Goal: Use online tool/utility: Utilize a website feature to perform a specific function

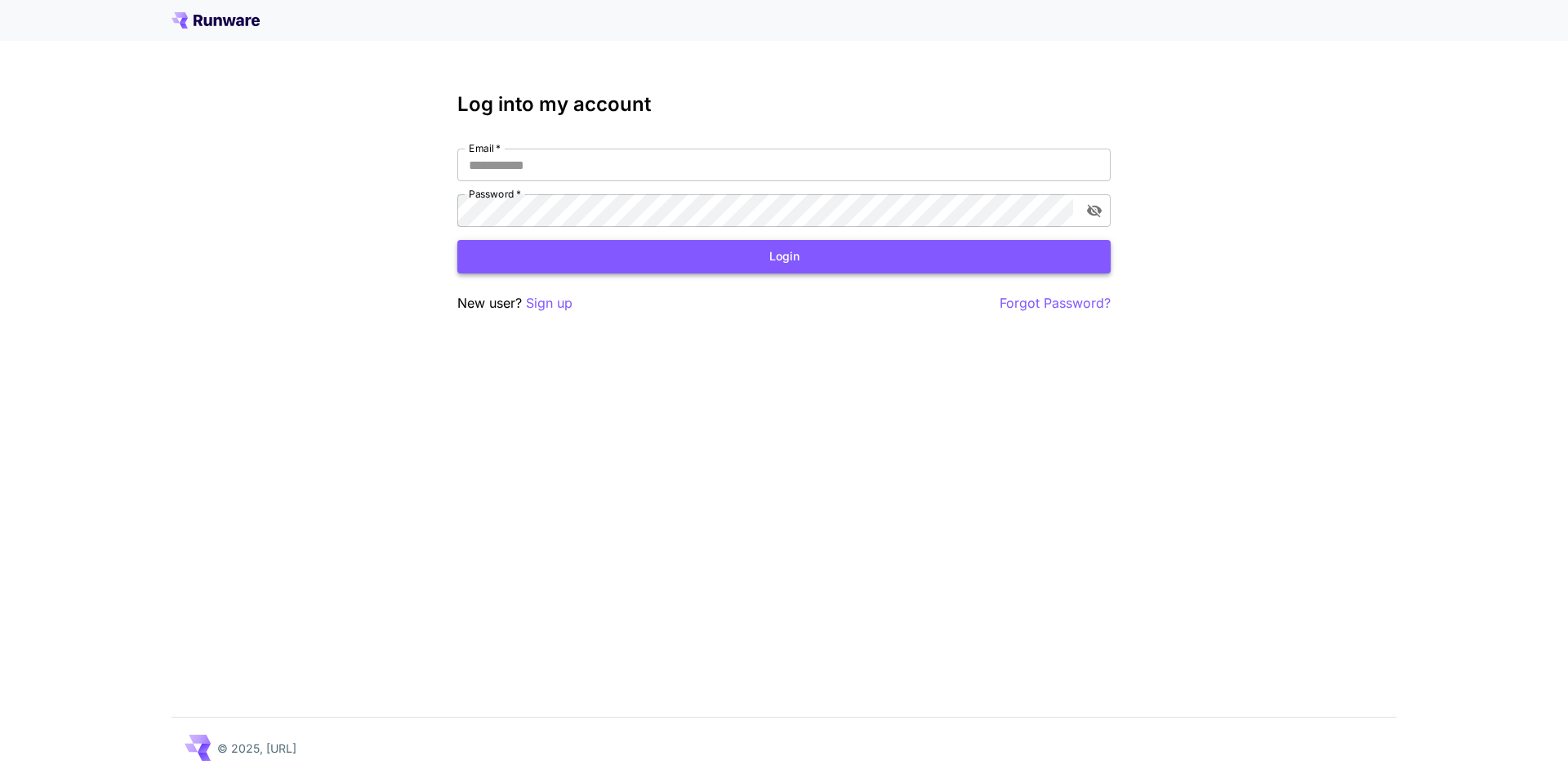
type input "**********"
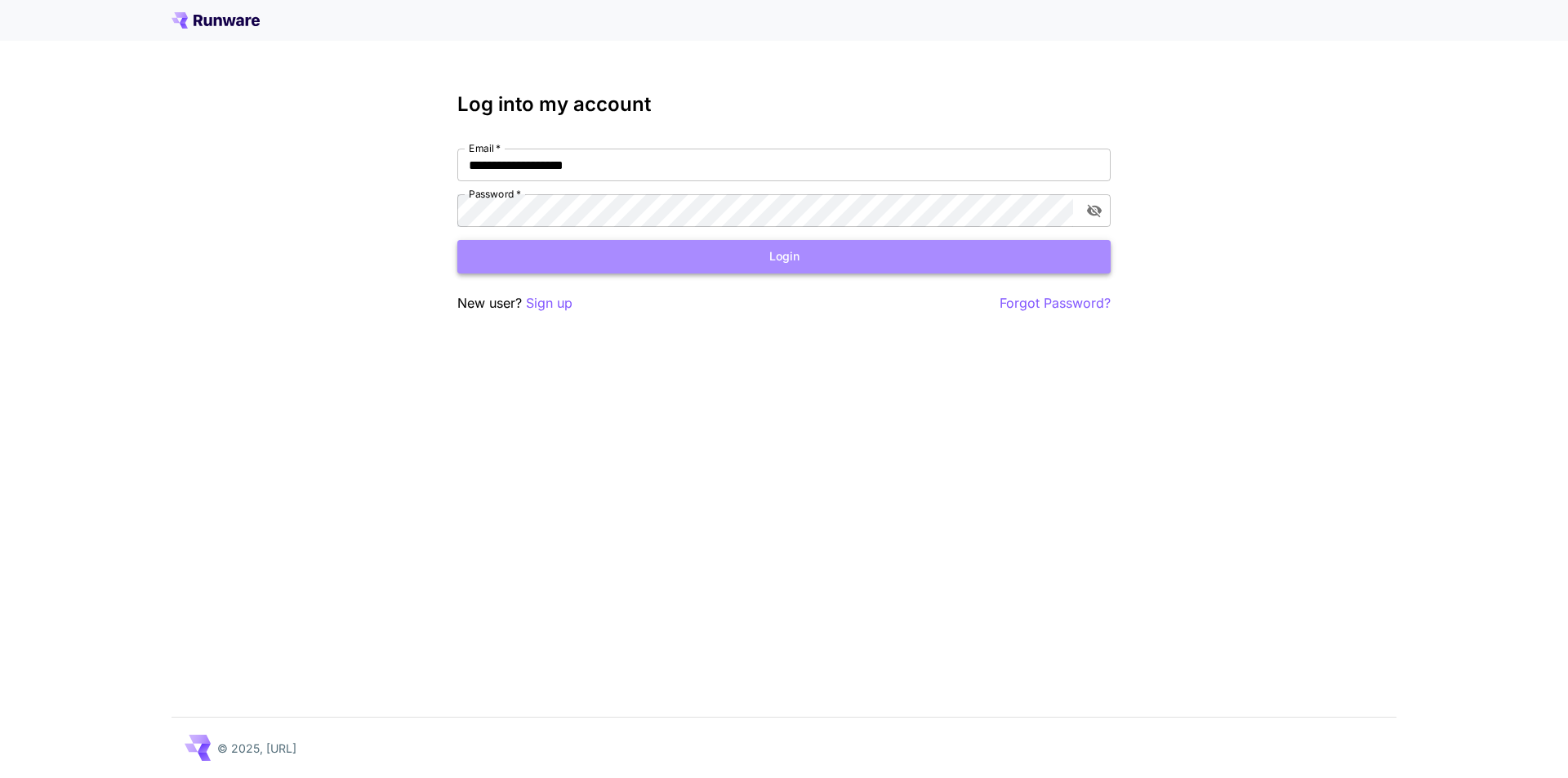
click at [691, 248] on button "Login" at bounding box center [784, 257] width 653 height 33
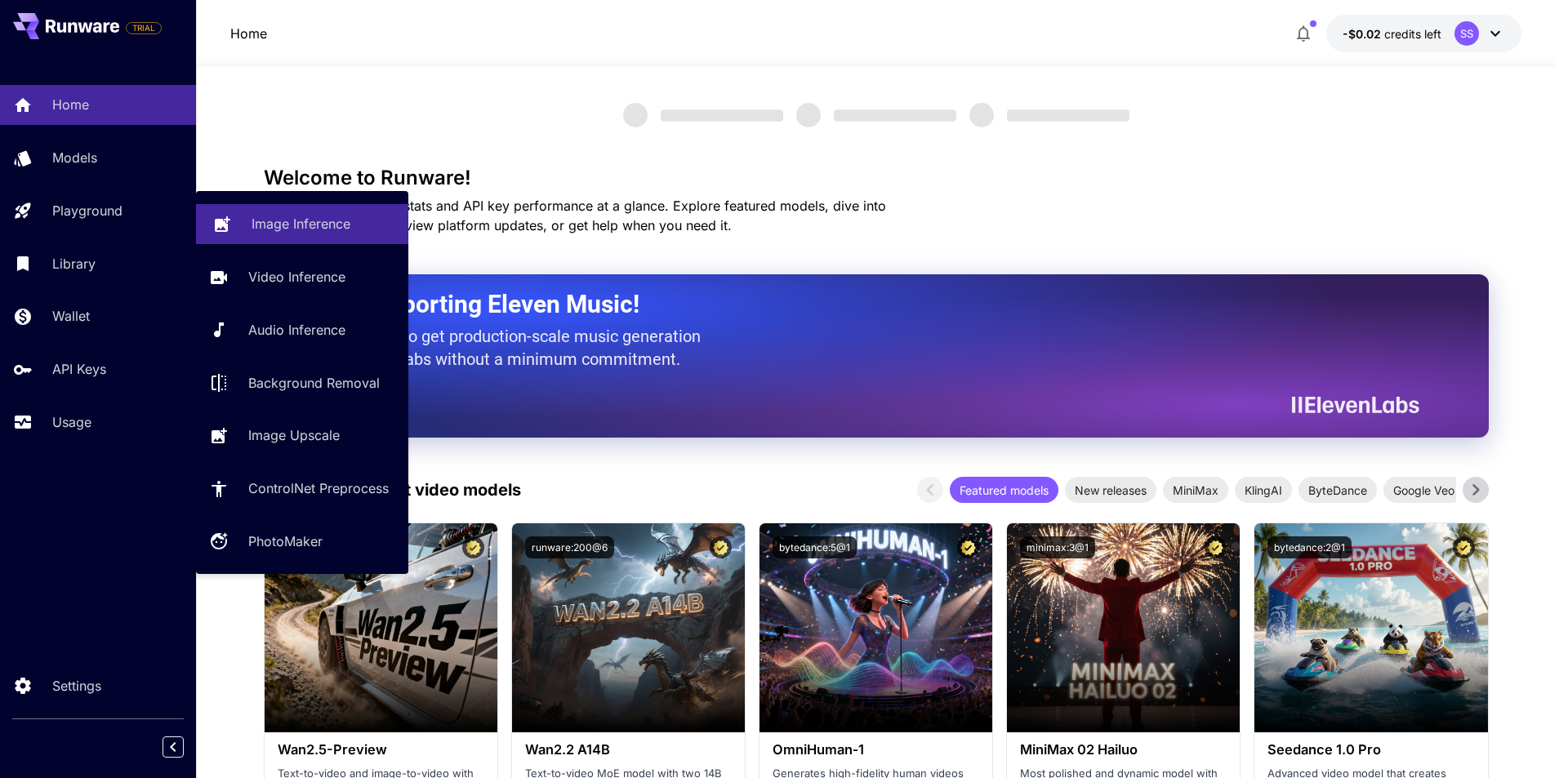
click at [302, 214] on p "Image Inference" at bounding box center [301, 224] width 99 height 19
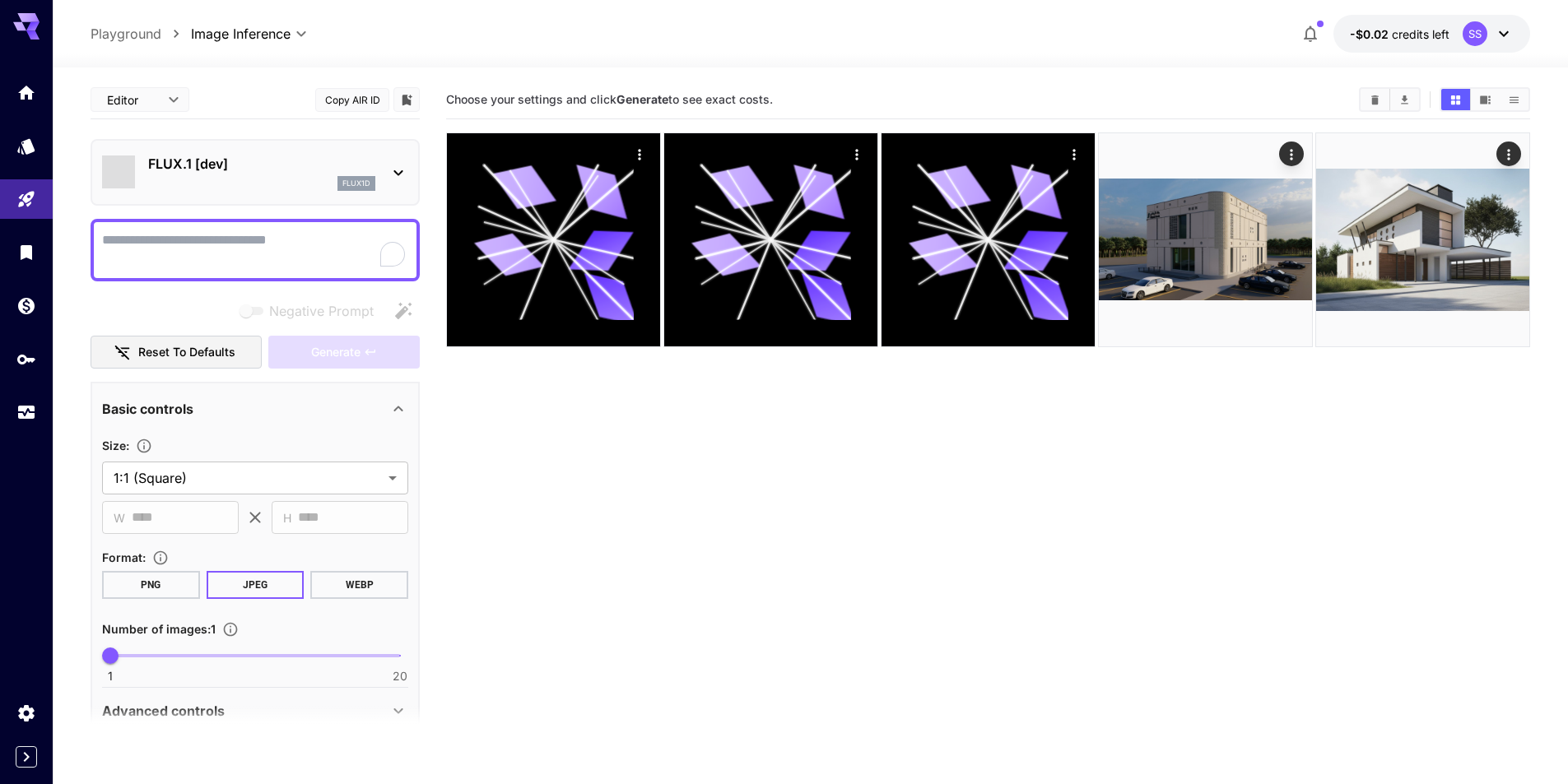
click at [244, 164] on p "FLUX.1 [dev]" at bounding box center [262, 163] width 227 height 19
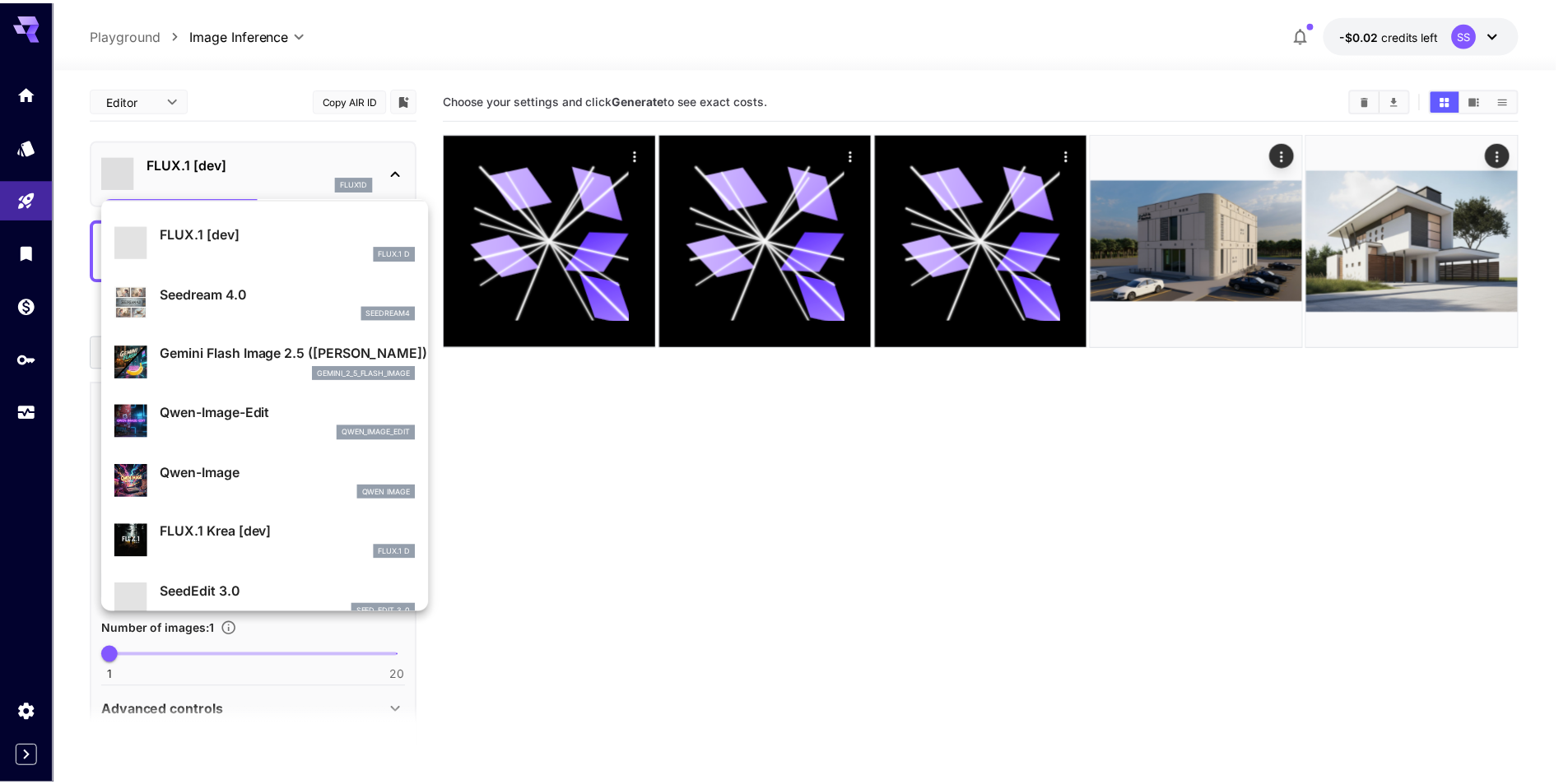
scroll to position [83, 0]
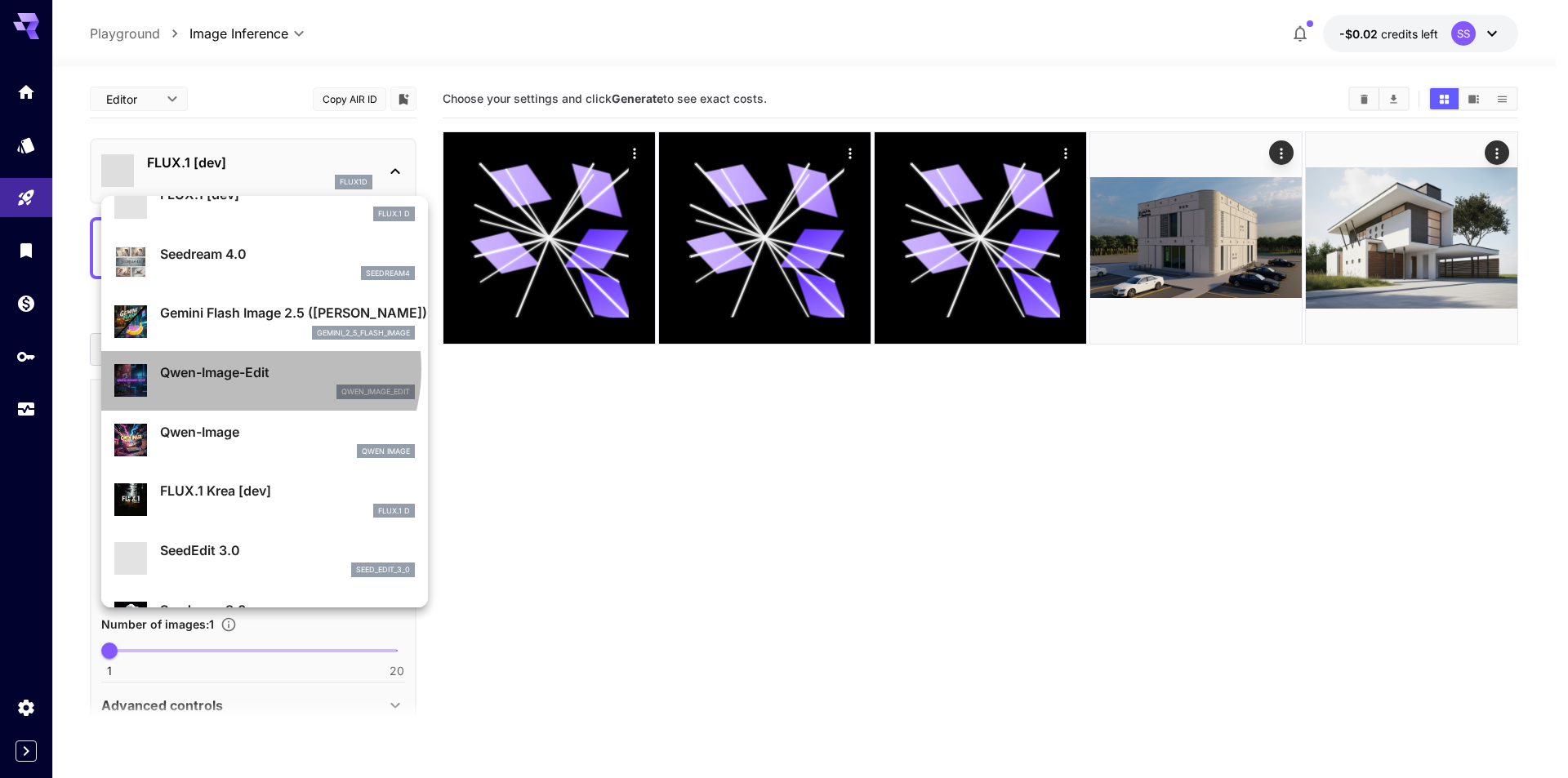
click at [246, 369] on p "Qwen-Image-Edit" at bounding box center [287, 372] width 255 height 19
type input "*"
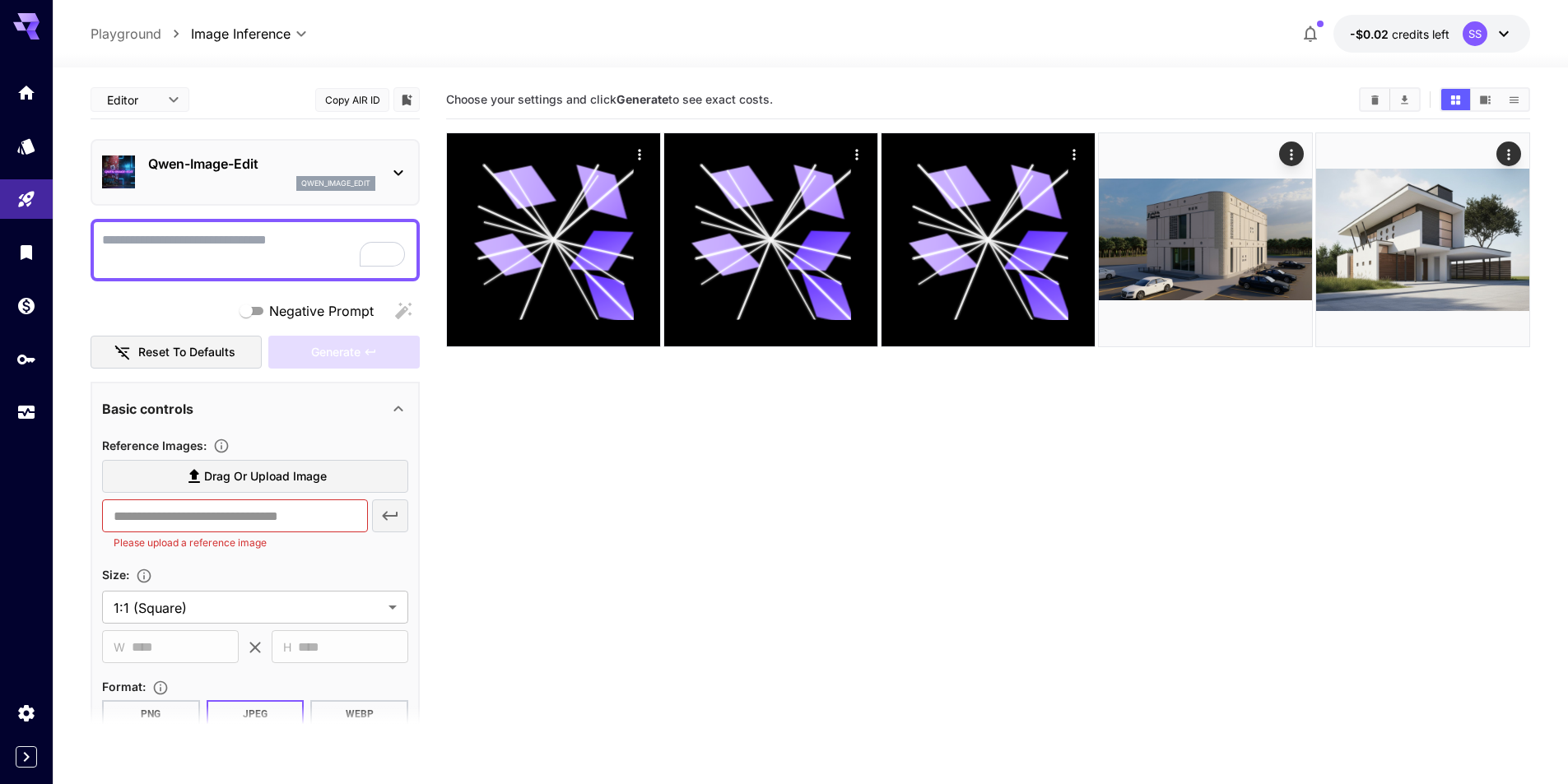
click at [215, 473] on span "Drag or upload image" at bounding box center [265, 477] width 122 height 20
click at [0, 0] on input "Drag or upload image" at bounding box center [0, 0] width 0 height 0
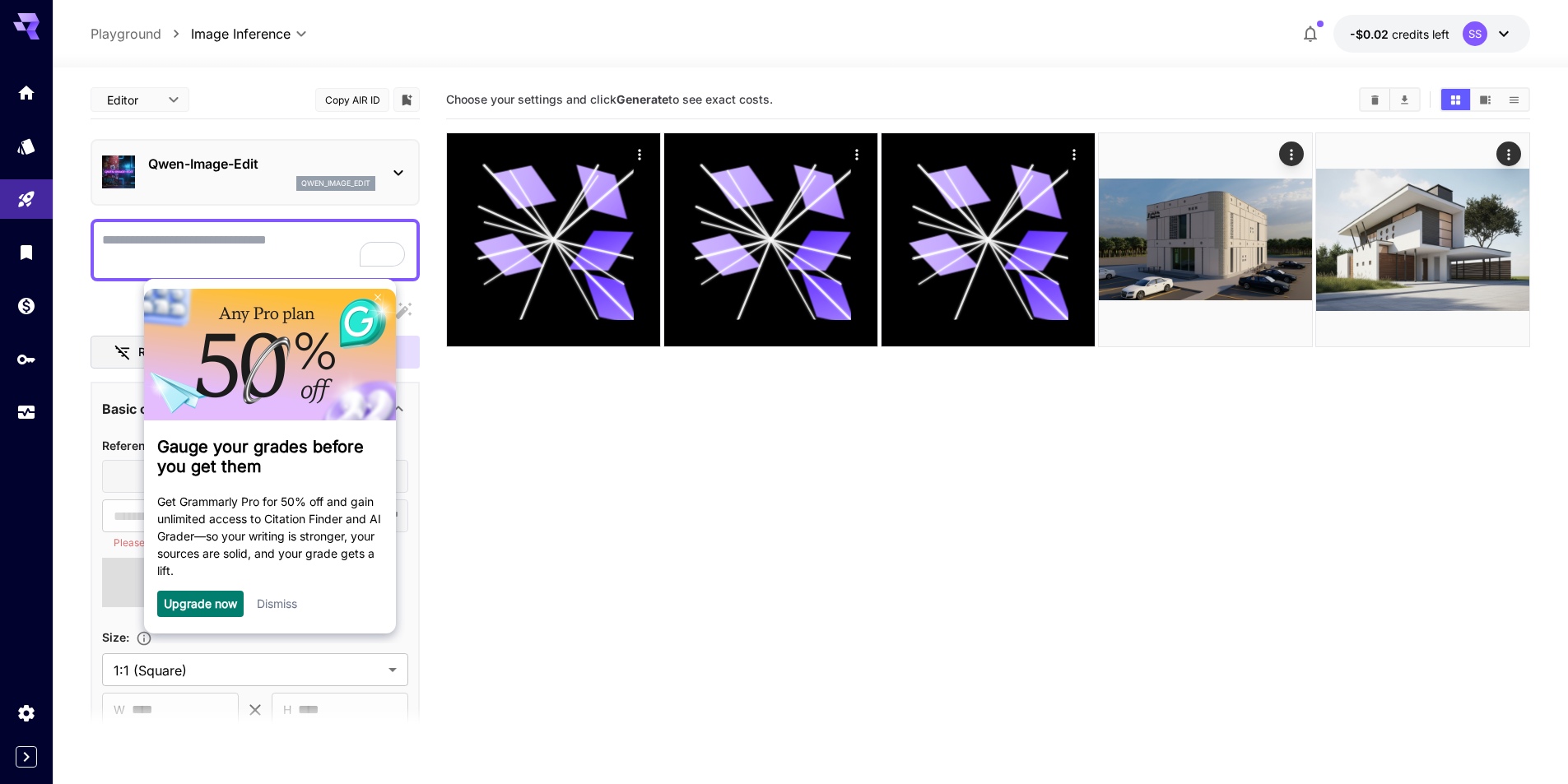
click at [265, 238] on textarea "Negative Prompt" at bounding box center [255, 250] width 306 height 40
type textarea "*"
type input "**********"
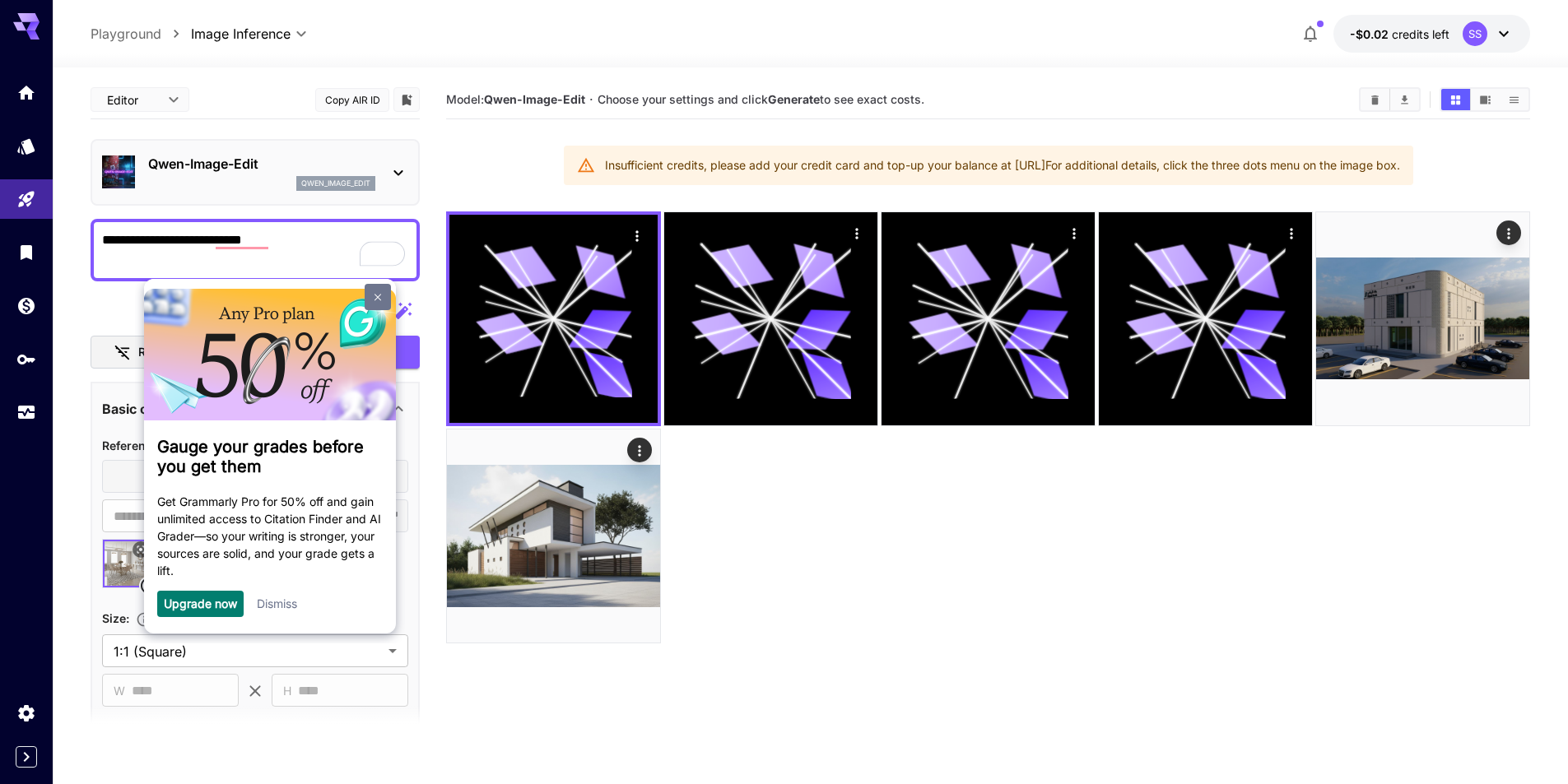
type textarea "**********"
click at [370, 296] on link at bounding box center [377, 295] width 26 height 26
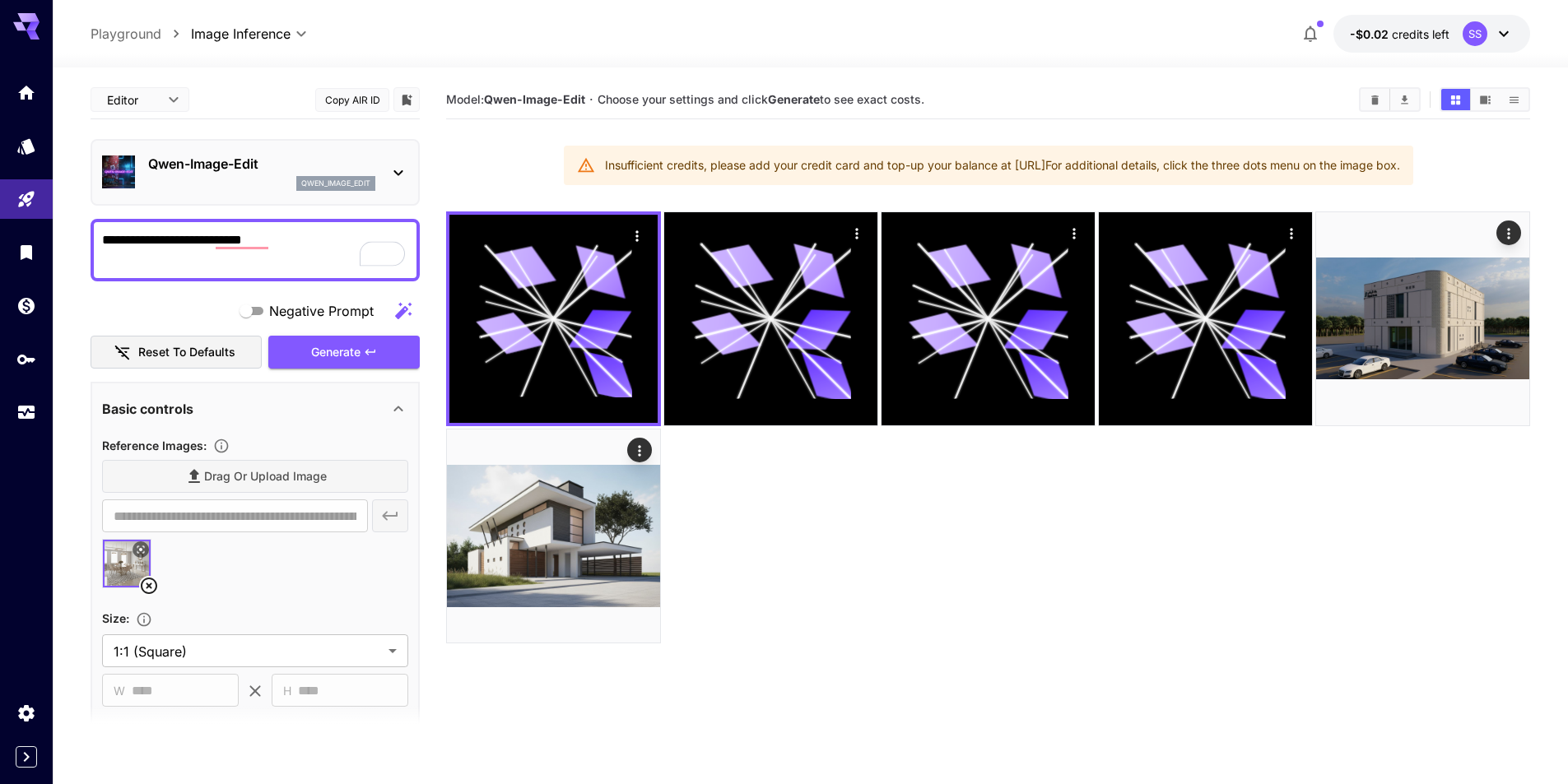
click at [1491, 35] on div "SS" at bounding box center [1488, 33] width 51 height 24
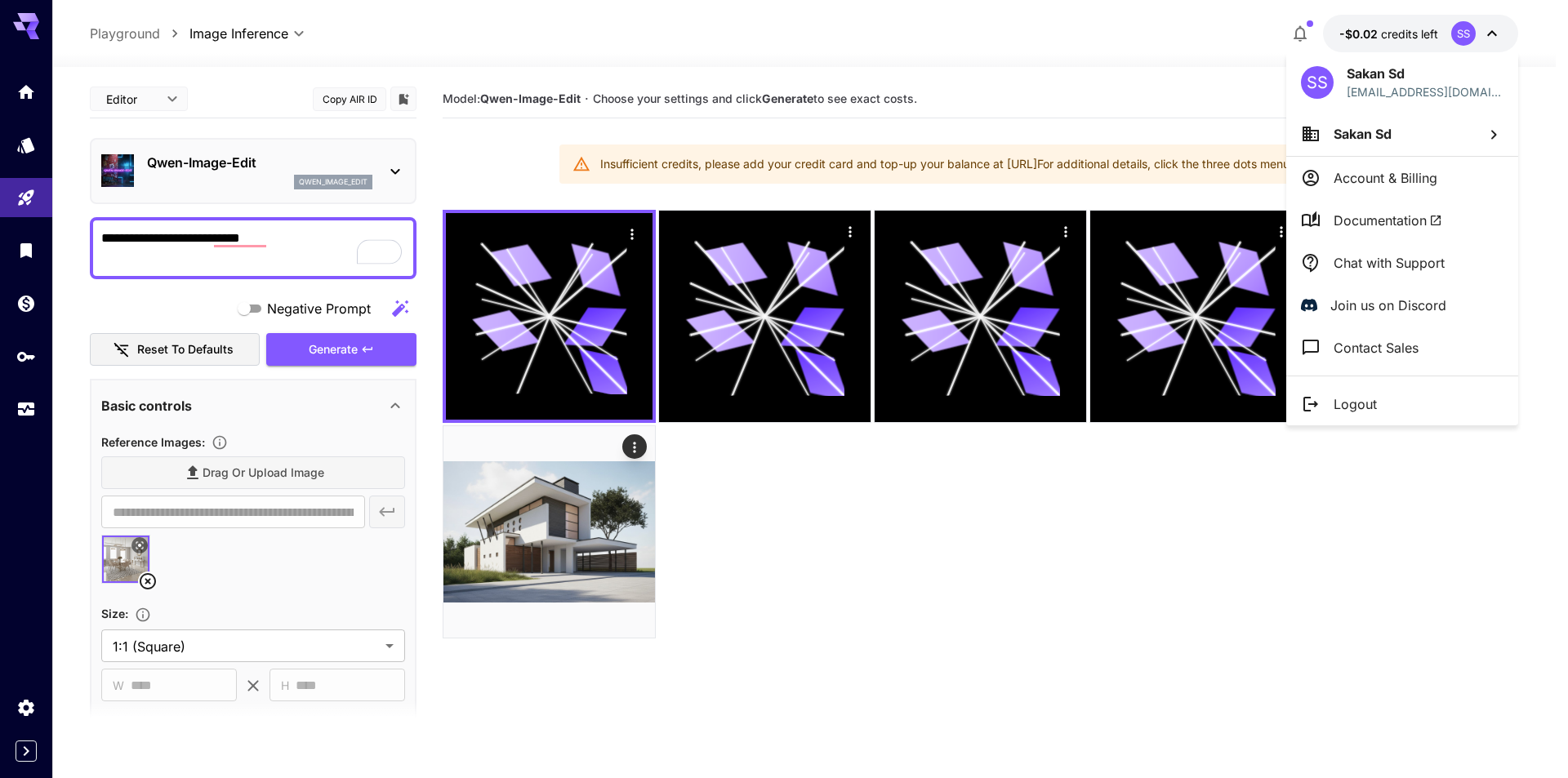
click at [1352, 403] on p "Logout" at bounding box center [1356, 404] width 44 height 19
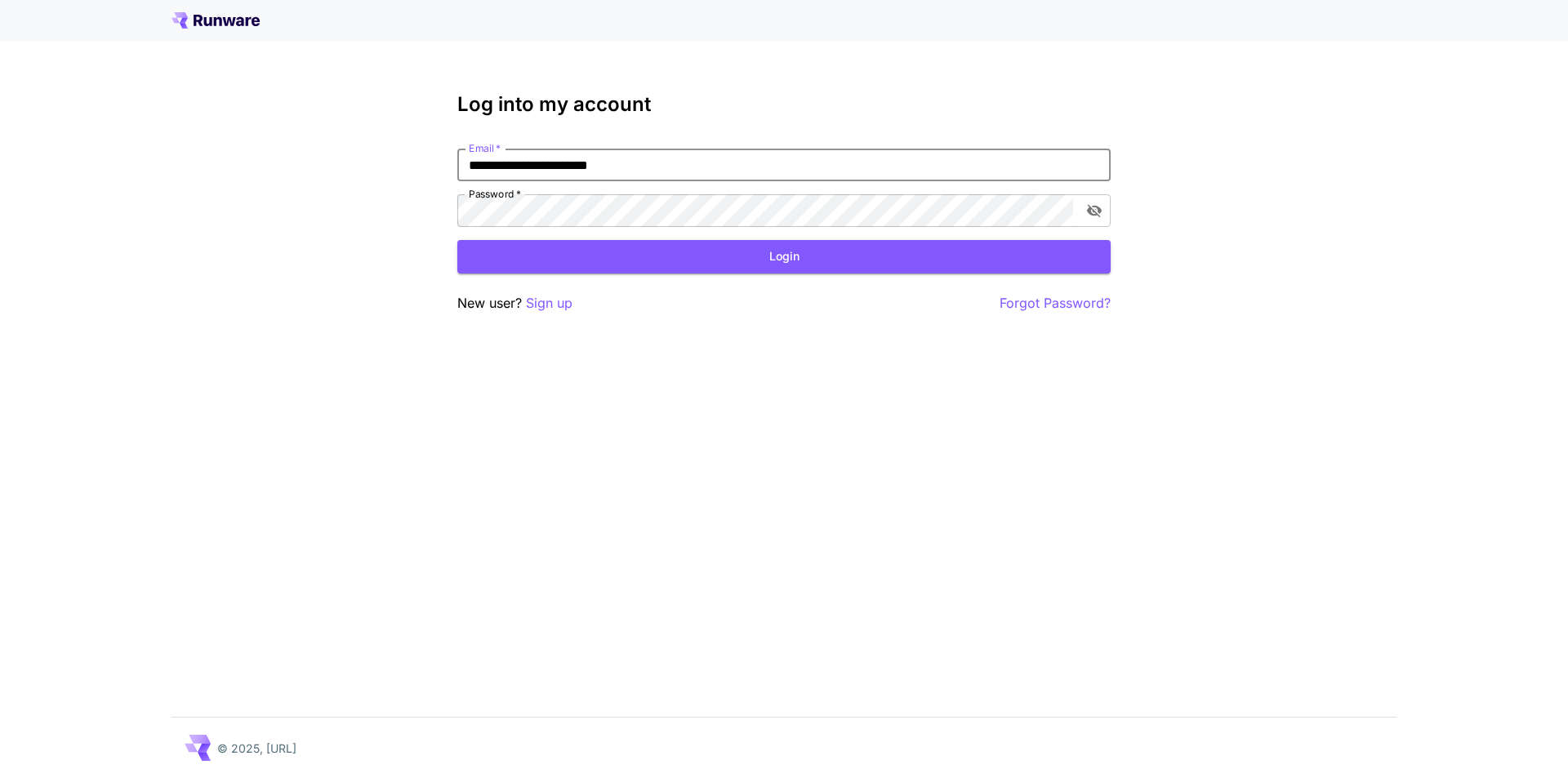
click at [647, 172] on input "**********" at bounding box center [784, 164] width 653 height 33
drag, startPoint x: 571, startPoint y: 157, endPoint x: 606, endPoint y: 161, distance: 35.2
click at [606, 161] on input "**********" at bounding box center [784, 164] width 653 height 33
type input "**********"
click at [804, 253] on button "Login" at bounding box center [784, 257] width 653 height 33
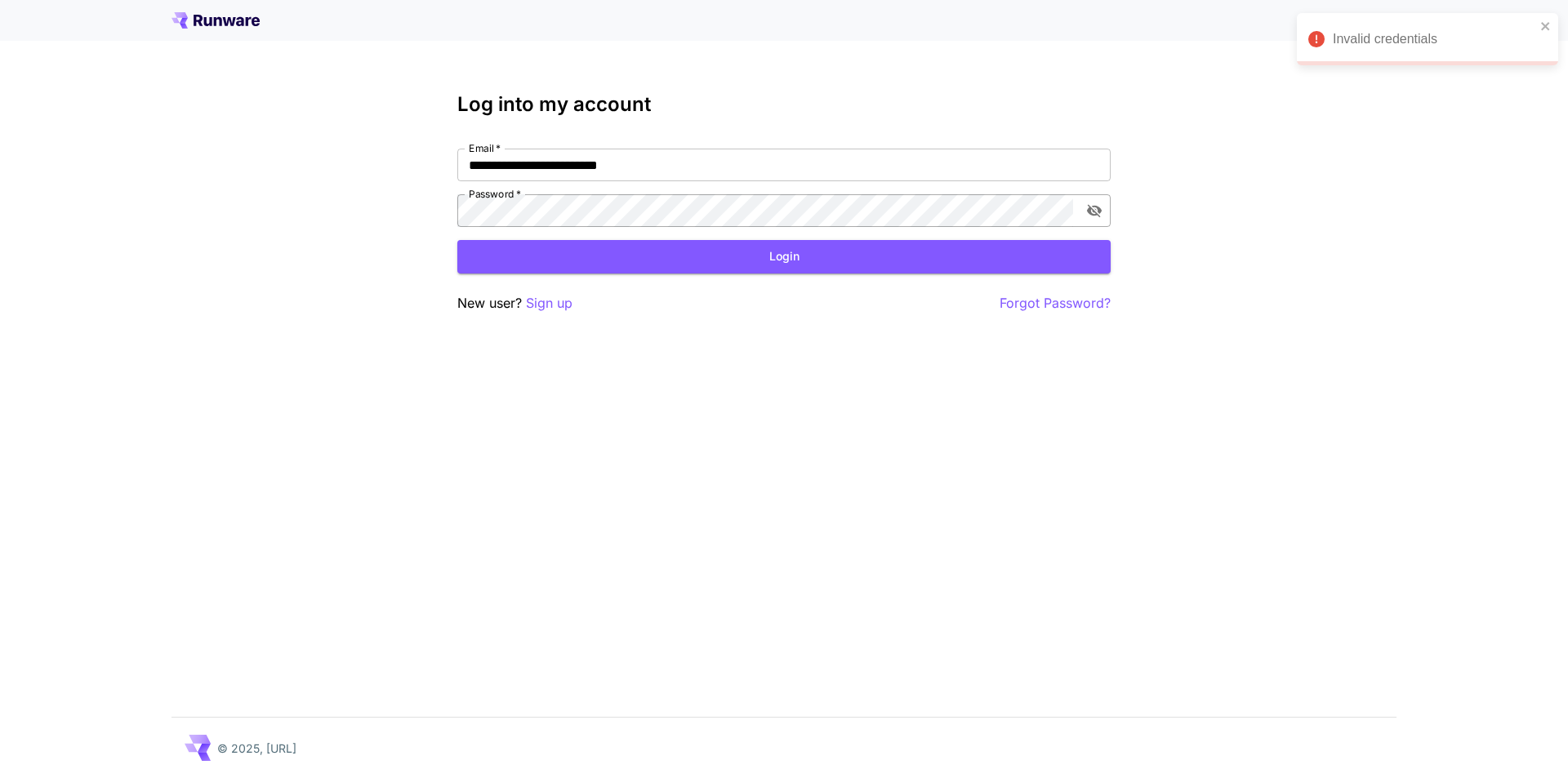
click at [1102, 214] on icon "toggle password visibility" at bounding box center [1095, 211] width 17 height 17
click at [859, 264] on button "Login" at bounding box center [784, 257] width 653 height 33
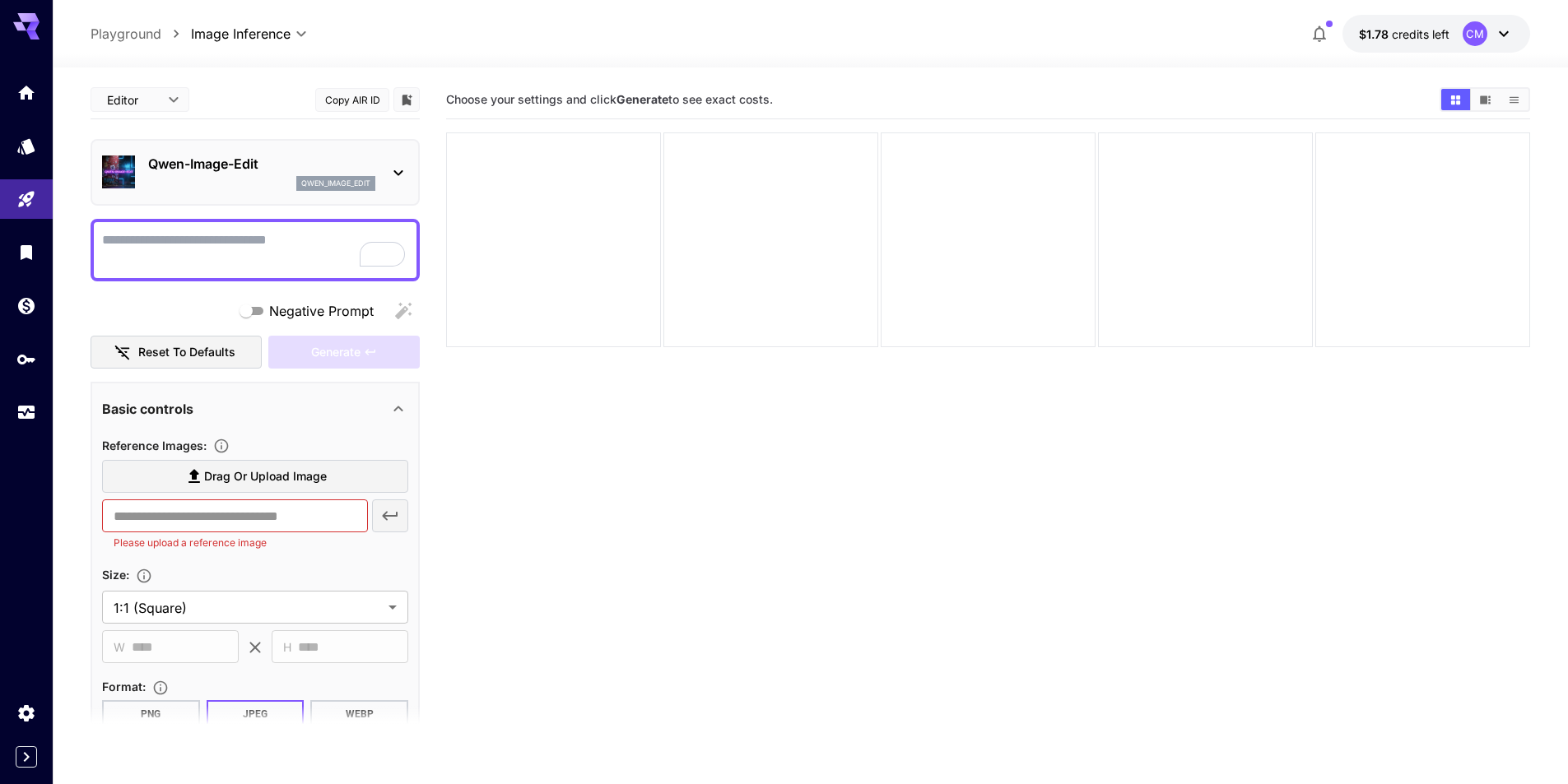
click at [240, 249] on textarea "Negative Prompt" at bounding box center [255, 250] width 306 height 40
click at [265, 484] on span "Drag or upload image" at bounding box center [265, 477] width 122 height 20
click at [0, 0] on input "Drag or upload image" at bounding box center [0, 0] width 0 height 0
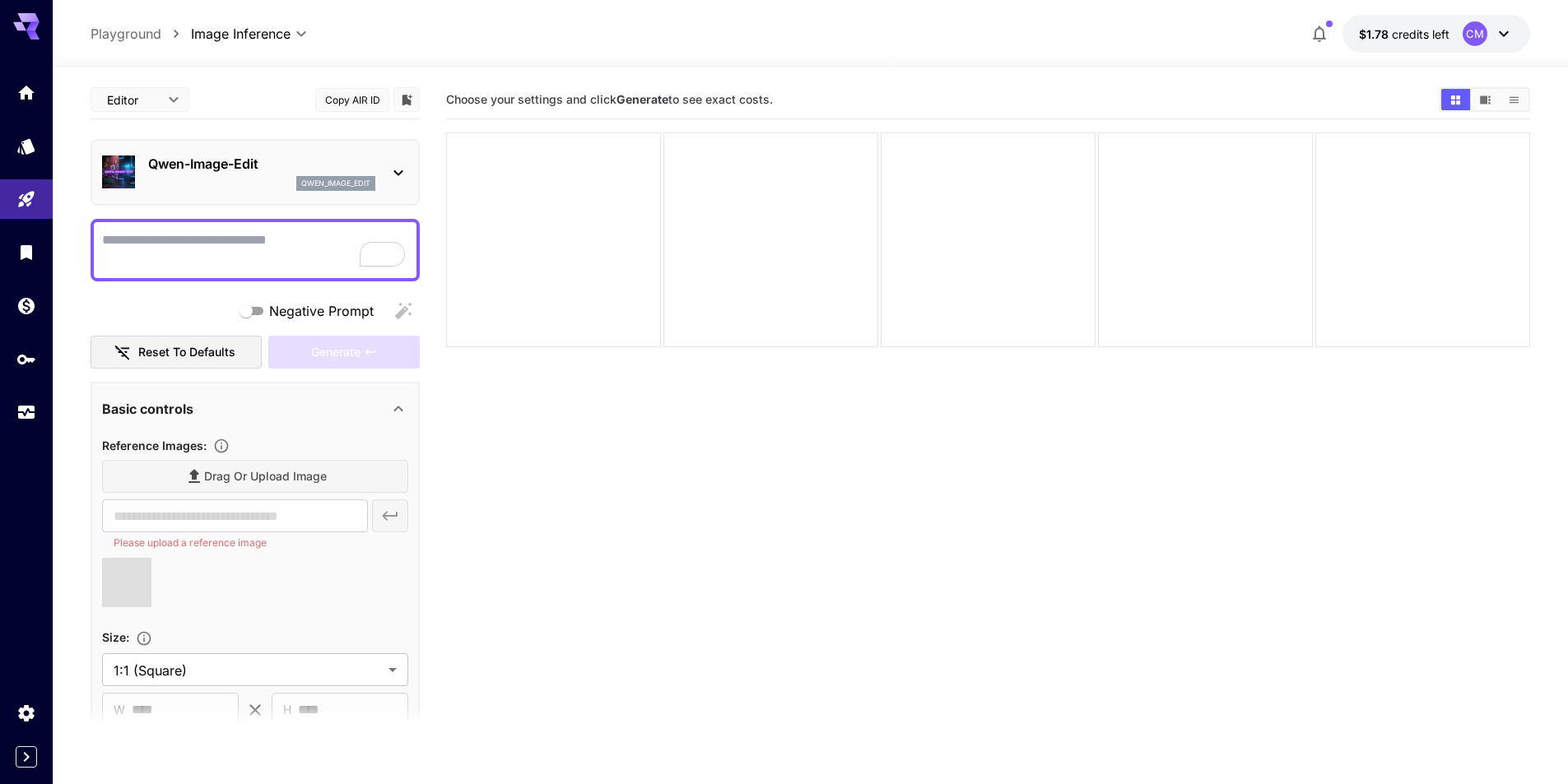
type input "**********"
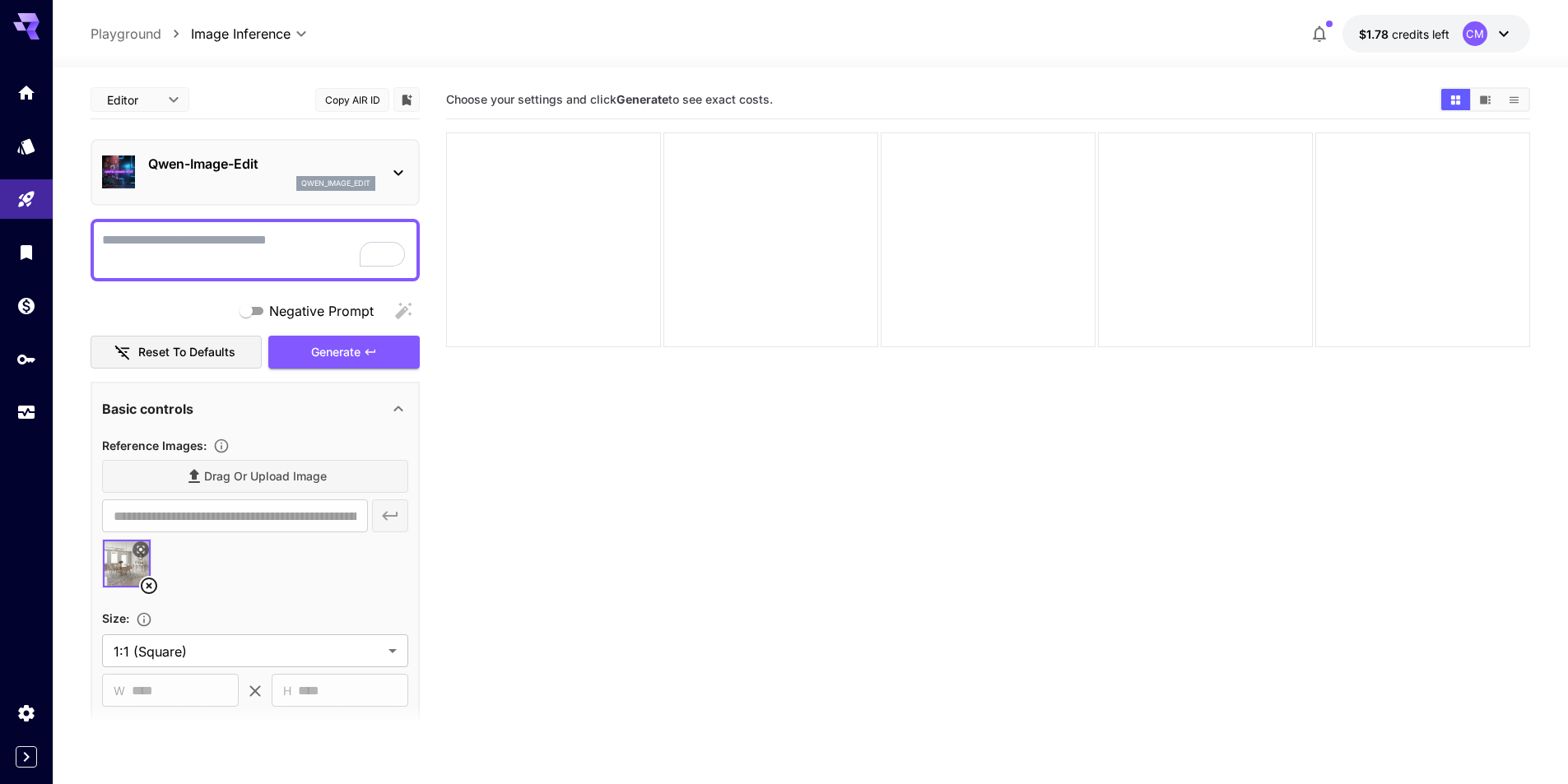
click at [242, 249] on textarea "Negative Prompt" at bounding box center [255, 250] width 306 height 40
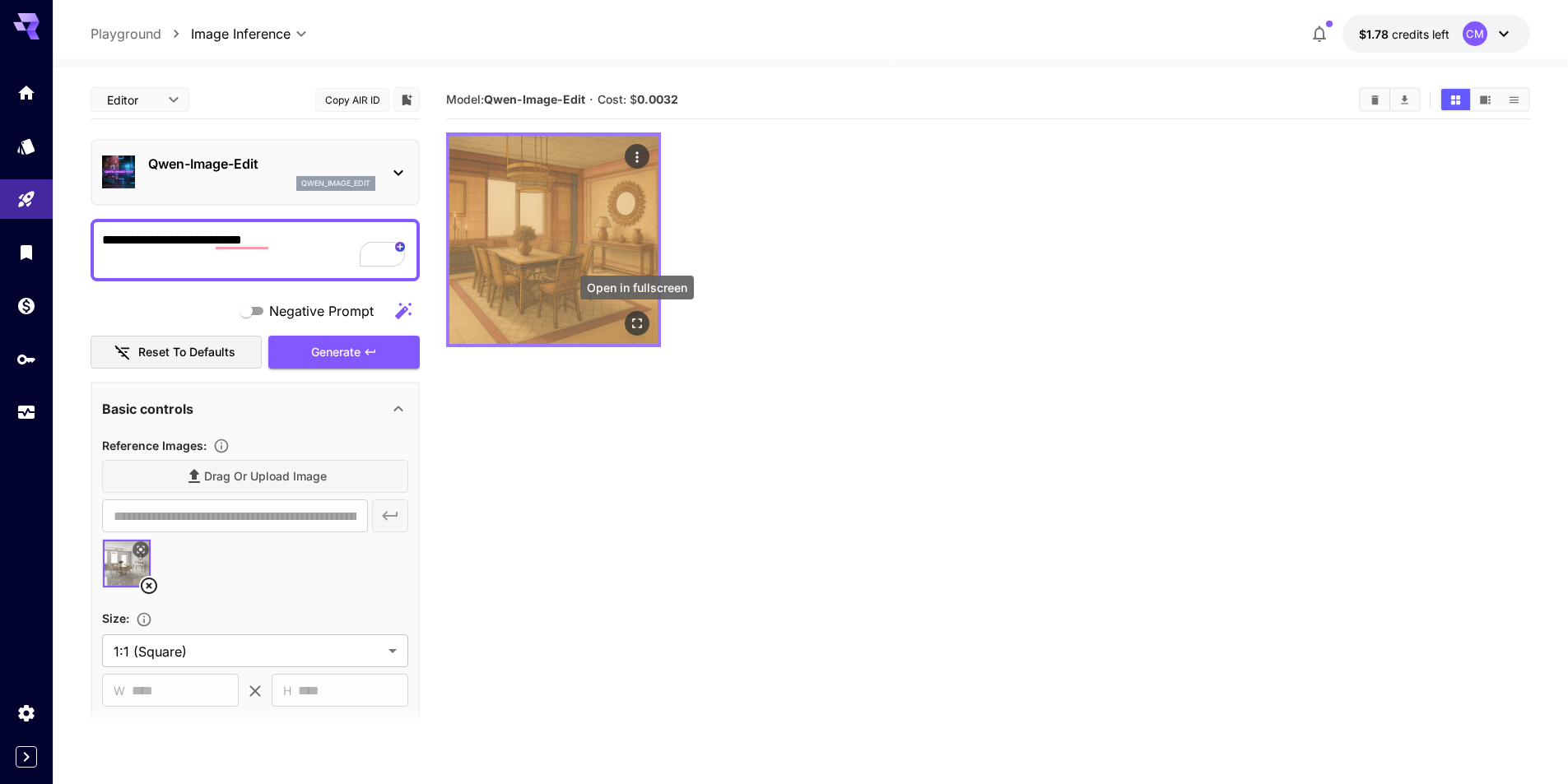
type textarea "**********"
click at [644, 319] on icon "Open in fullscreen" at bounding box center [637, 324] width 17 height 17
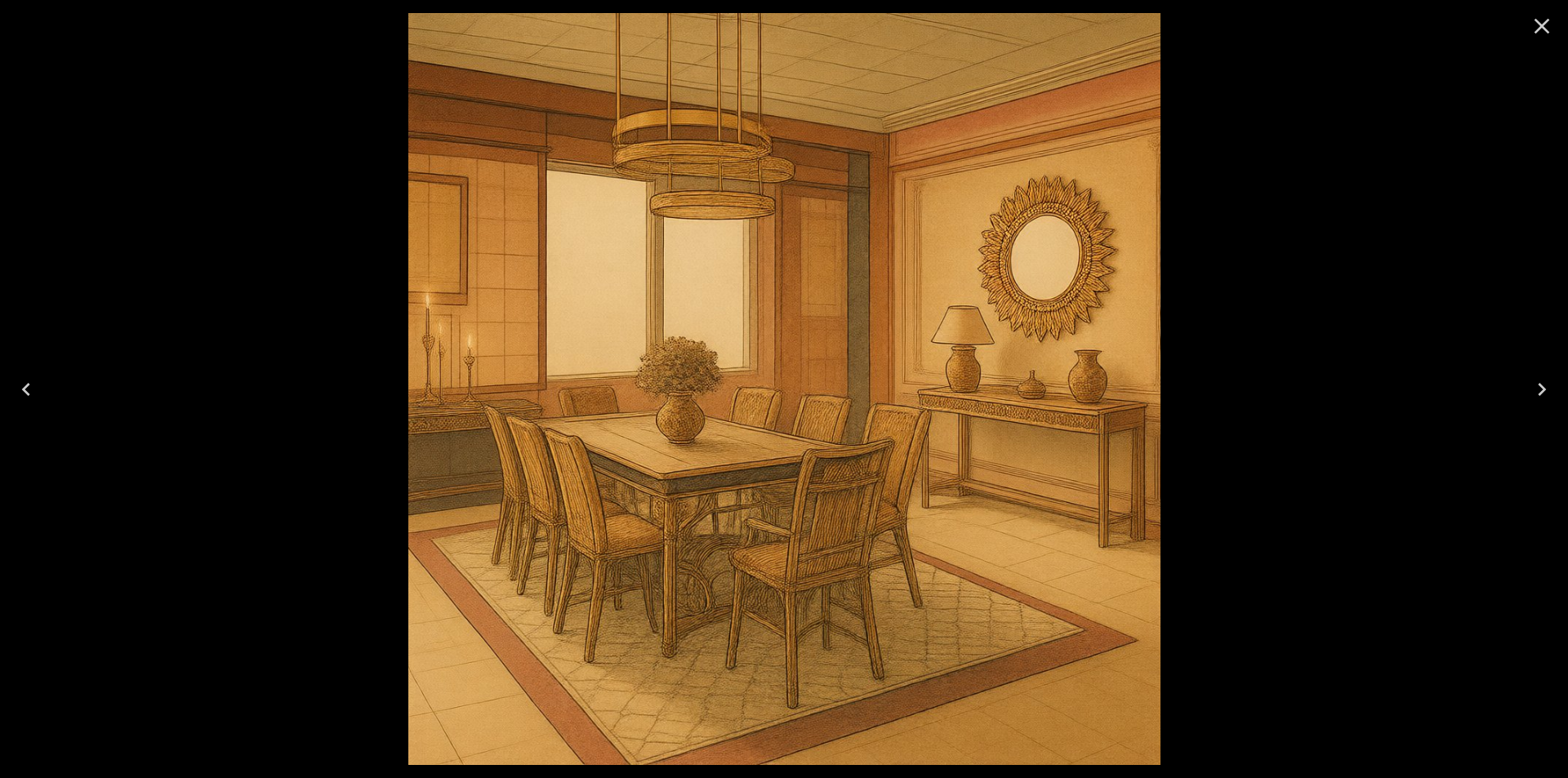
click at [1550, 28] on icon "Close" at bounding box center [1542, 26] width 26 height 26
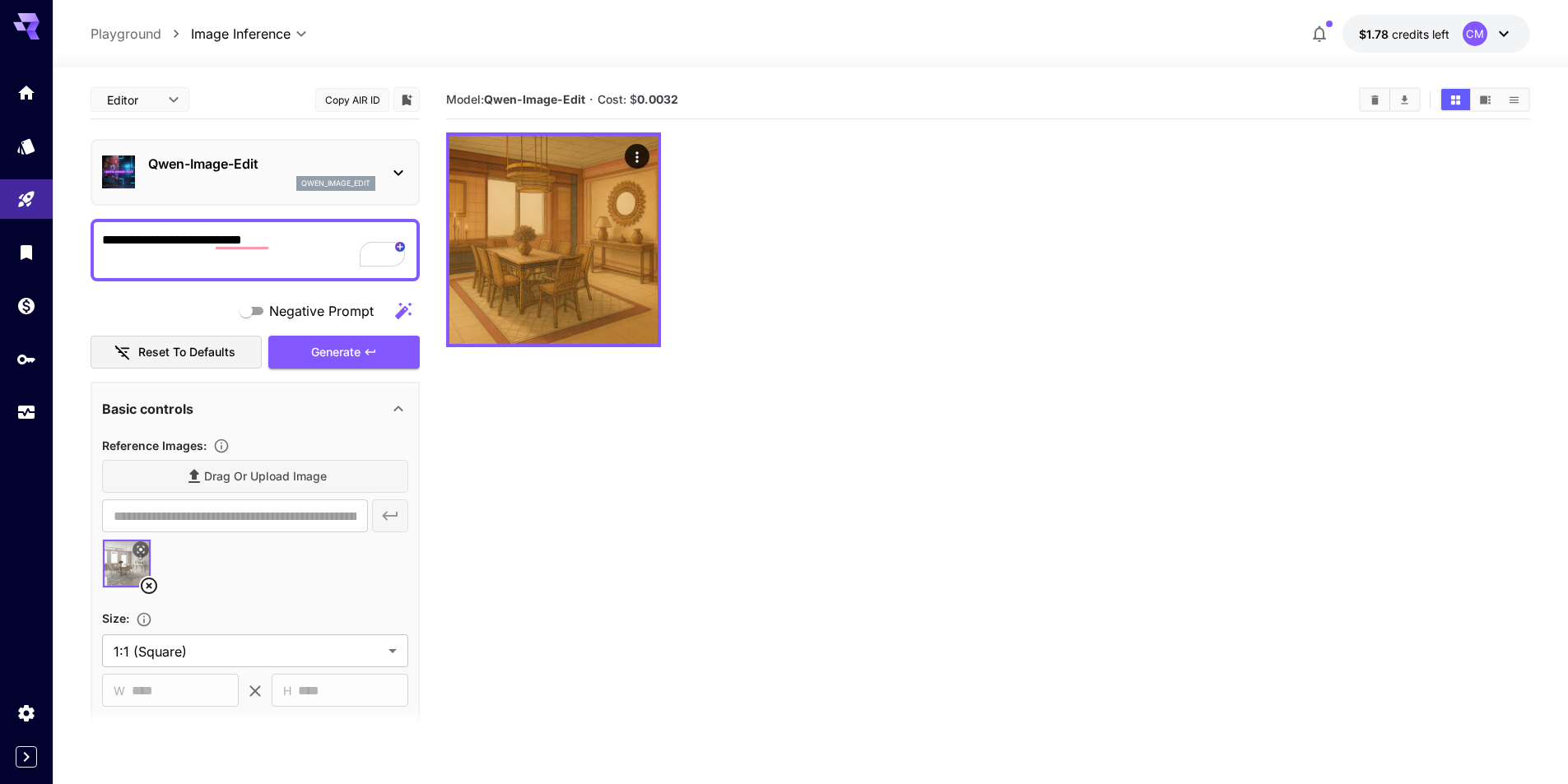
click at [284, 148] on div "Qwen-Image-Edit qwen_image_edit" at bounding box center [255, 172] width 306 height 50
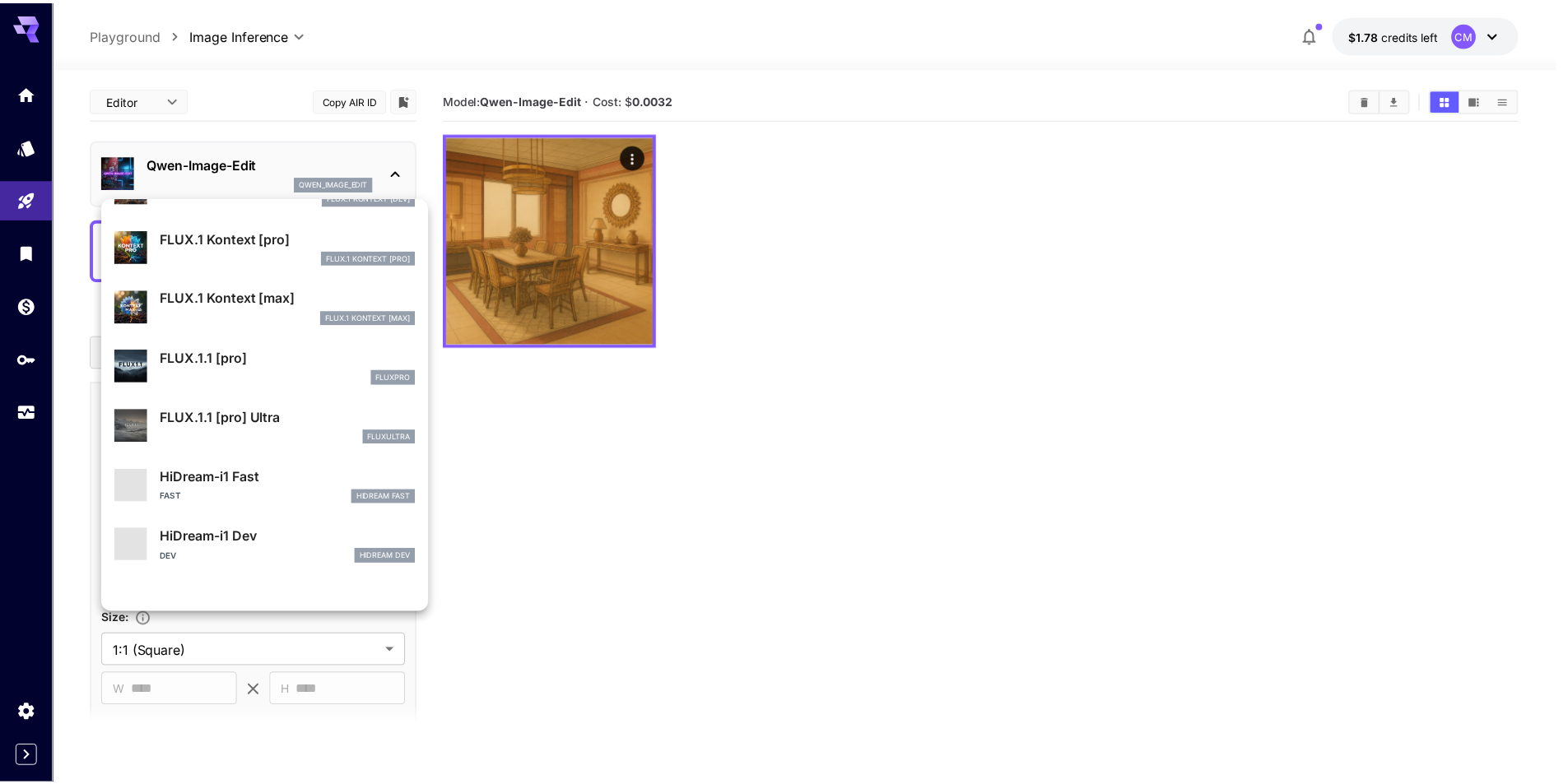
scroll to position [1332, 0]
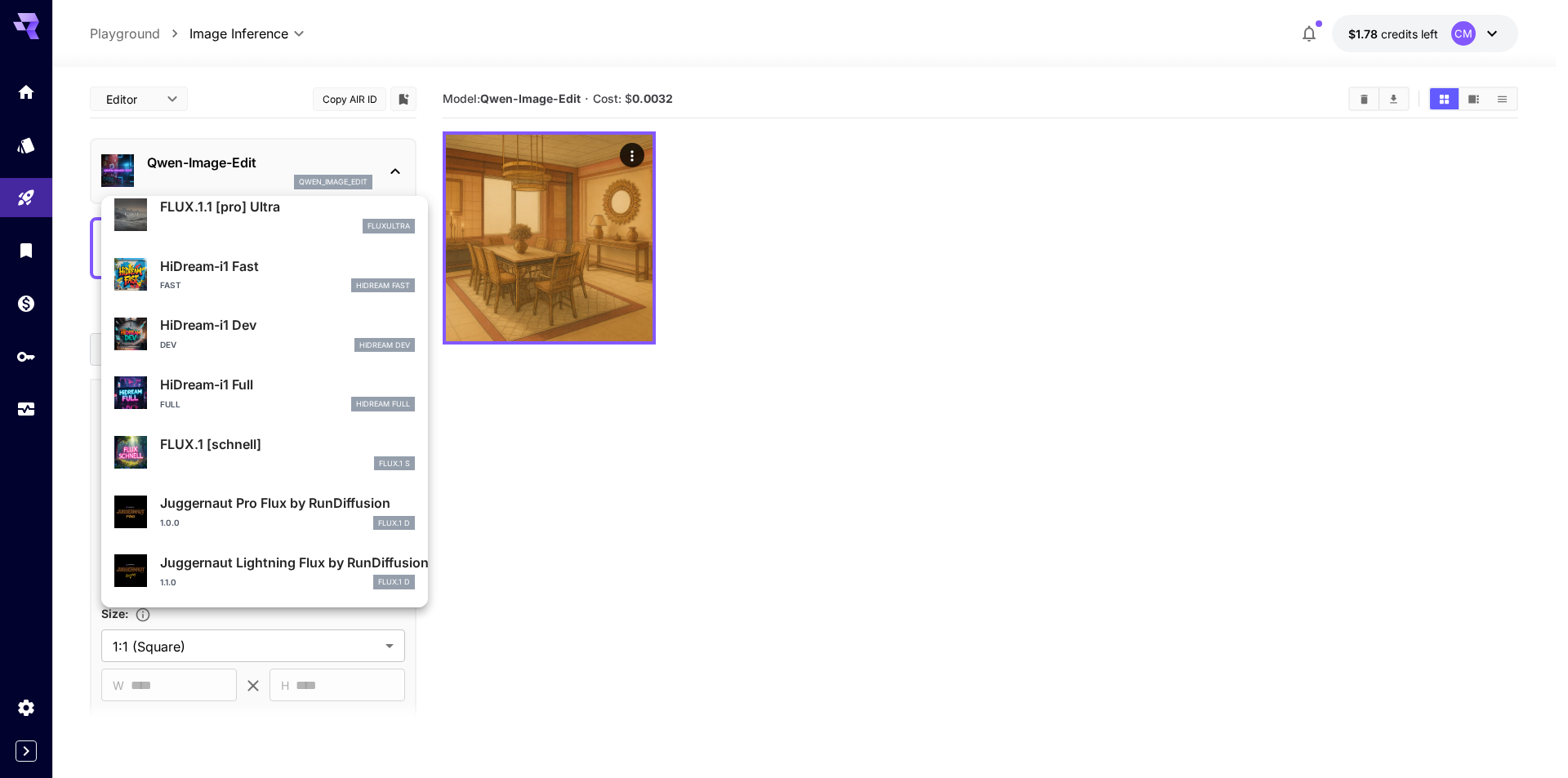
click at [270, 265] on p "HiDream-i1 Fast" at bounding box center [287, 265] width 255 height 19
type input "**"
type input "*"
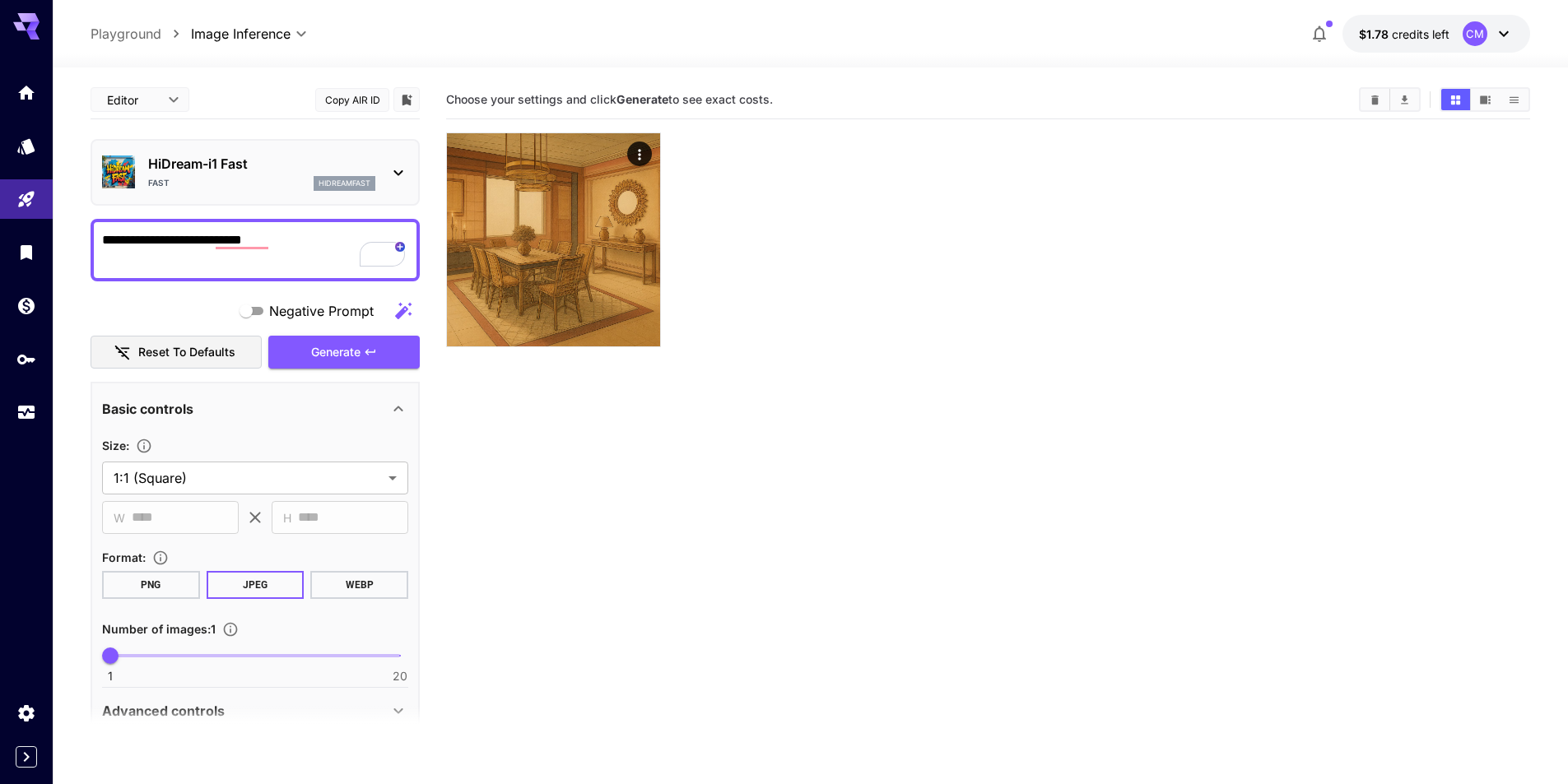
click at [277, 168] on p "HiDream-i1 Fast" at bounding box center [262, 163] width 227 height 19
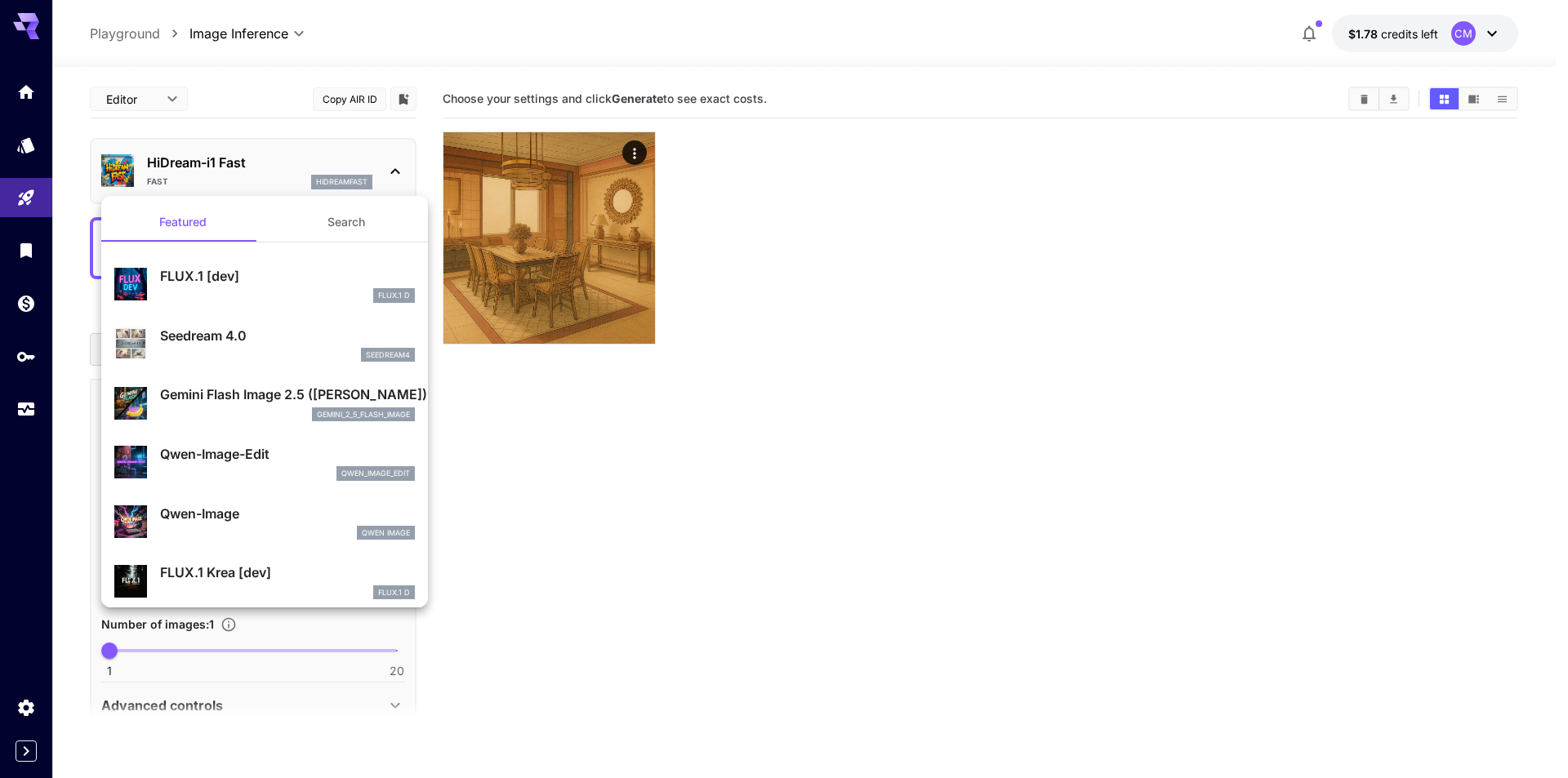
click at [148, 105] on div at bounding box center [784, 389] width 1568 height 778
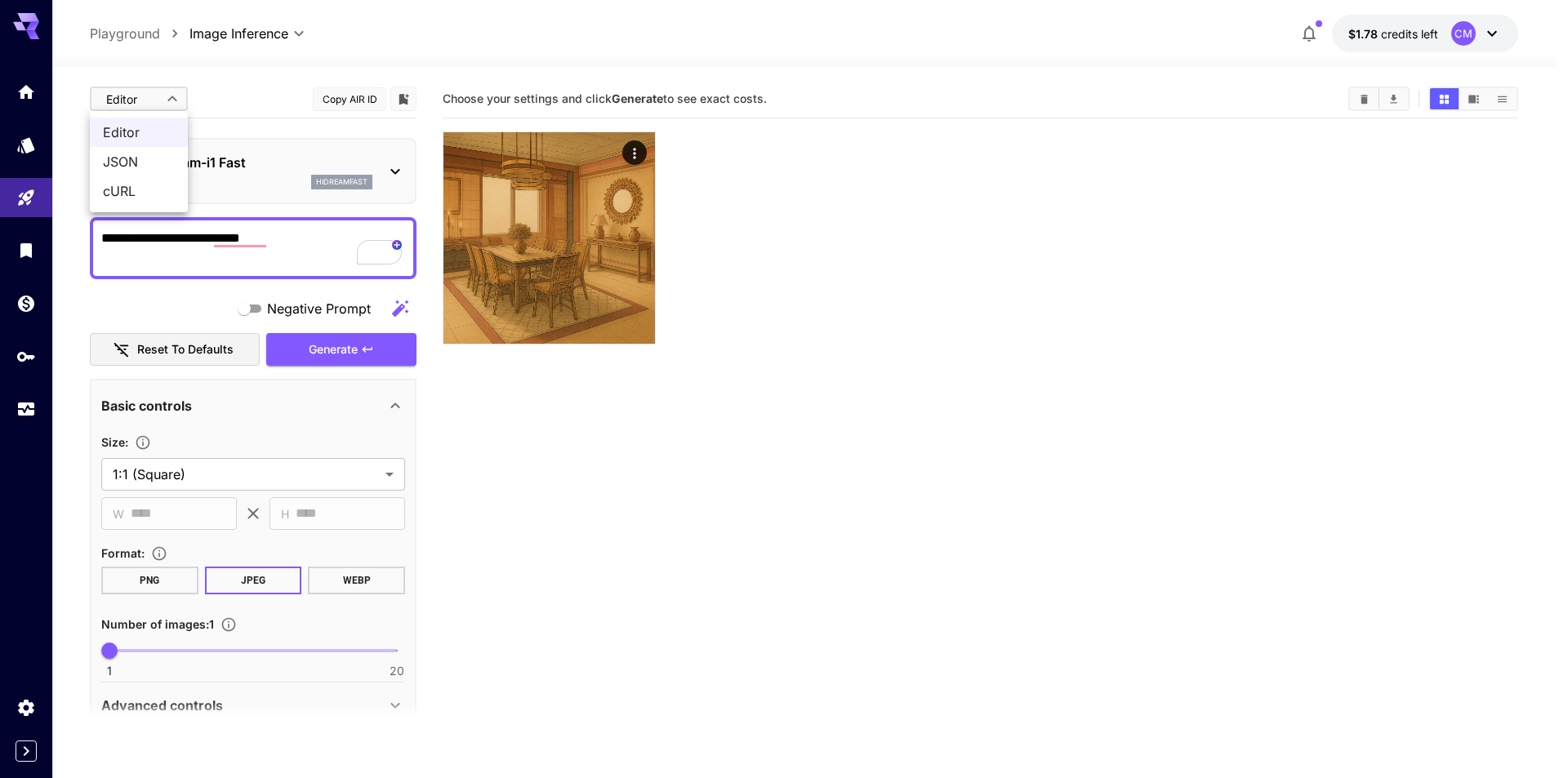
click at [165, 95] on body "**********" at bounding box center [784, 453] width 1568 height 907
click at [142, 158] on span "JSON" at bounding box center [139, 161] width 72 height 19
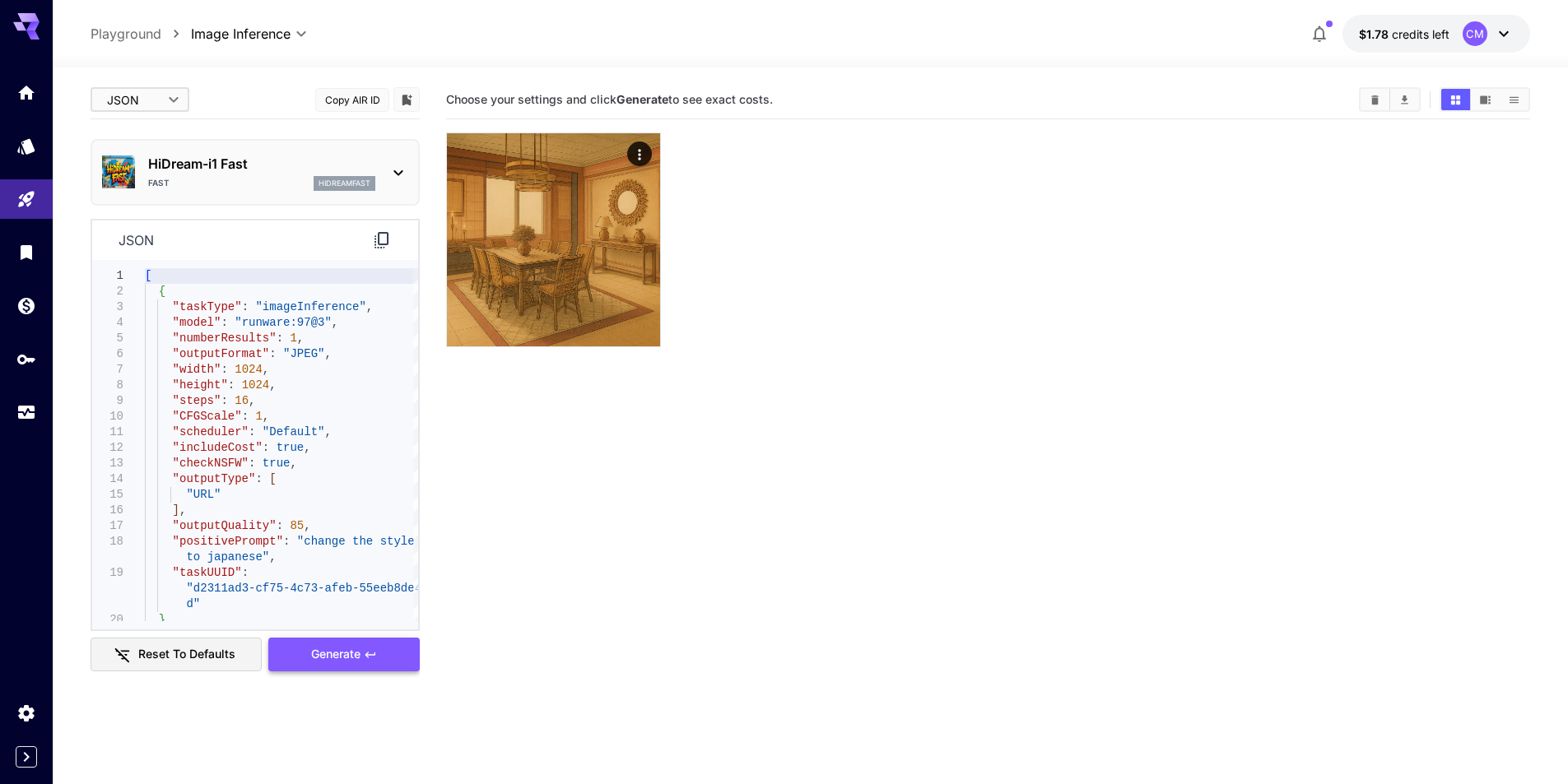
click at [345, 666] on button "Generate" at bounding box center [343, 655] width 151 height 34
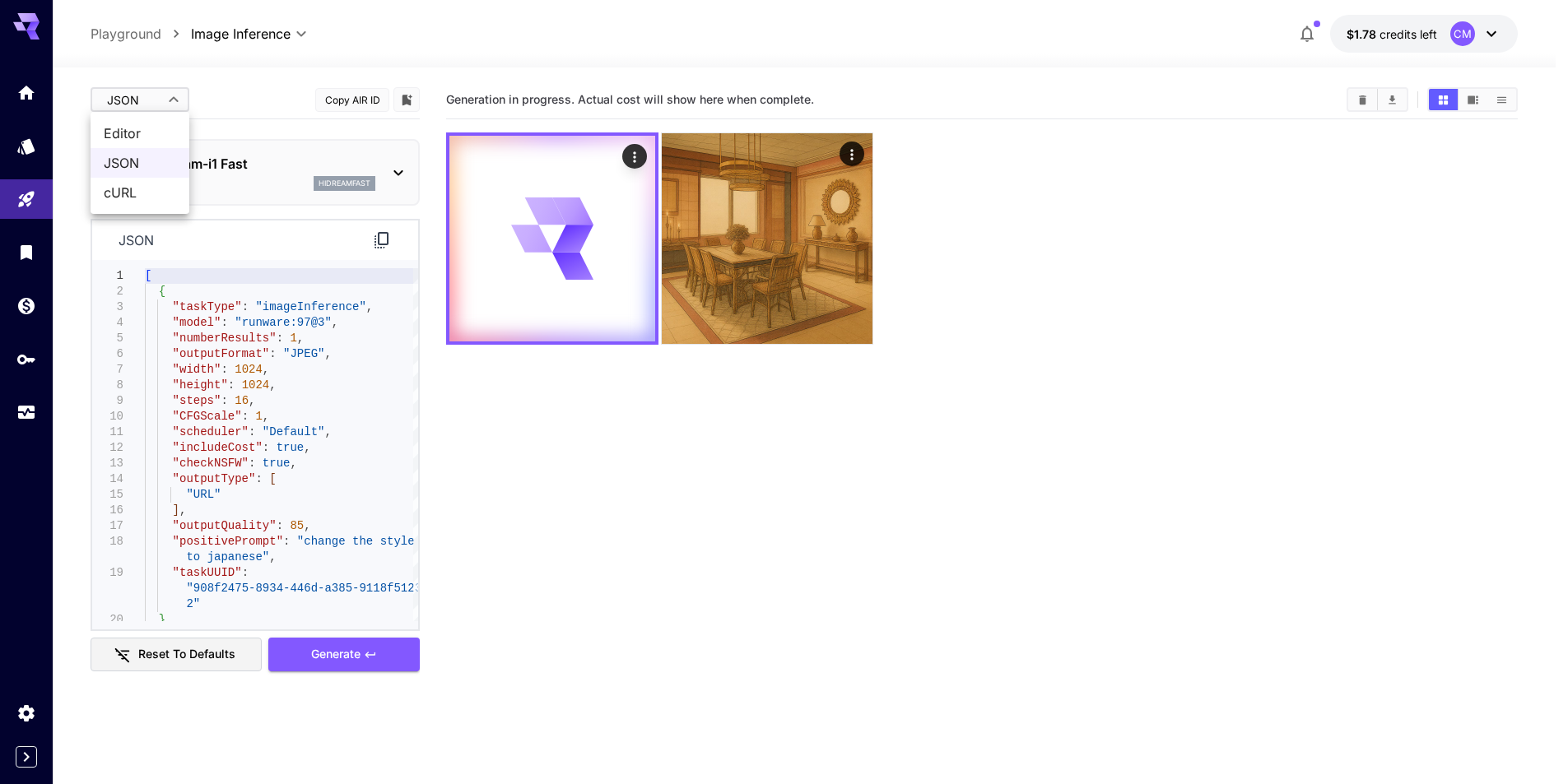
click at [137, 97] on body "**********" at bounding box center [784, 457] width 1568 height 914
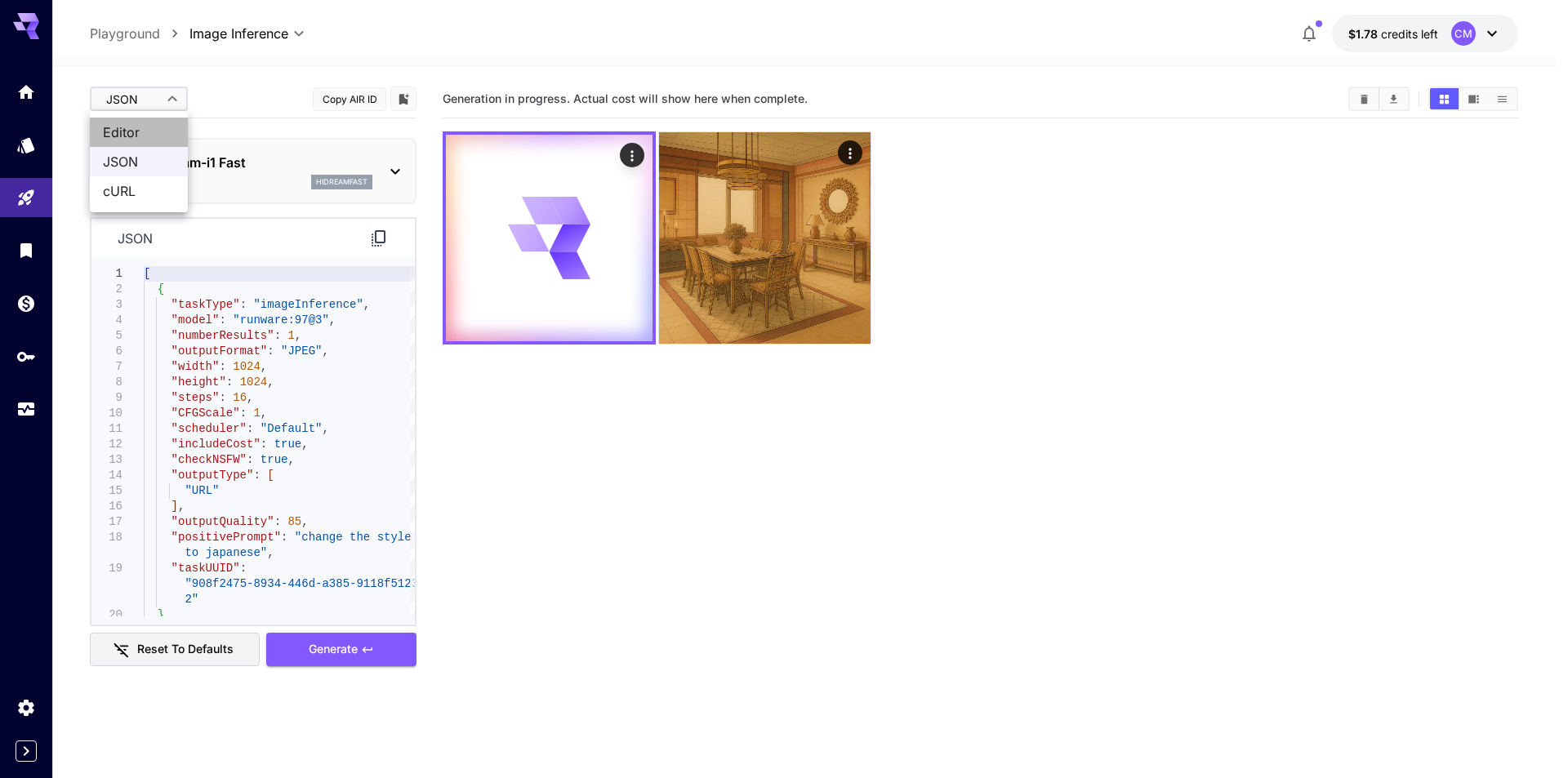
click at [127, 131] on span "Editor" at bounding box center [139, 131] width 72 height 19
type input "****"
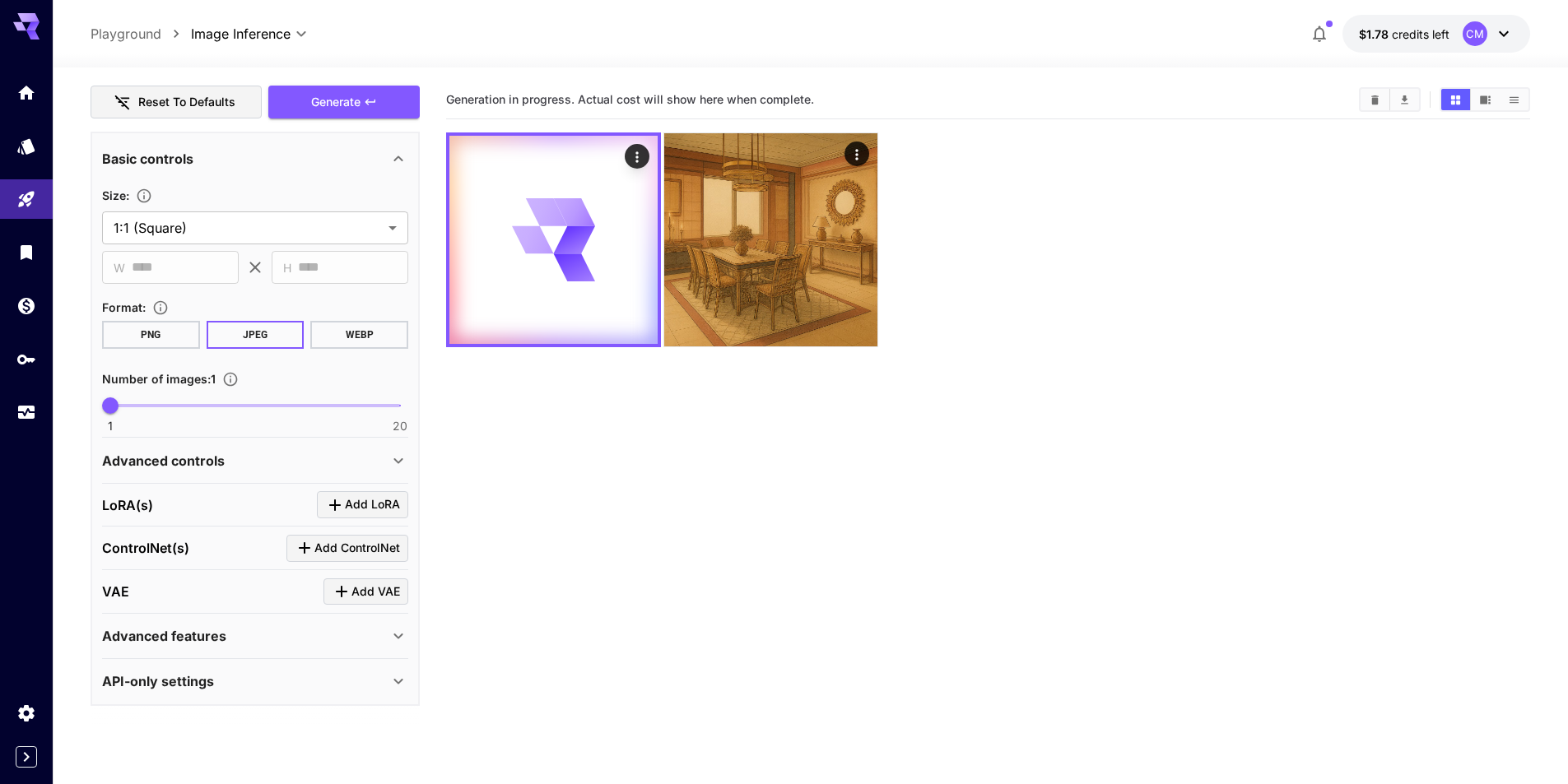
scroll to position [130, 0]
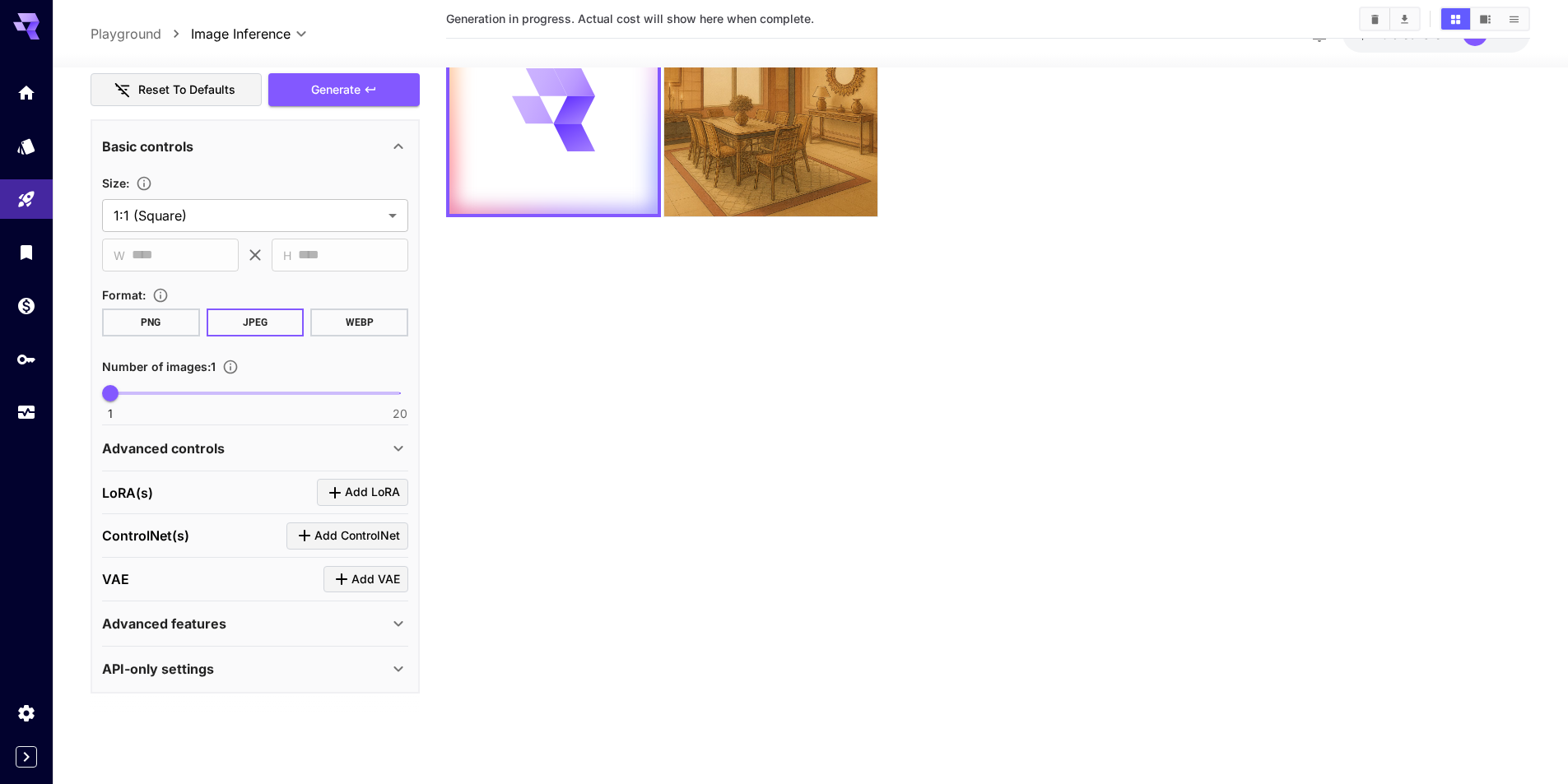
click at [277, 457] on div "Advanced controls" at bounding box center [245, 448] width 286 height 19
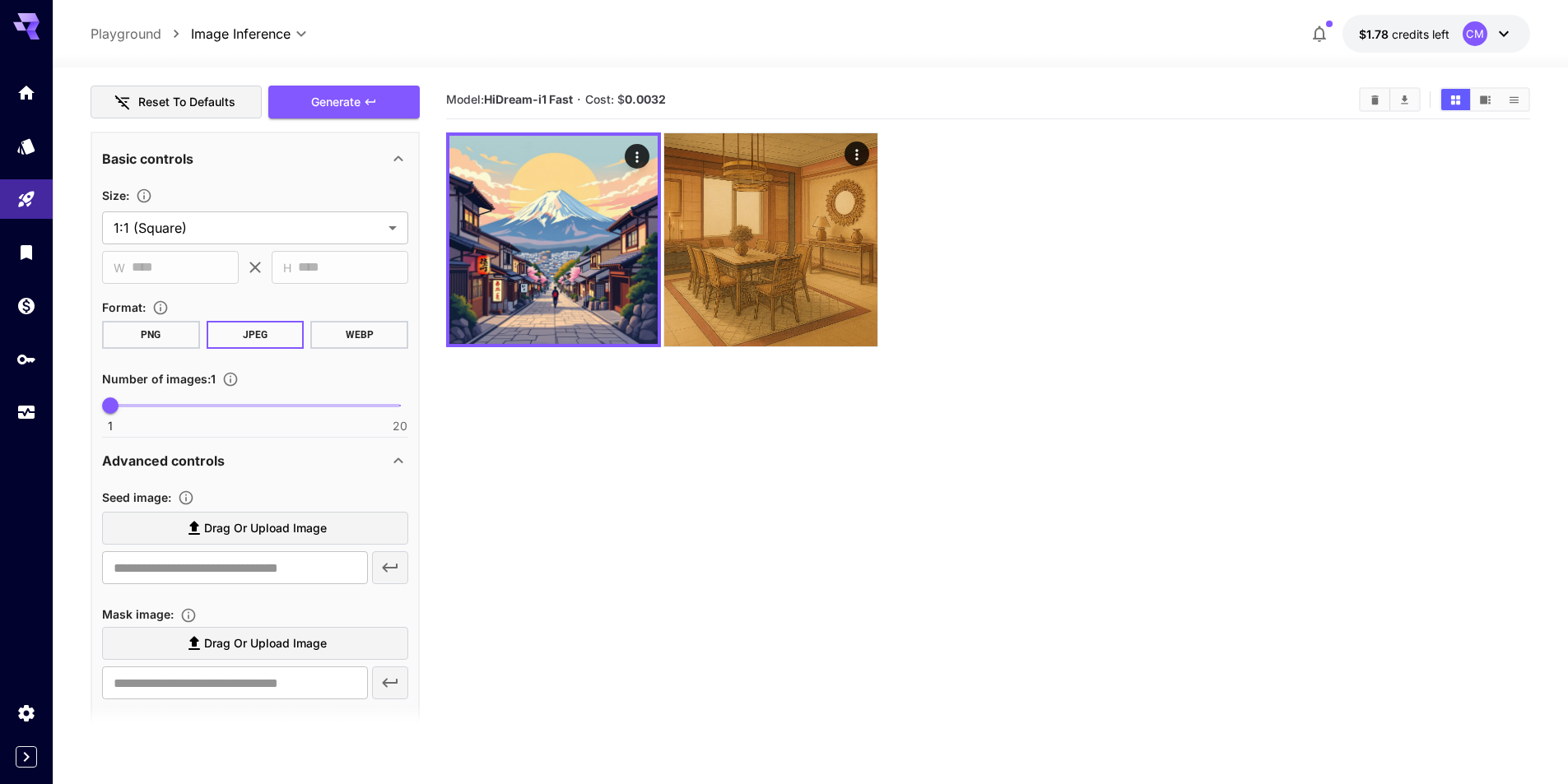
scroll to position [0, 0]
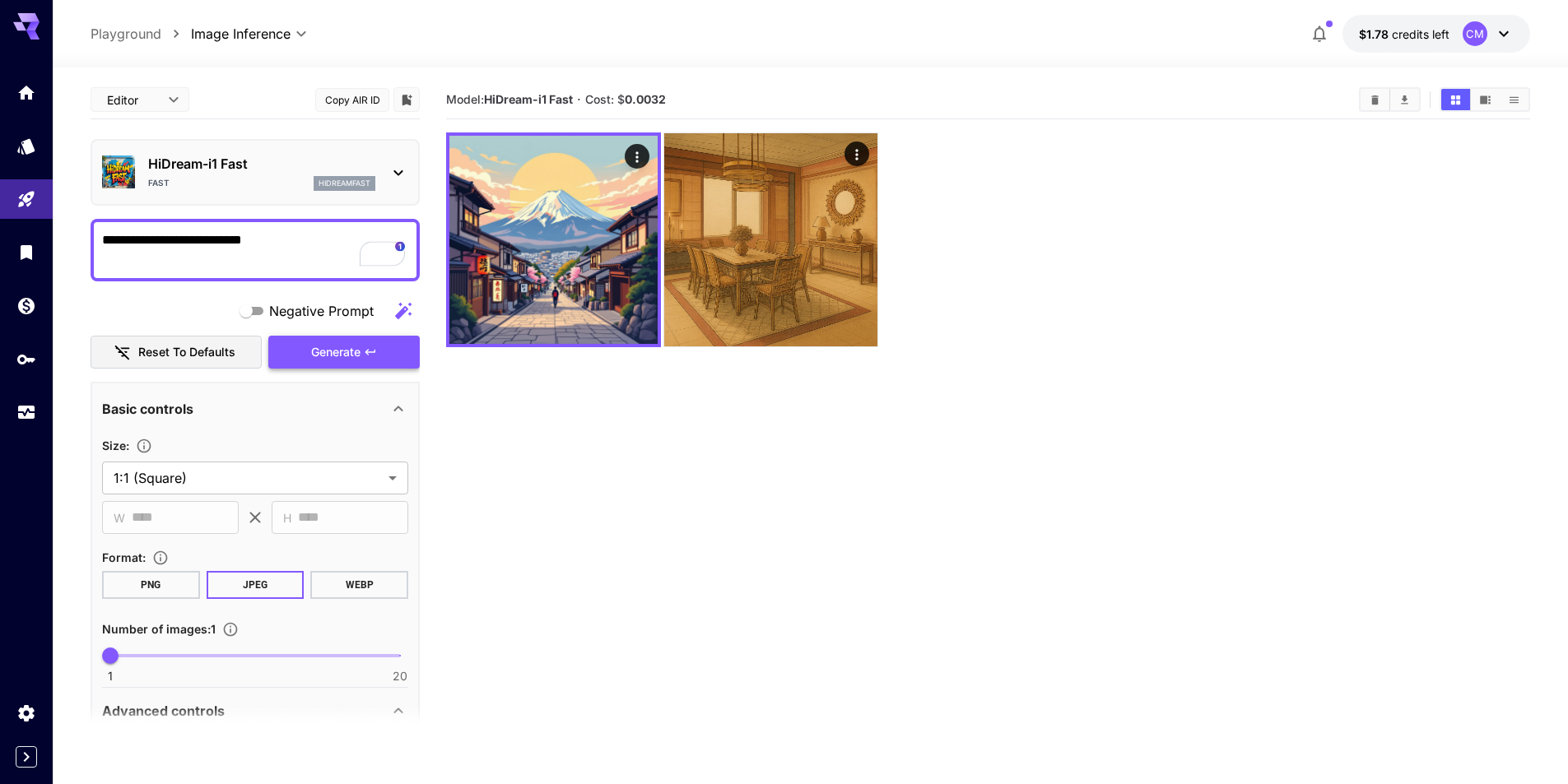
type textarea "**********"
click at [340, 361] on span "Generate" at bounding box center [336, 353] width 50 height 20
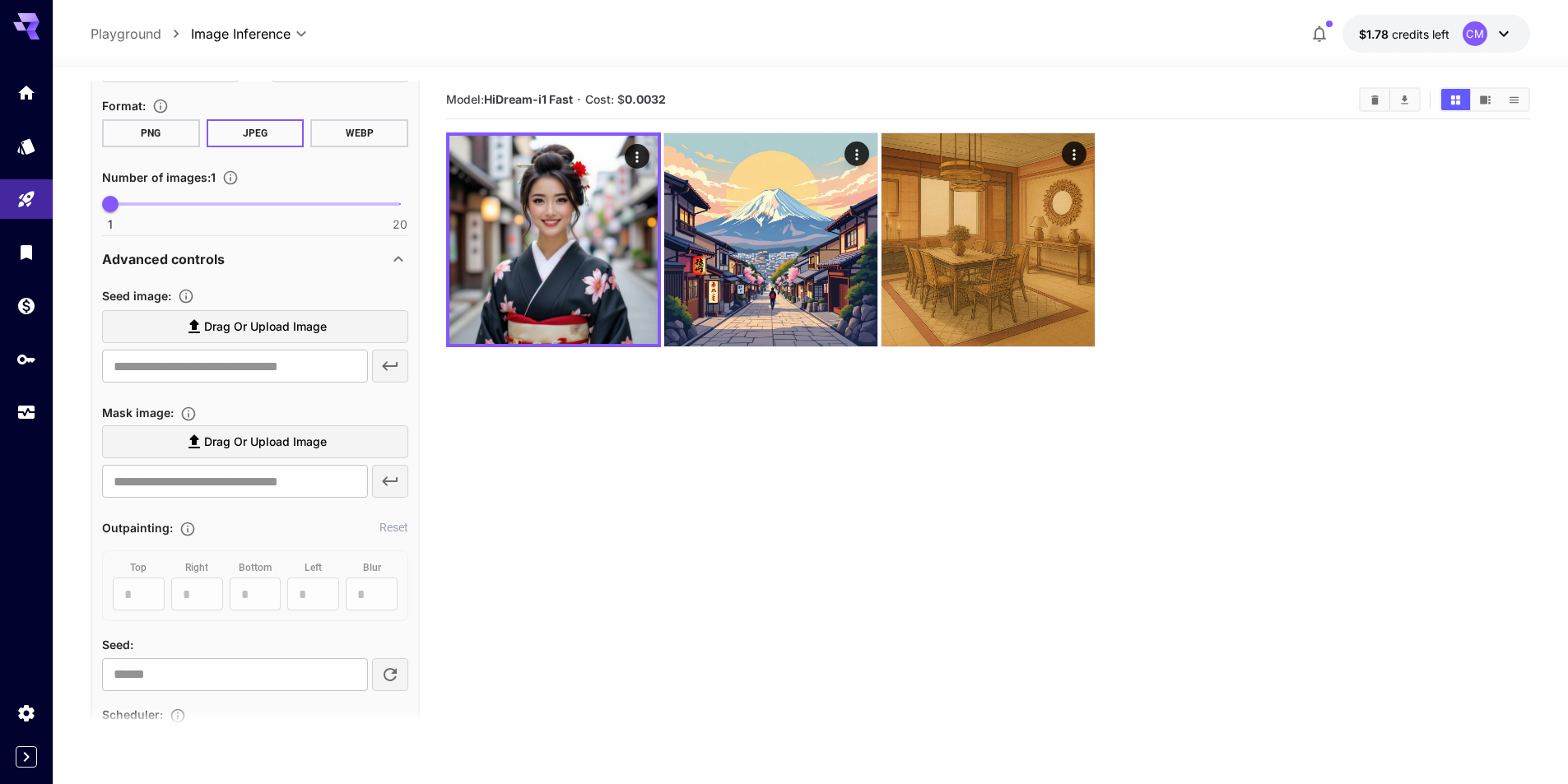
scroll to position [576, 0]
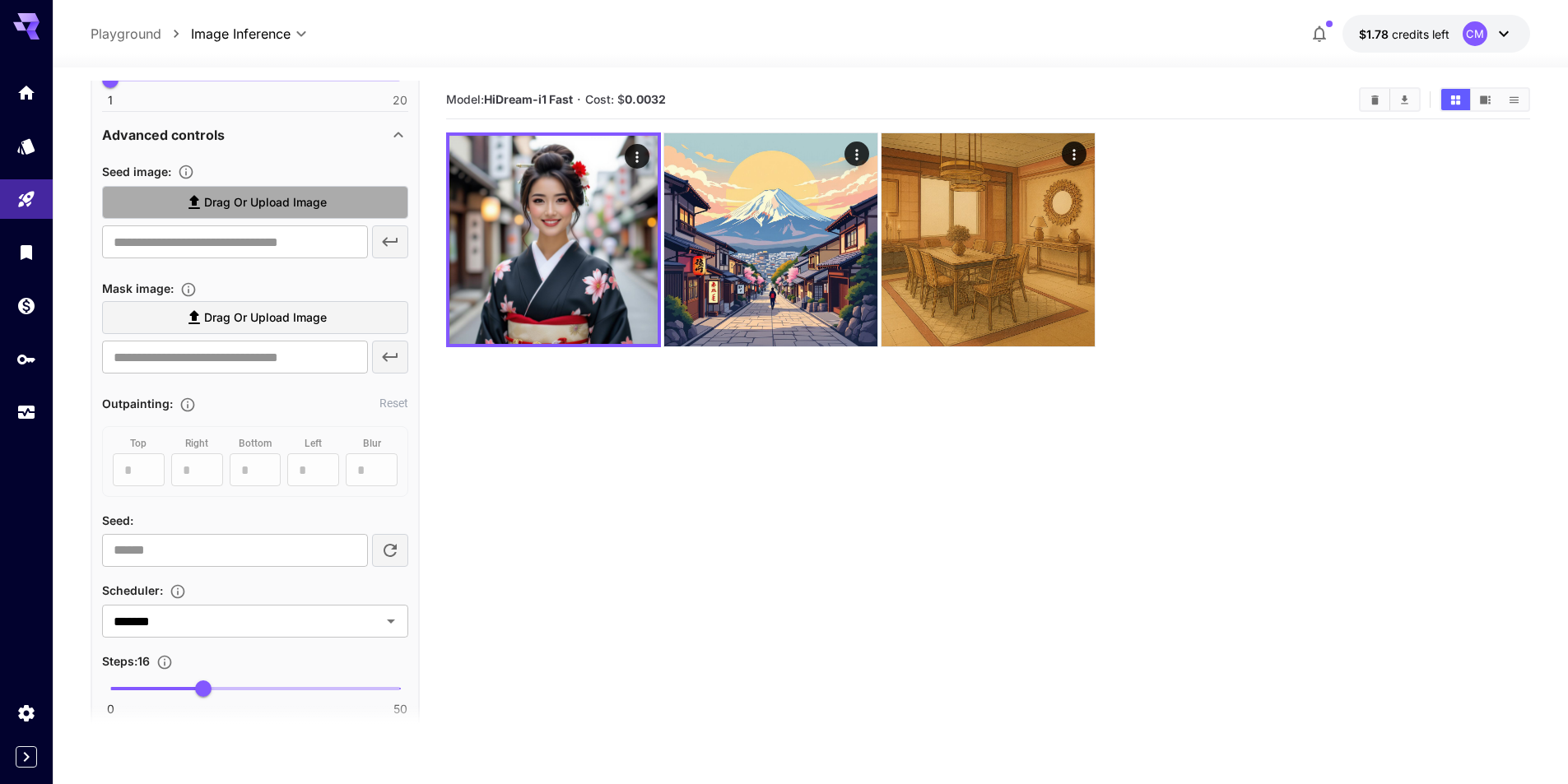
click at [264, 199] on span "Drag or upload image" at bounding box center [265, 203] width 122 height 20
click at [0, 0] on input "Drag or upload image" at bounding box center [0, 0] width 0 height 0
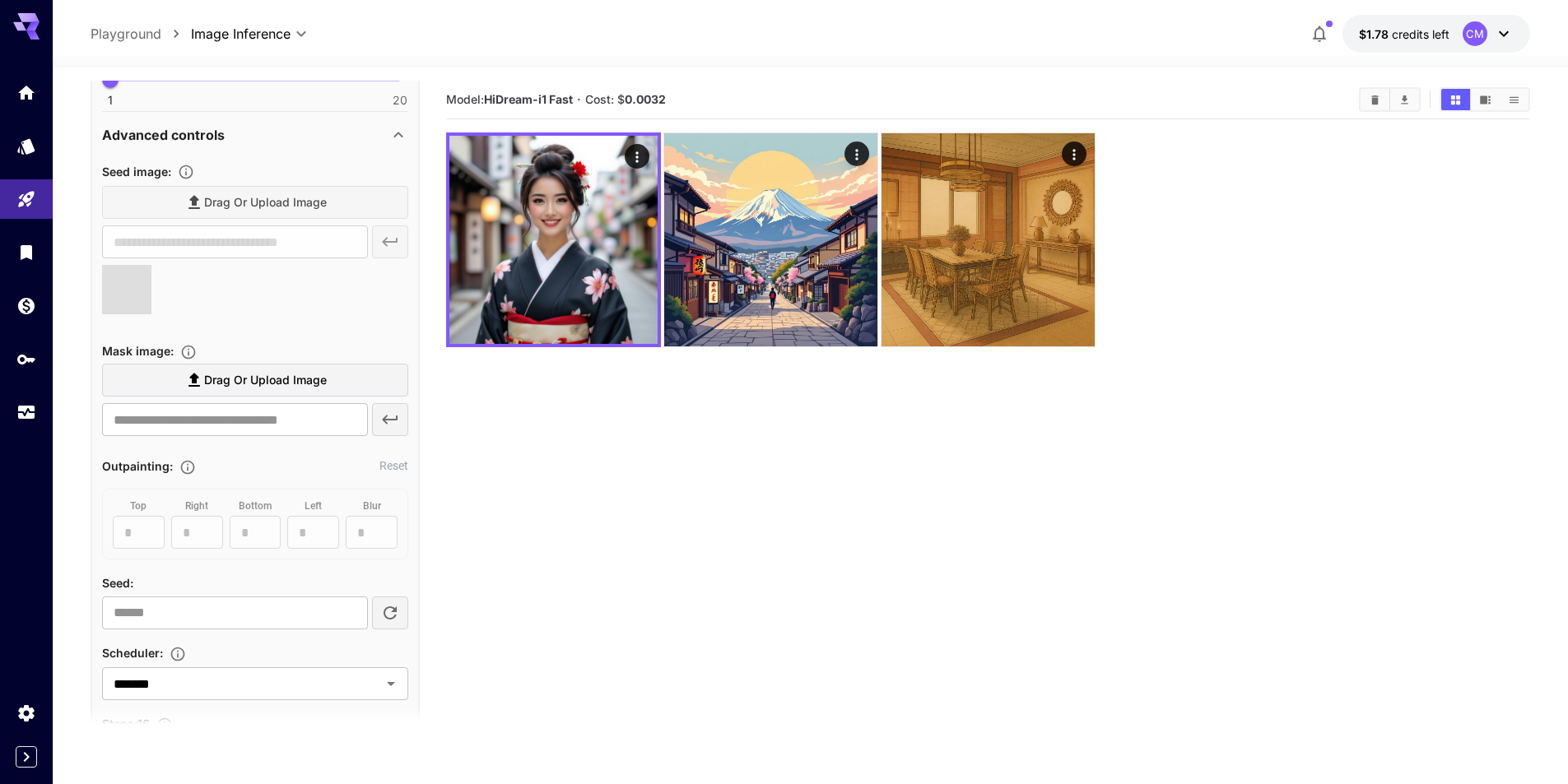
type input "**********"
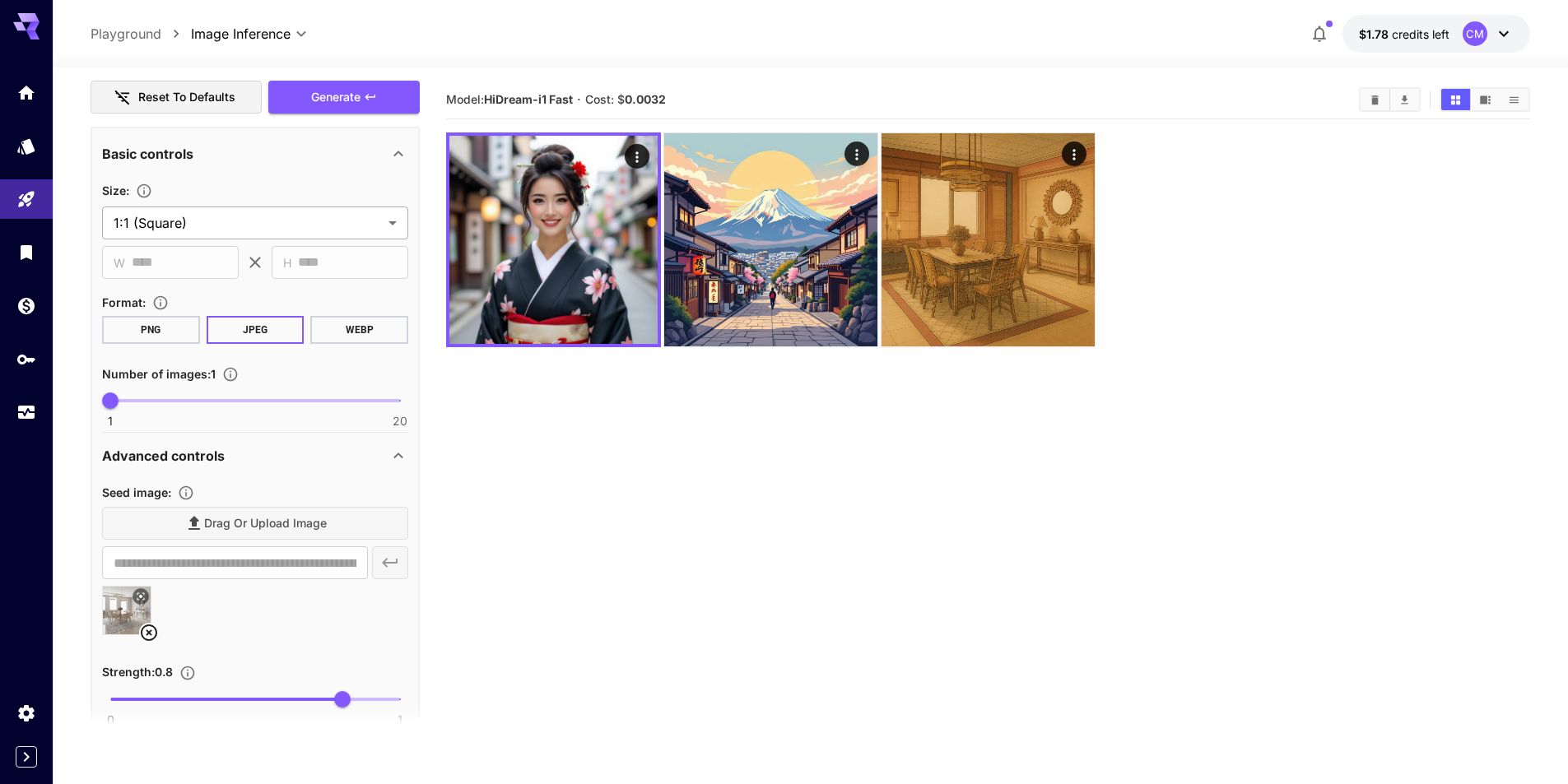
scroll to position [165, 0]
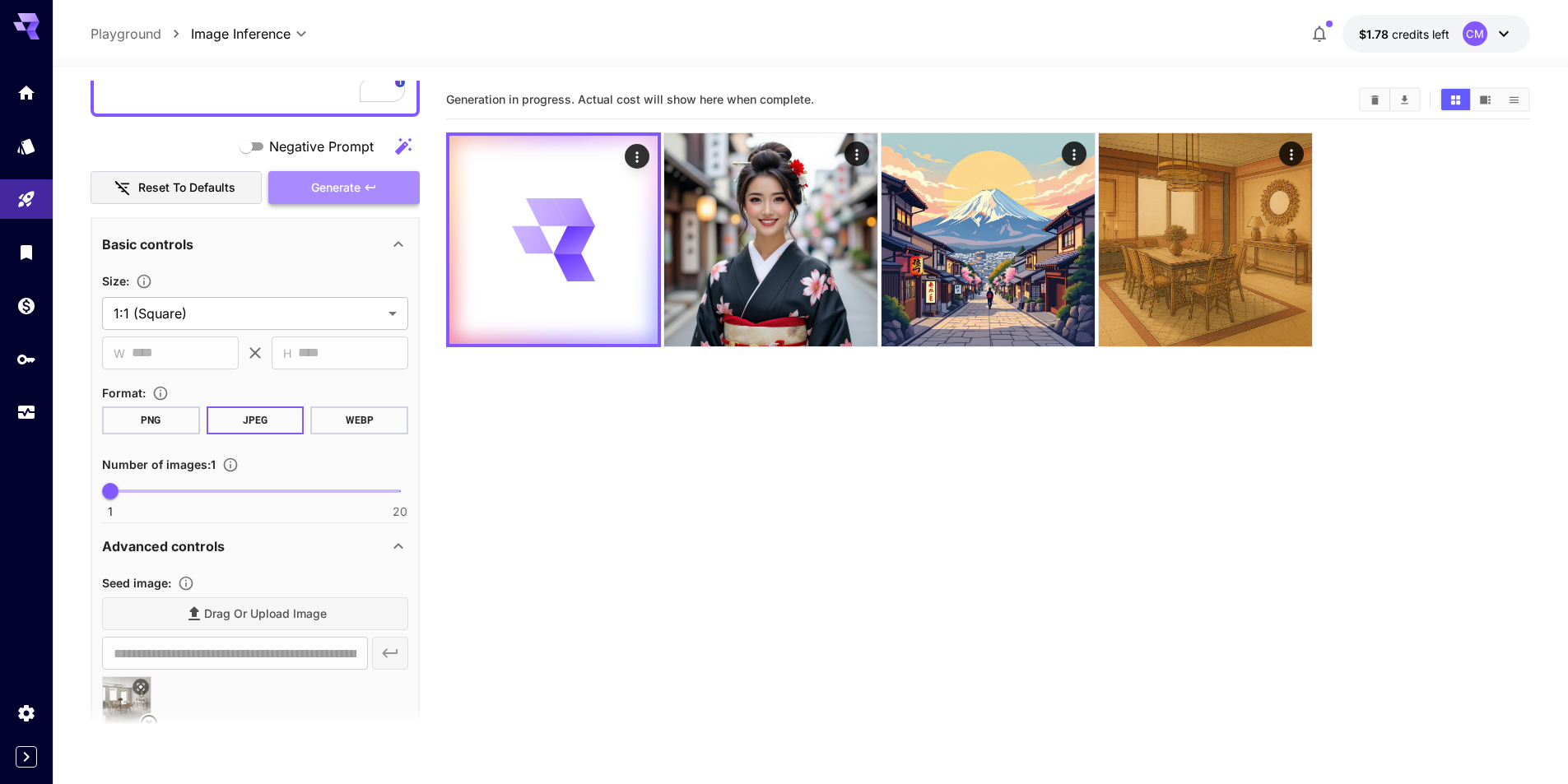
click at [347, 182] on span "Generate" at bounding box center [336, 188] width 50 height 20
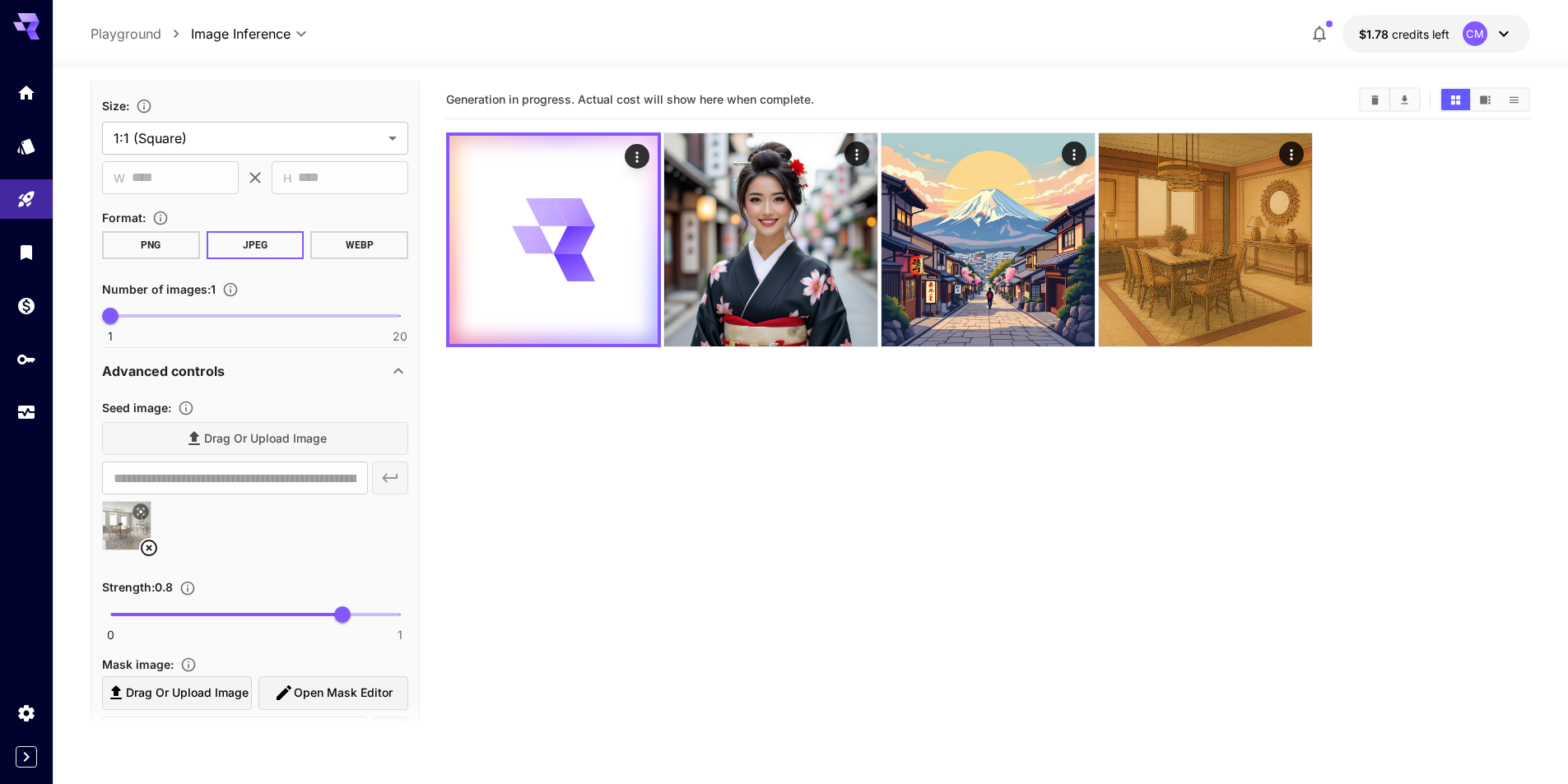
scroll to position [494, 0]
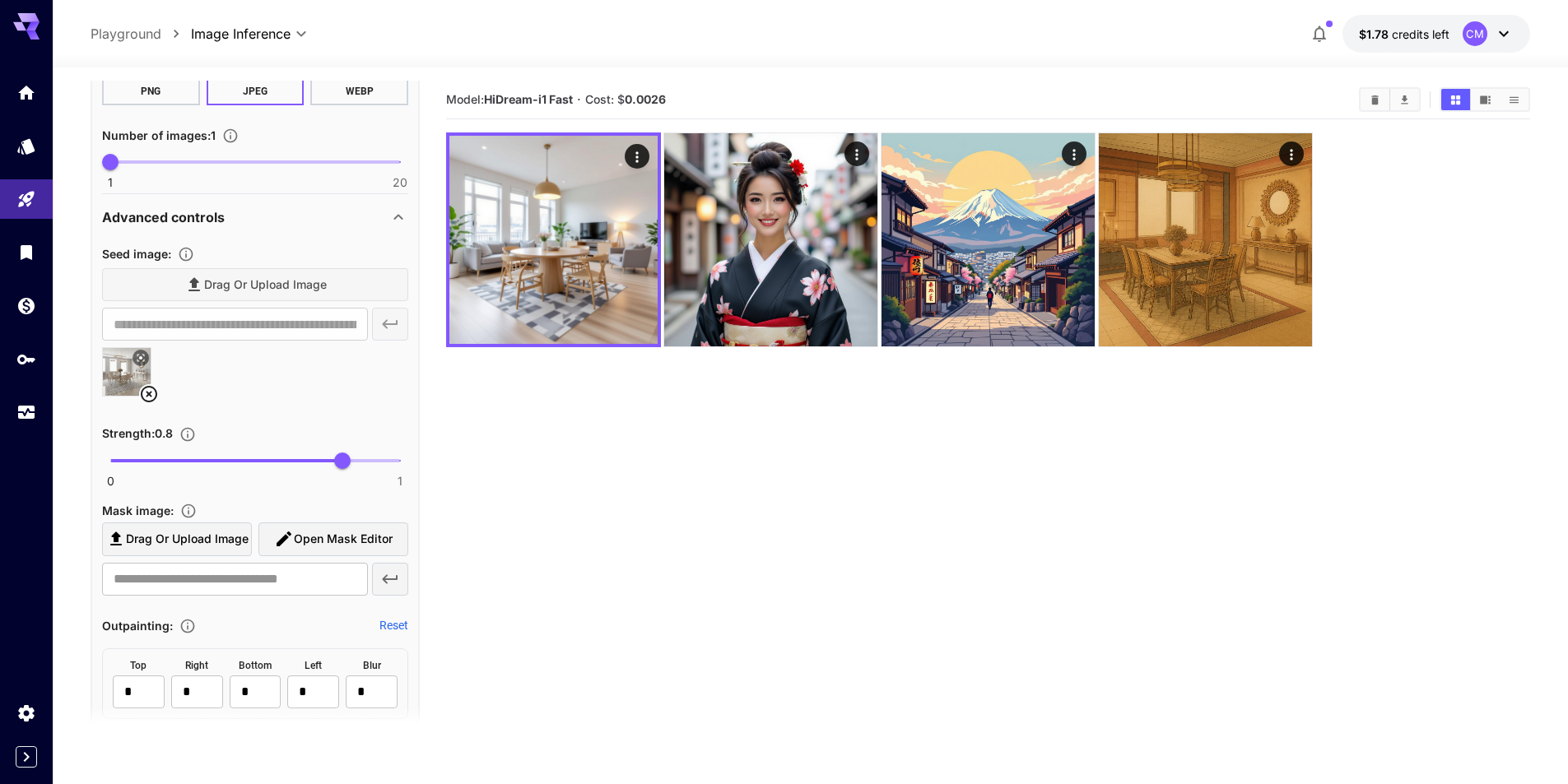
click at [146, 357] on icon at bounding box center [141, 358] width 10 height 10
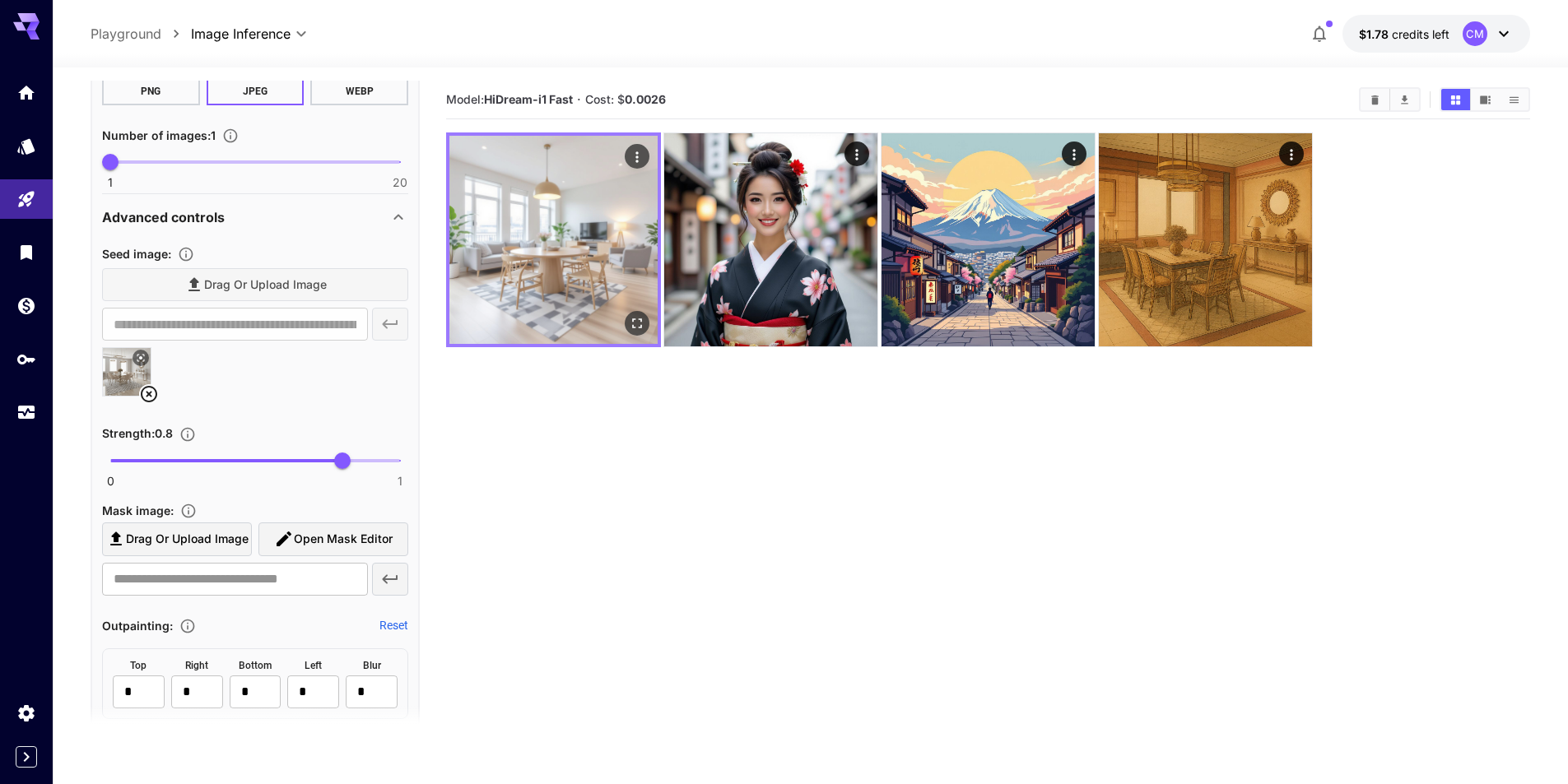
click at [638, 310] on img at bounding box center [553, 240] width 208 height 208
click at [636, 322] on icon "Open in fullscreen" at bounding box center [637, 324] width 17 height 17
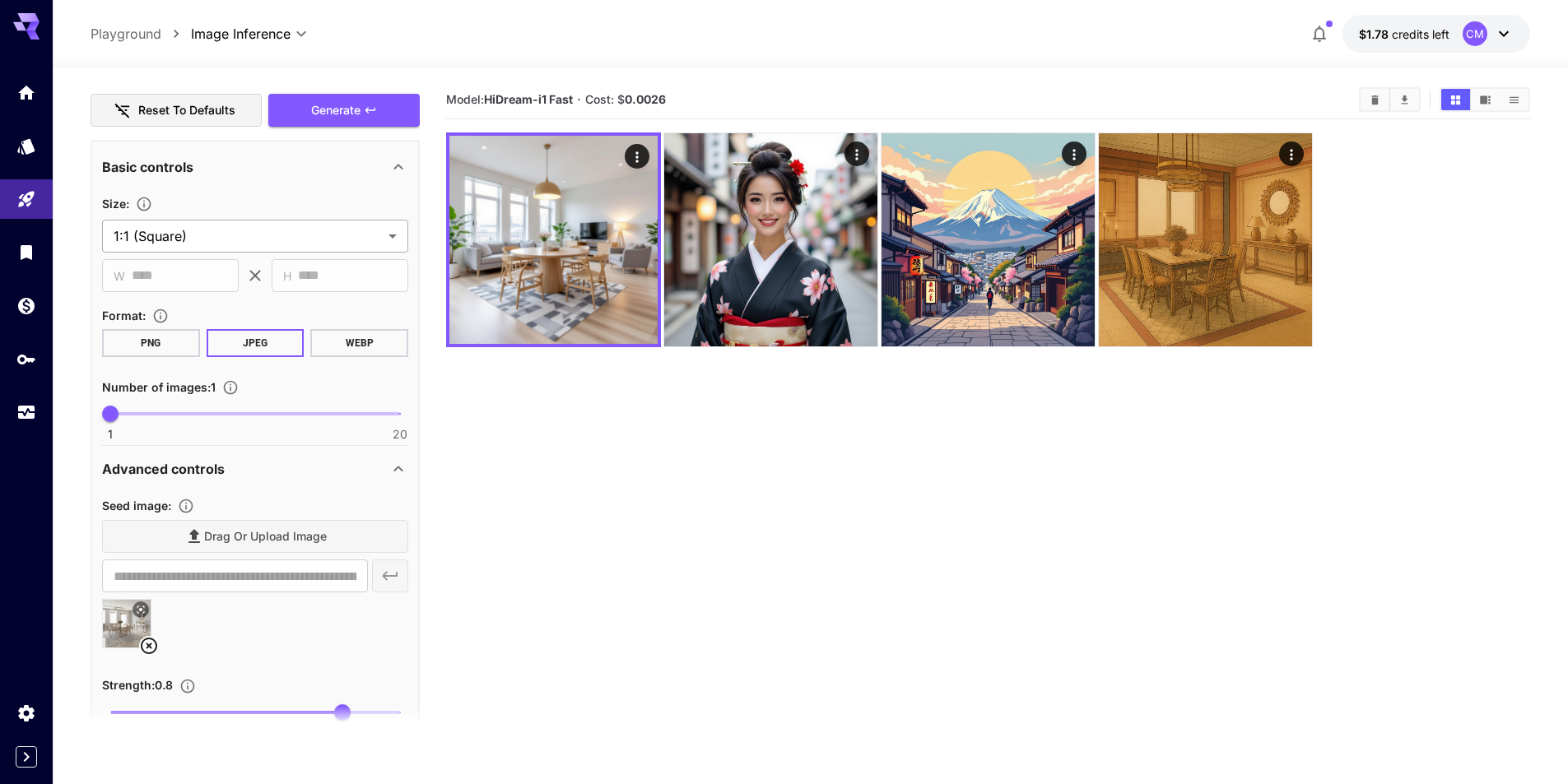
scroll to position [0, 0]
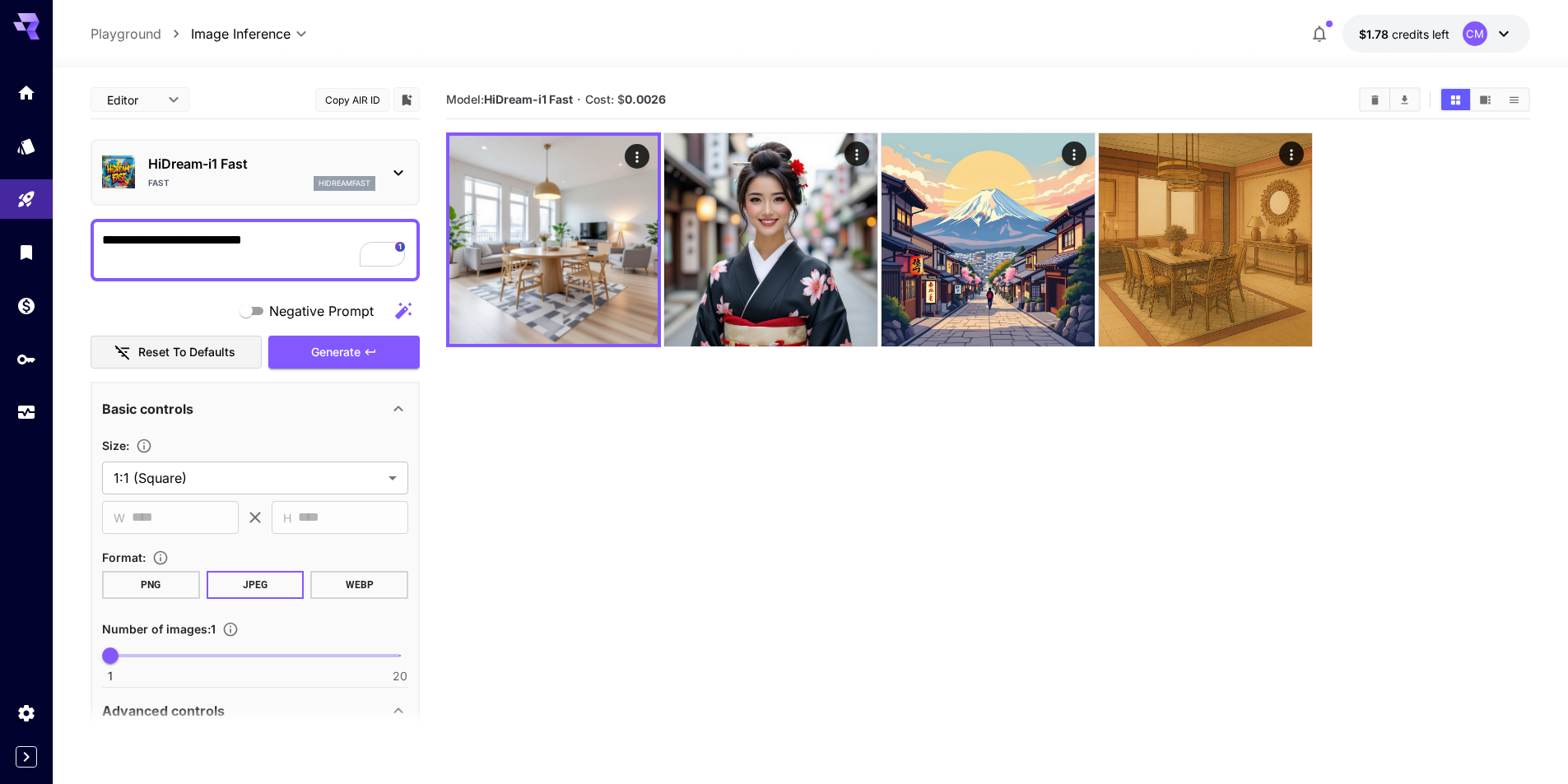
click at [250, 235] on textarea "**********" at bounding box center [255, 250] width 306 height 40
click at [377, 346] on icon "button" at bounding box center [370, 353] width 14 height 14
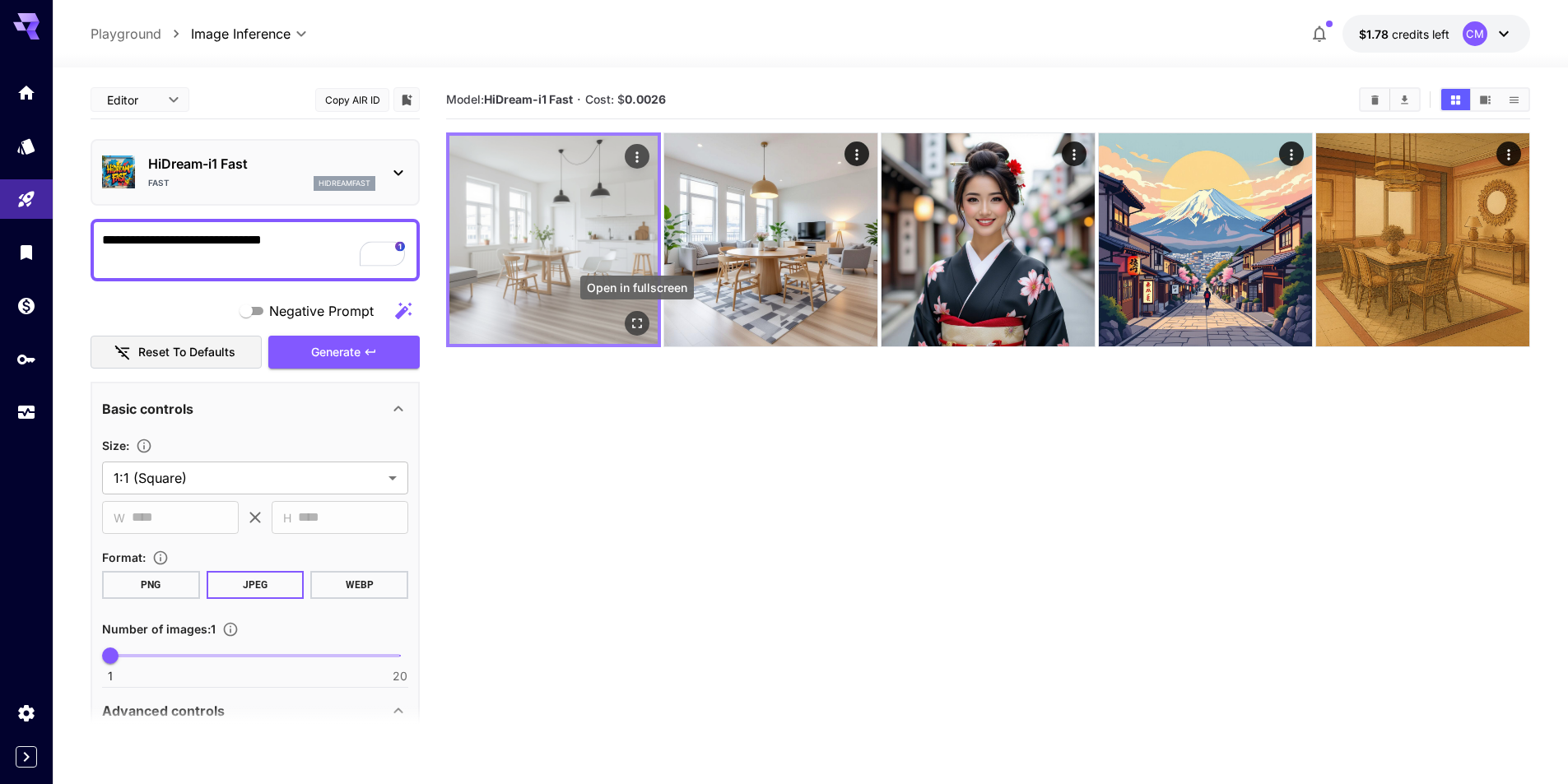
type textarea "**********"
click at [635, 323] on icon "Open in fullscreen" at bounding box center [637, 324] width 17 height 17
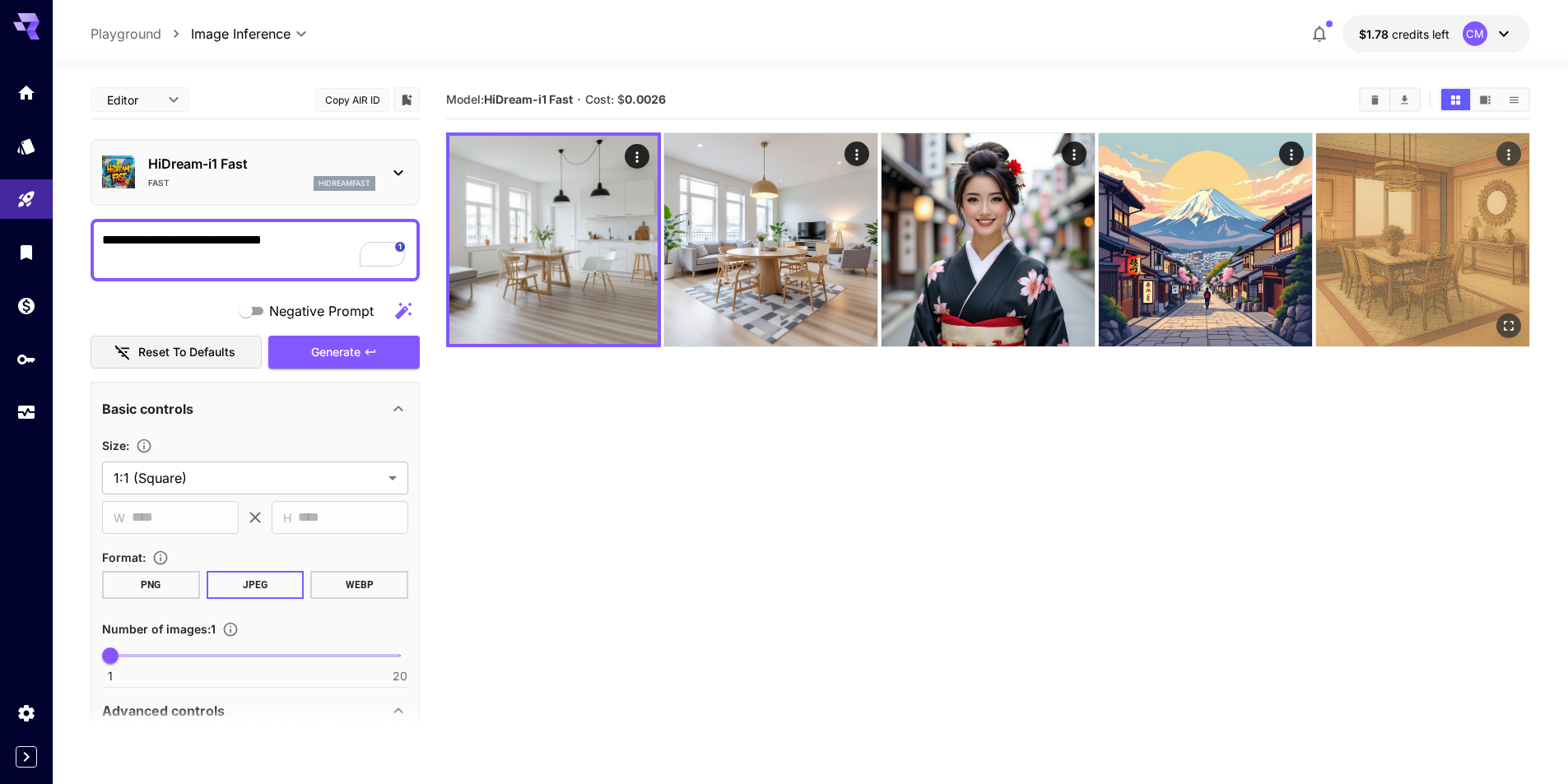
click at [1416, 238] on img at bounding box center [1422, 240] width 214 height 214
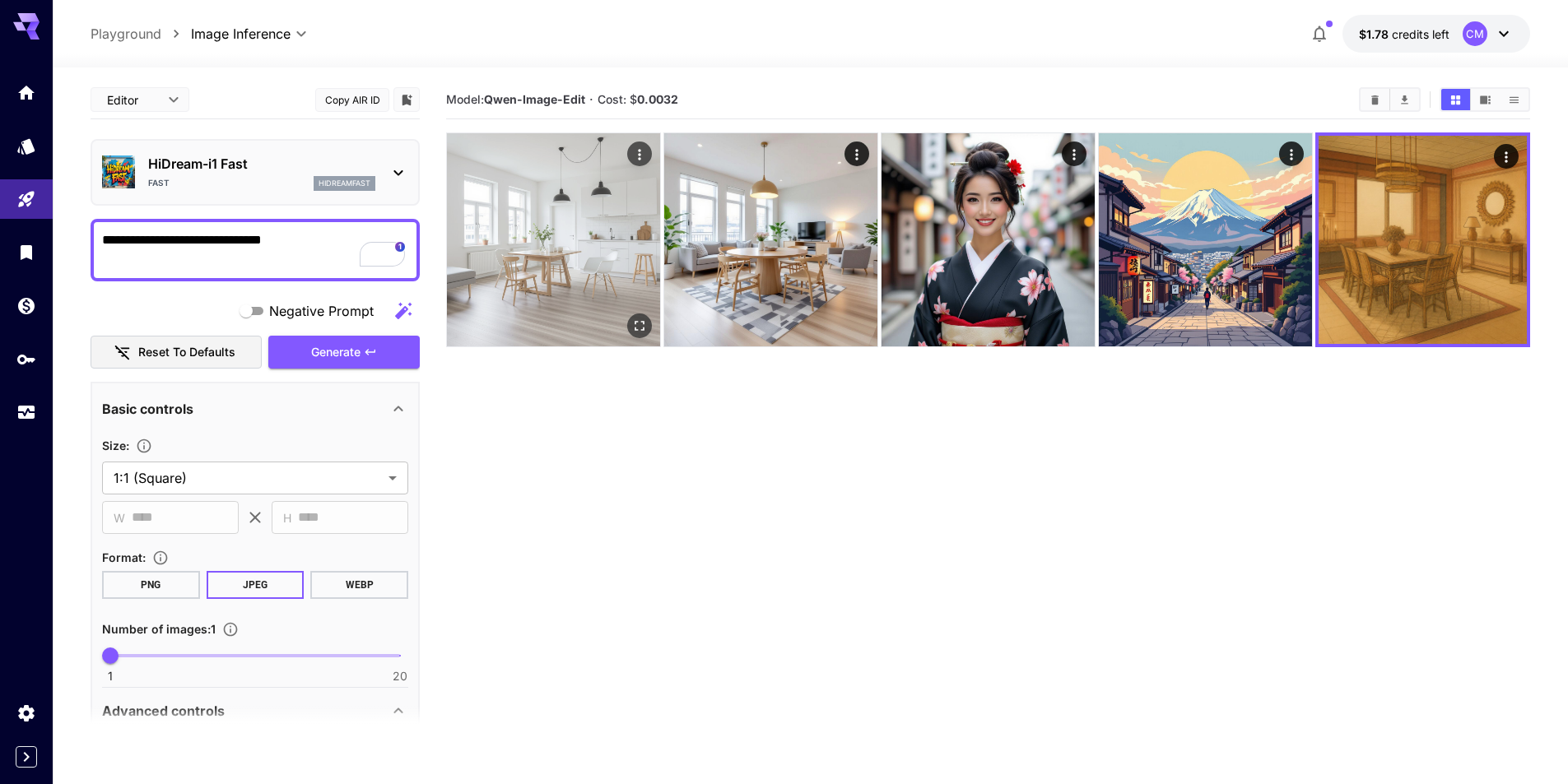
click at [547, 215] on img at bounding box center [554, 240] width 214 height 214
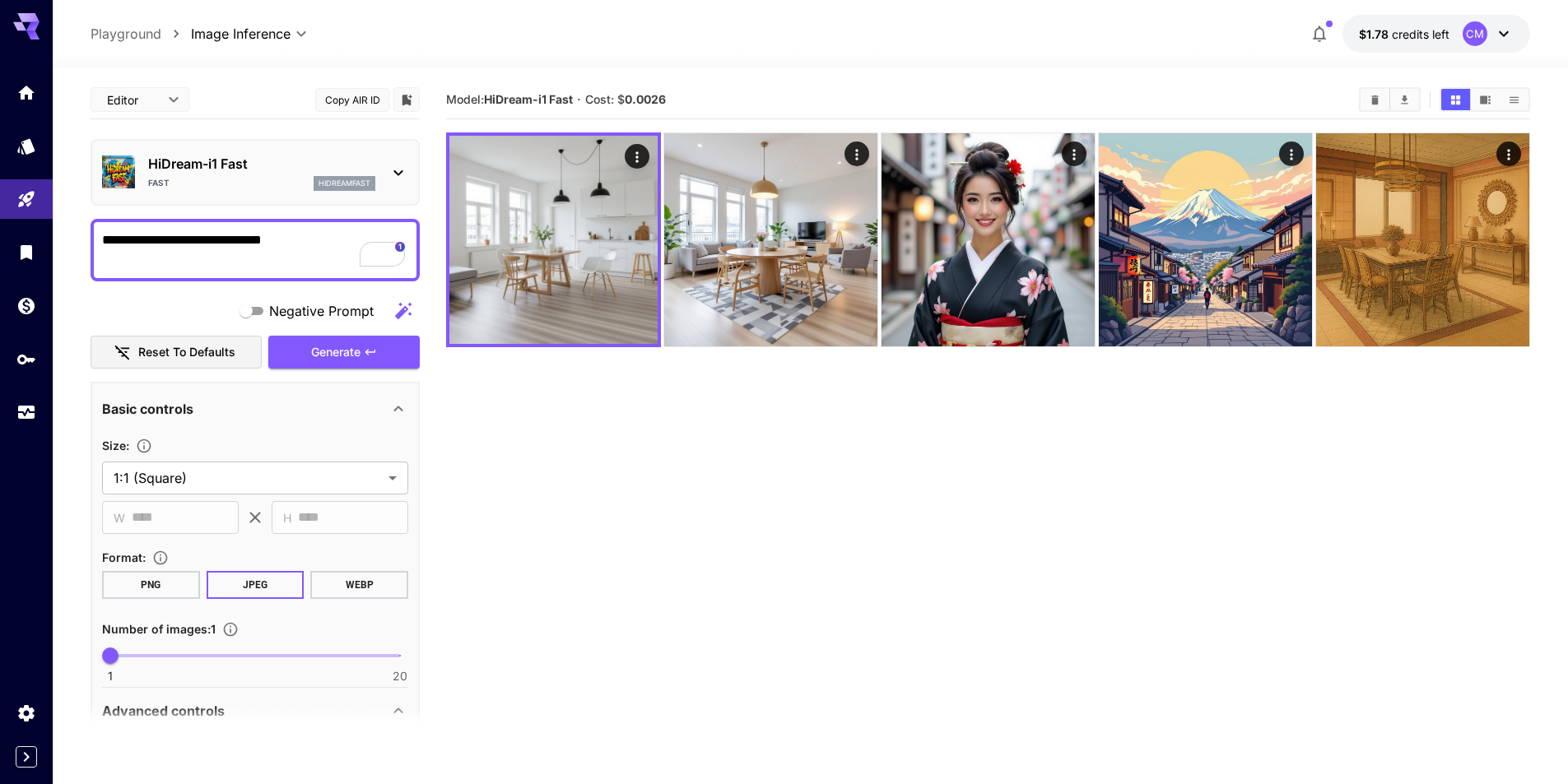
click at [272, 176] on div "HiDream-i1 Fast Fast hidreamfast" at bounding box center [262, 172] width 227 height 37
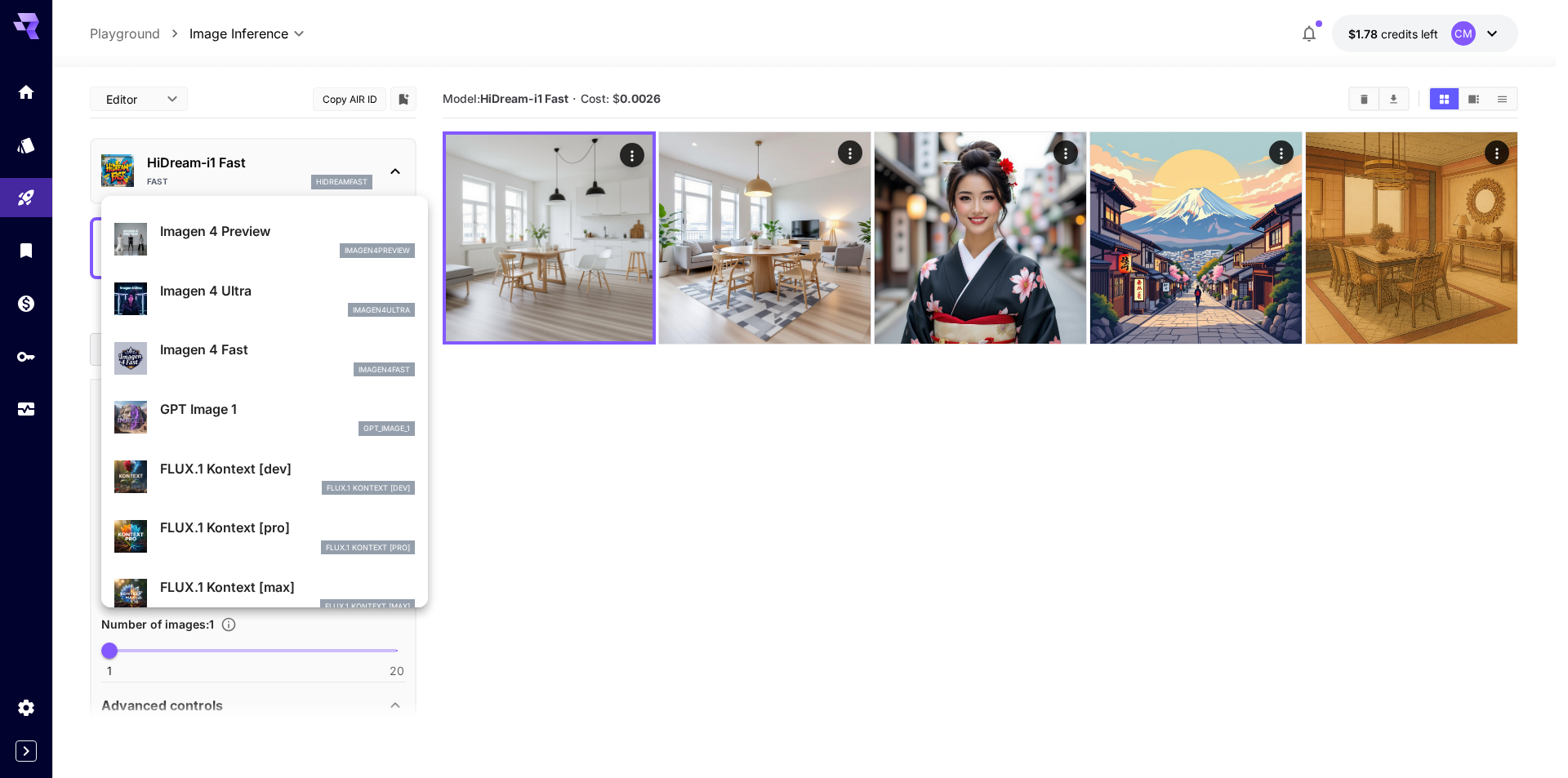
scroll to position [1322, 0]
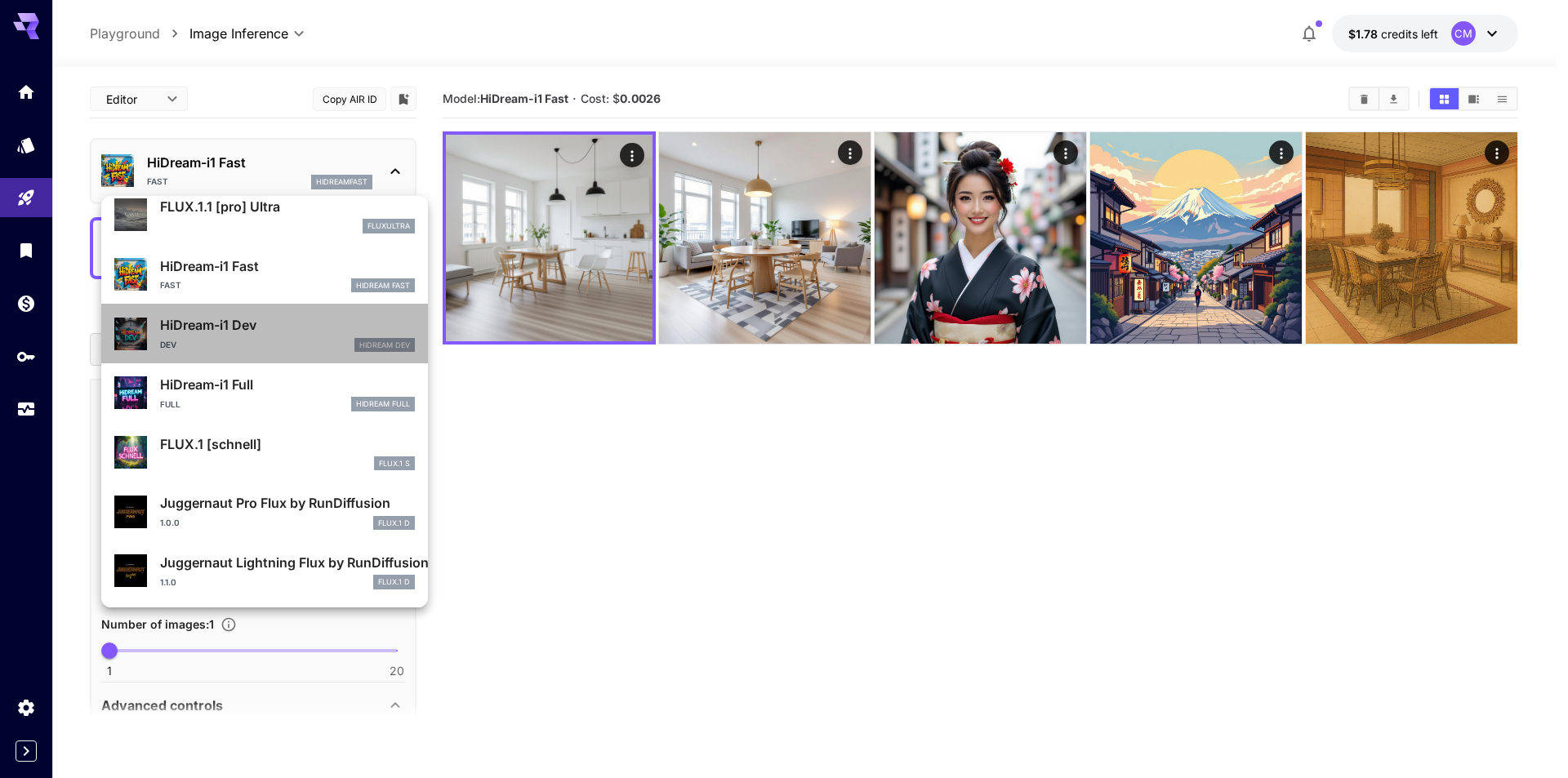
click at [288, 327] on p "HiDream-i1 Dev" at bounding box center [287, 324] width 255 height 19
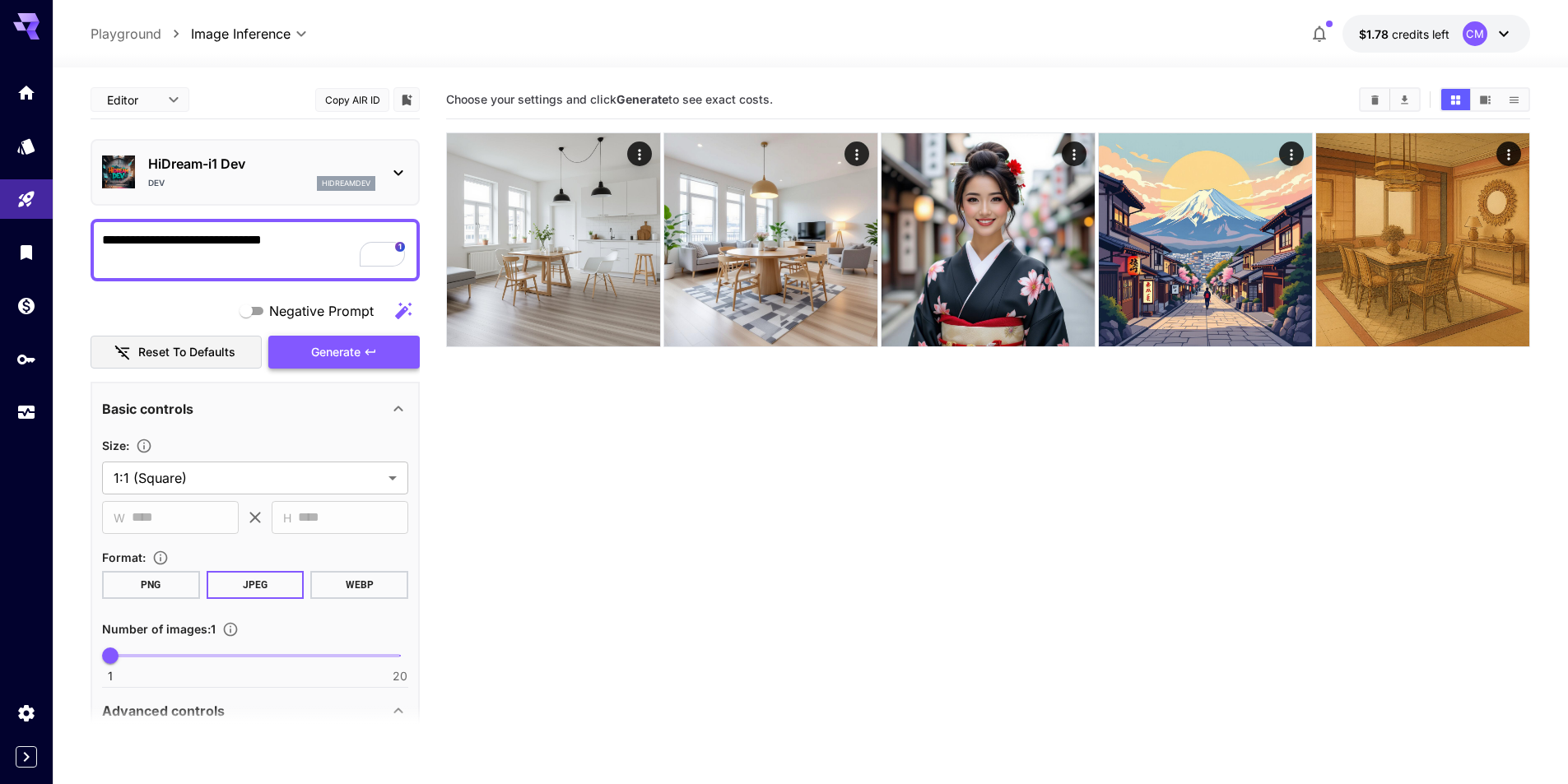
click at [348, 343] on span "Generate" at bounding box center [336, 353] width 50 height 20
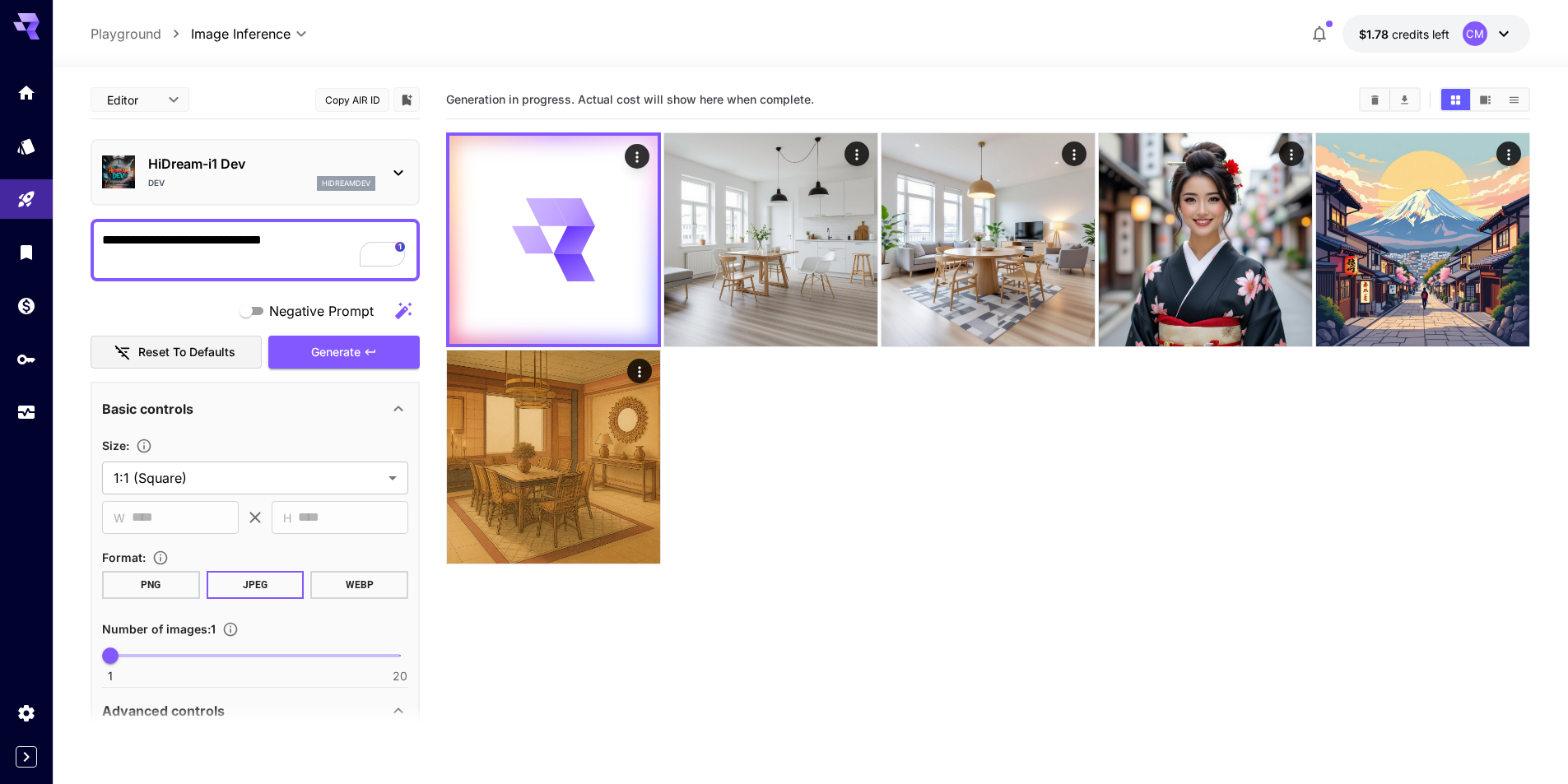
click at [317, 180] on div "hidreamdev" at bounding box center [345, 184] width 58 height 15
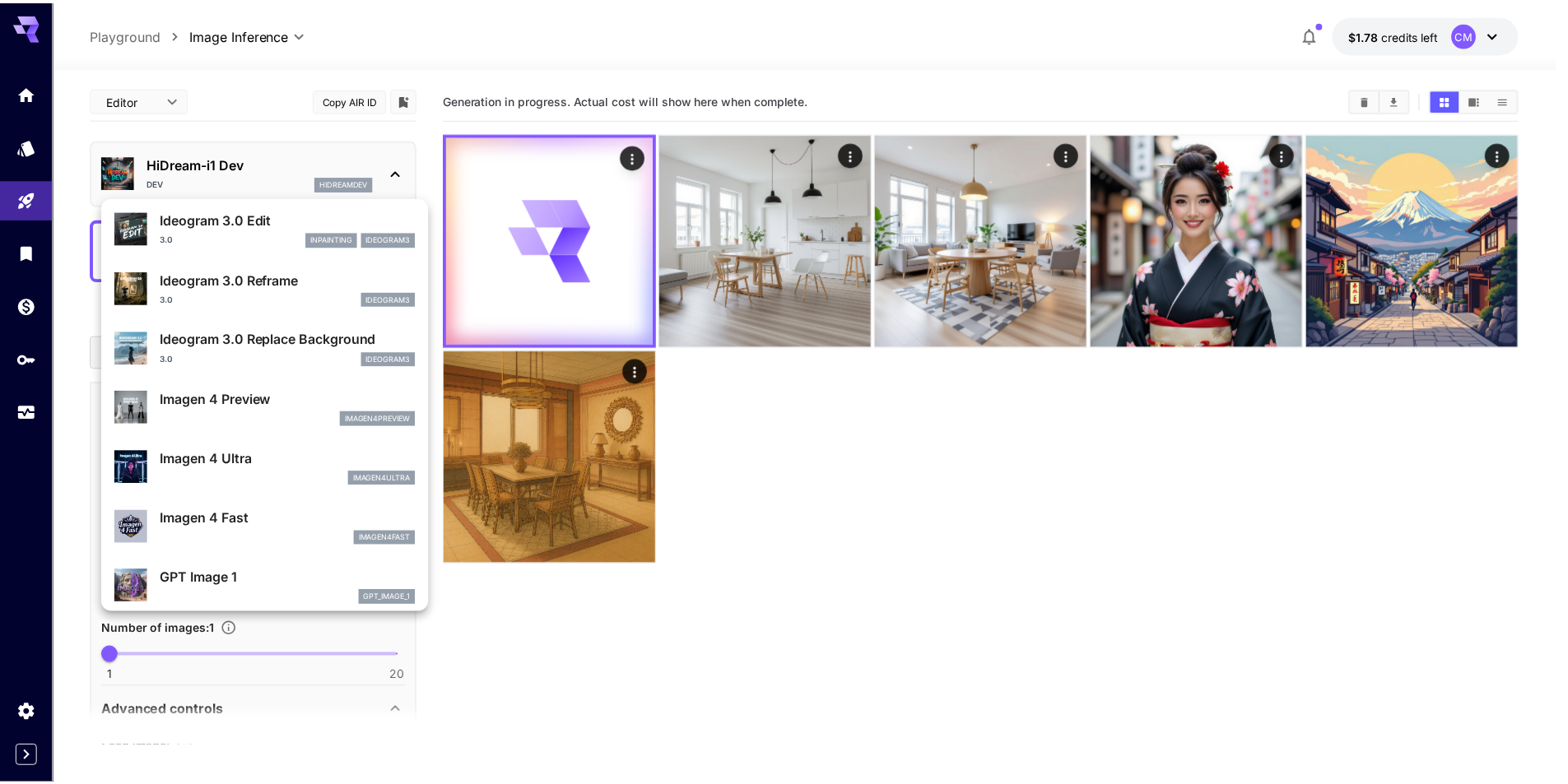
scroll to position [1319, 0]
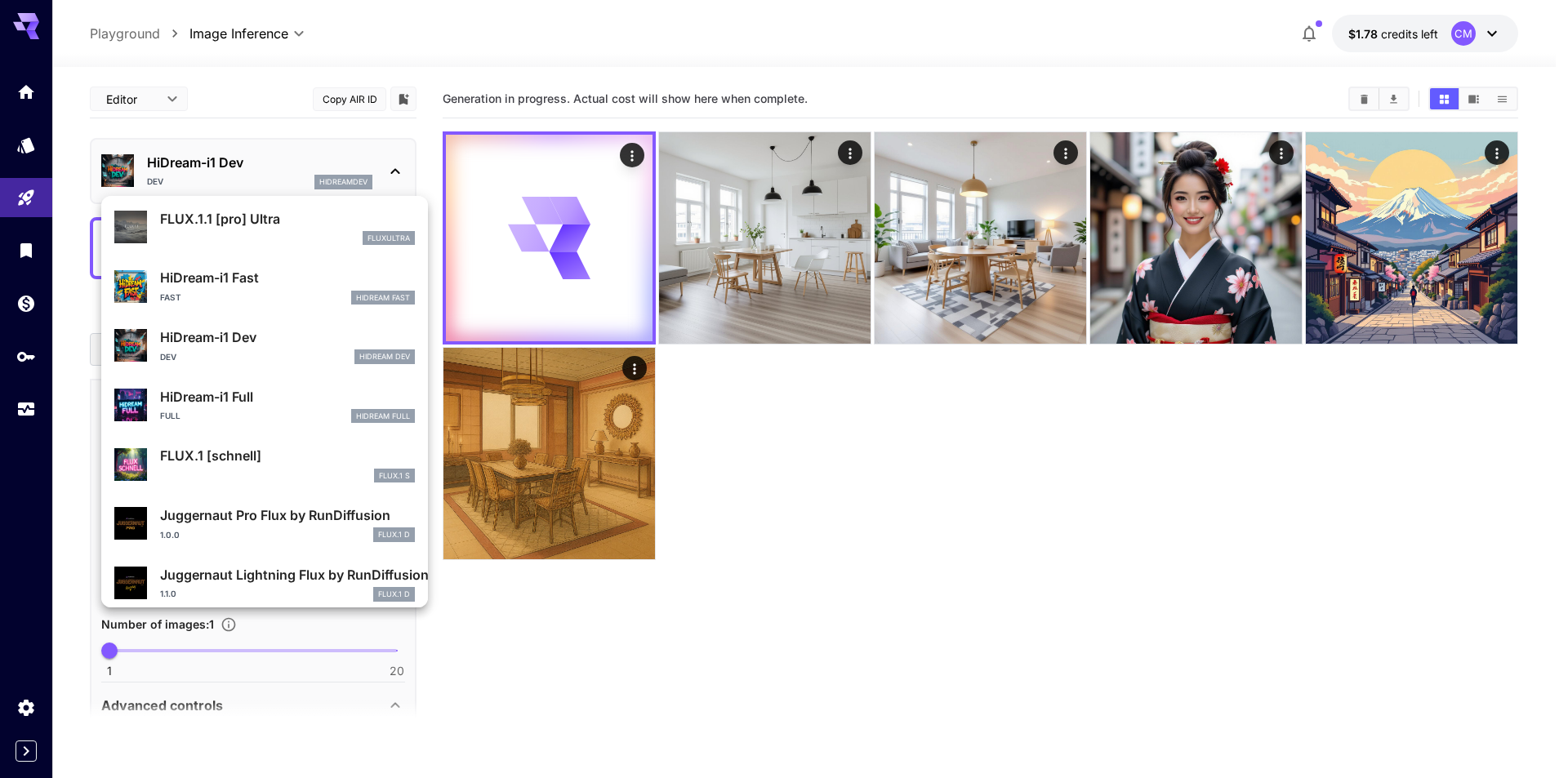
click at [284, 417] on div "Full HiDream Full" at bounding box center [287, 417] width 255 height 15
type input "**"
type input "***"
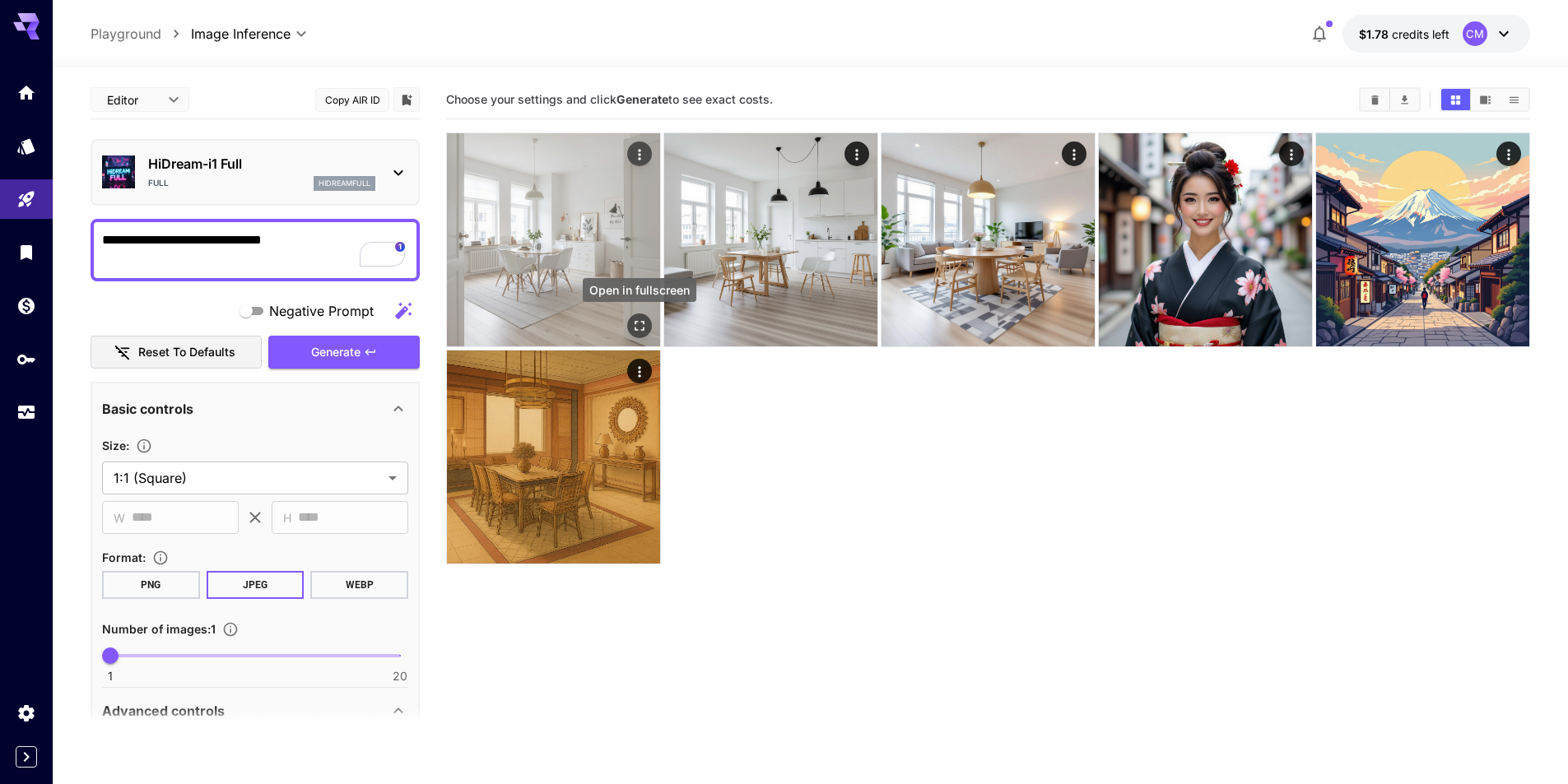
click at [645, 334] on button "Open in fullscreen" at bounding box center [639, 326] width 24 height 24
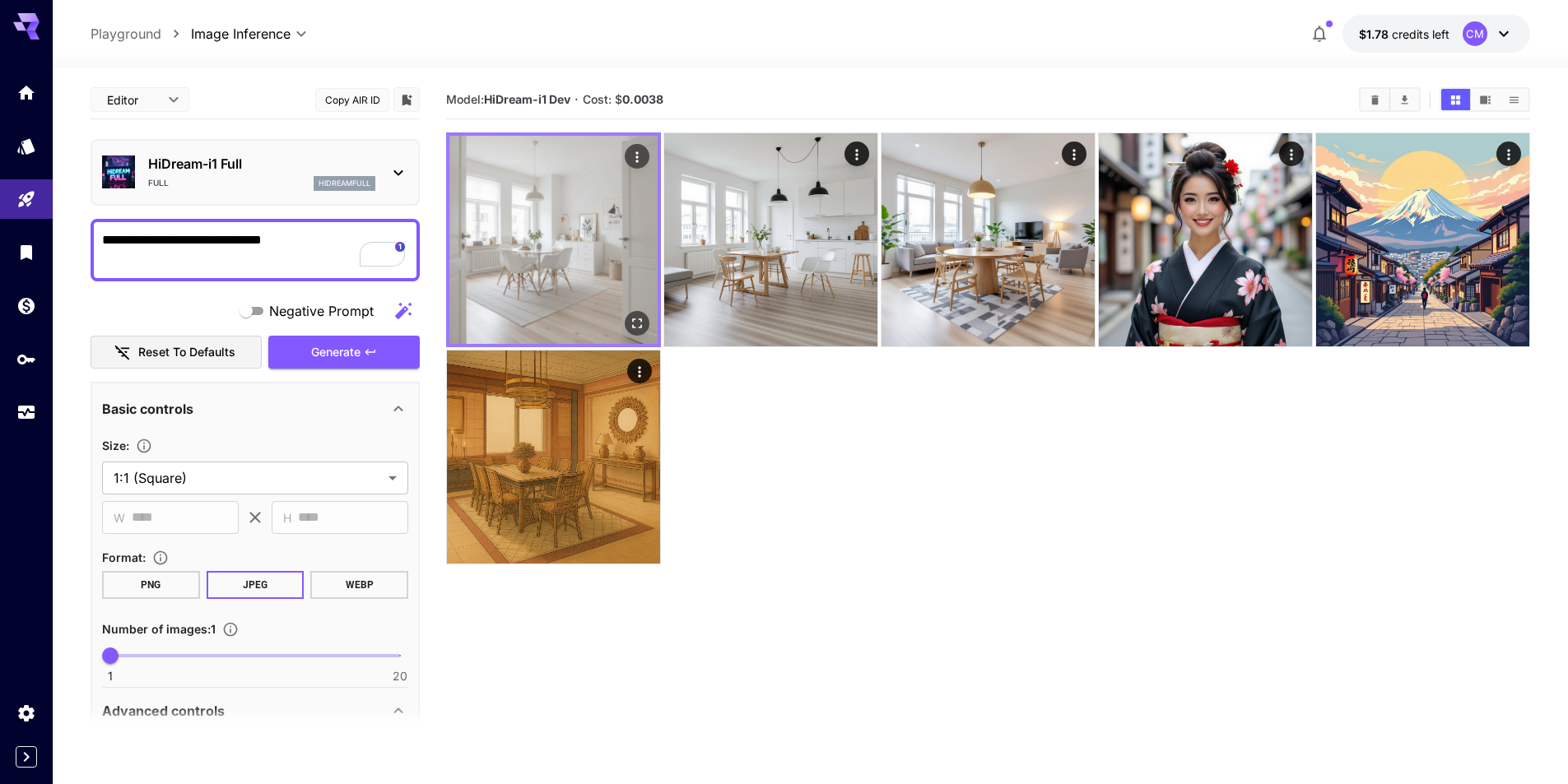
click at [596, 271] on img at bounding box center [553, 240] width 208 height 208
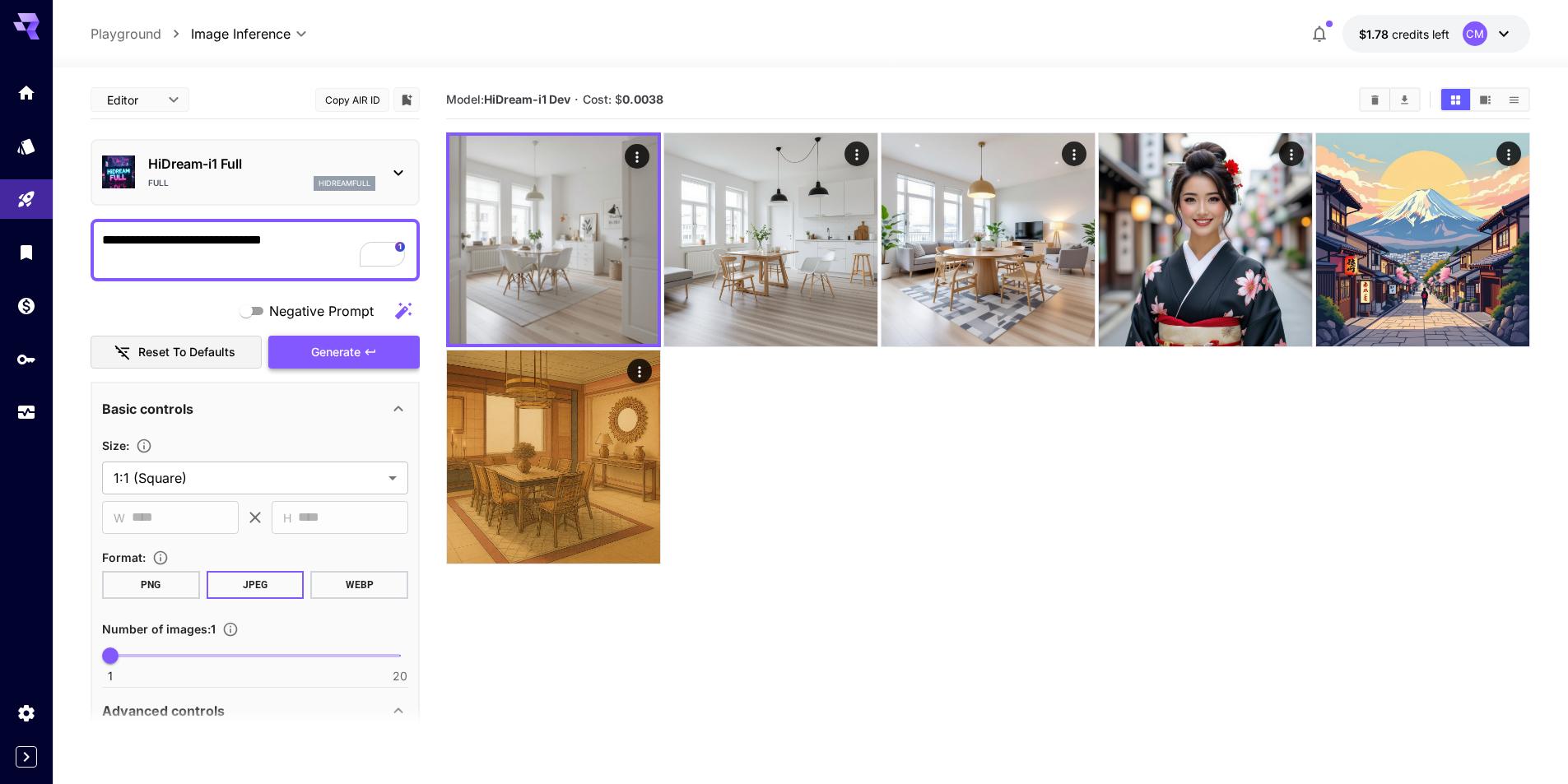
click at [330, 345] on span "Generate" at bounding box center [336, 353] width 50 height 20
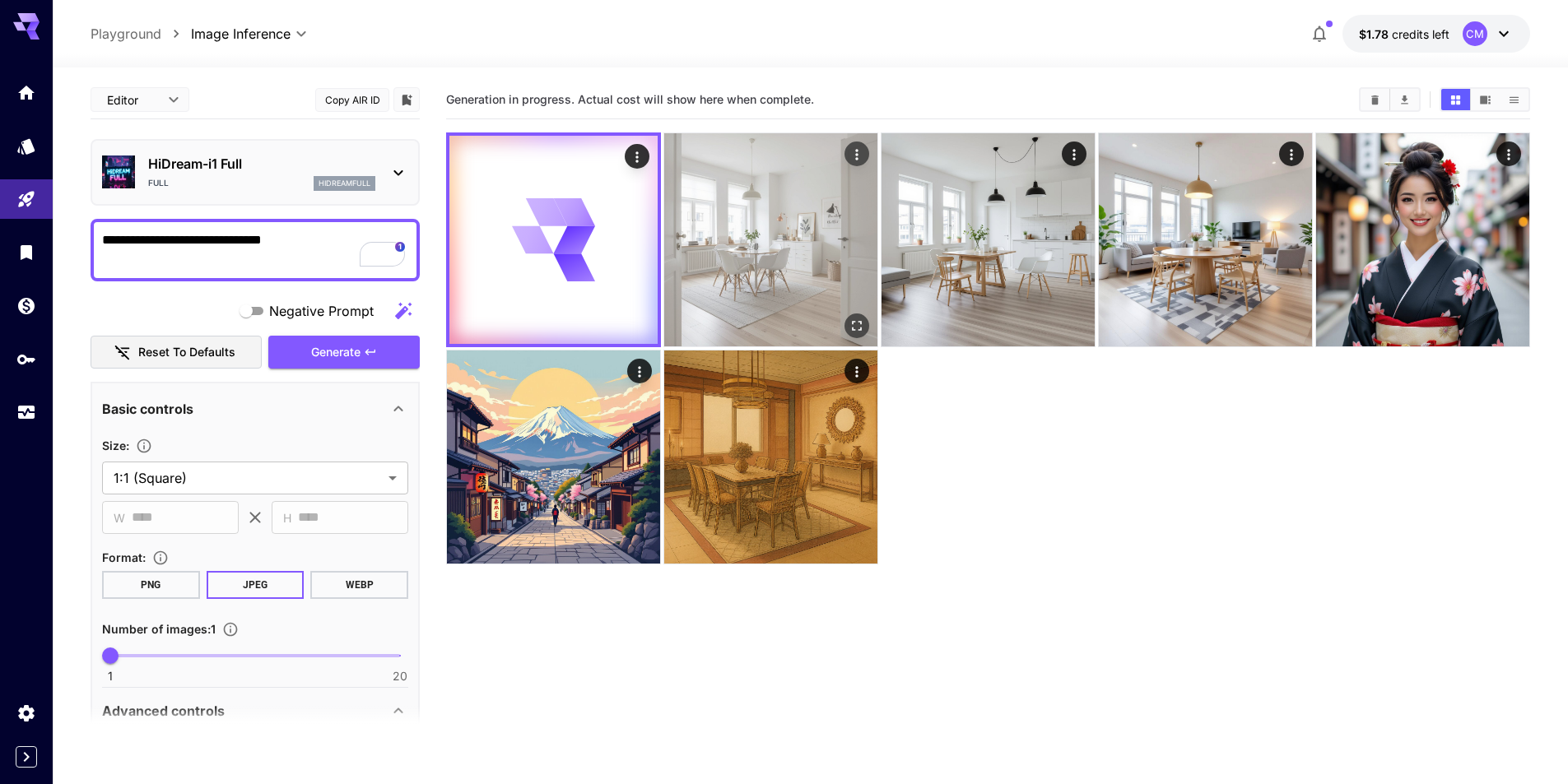
click at [770, 267] on img at bounding box center [770, 240] width 214 height 214
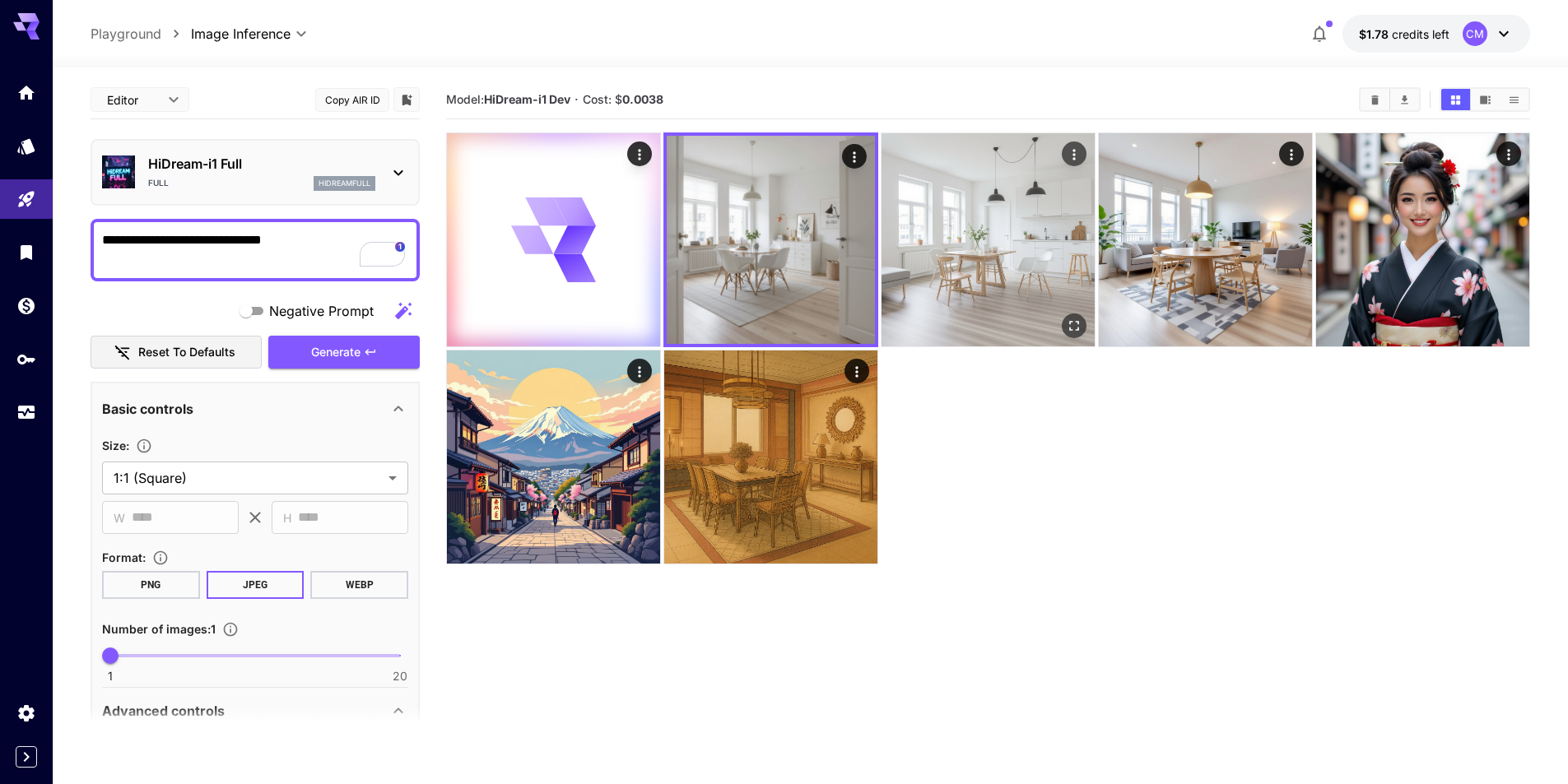
click at [991, 257] on img at bounding box center [987, 240] width 214 height 214
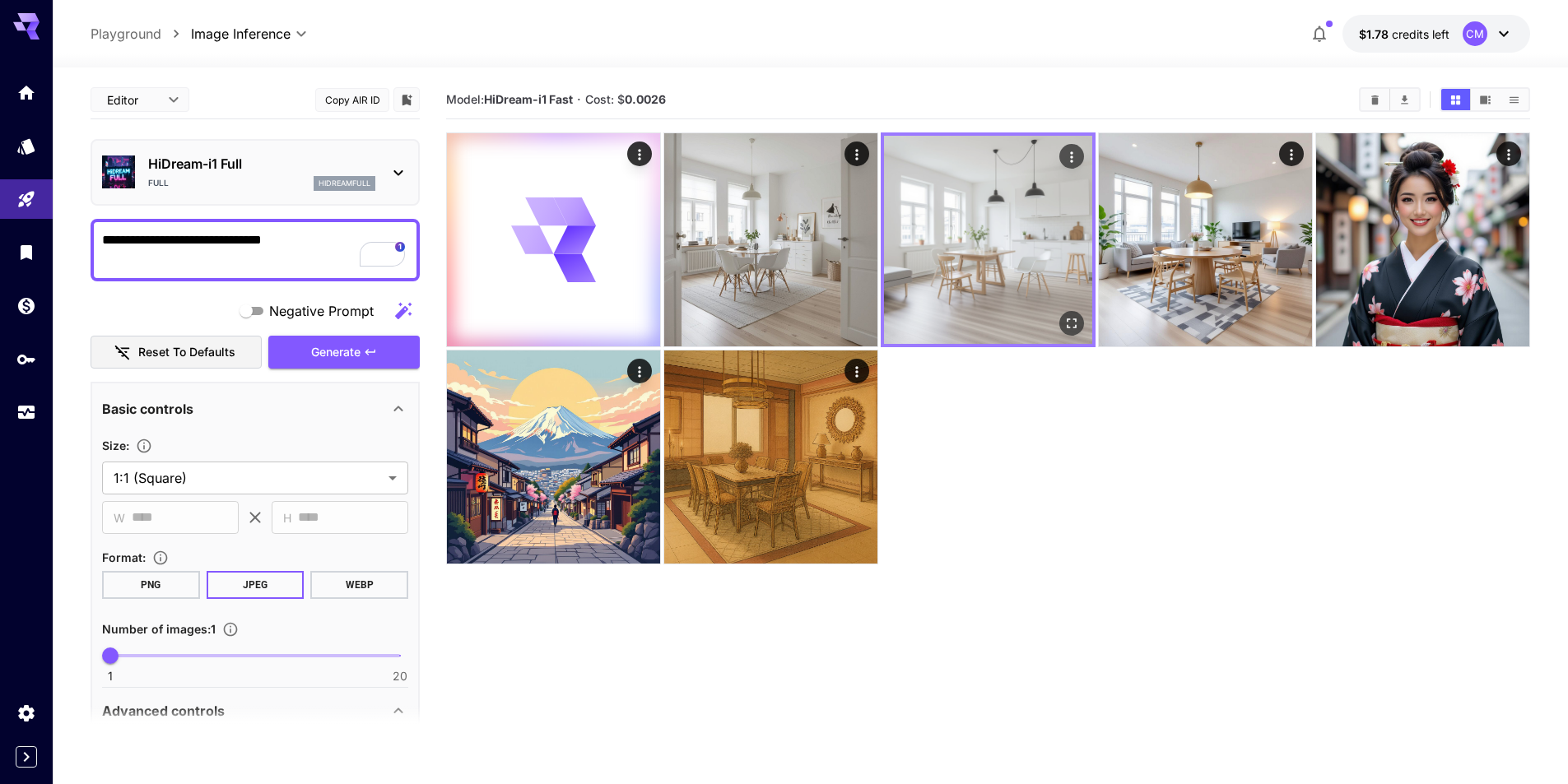
click at [1079, 322] on icon "Open in fullscreen" at bounding box center [1072, 324] width 17 height 17
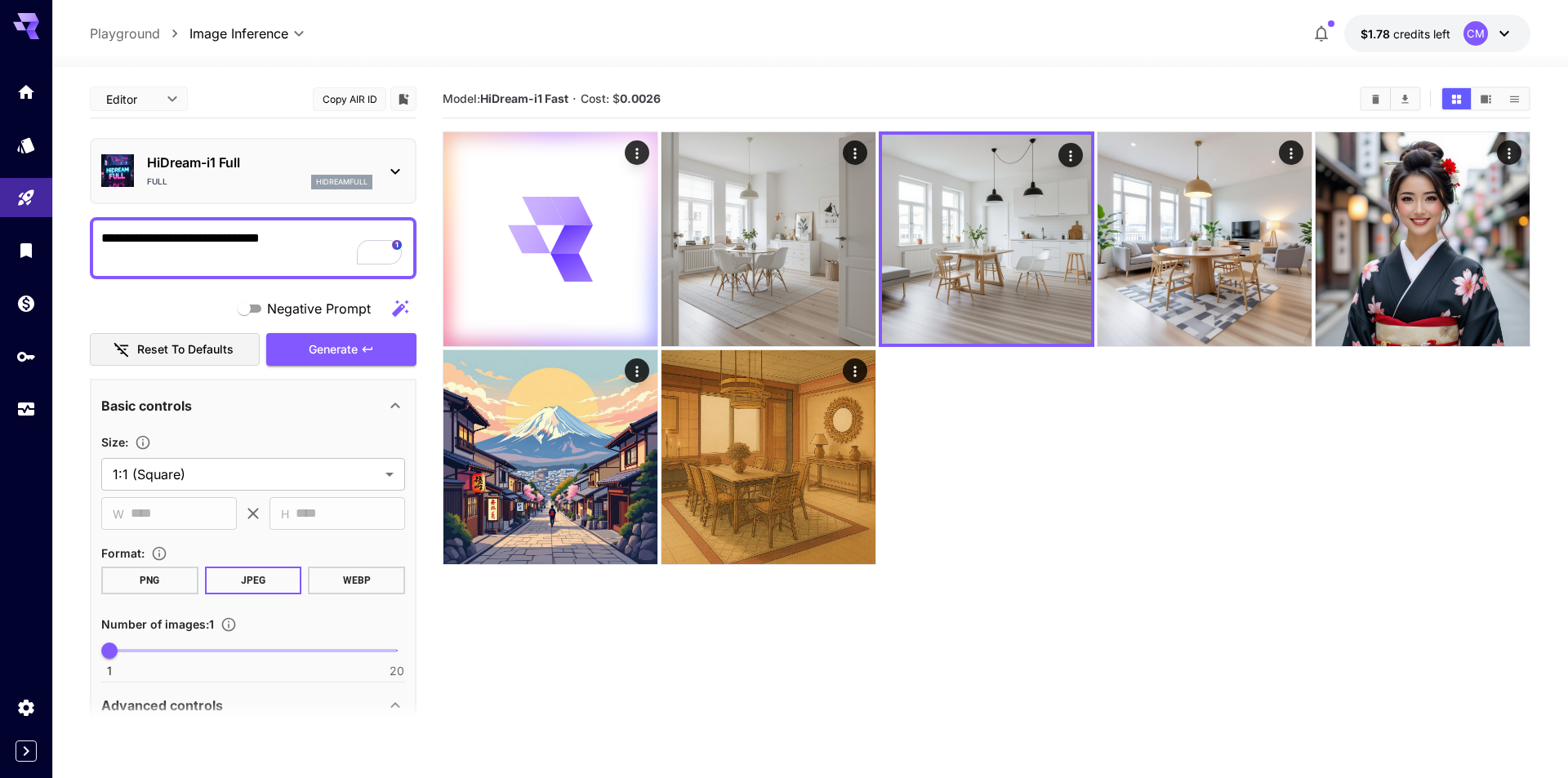
click at [160, 98] on body "**********" at bounding box center [784, 453] width 1568 height 907
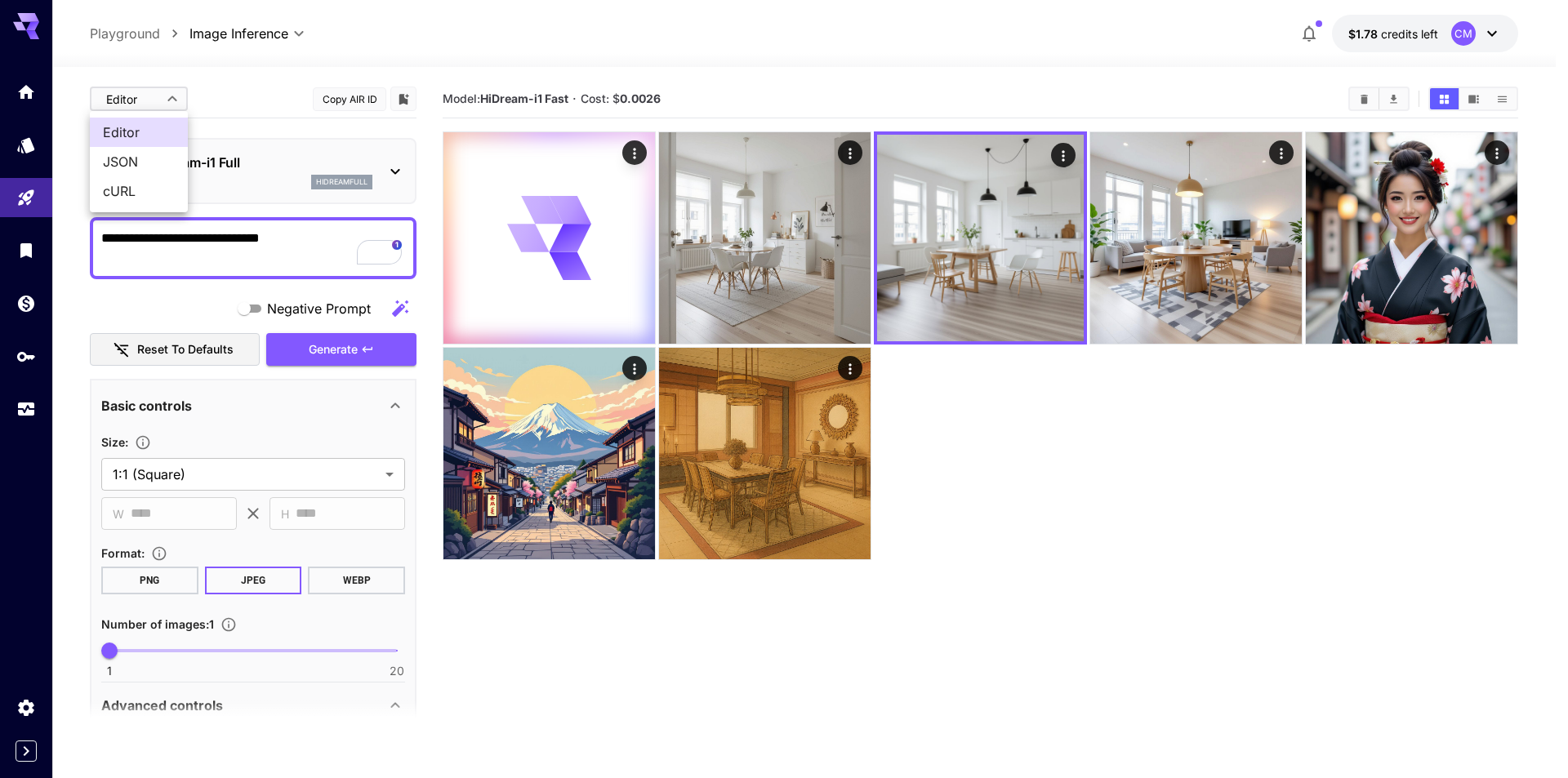
click at [131, 169] on span "JSON" at bounding box center [139, 161] width 72 height 19
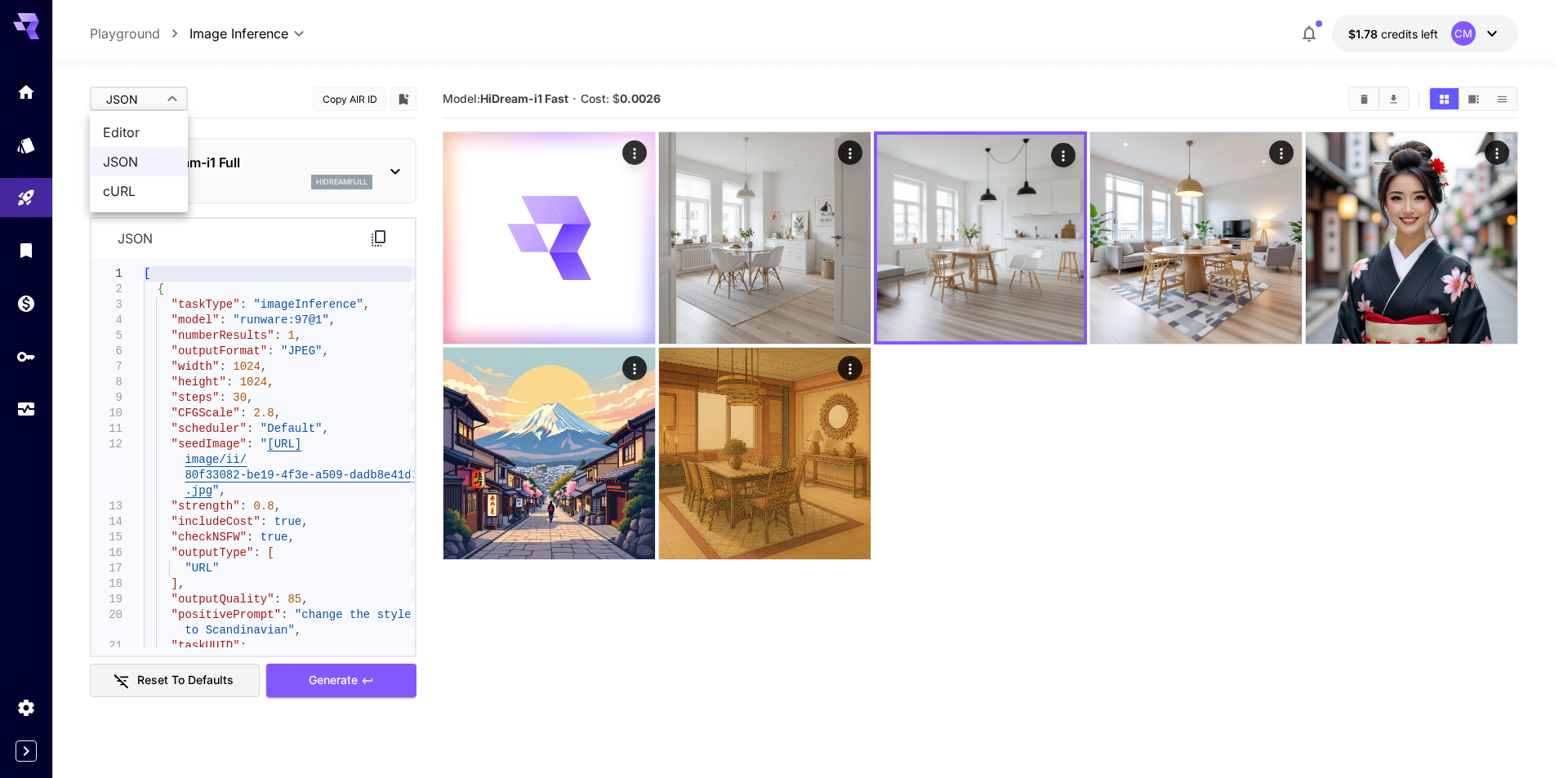
click at [152, 107] on body "**********" at bounding box center [784, 453] width 1568 height 907
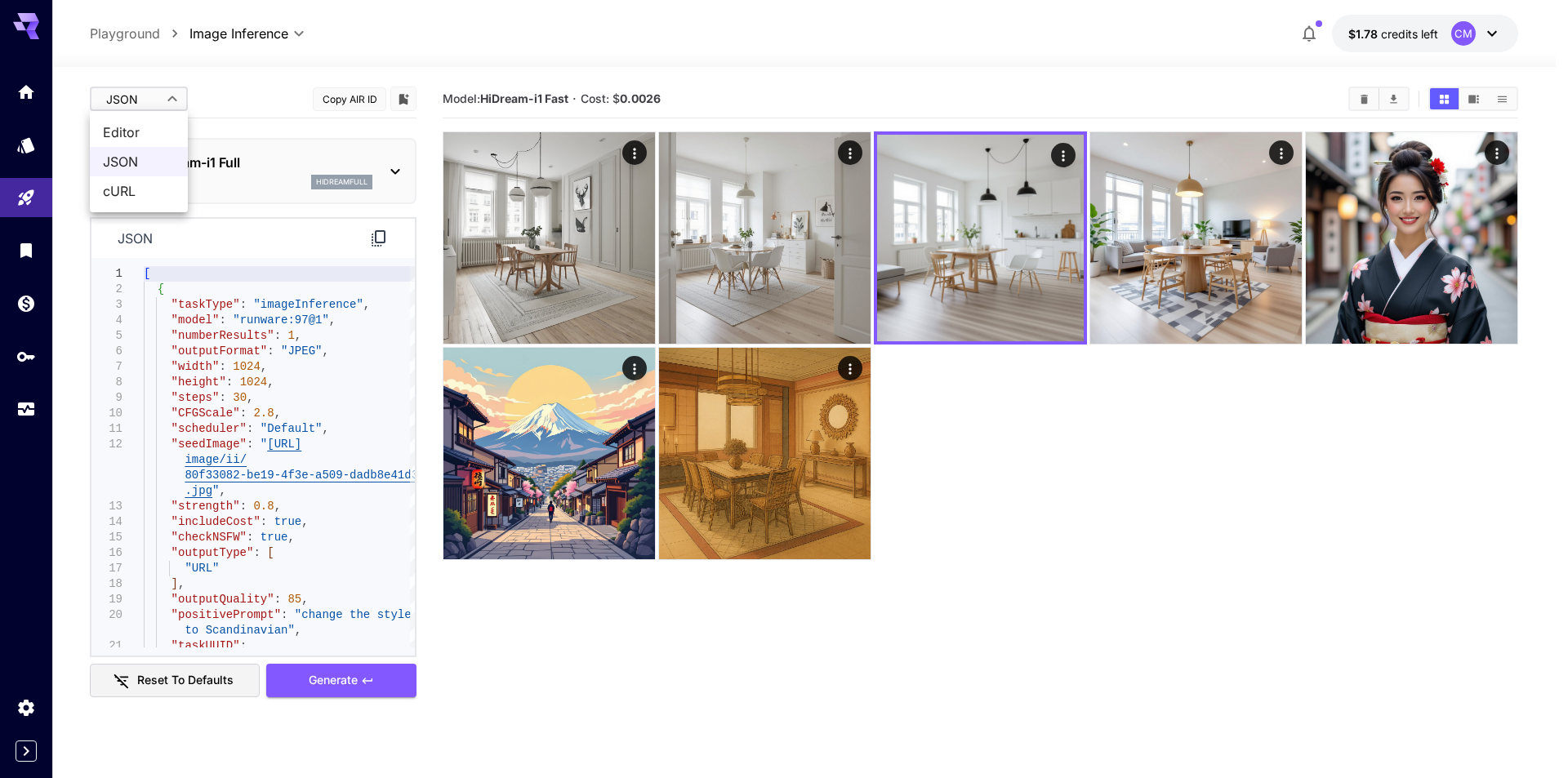
click at [606, 280] on div at bounding box center [784, 389] width 1568 height 778
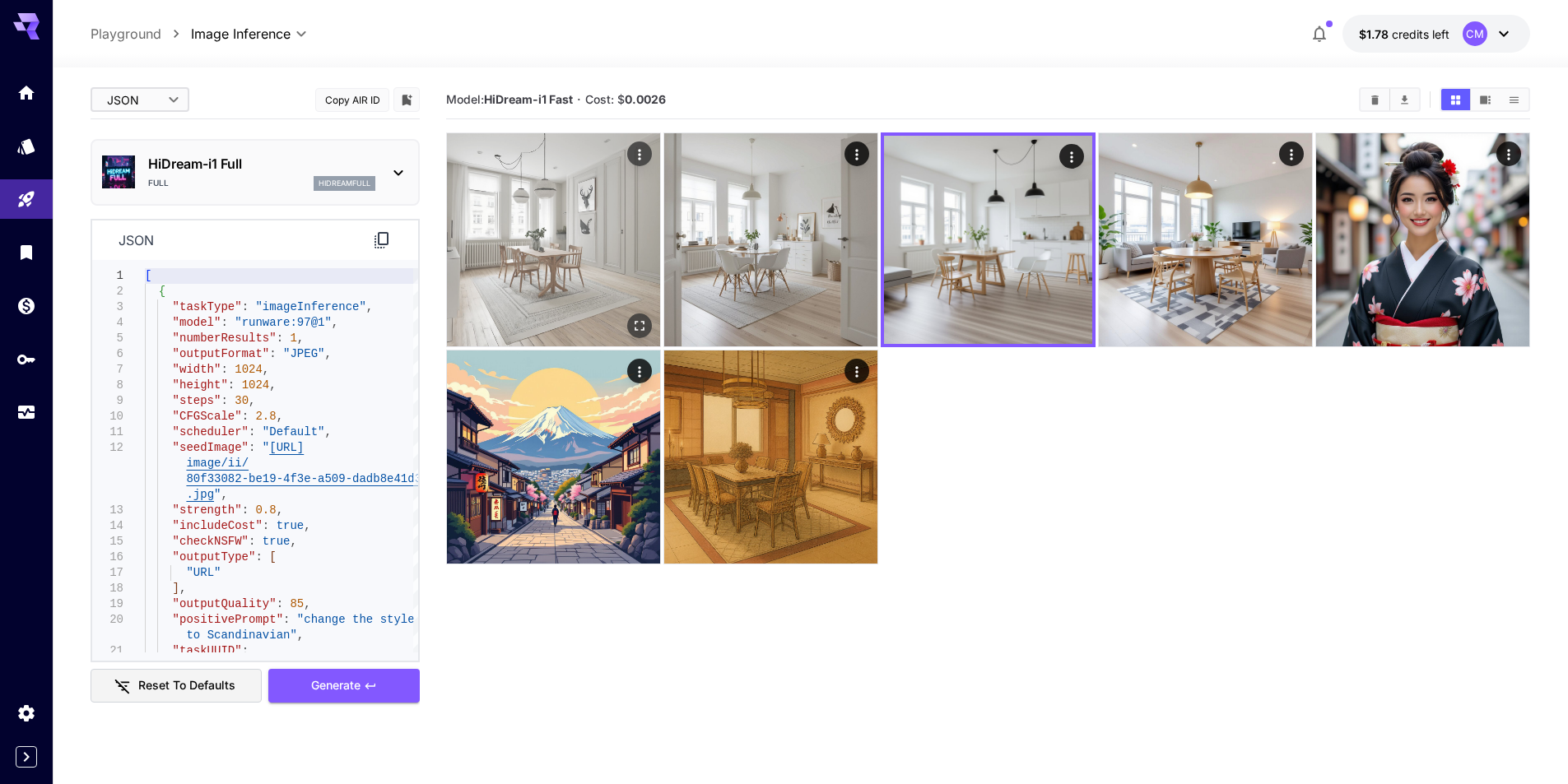
click at [635, 327] on icon "Open in fullscreen" at bounding box center [640, 326] width 17 height 17
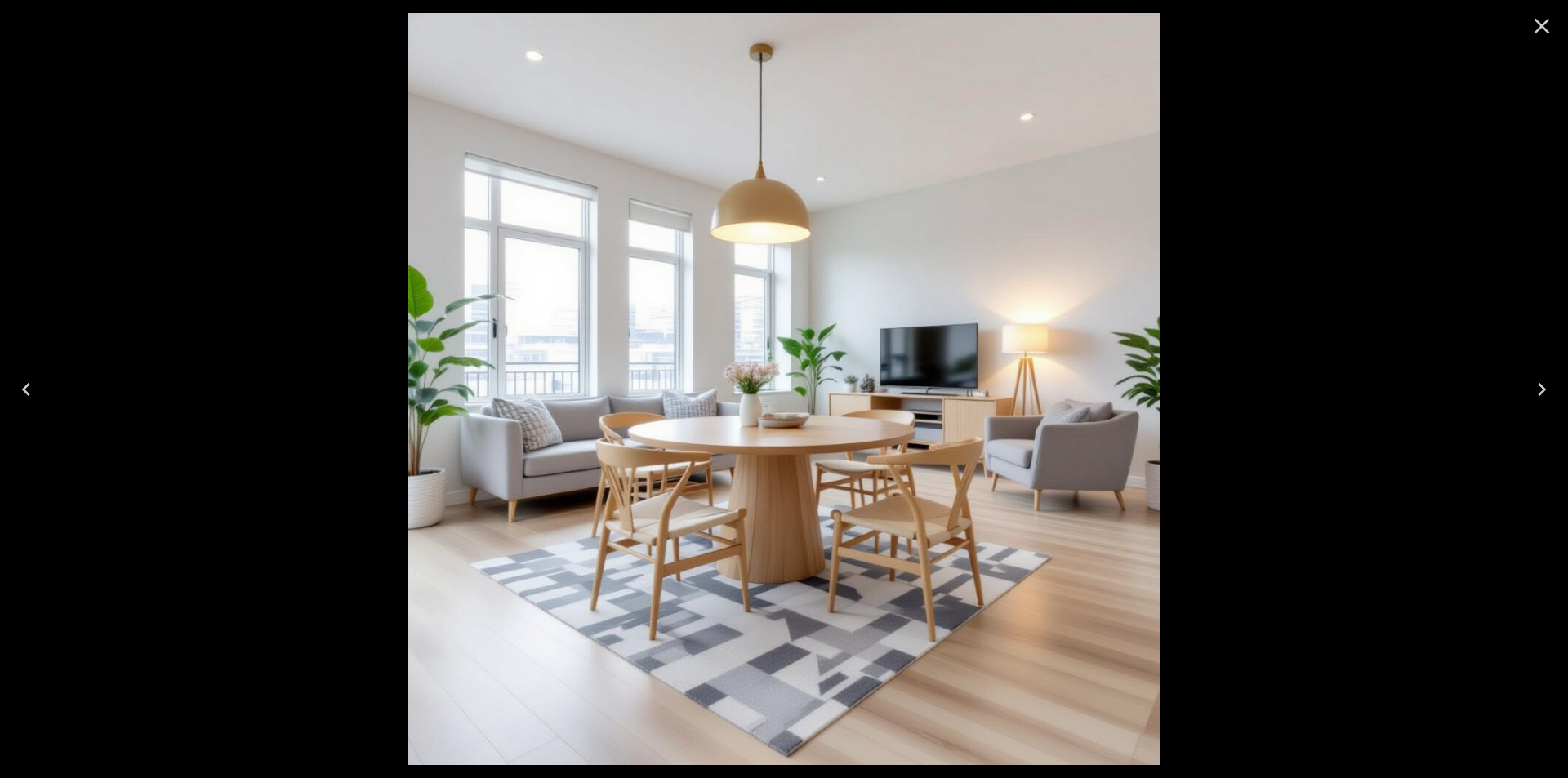
click at [1546, 27] on icon "Close" at bounding box center [1542, 26] width 26 height 26
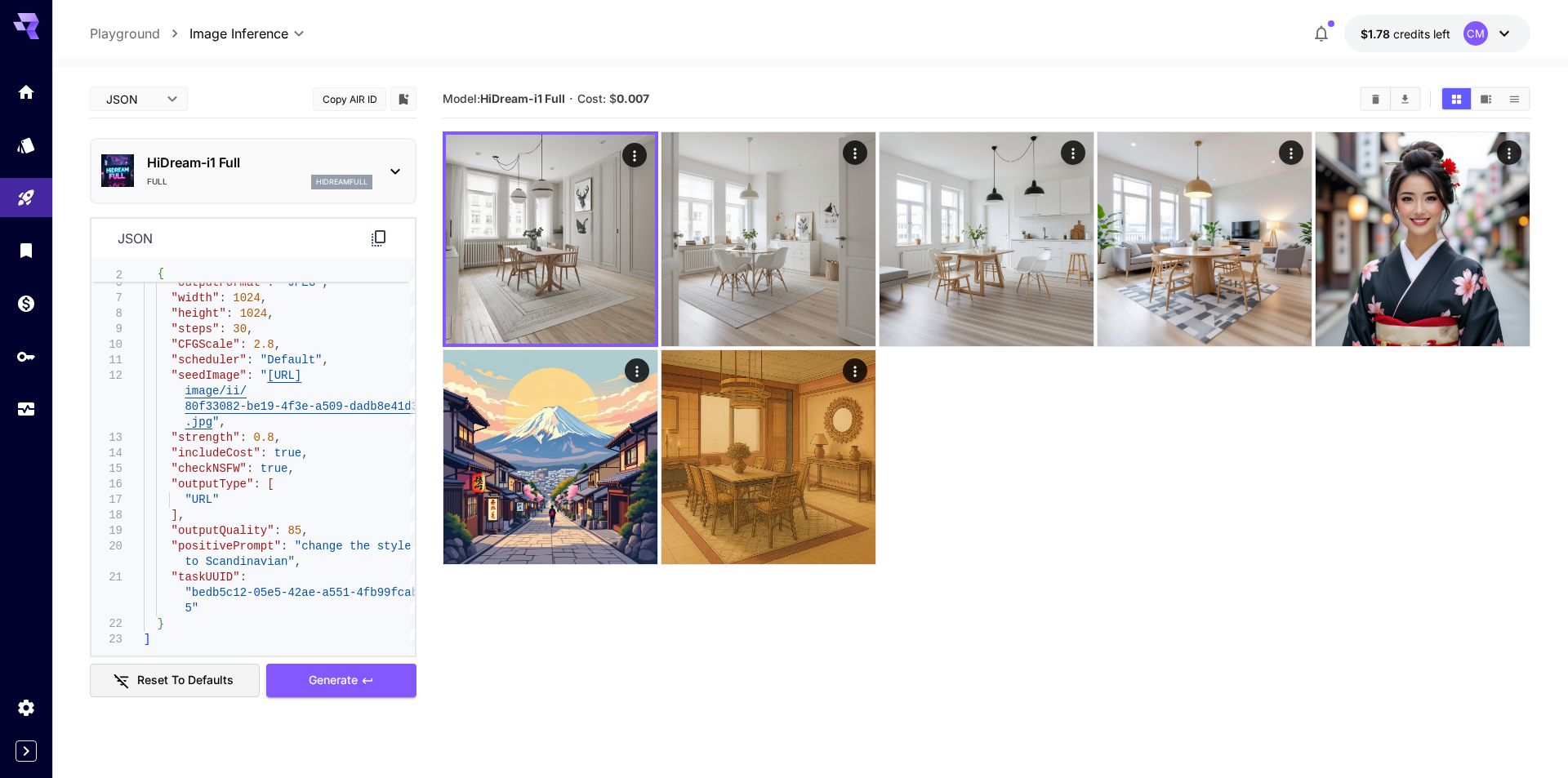
click at [170, 98] on body "**********" at bounding box center [784, 453] width 1568 height 907
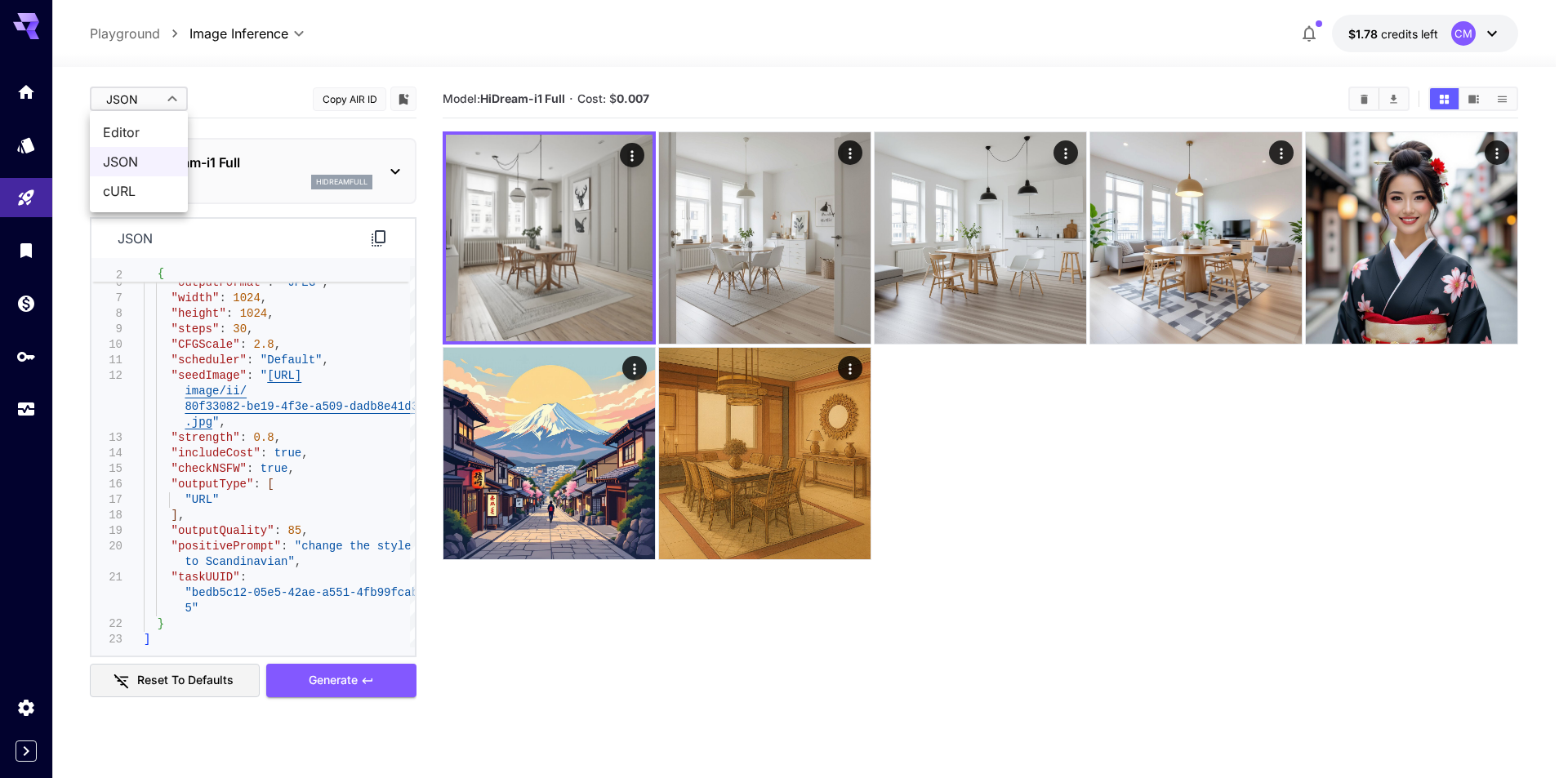
click at [142, 132] on span "Editor" at bounding box center [139, 131] width 72 height 19
type input "****"
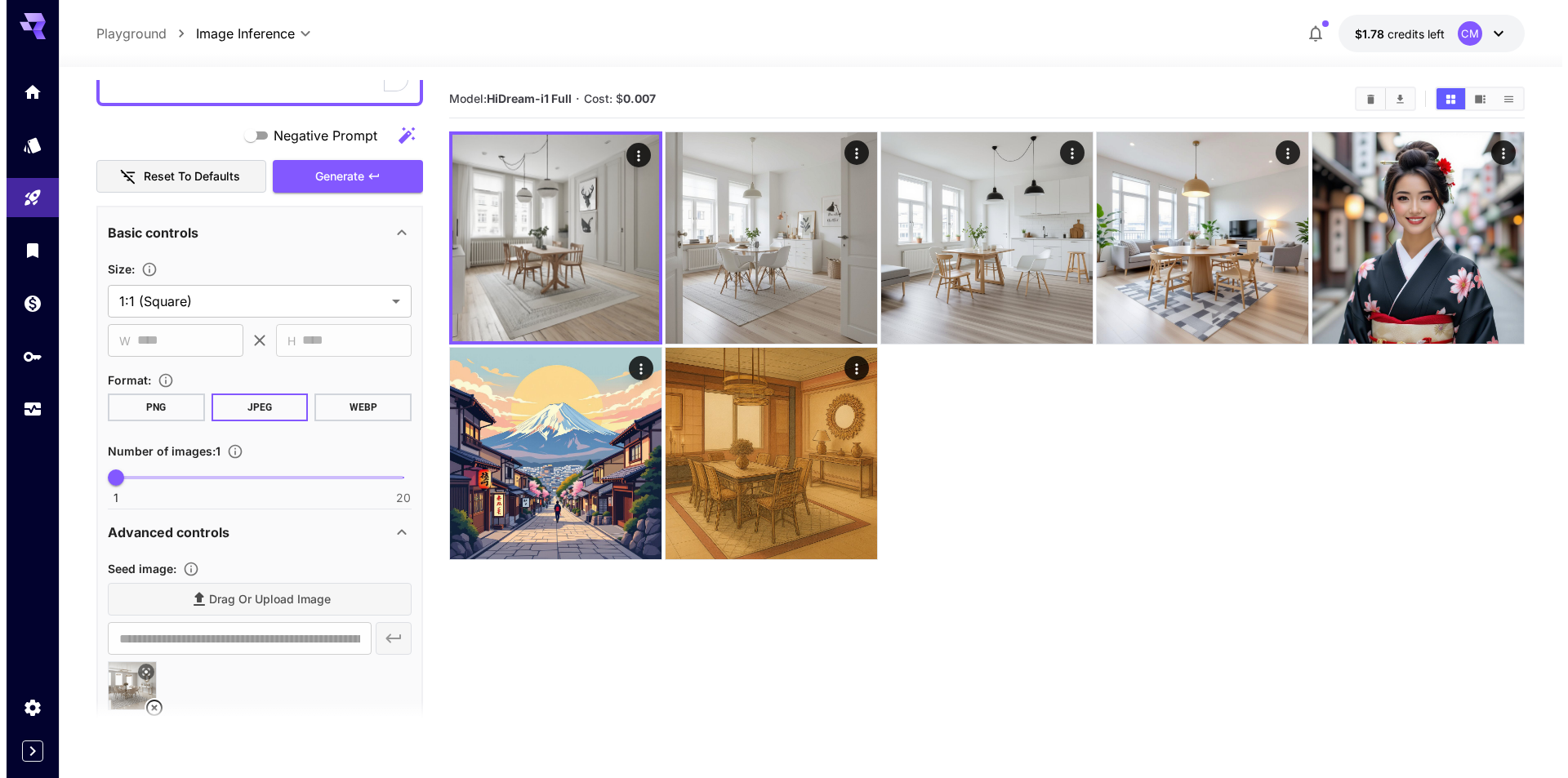
scroll to position [327, 0]
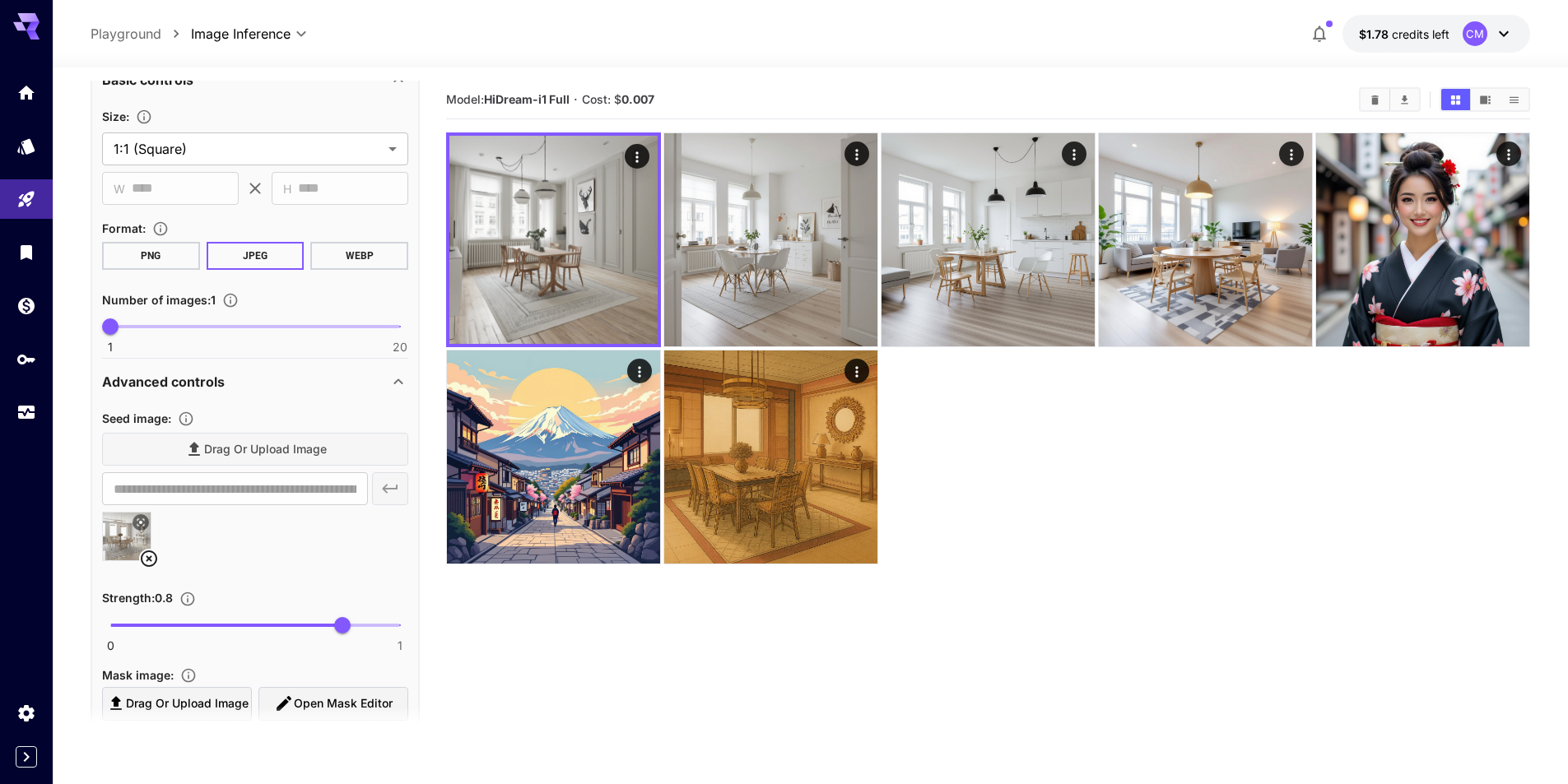
click at [138, 523] on icon at bounding box center [141, 522] width 10 height 10
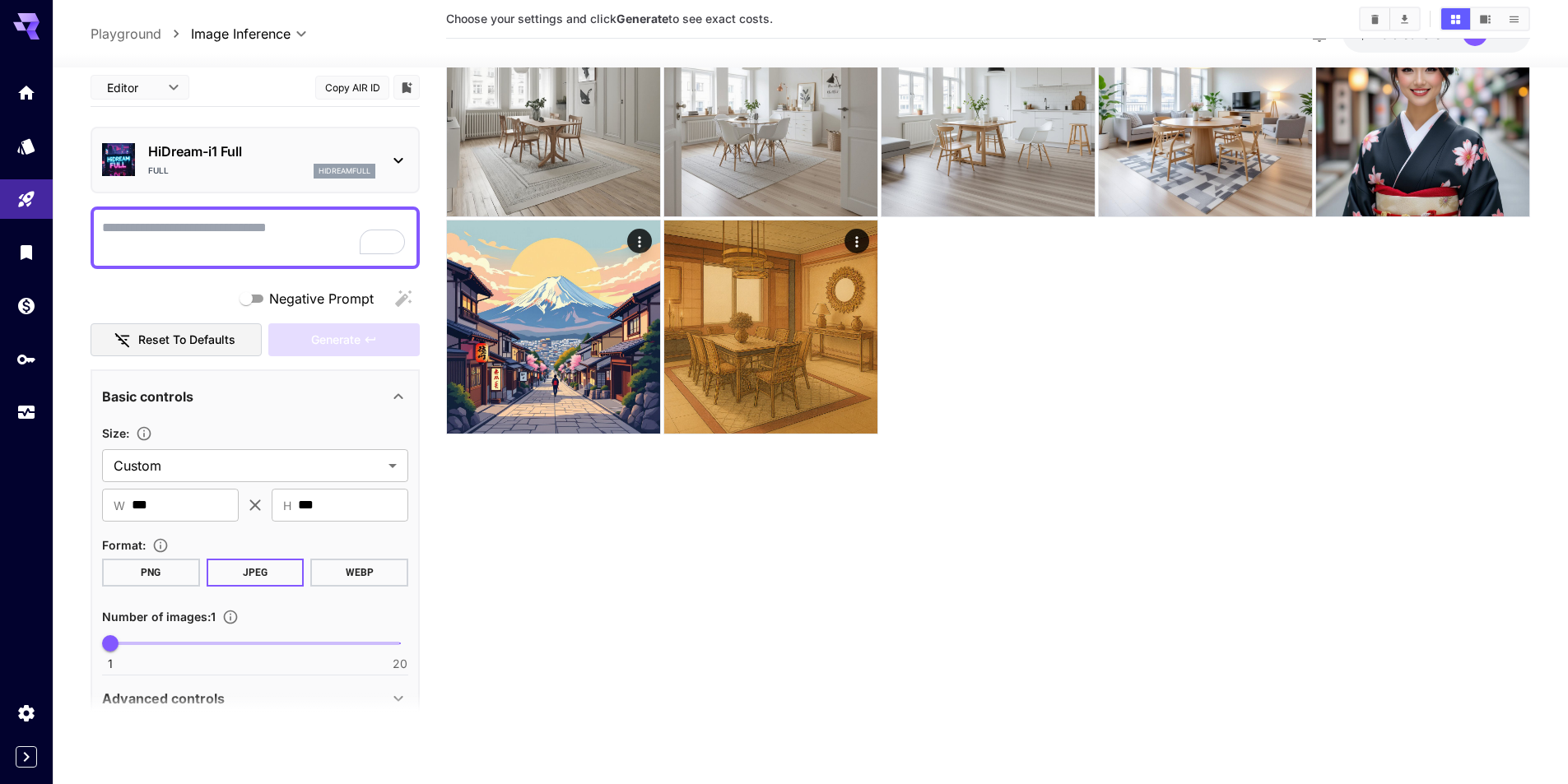
scroll to position [247, 0]
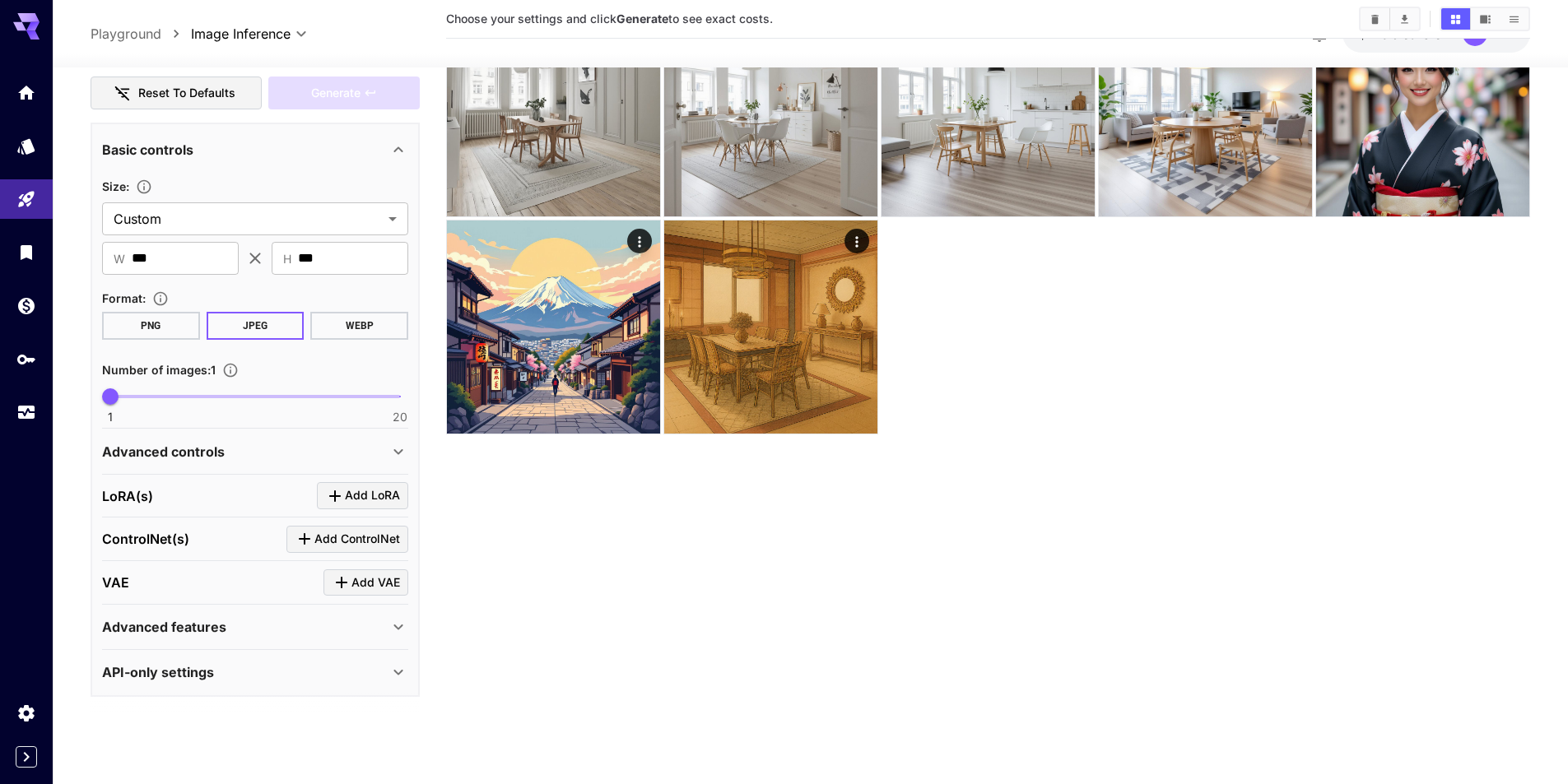
click at [214, 459] on p "Advanced controls" at bounding box center [163, 451] width 122 height 19
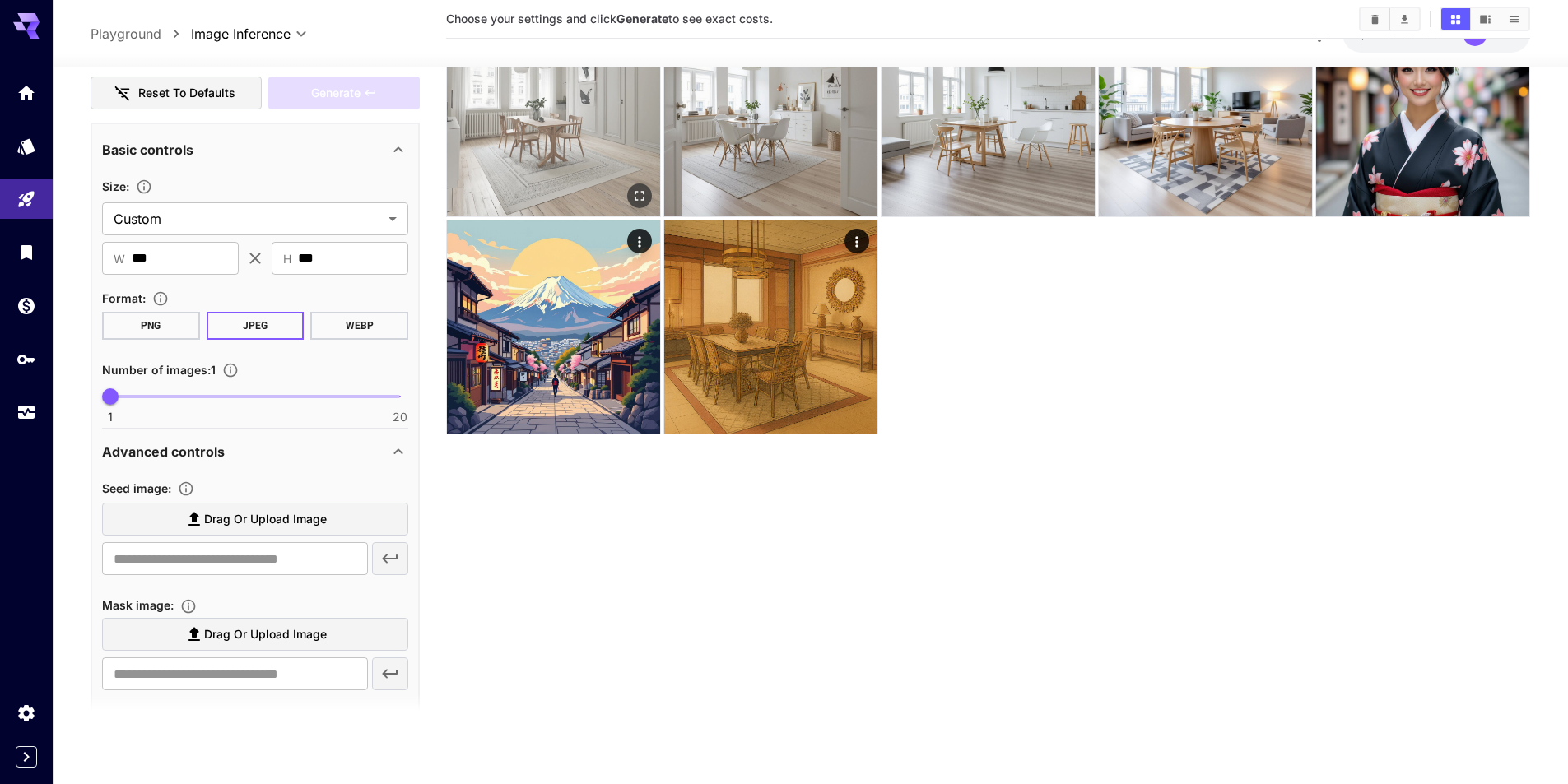
click at [633, 192] on icon "Open in fullscreen" at bounding box center [640, 196] width 17 height 17
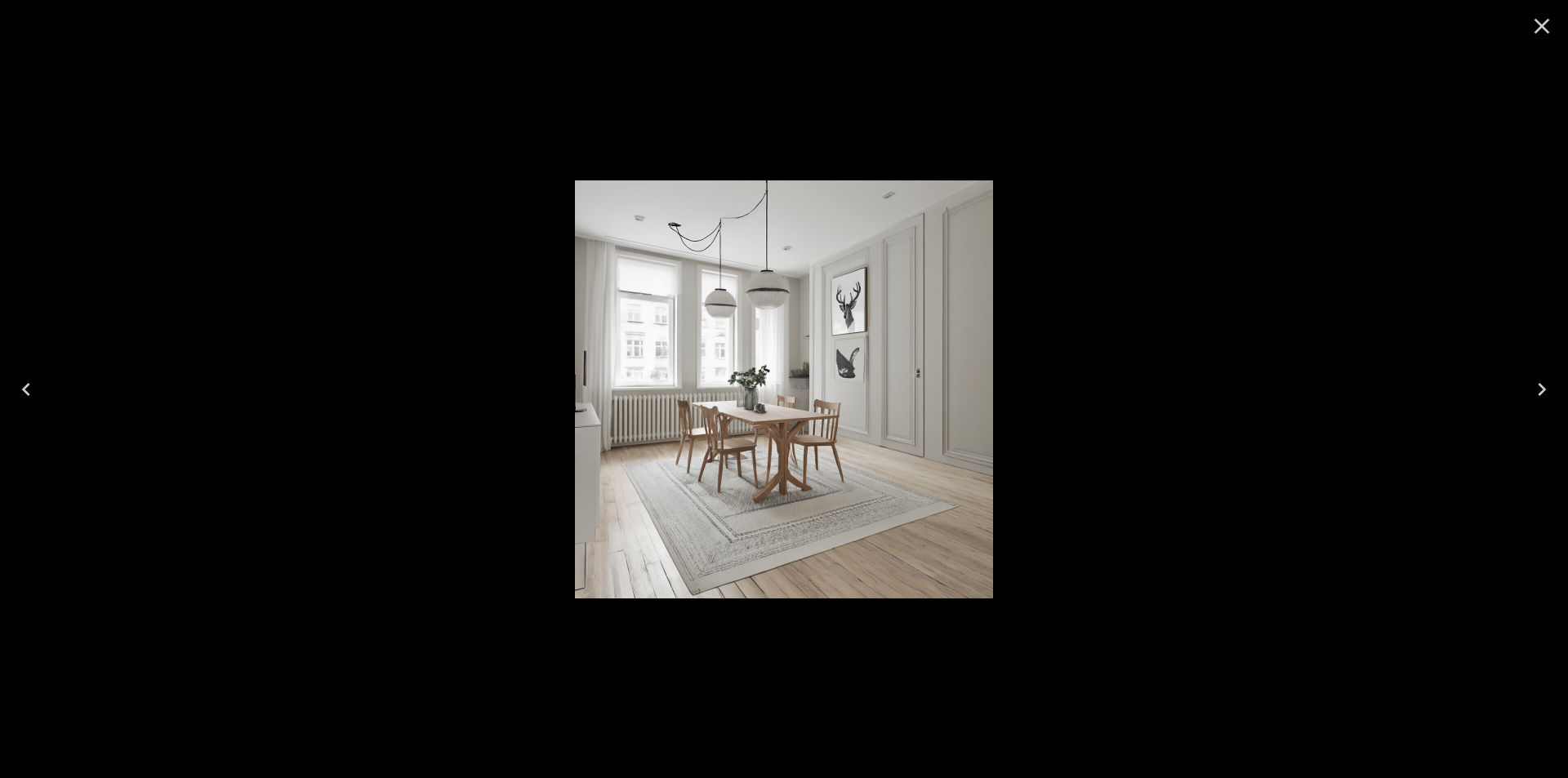
click at [1531, 21] on icon "Close" at bounding box center [1542, 26] width 26 height 26
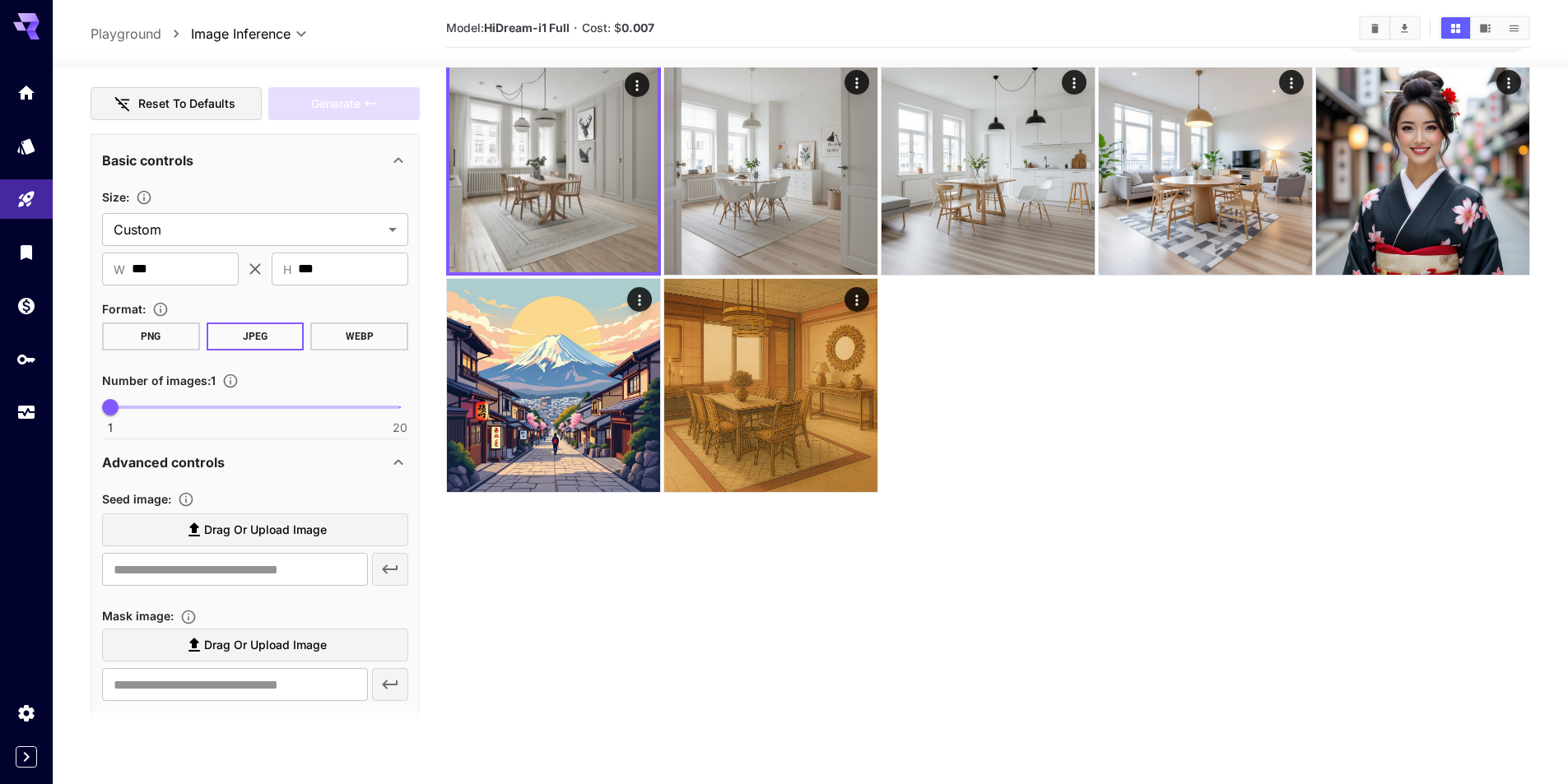
scroll to position [0, 0]
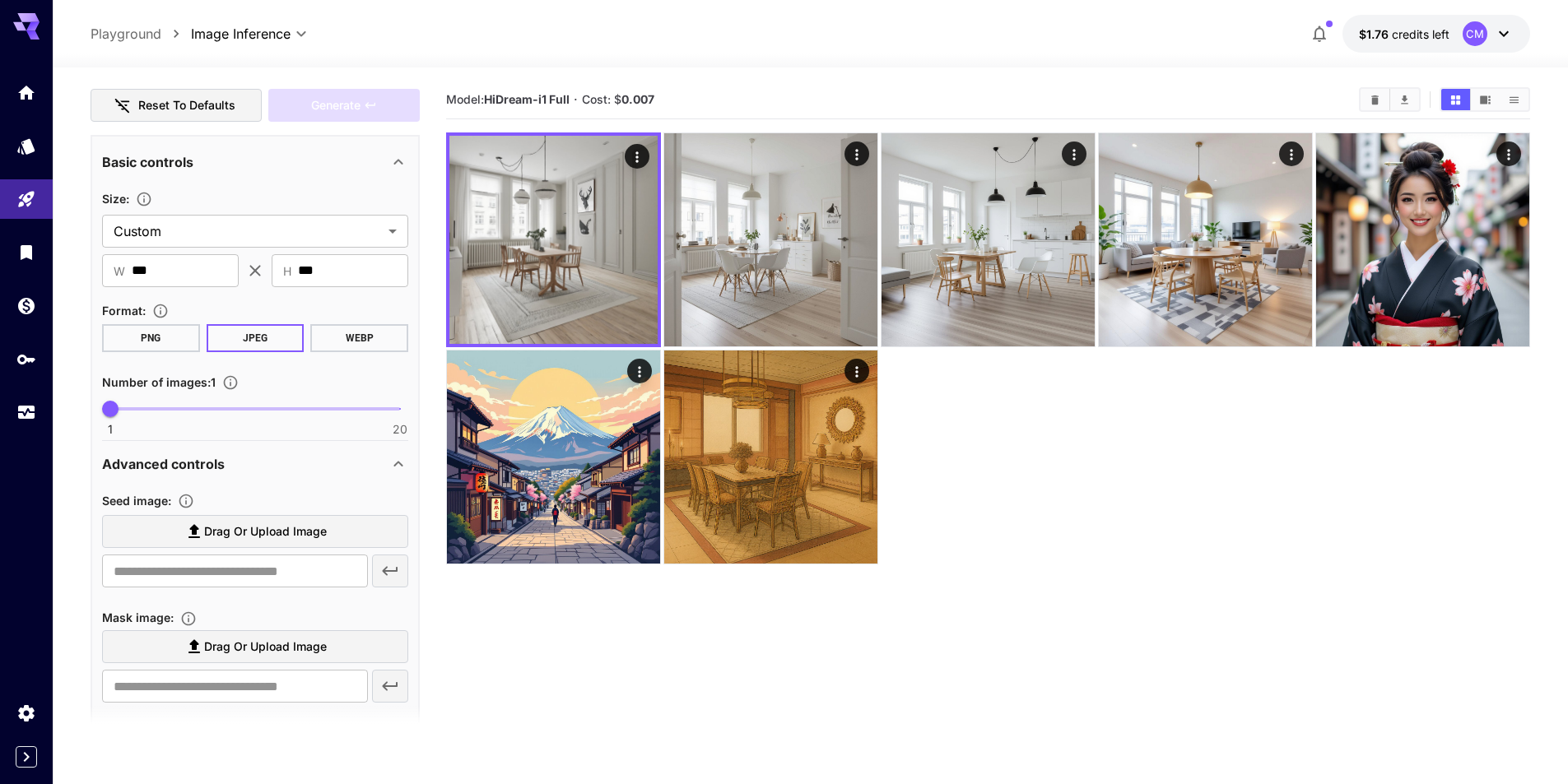
click at [223, 529] on span "Drag or upload image" at bounding box center [265, 532] width 122 height 20
click at [0, 0] on input "Drag or upload image" at bounding box center [0, 0] width 0 height 0
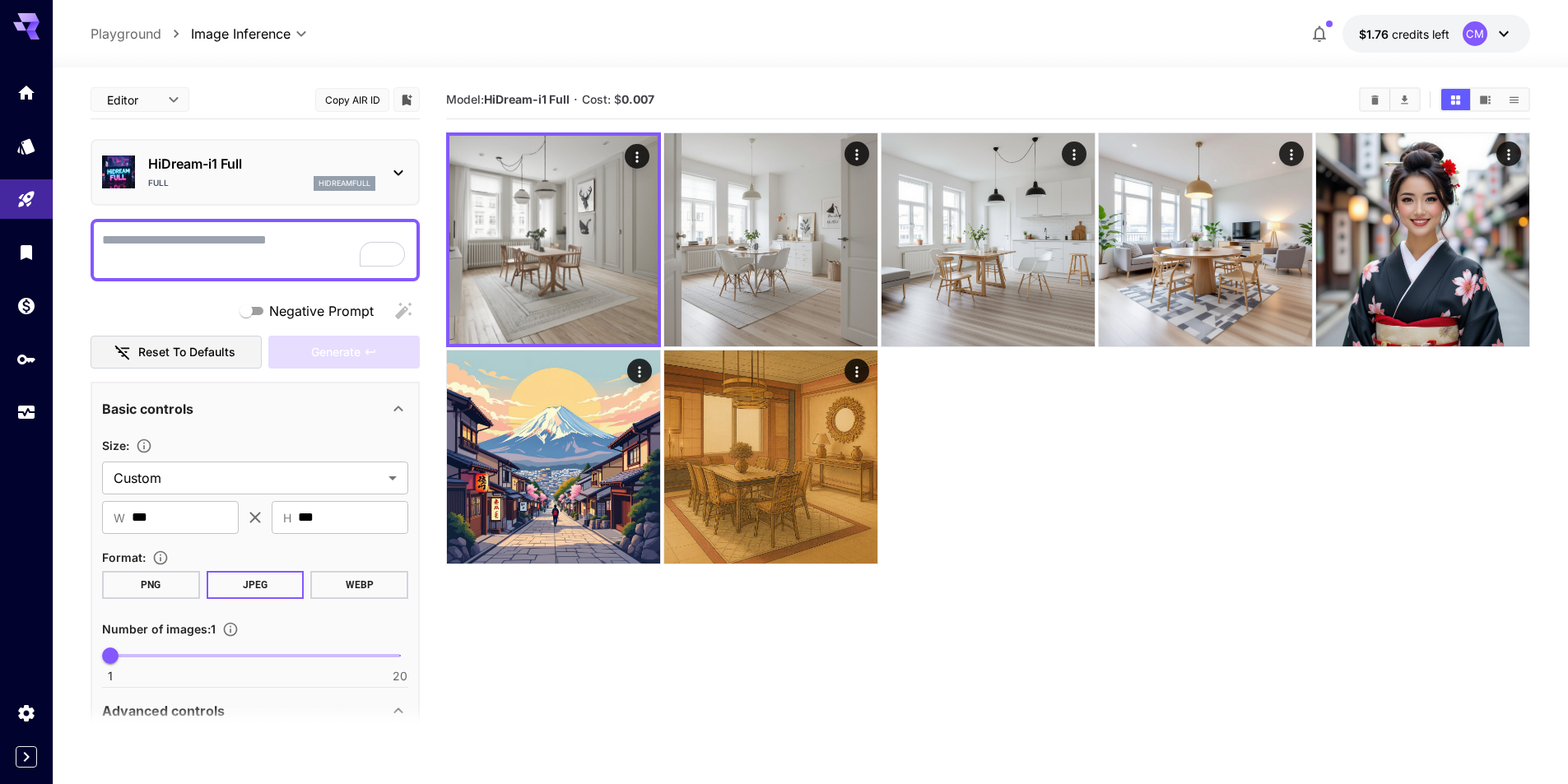
click at [254, 253] on textarea "Negative Prompt" at bounding box center [255, 250] width 306 height 40
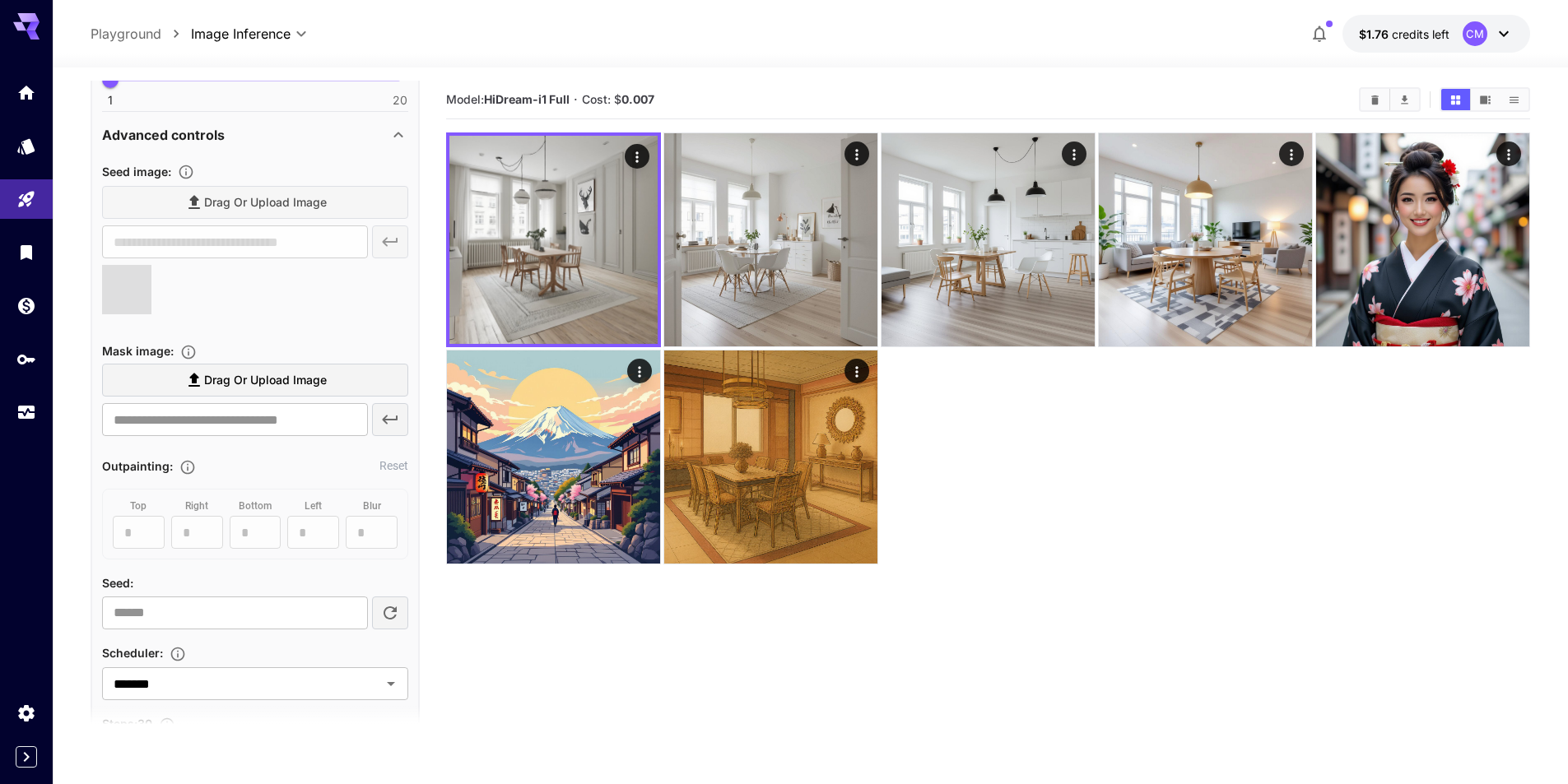
type textarea "******"
click at [149, 300] on span at bounding box center [127, 289] width 50 height 50
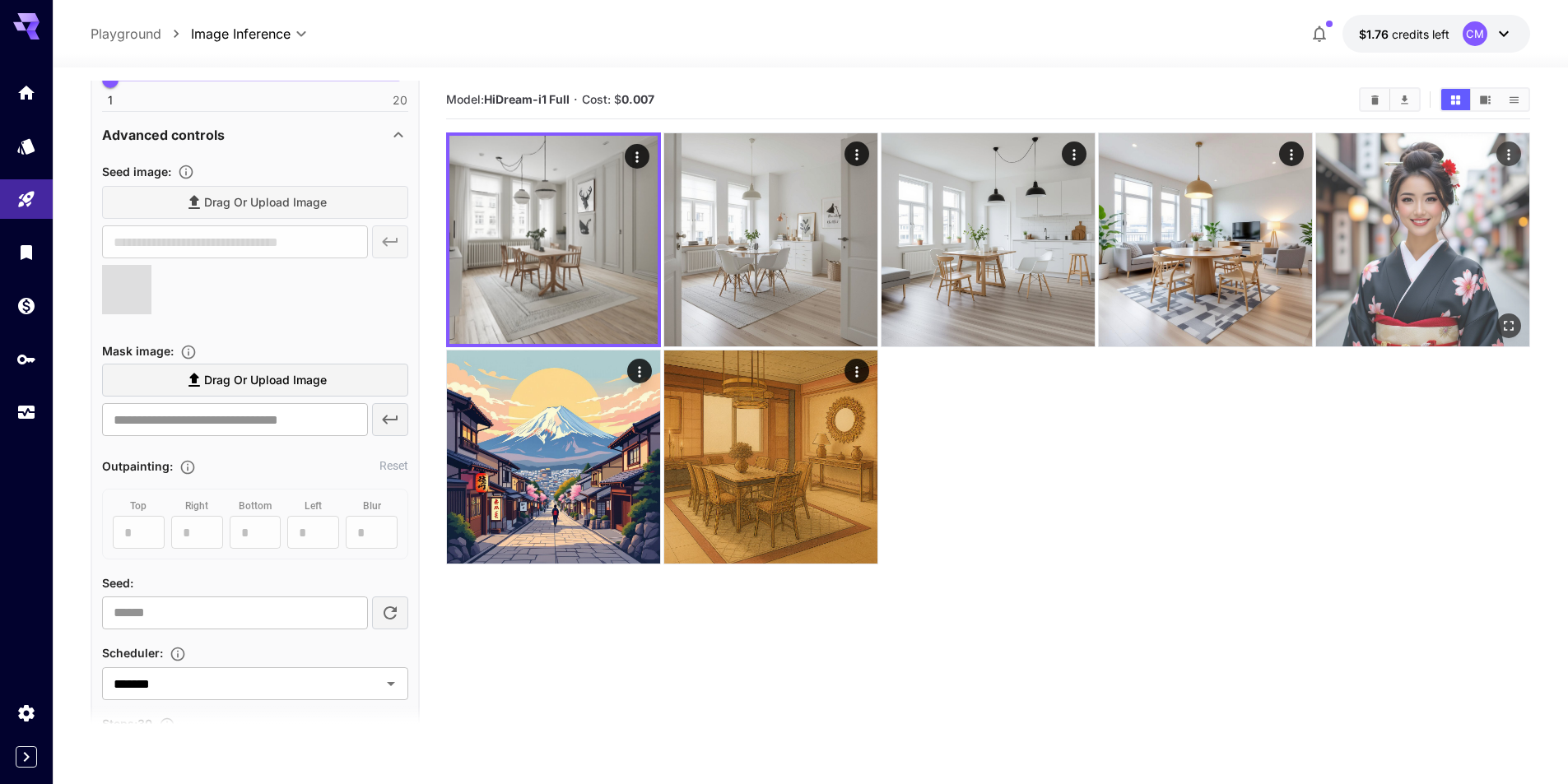
click at [1511, 155] on icon "Actions" at bounding box center [1509, 155] width 17 height 17
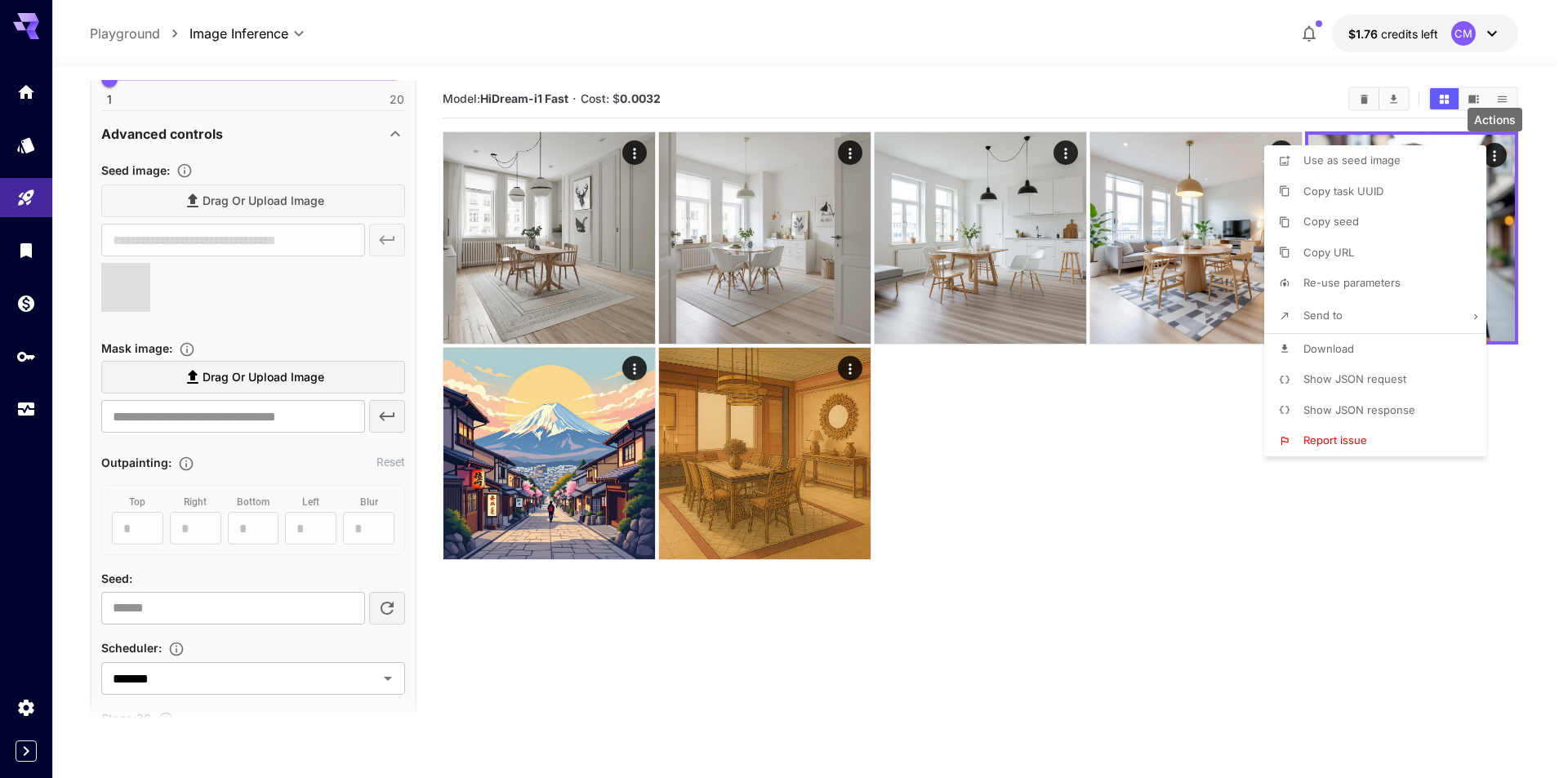
type input "**********"
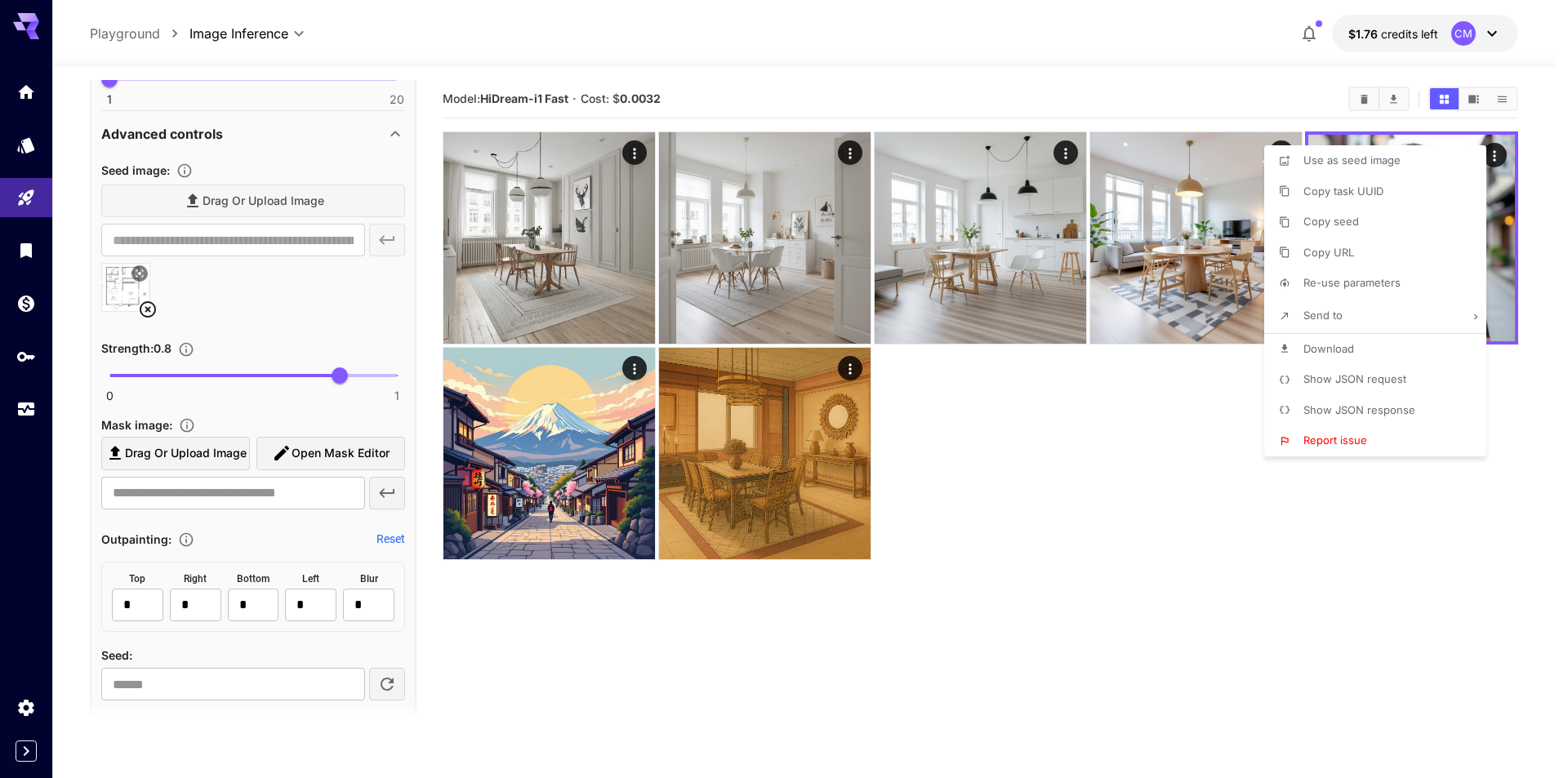
click at [146, 312] on div at bounding box center [784, 389] width 1568 height 778
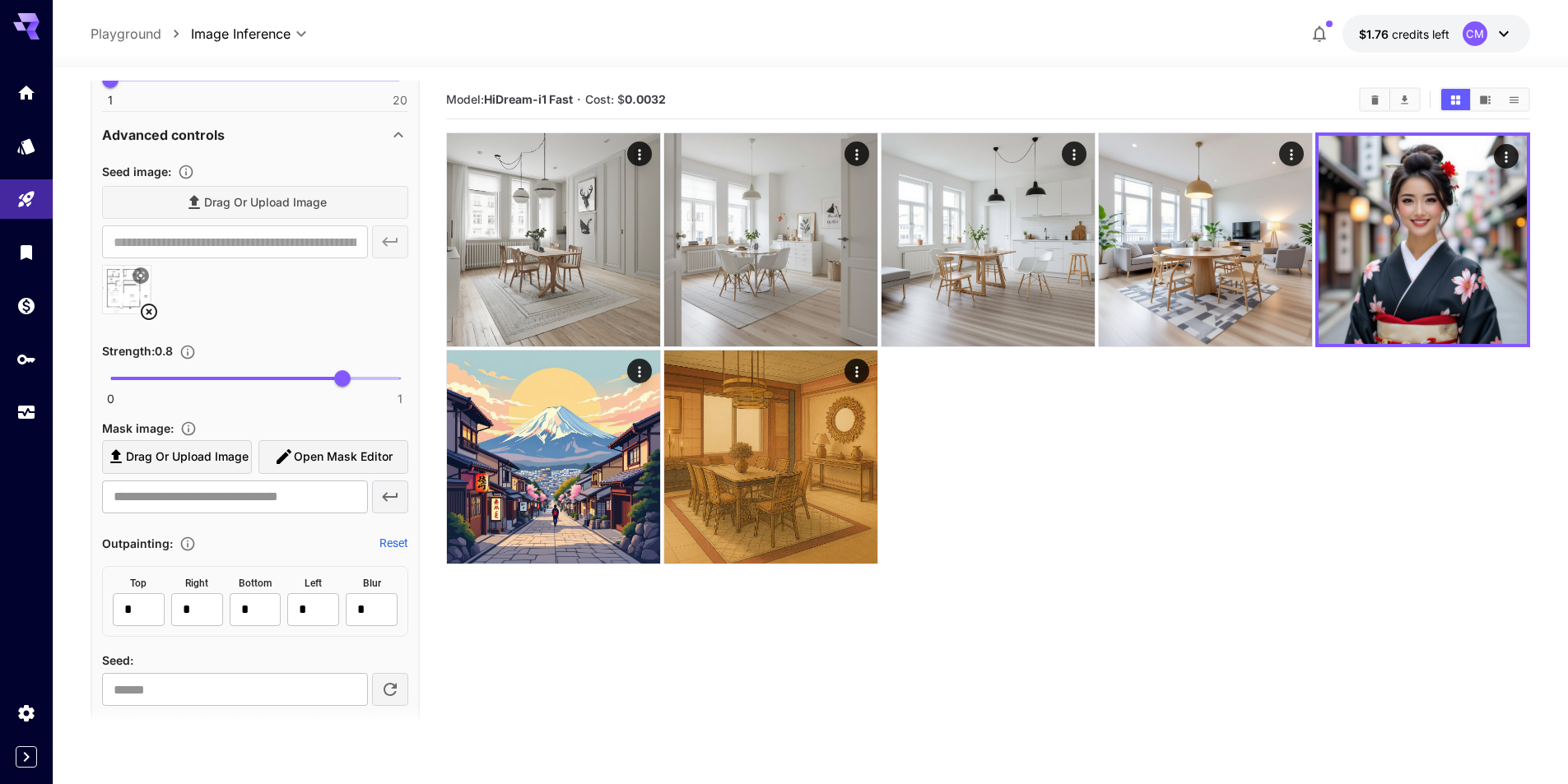
click at [147, 311] on icon at bounding box center [149, 311] width 19 height 19
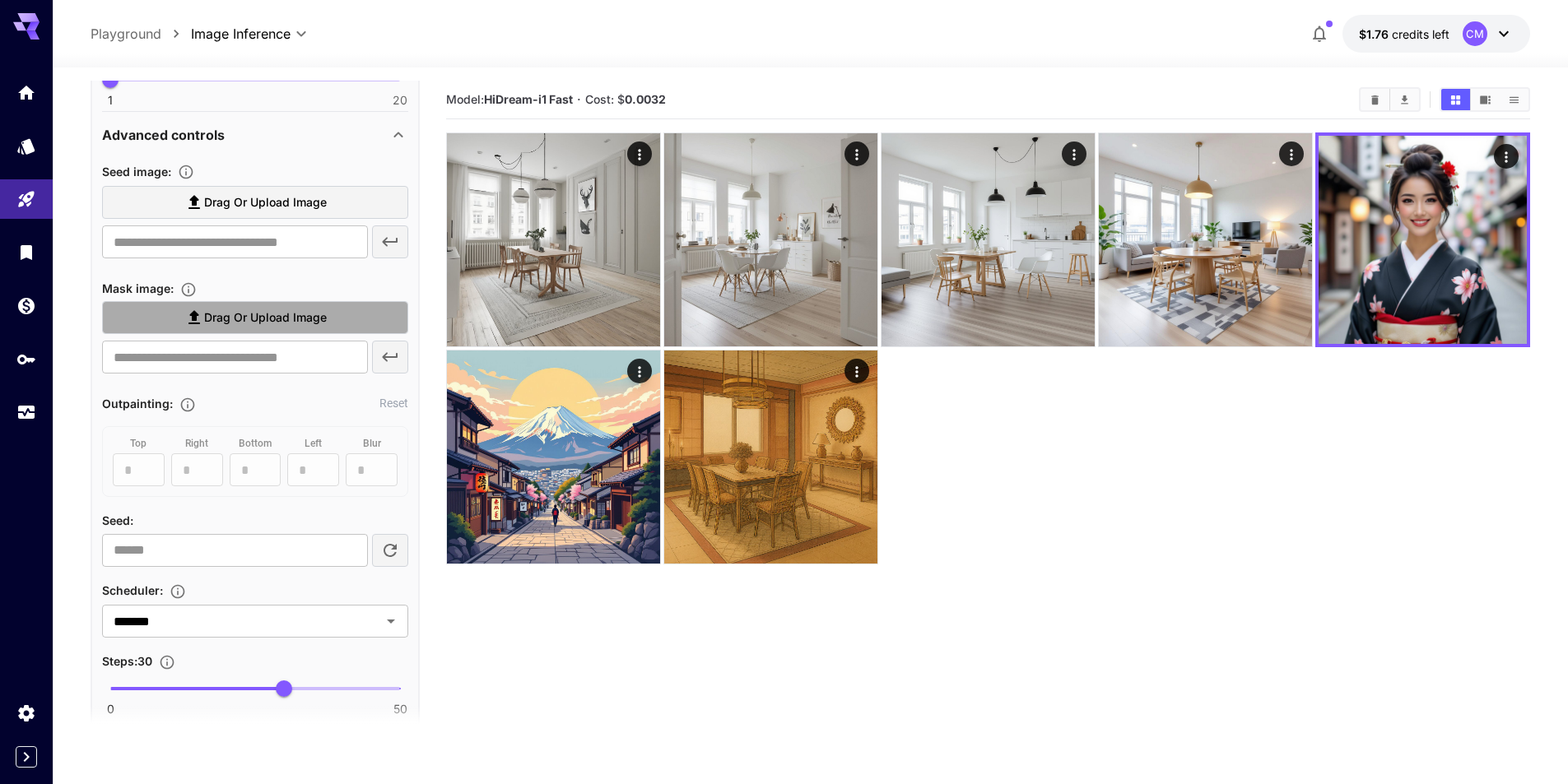
click at [213, 312] on span "Drag or upload image" at bounding box center [265, 318] width 122 height 20
click at [0, 0] on input "Drag or upload image" at bounding box center [0, 0] width 0 height 0
click at [298, 208] on span "Drag or upload image" at bounding box center [265, 203] width 122 height 20
click at [0, 0] on input "Drag or upload image" at bounding box center [0, 0] width 0 height 0
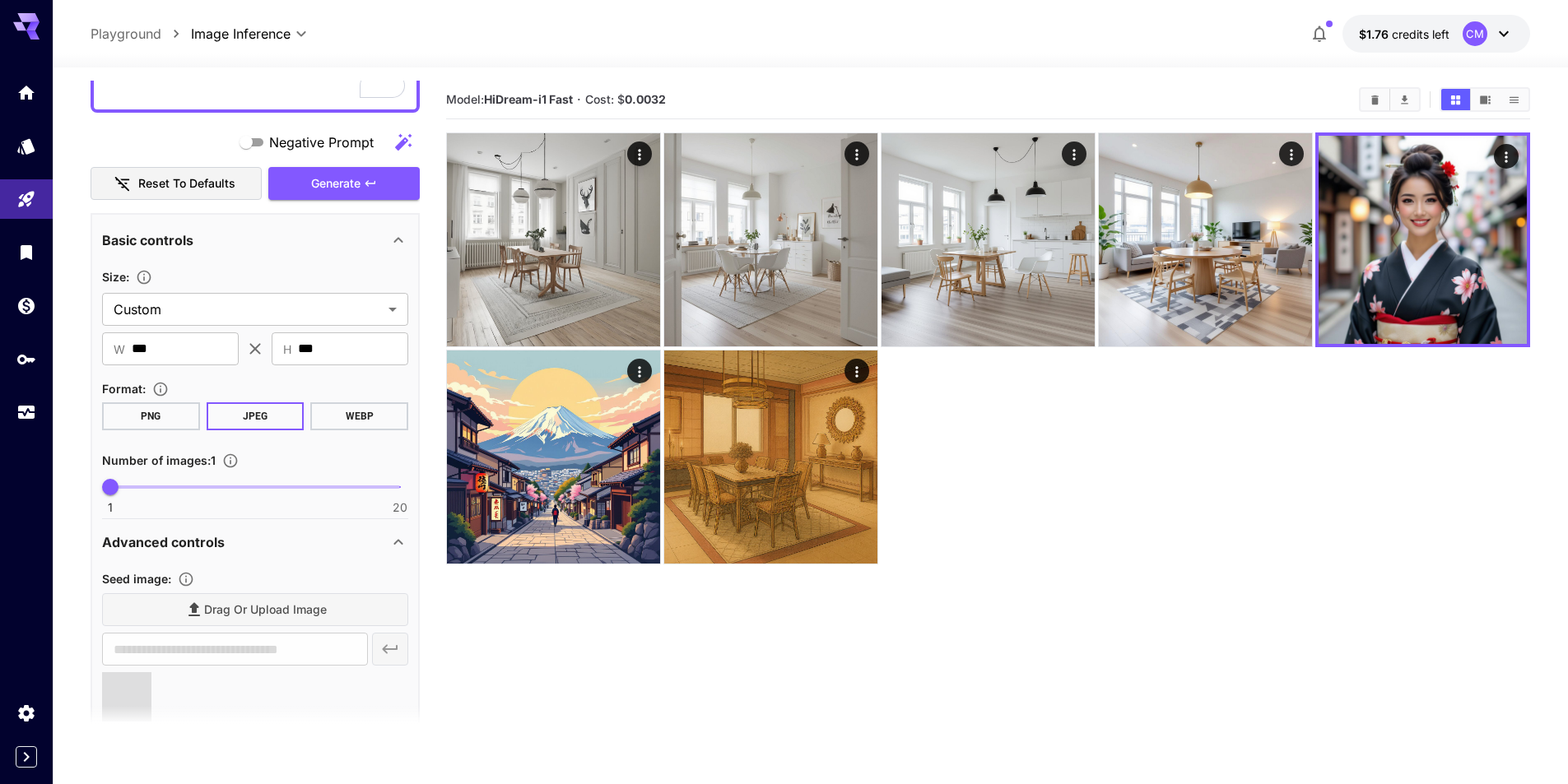
scroll to position [0, 0]
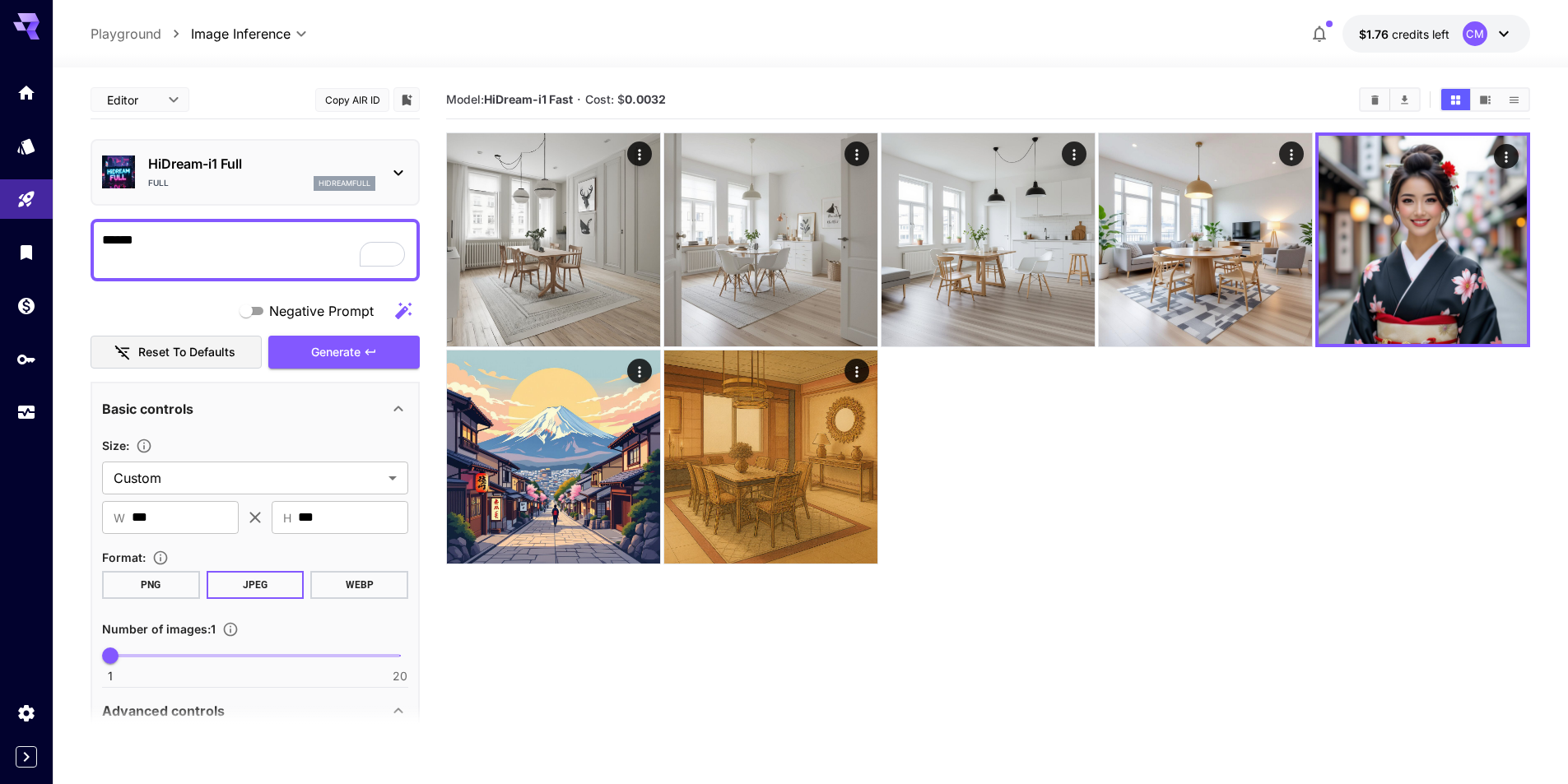
click at [241, 201] on div "HiDream-i1 Full Full hidreamfull" at bounding box center [255, 172] width 329 height 67
click at [225, 247] on textarea "******" at bounding box center [255, 250] width 306 height 40
type textarea "**********"
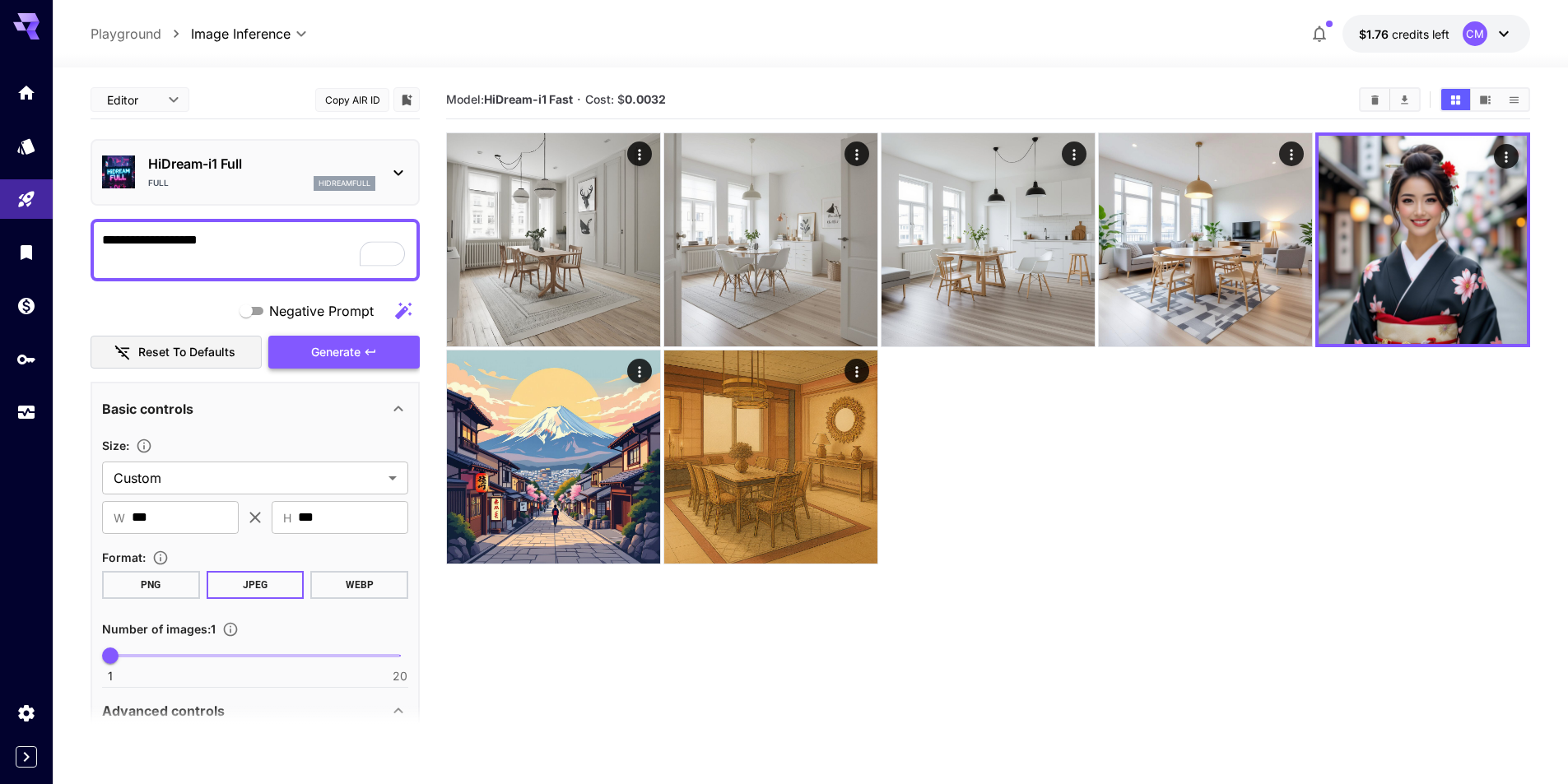
click at [316, 354] on span "Generate" at bounding box center [336, 353] width 50 height 20
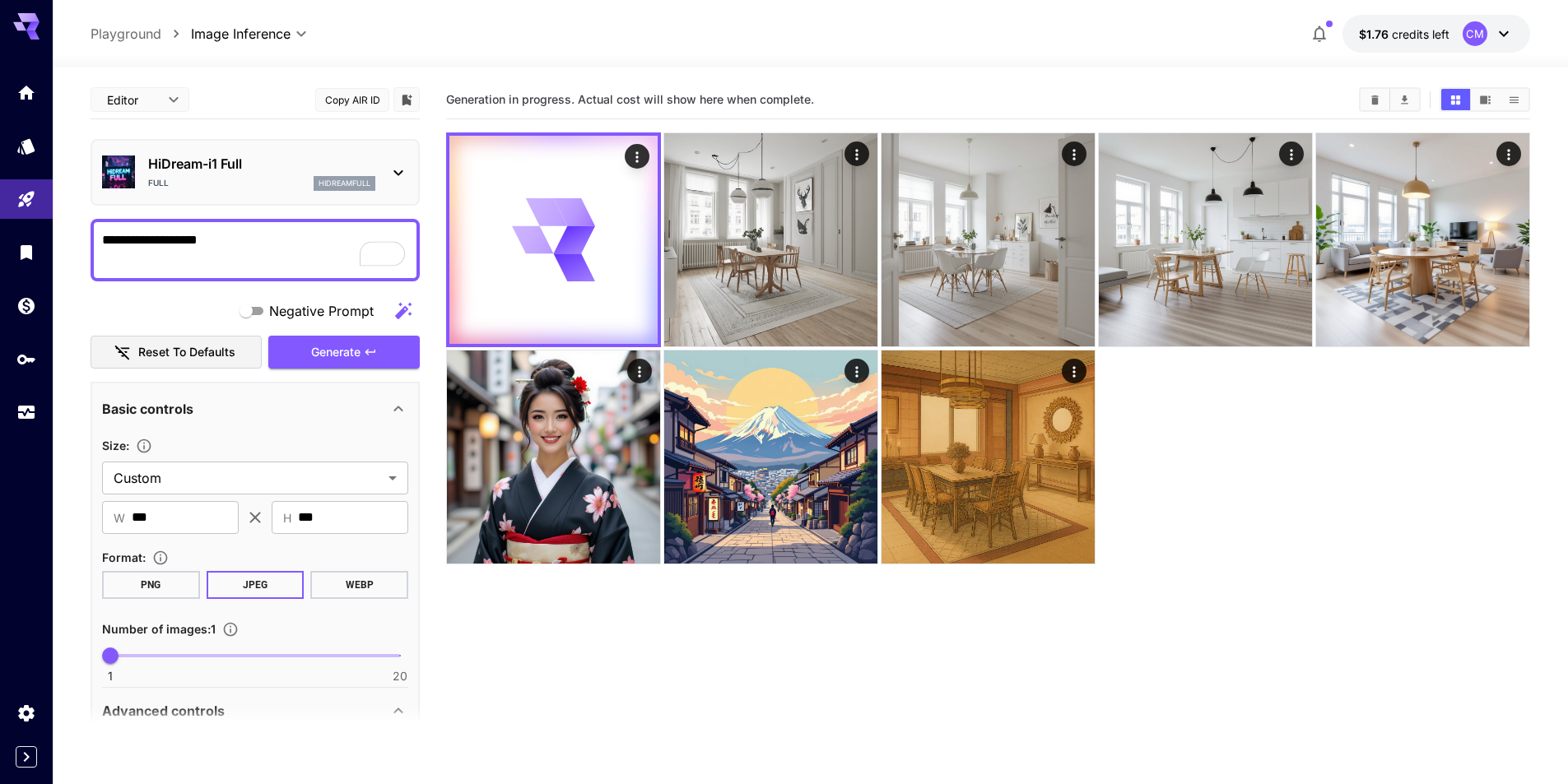
scroll to position [329, 0]
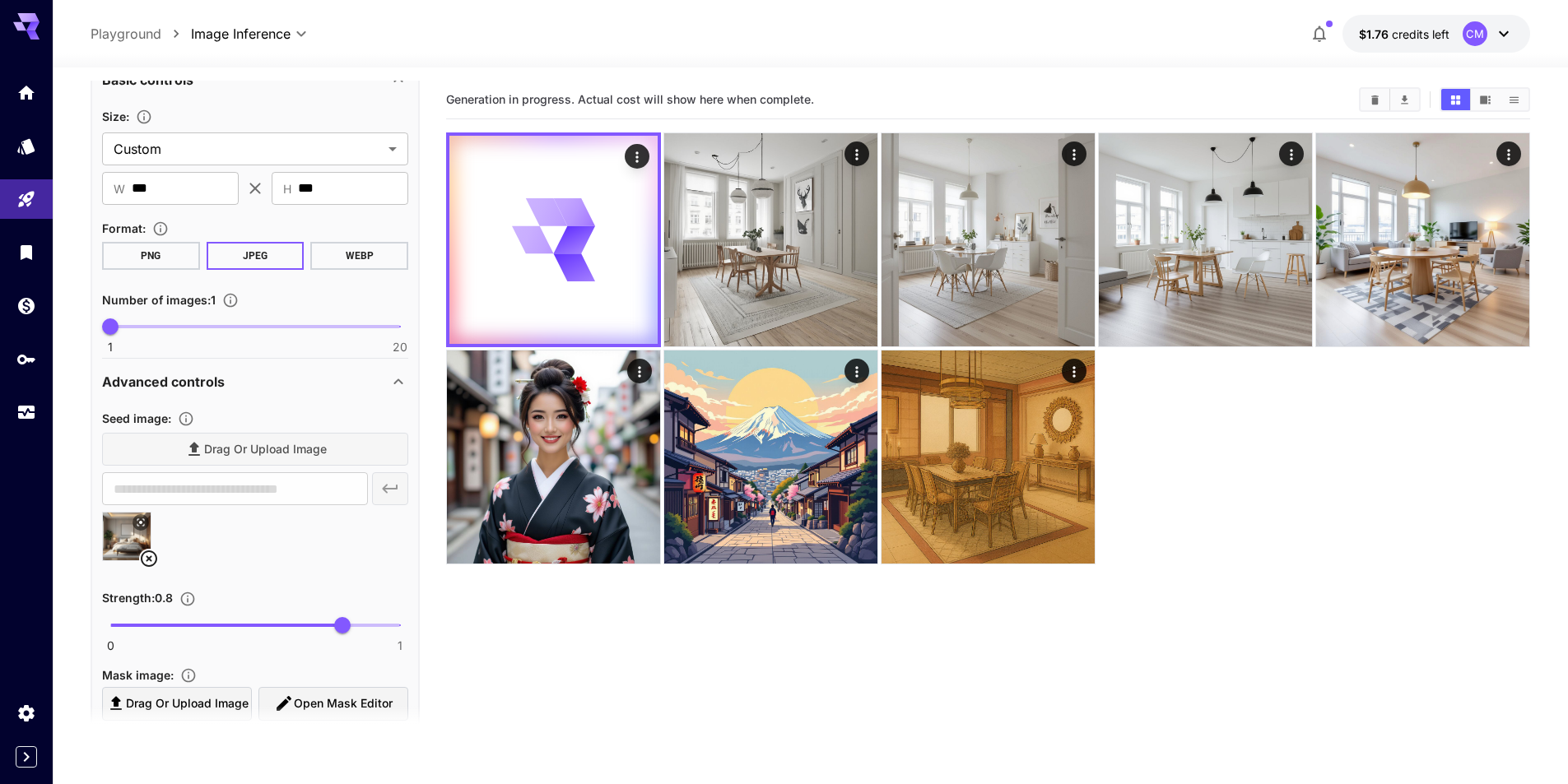
type input "**********"
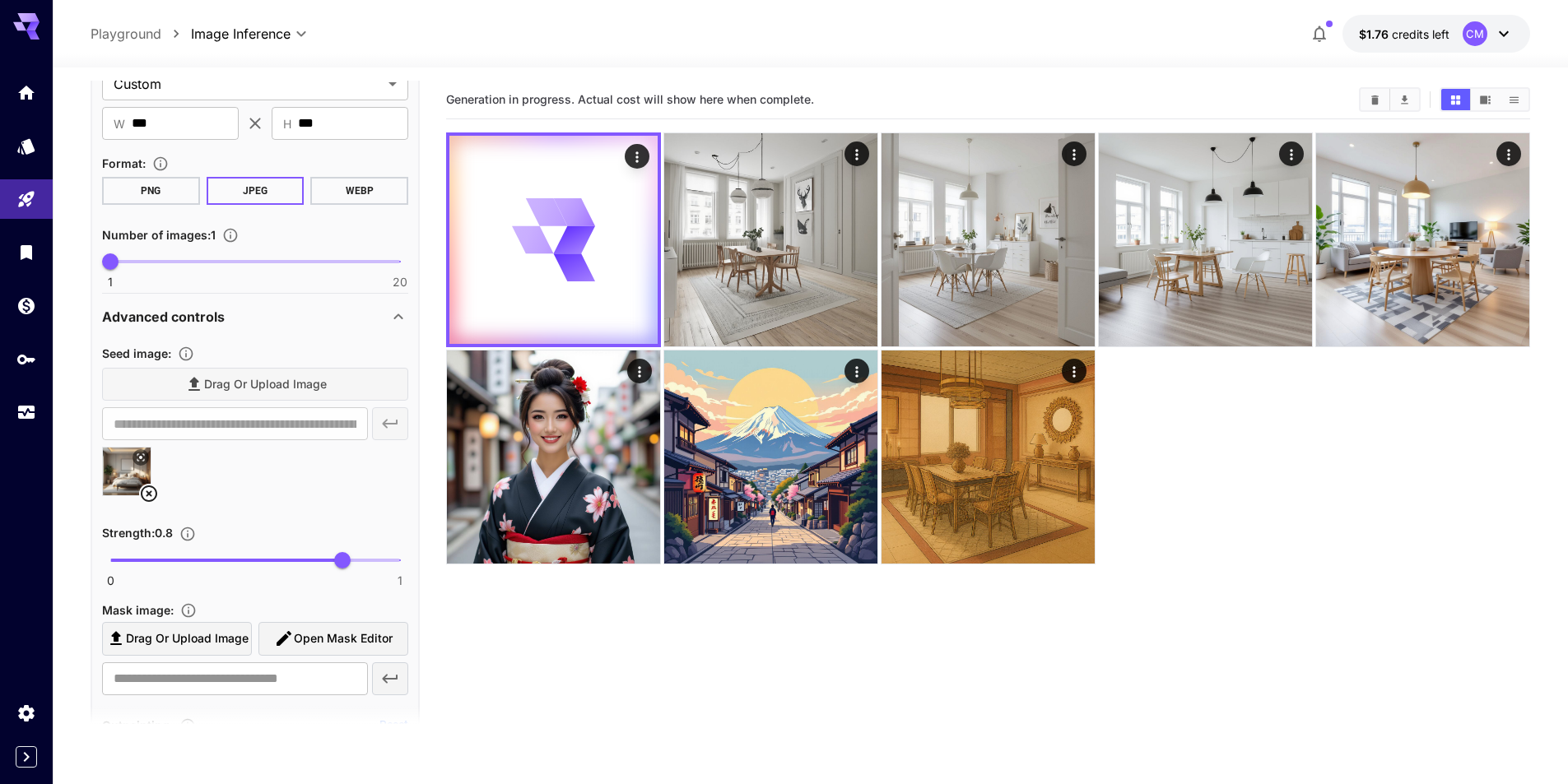
scroll to position [576, 0]
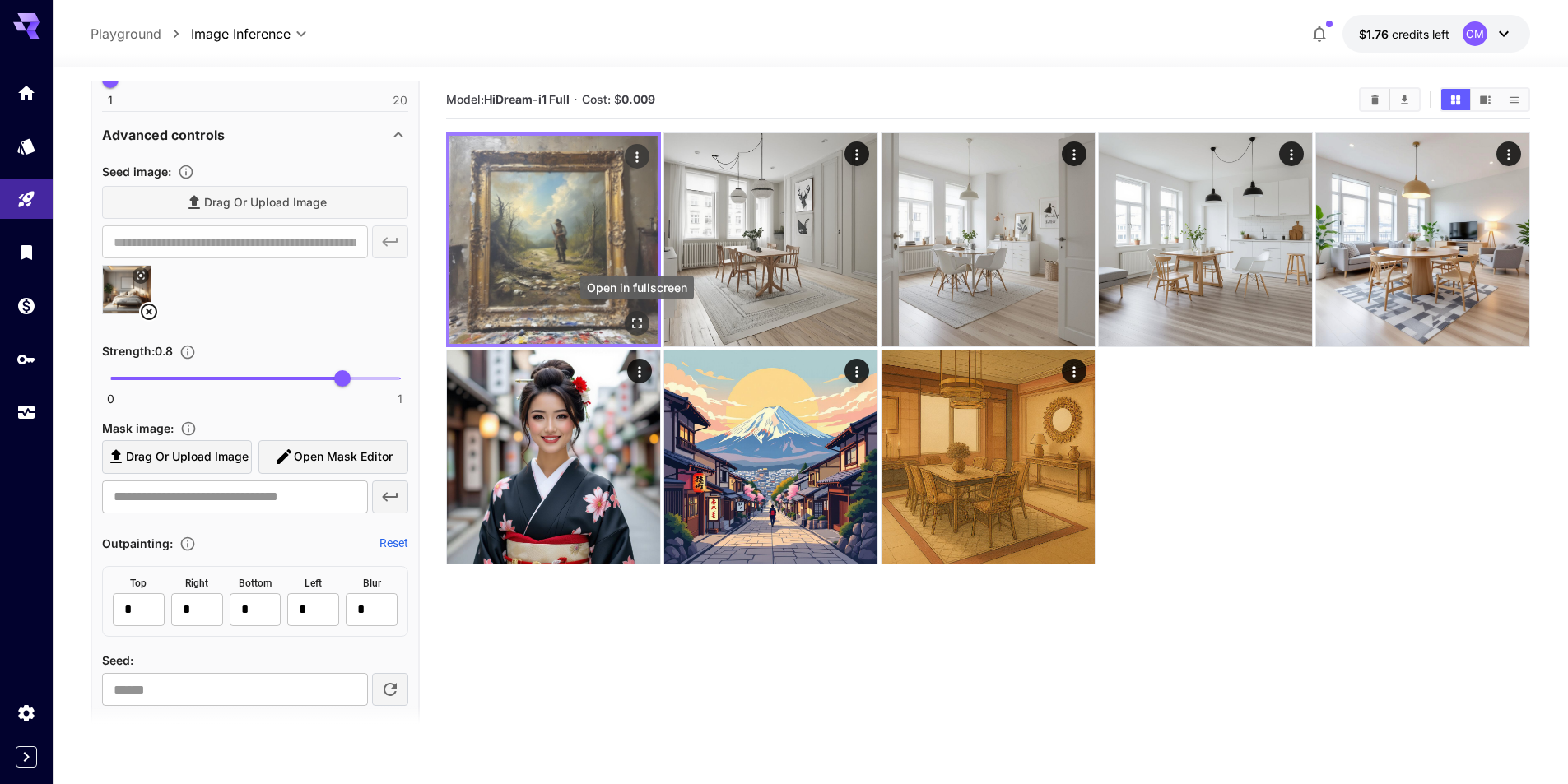
click at [635, 327] on icon "Open in fullscreen" at bounding box center [637, 323] width 10 height 10
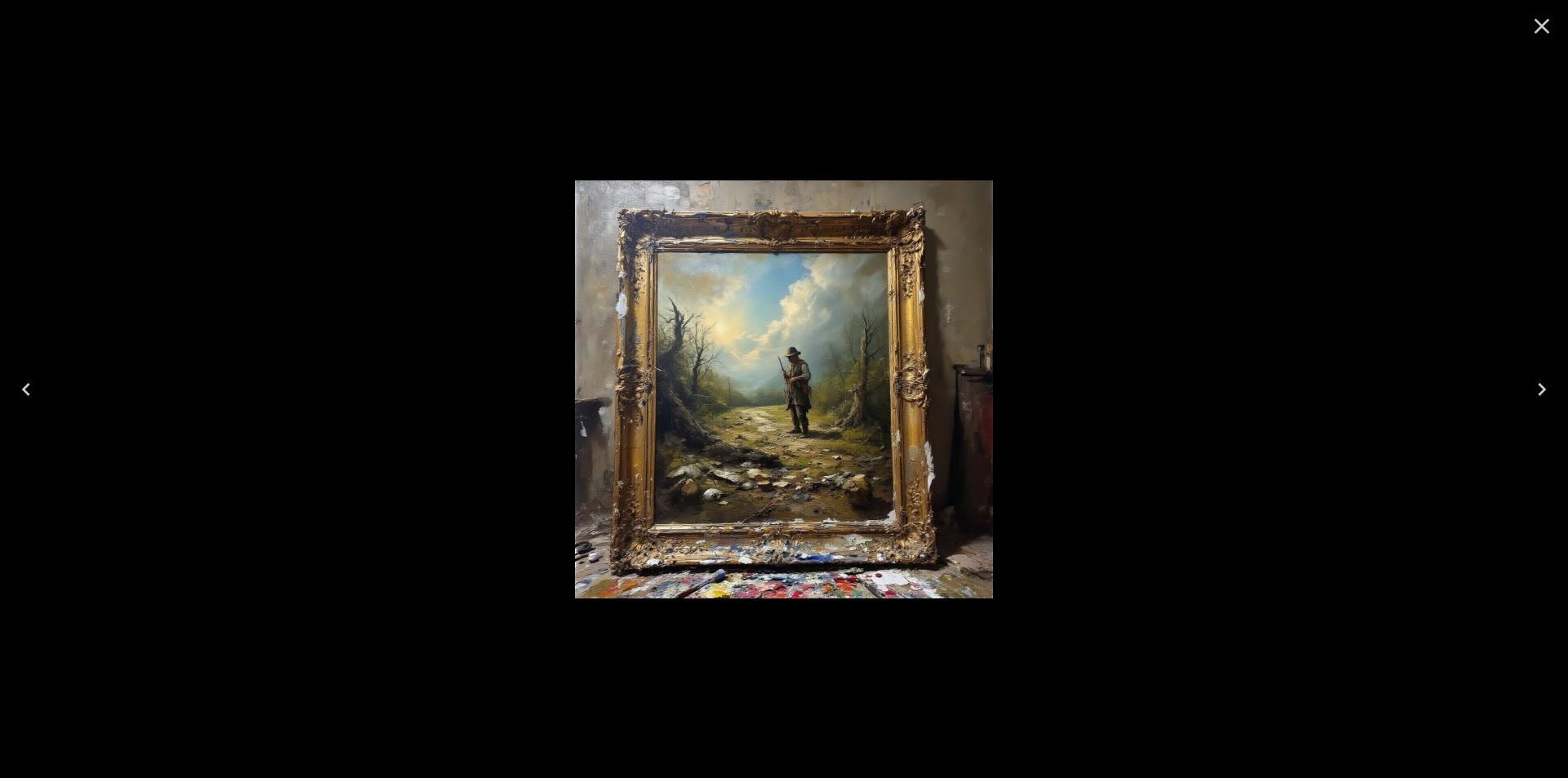
click at [1555, 30] on button "Close" at bounding box center [1542, 26] width 39 height 39
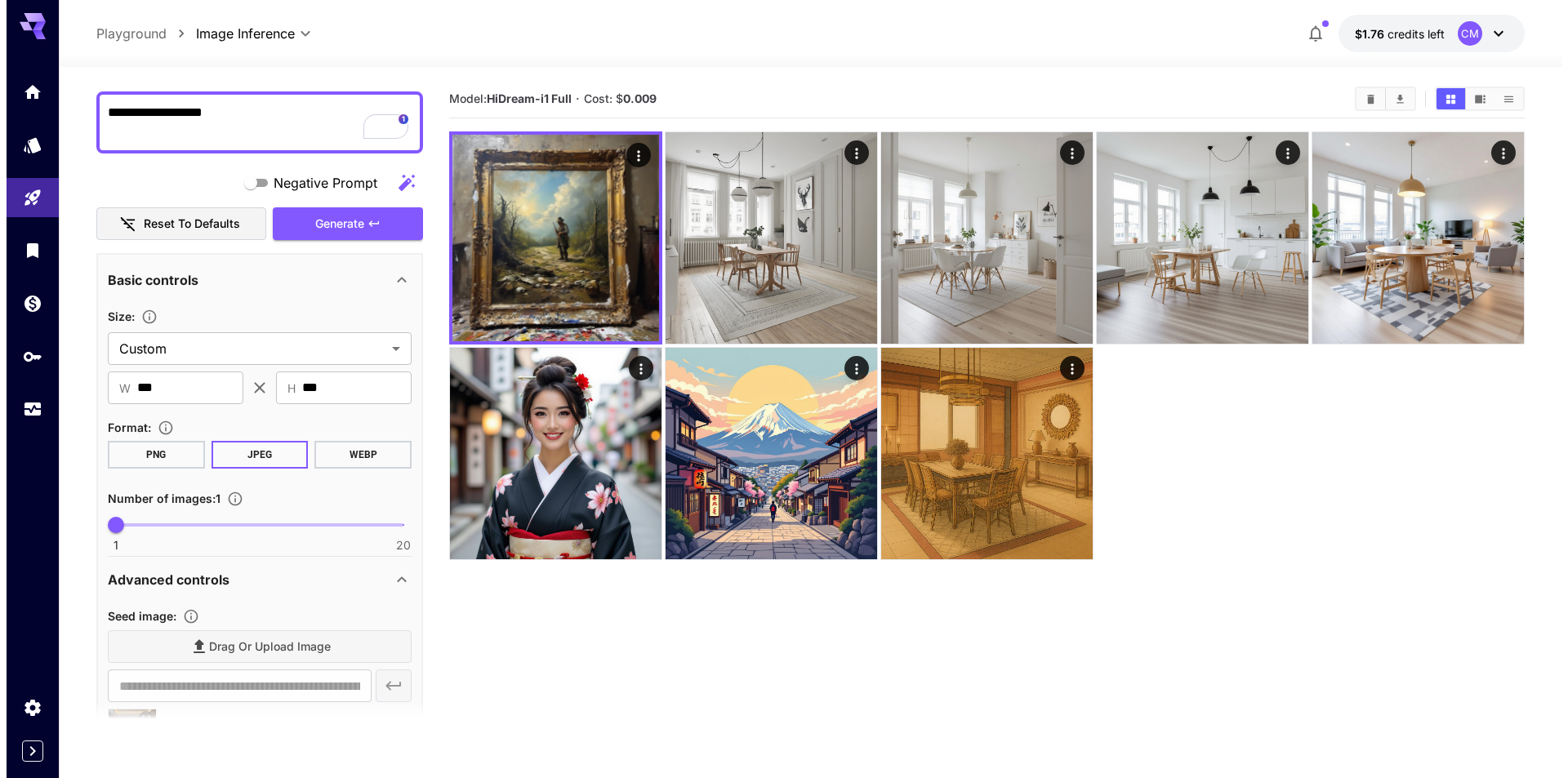
scroll to position [0, 0]
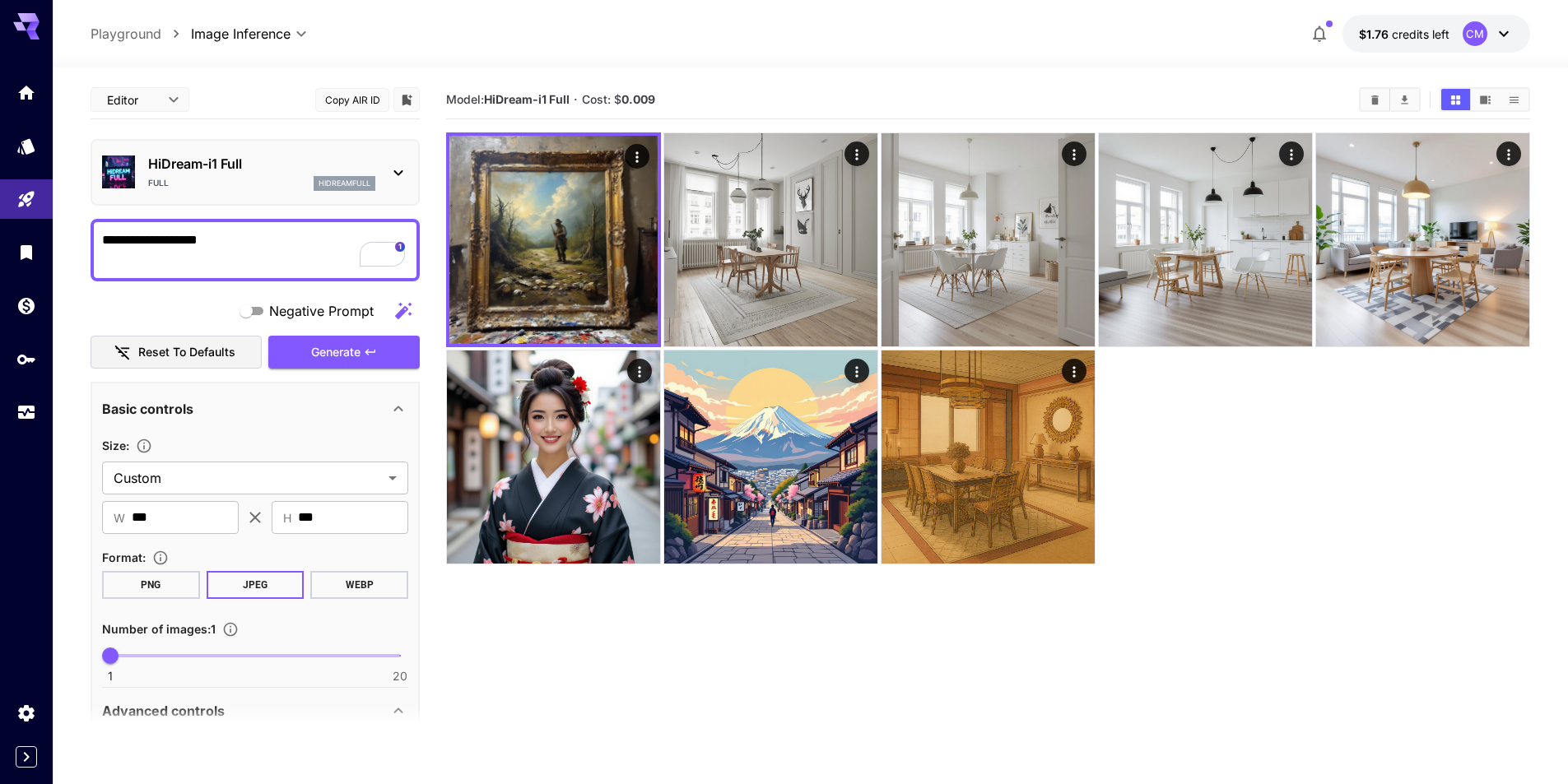
click at [293, 168] on p "HiDream-i1 Full" at bounding box center [262, 163] width 227 height 19
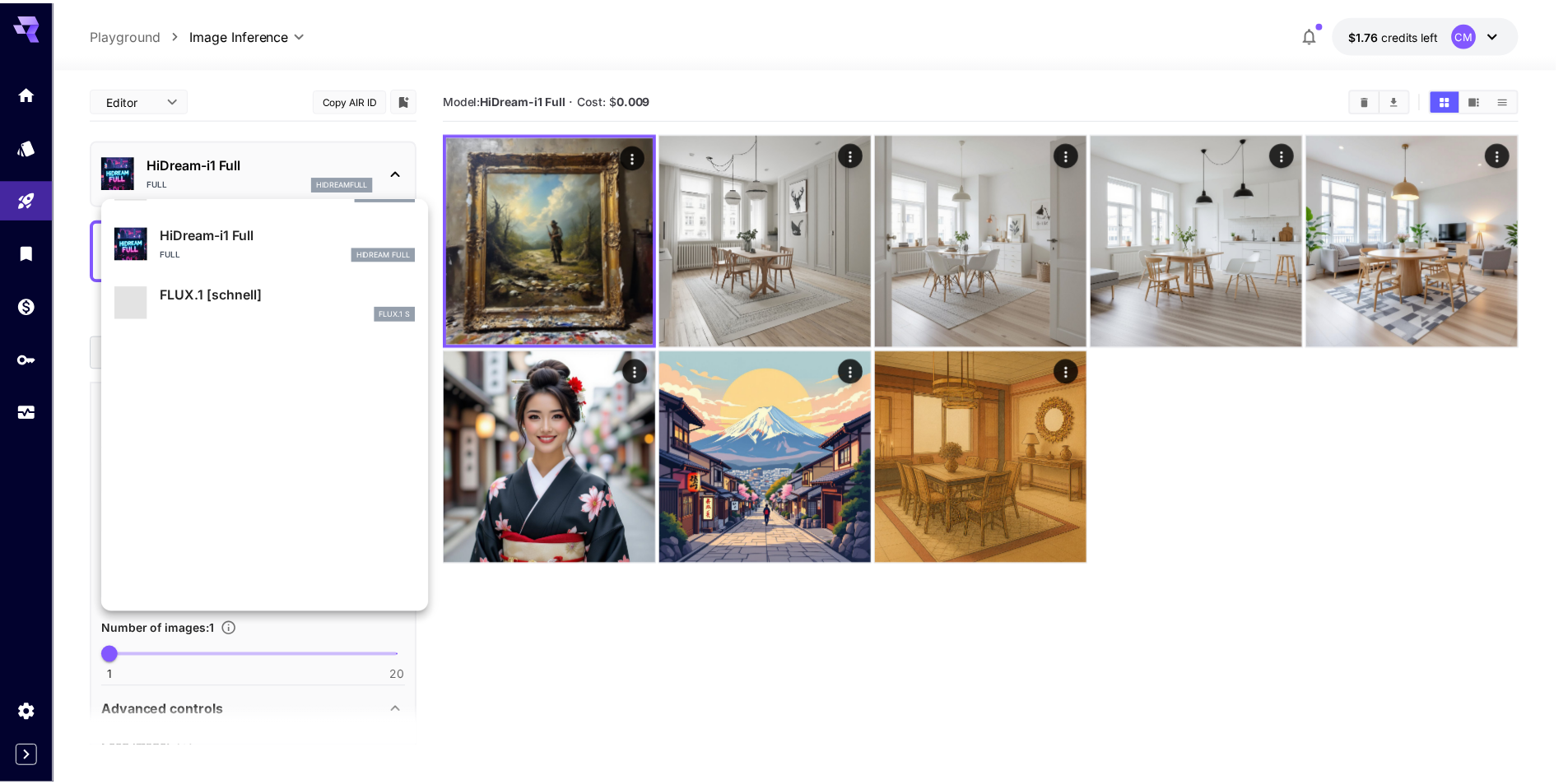
scroll to position [1331, 0]
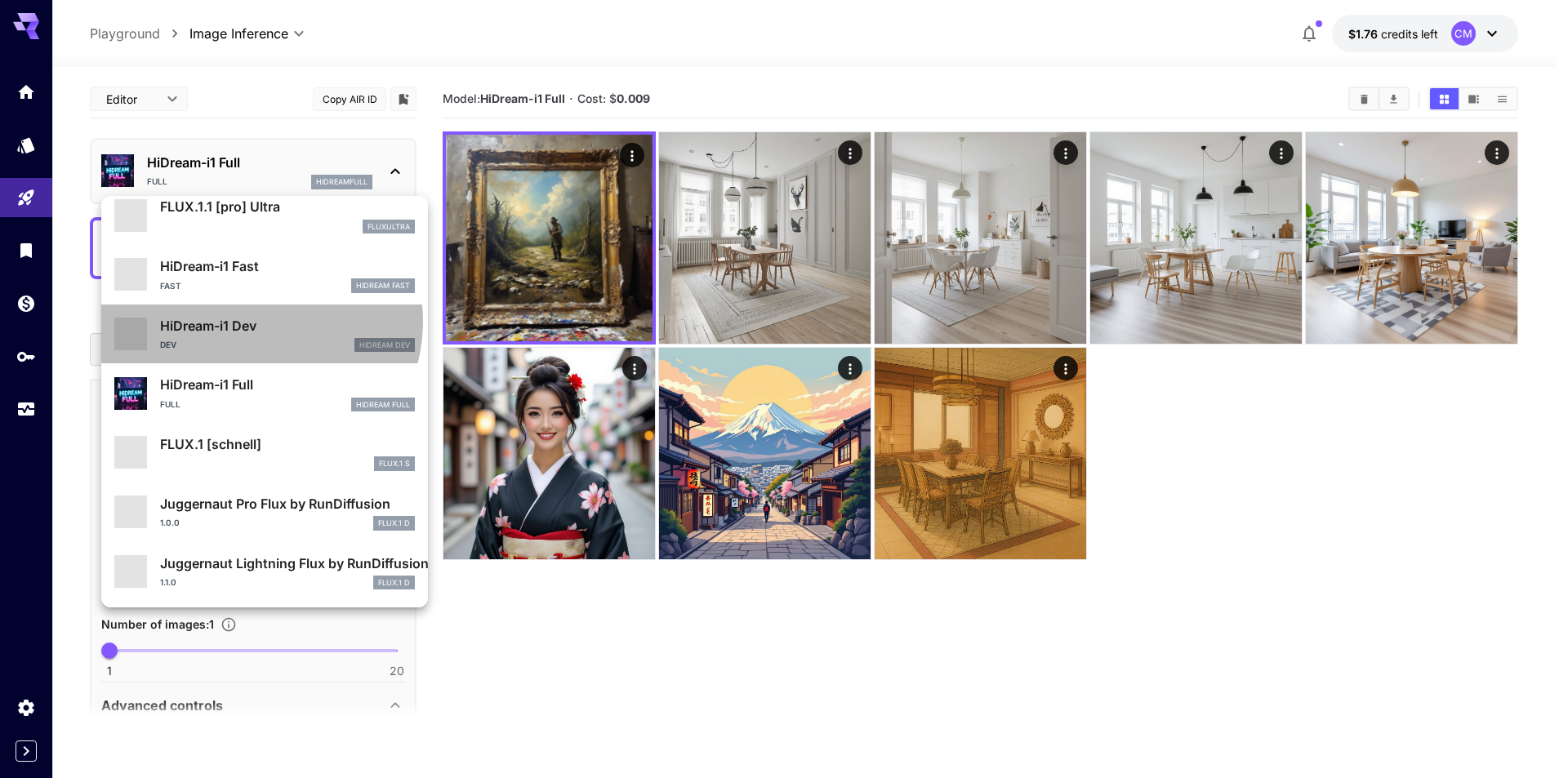
click at [259, 322] on p "HiDream-i1 Dev" at bounding box center [287, 325] width 255 height 19
type input "**"
type input "*"
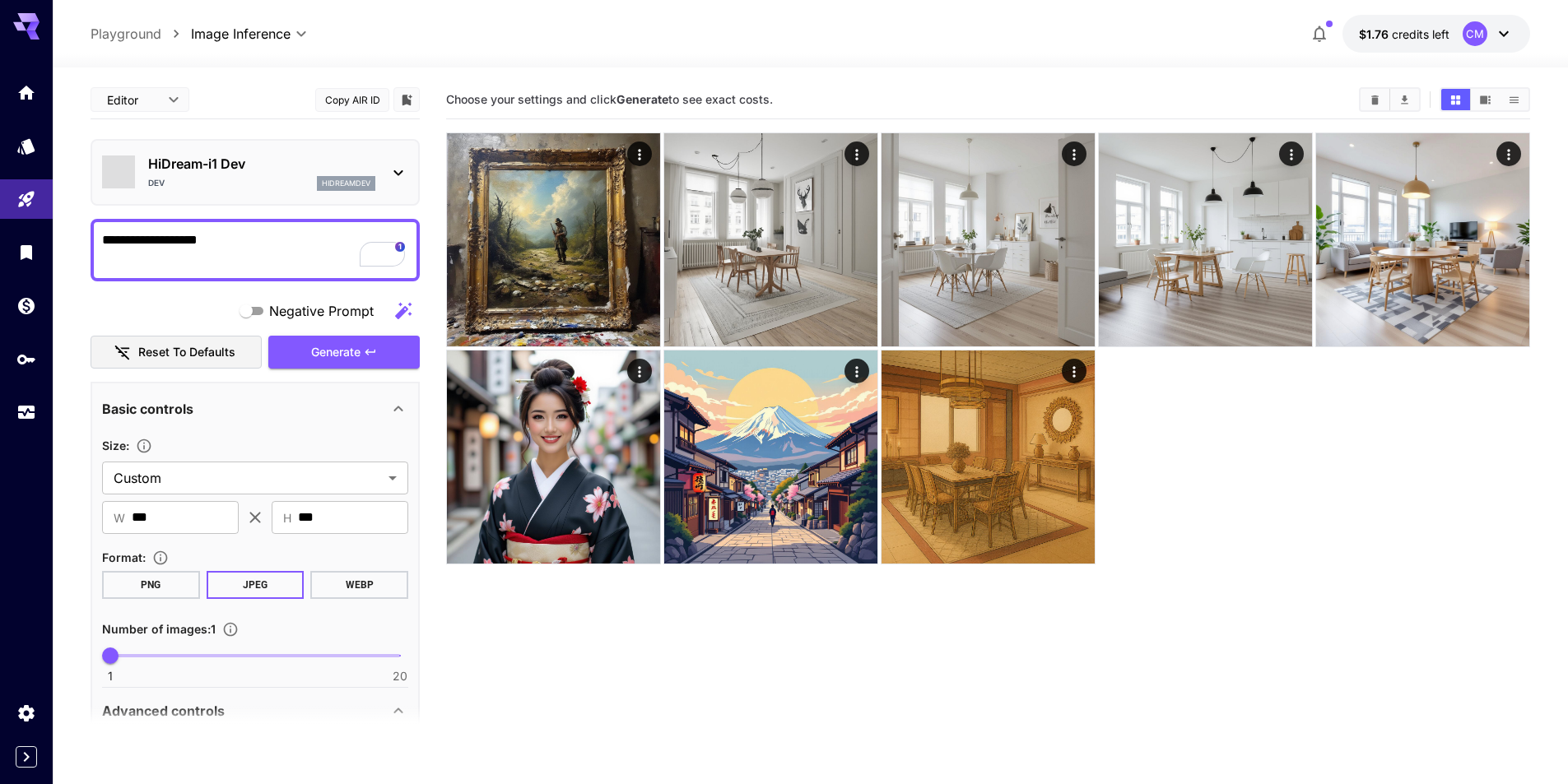
click at [245, 245] on textarea "**********" at bounding box center [255, 250] width 306 height 40
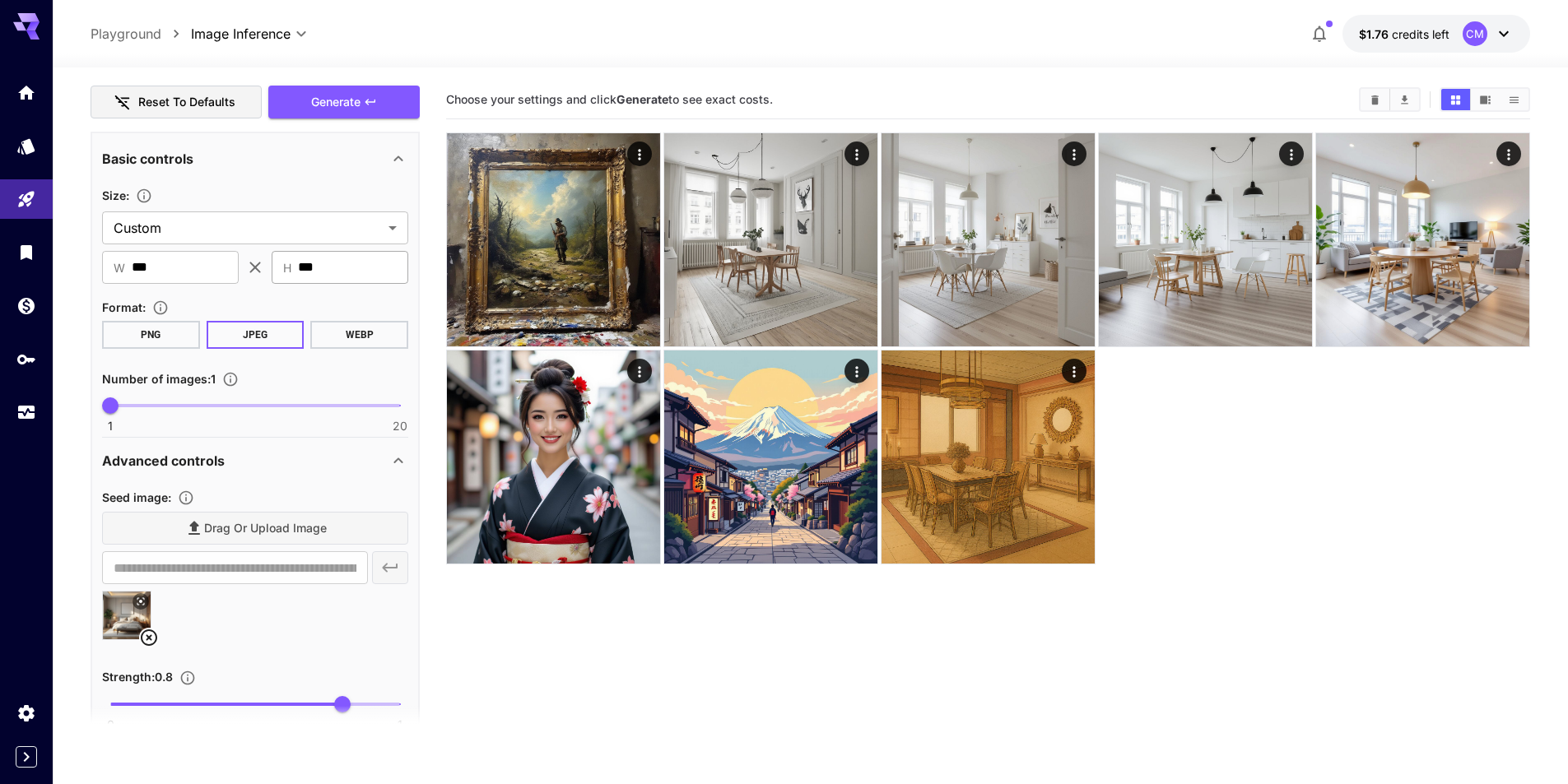
scroll to position [247, 0]
click at [371, 94] on button "Generate" at bounding box center [343, 105] width 151 height 34
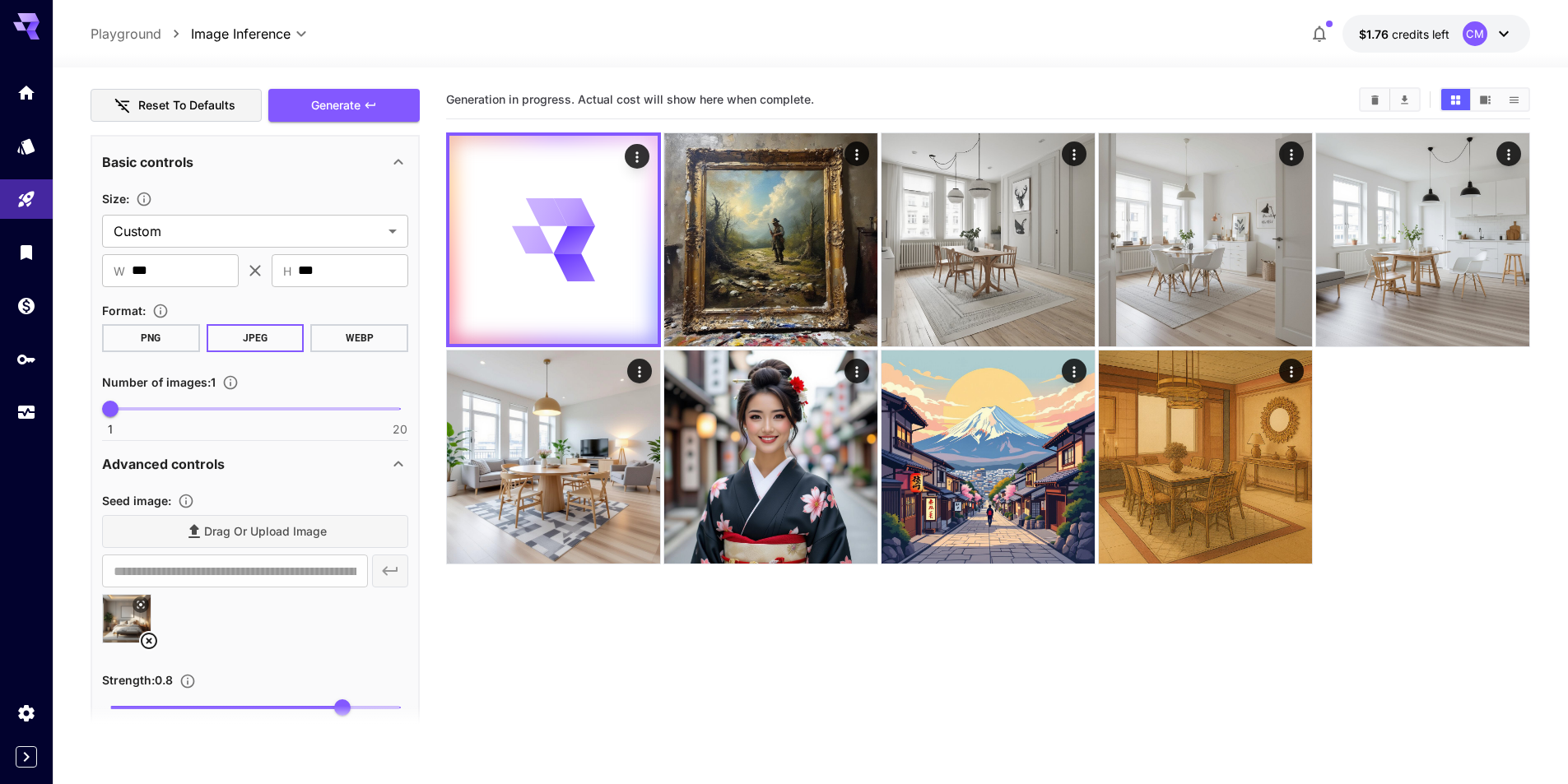
scroll to position [0, 0]
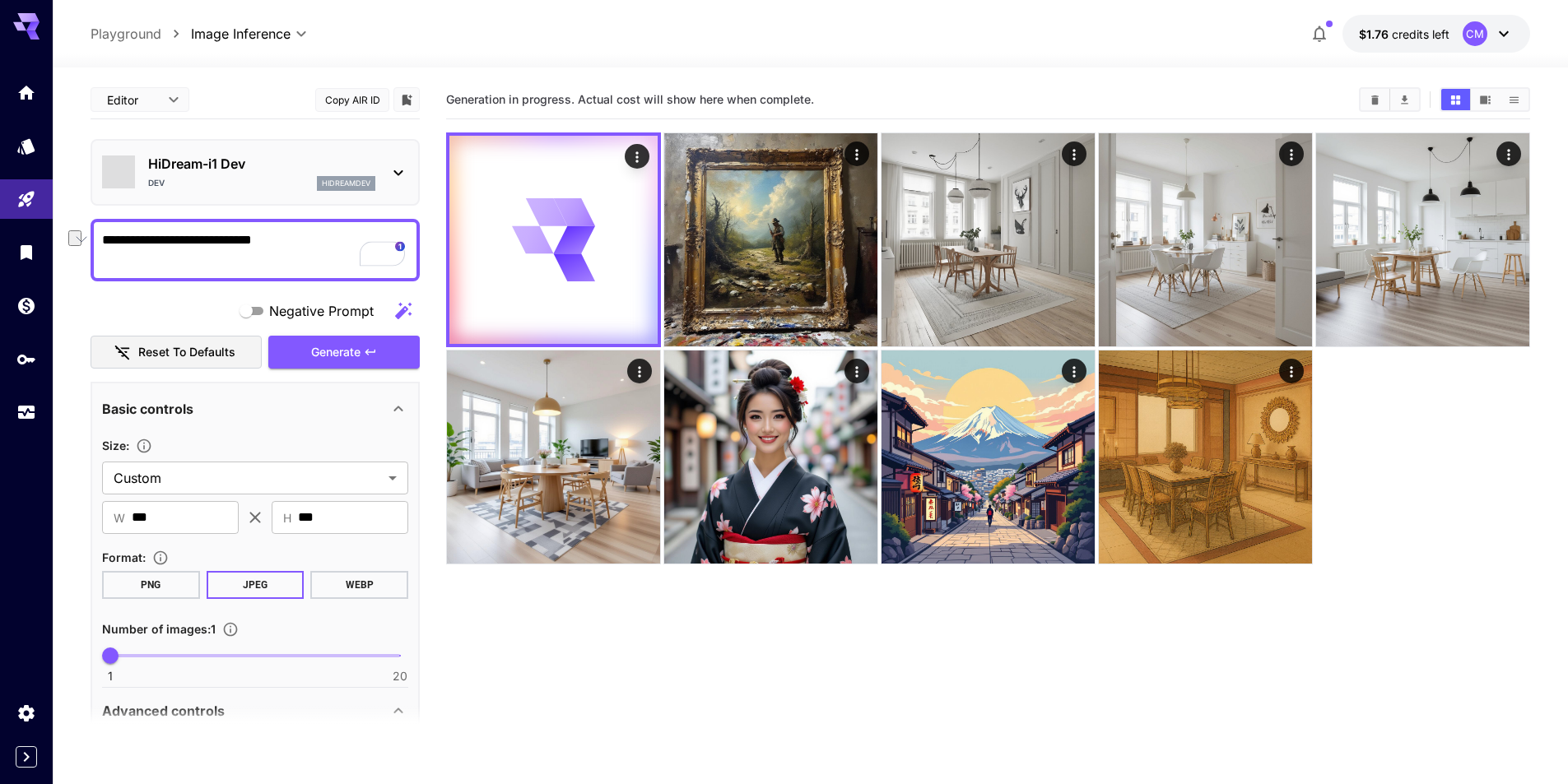
drag, startPoint x: 226, startPoint y: 236, endPoint x: 368, endPoint y: 236, distance: 142.0
click at [368, 236] on textarea "**********" at bounding box center [255, 250] width 306 height 40
click at [217, 241] on textarea "**********" at bounding box center [255, 250] width 306 height 40
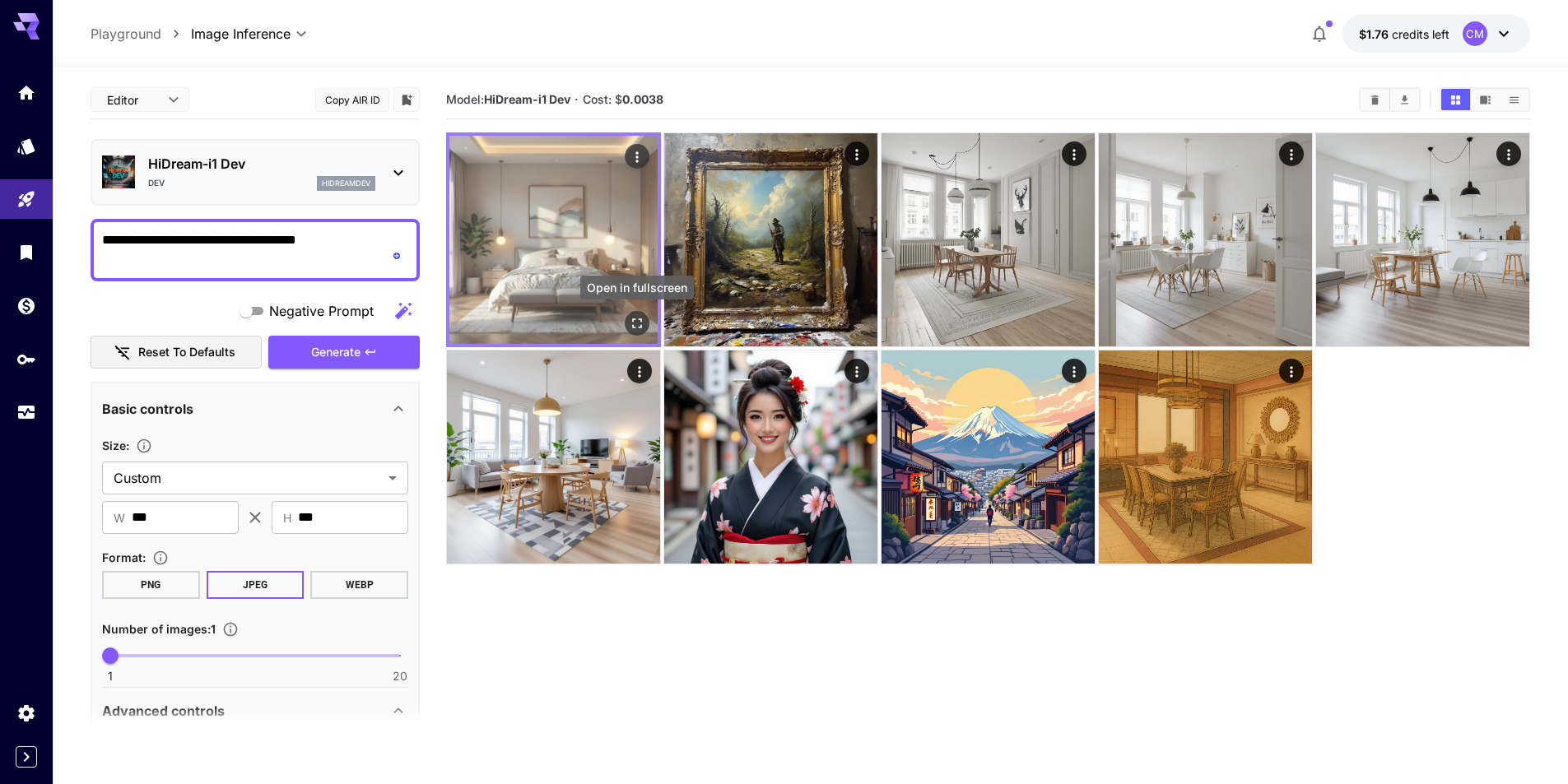
type textarea "**********"
click at [637, 327] on icon "Open in fullscreen" at bounding box center [637, 324] width 17 height 17
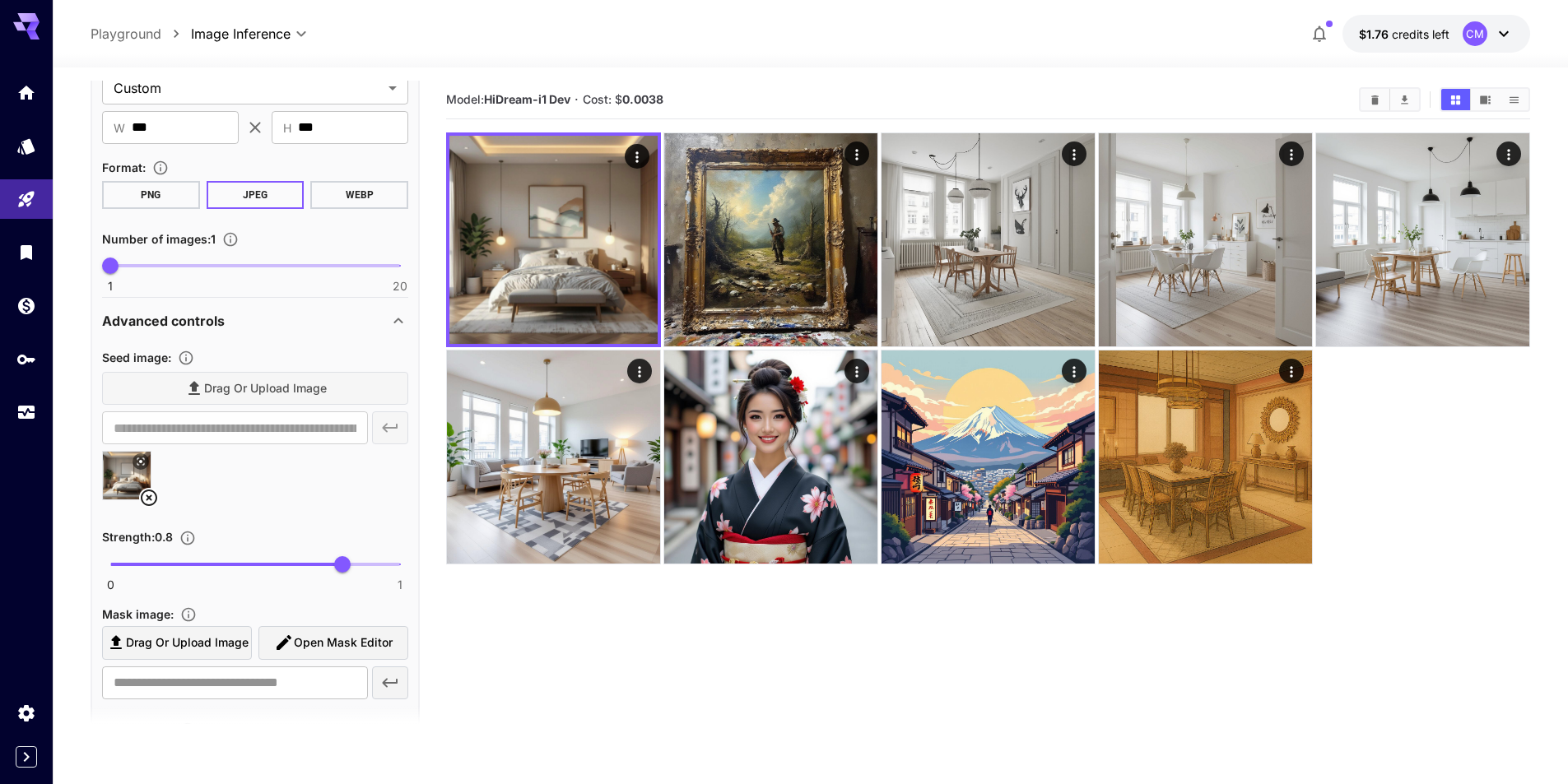
scroll to position [412, 0]
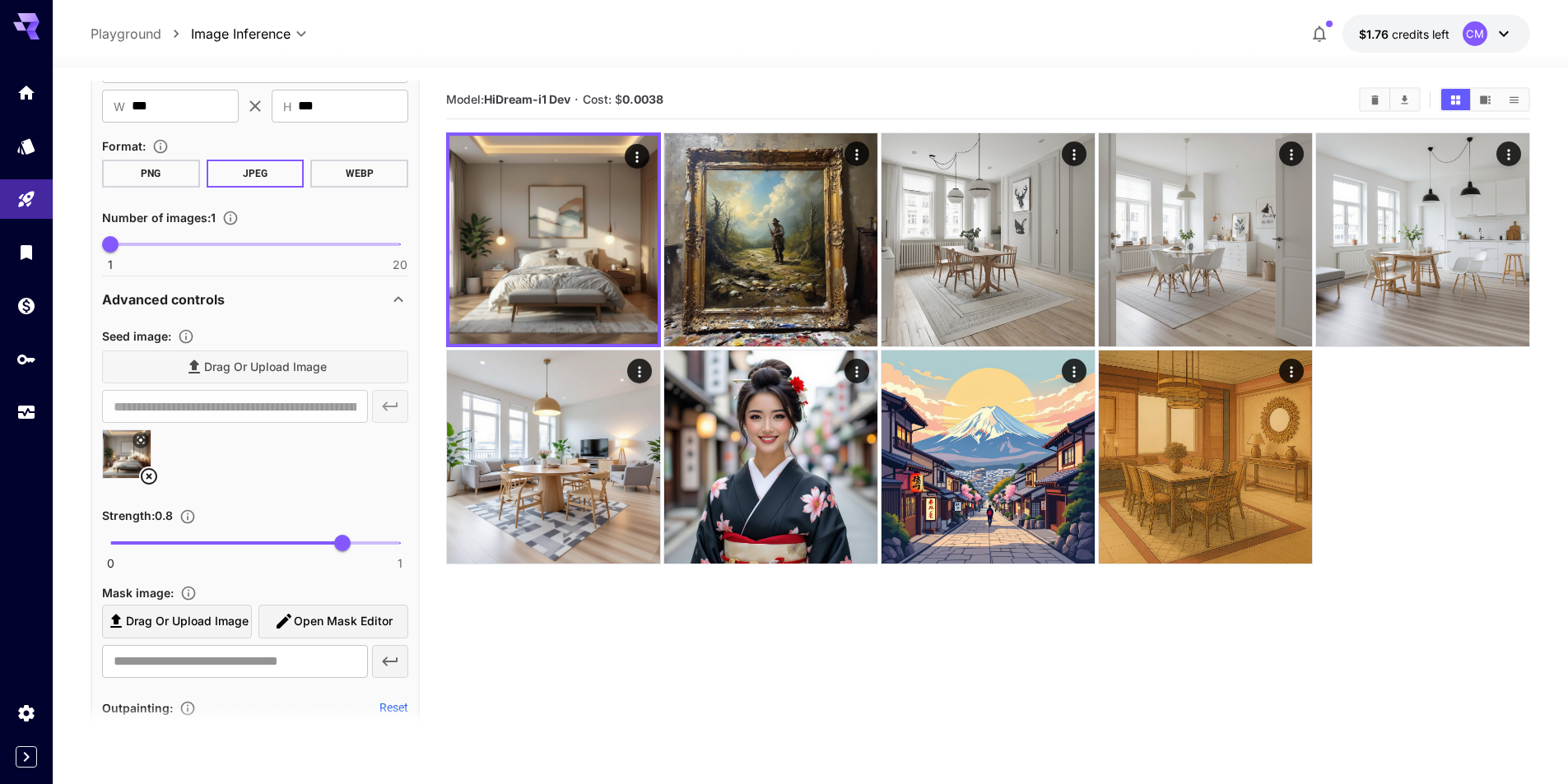
click at [145, 439] on icon at bounding box center [141, 441] width 10 height 10
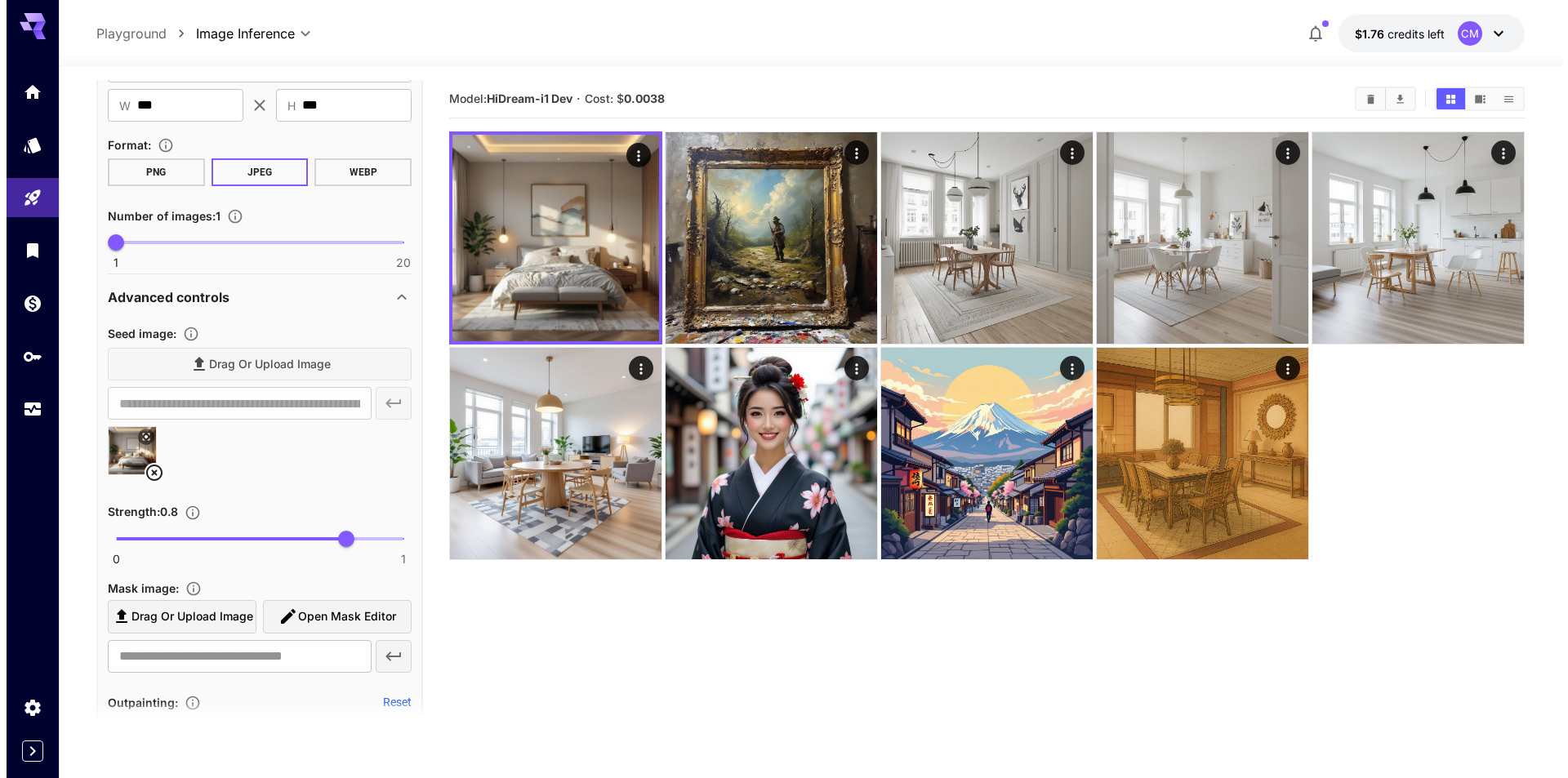
scroll to position [0, 0]
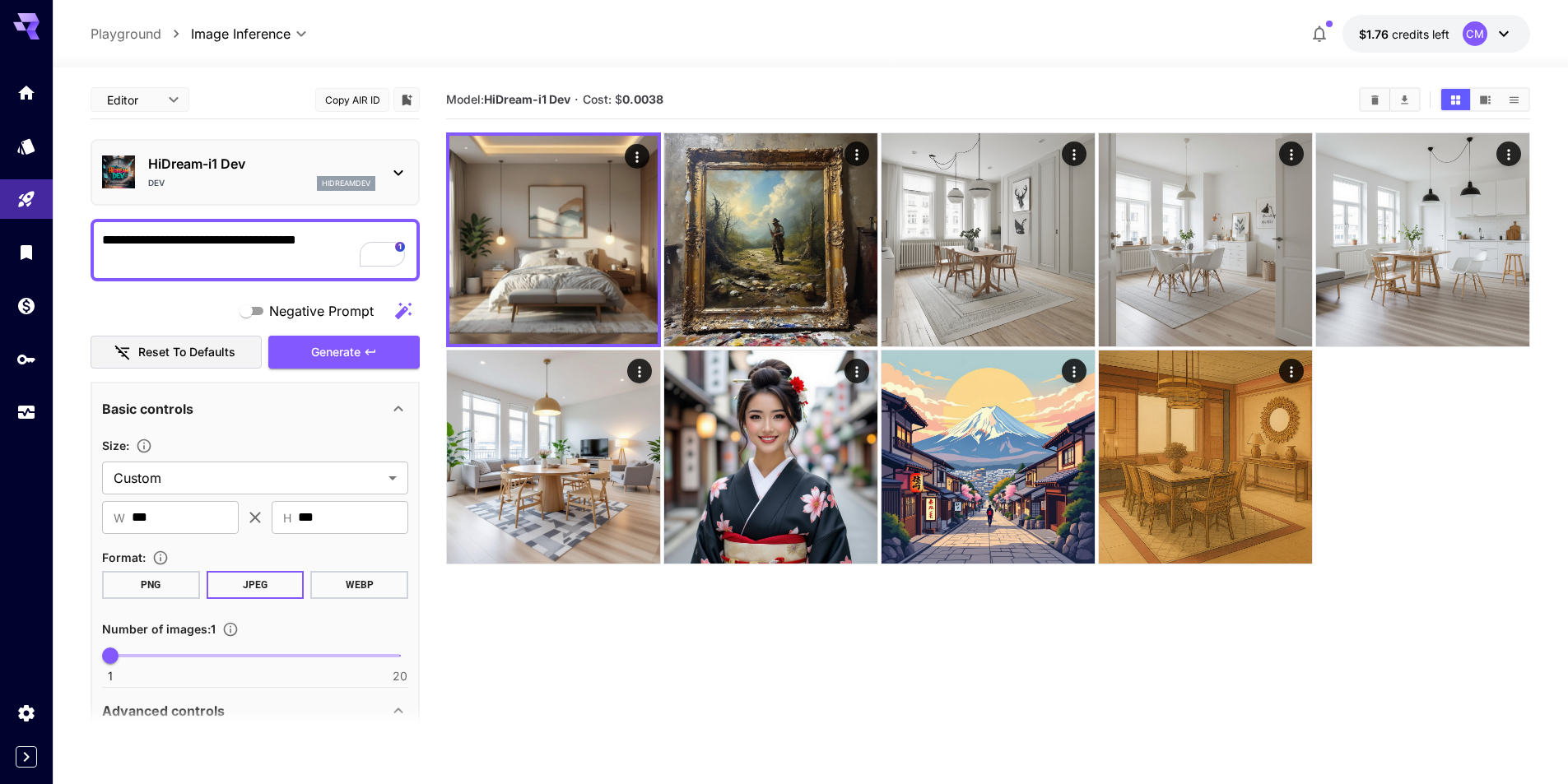
click at [313, 171] on p "HiDream-i1 Dev" at bounding box center [262, 163] width 227 height 19
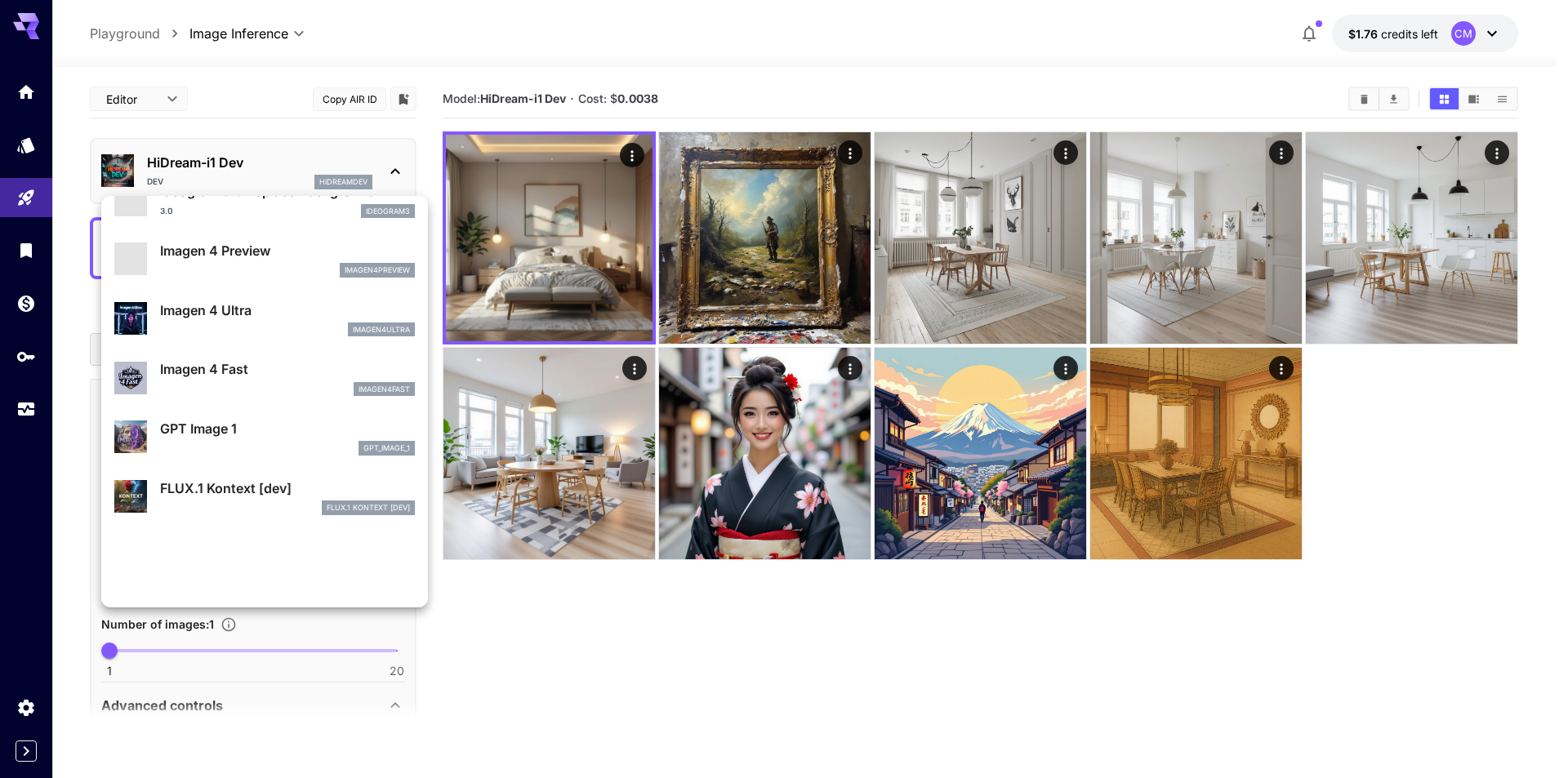
scroll to position [698, 0]
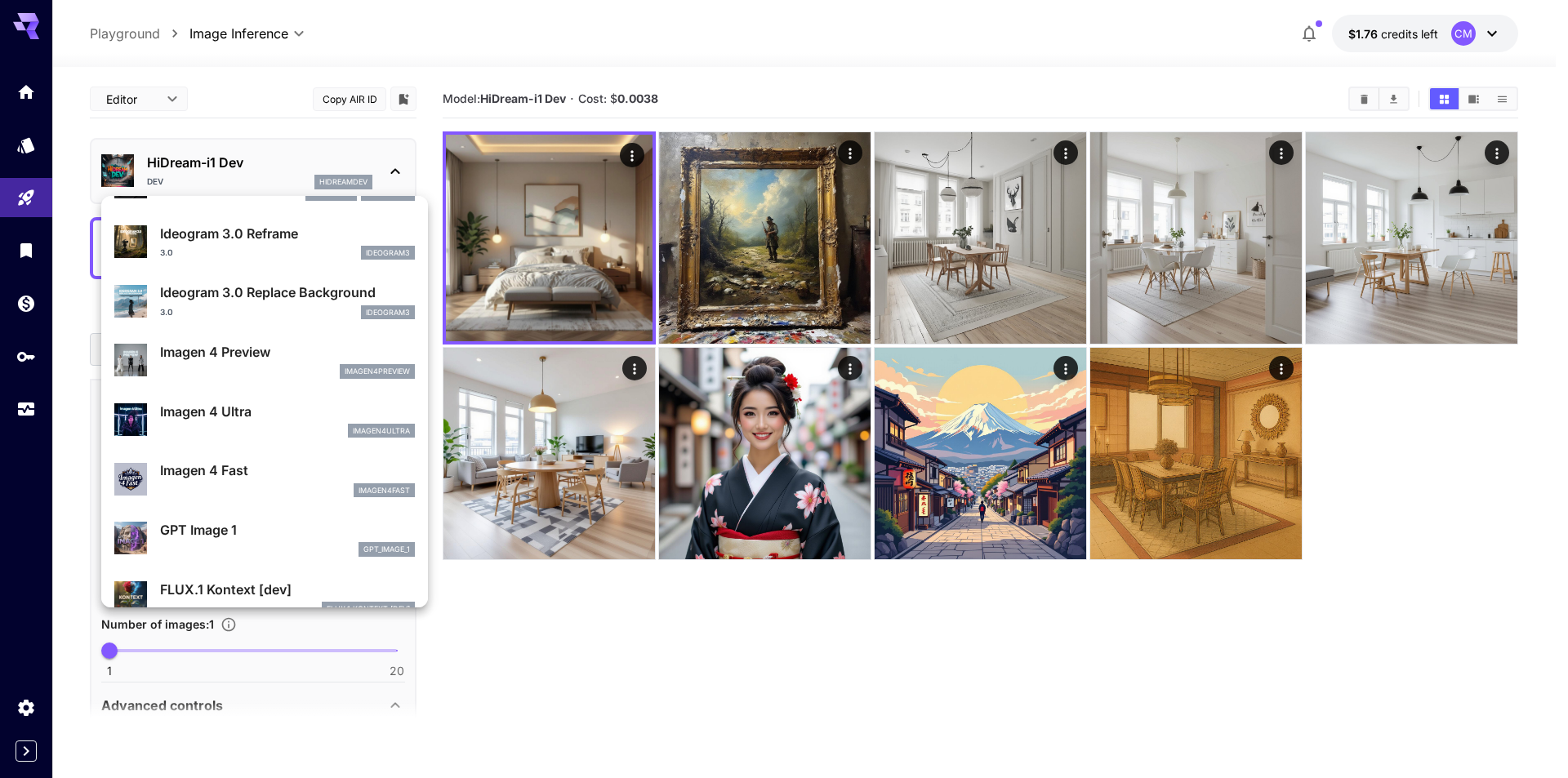
click at [293, 419] on p "Imagen 4 Ultra" at bounding box center [287, 411] width 255 height 19
type input "**********"
type input "****"
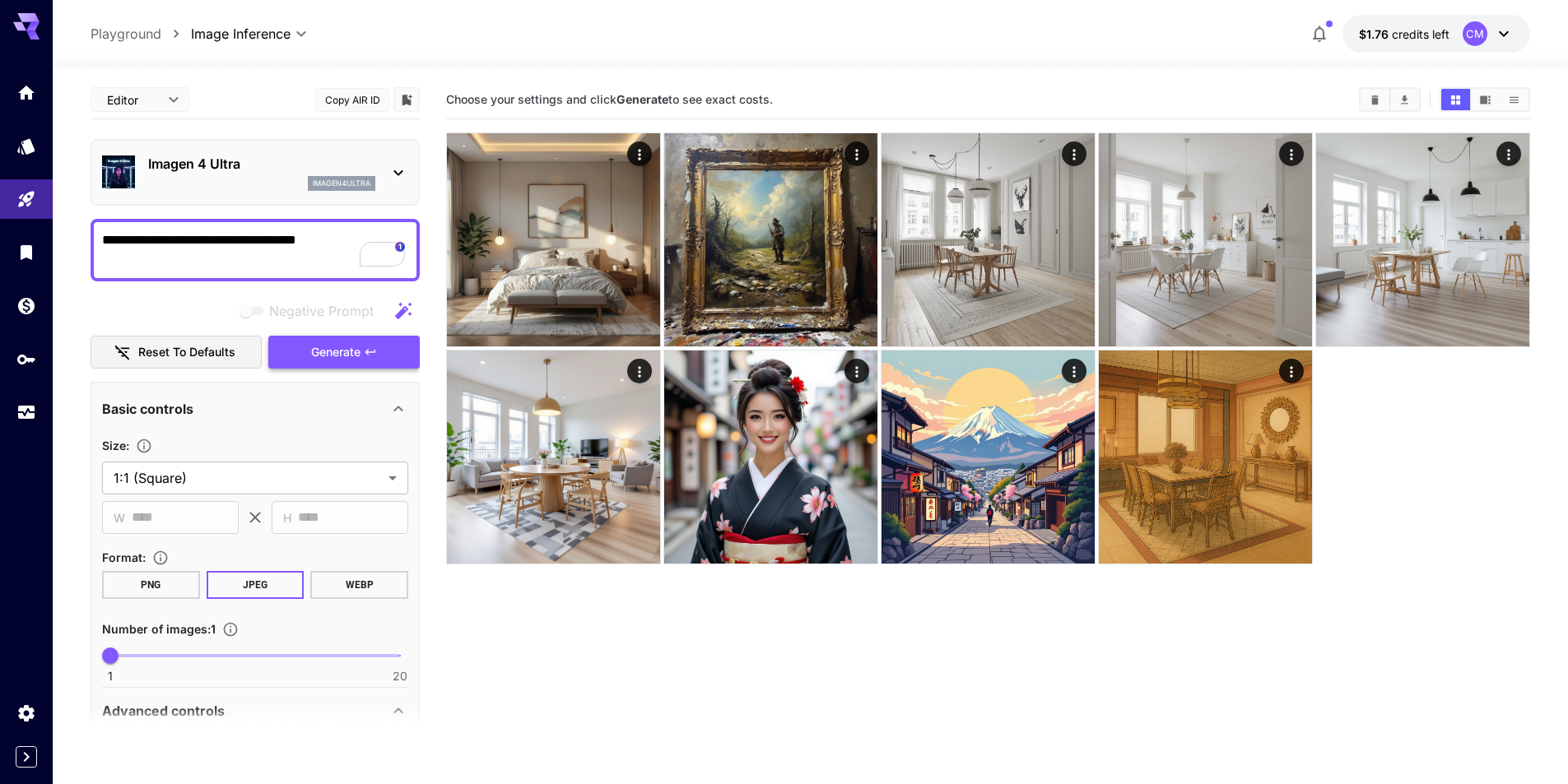
click at [362, 356] on button "Generate" at bounding box center [343, 353] width 151 height 34
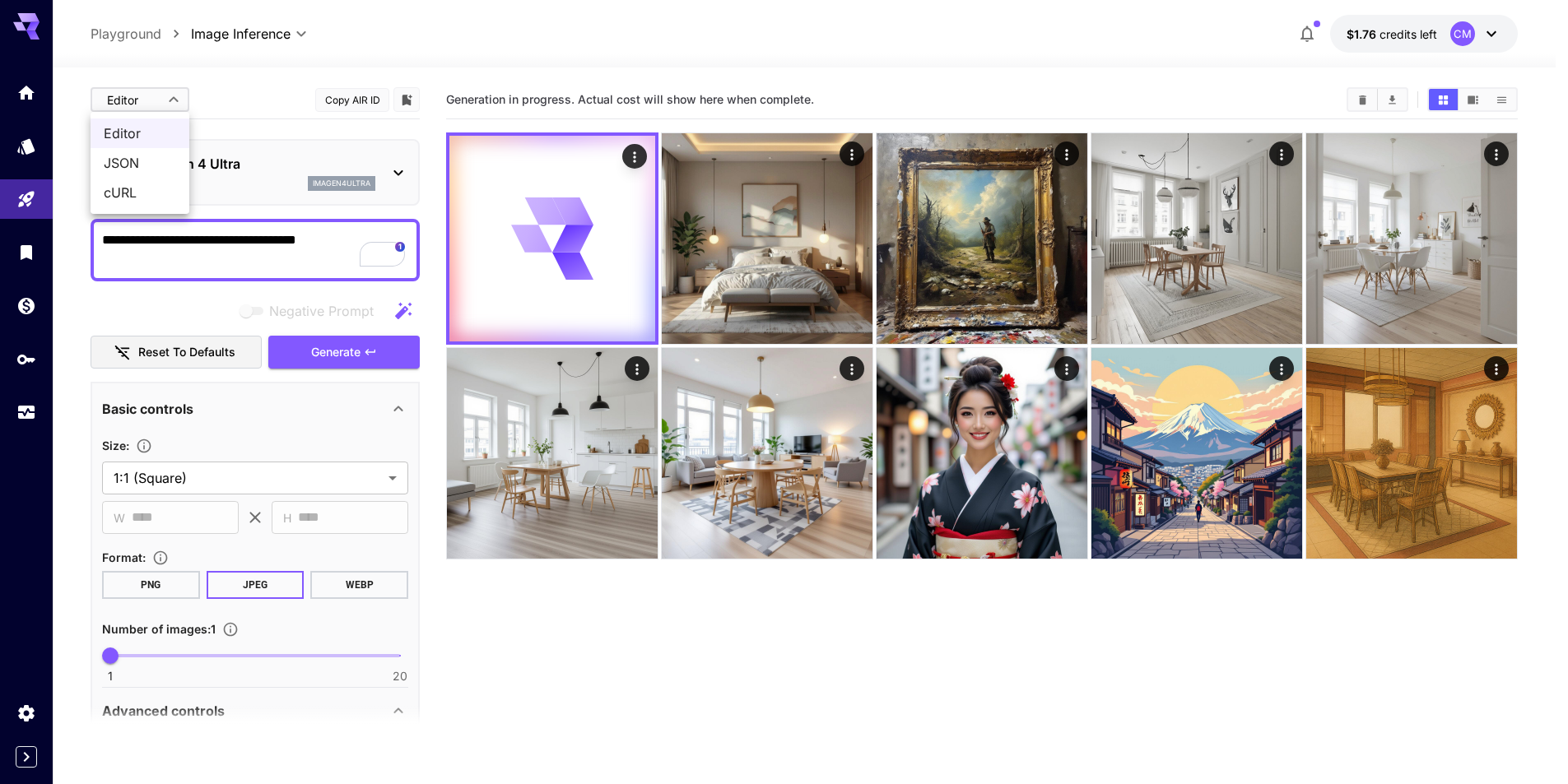
click at [141, 98] on body "**********" at bounding box center [784, 457] width 1568 height 914
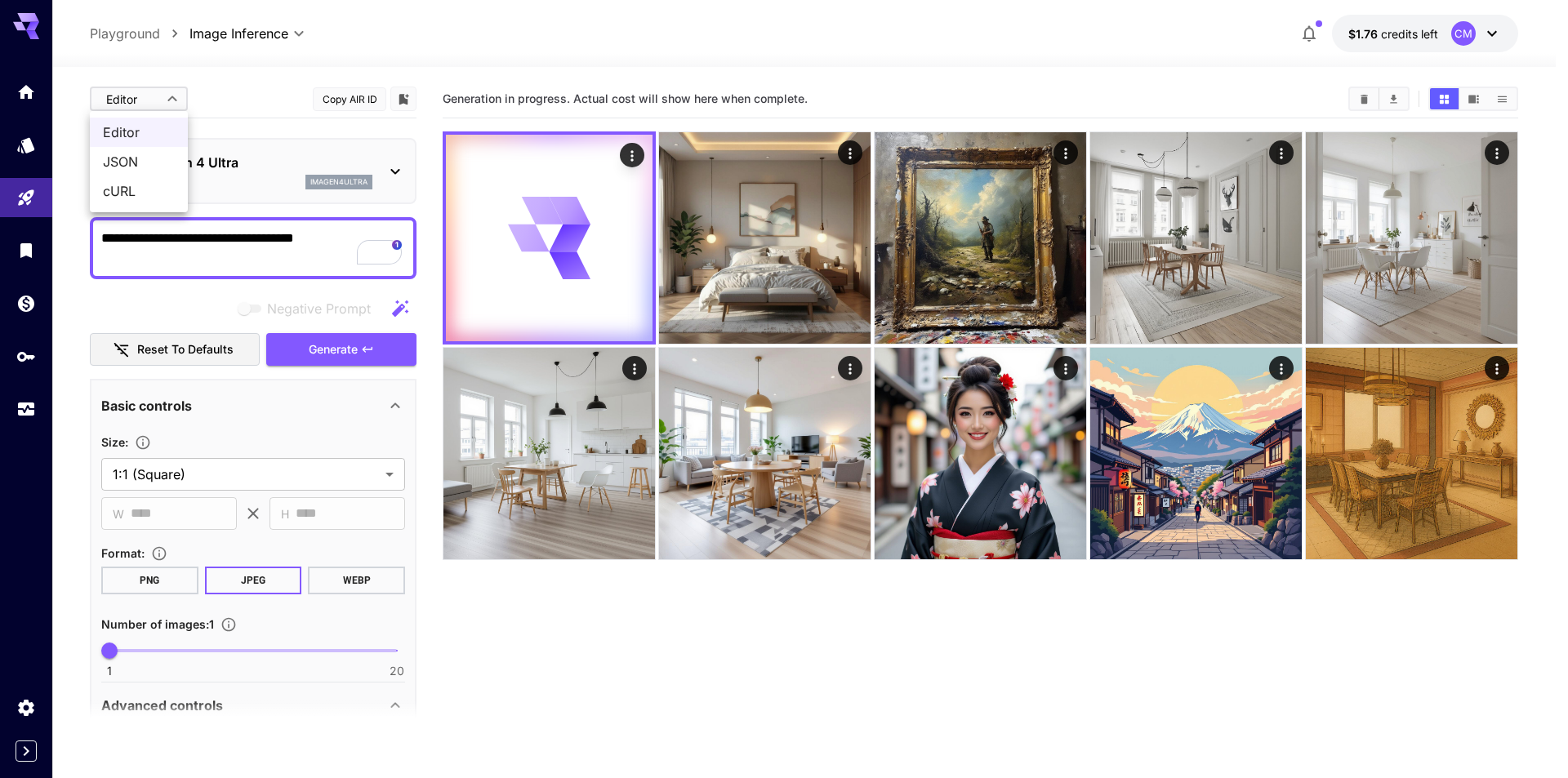
click at [137, 166] on span "JSON" at bounding box center [139, 161] width 72 height 19
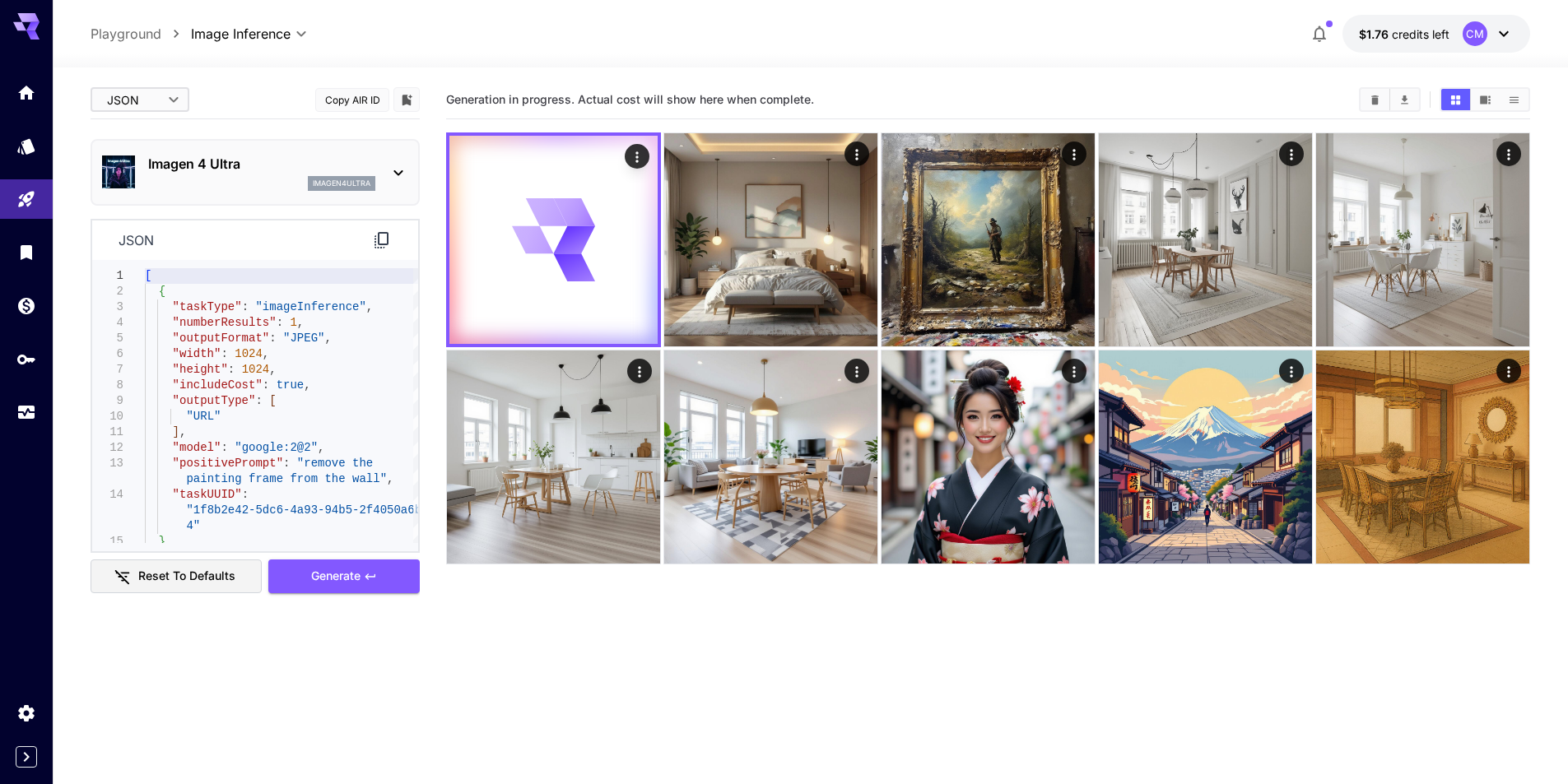
click at [384, 174] on div "Imagen 4 Ultra imagen4ultra" at bounding box center [255, 172] width 306 height 50
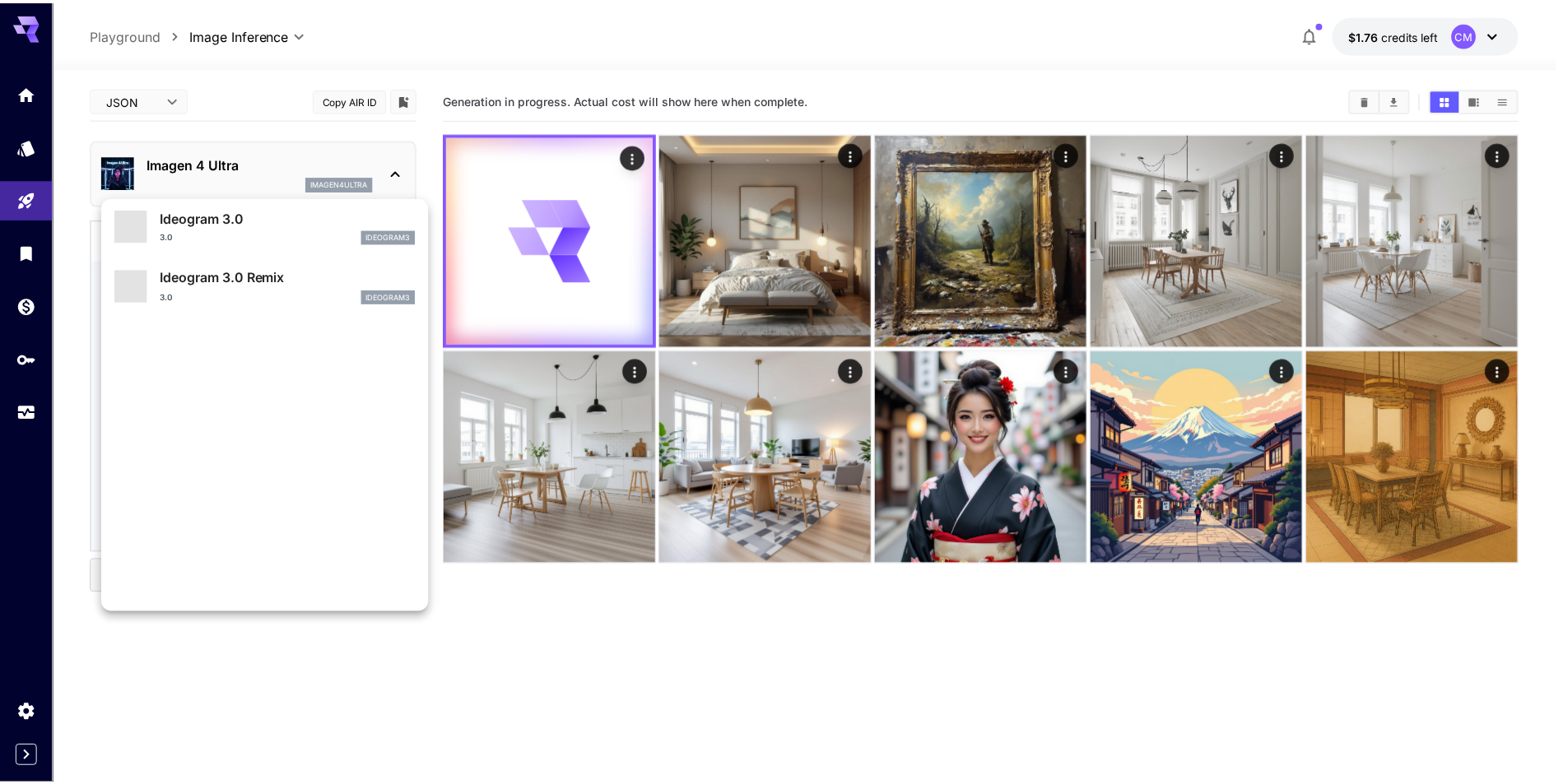
scroll to position [579, 0]
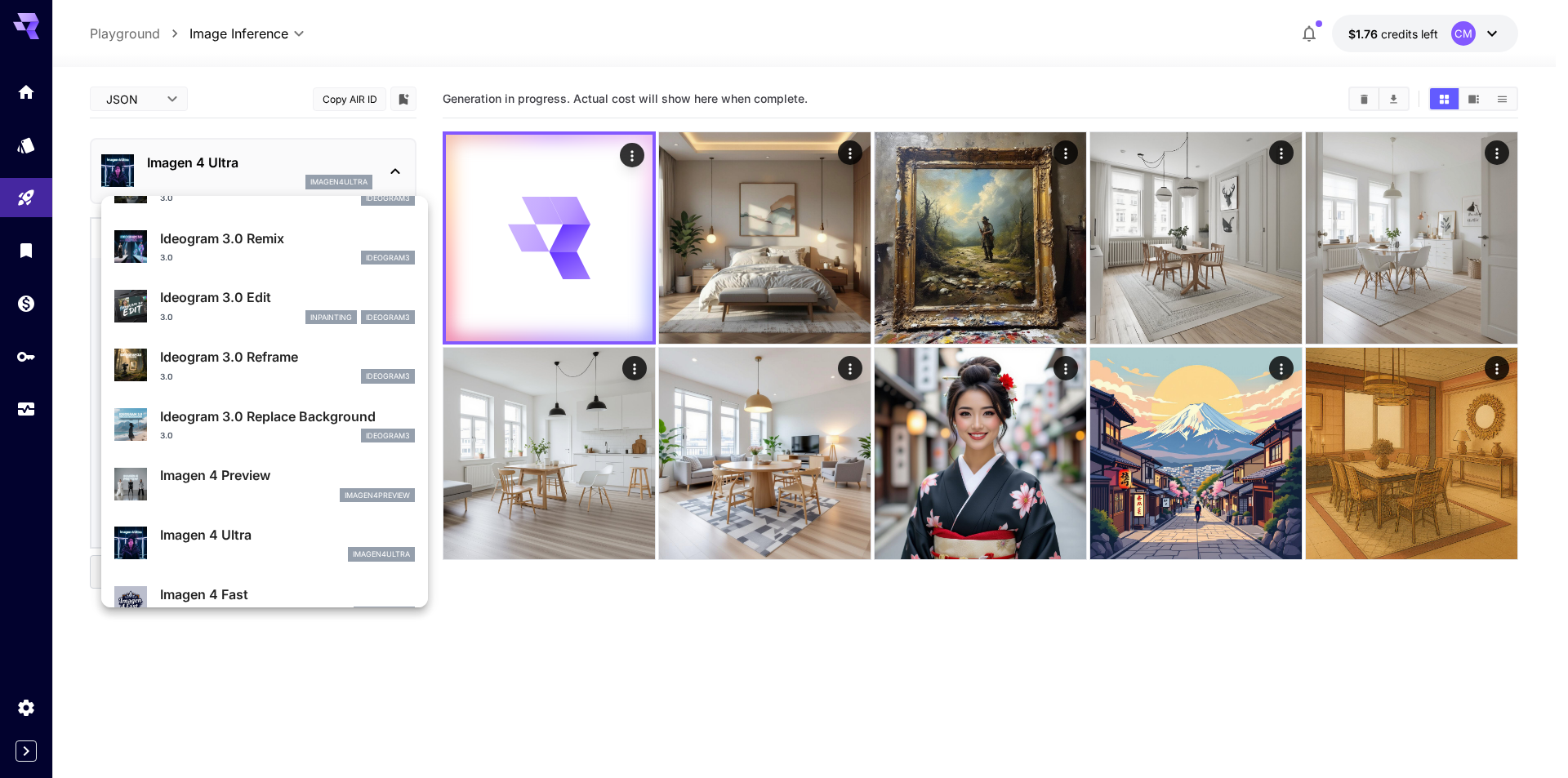
click at [140, 98] on div at bounding box center [784, 389] width 1568 height 778
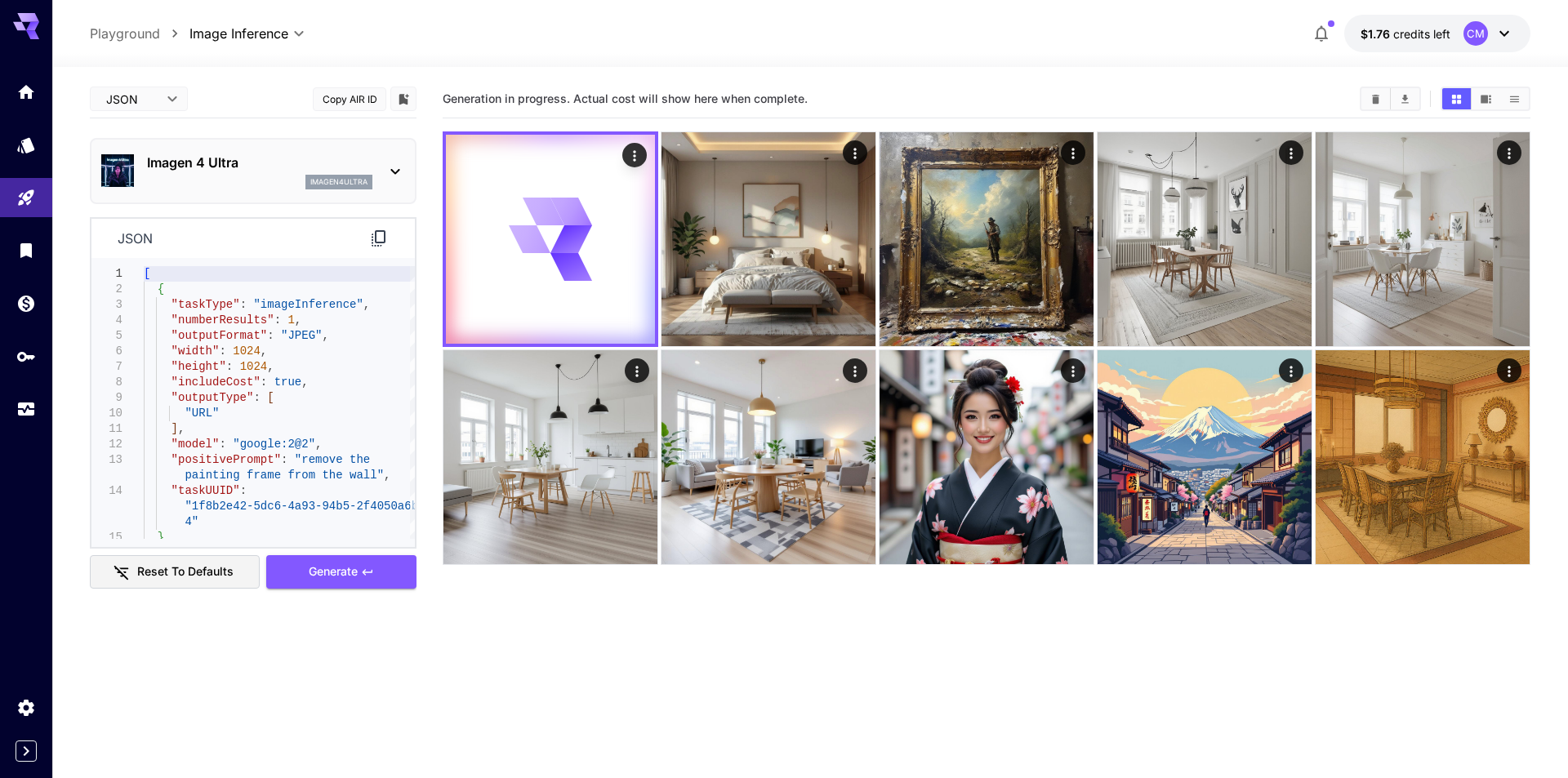
click at [168, 98] on body "**********" at bounding box center [784, 453] width 1568 height 907
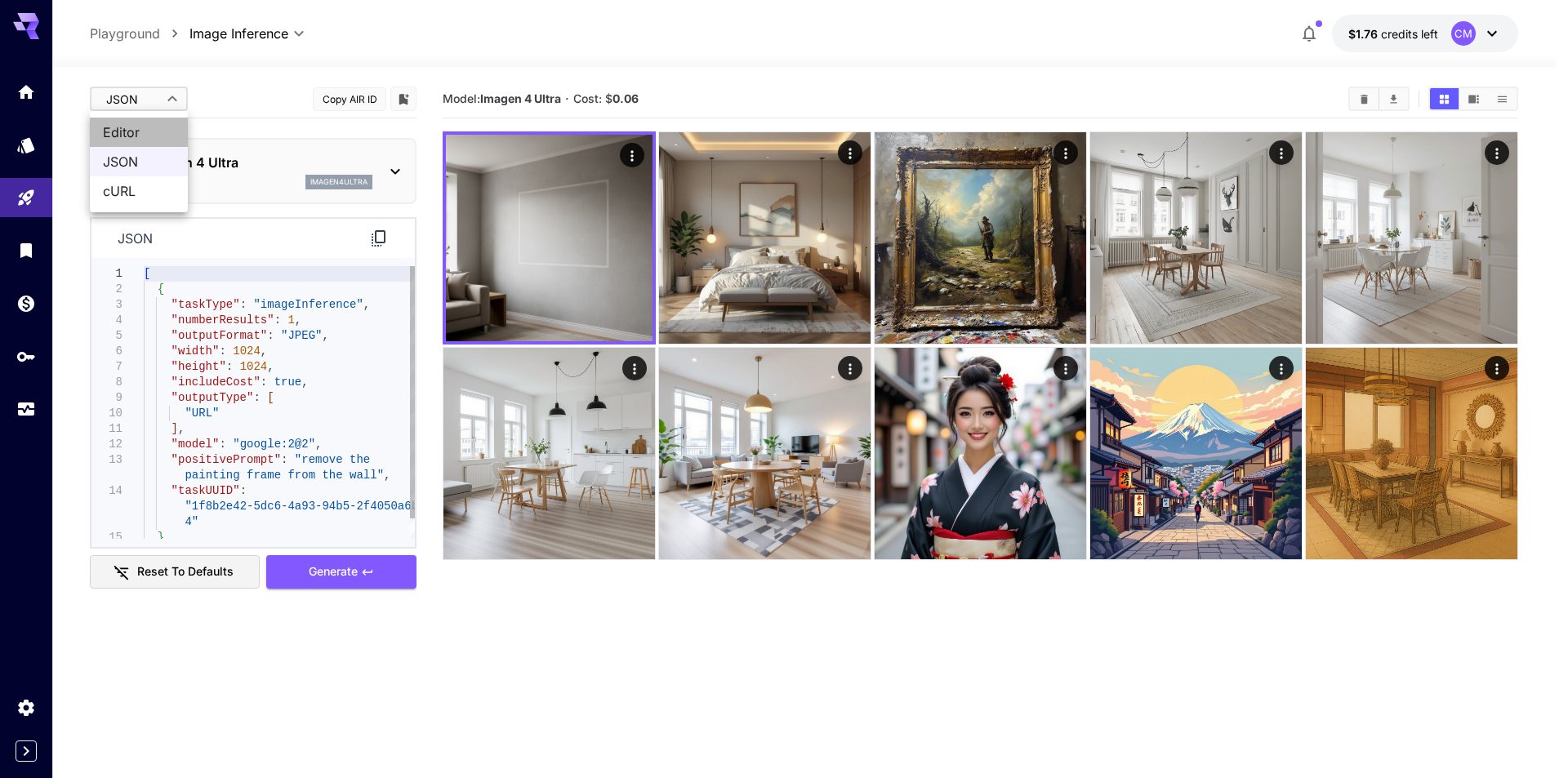
click at [149, 134] on span "Editor" at bounding box center [139, 131] width 72 height 19
type input "****"
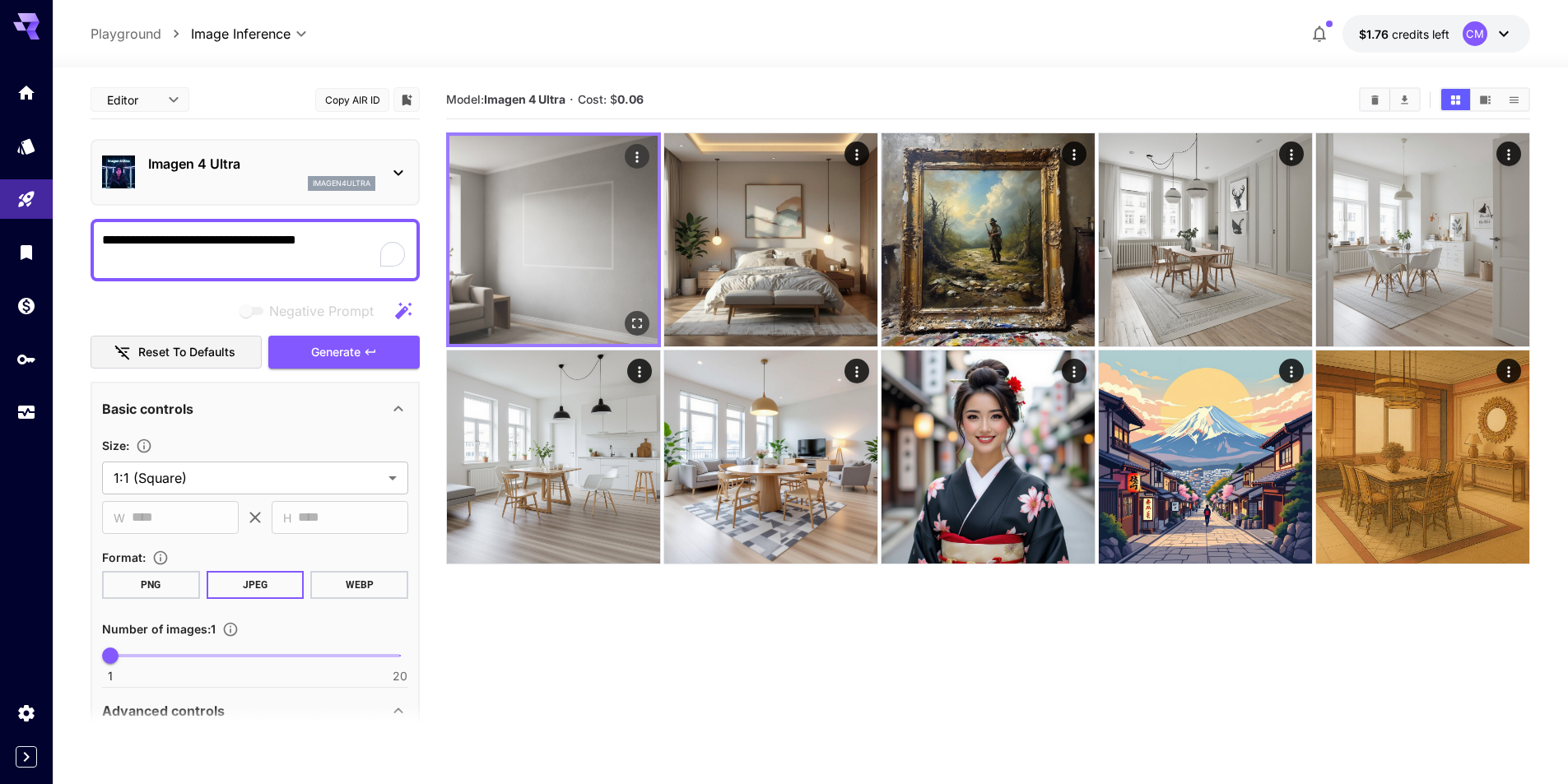
click at [634, 313] on button "Open in fullscreen" at bounding box center [636, 323] width 24 height 24
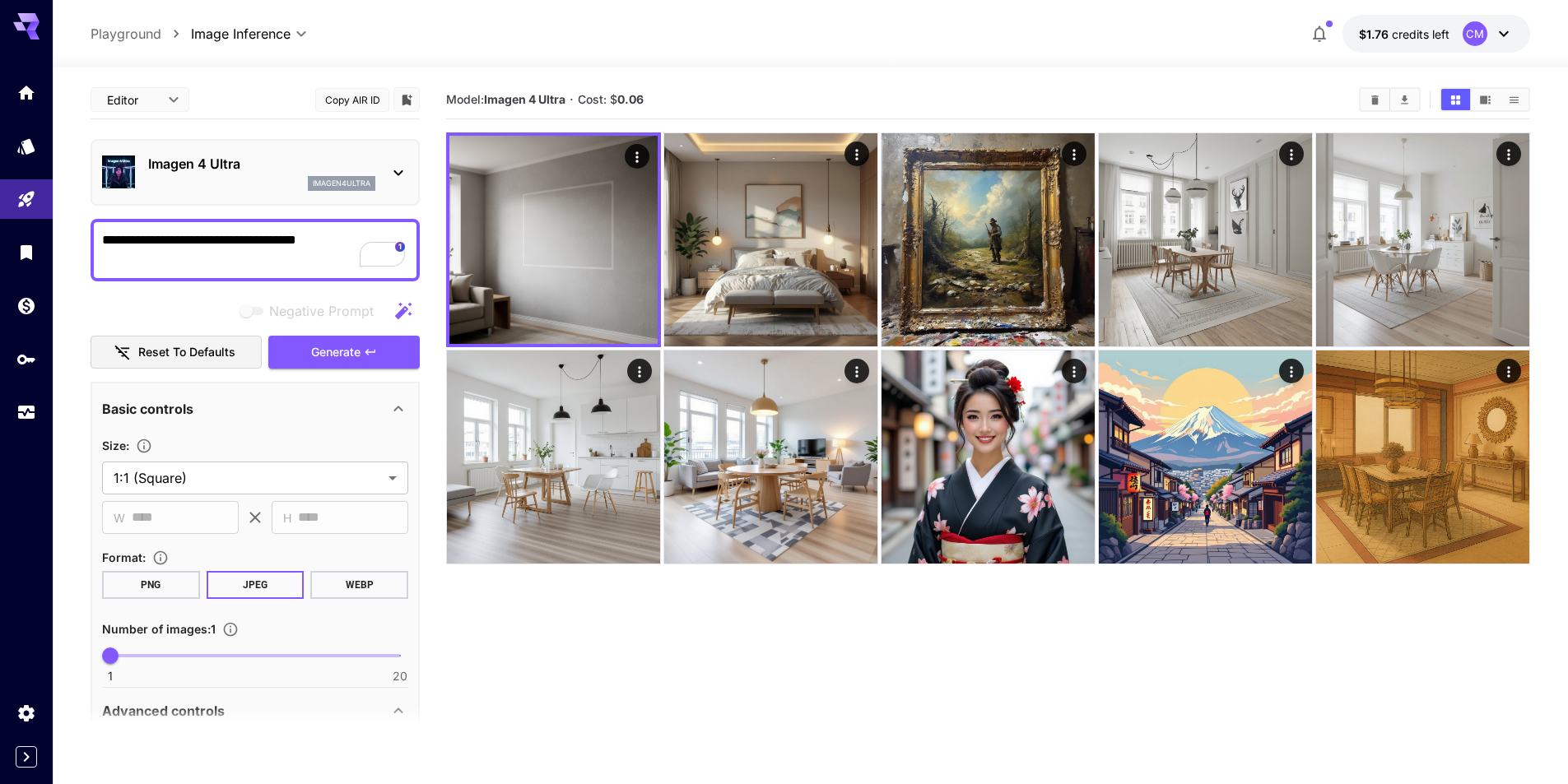
click at [262, 182] on div "imagen4ultra" at bounding box center [262, 184] width 227 height 15
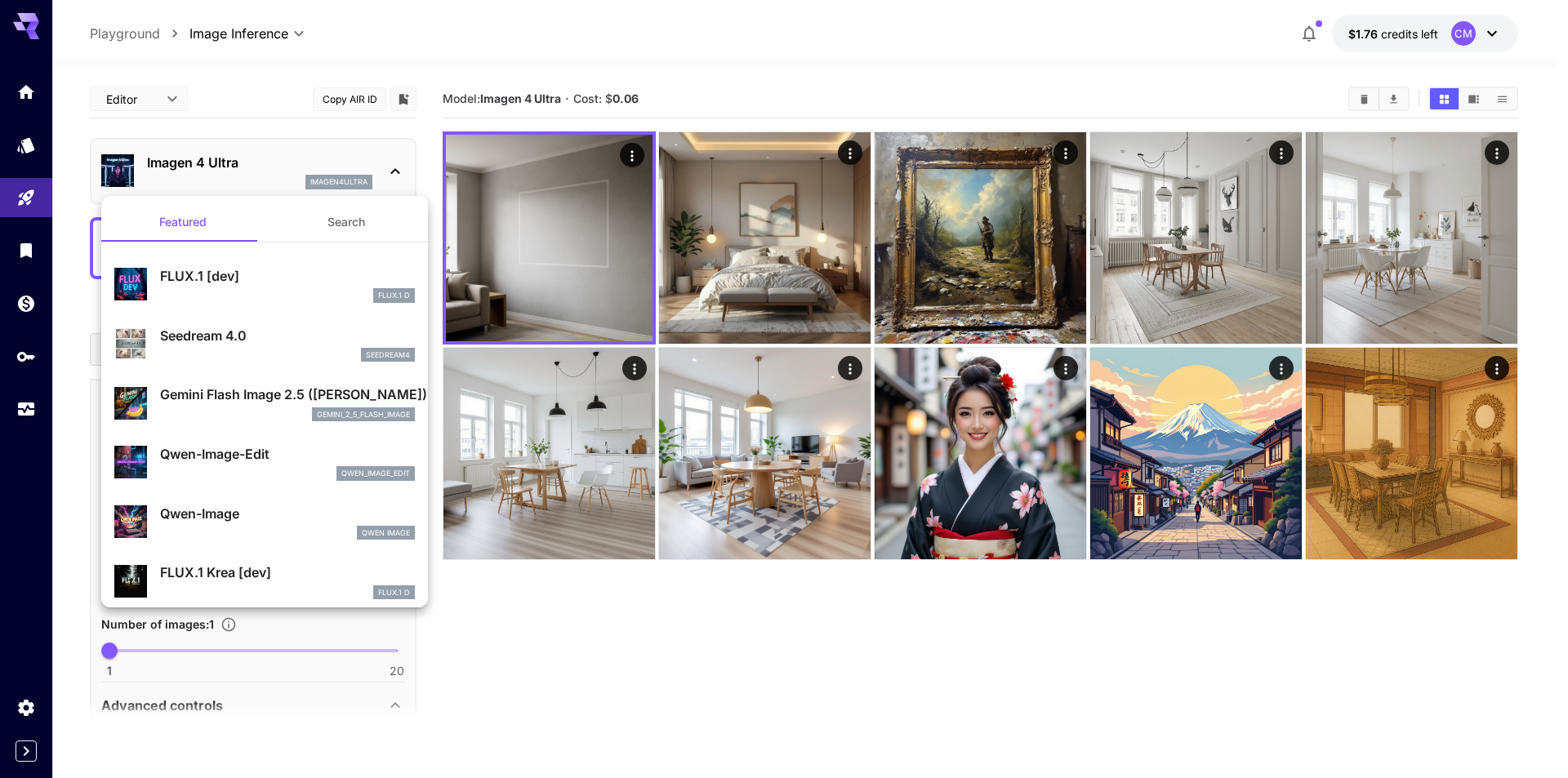
click at [291, 358] on div "seedream4" at bounding box center [287, 355] width 255 height 15
type input "**********"
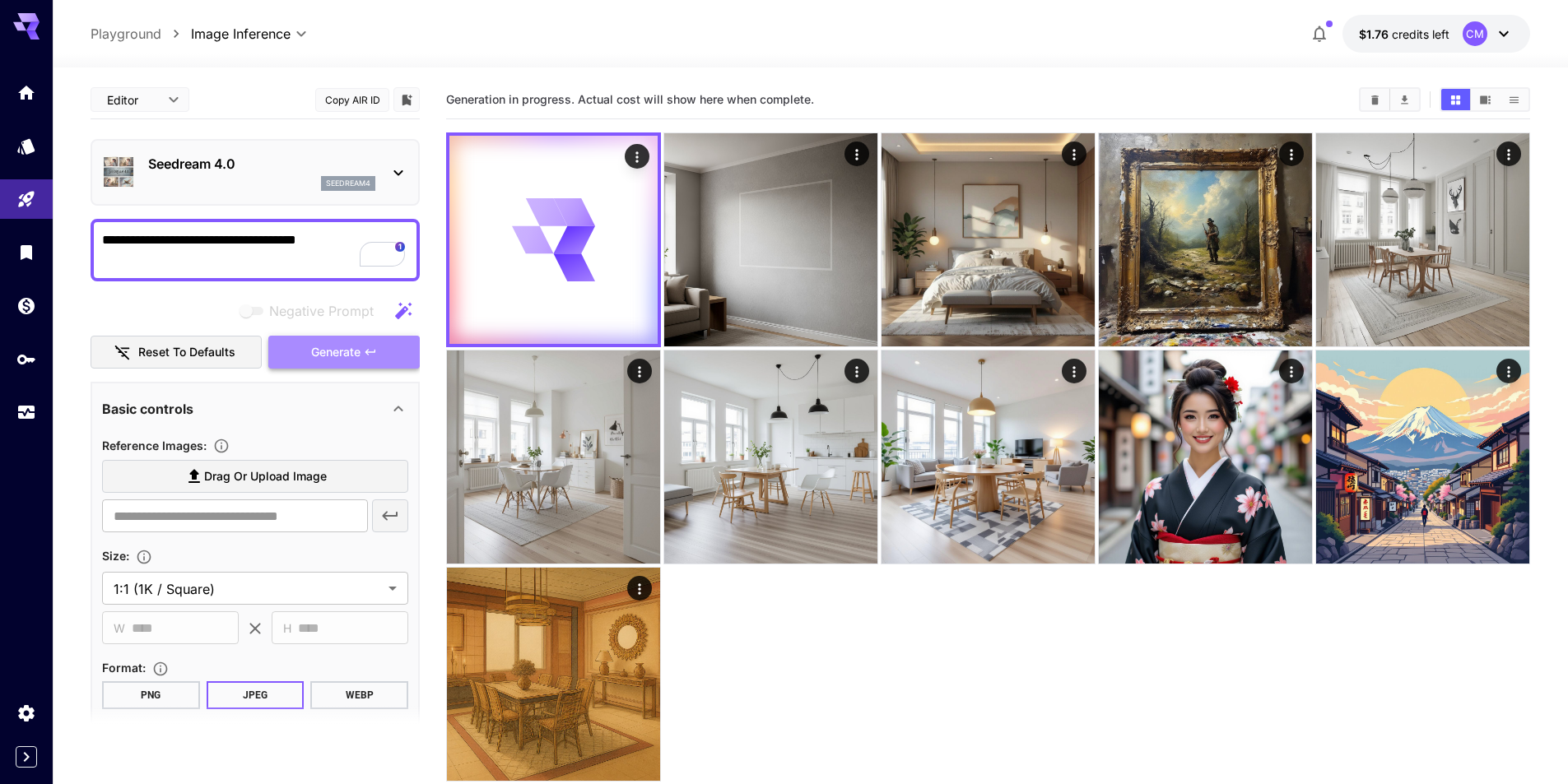
click at [374, 354] on icon "button" at bounding box center [370, 353] width 14 height 14
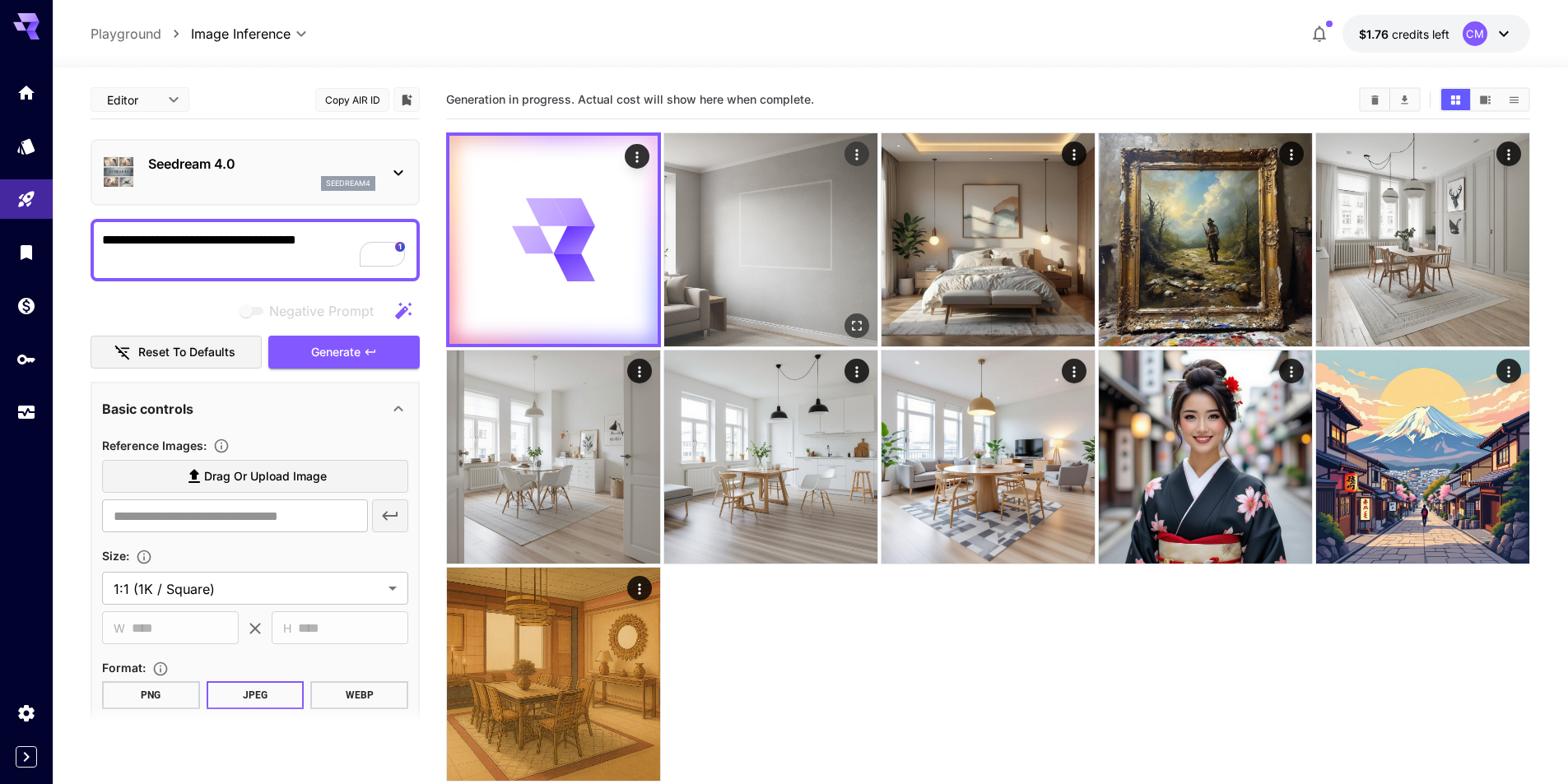
click at [718, 206] on img at bounding box center [770, 240] width 214 height 214
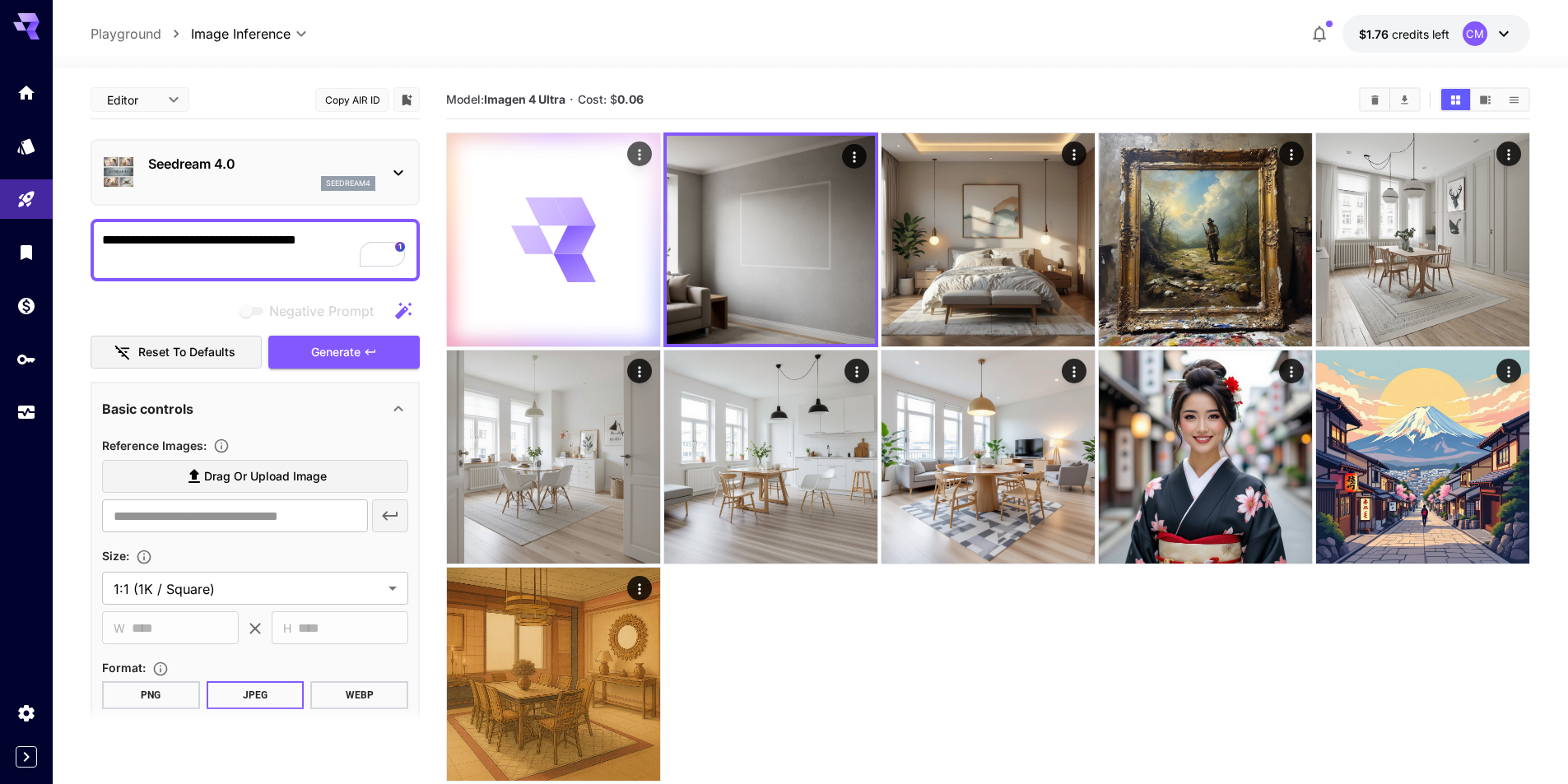
click at [588, 224] on icon at bounding box center [574, 211] width 45 height 31
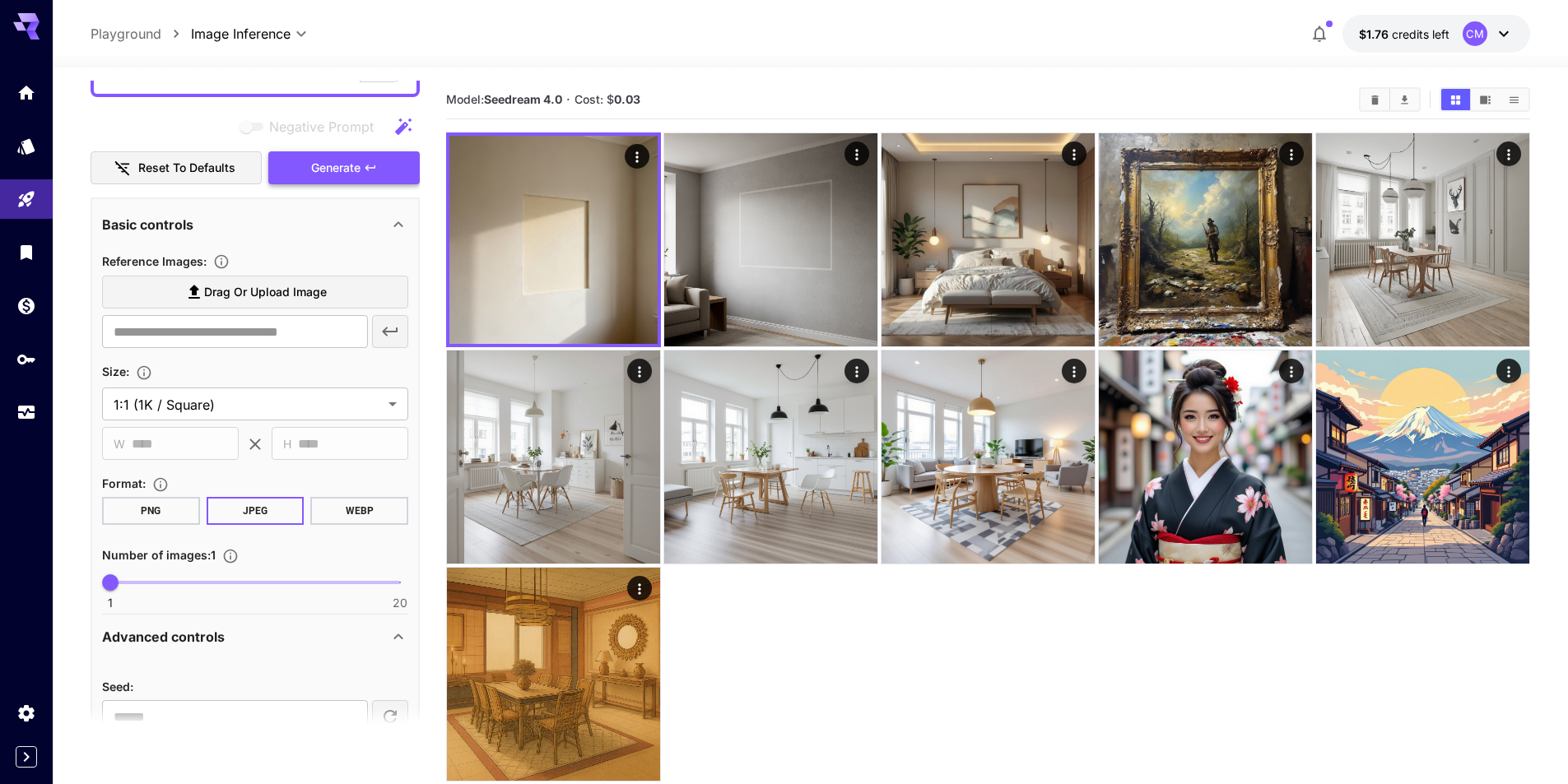
scroll to position [275, 0]
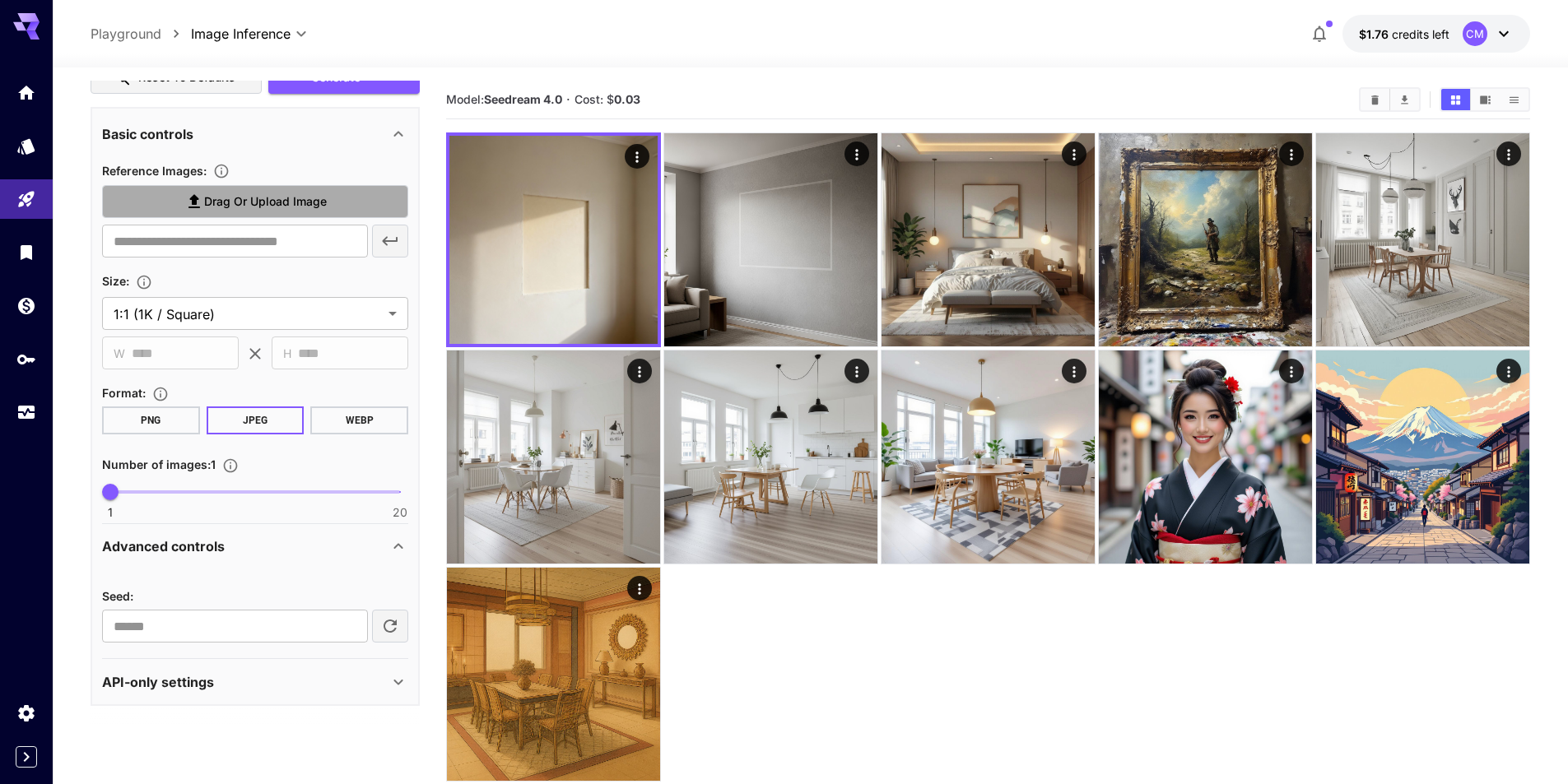
click at [258, 190] on label "Drag or upload image" at bounding box center [255, 202] width 306 height 34
click at [0, 0] on input "Drag or upload image" at bounding box center [0, 0] width 0 height 0
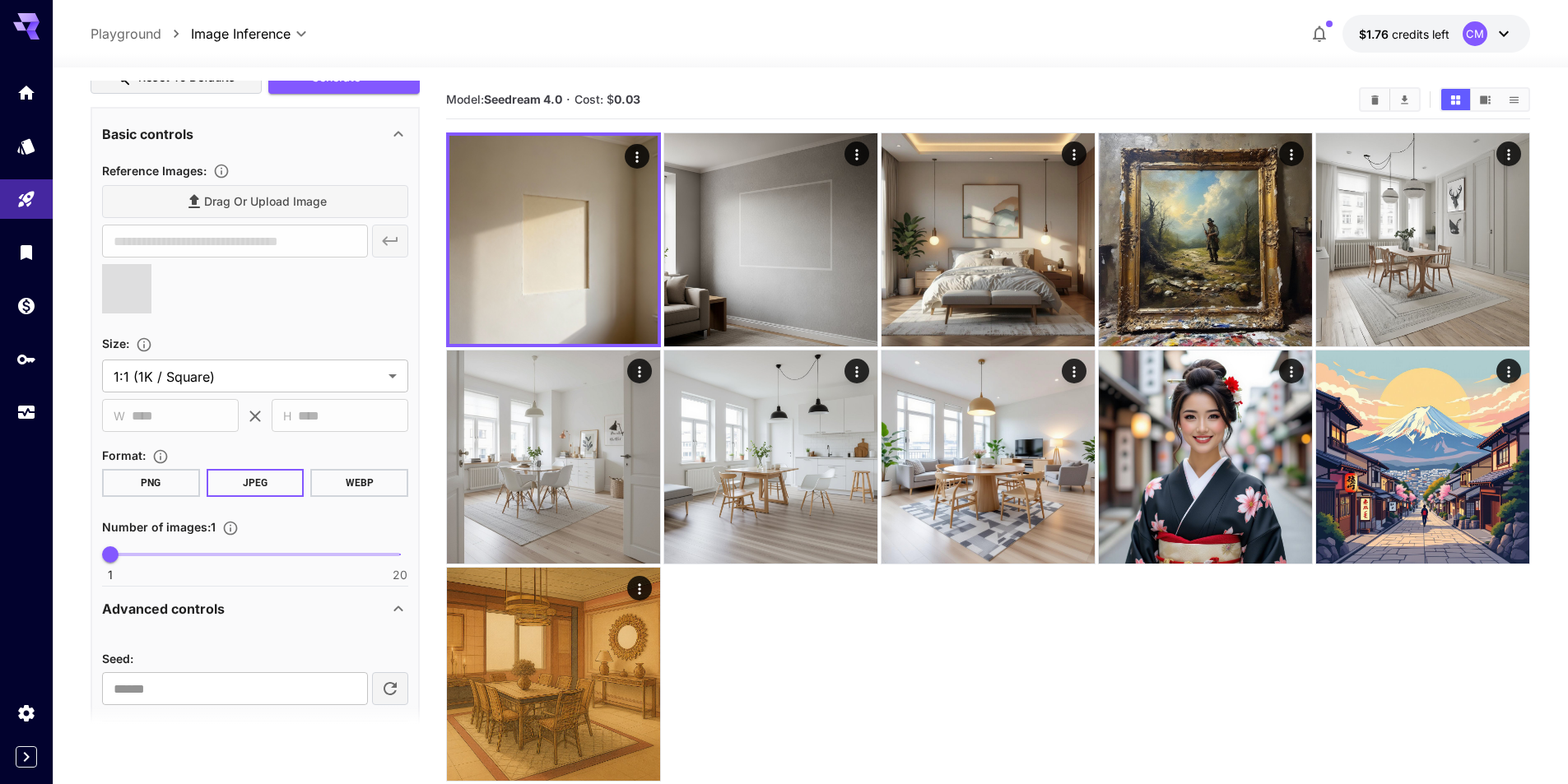
type input "**********"
click at [331, 84] on span "Generate" at bounding box center [336, 78] width 50 height 20
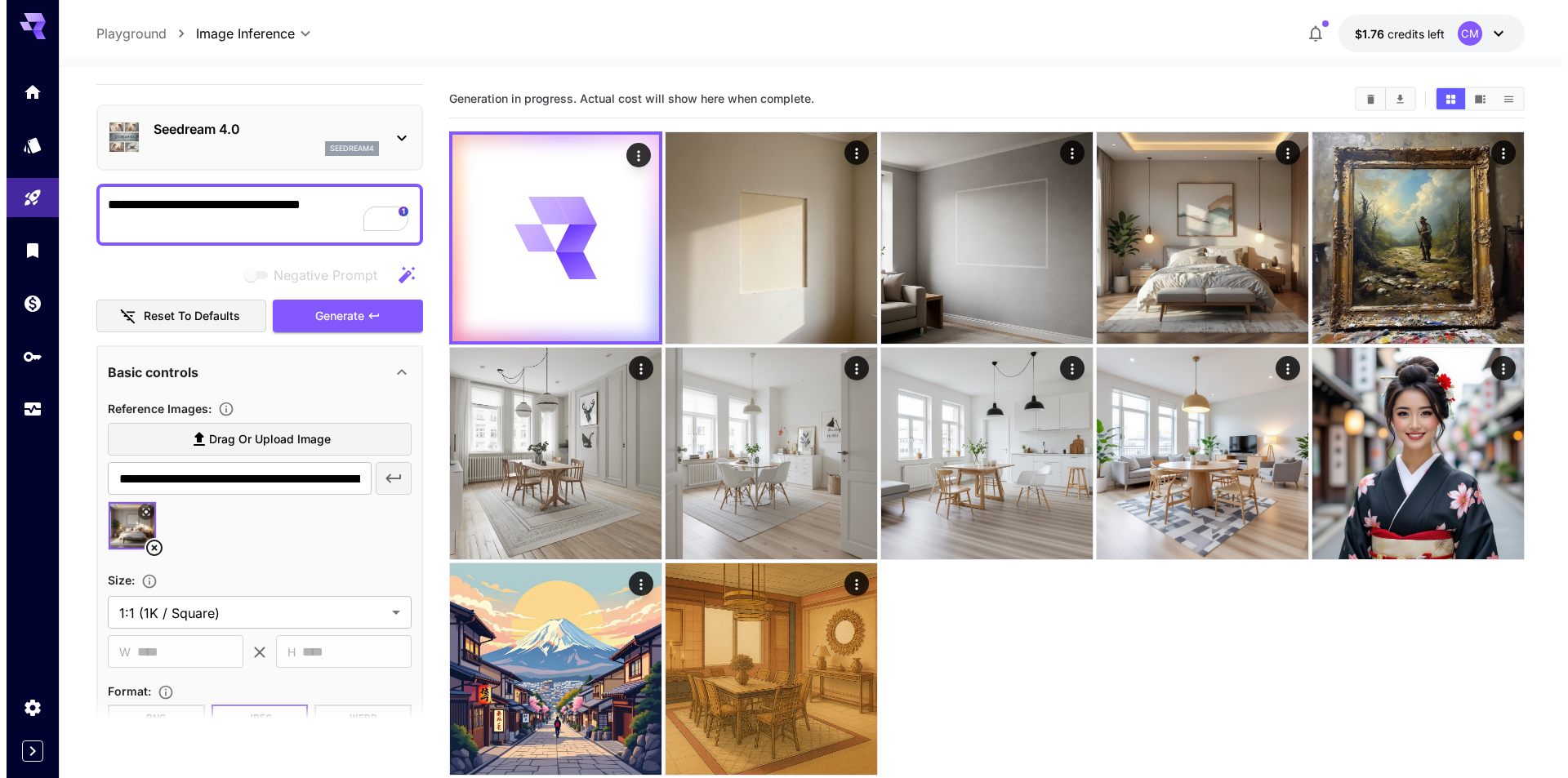
scroll to position [28, 0]
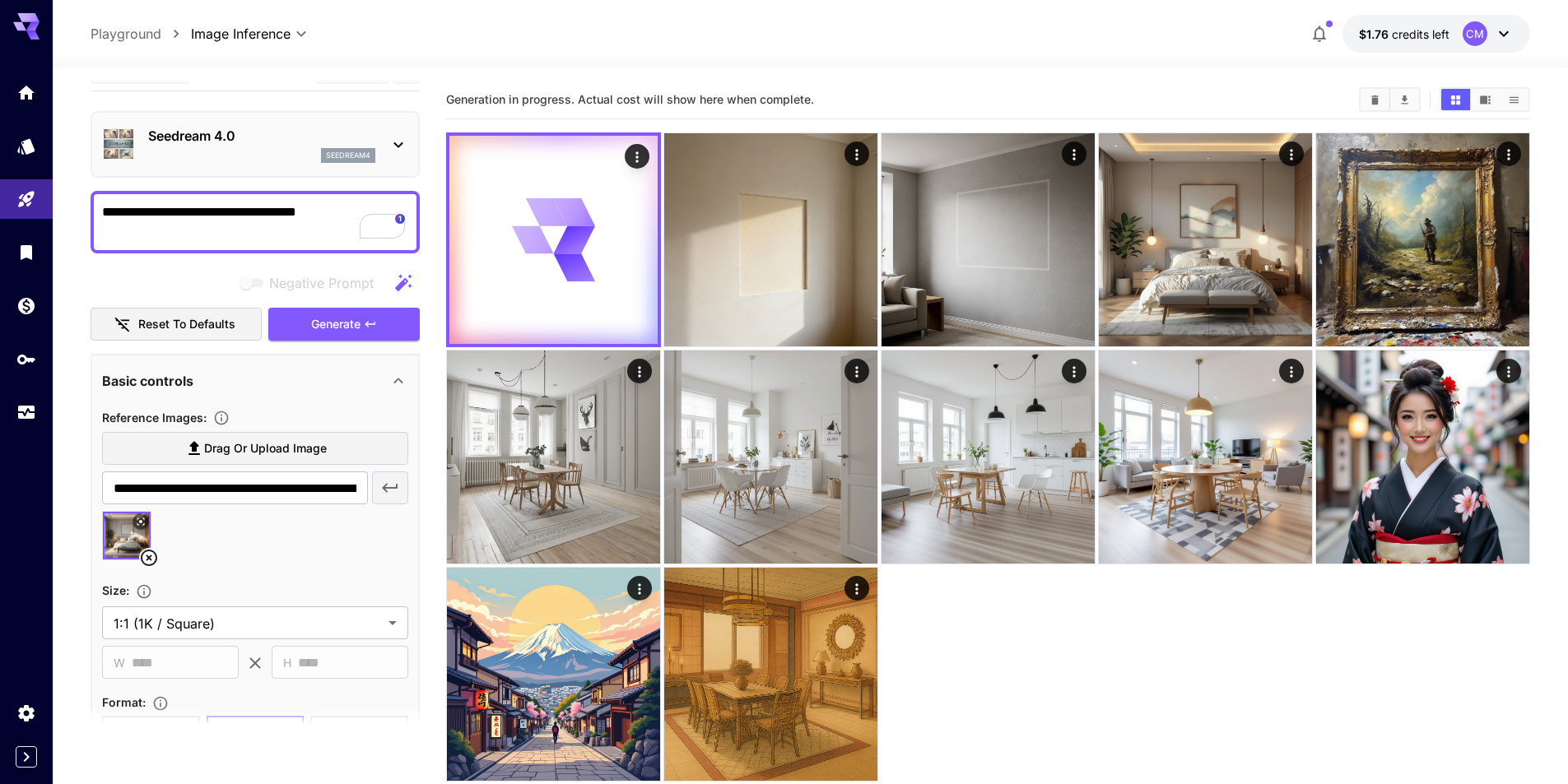
click at [239, 216] on textarea "**********" at bounding box center [255, 222] width 306 height 40
click at [200, 132] on p "Seedream 4.0" at bounding box center [262, 135] width 227 height 19
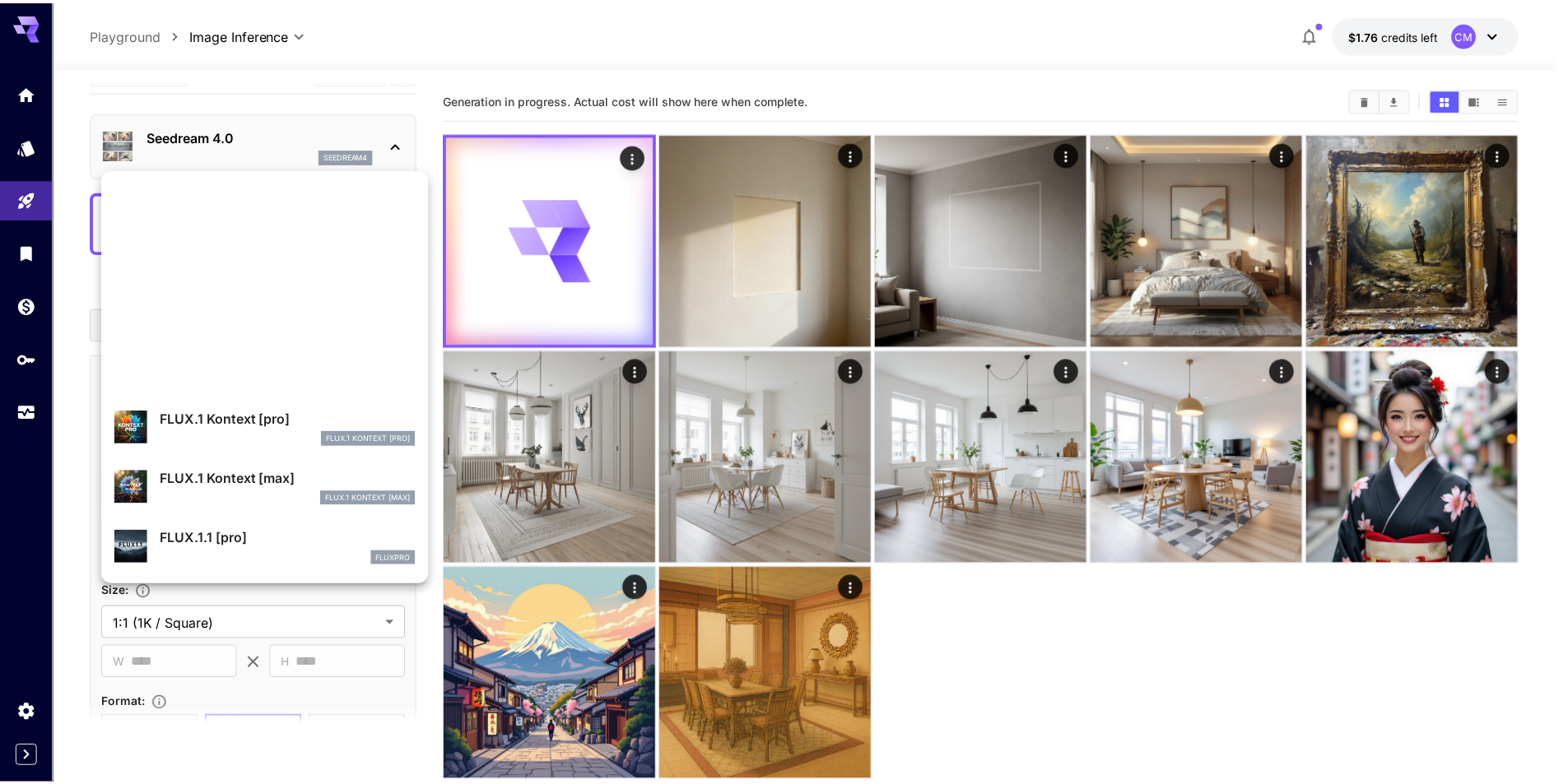
scroll to position [838, 0]
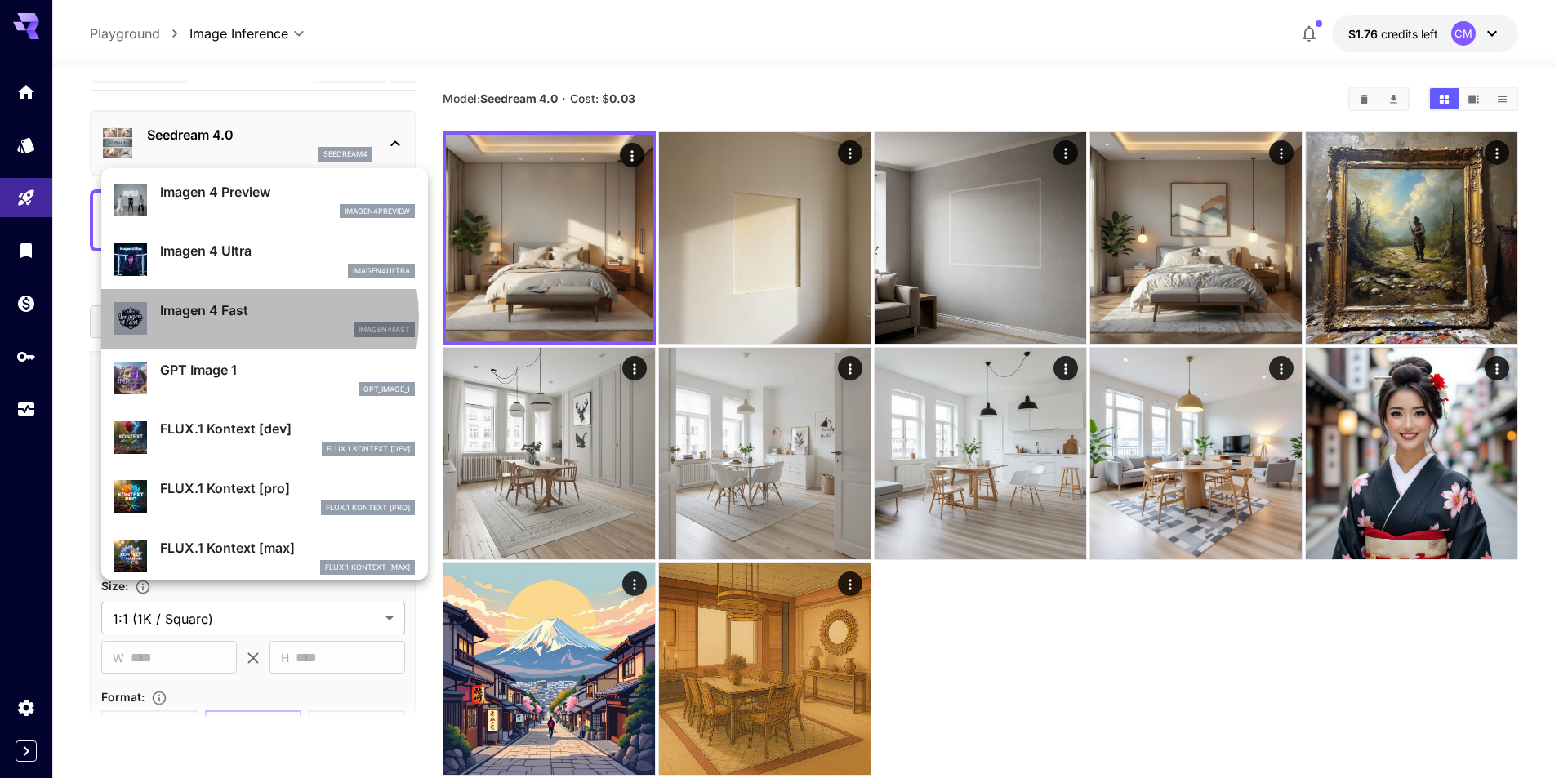
click at [240, 317] on p "Imagen 4 Fast" at bounding box center [287, 310] width 255 height 19
type input "**********"
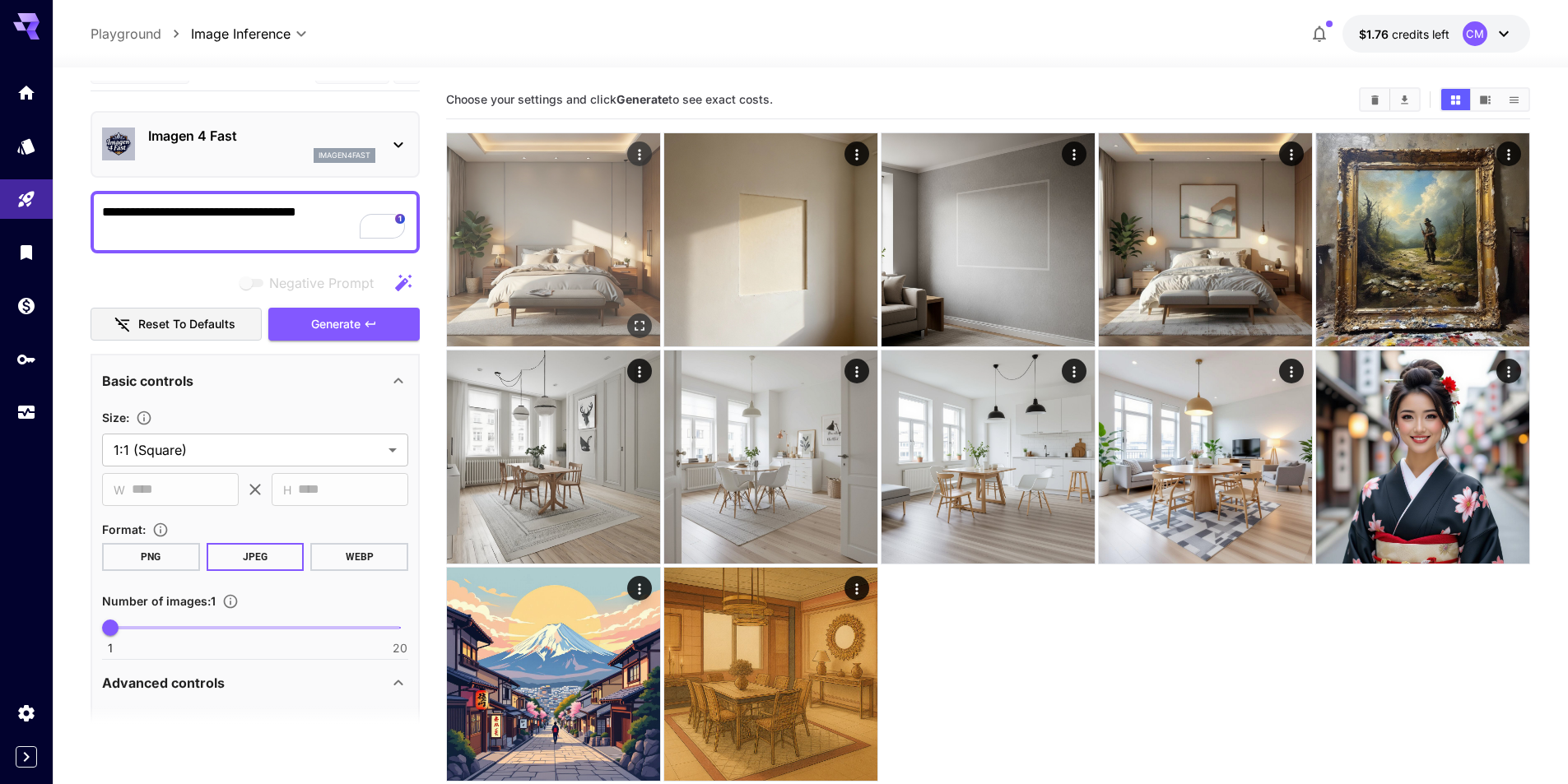
click at [636, 317] on icon "Open in fullscreen" at bounding box center [640, 326] width 17 height 17
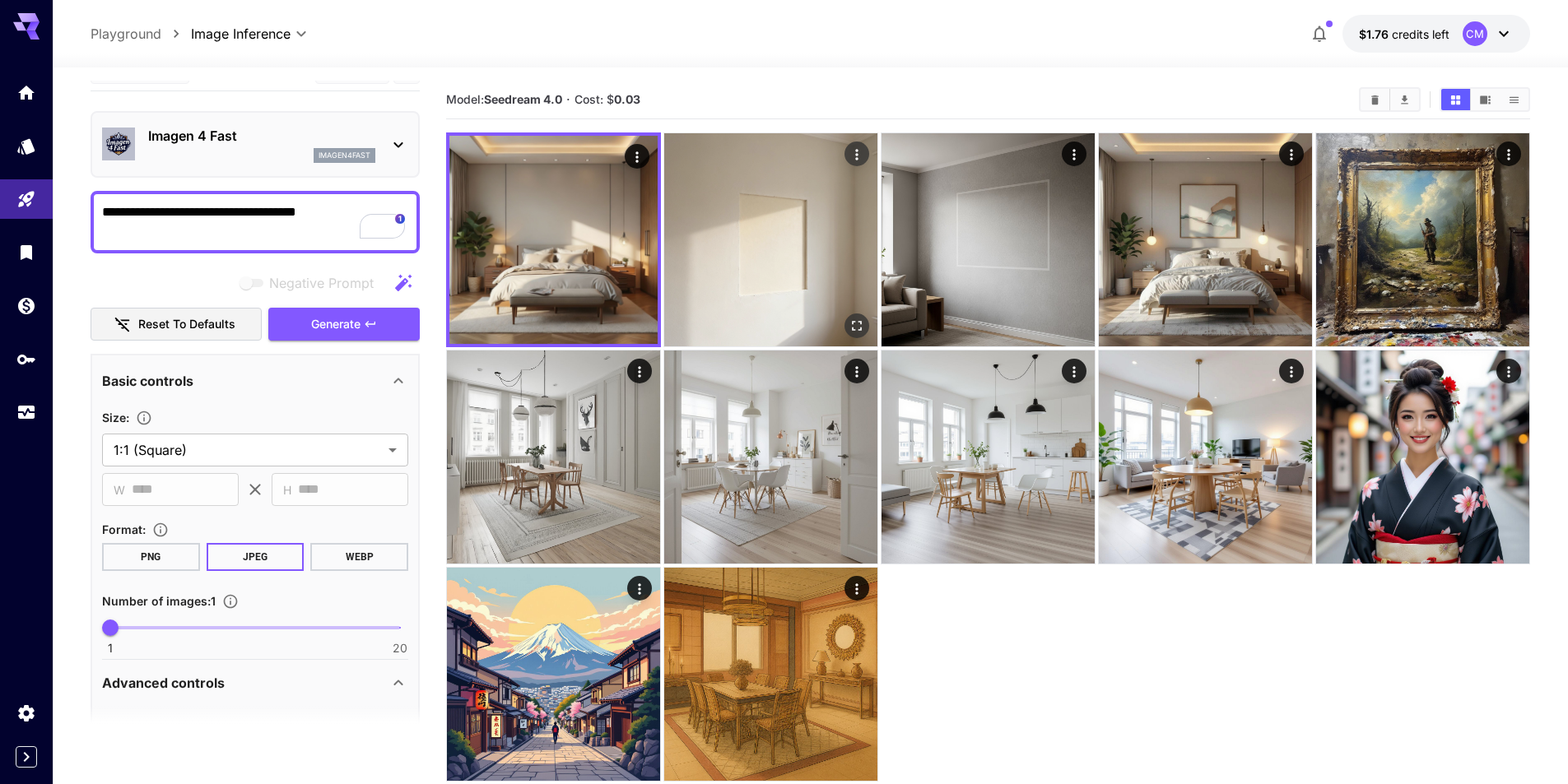
click at [742, 221] on img at bounding box center [770, 240] width 214 height 214
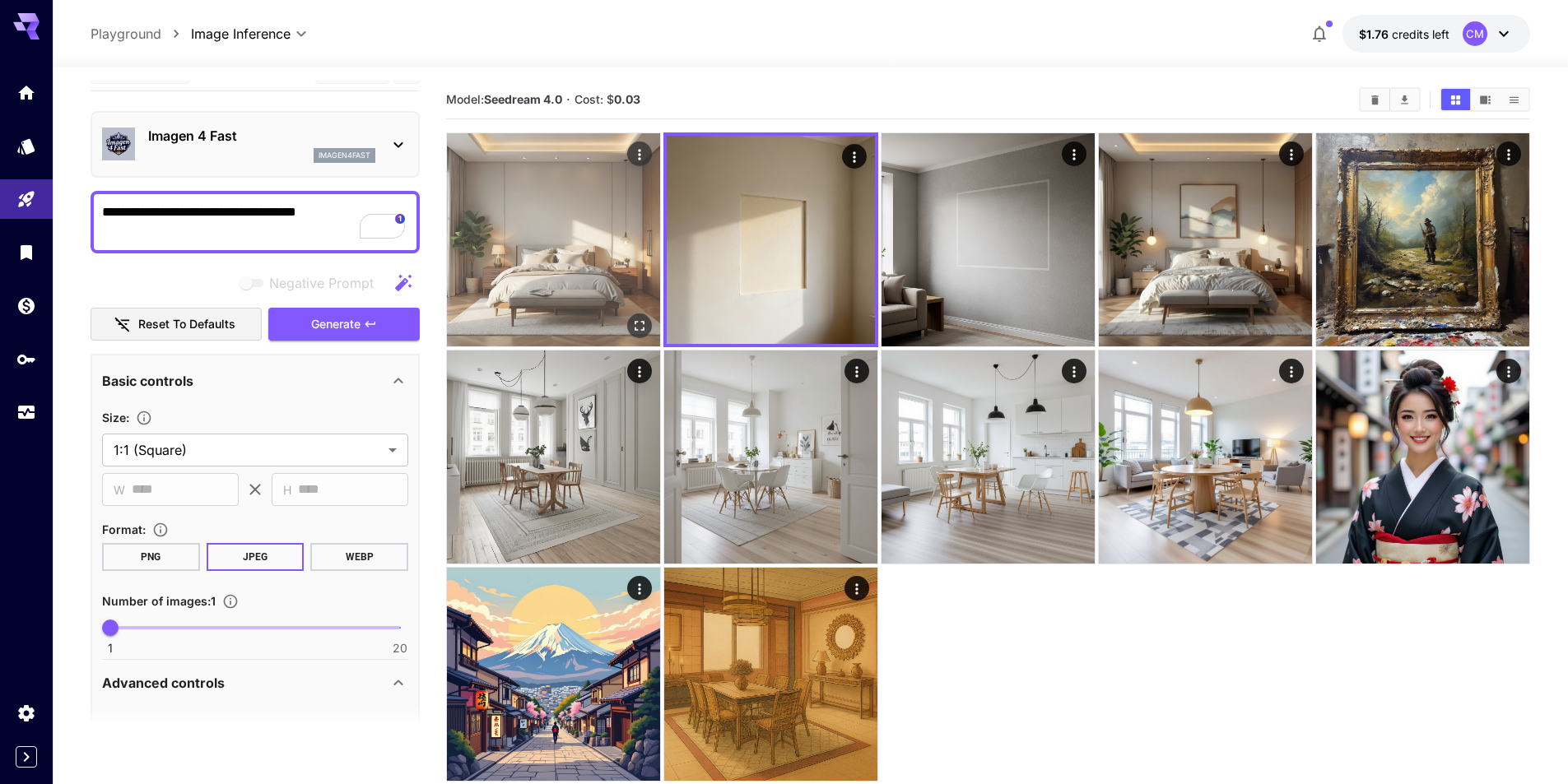
click at [548, 232] on img at bounding box center [554, 240] width 214 height 214
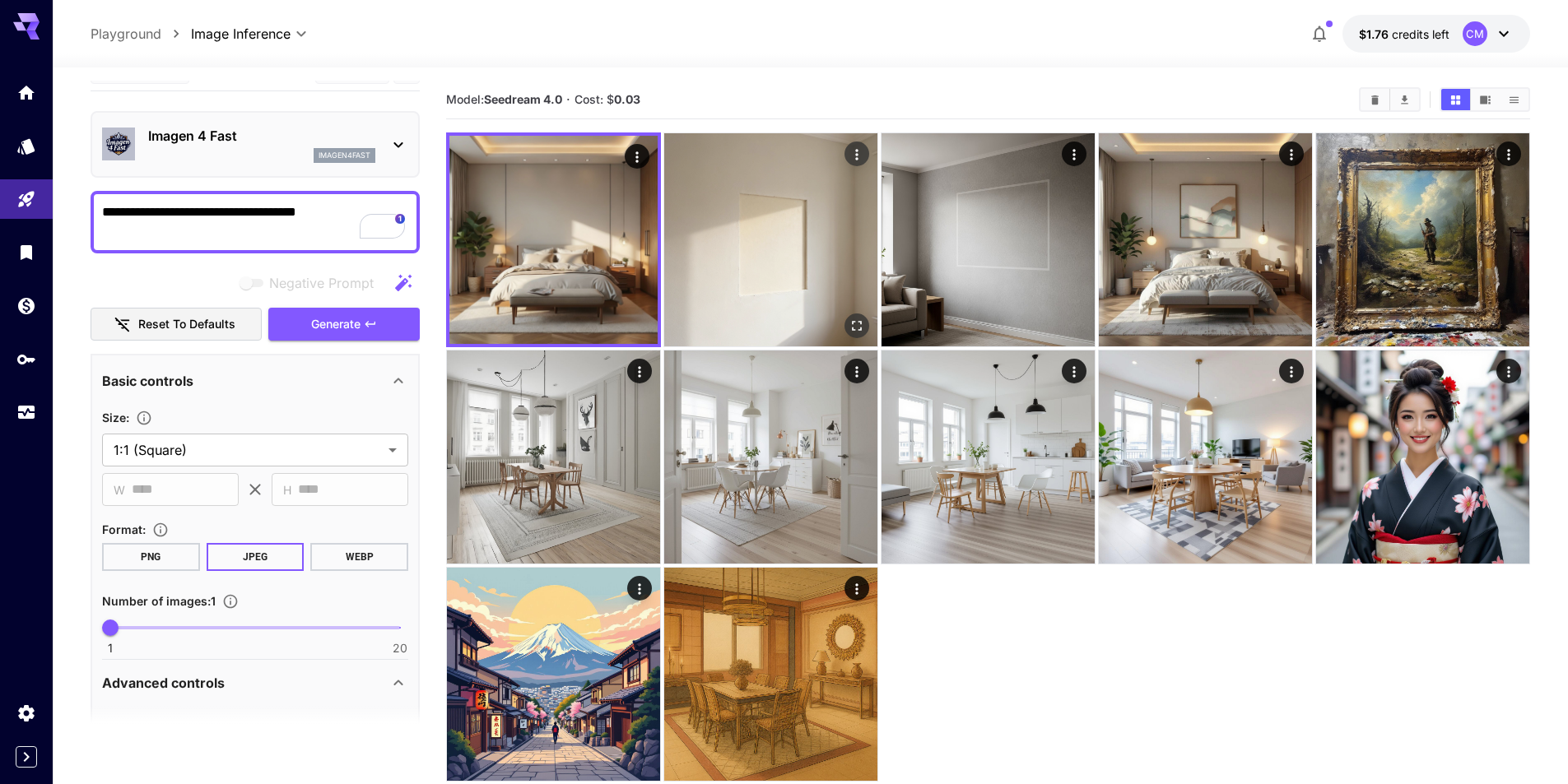
click at [727, 219] on img at bounding box center [770, 240] width 214 height 214
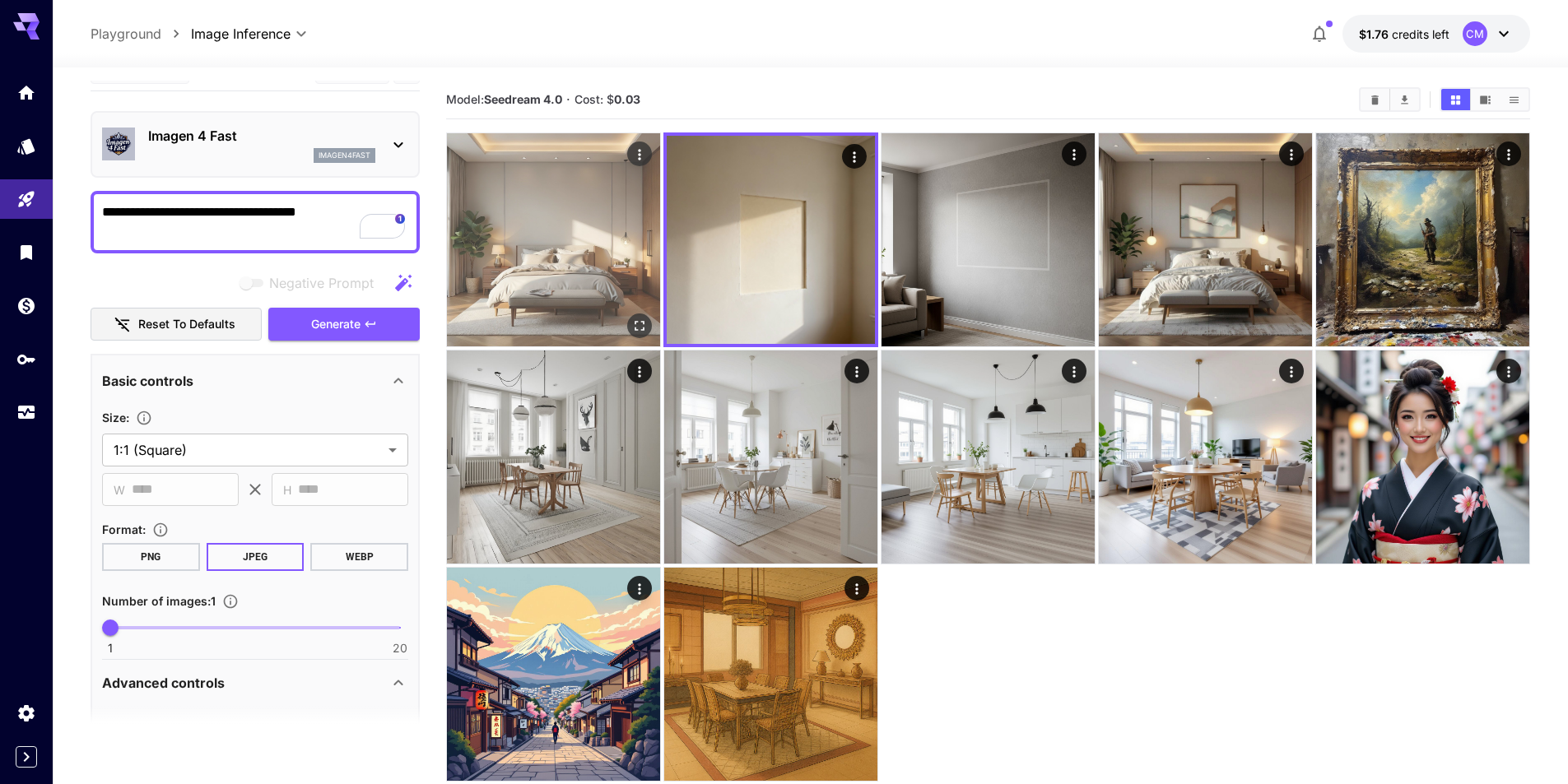
click at [550, 241] on img at bounding box center [554, 240] width 214 height 214
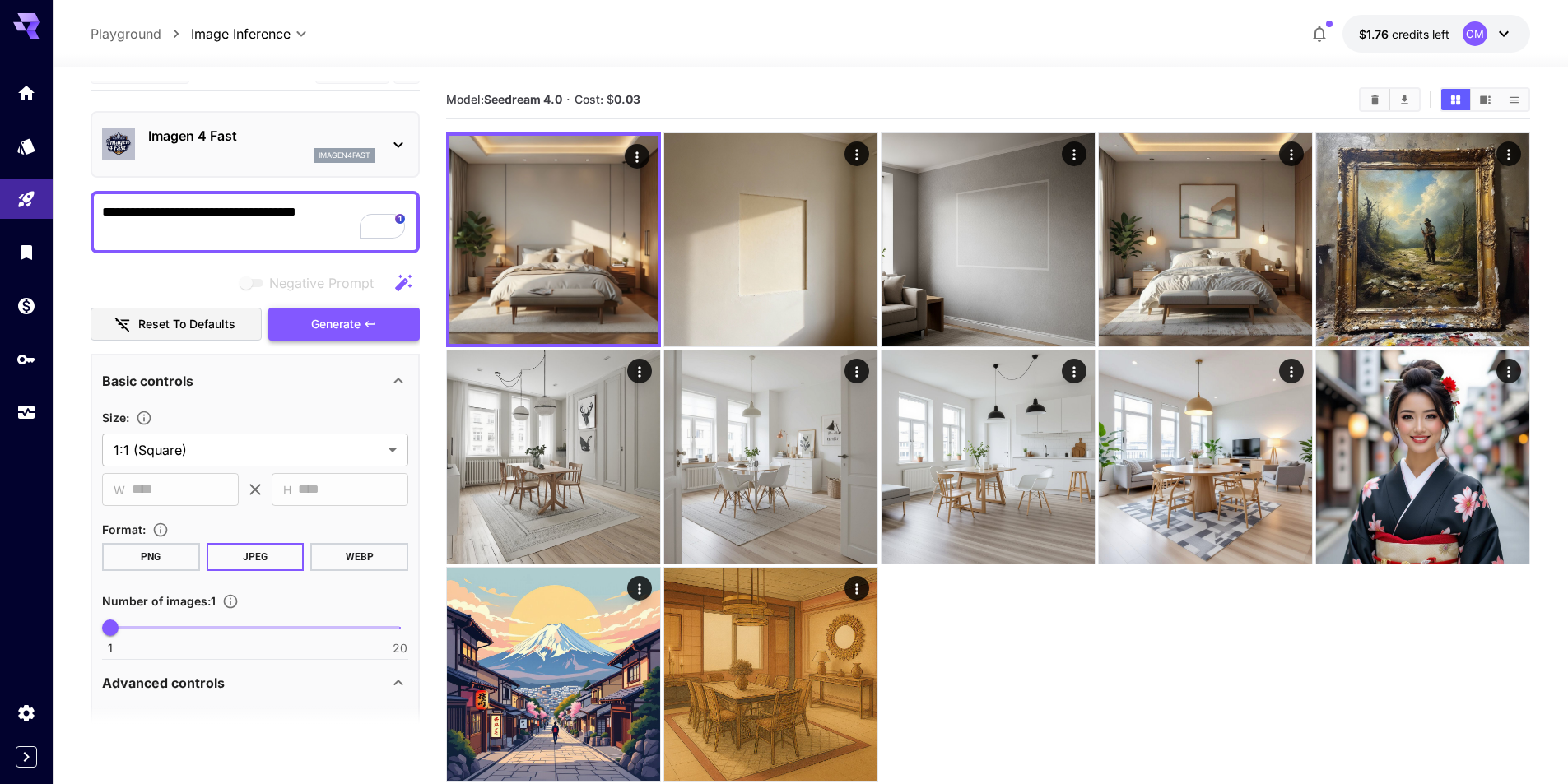
click at [362, 327] on button "Generate" at bounding box center [343, 325] width 151 height 34
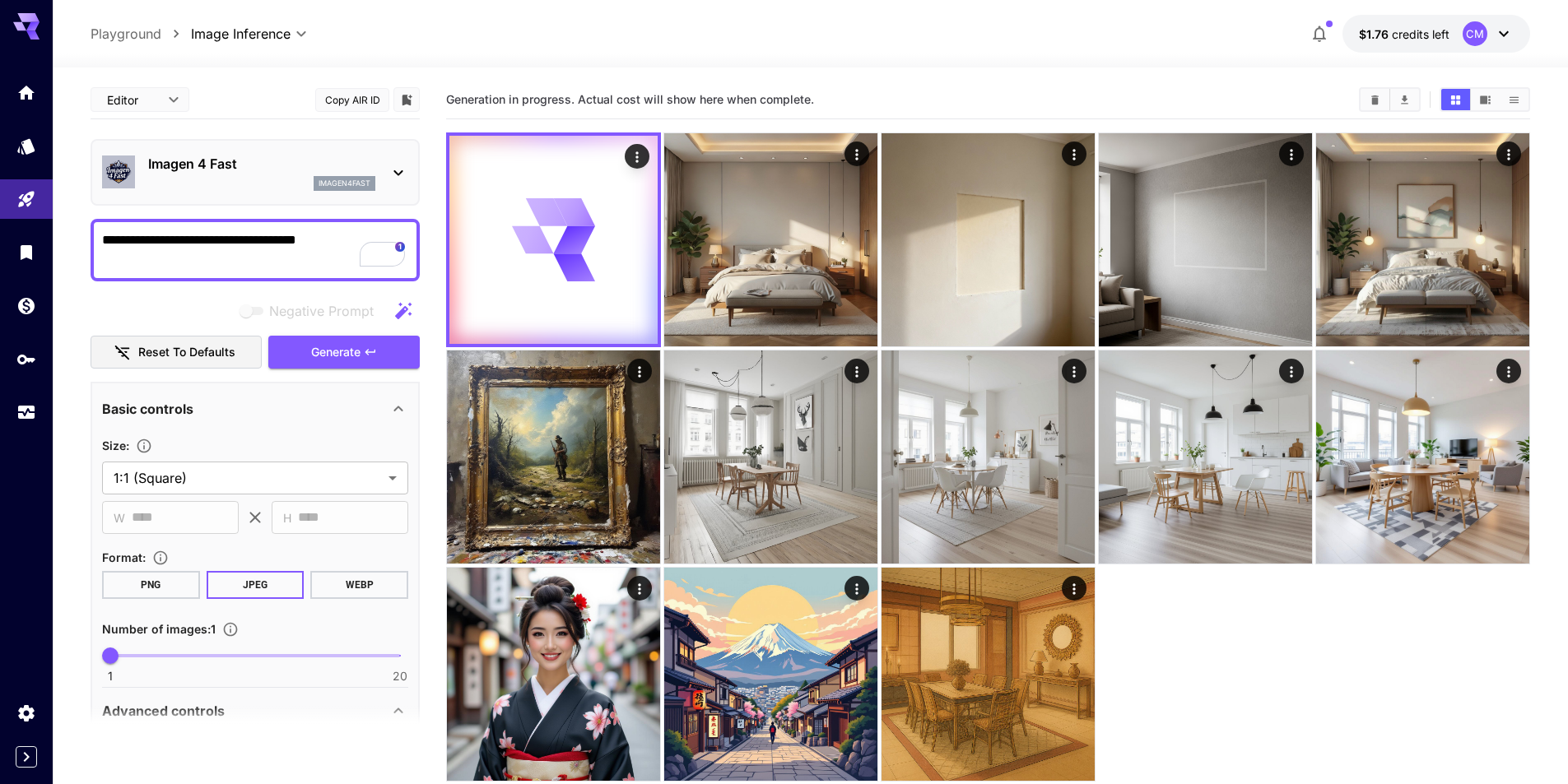
click at [242, 170] on p "Imagen 4 Fast" at bounding box center [262, 163] width 227 height 19
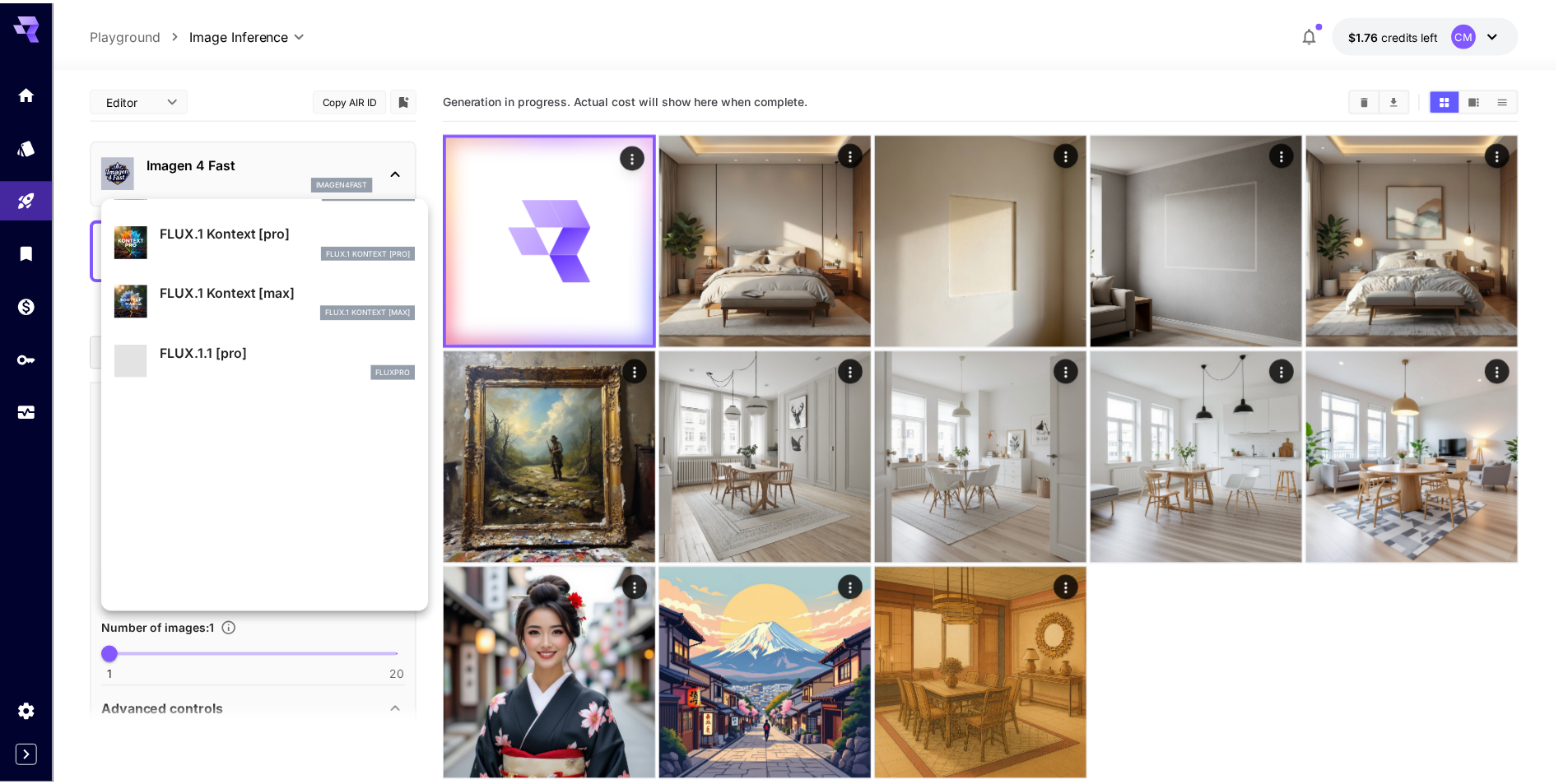
scroll to position [828, 0]
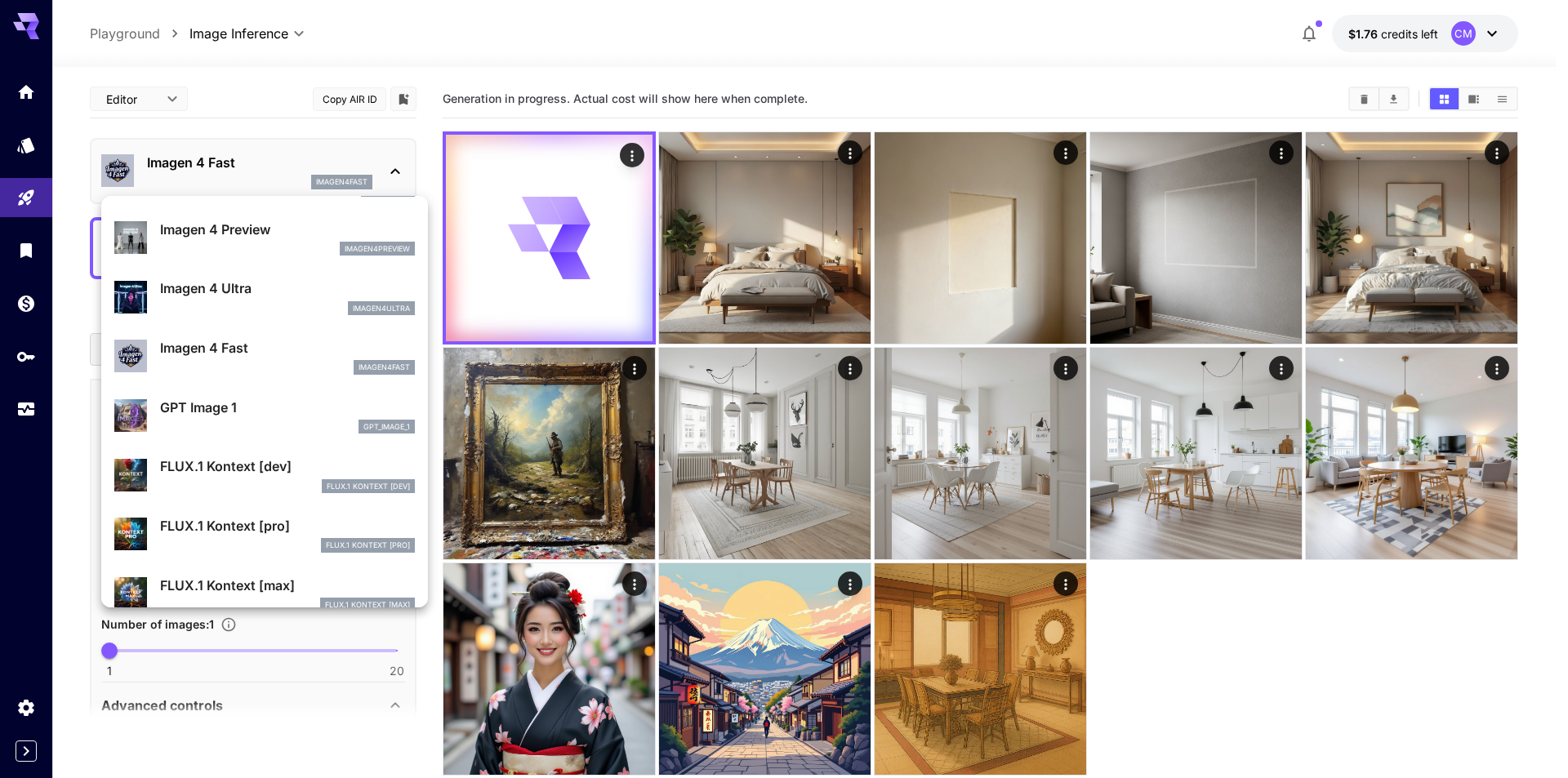
click at [245, 291] on p "Imagen 4 Ultra" at bounding box center [287, 288] width 255 height 19
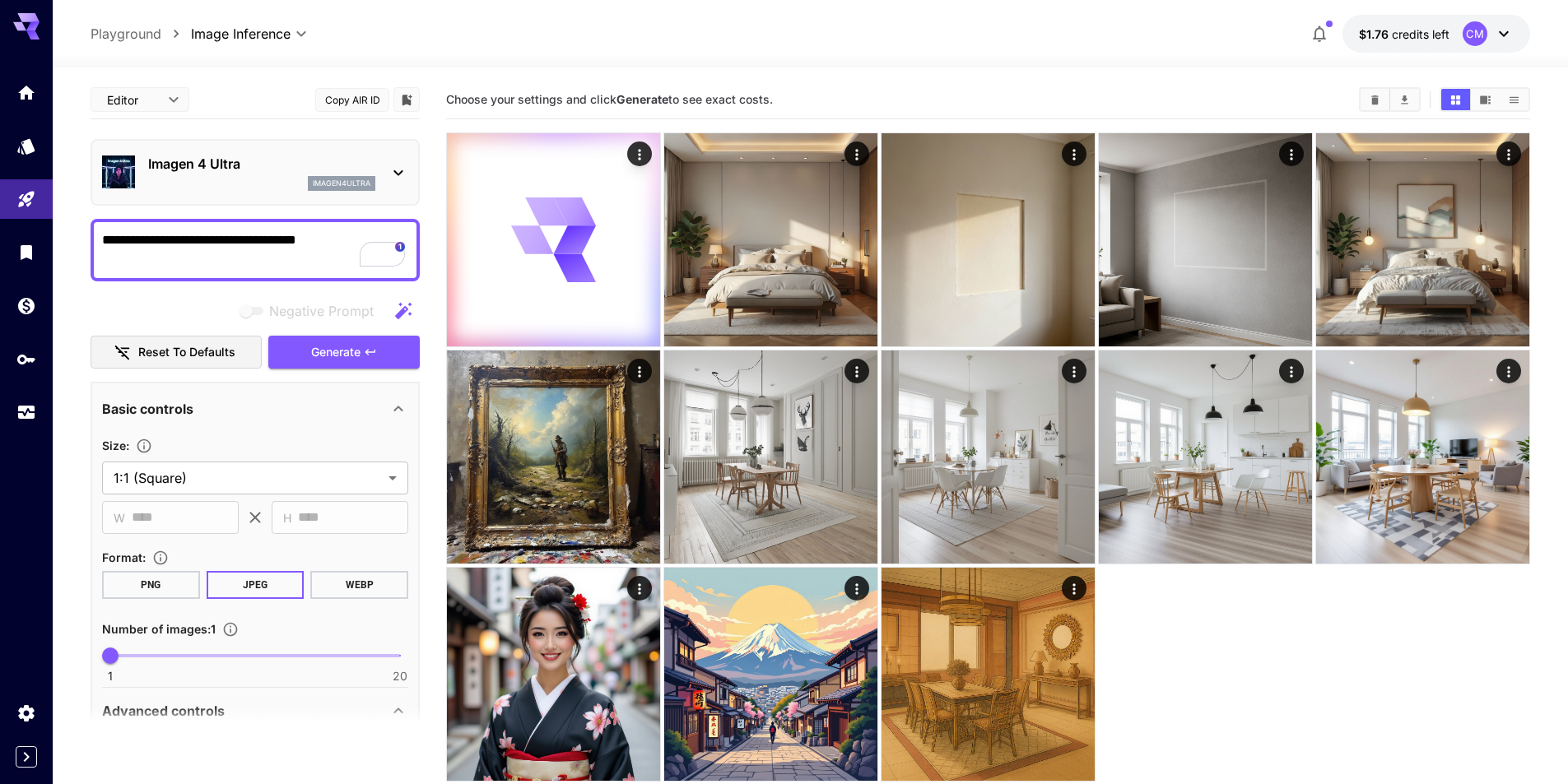
click at [284, 191] on div "Imagen 4 Ultra imagen4ultra" at bounding box center [255, 172] width 306 height 50
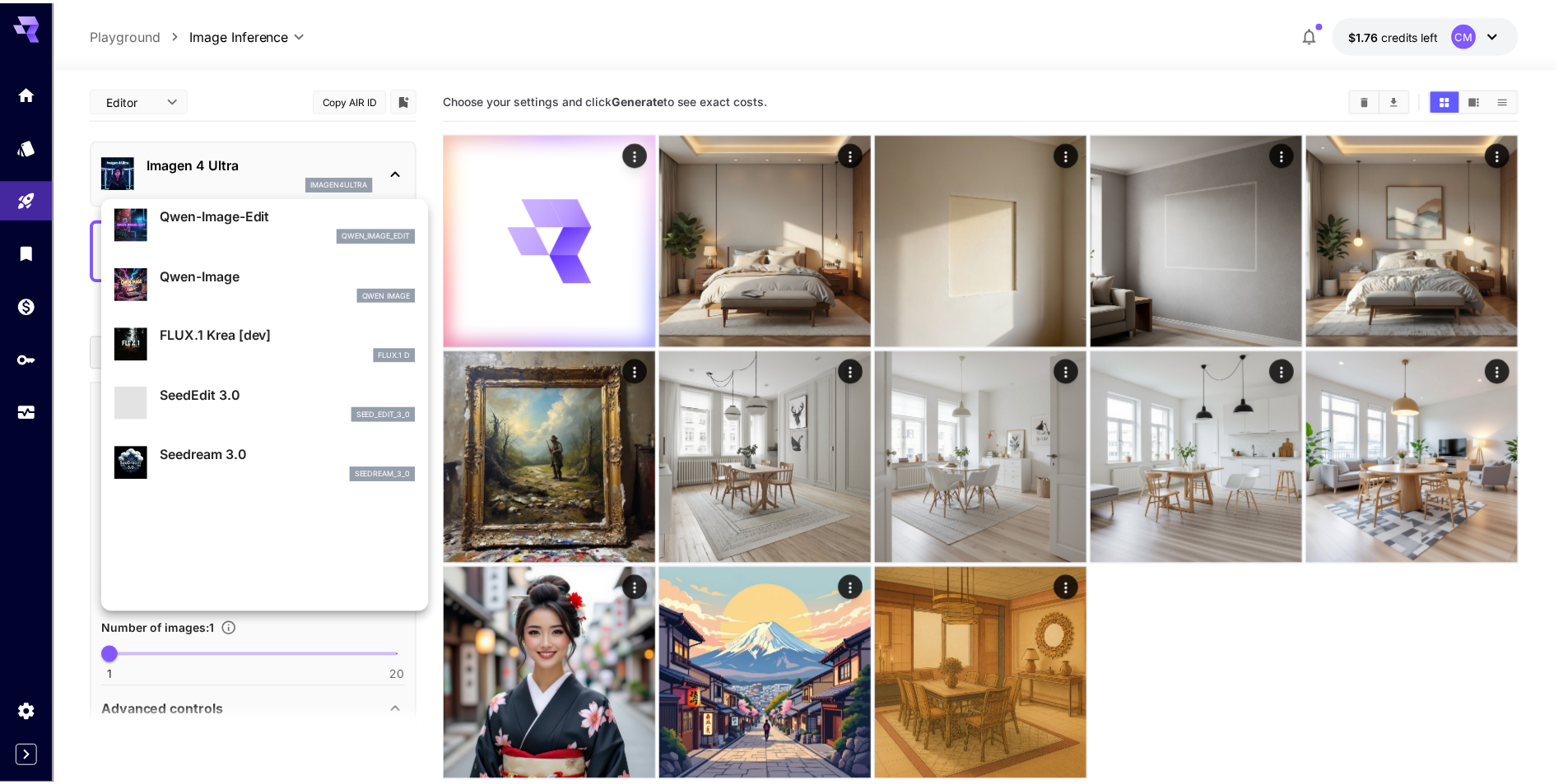
scroll to position [248, 0]
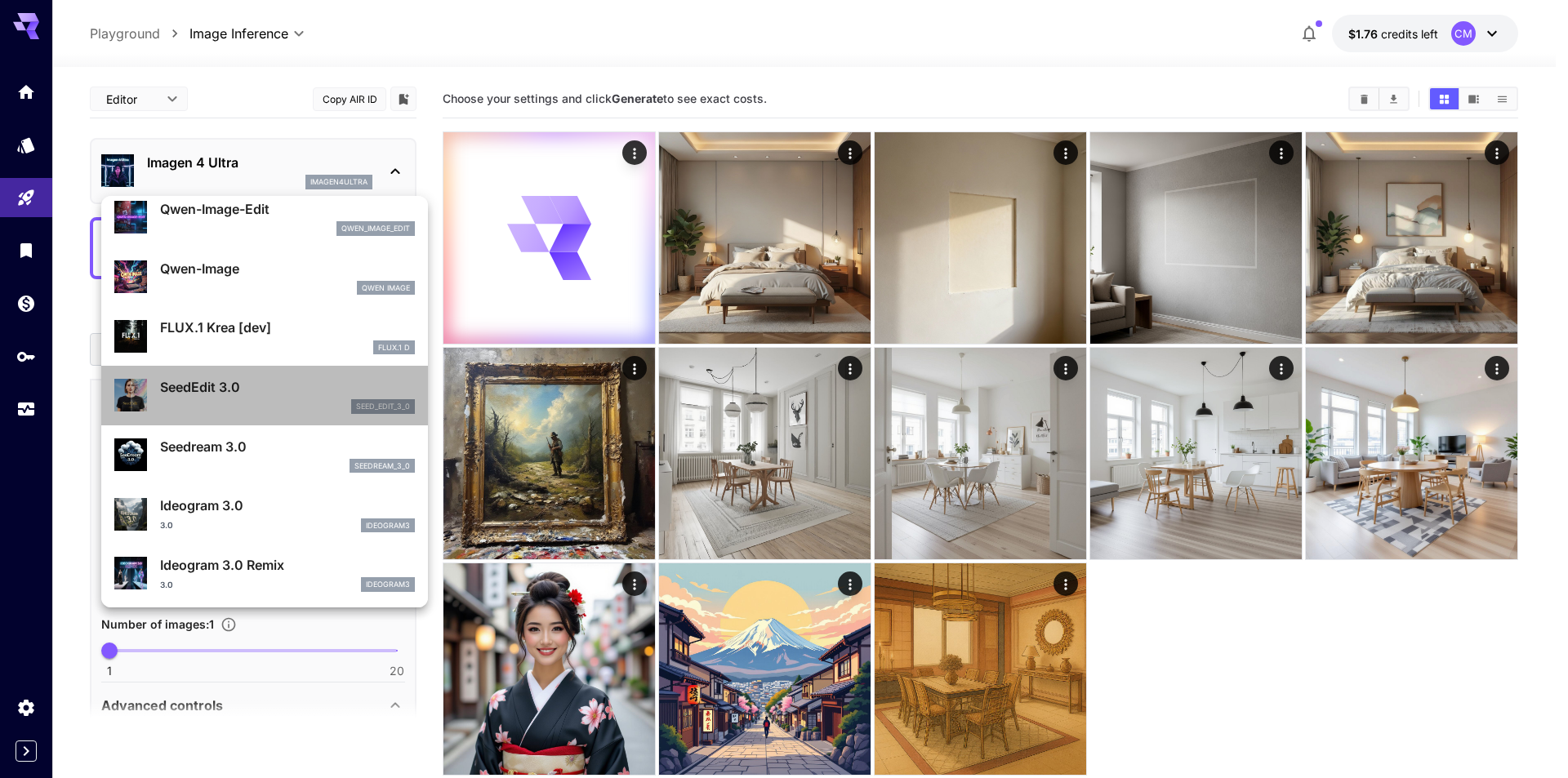
click at [274, 401] on div "seed_edit_3_0" at bounding box center [287, 407] width 255 height 15
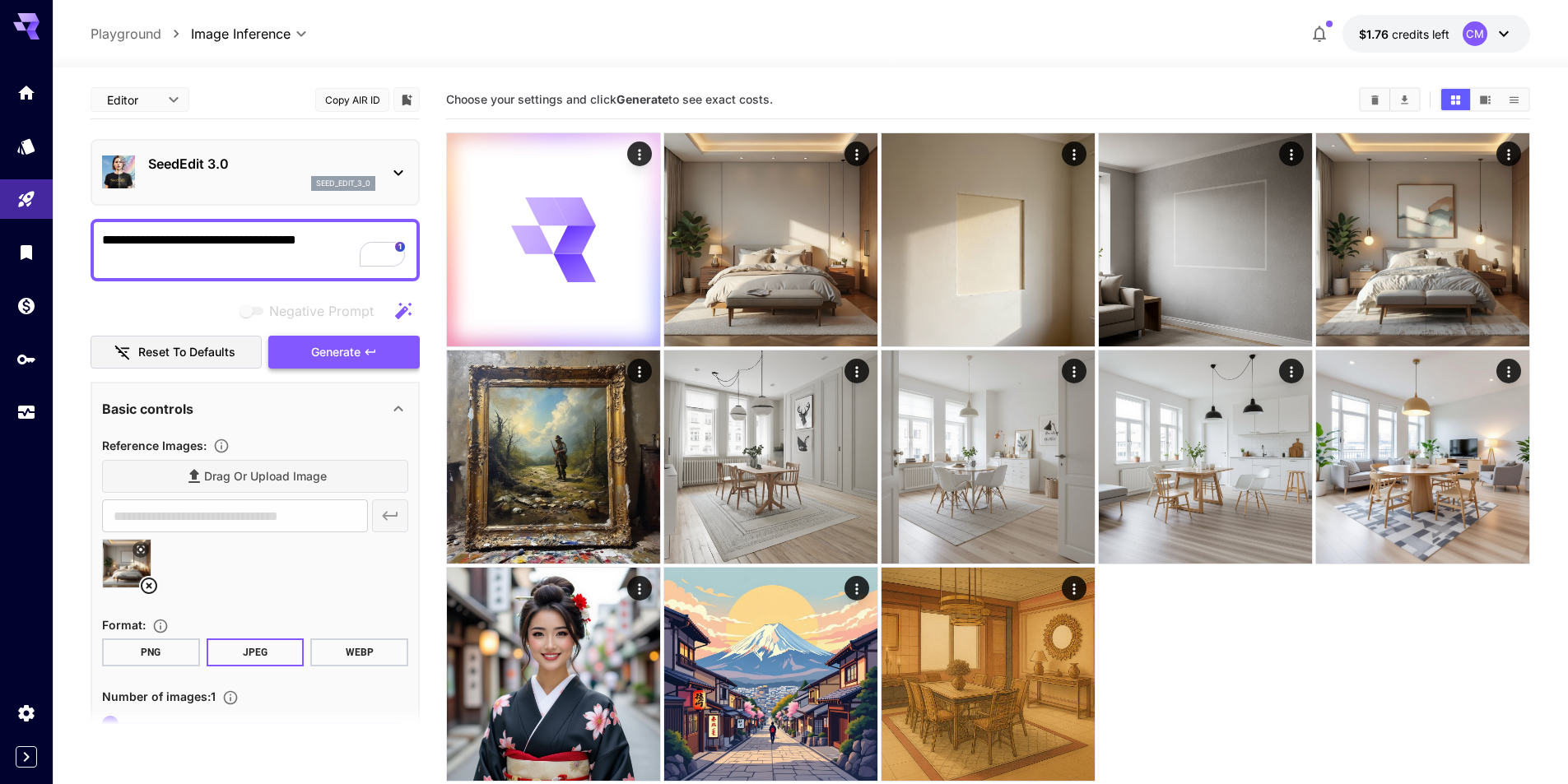
click at [346, 360] on span "Generate" at bounding box center [336, 353] width 50 height 20
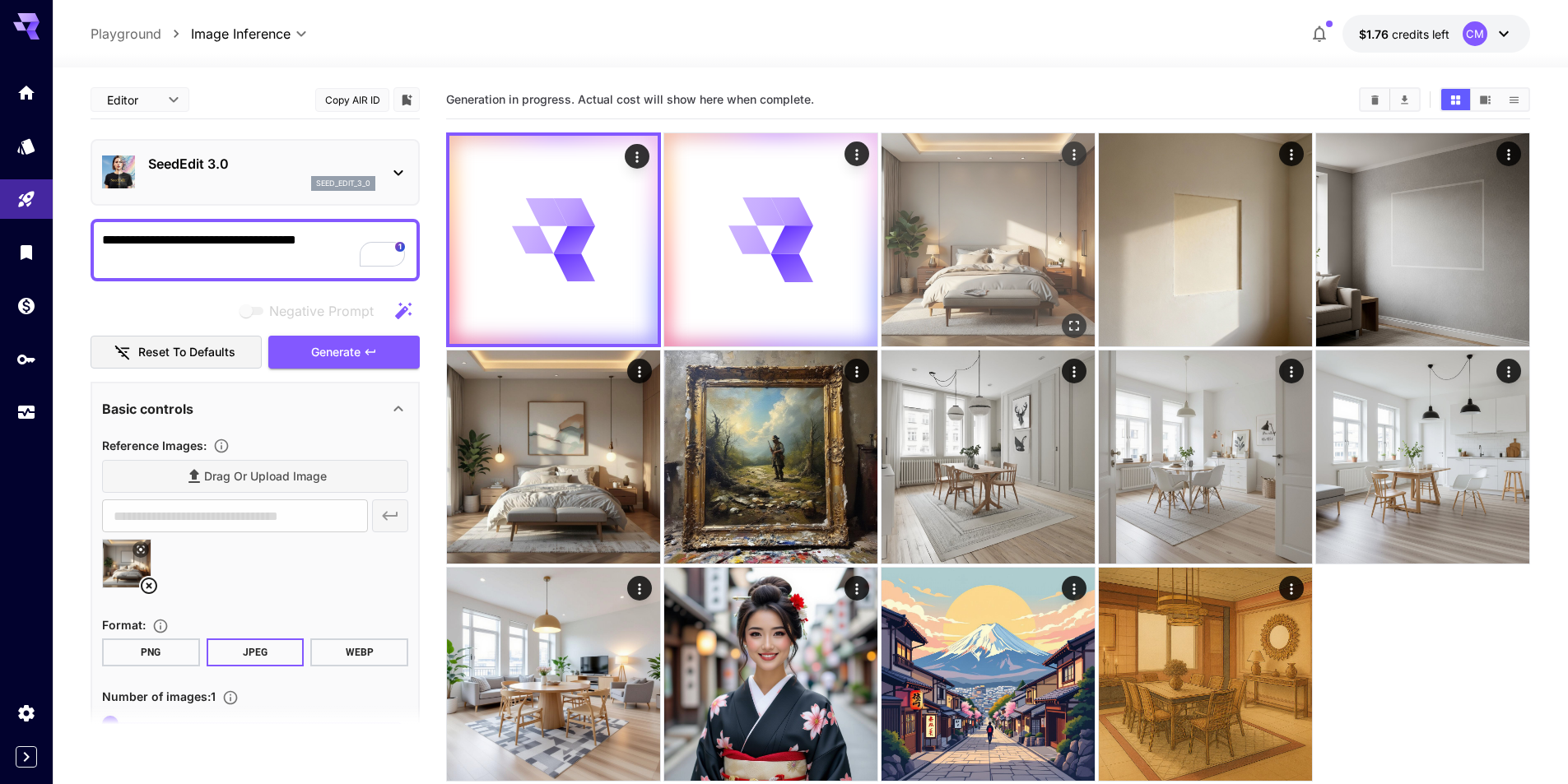
click at [1060, 211] on img at bounding box center [987, 240] width 214 height 214
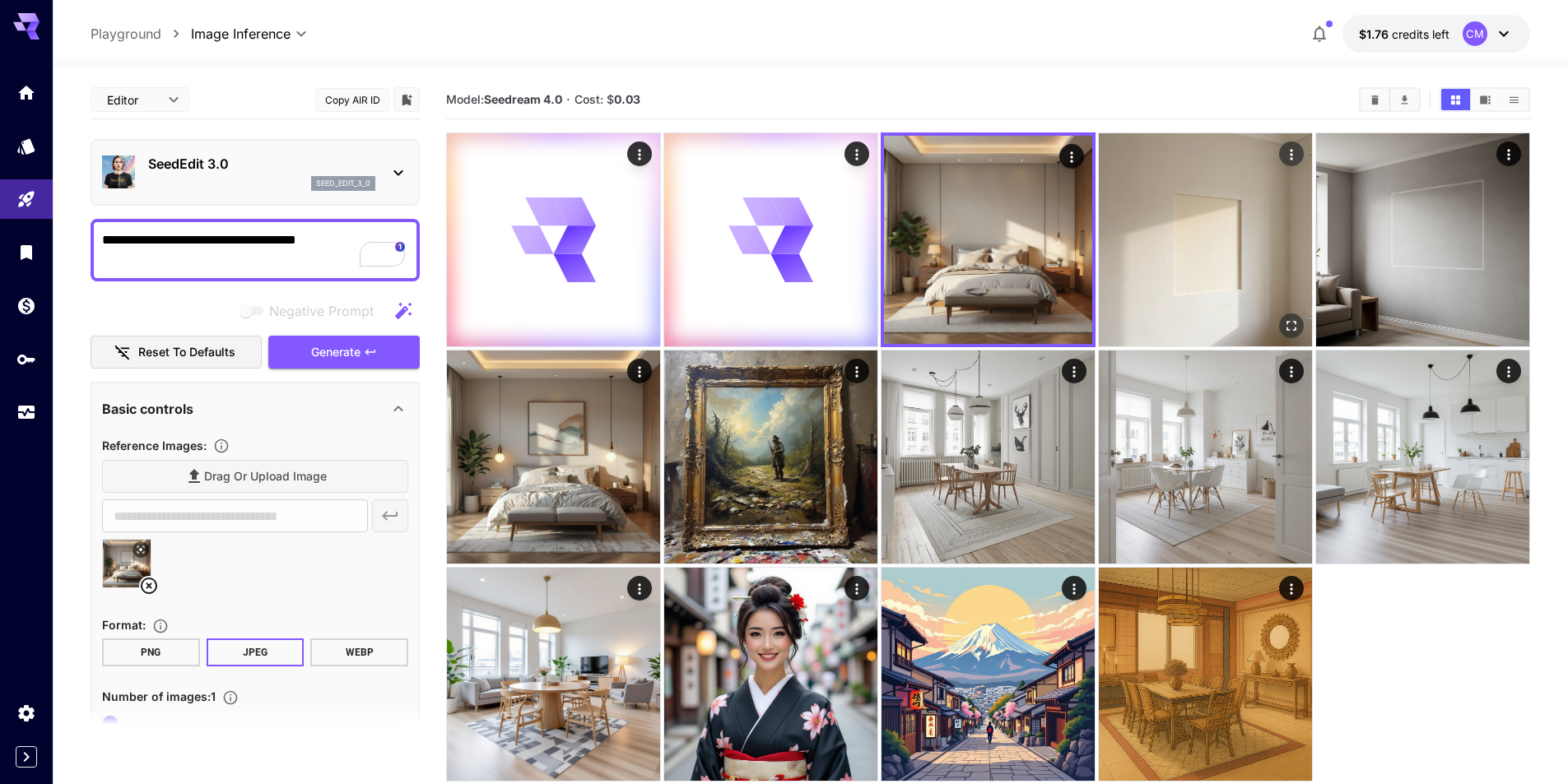
click at [1221, 203] on img at bounding box center [1205, 240] width 214 height 214
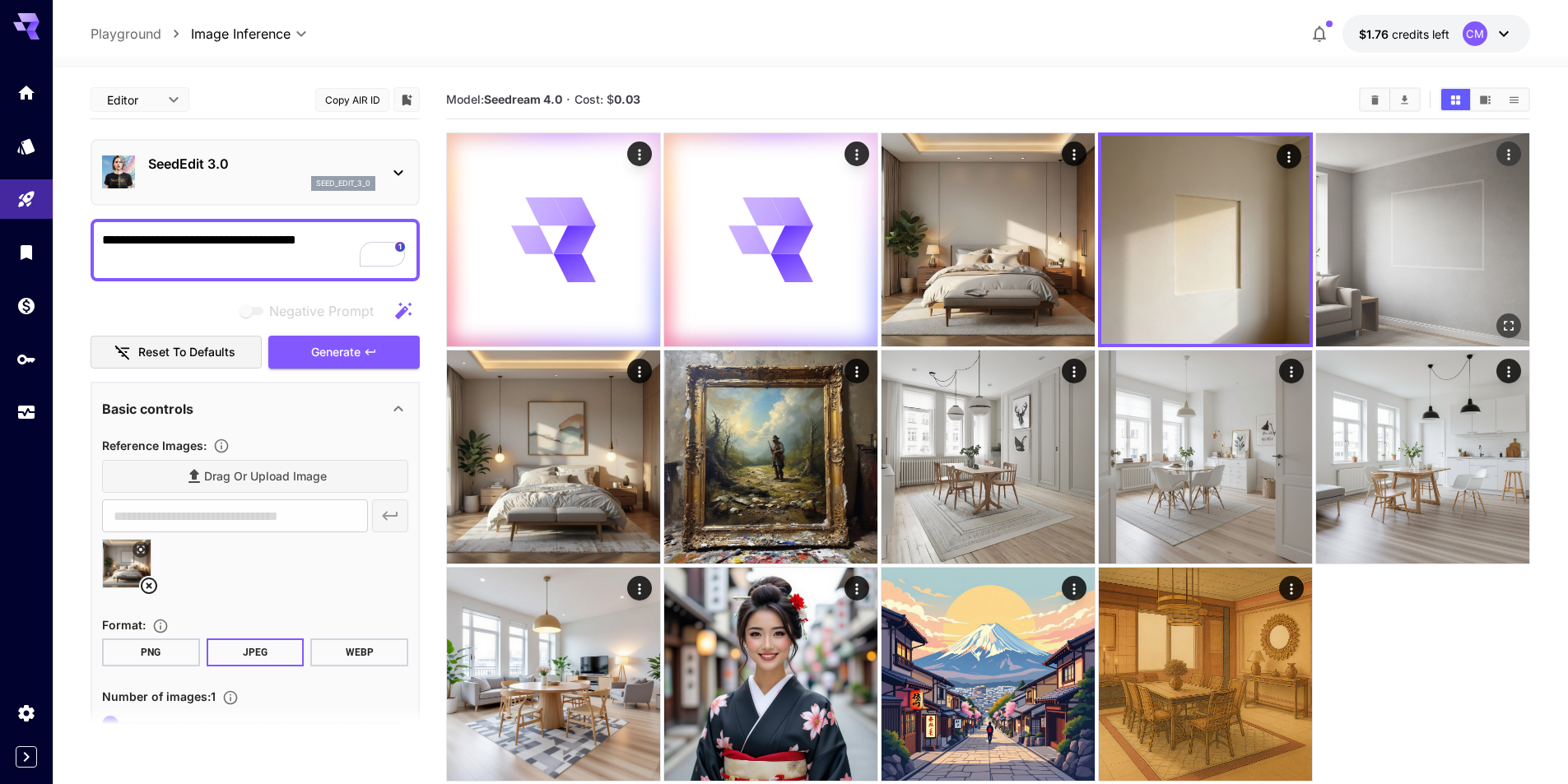
click at [1405, 211] on img at bounding box center [1422, 240] width 214 height 214
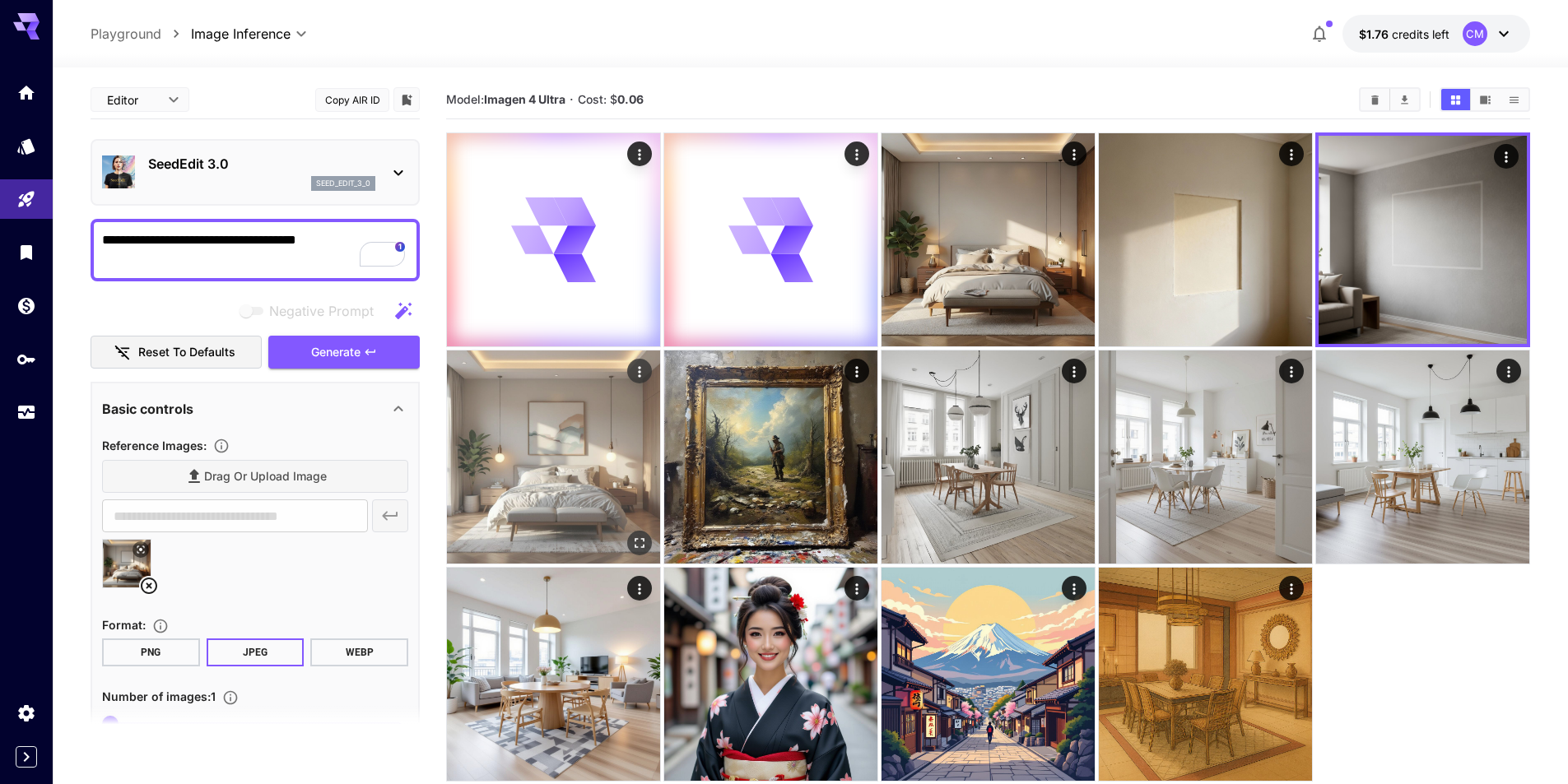
click at [534, 489] on img at bounding box center [554, 457] width 214 height 214
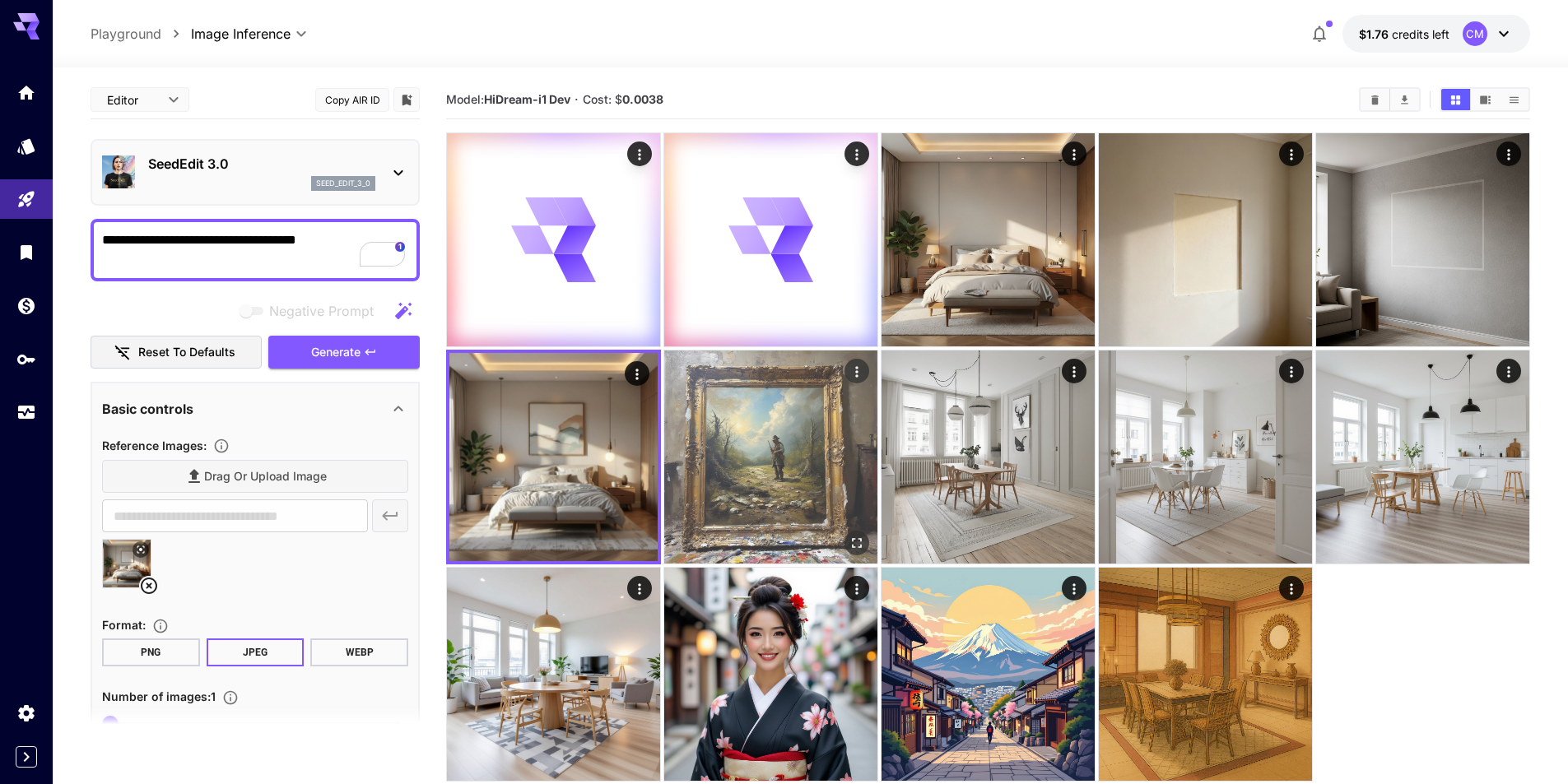
click at [749, 458] on img at bounding box center [770, 457] width 214 height 214
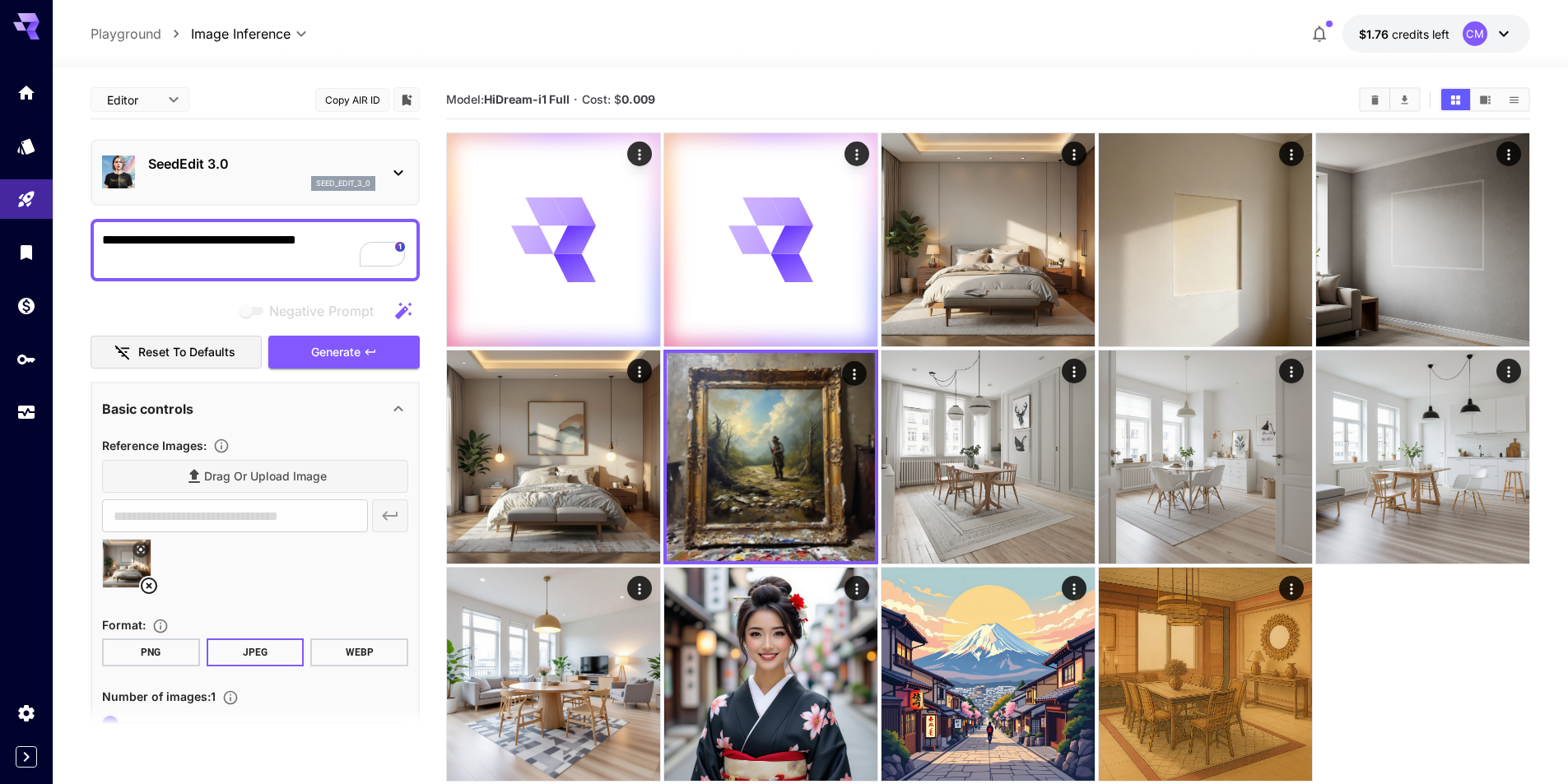
click at [880, 446] on div at bounding box center [988, 457] width 1084 height 649
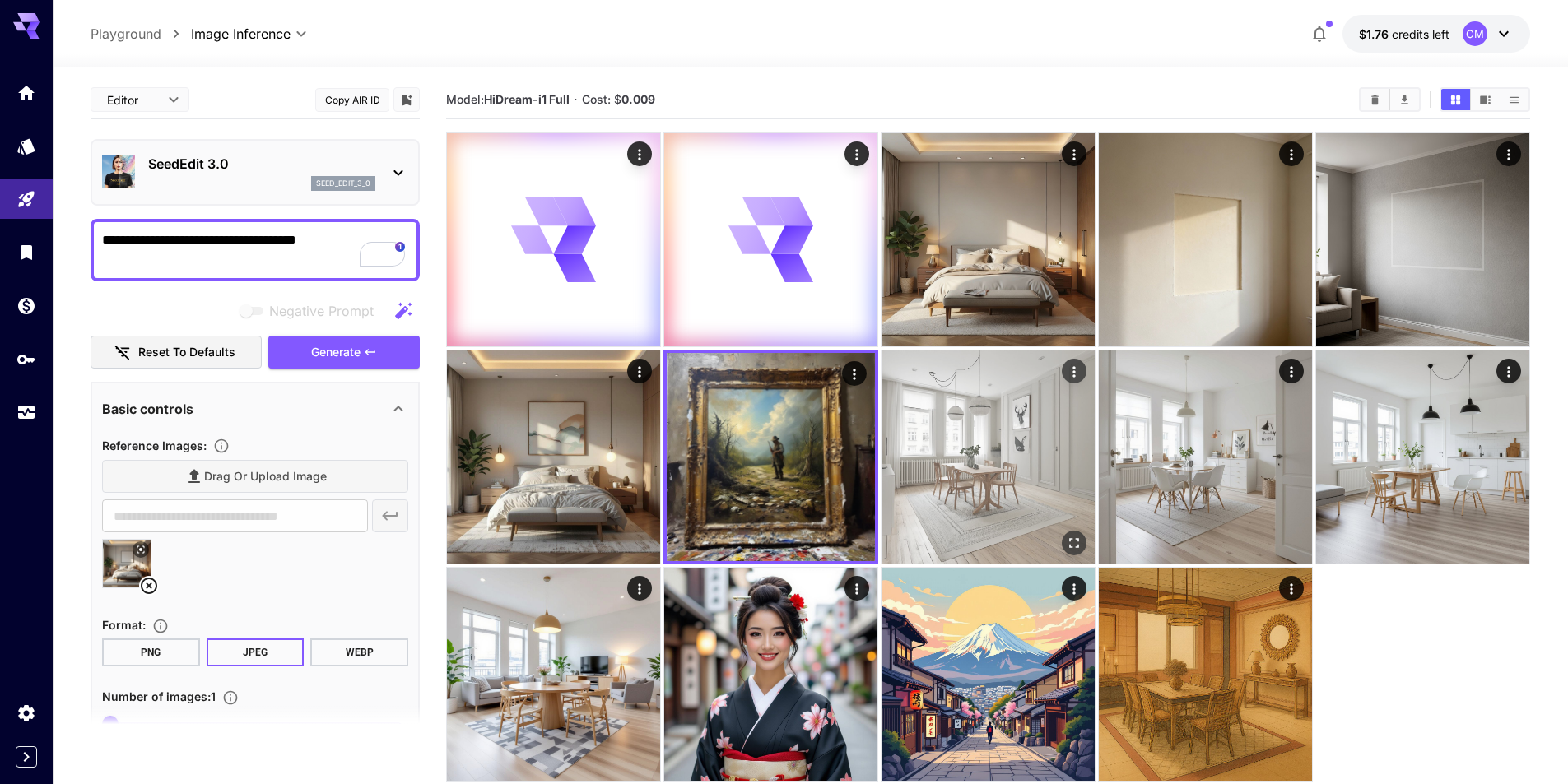
click at [940, 457] on img at bounding box center [987, 457] width 214 height 214
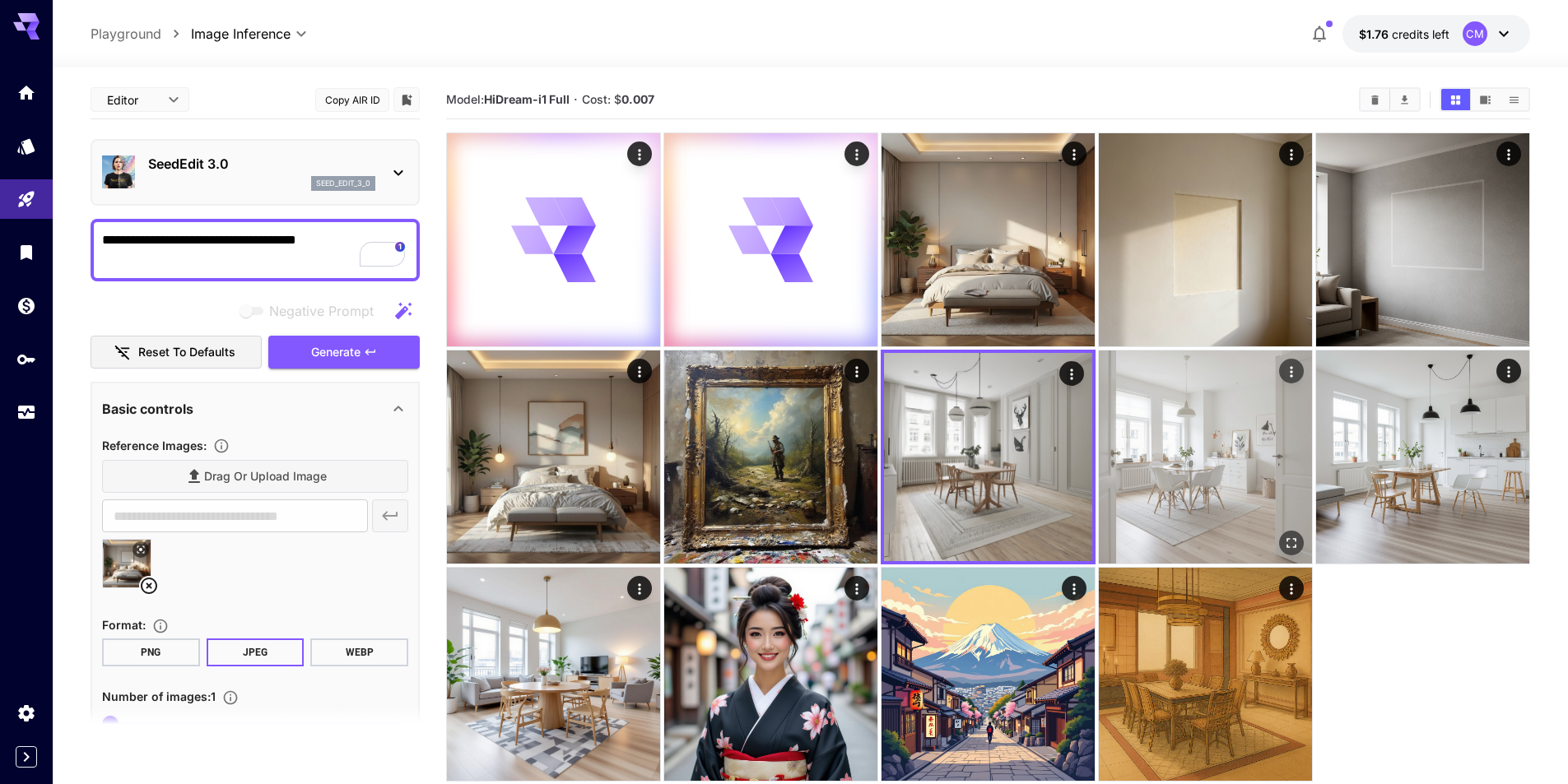
click at [1125, 451] on img at bounding box center [1205, 457] width 214 height 214
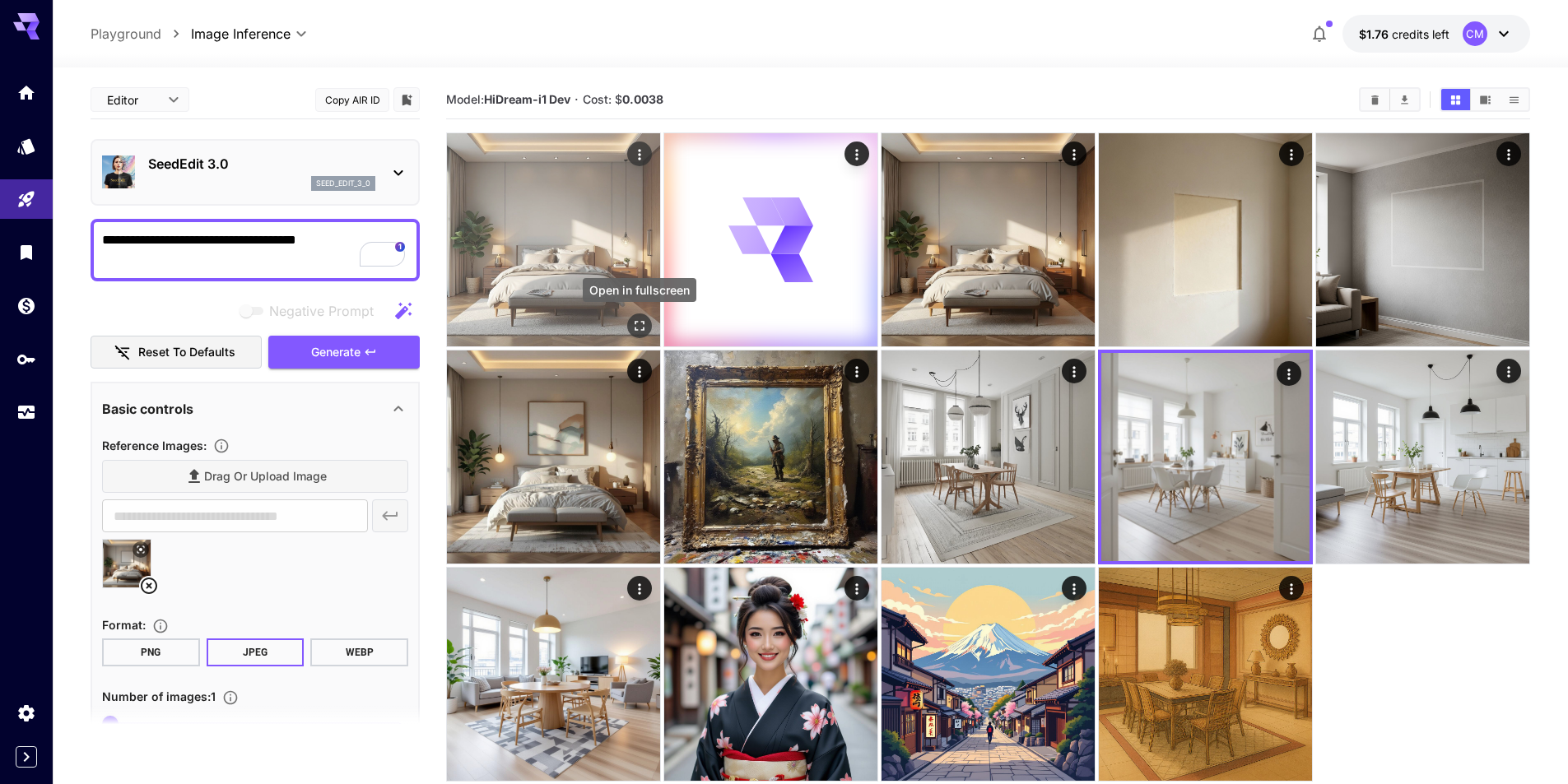
click at [590, 252] on img at bounding box center [554, 240] width 214 height 214
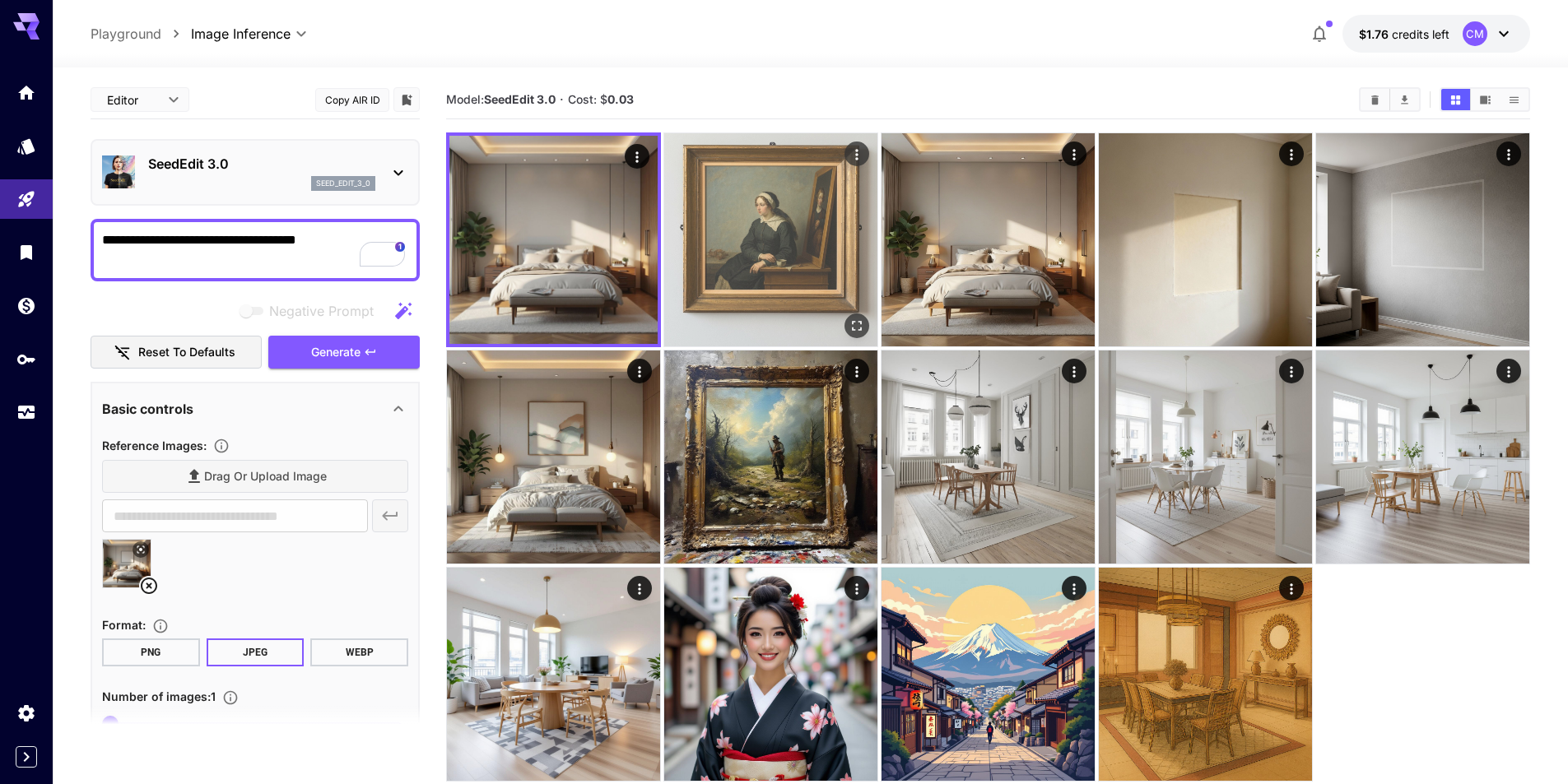
click at [761, 268] on img at bounding box center [770, 240] width 214 height 214
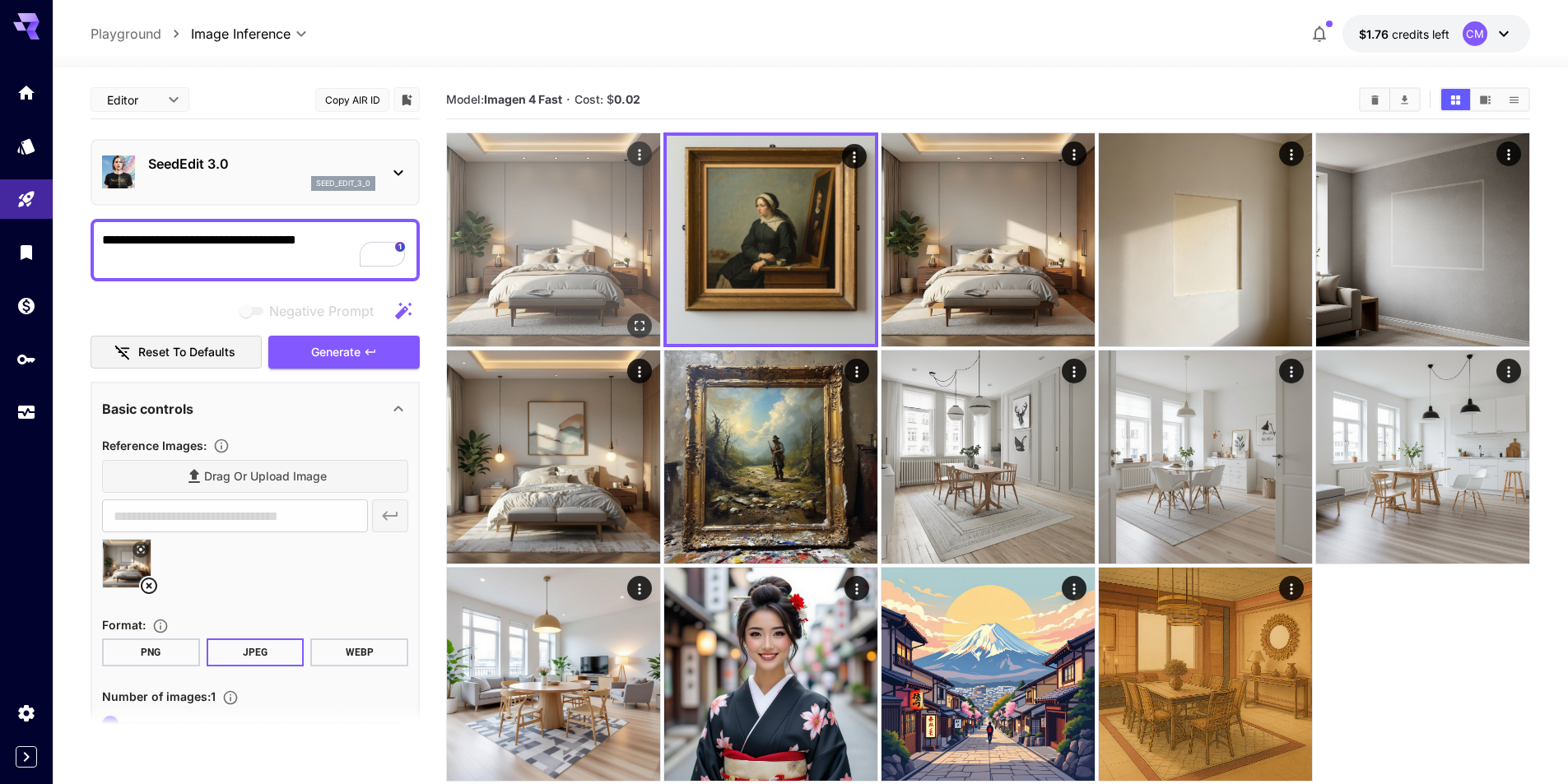
click at [555, 258] on img at bounding box center [554, 240] width 214 height 214
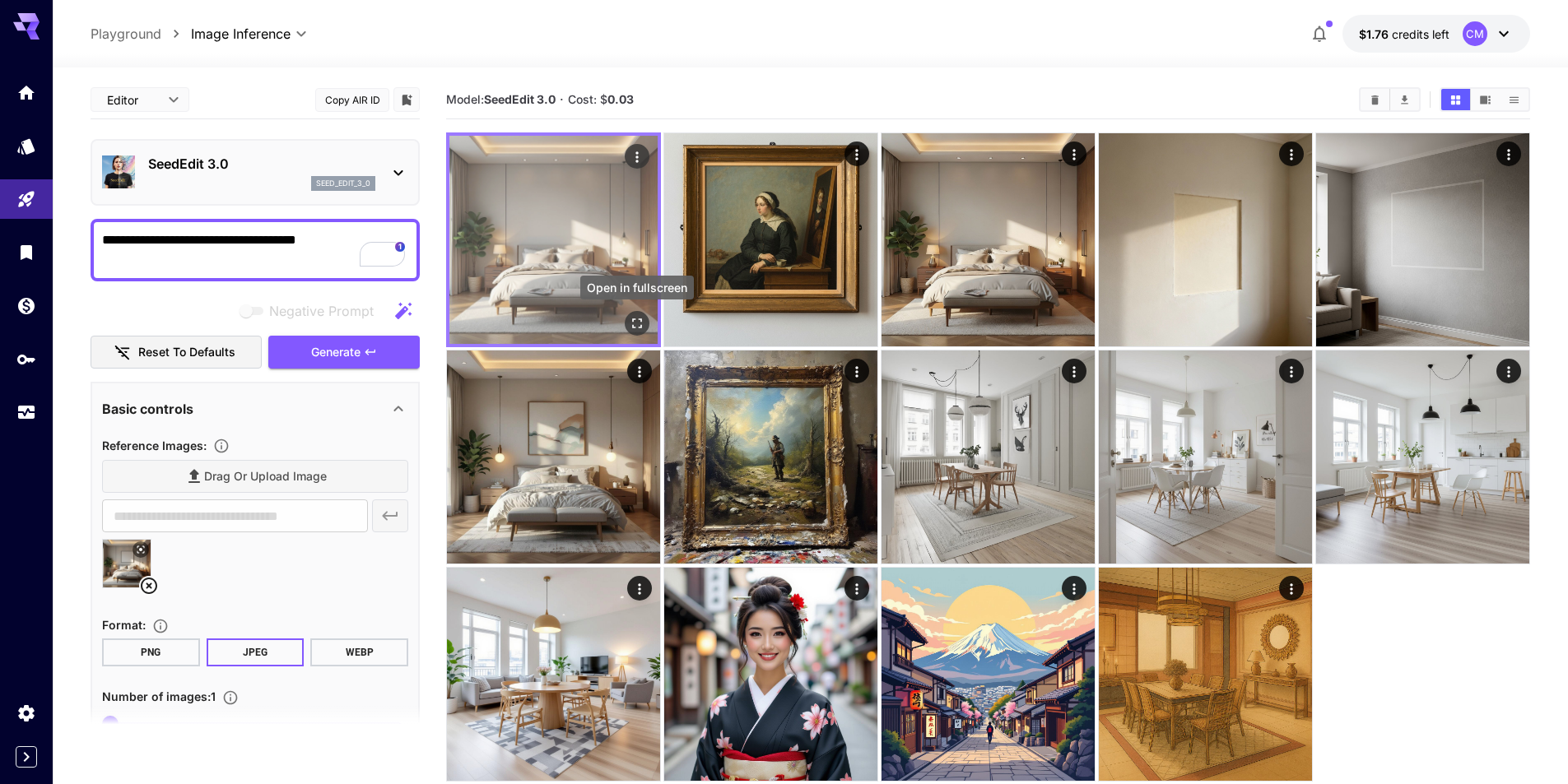
click at [635, 324] on icon "Open in fullscreen" at bounding box center [637, 324] width 17 height 17
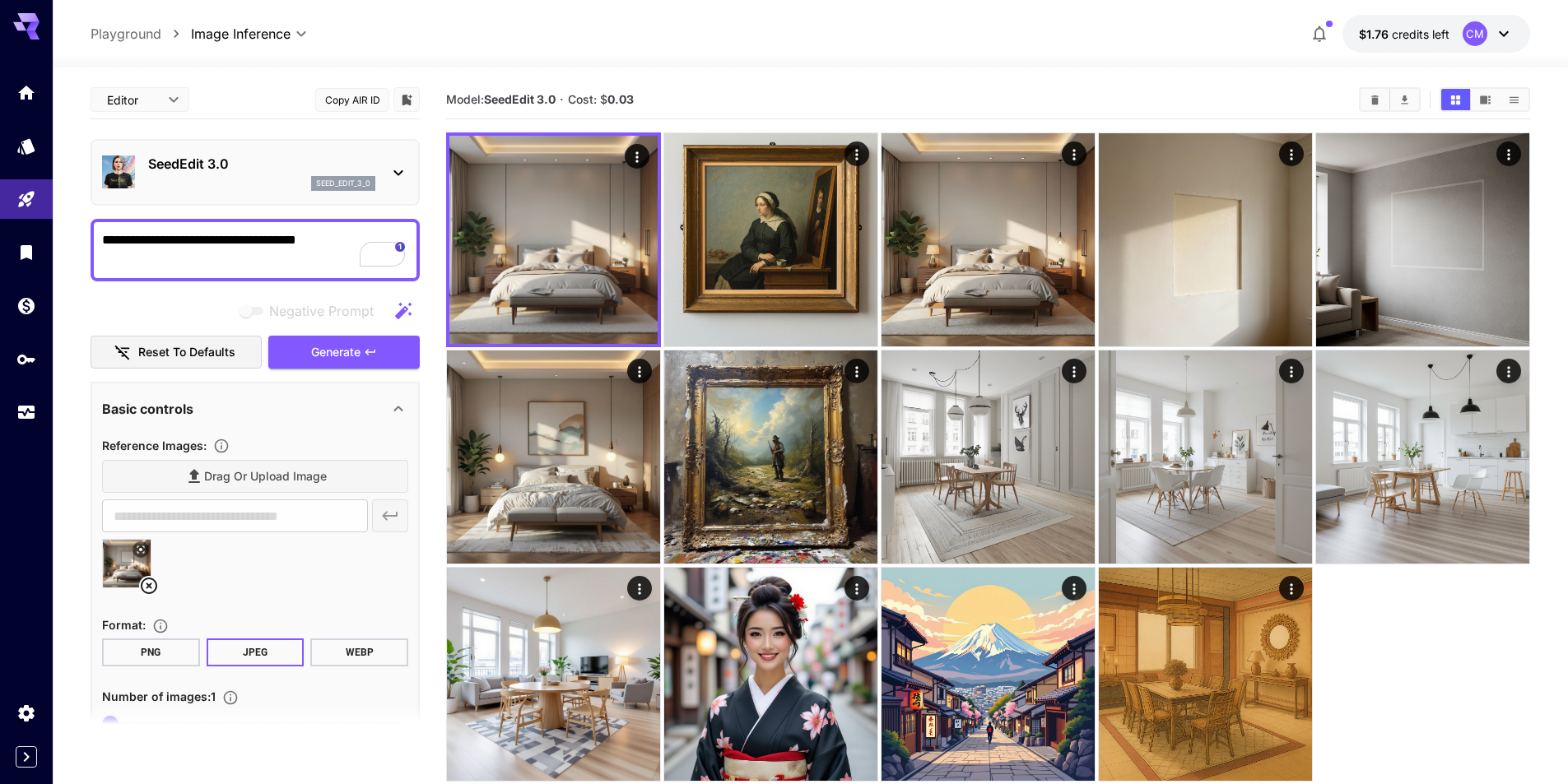
click at [148, 587] on icon at bounding box center [149, 586] width 19 height 19
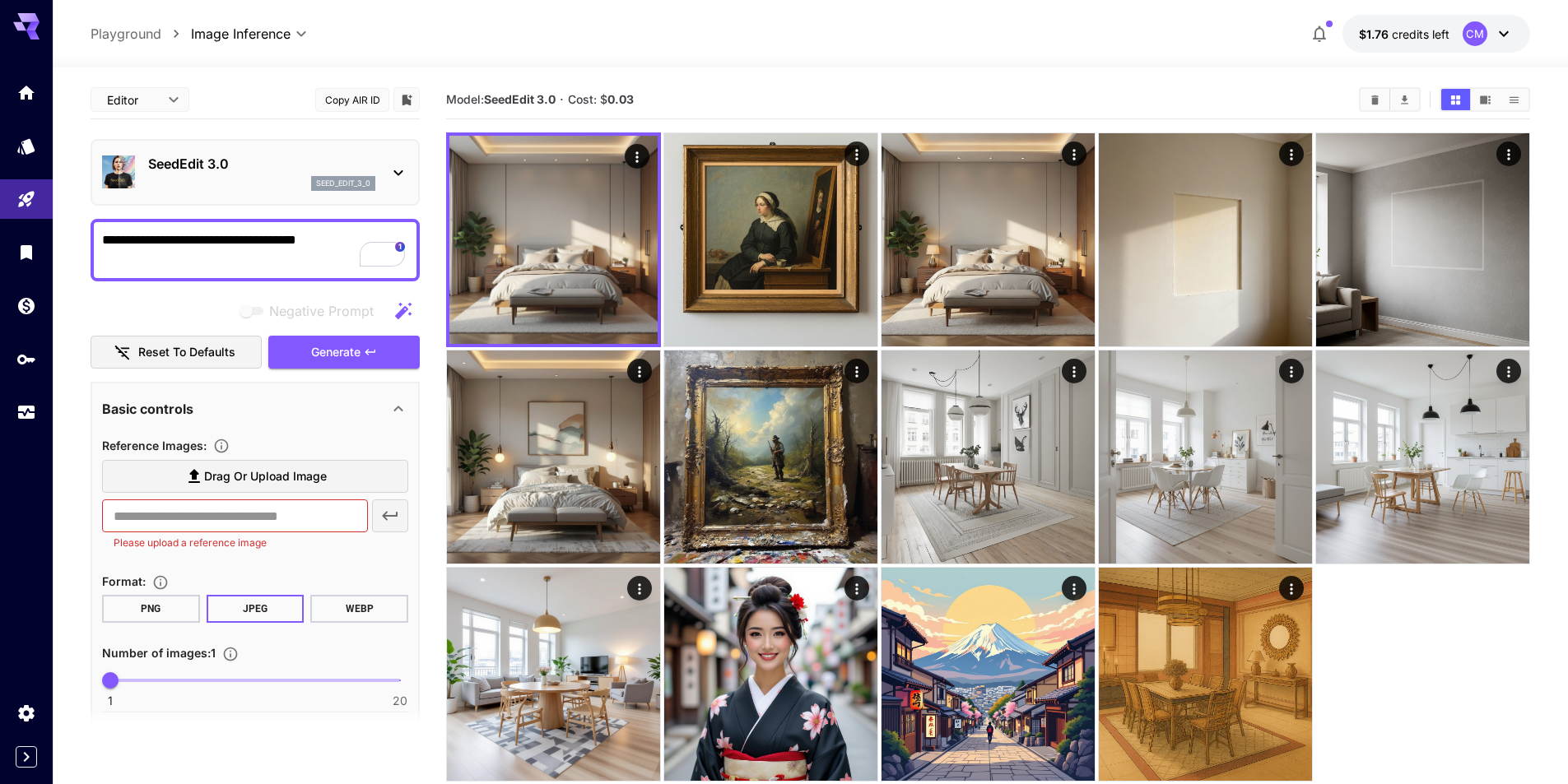
click at [289, 474] on span "Drag or upload image" at bounding box center [265, 477] width 122 height 20
click at [0, 0] on input "Drag or upload image" at bounding box center [0, 0] width 0 height 0
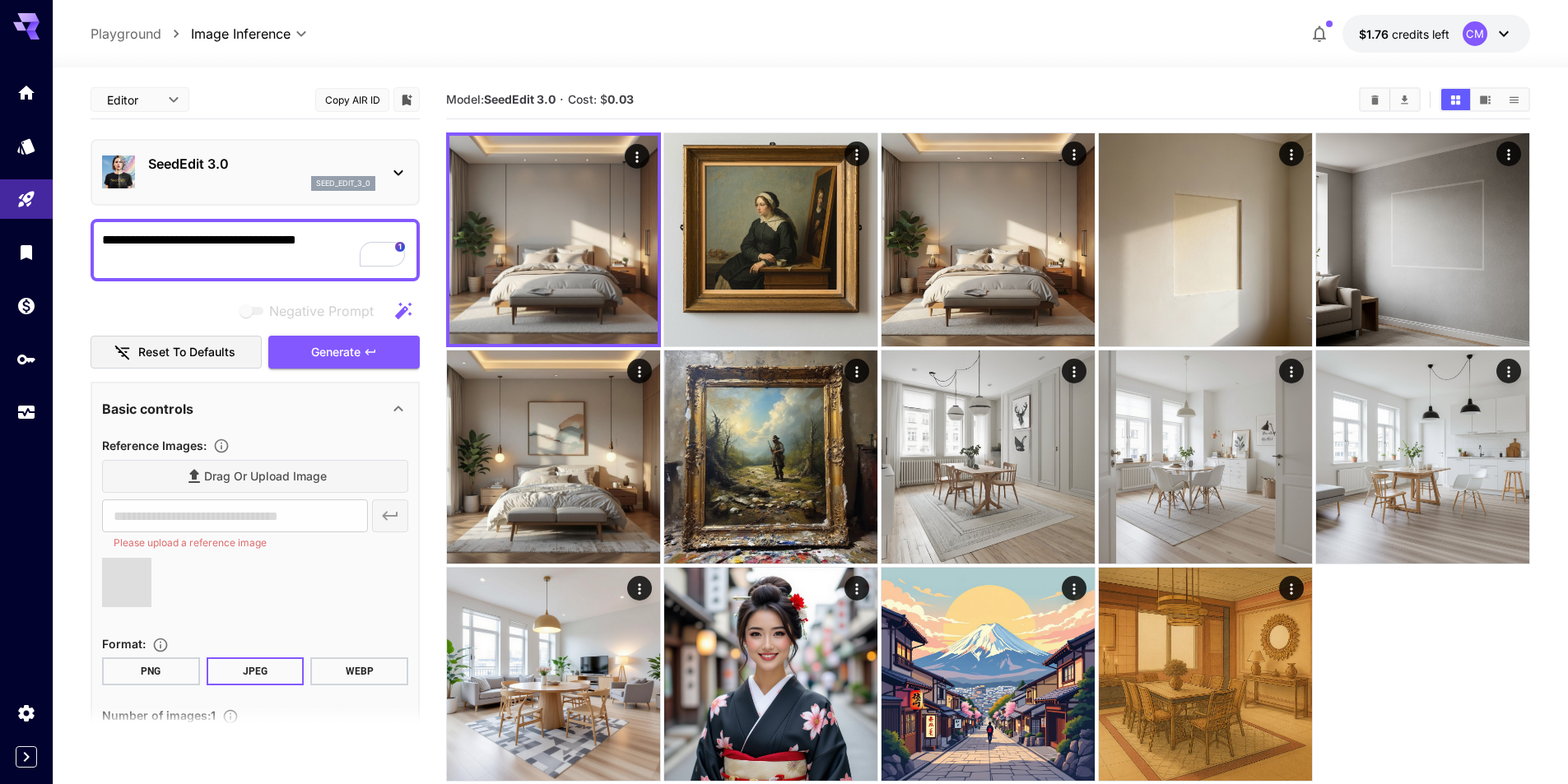
type input "**********"
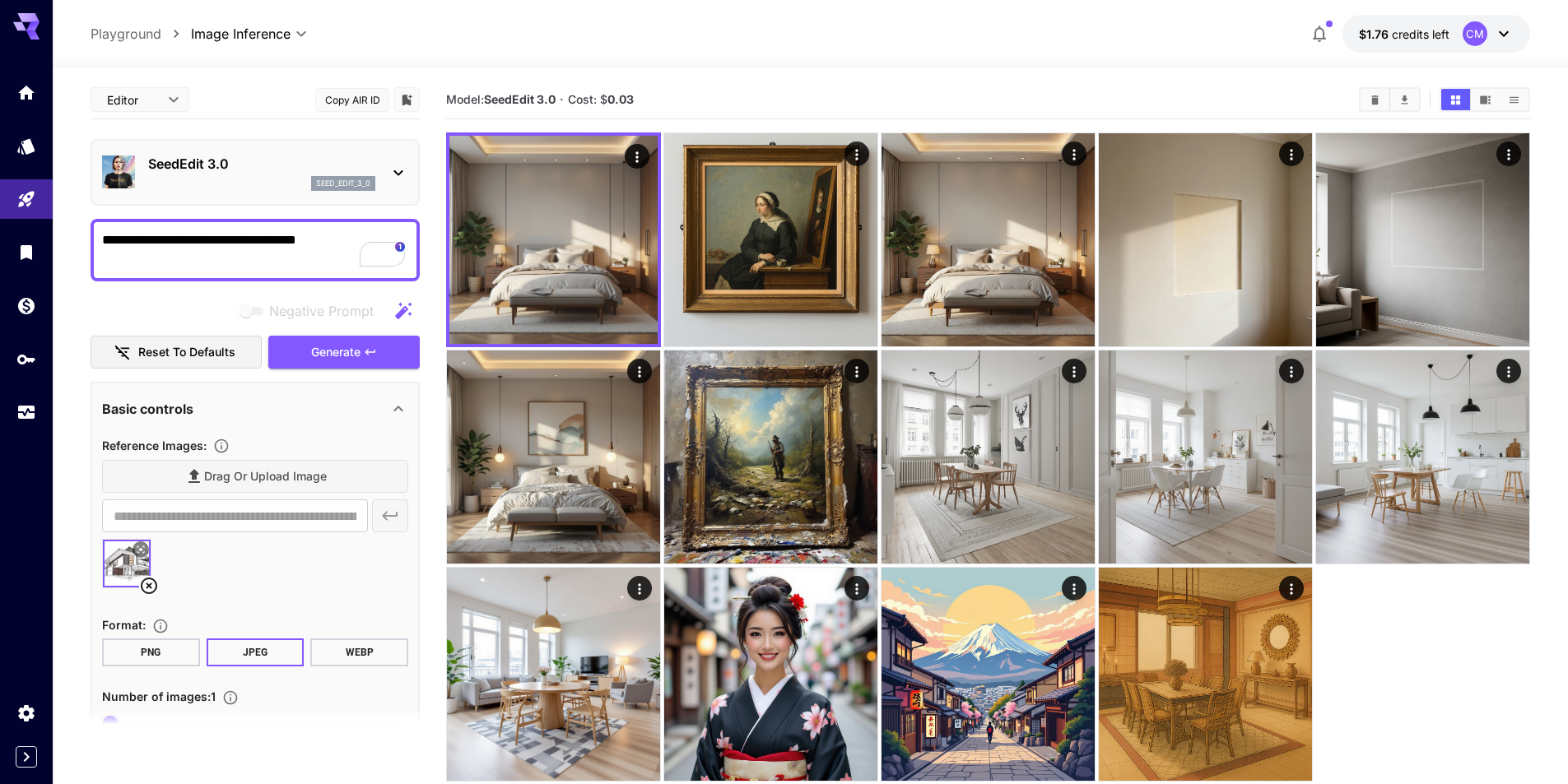
click at [239, 237] on textarea "**********" at bounding box center [255, 250] width 306 height 40
click at [127, 237] on textarea "**********" at bounding box center [255, 250] width 306 height 40
type textarea "**********"
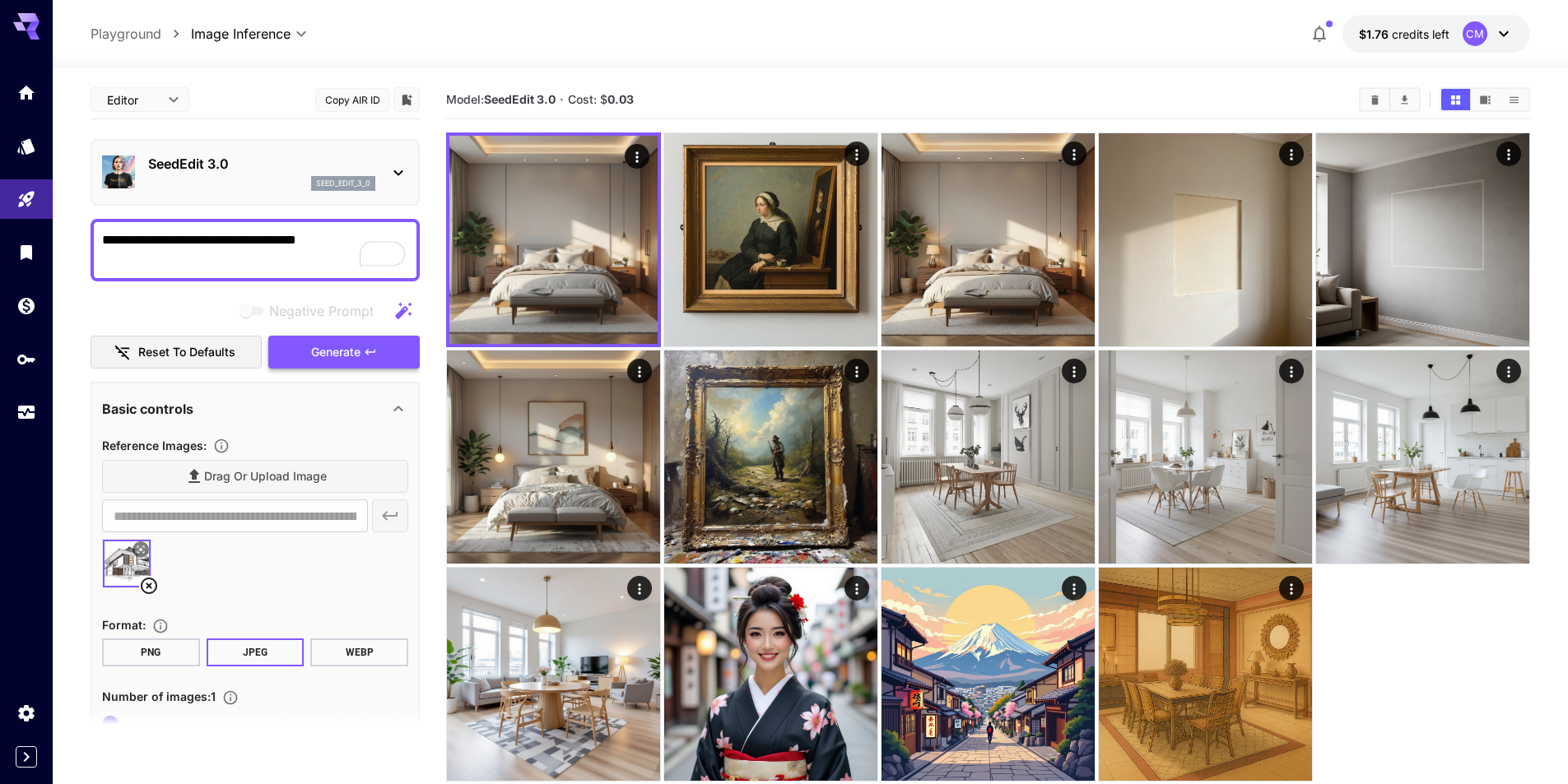
click at [348, 345] on span "Generate" at bounding box center [336, 353] width 50 height 20
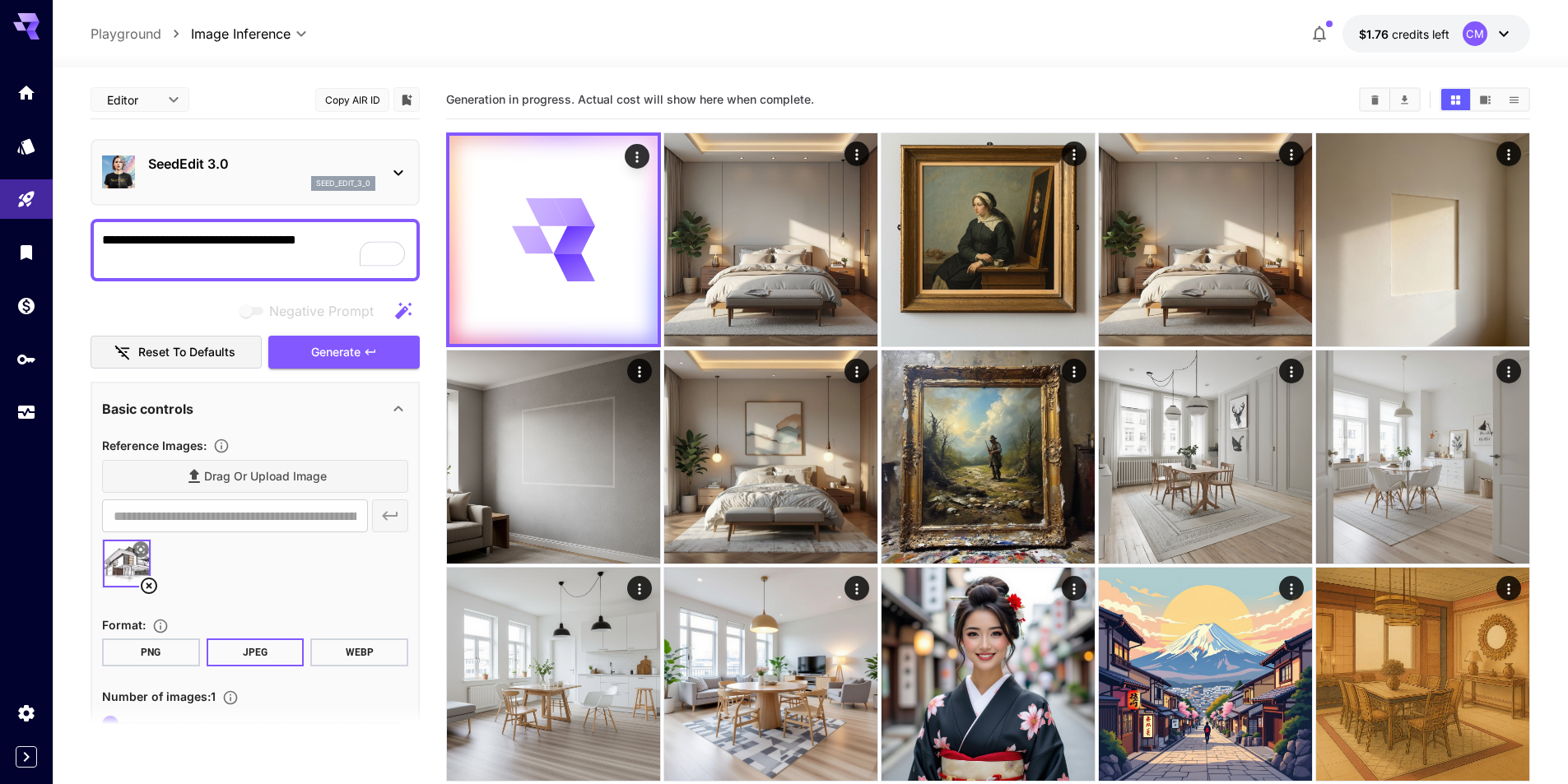
click at [284, 157] on p "SeedEdit 3.0" at bounding box center [262, 163] width 227 height 19
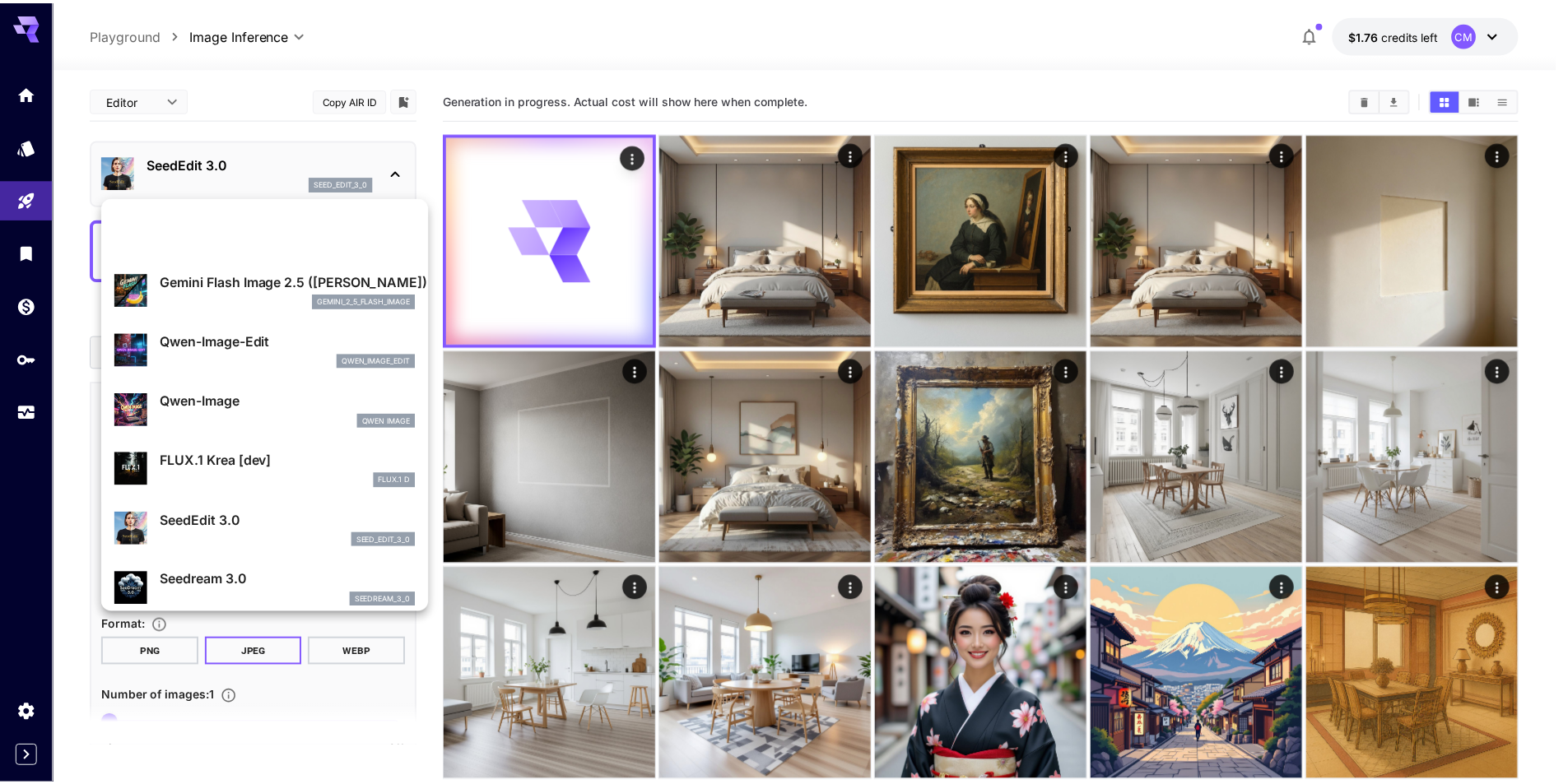
scroll to position [247, 0]
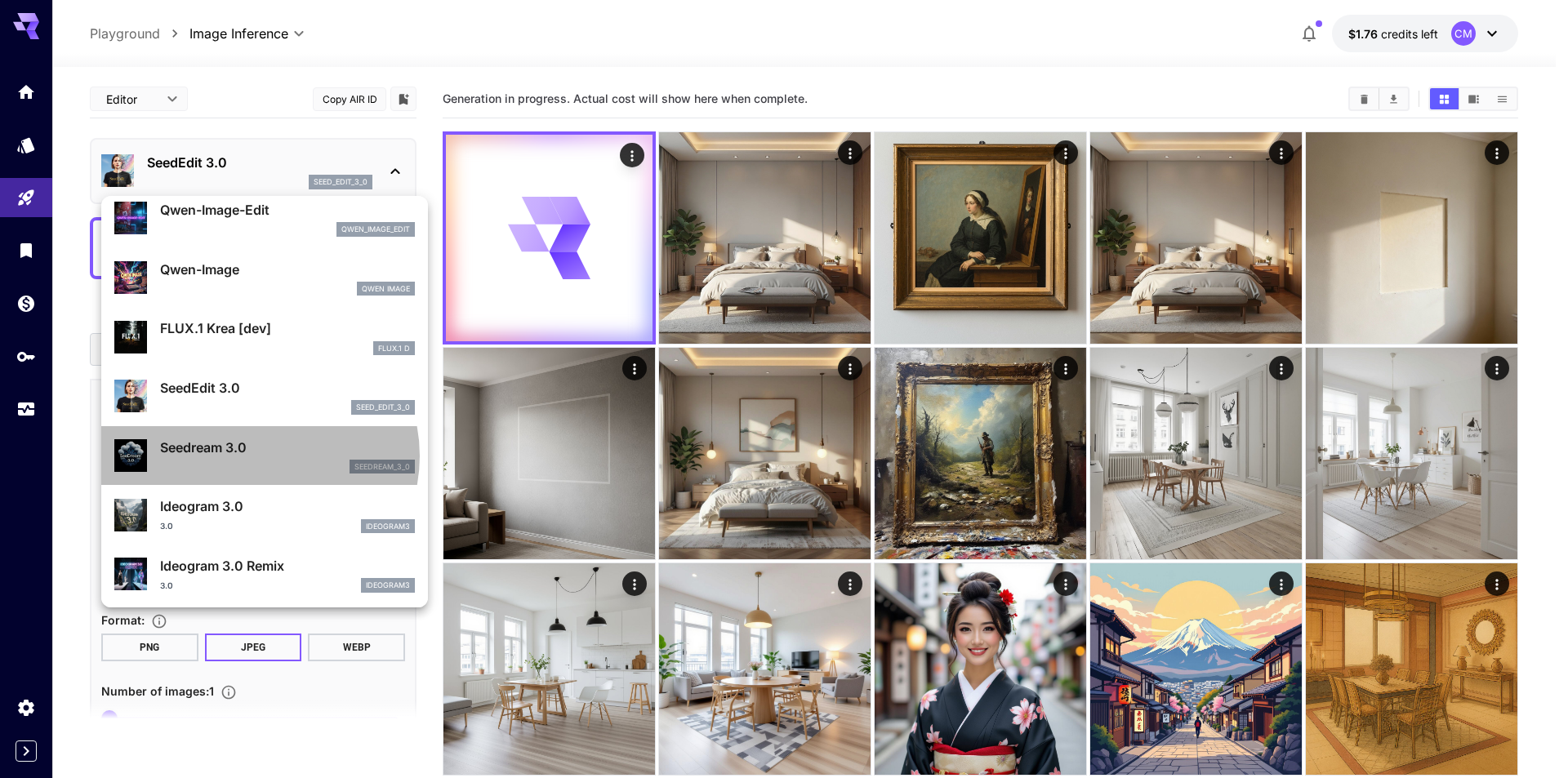
click at [257, 456] on p "Seedream 3.0" at bounding box center [287, 447] width 255 height 19
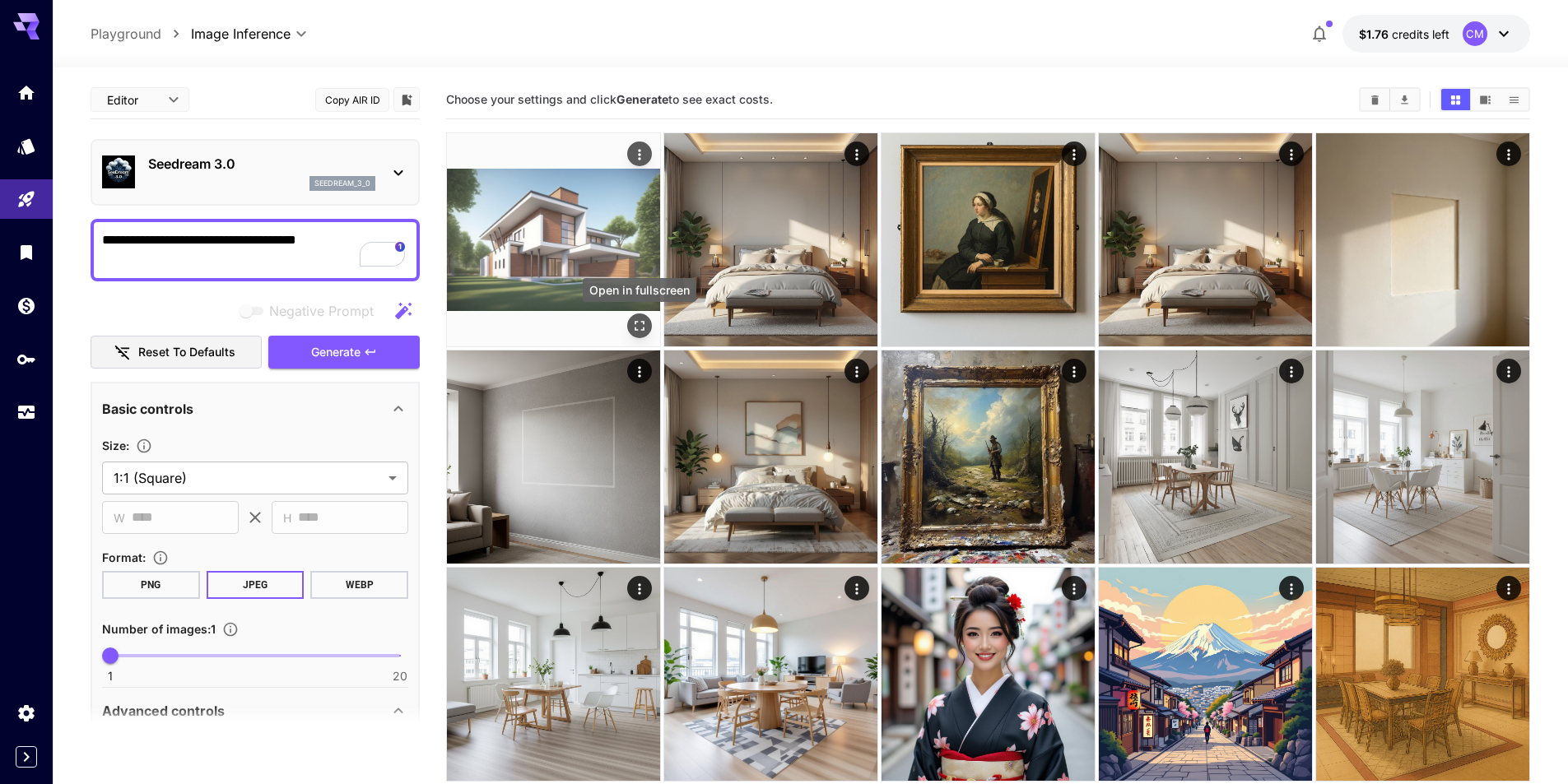
click at [634, 327] on icon "Open in fullscreen" at bounding box center [640, 326] width 17 height 17
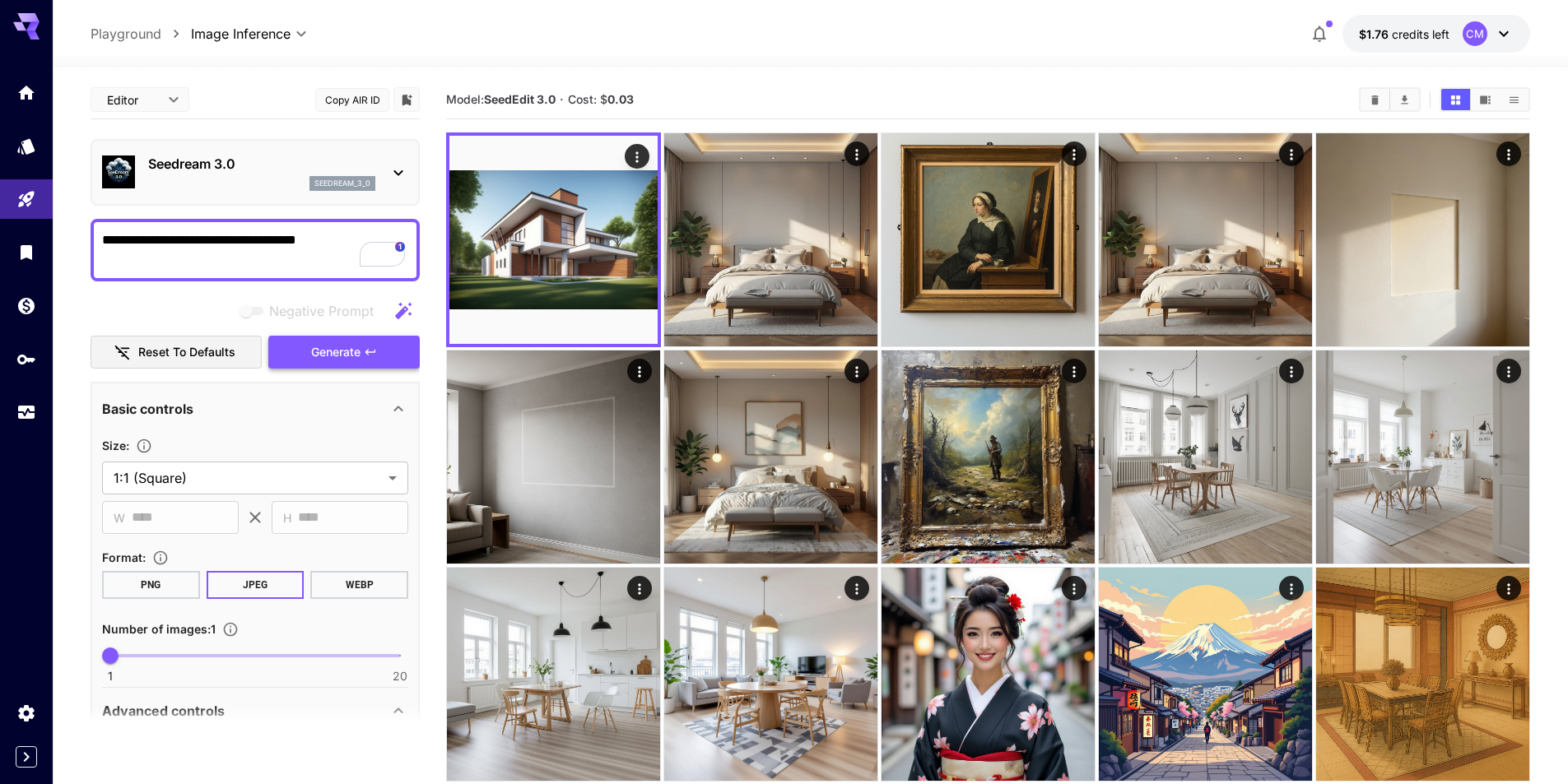
click at [382, 354] on button "Generate" at bounding box center [343, 353] width 151 height 34
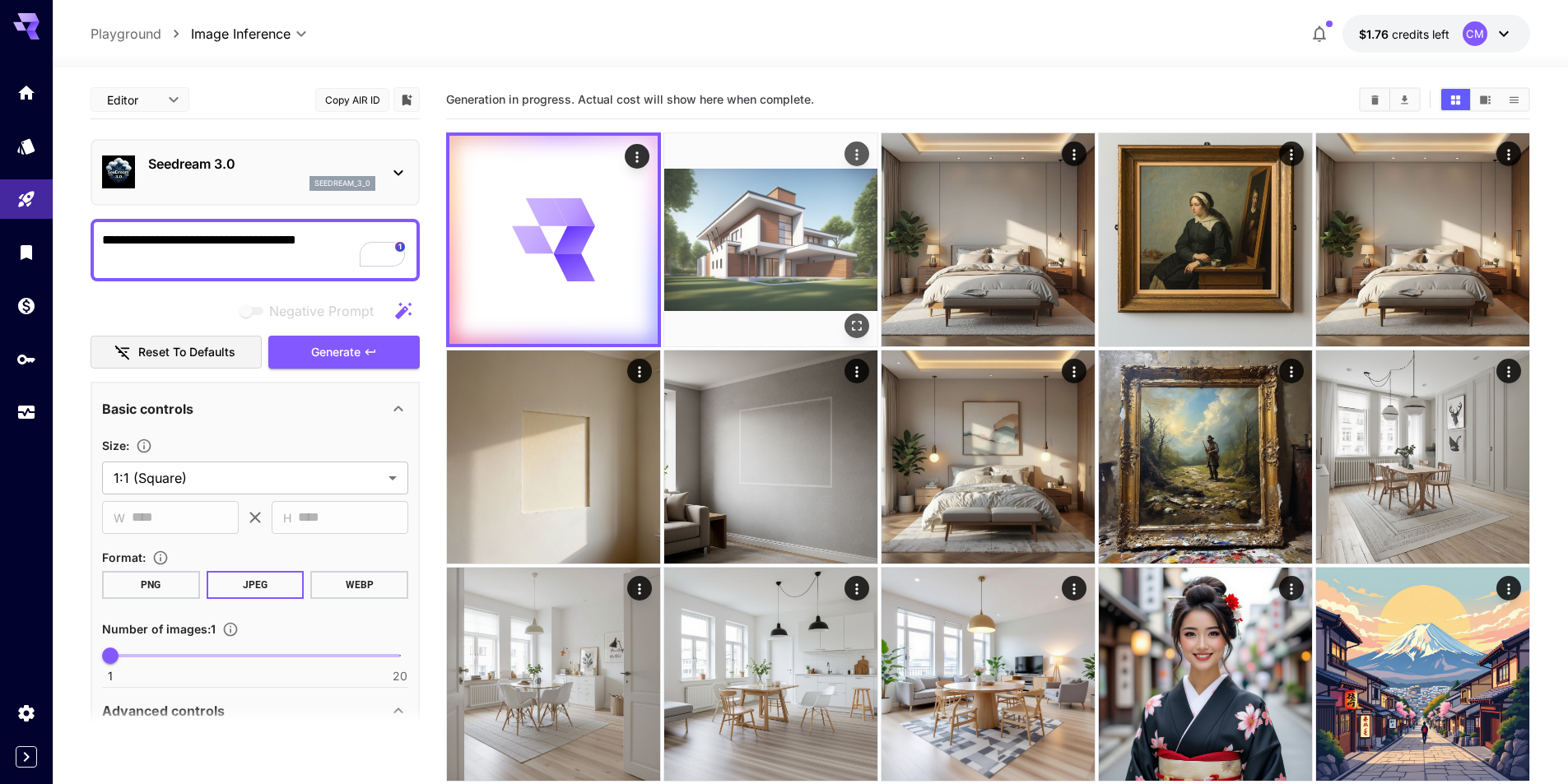
click at [814, 208] on img at bounding box center [770, 240] width 214 height 214
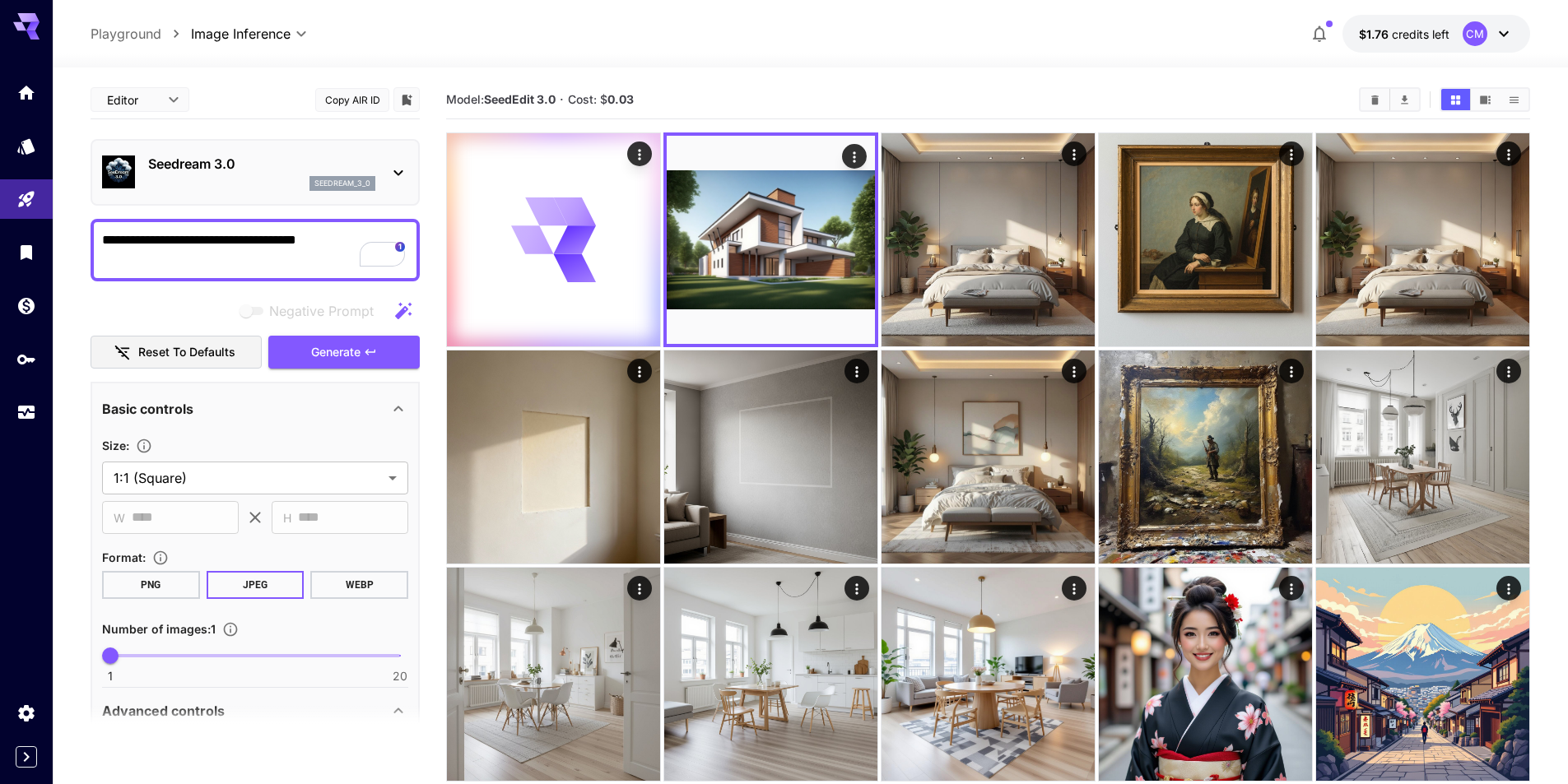
click at [1499, 35] on icon at bounding box center [1503, 33] width 19 height 19
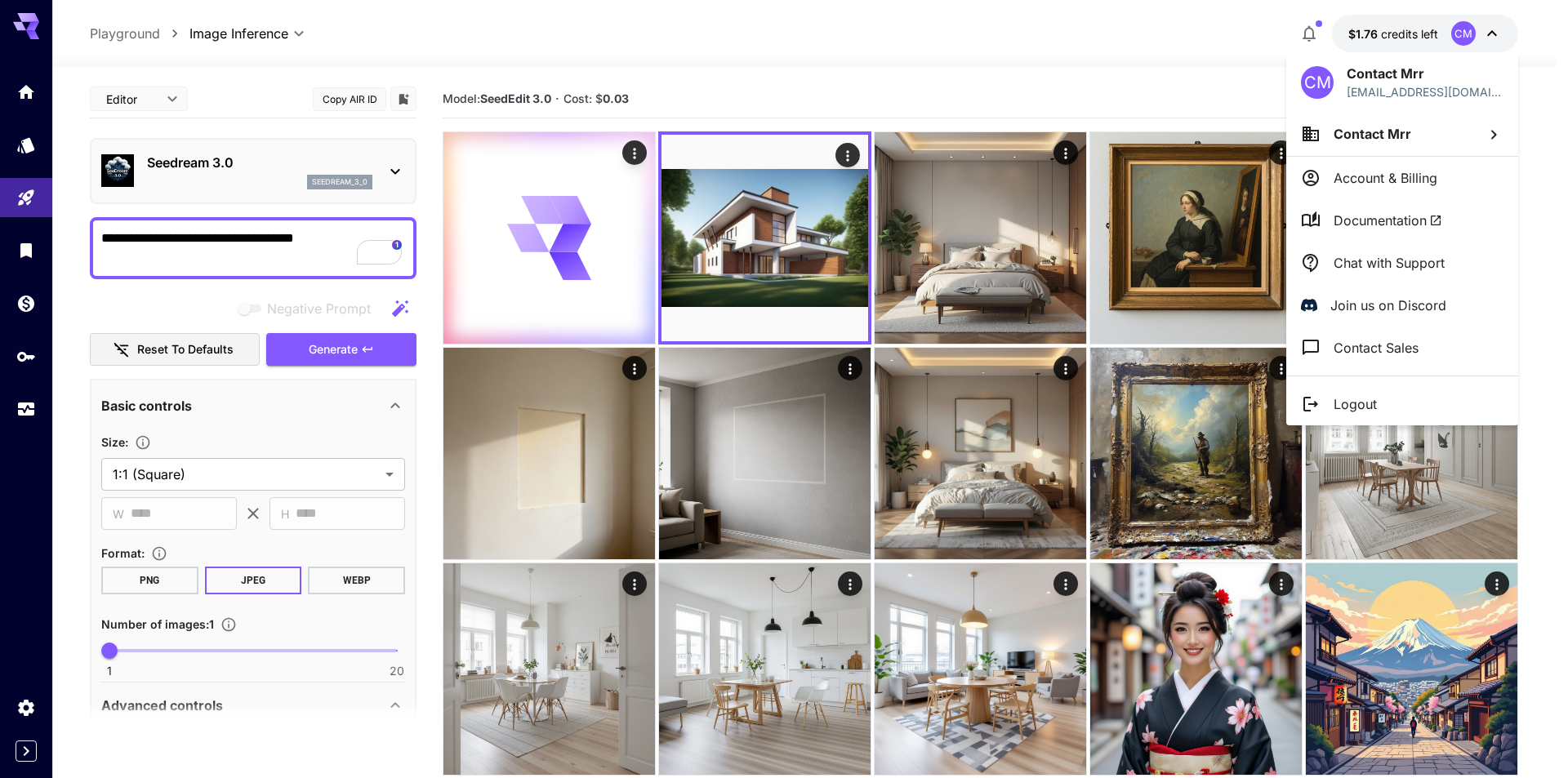
click at [971, 70] on div at bounding box center [784, 389] width 1568 height 778
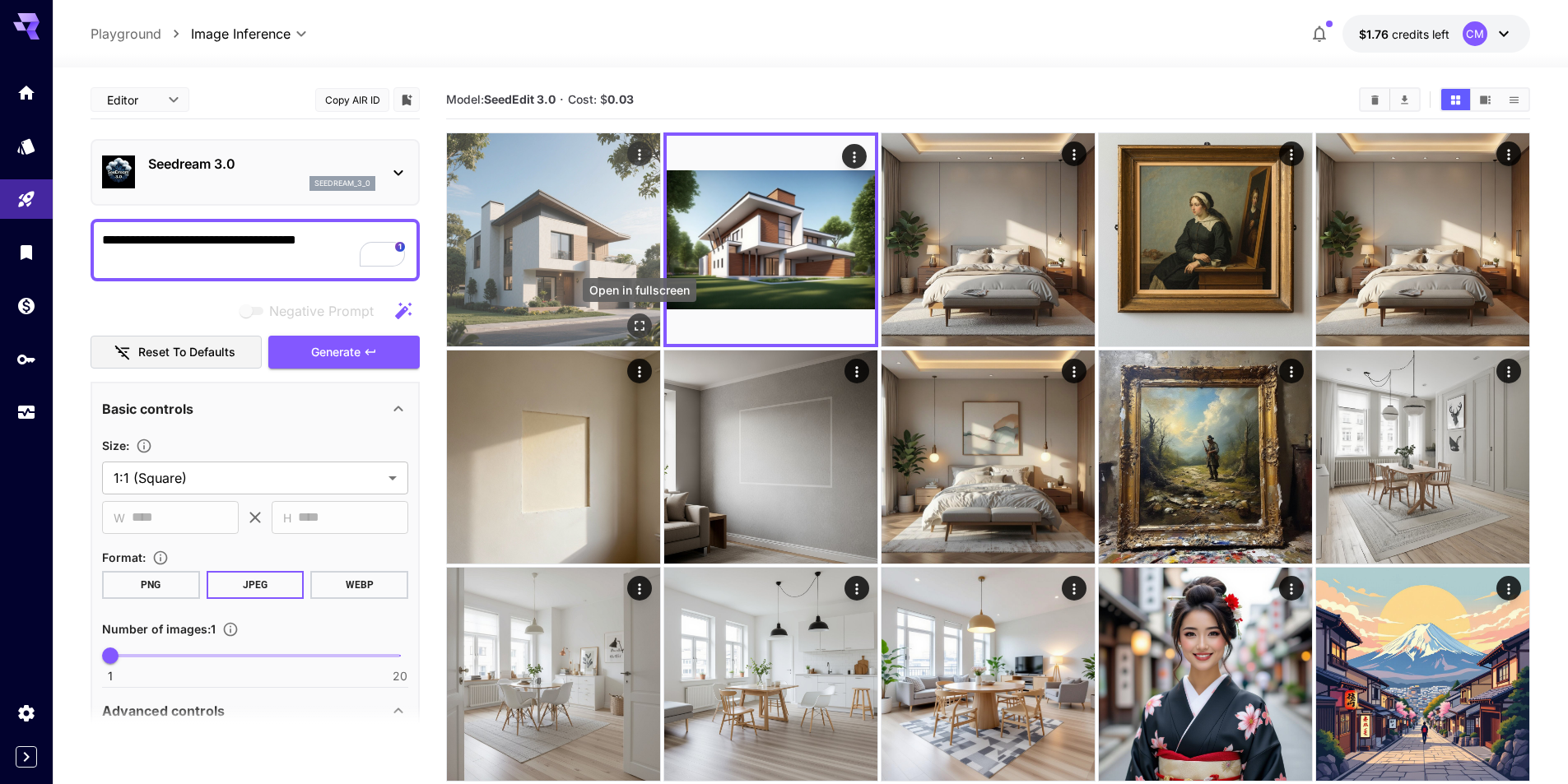
click at [635, 318] on icon "Open in fullscreen" at bounding box center [640, 326] width 17 height 17
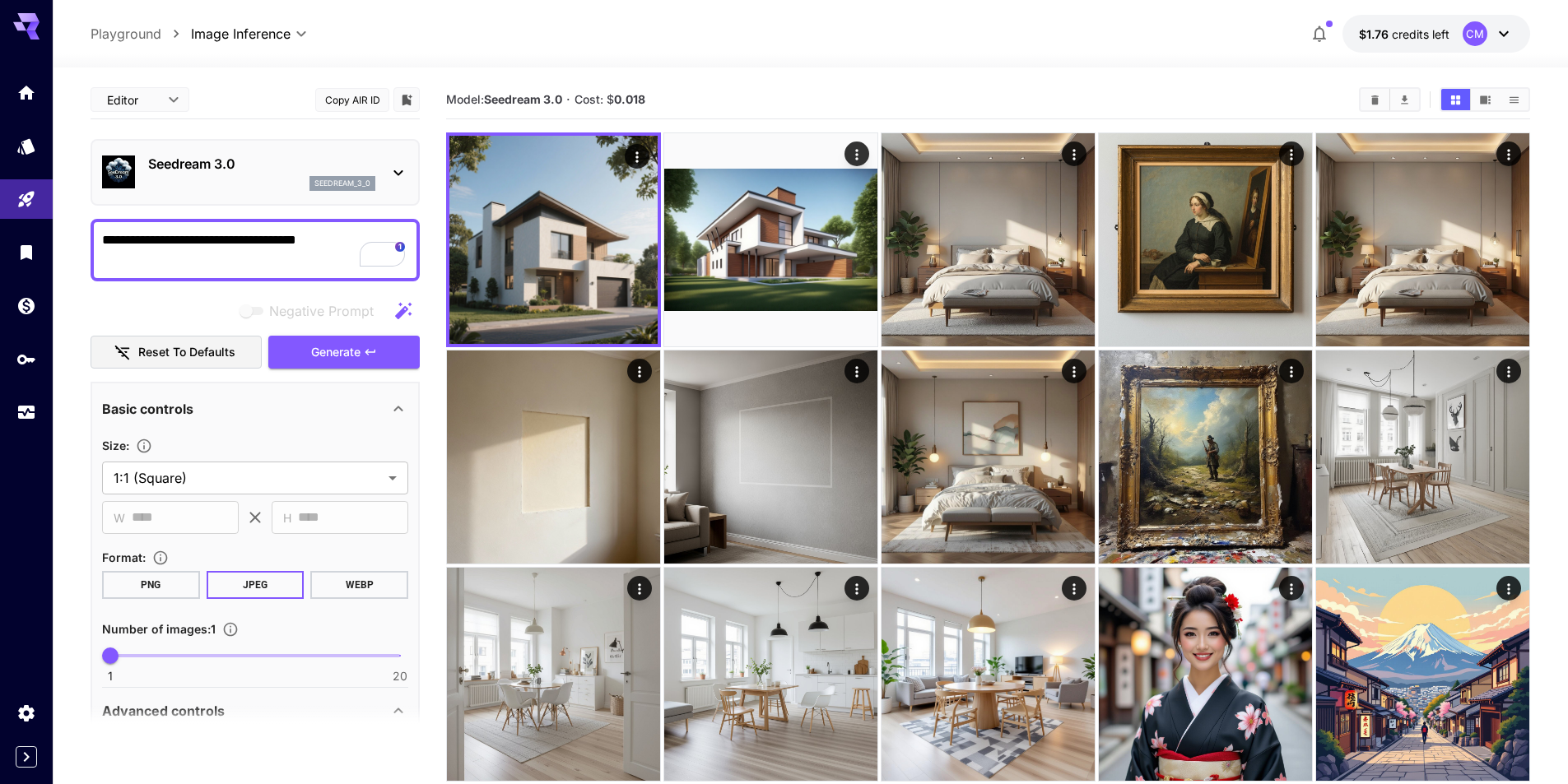
click at [276, 159] on p "Seedream 3.0" at bounding box center [262, 163] width 227 height 19
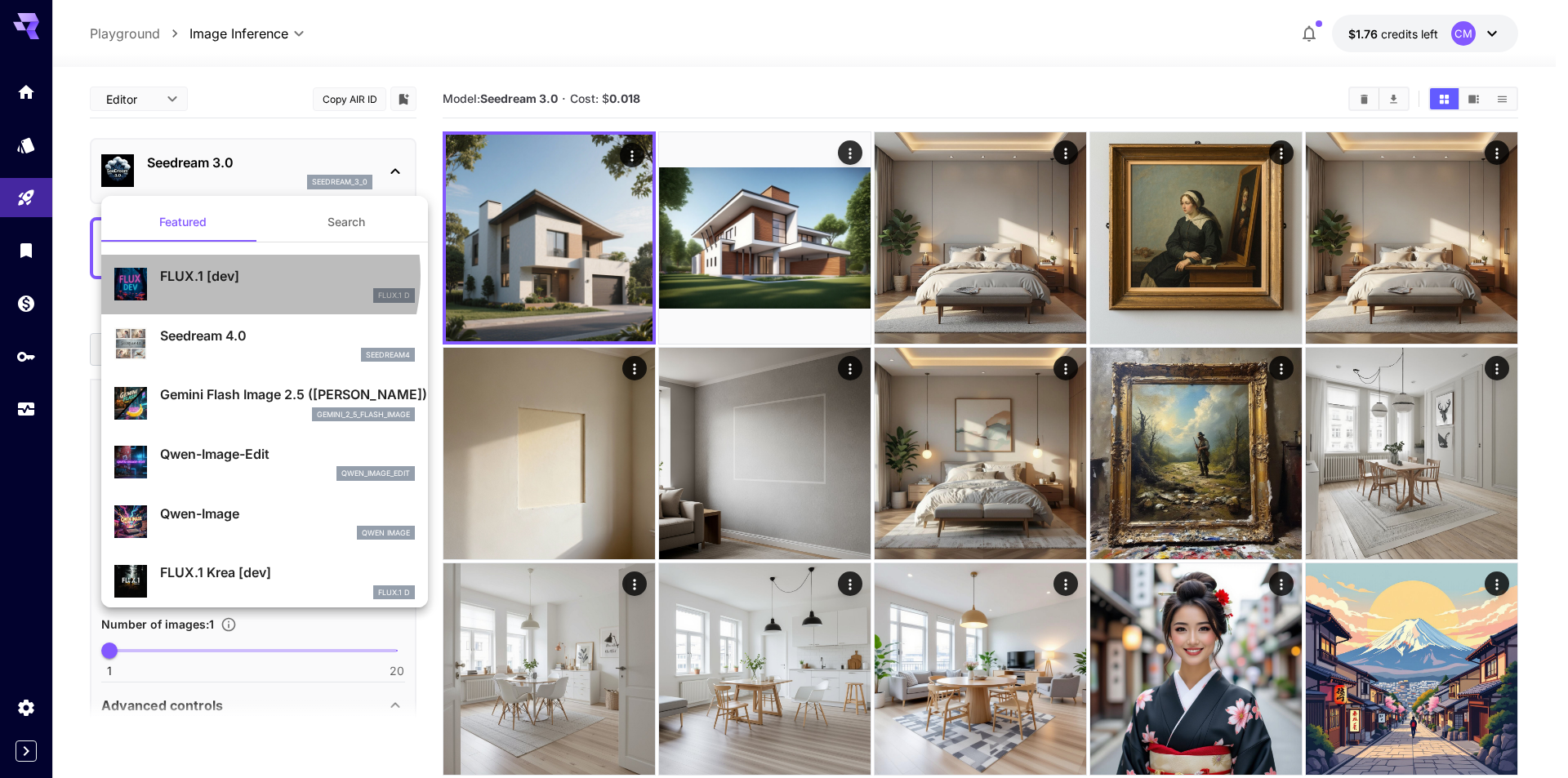
click at [235, 276] on p "FLUX.1 [dev]" at bounding box center [287, 276] width 255 height 19
type input "***"
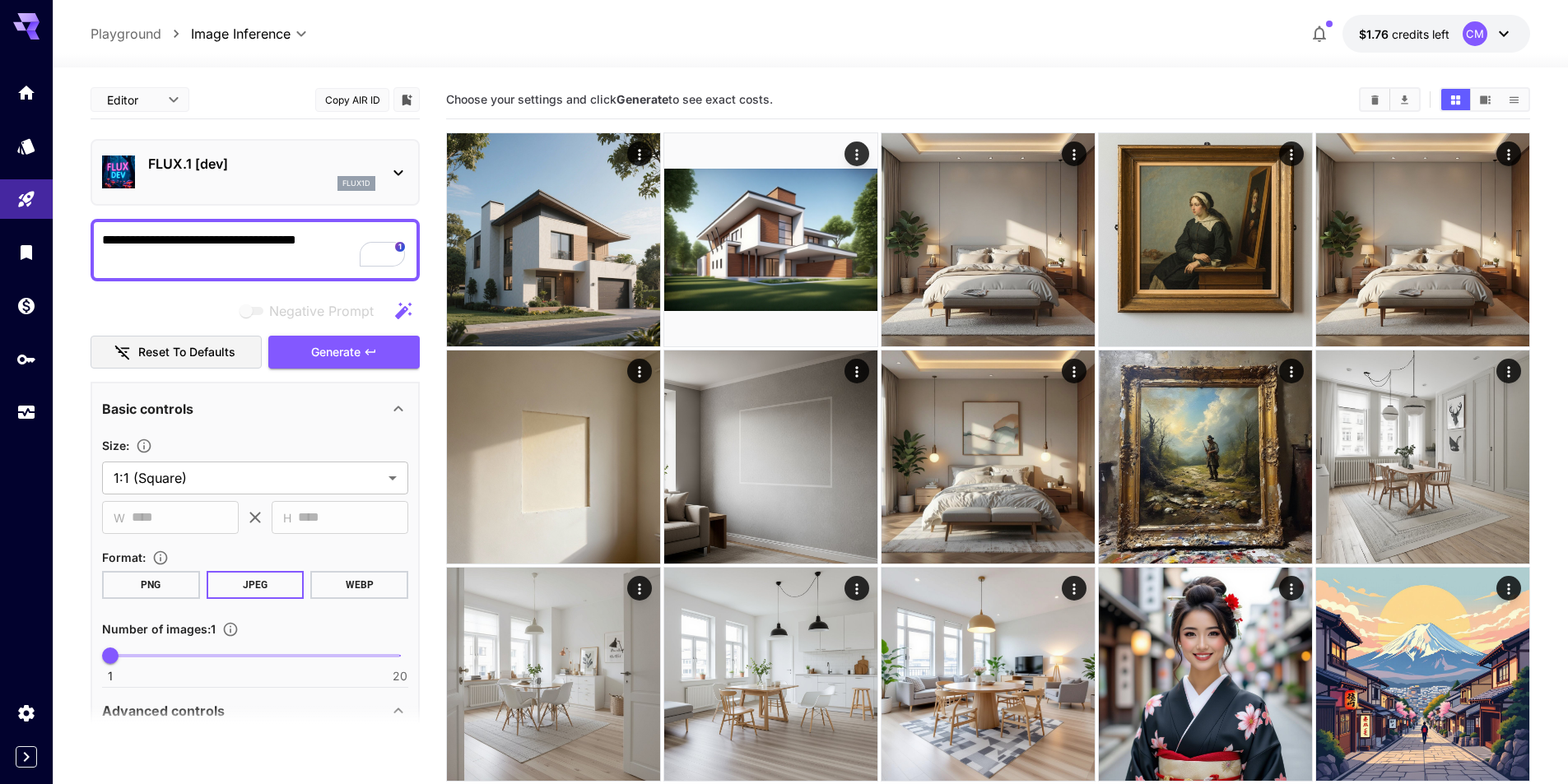
click at [241, 150] on div "FLUX.1 [dev] flux1d" at bounding box center [255, 172] width 306 height 50
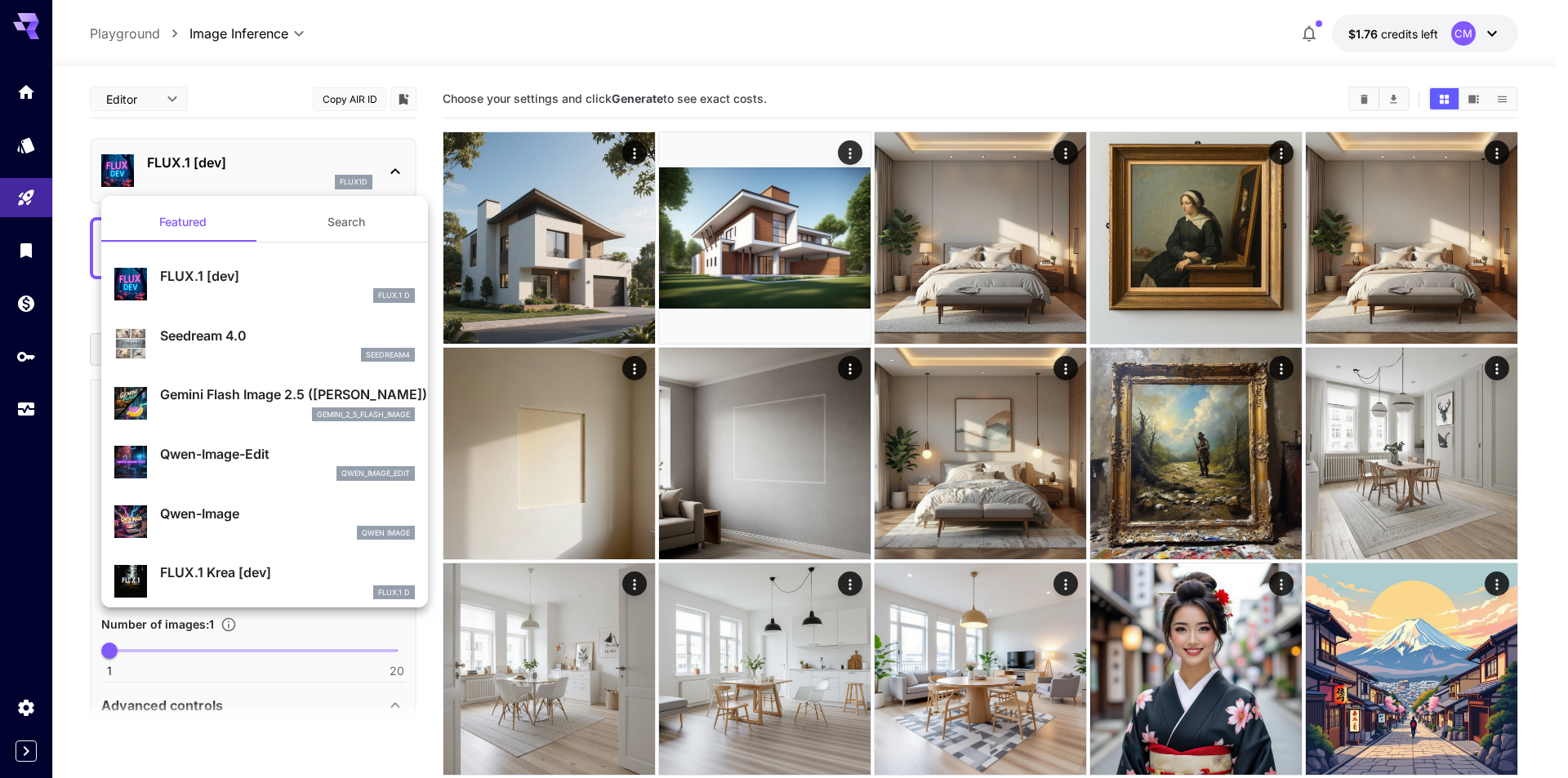
click at [229, 345] on p "Seedream 4.0" at bounding box center [287, 335] width 255 height 19
type input "**********"
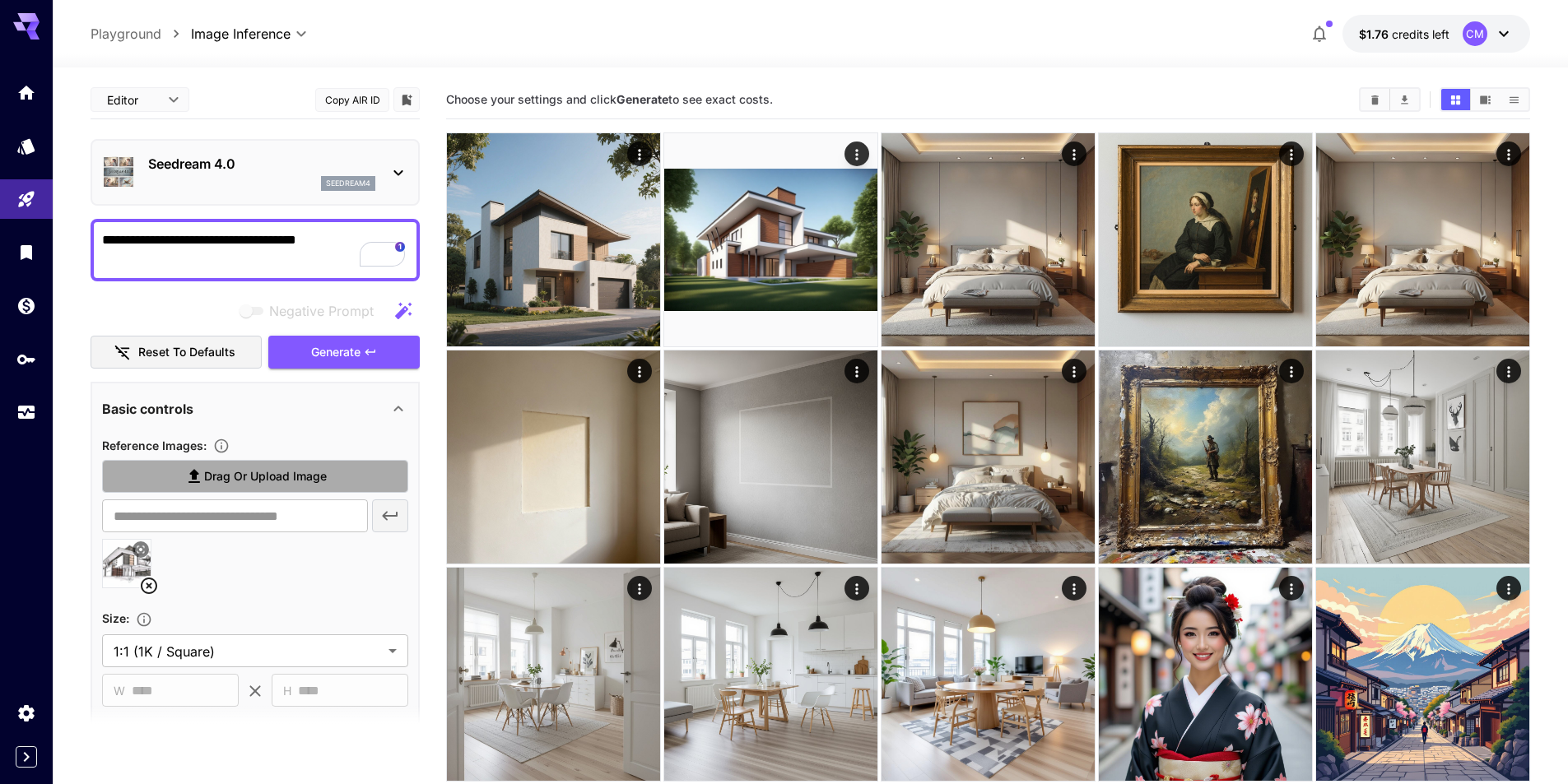
click at [249, 468] on span "Drag or upload image" at bounding box center [265, 477] width 122 height 20
click at [0, 0] on input "Drag or upload image" at bounding box center [0, 0] width 0 height 0
click at [346, 357] on span "Generate" at bounding box center [336, 353] width 50 height 20
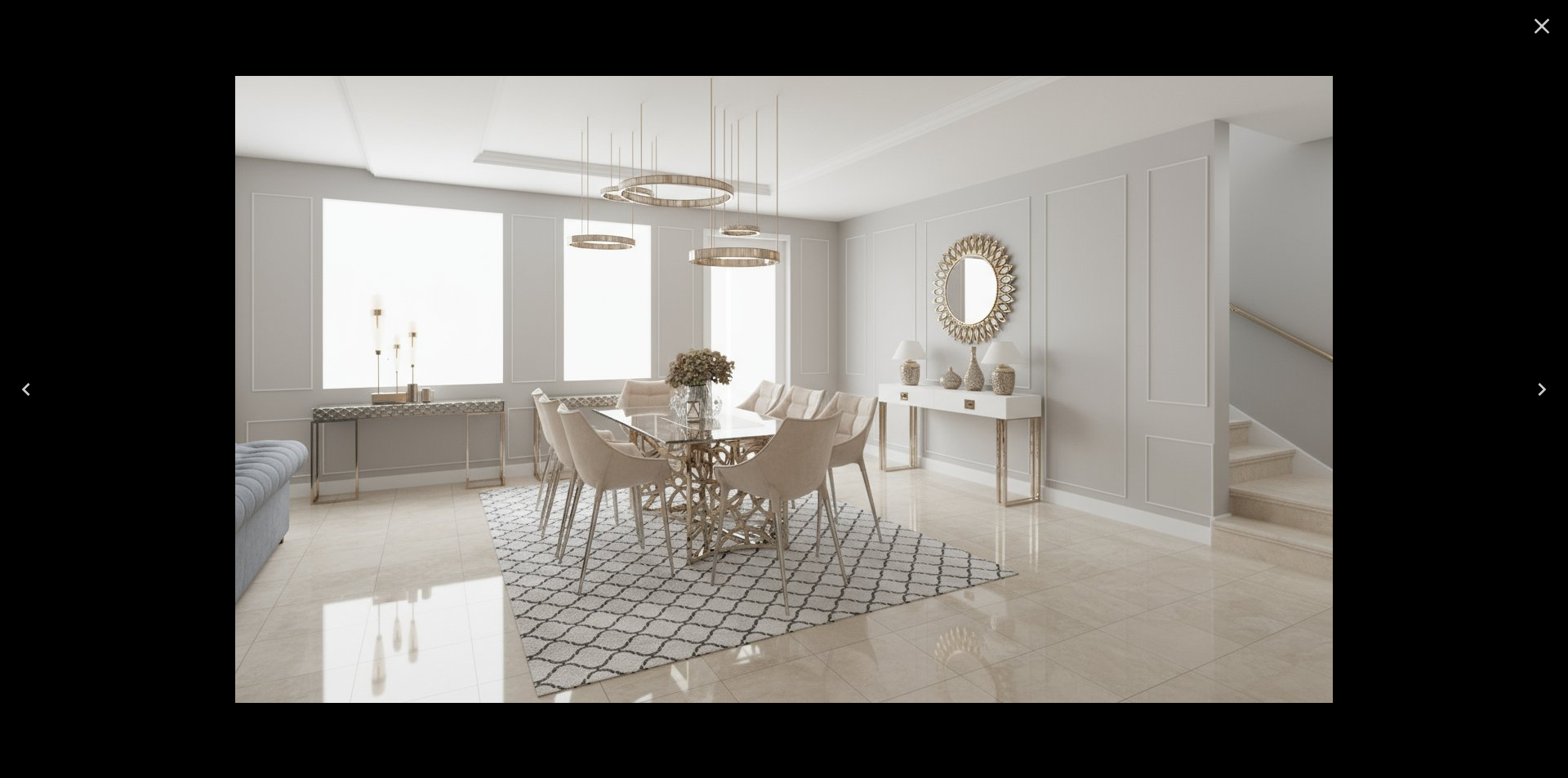
scroll to position [327, 0]
click at [1542, 25] on icon "Close" at bounding box center [1542, 26] width 16 height 16
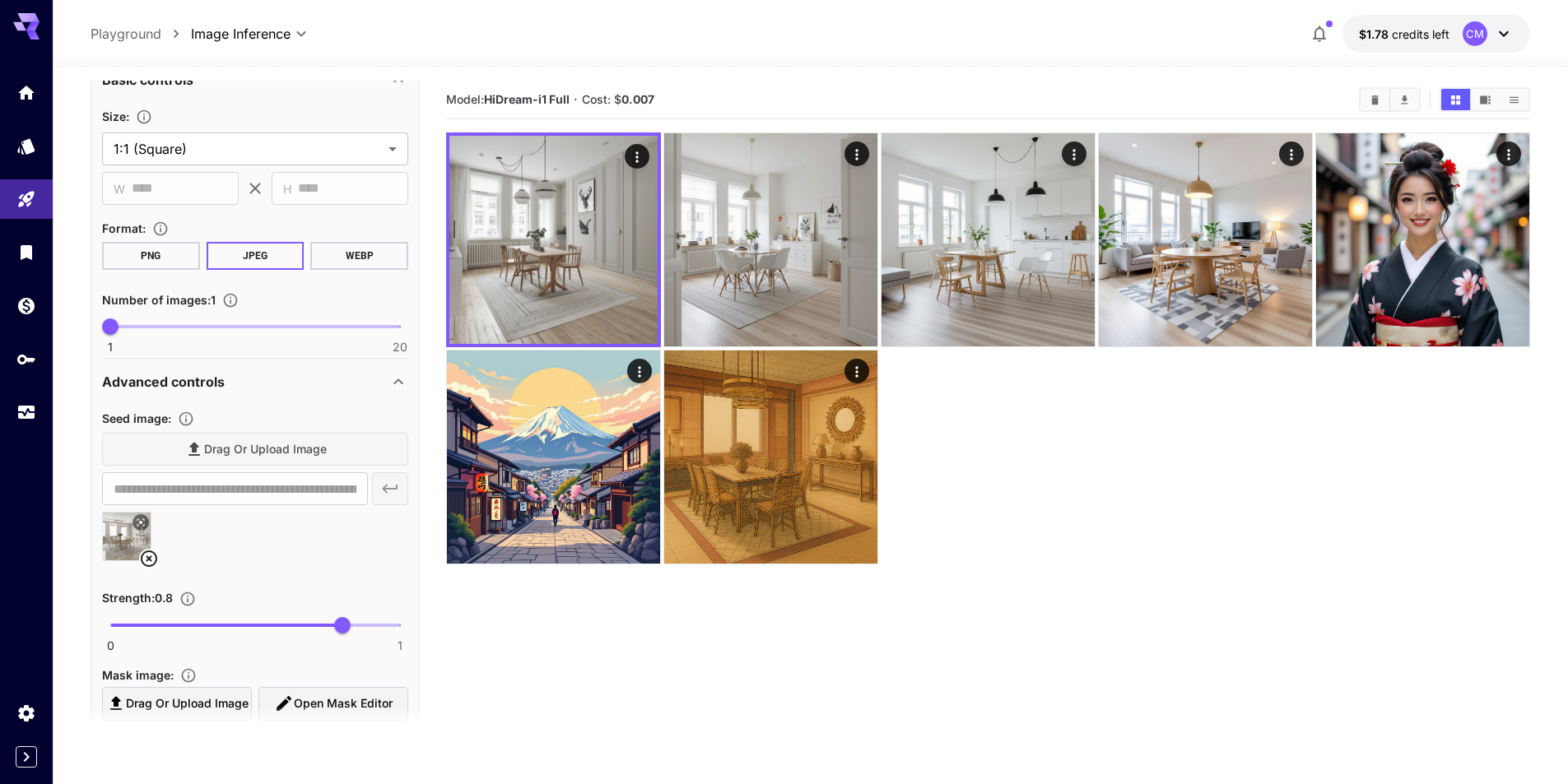
click at [142, 527] on icon at bounding box center [141, 522] width 10 height 10
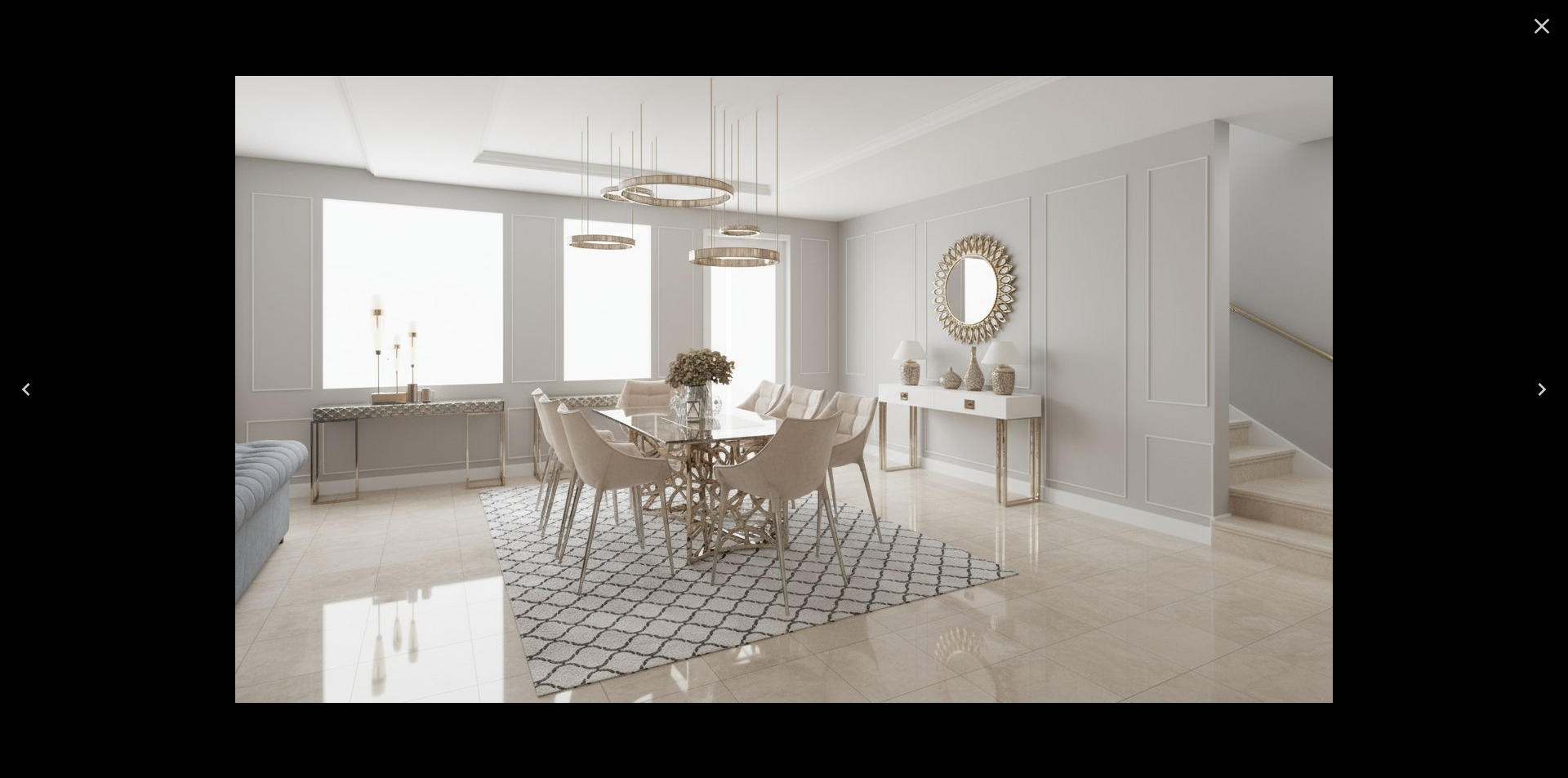
click at [1545, 32] on icon "Close" at bounding box center [1542, 26] width 26 height 26
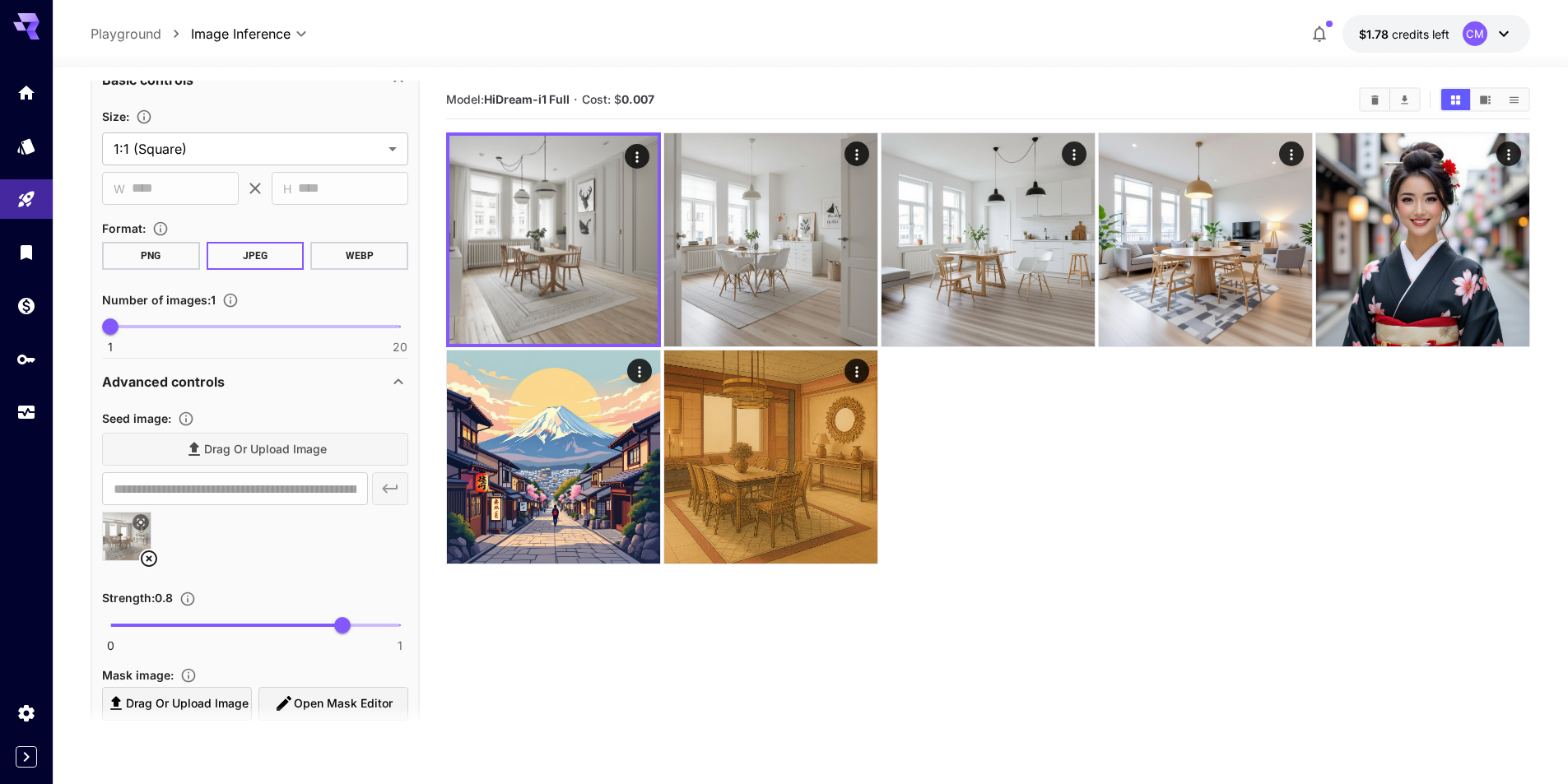
click at [148, 560] on icon at bounding box center [149, 559] width 17 height 17
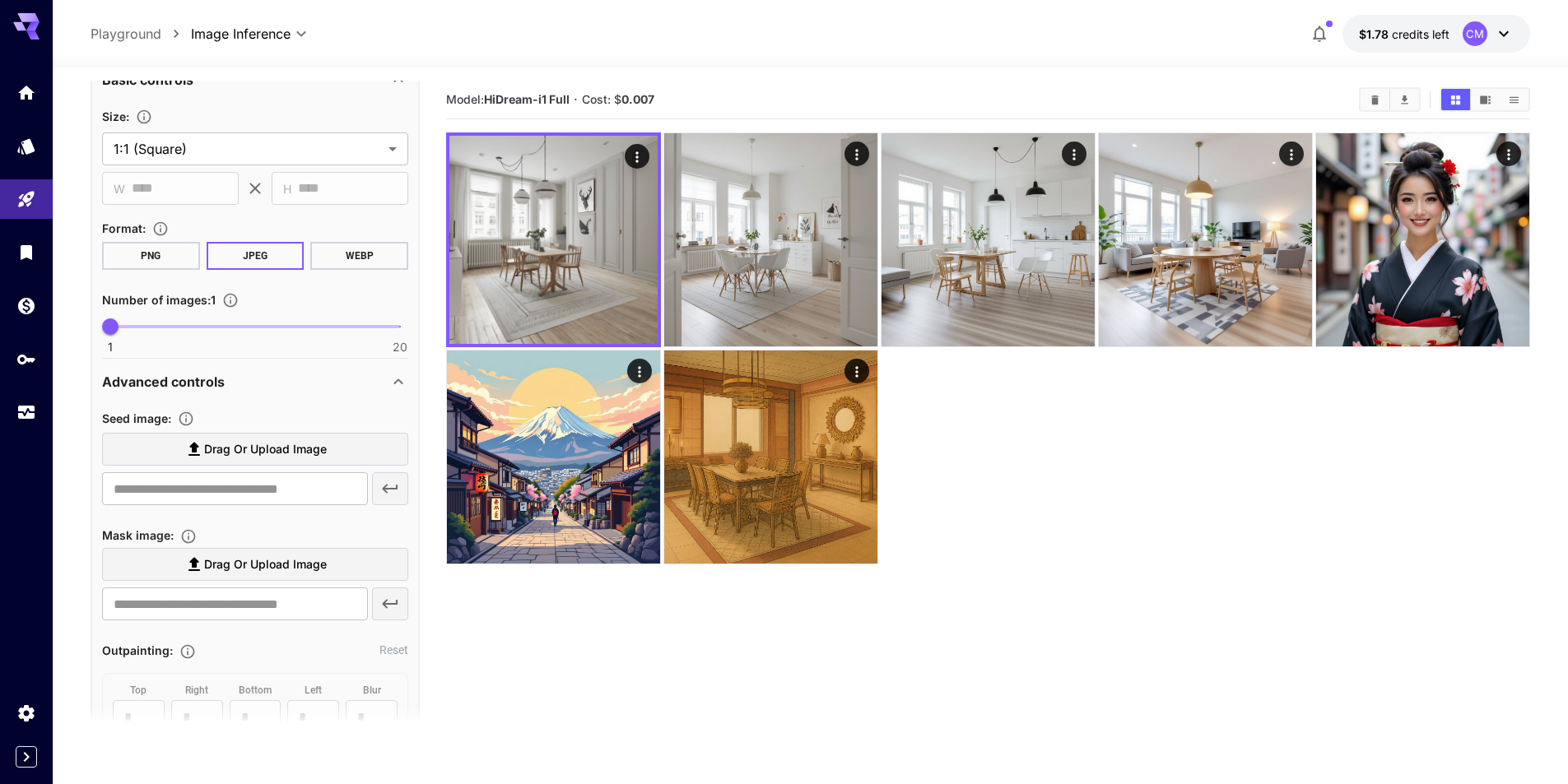
click at [262, 448] on span "Drag or upload image" at bounding box center [265, 450] width 122 height 20
click at [0, 0] on input "Drag or upload image" at bounding box center [0, 0] width 0 height 0
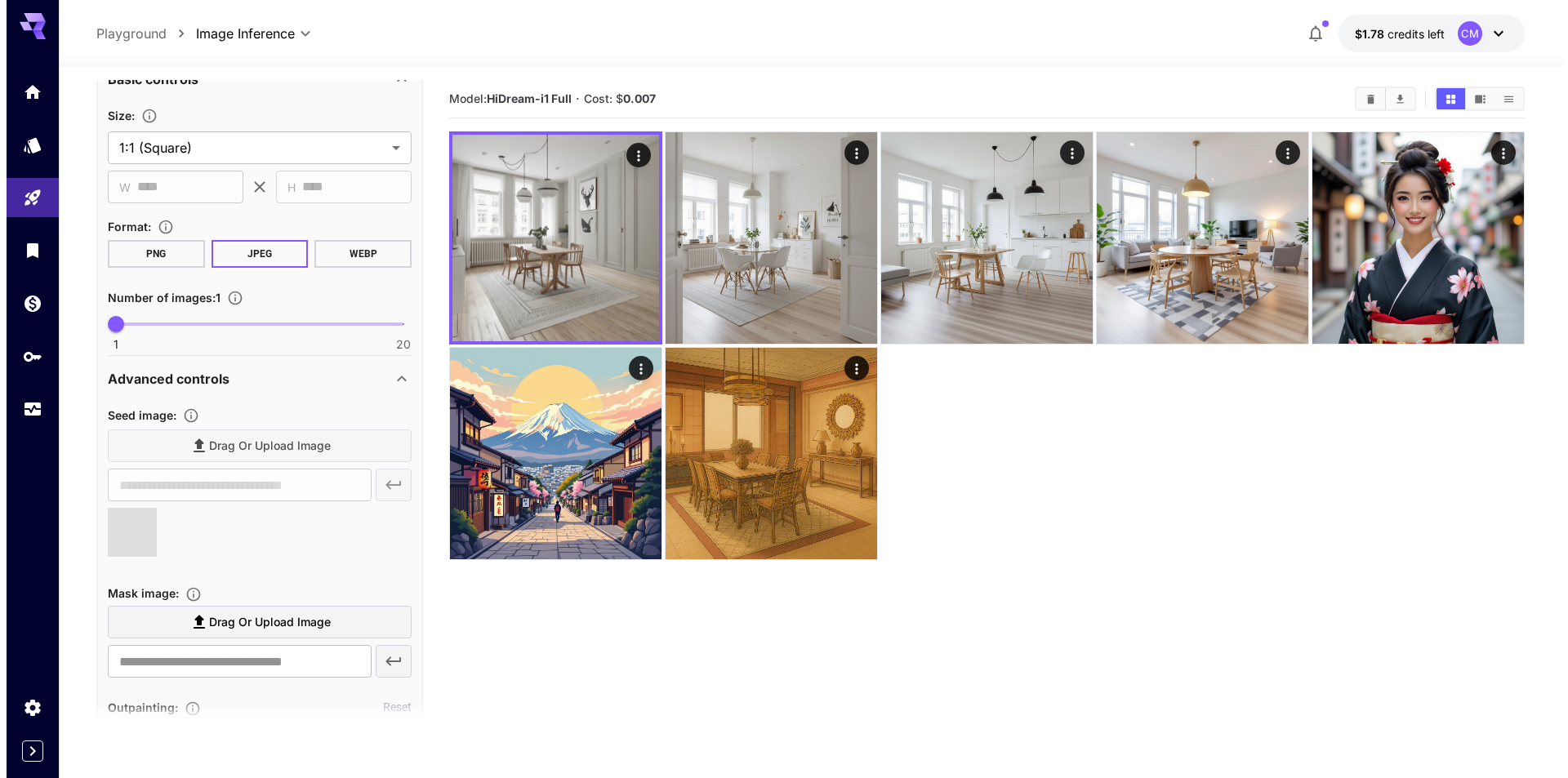
scroll to position [0, 0]
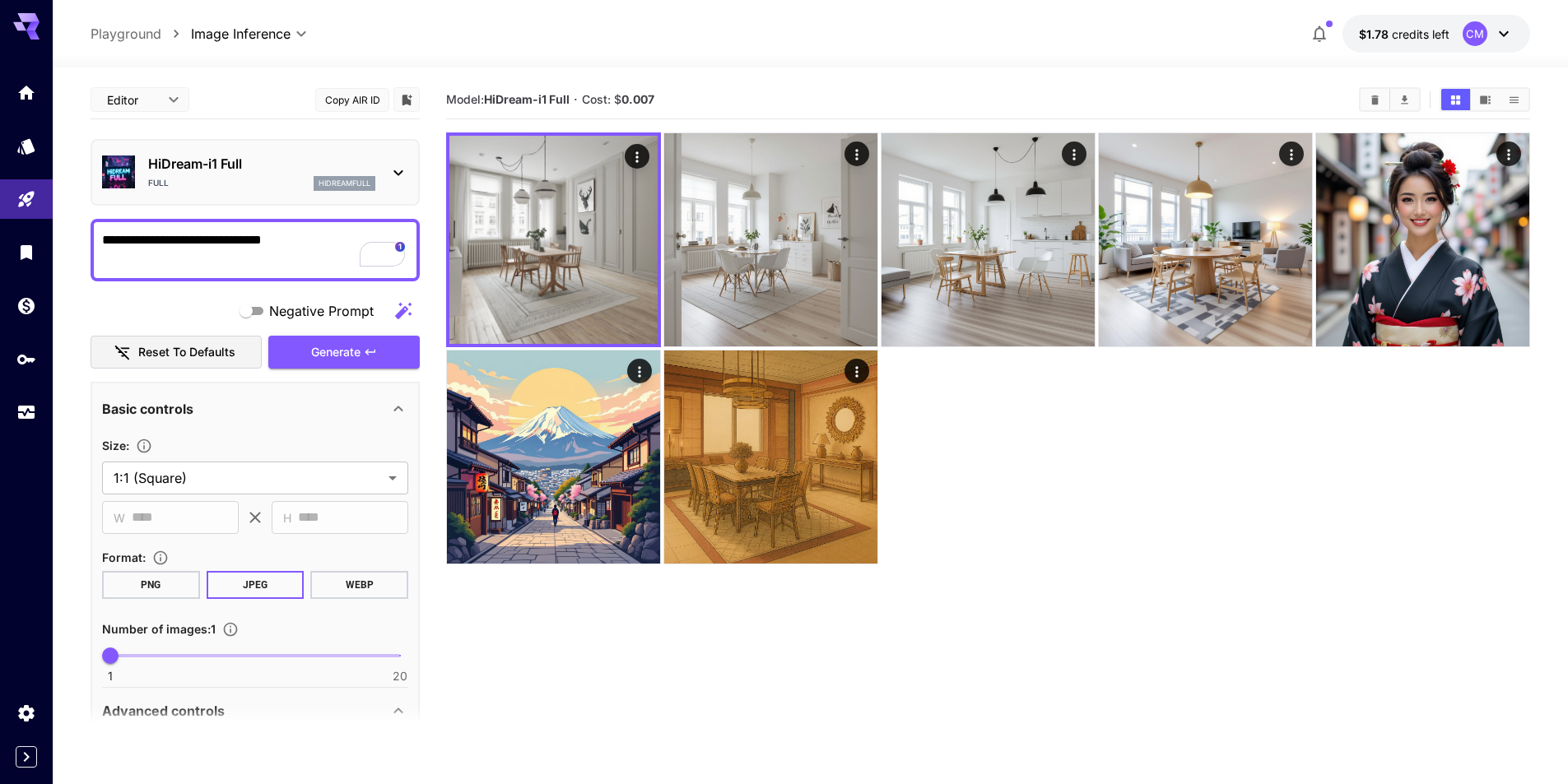
type input "**********"
click at [259, 273] on div "**********" at bounding box center [255, 250] width 329 height 62
click at [275, 247] on textarea "**********" at bounding box center [255, 250] width 306 height 40
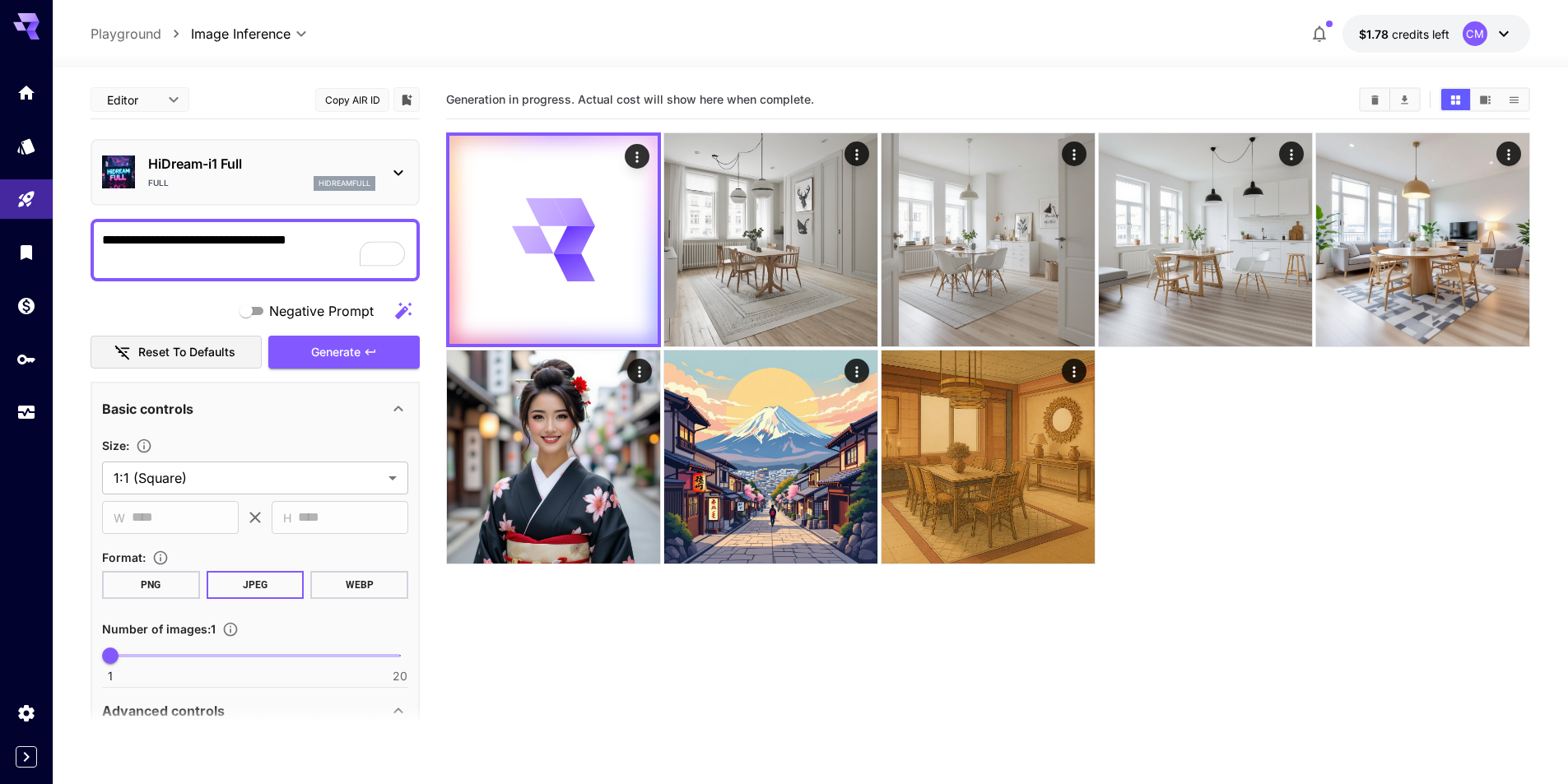
type textarea "**********"
click at [245, 189] on div "Full hidreamfull" at bounding box center [262, 184] width 227 height 15
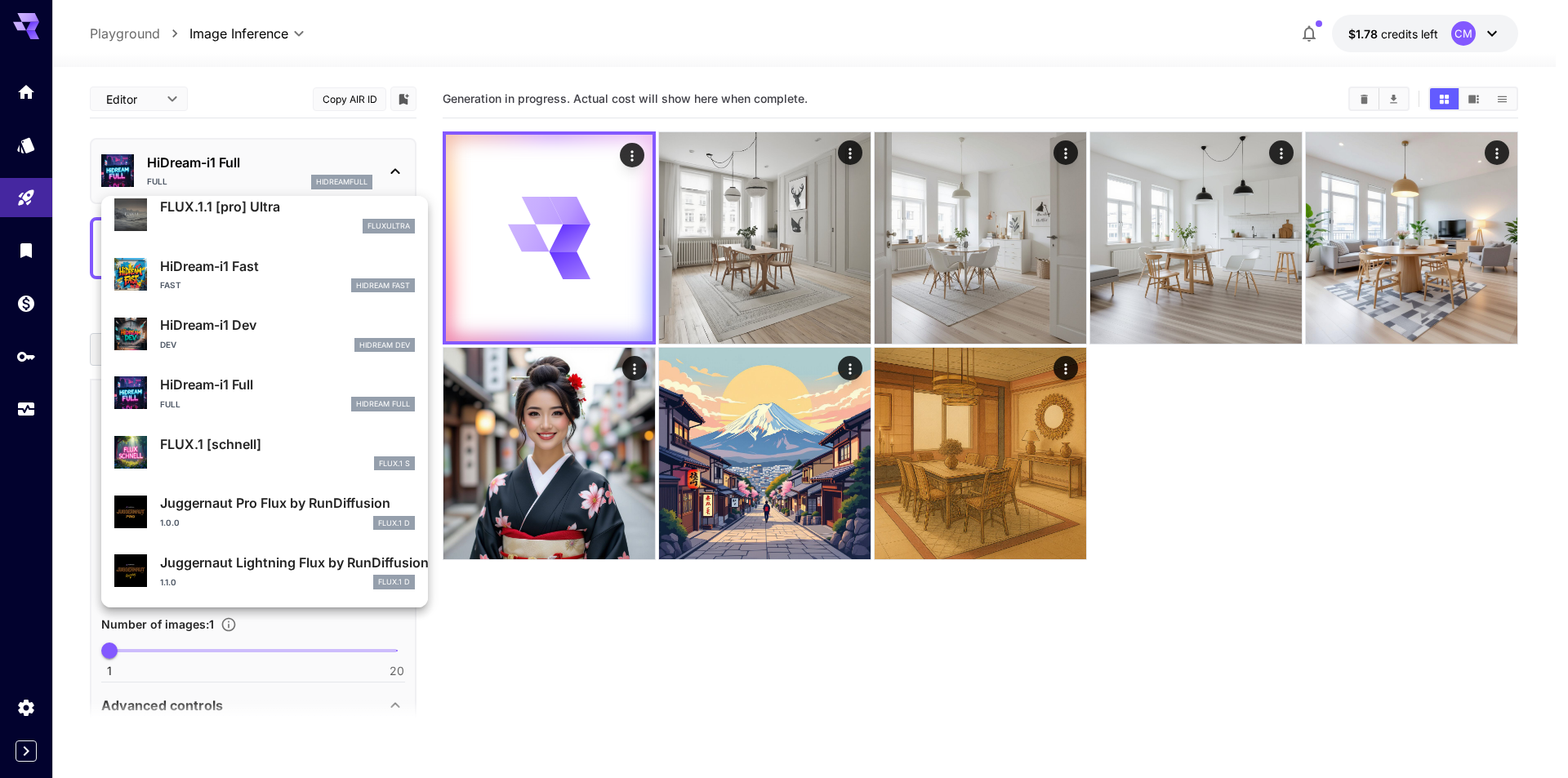
scroll to position [1529, 0]
click at [274, 326] on p "HiDream-i1 Dev" at bounding box center [287, 324] width 255 height 19
type input "**"
type input "*"
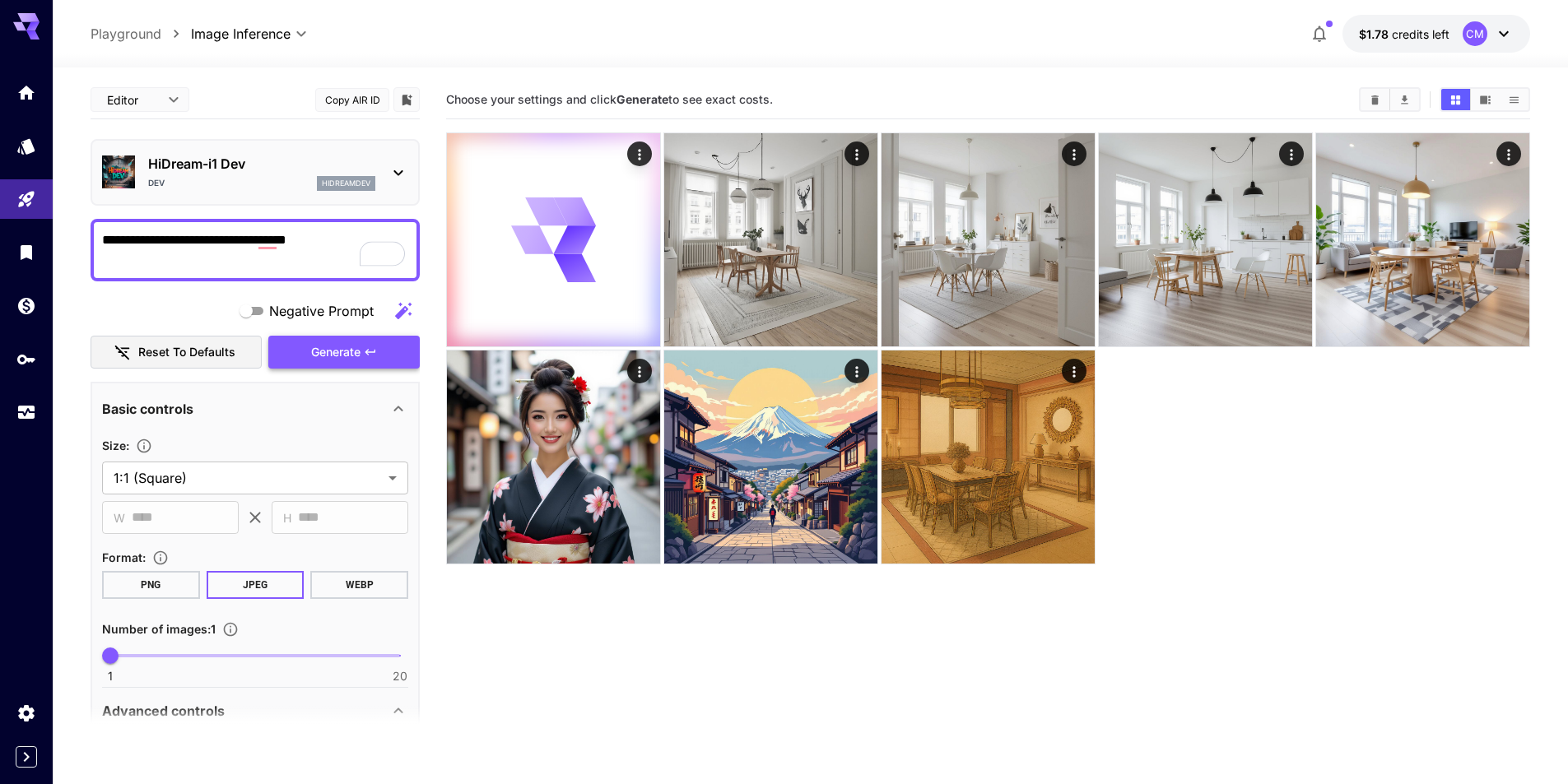
click at [350, 349] on span "Generate" at bounding box center [336, 353] width 50 height 20
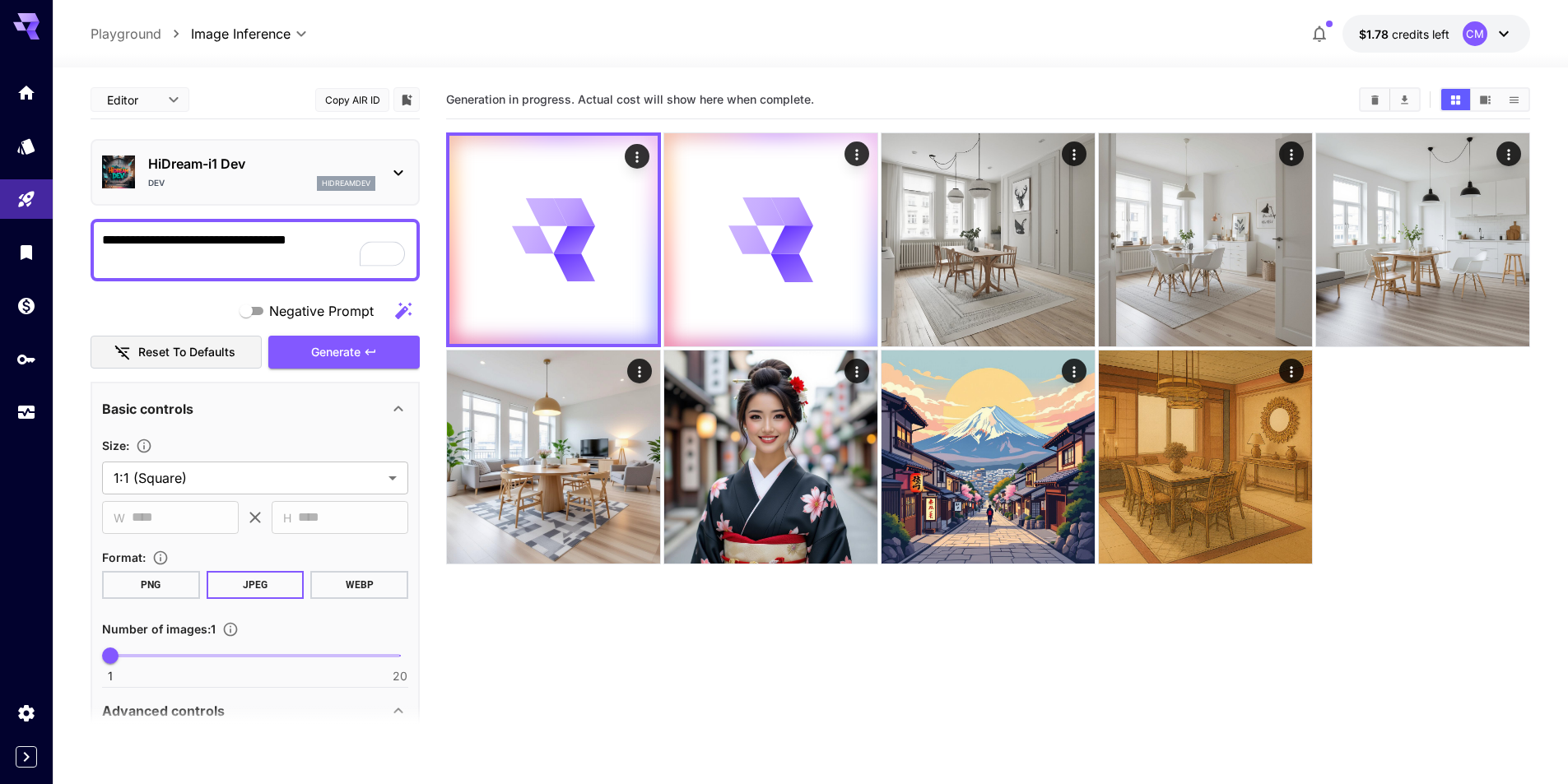
click at [315, 187] on div "Dev hidreamdev" at bounding box center [262, 184] width 227 height 15
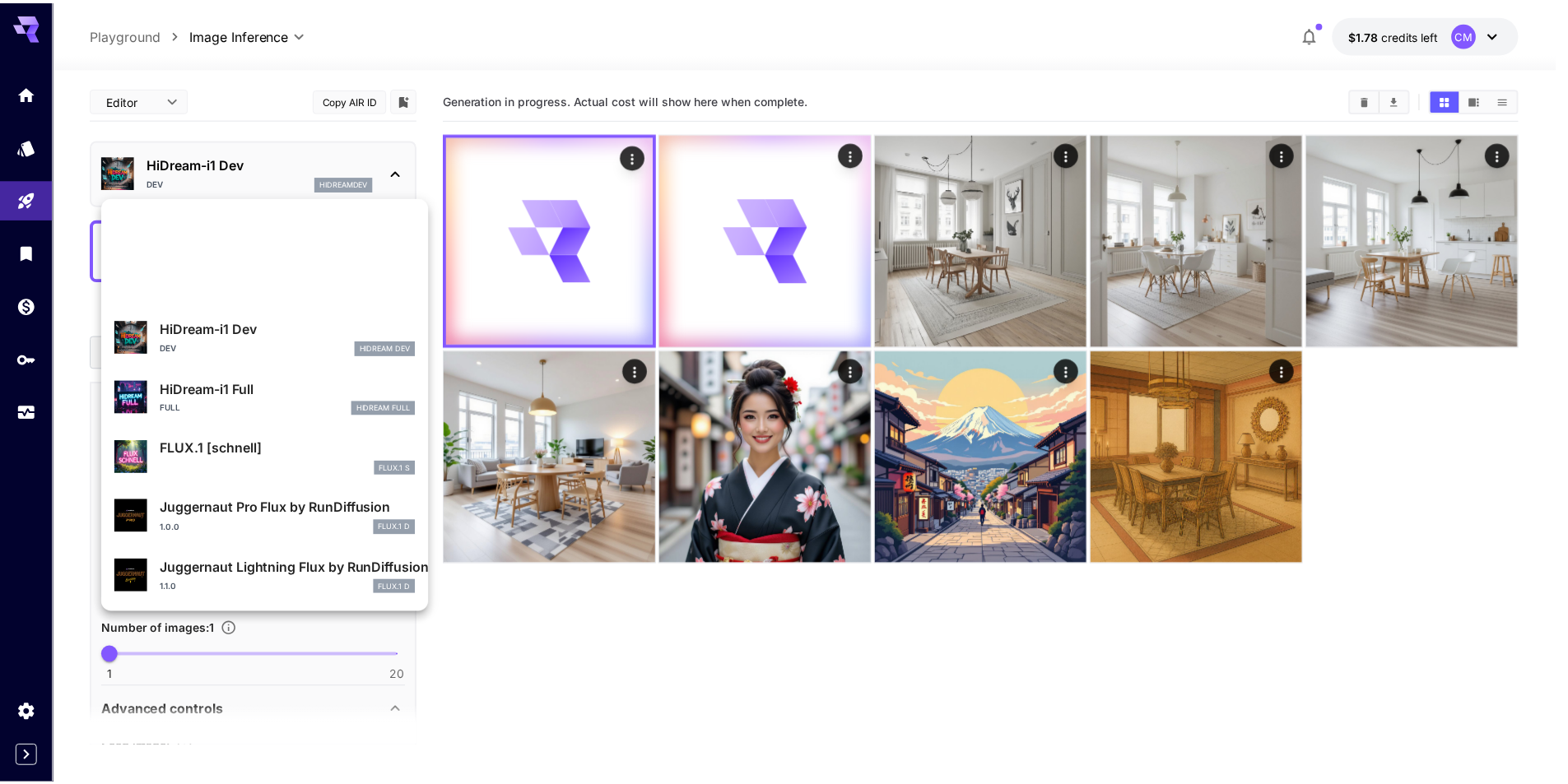
scroll to position [1332, 0]
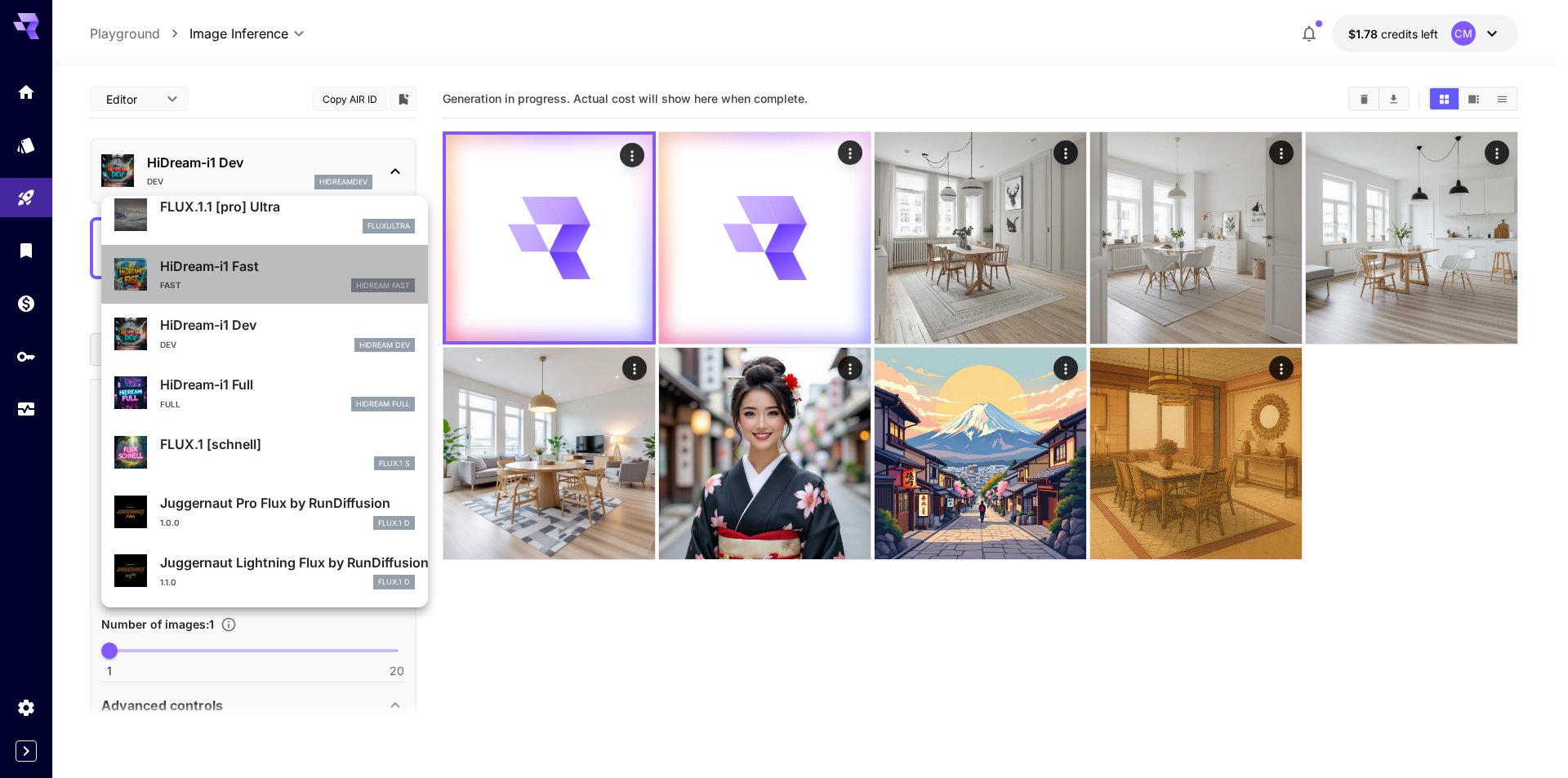
click at [285, 265] on p "HiDream-i1 Fast" at bounding box center [287, 265] width 255 height 19
type input "**"
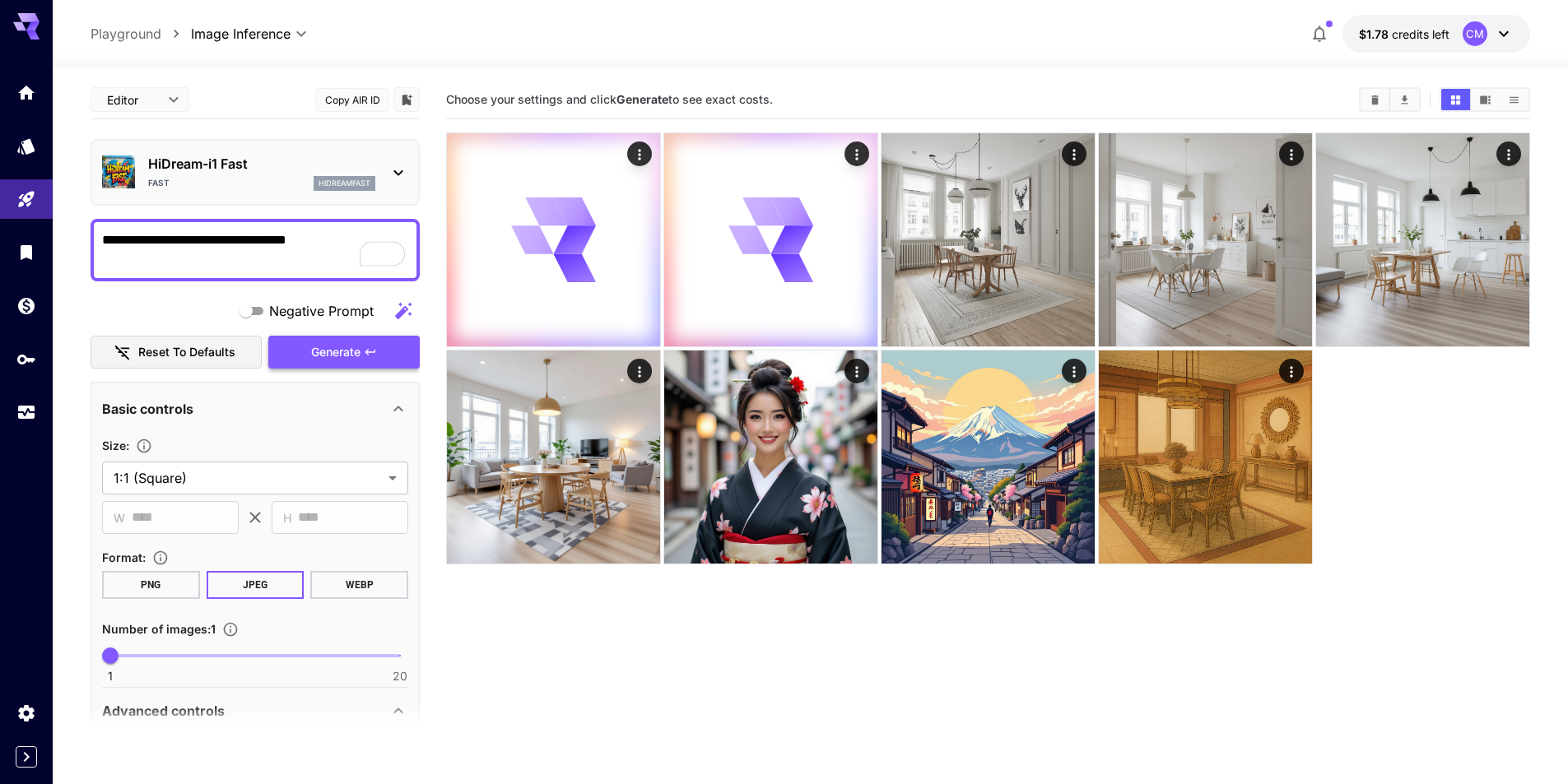
click at [365, 349] on icon "button" at bounding box center [370, 353] width 14 height 14
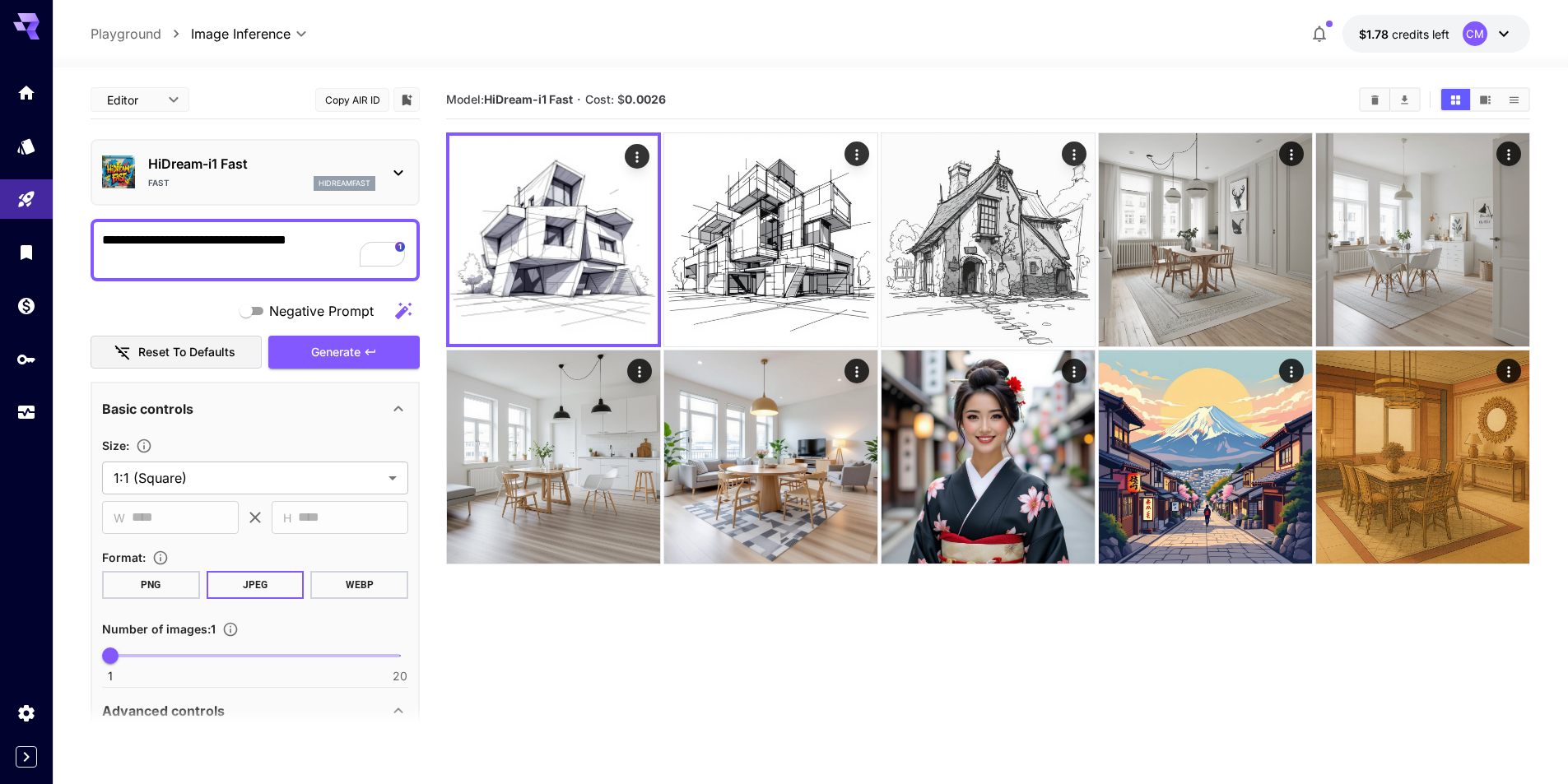
click at [193, 241] on textarea "**********" at bounding box center [255, 250] width 306 height 40
click at [318, 239] on textarea "**********" at bounding box center [255, 250] width 306 height 40
drag, startPoint x: 213, startPoint y: 239, endPoint x: 15, endPoint y: 239, distance: 198.0
click at [17, 239] on div "**********" at bounding box center [784, 457] width 1568 height 914
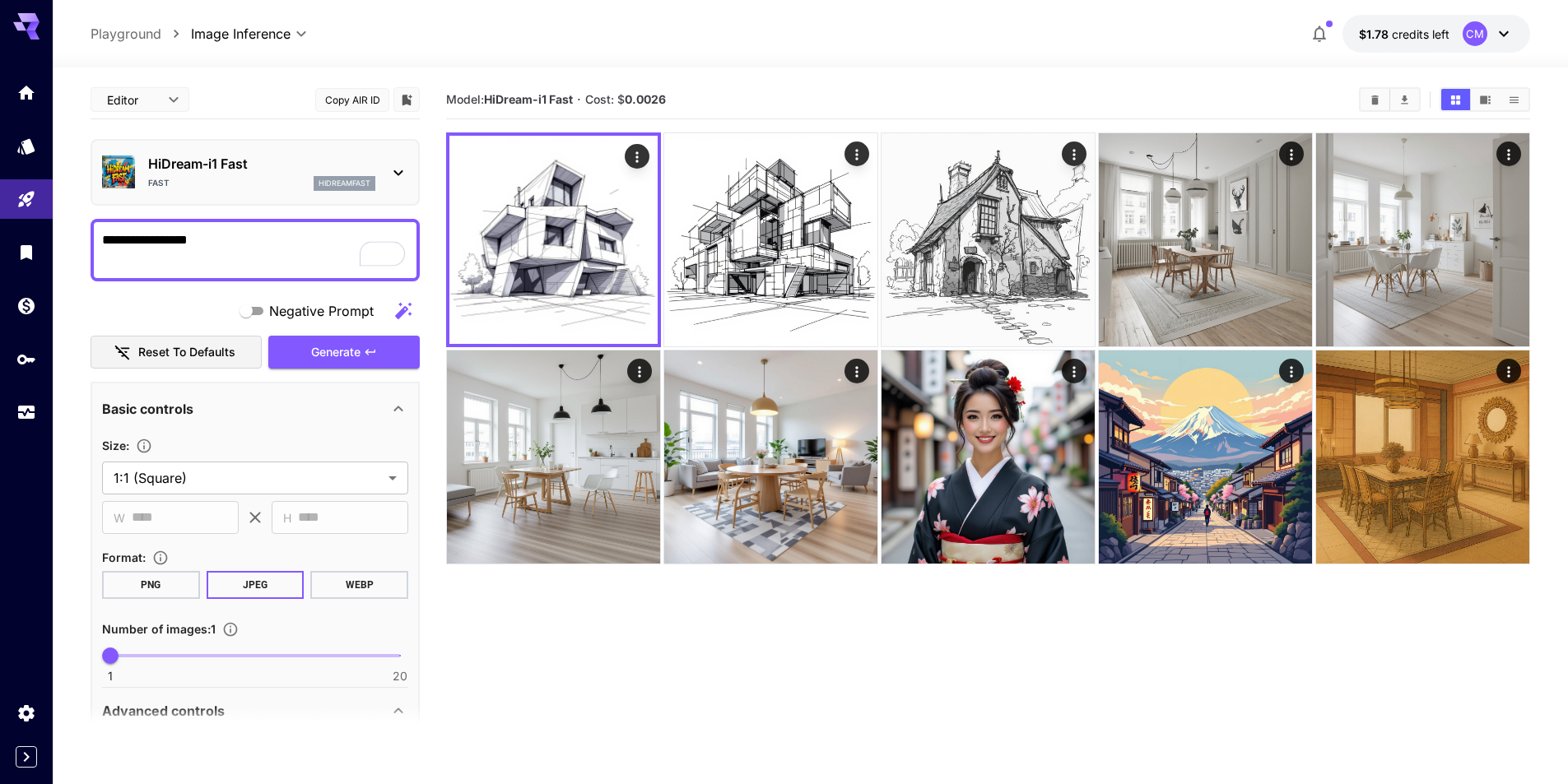
click at [137, 234] on textarea "**********" at bounding box center [255, 250] width 306 height 40
click at [358, 350] on span "Generate" at bounding box center [336, 353] width 50 height 20
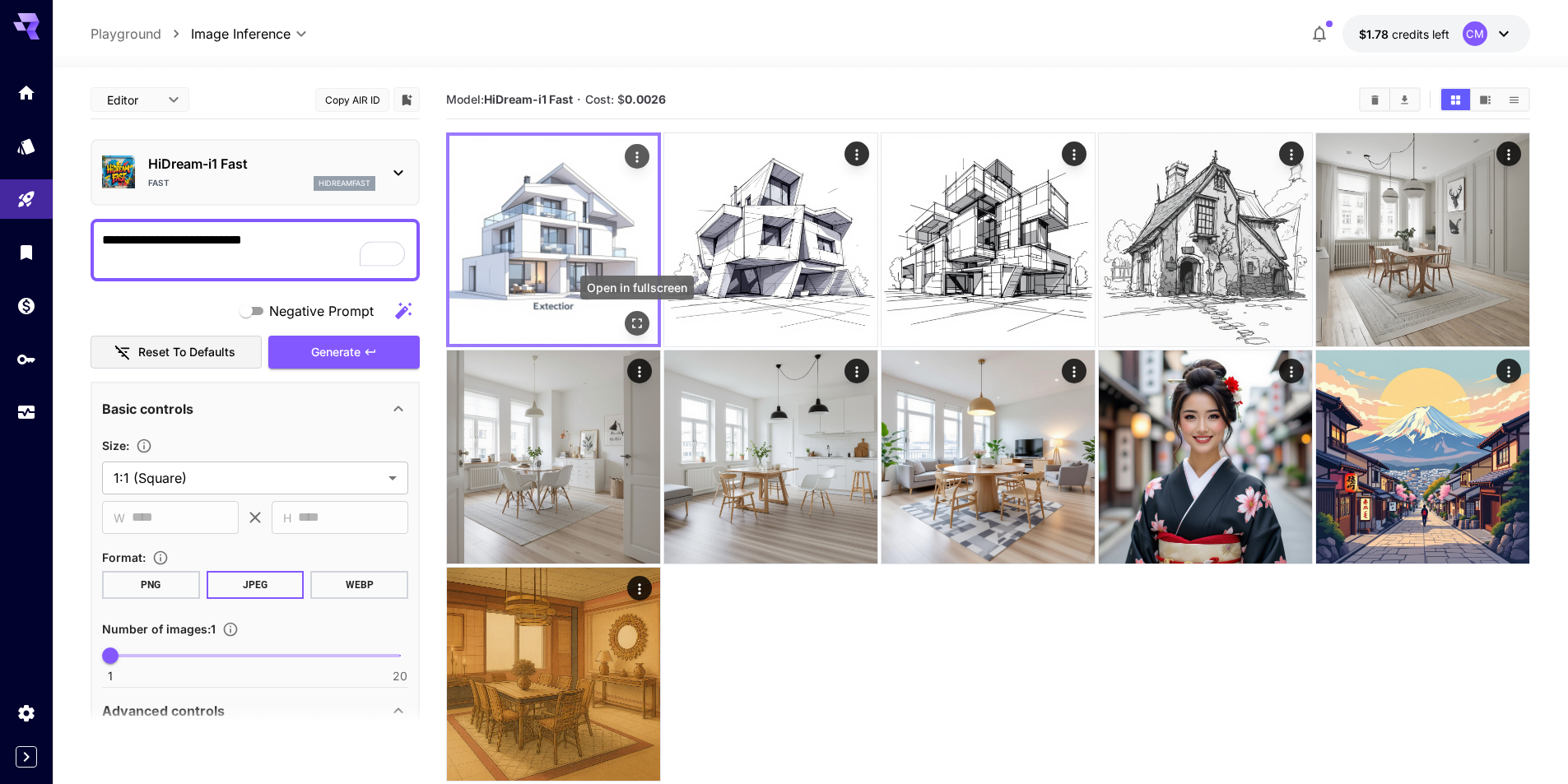
type textarea "**********"
click at [629, 322] on icon "Open in fullscreen" at bounding box center [637, 324] width 17 height 17
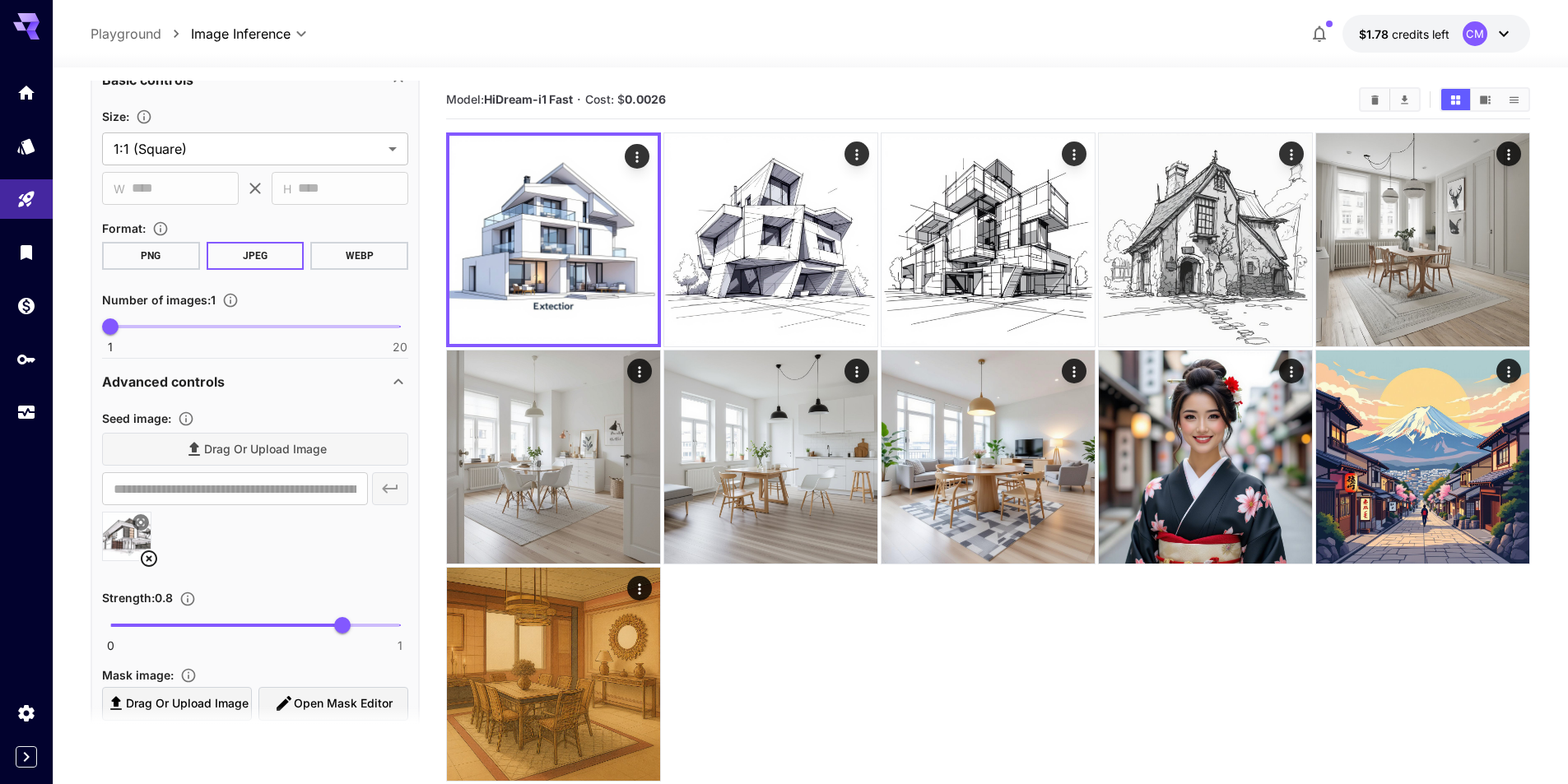
click at [149, 558] on icon at bounding box center [149, 559] width 17 height 17
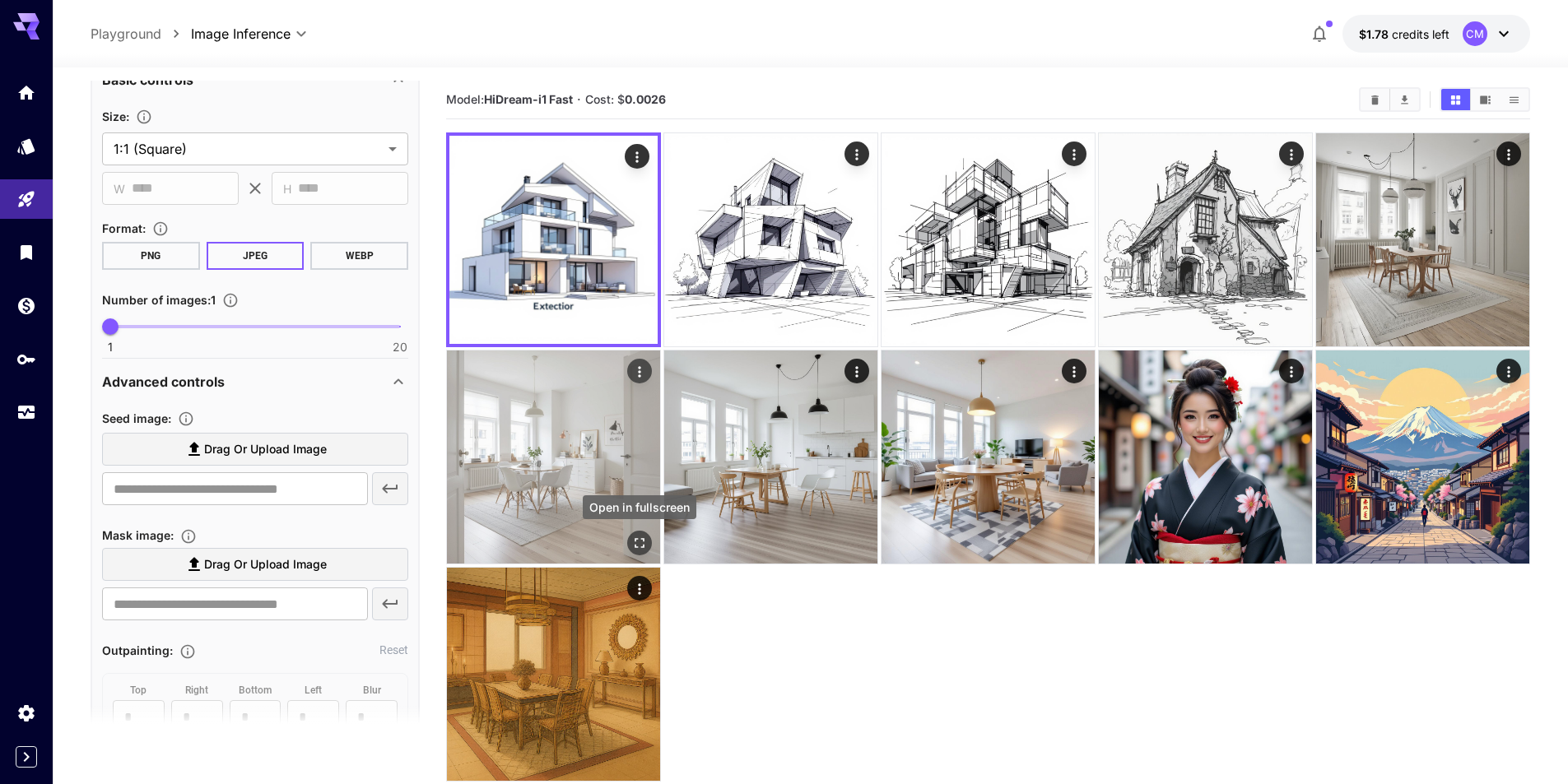
click at [635, 543] on icon "Open in fullscreen" at bounding box center [640, 543] width 17 height 17
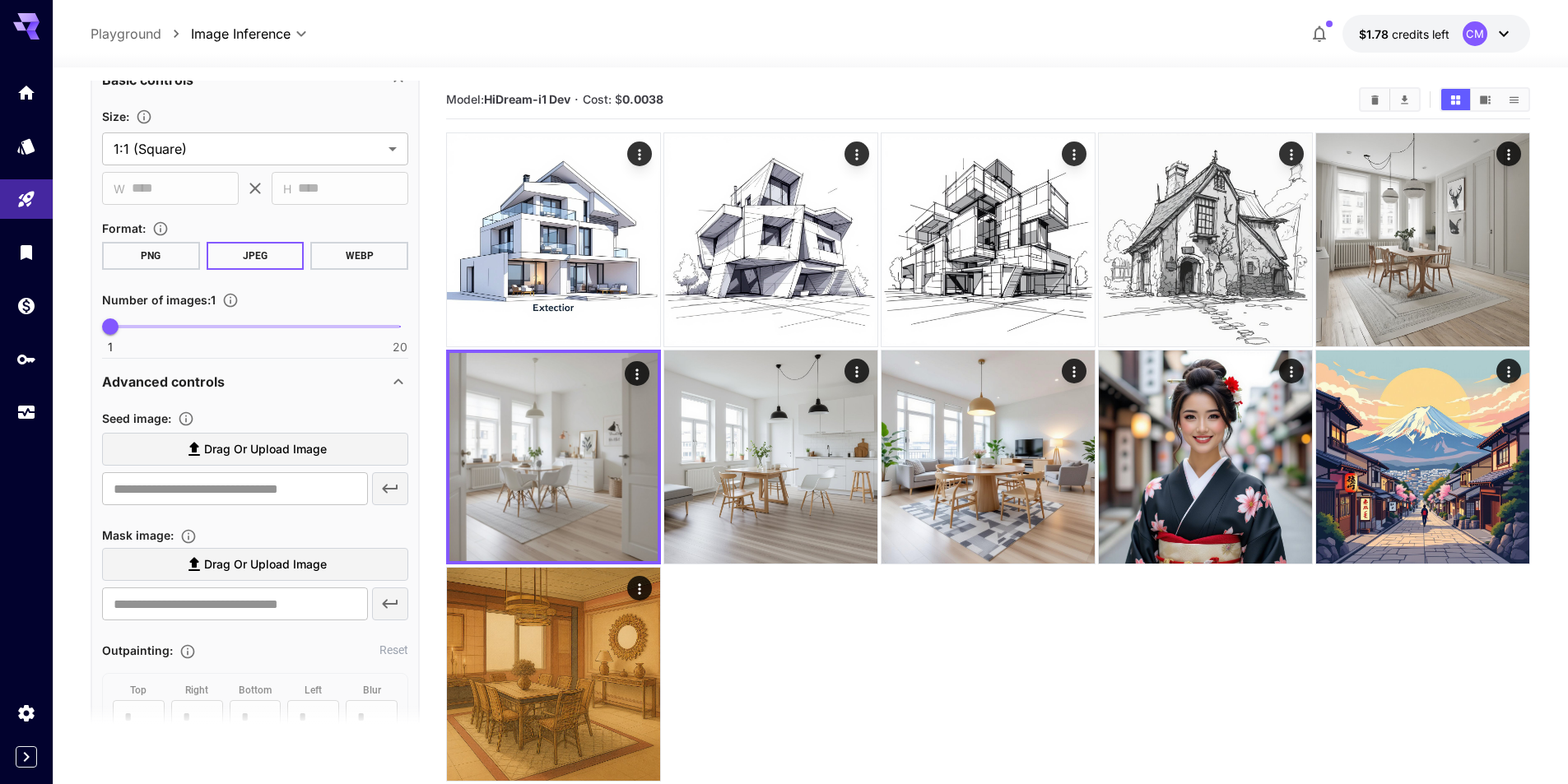
click at [1497, 33] on icon at bounding box center [1503, 33] width 19 height 19
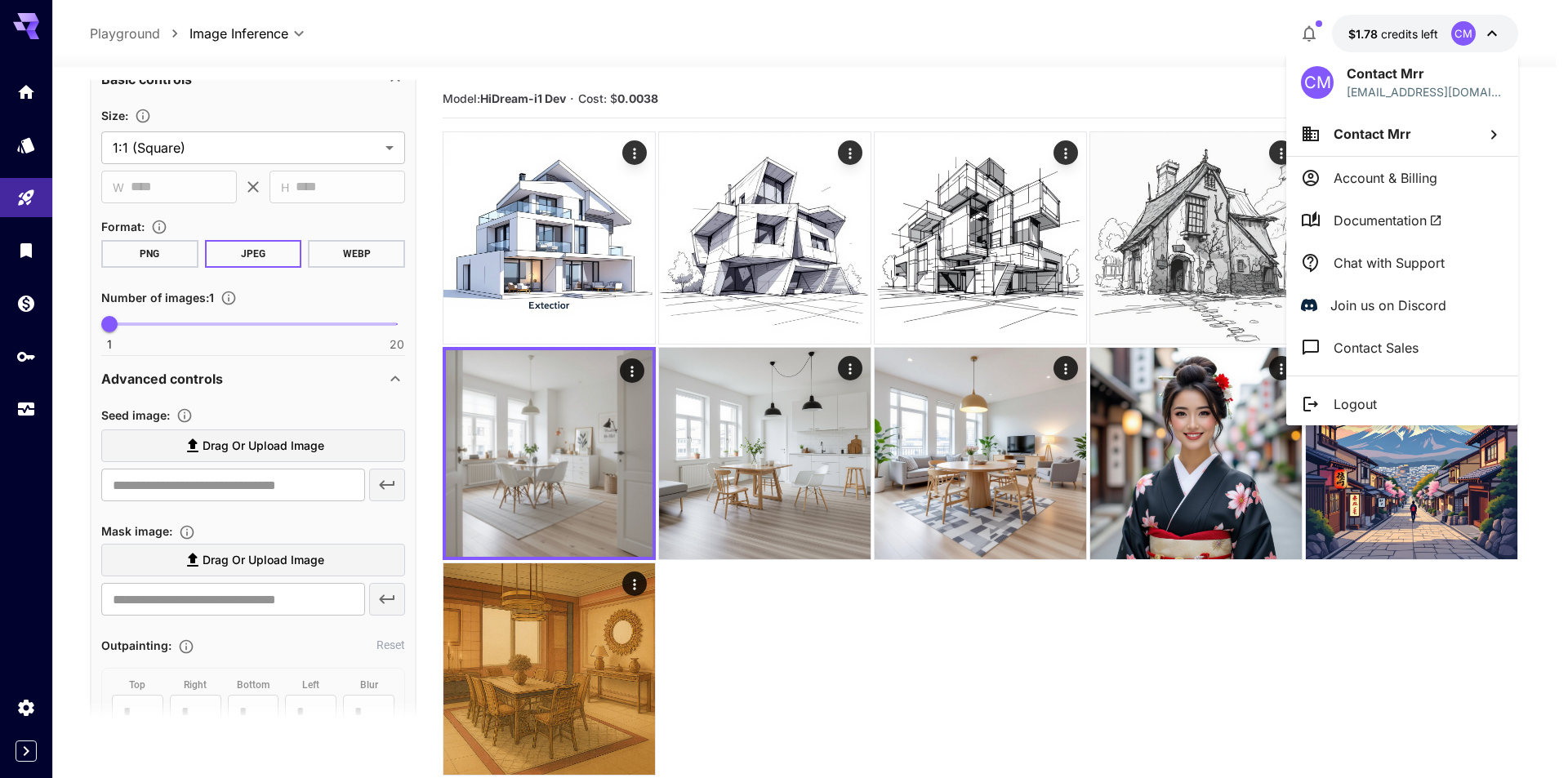
click at [929, 695] on div at bounding box center [784, 389] width 1568 height 778
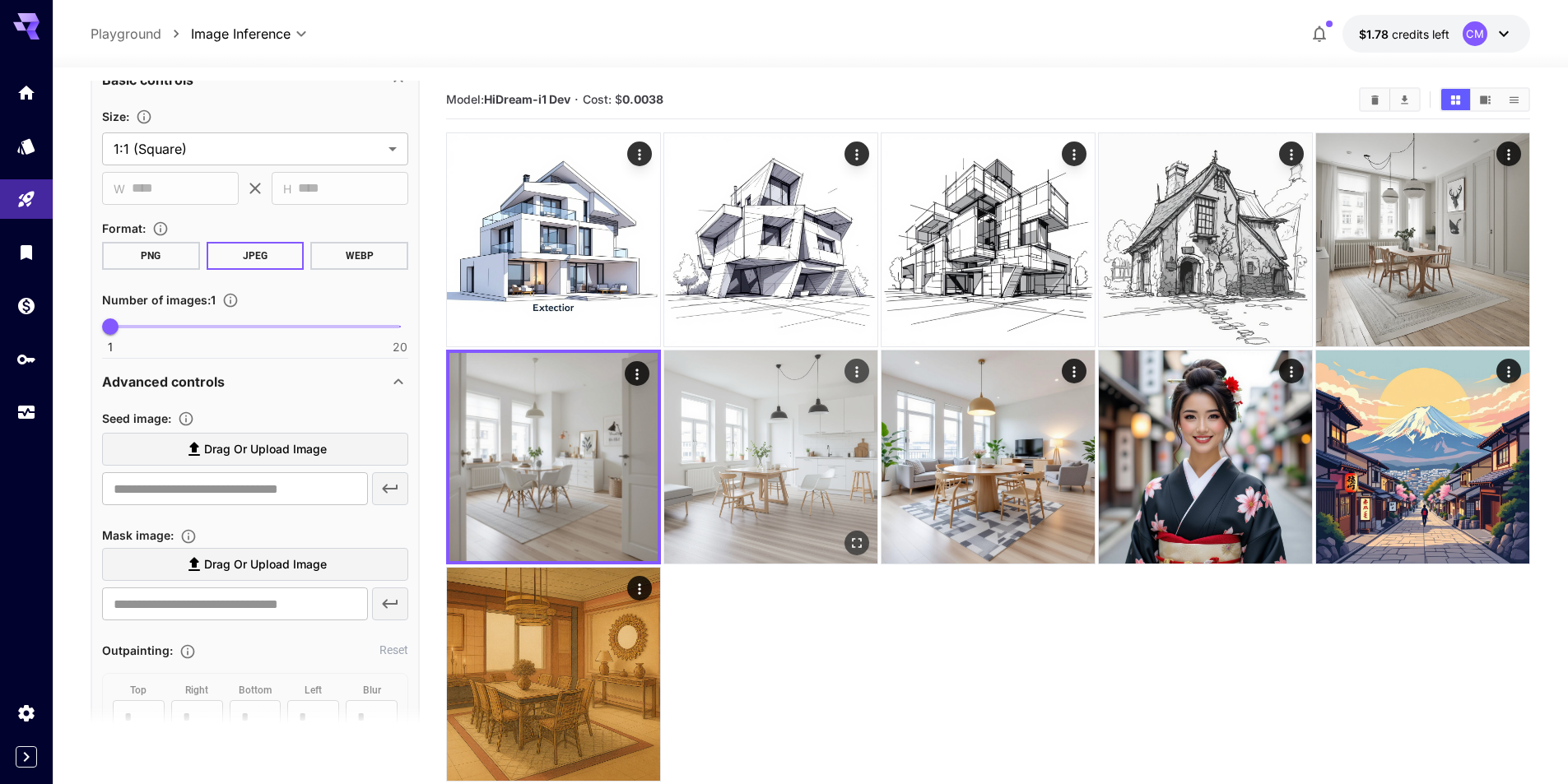
click at [727, 362] on img at bounding box center [770, 457] width 214 height 214
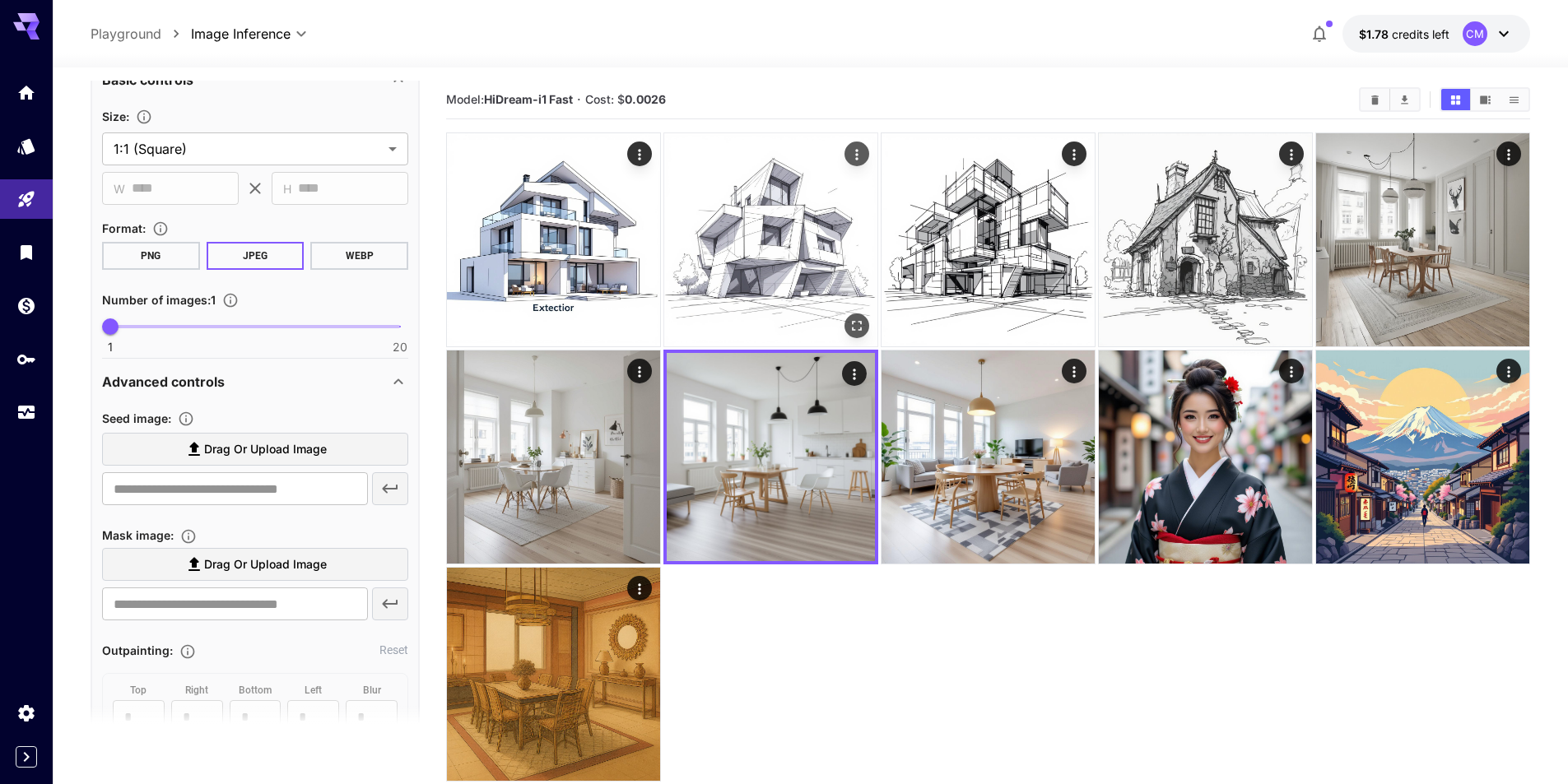
click at [766, 216] on img at bounding box center [770, 240] width 214 height 214
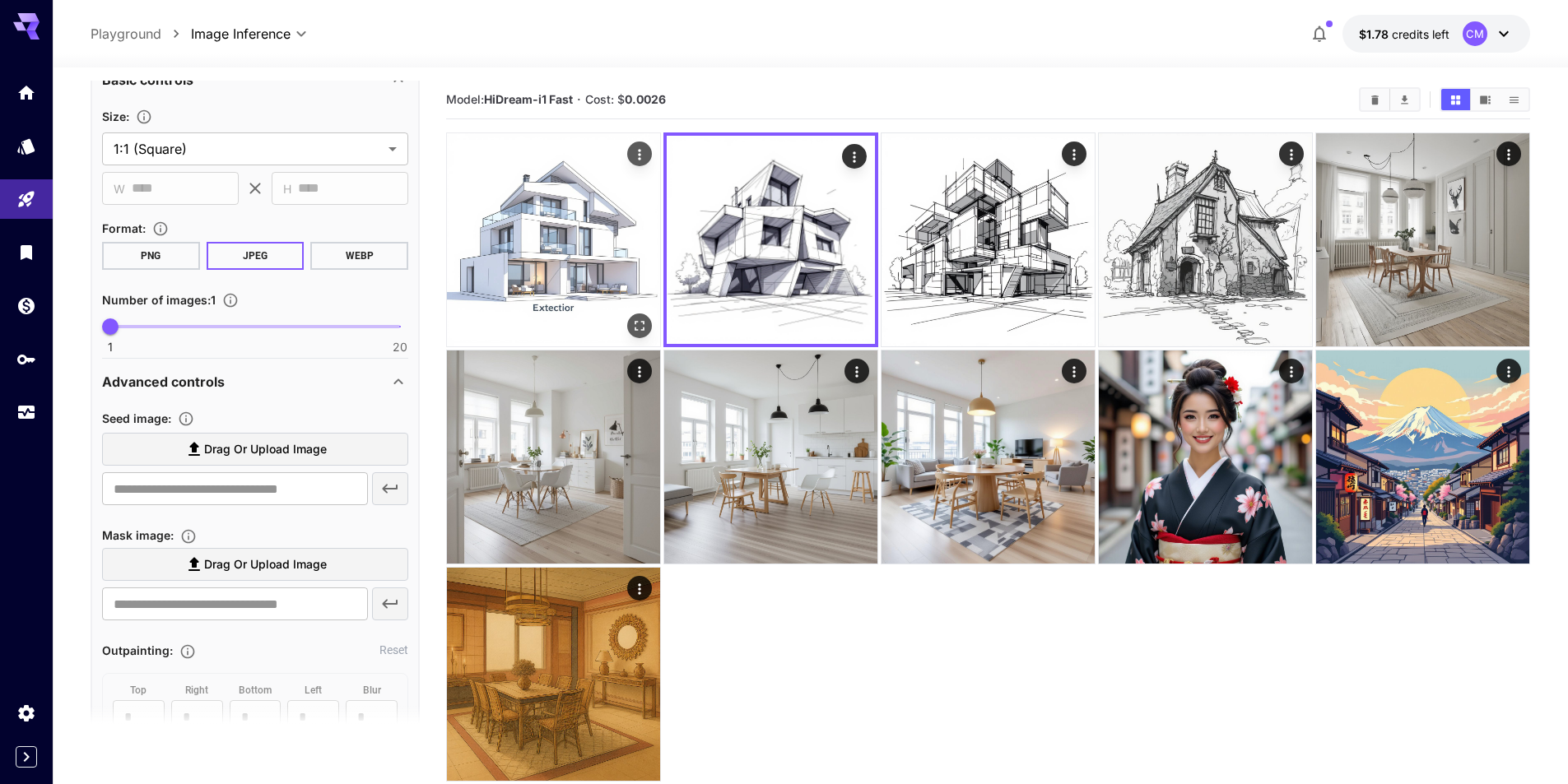
click at [558, 251] on img at bounding box center [554, 240] width 214 height 214
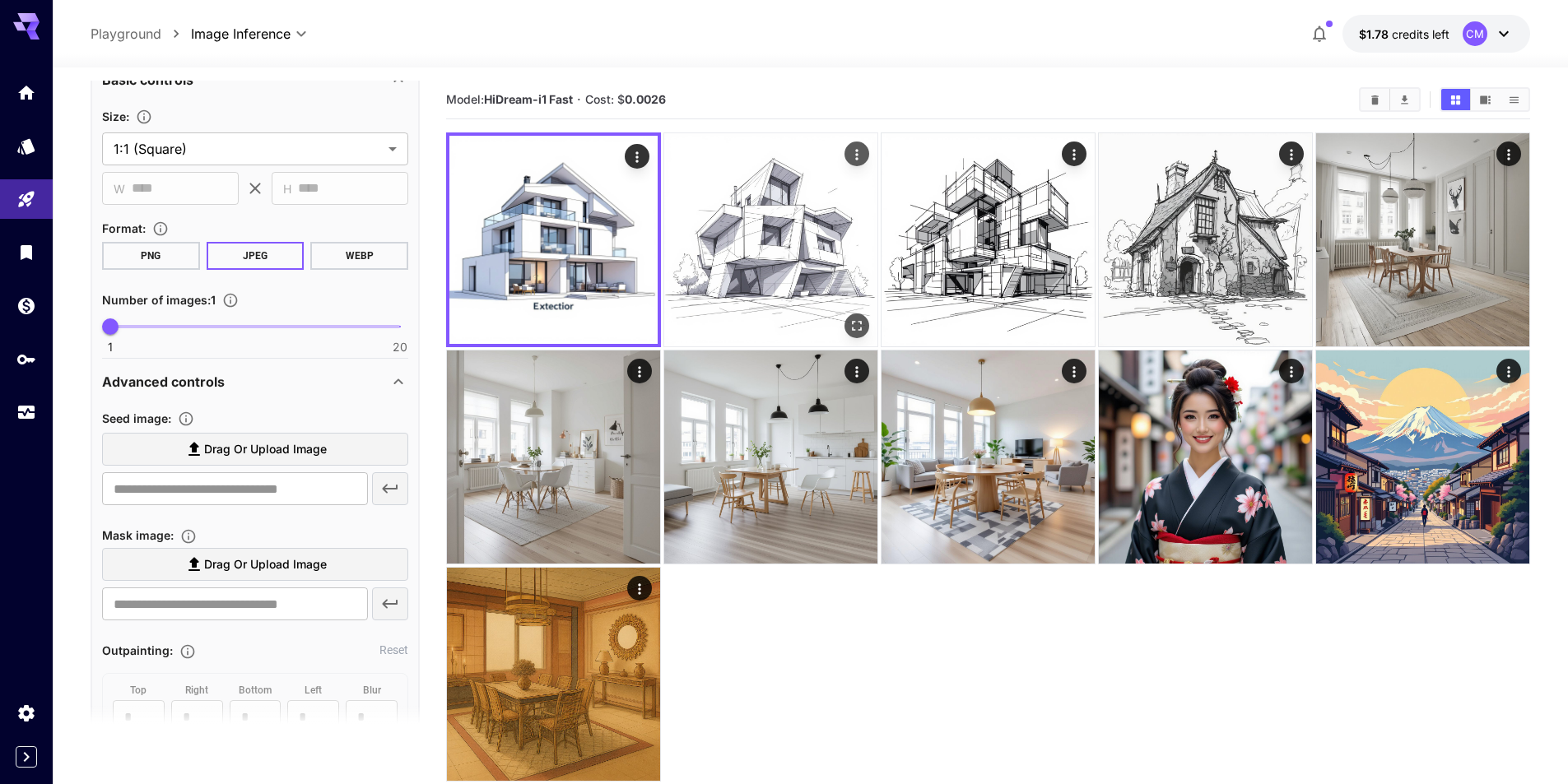
click at [818, 241] on img at bounding box center [770, 240] width 214 height 214
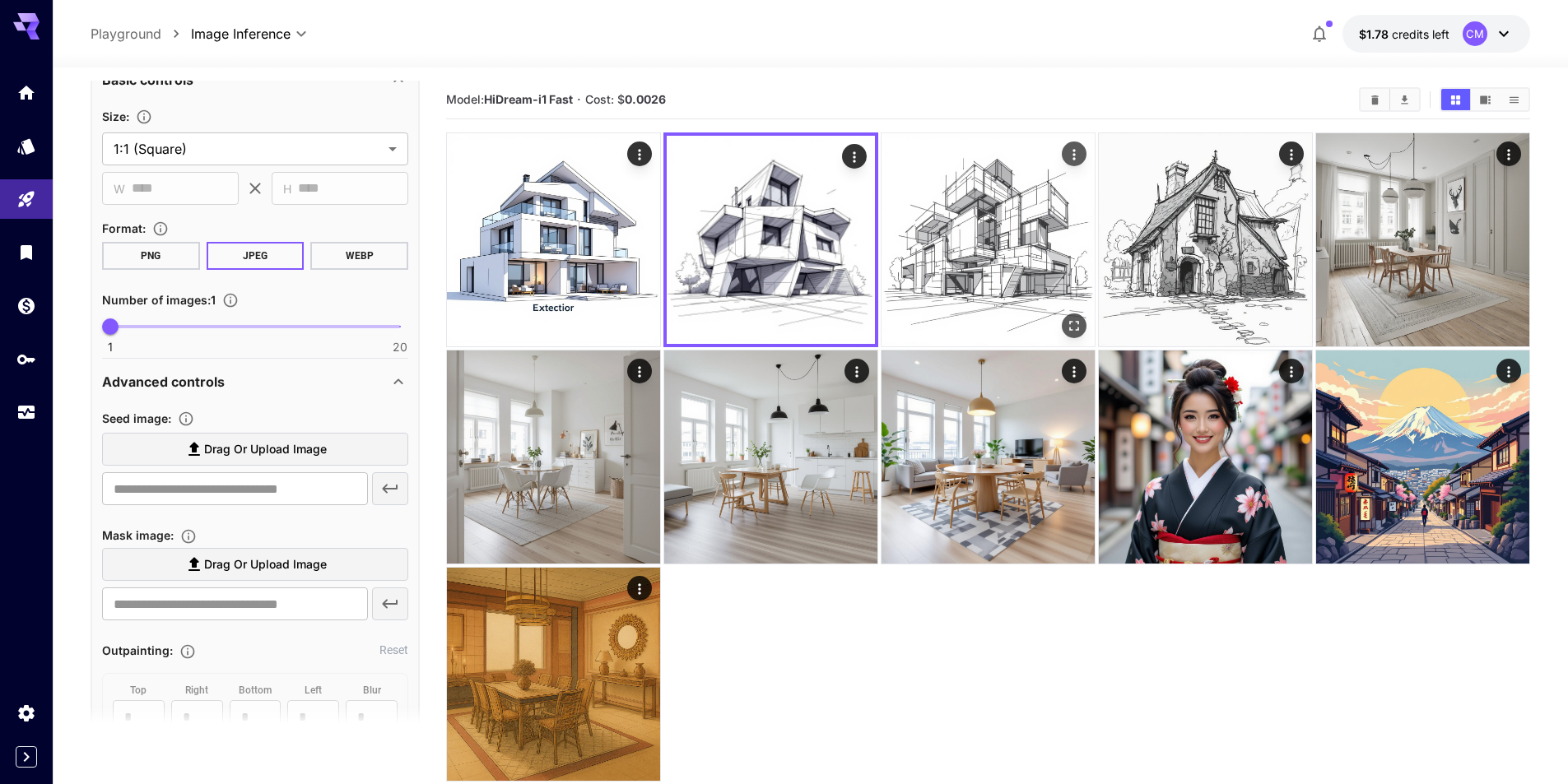
click at [958, 212] on img at bounding box center [987, 240] width 214 height 214
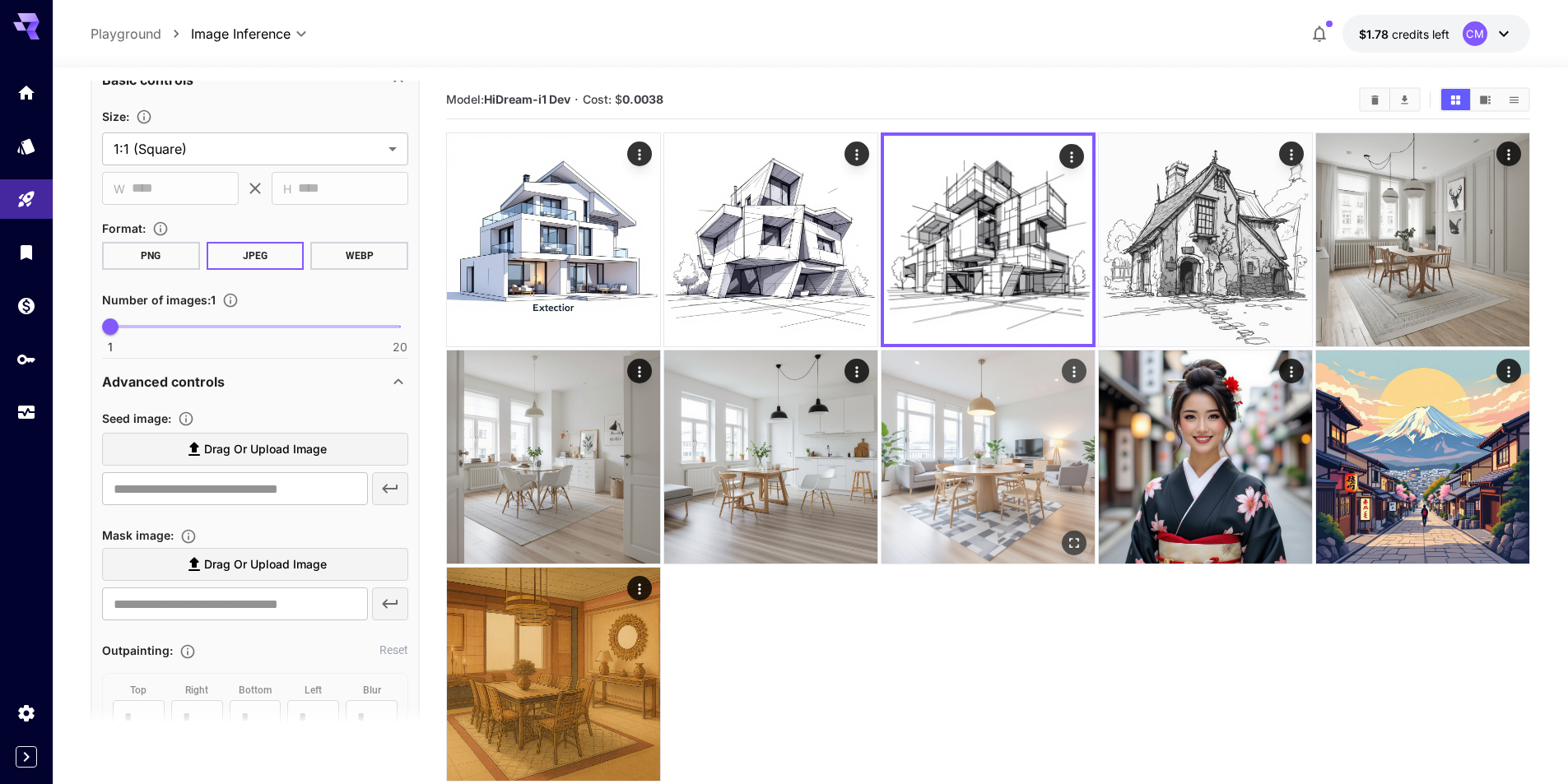
click at [1005, 457] on img at bounding box center [987, 457] width 214 height 214
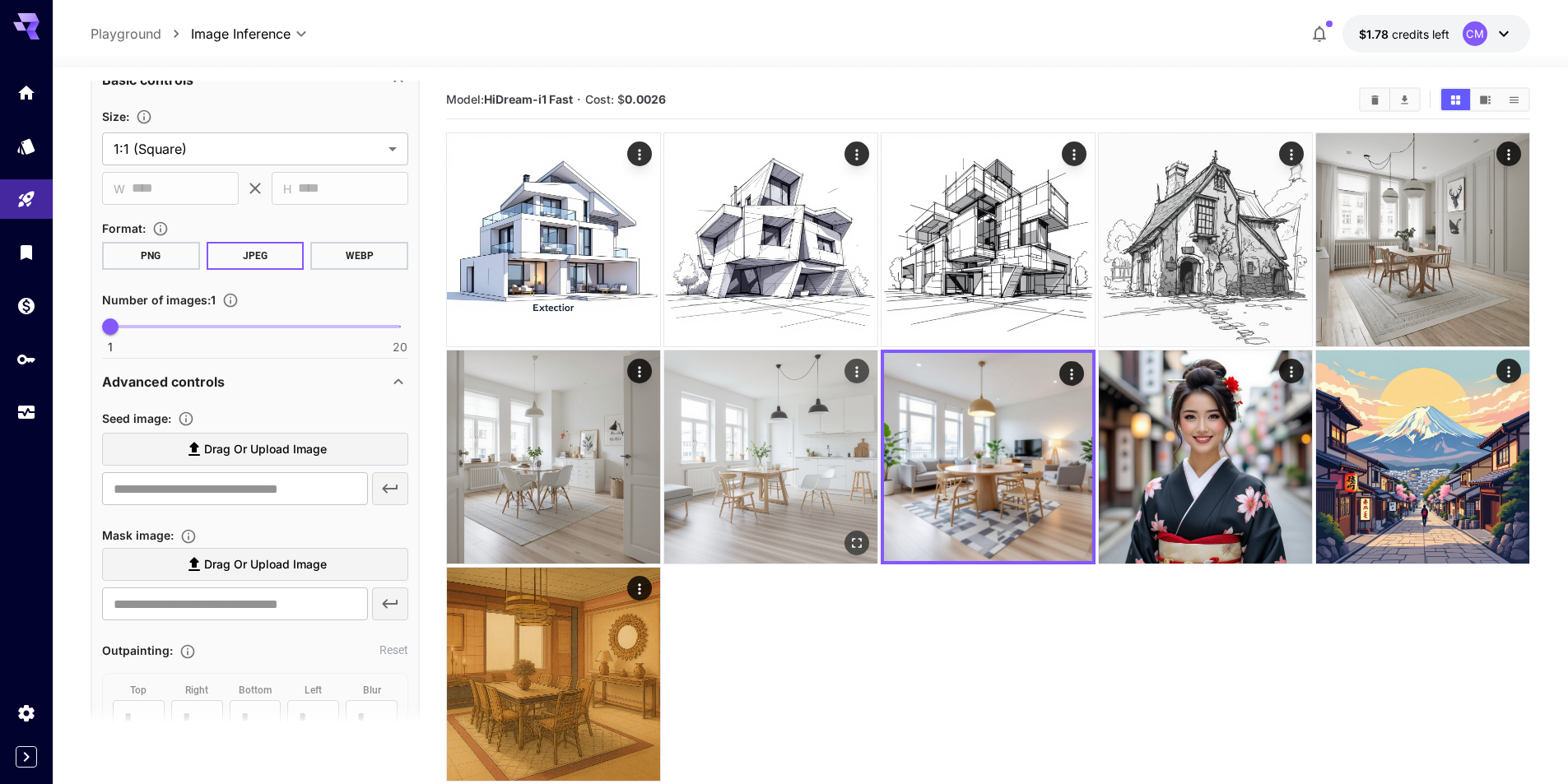
click at [789, 493] on img at bounding box center [770, 457] width 214 height 214
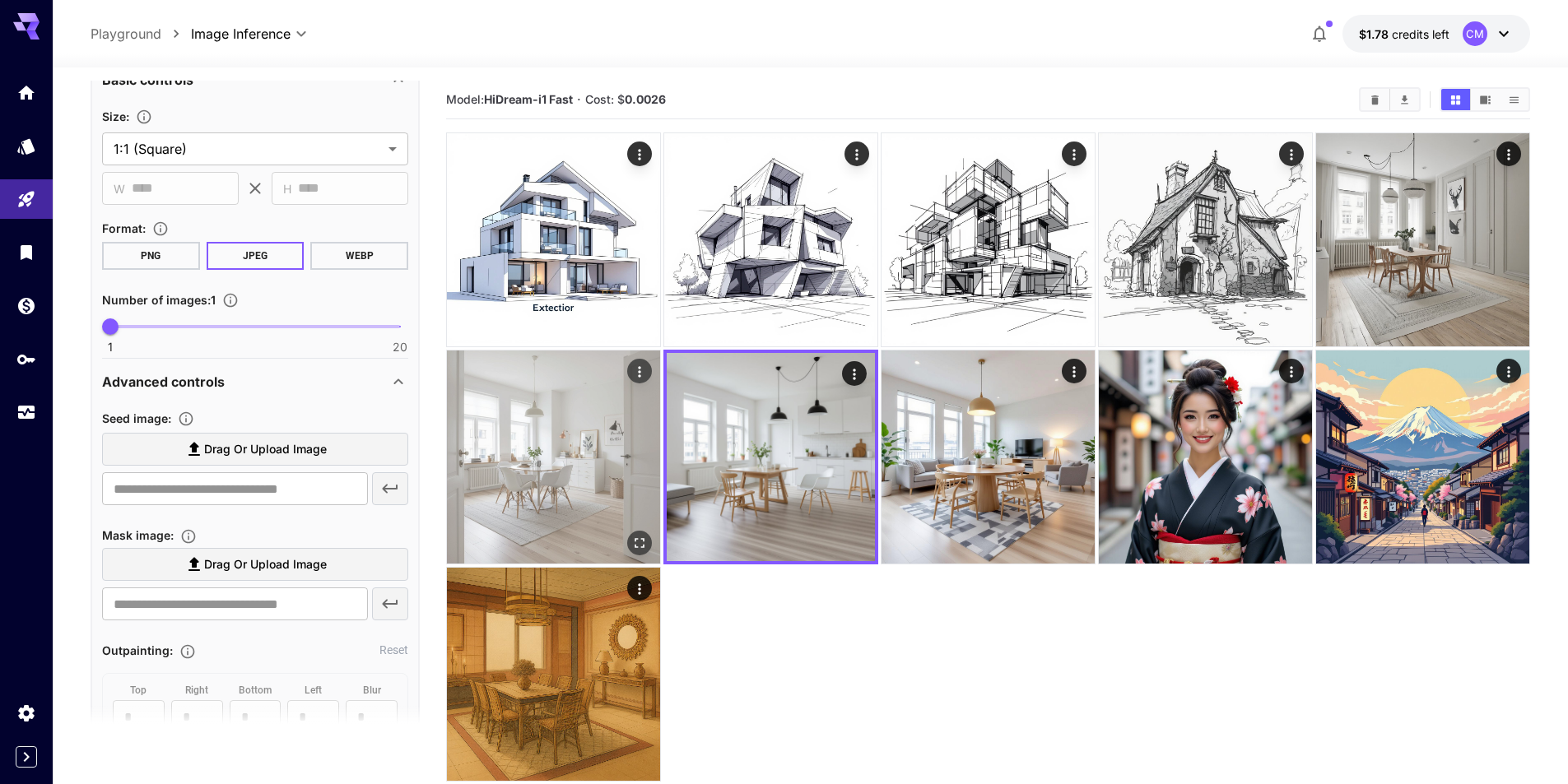
click at [603, 476] on img at bounding box center [554, 457] width 214 height 214
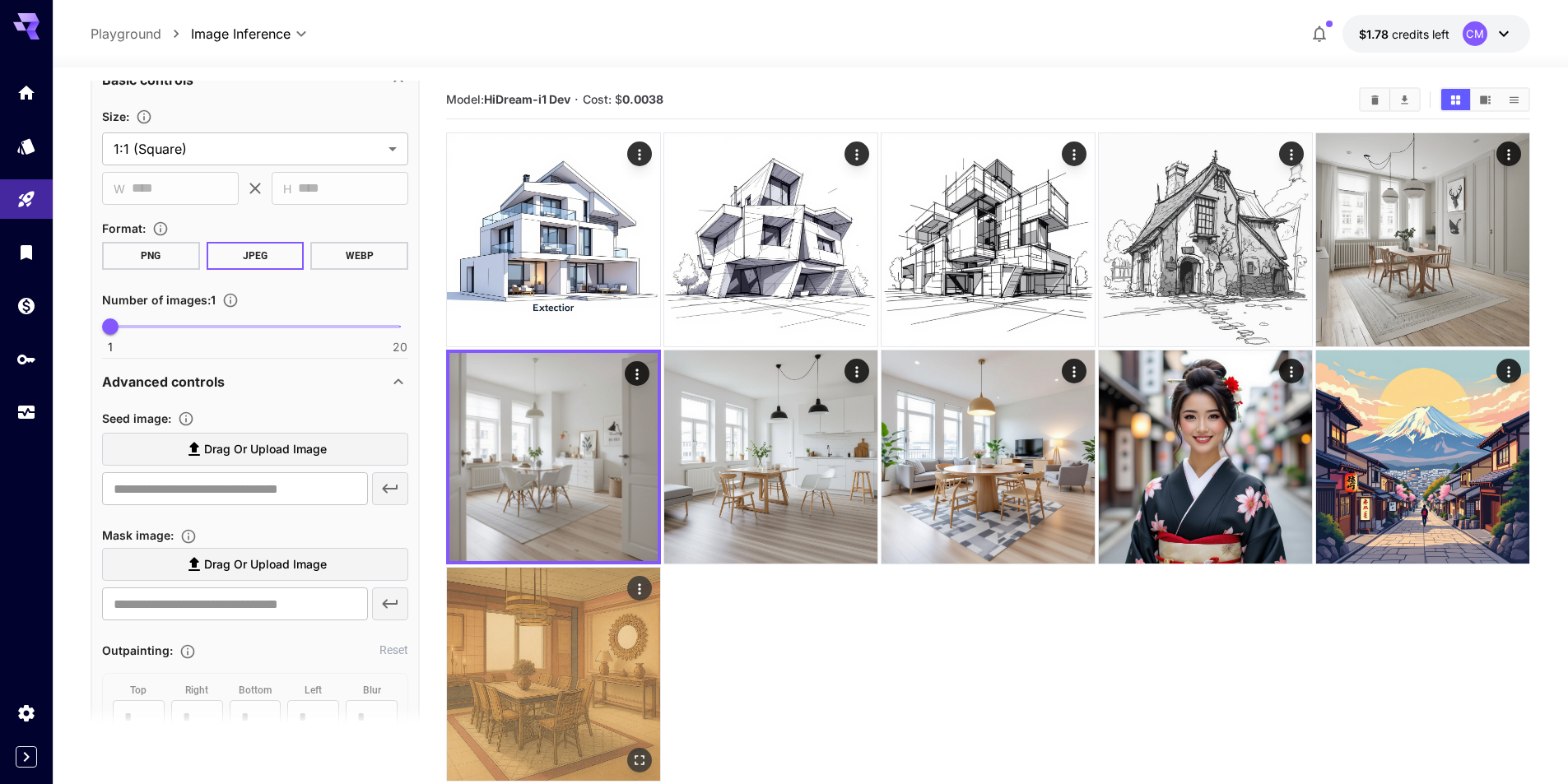
drag, startPoint x: 572, startPoint y: 644, endPoint x: 581, endPoint y: 632, distance: 15.0
click at [572, 645] on img at bounding box center [554, 674] width 214 height 214
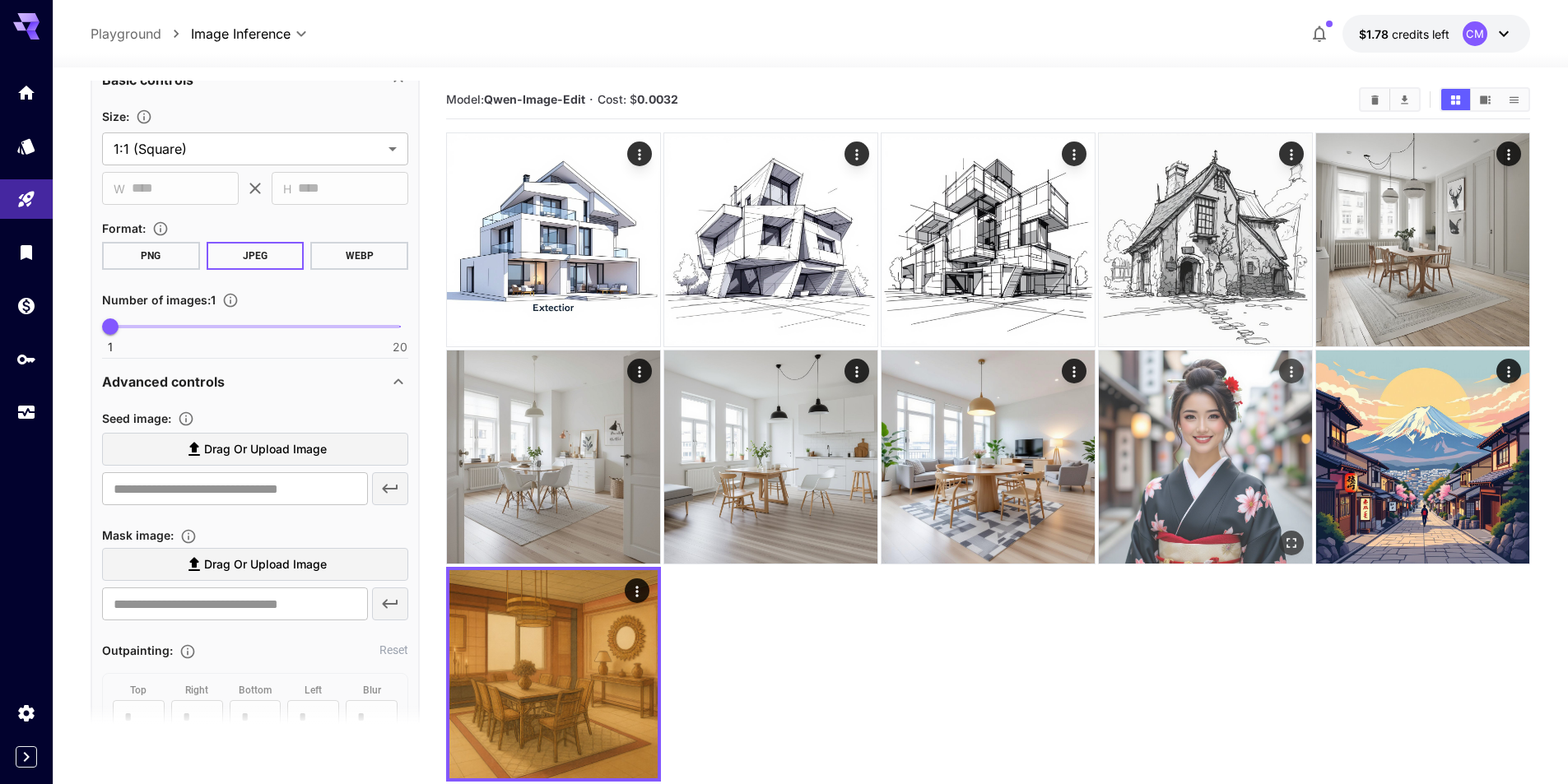
click at [1219, 455] on img at bounding box center [1205, 457] width 214 height 214
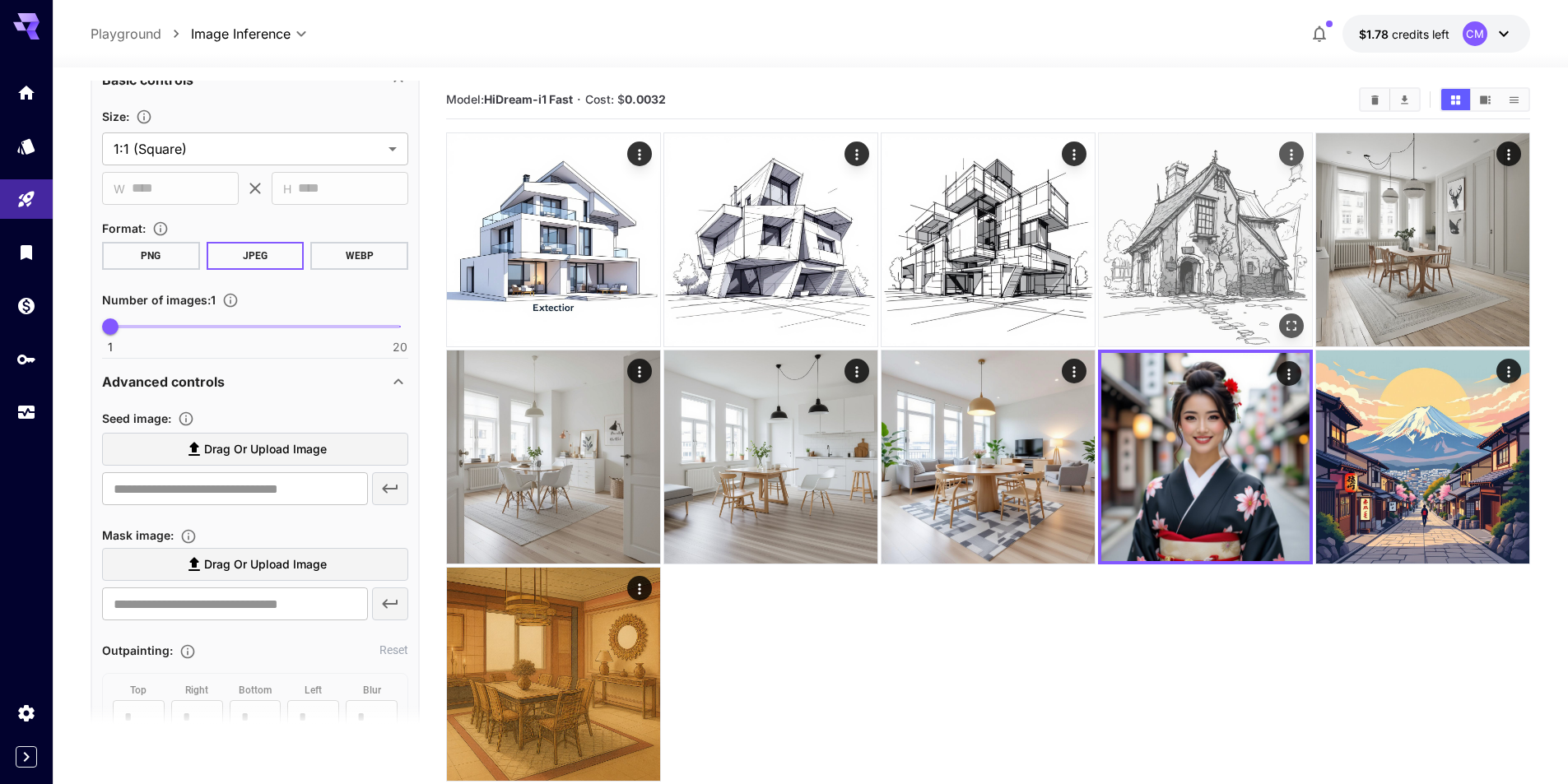
click at [1172, 194] on img at bounding box center [1205, 240] width 214 height 214
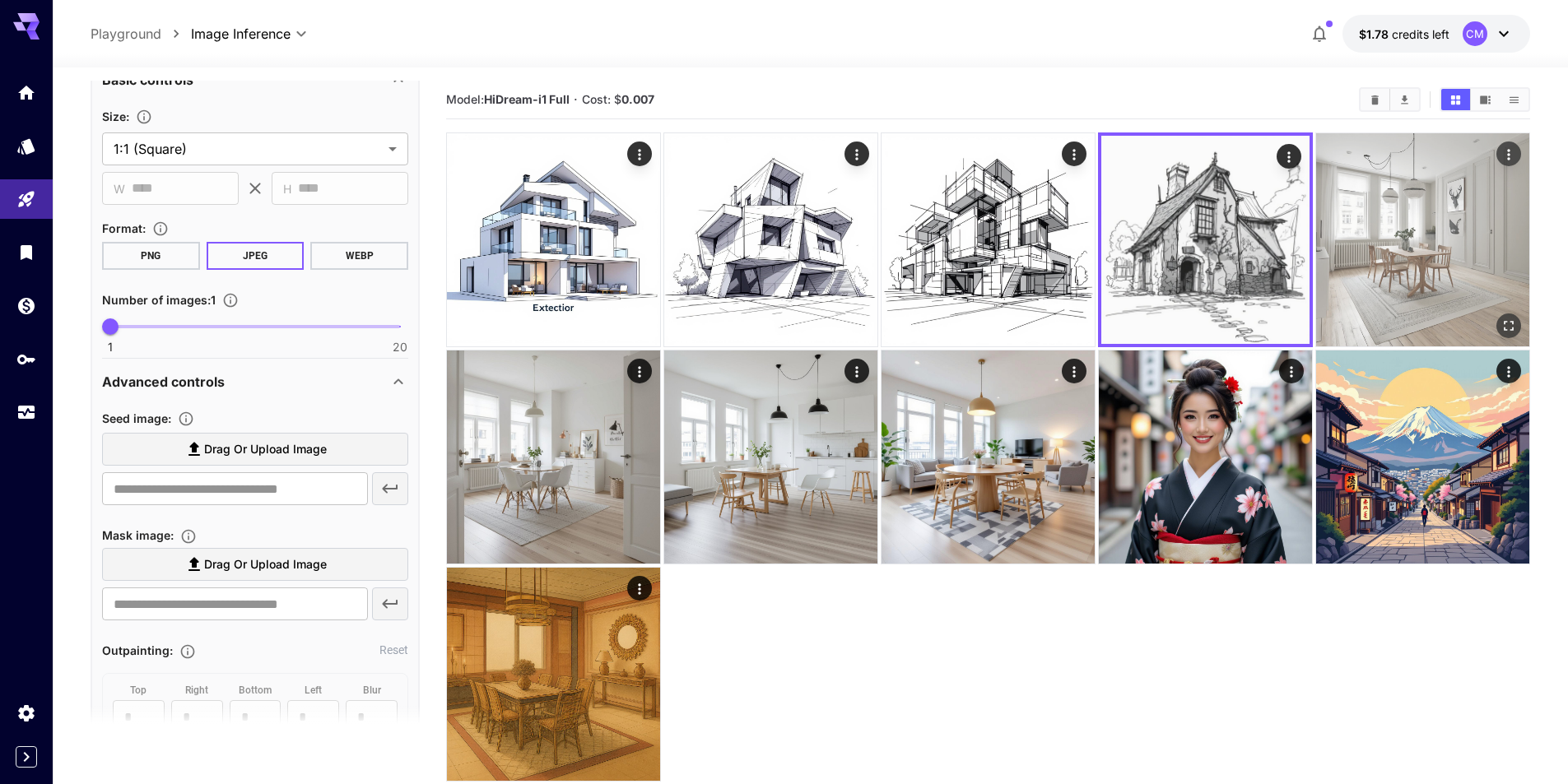
click at [1411, 189] on img at bounding box center [1422, 240] width 214 height 214
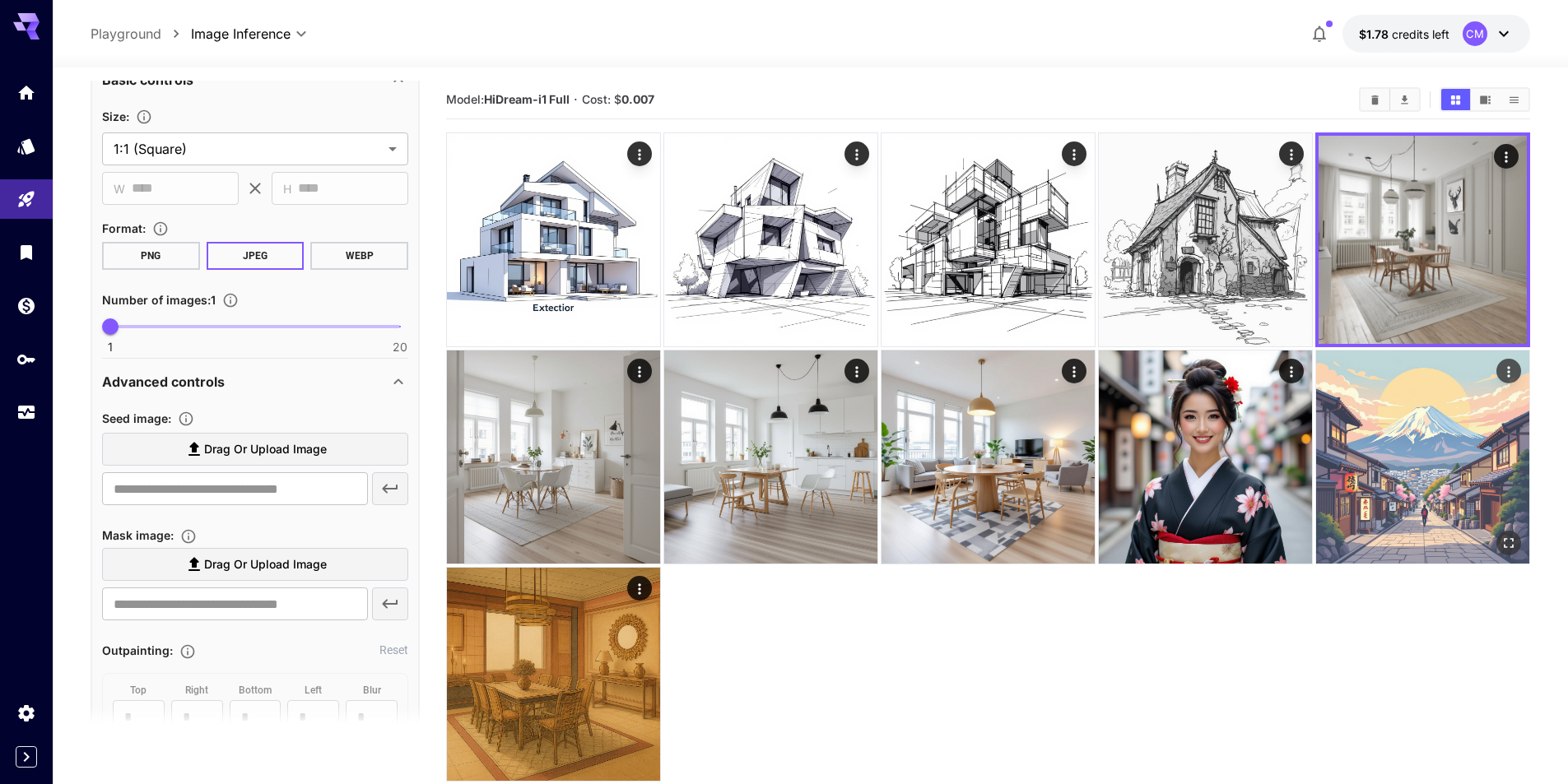
click at [1436, 434] on img at bounding box center [1422, 457] width 214 height 214
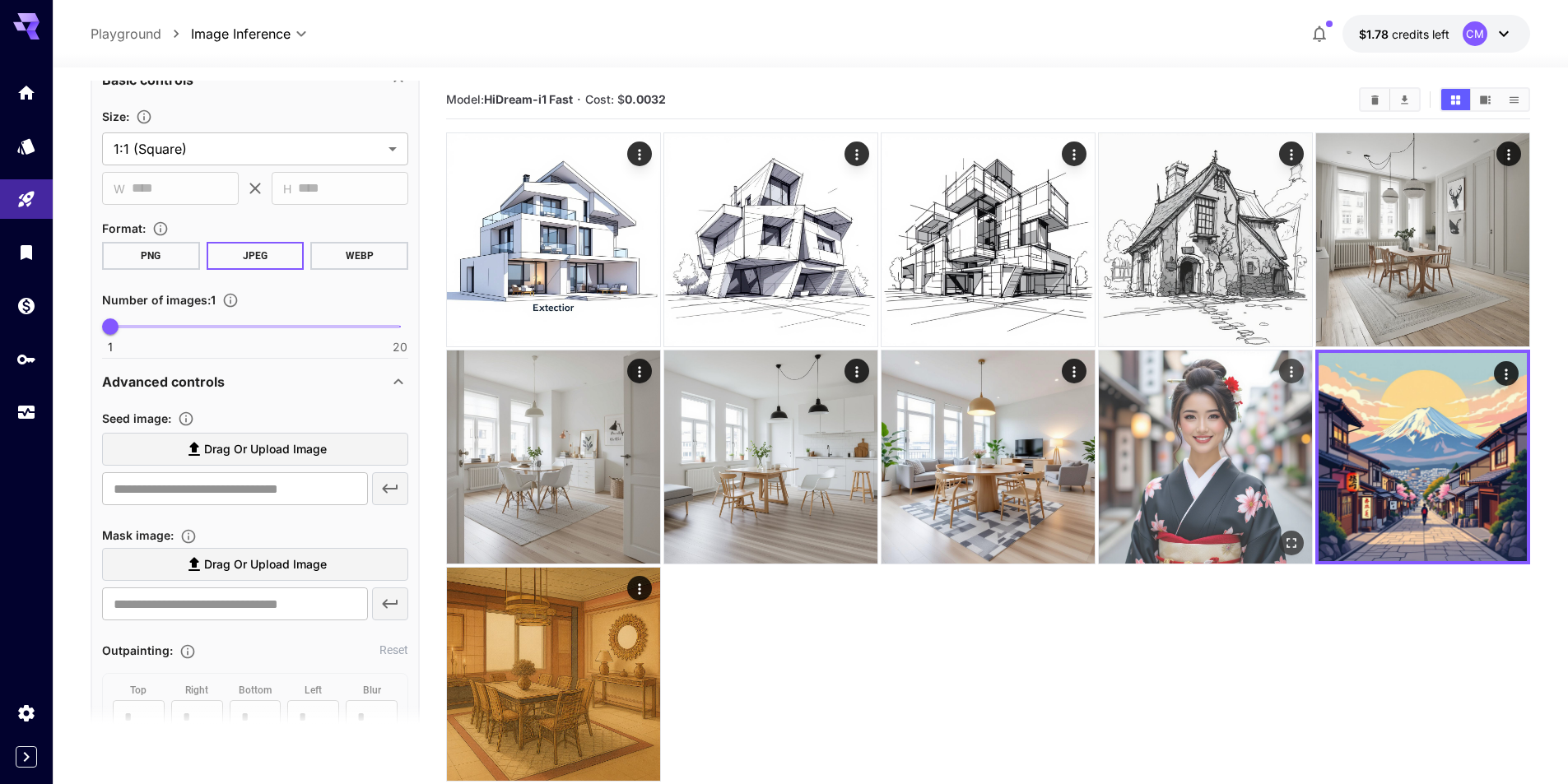
click at [1223, 458] on img at bounding box center [1205, 457] width 214 height 214
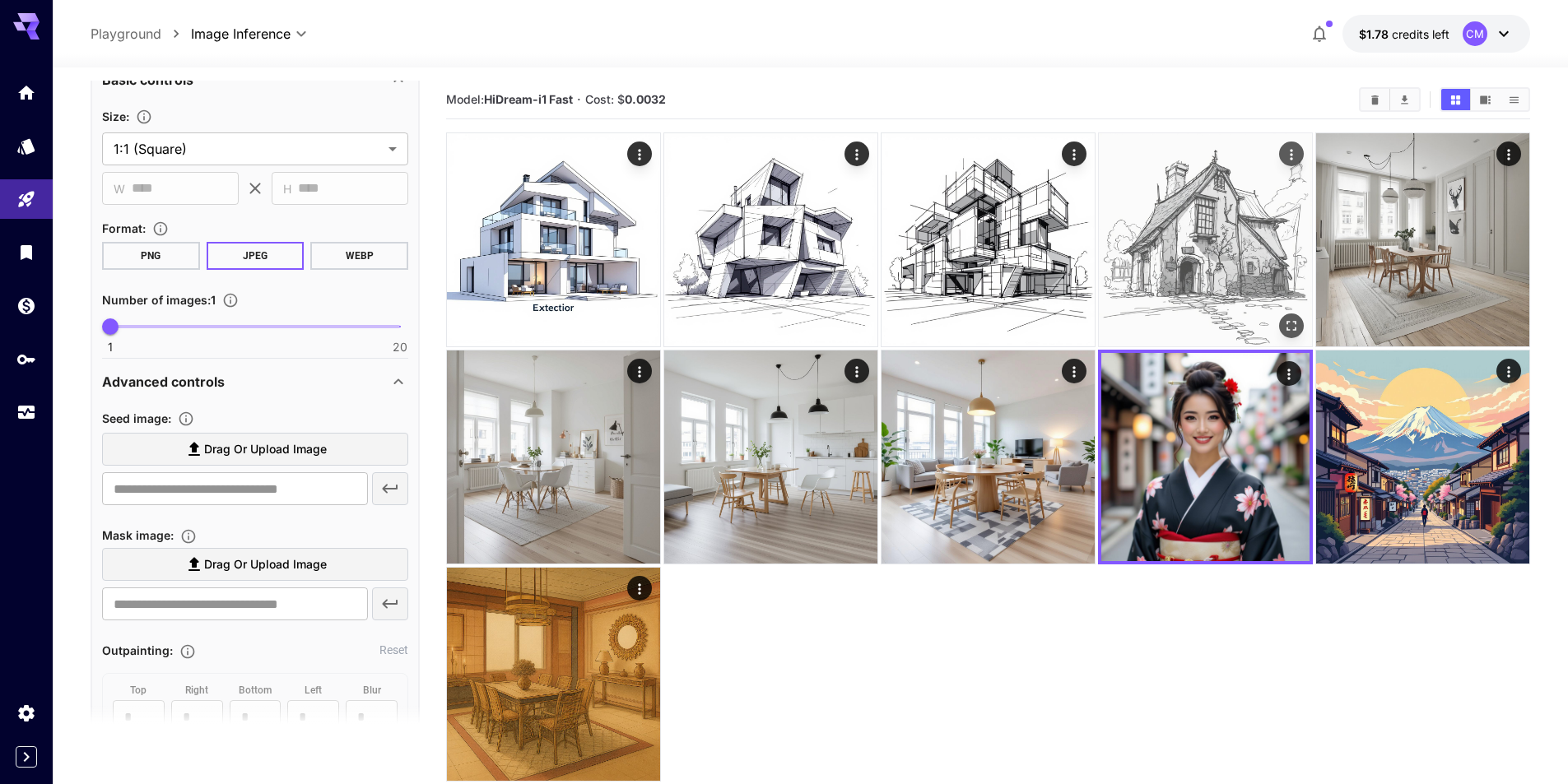
click at [1181, 225] on img at bounding box center [1205, 240] width 214 height 214
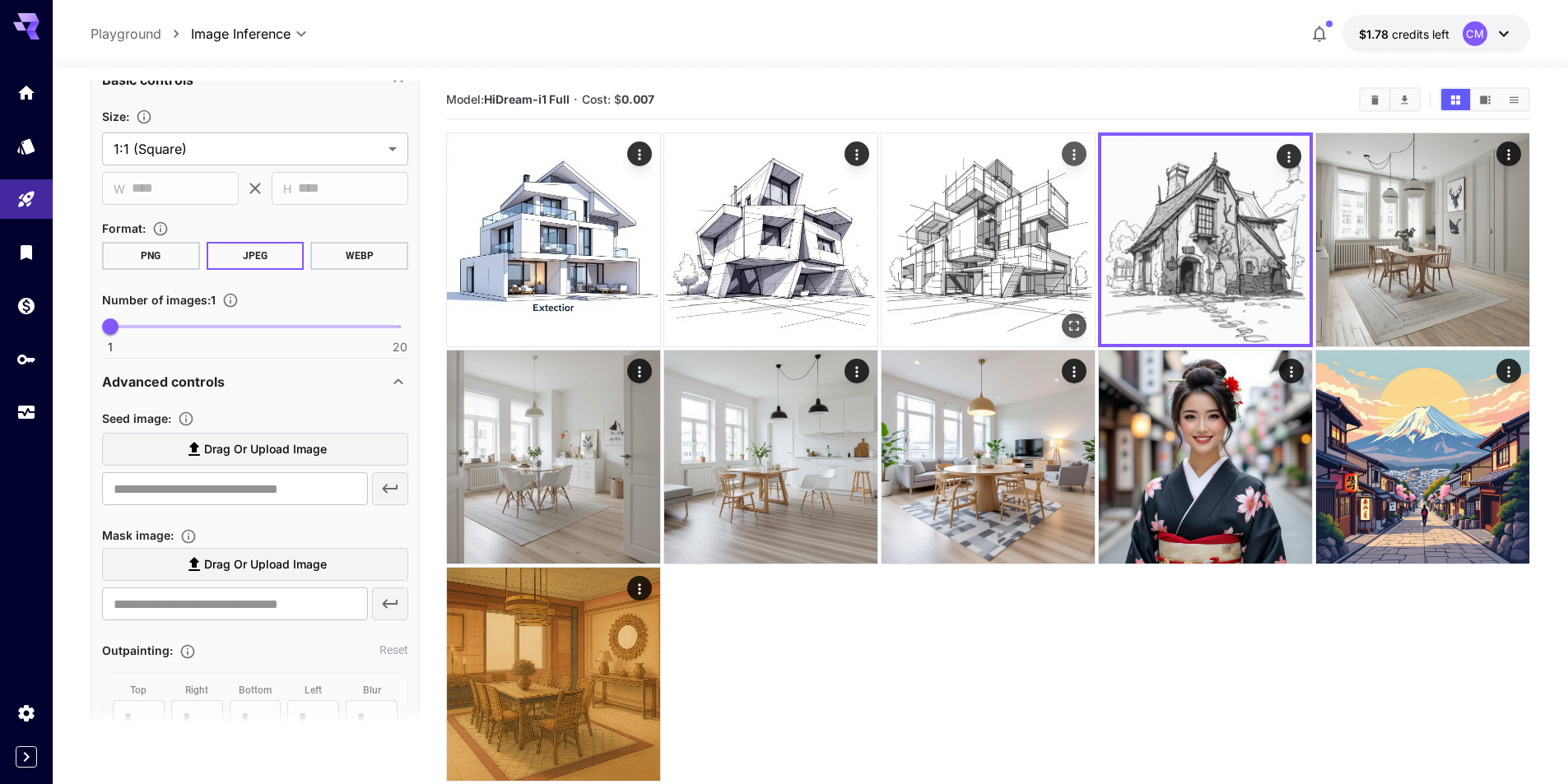
click at [921, 251] on img at bounding box center [987, 240] width 214 height 214
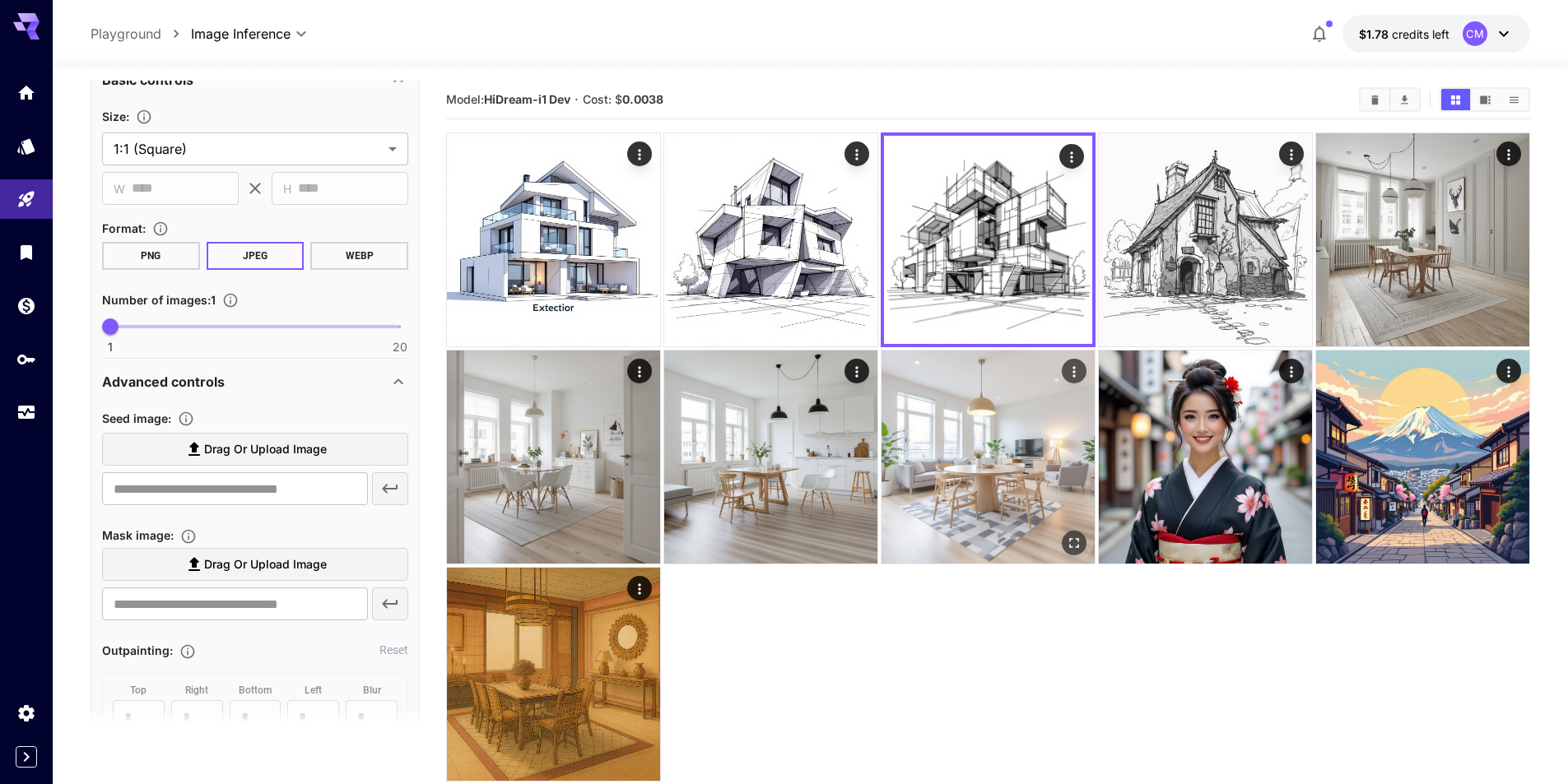
click at [924, 374] on img at bounding box center [987, 457] width 214 height 214
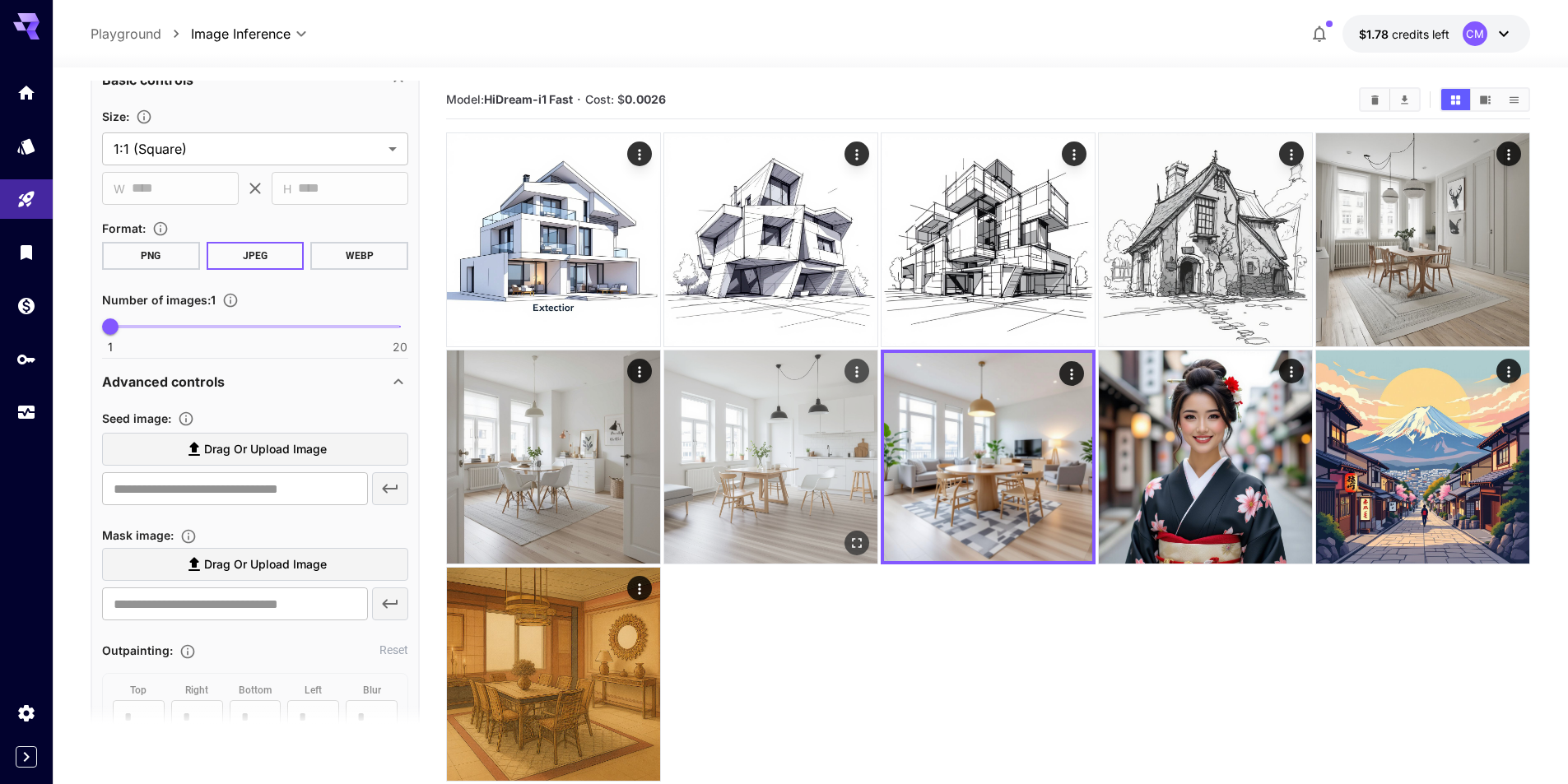
click at [828, 410] on img at bounding box center [770, 457] width 214 height 214
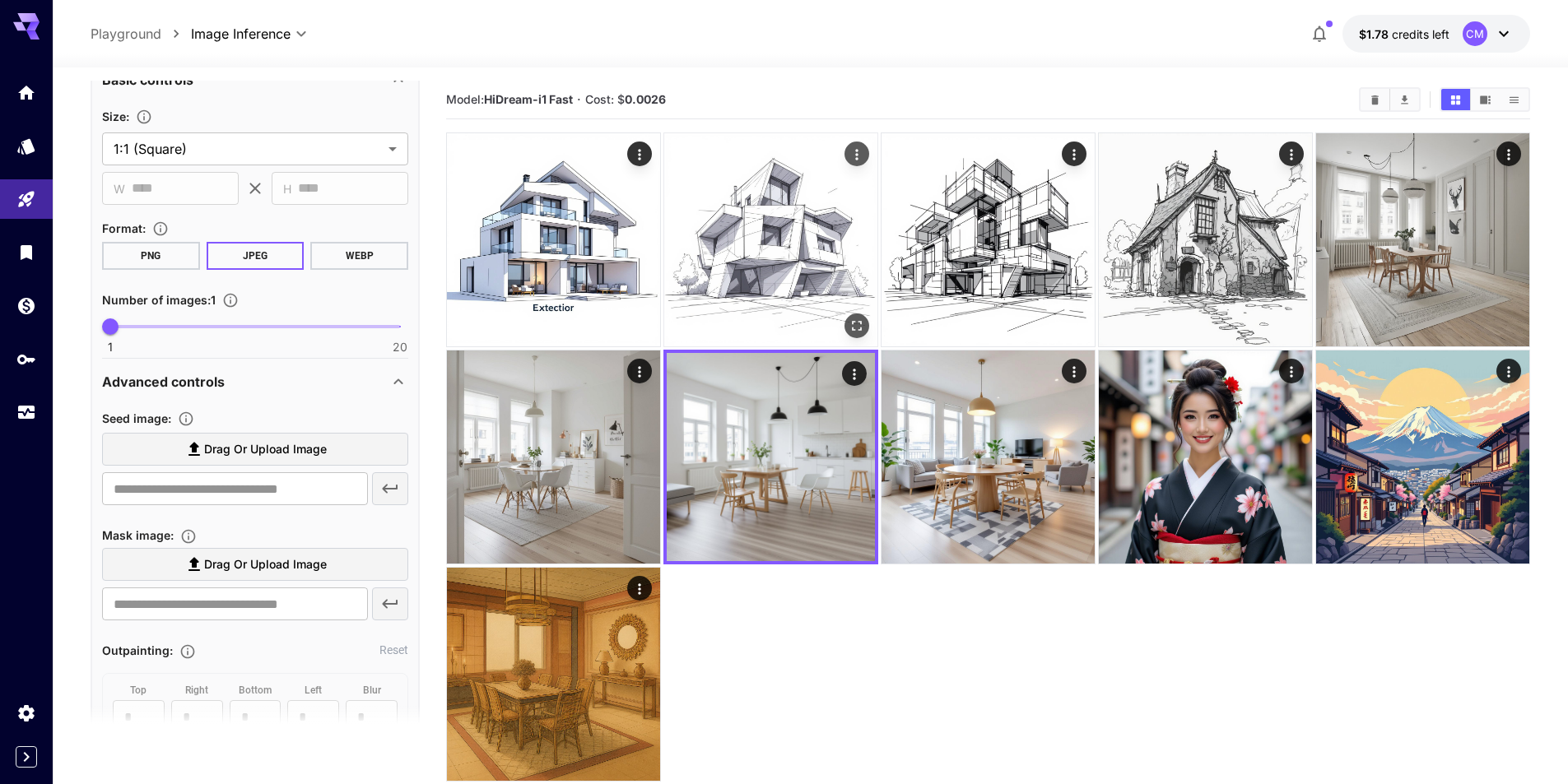
click at [803, 266] on img at bounding box center [770, 240] width 214 height 214
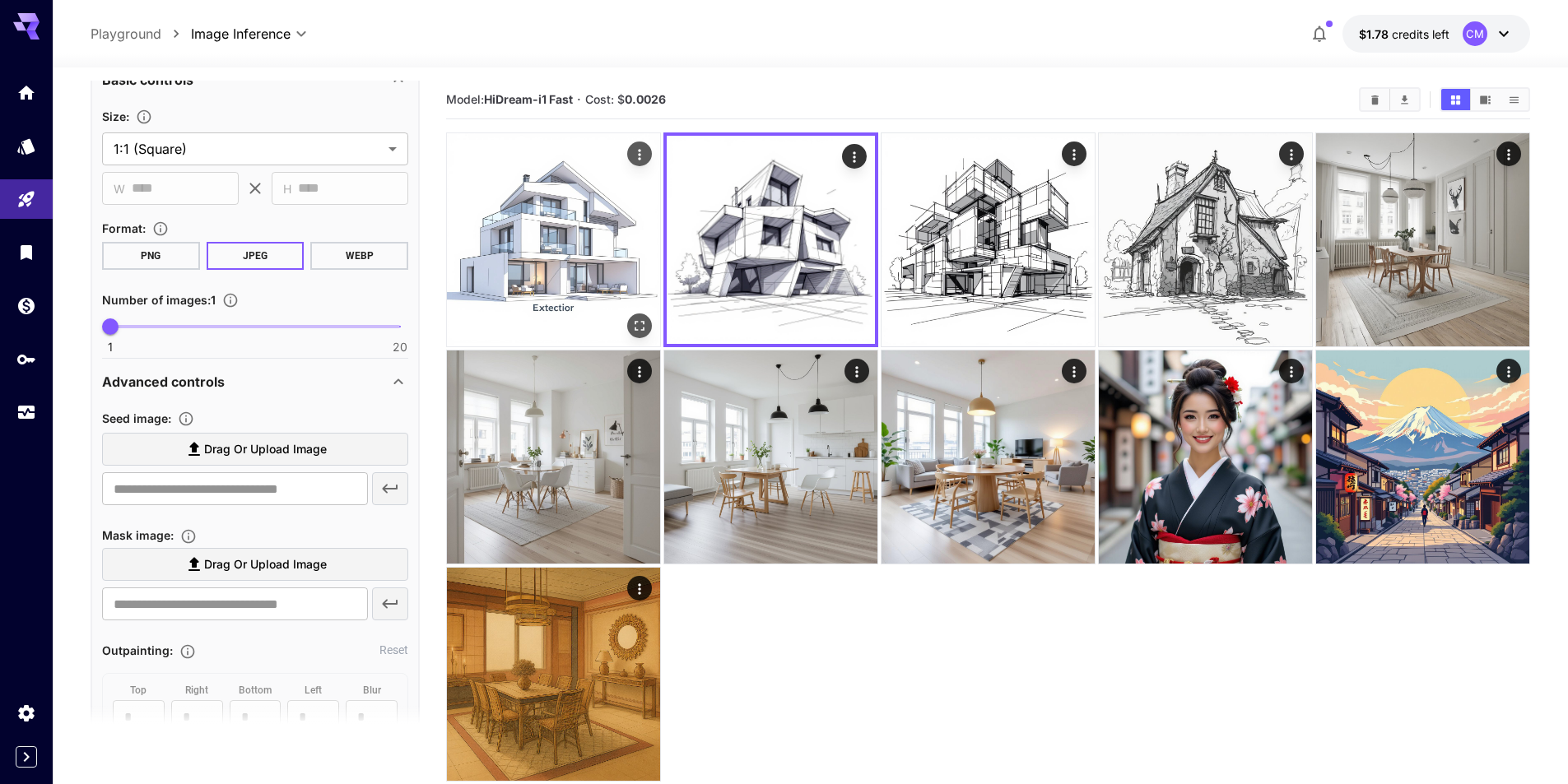
click at [519, 272] on img at bounding box center [554, 240] width 214 height 214
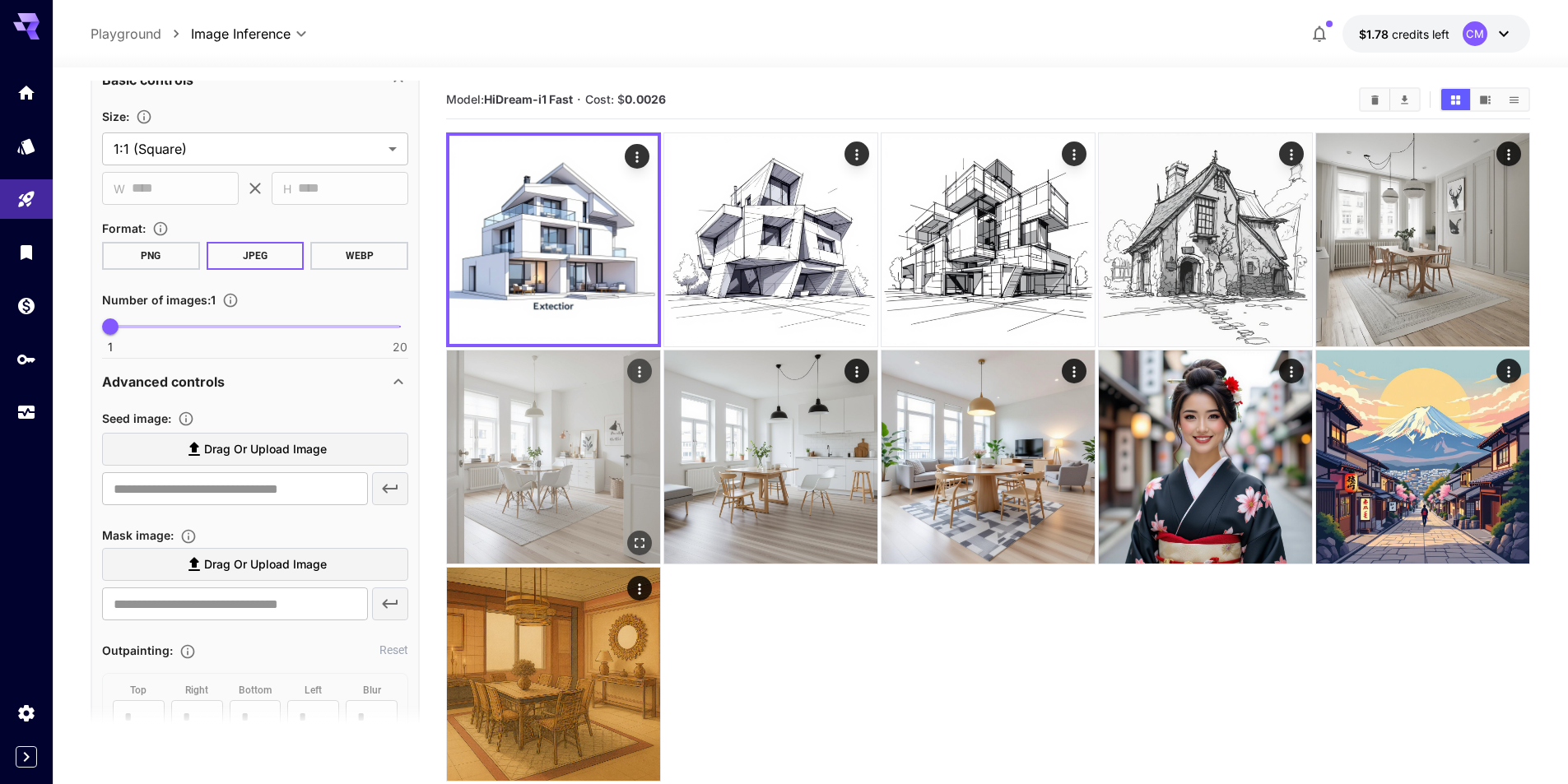
click at [548, 448] on img at bounding box center [554, 457] width 214 height 214
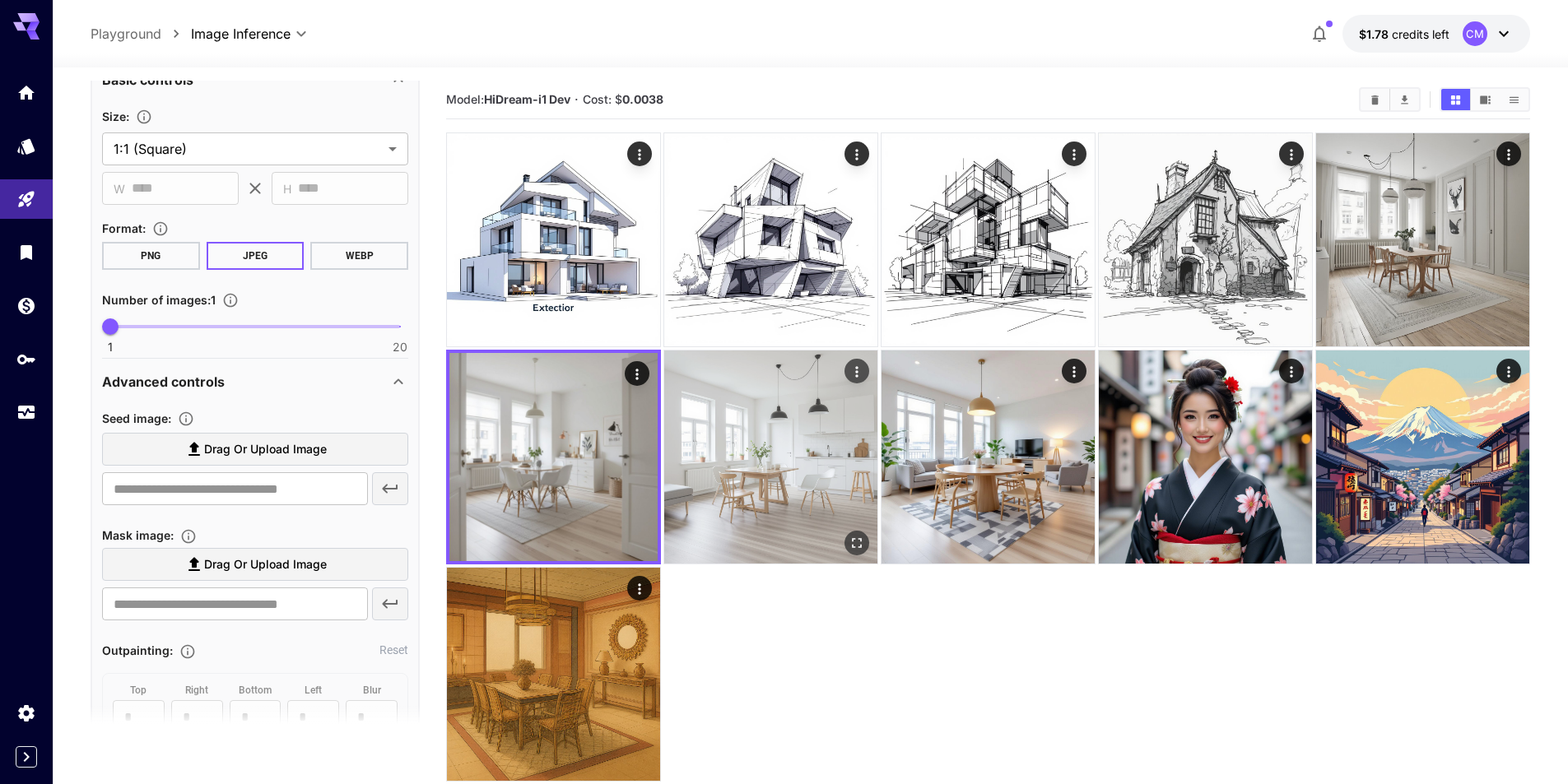
click at [737, 415] on img at bounding box center [770, 457] width 214 height 214
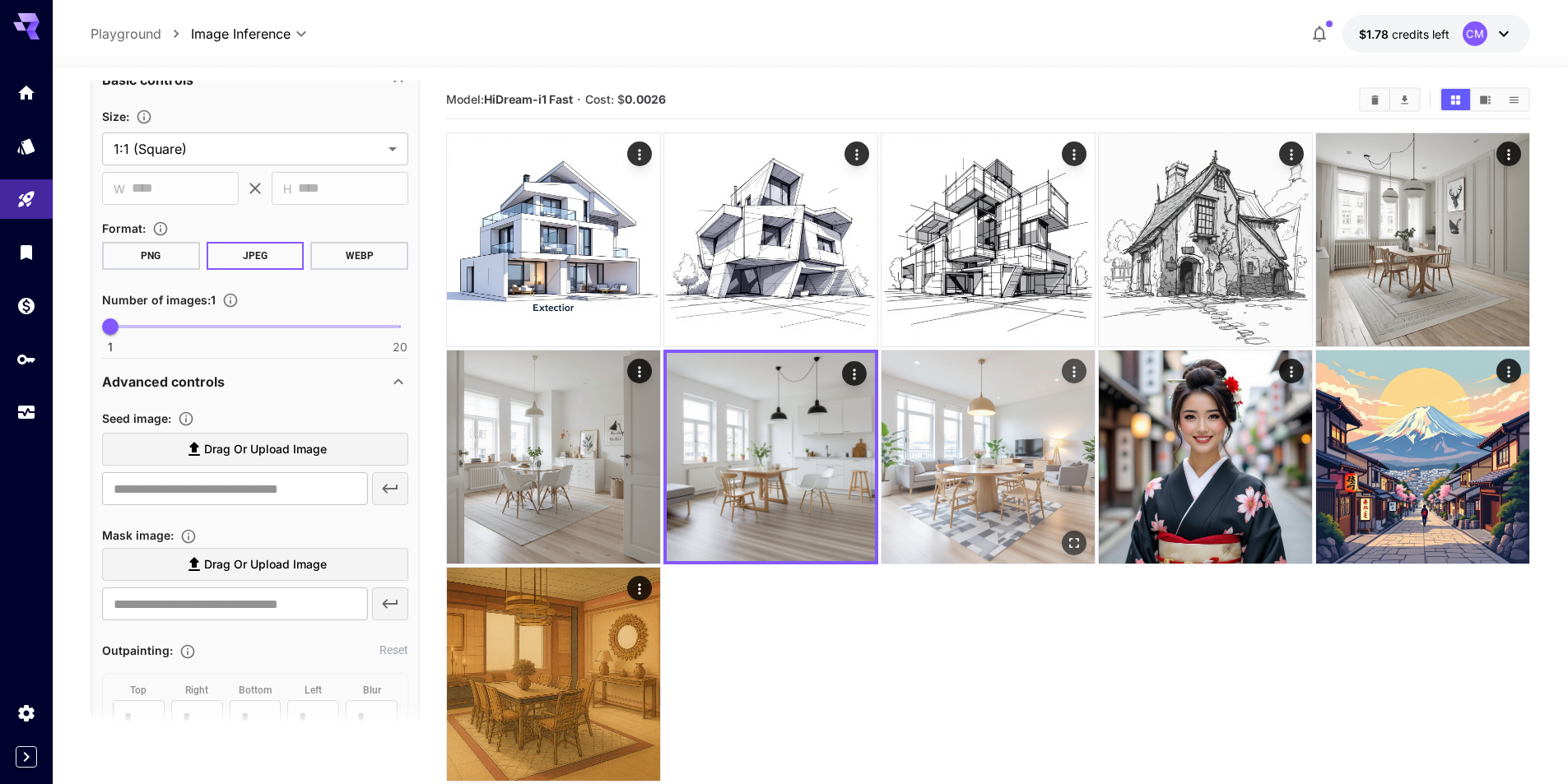
click at [970, 446] on img at bounding box center [987, 457] width 214 height 214
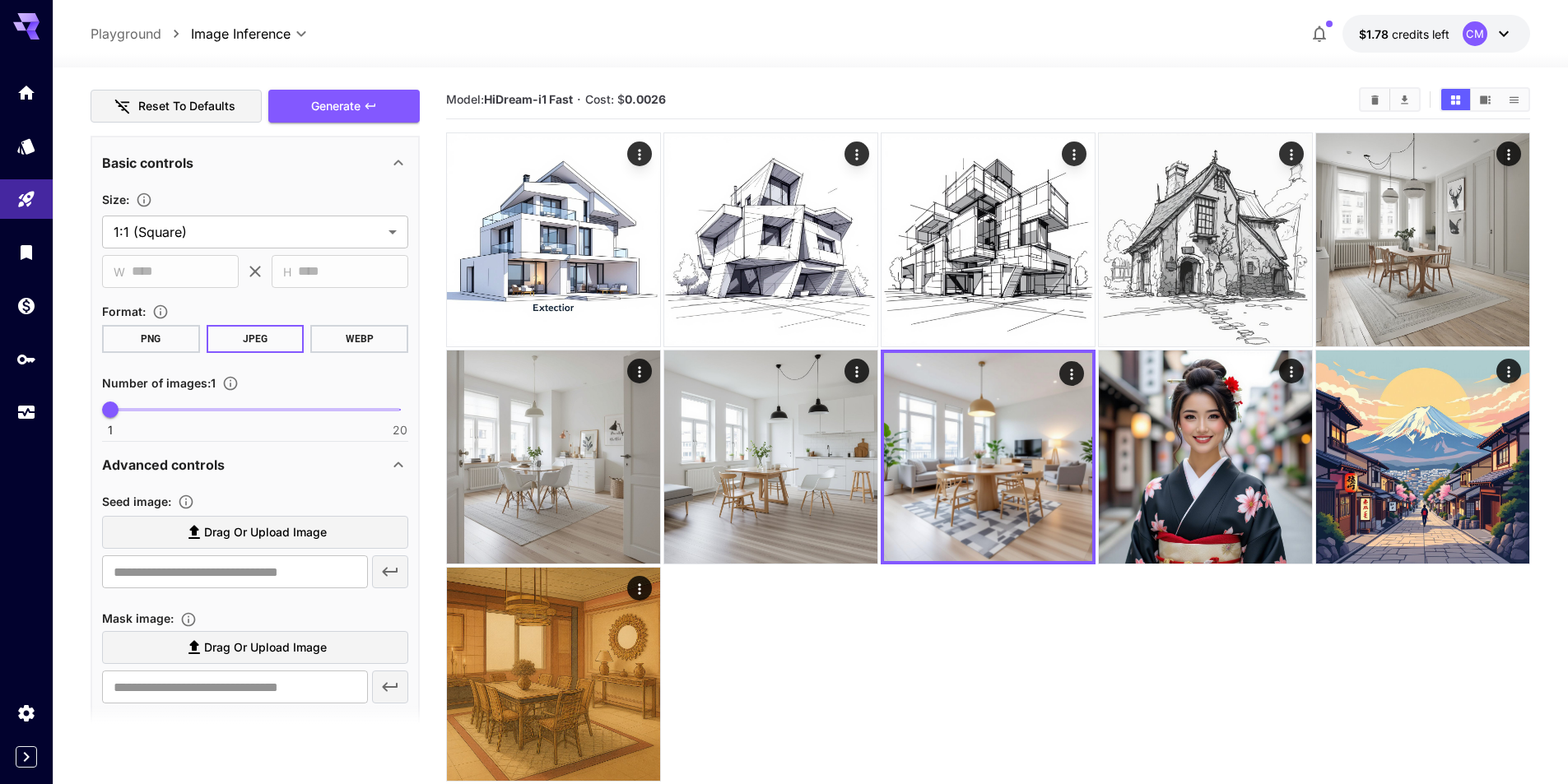
scroll to position [494, 0]
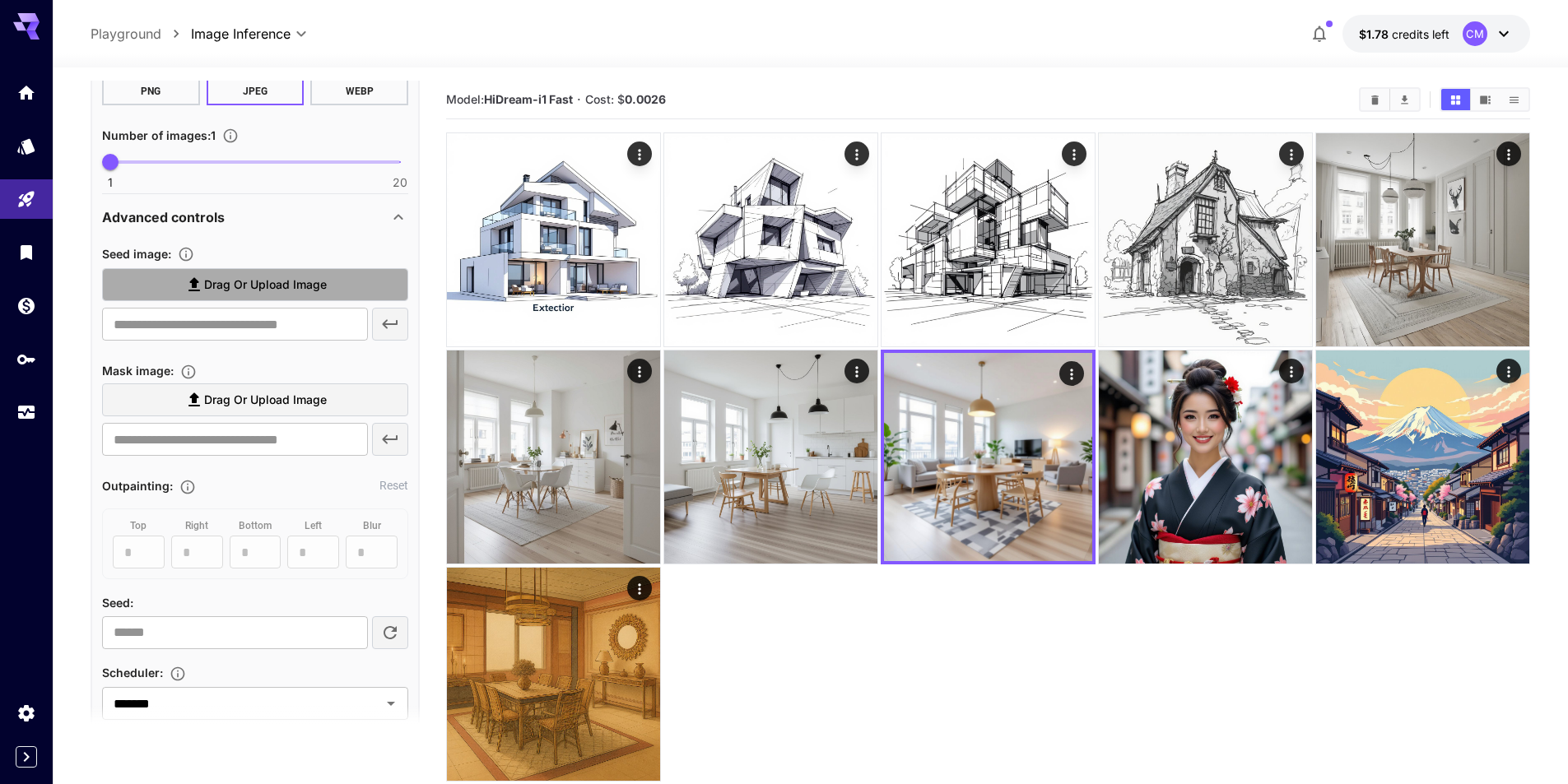
click at [265, 286] on span "Drag or upload image" at bounding box center [265, 285] width 122 height 20
click at [0, 0] on input "Drag or upload image" at bounding box center [0, 0] width 0 height 0
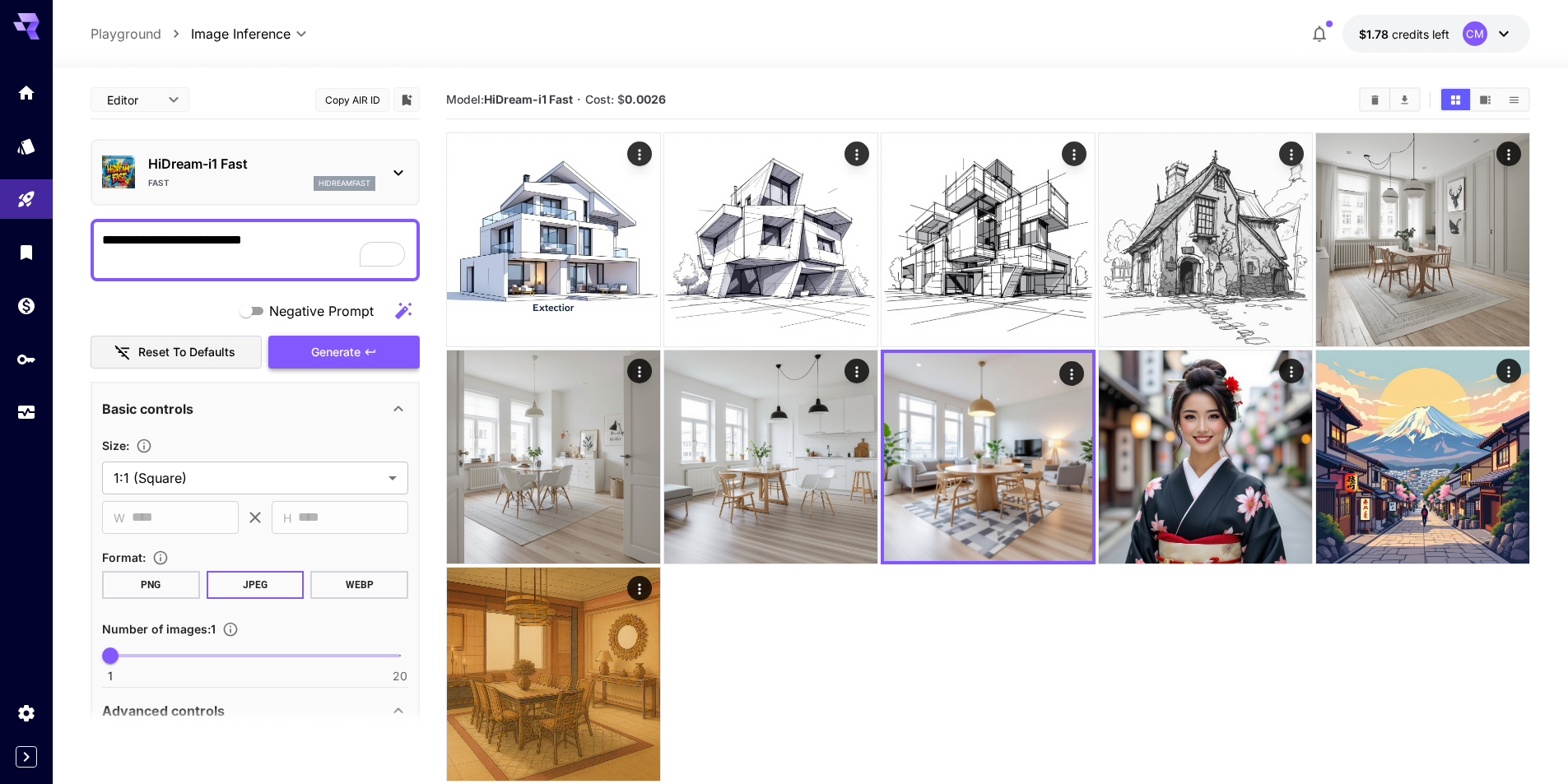
click at [348, 352] on span "Generate" at bounding box center [336, 353] width 50 height 20
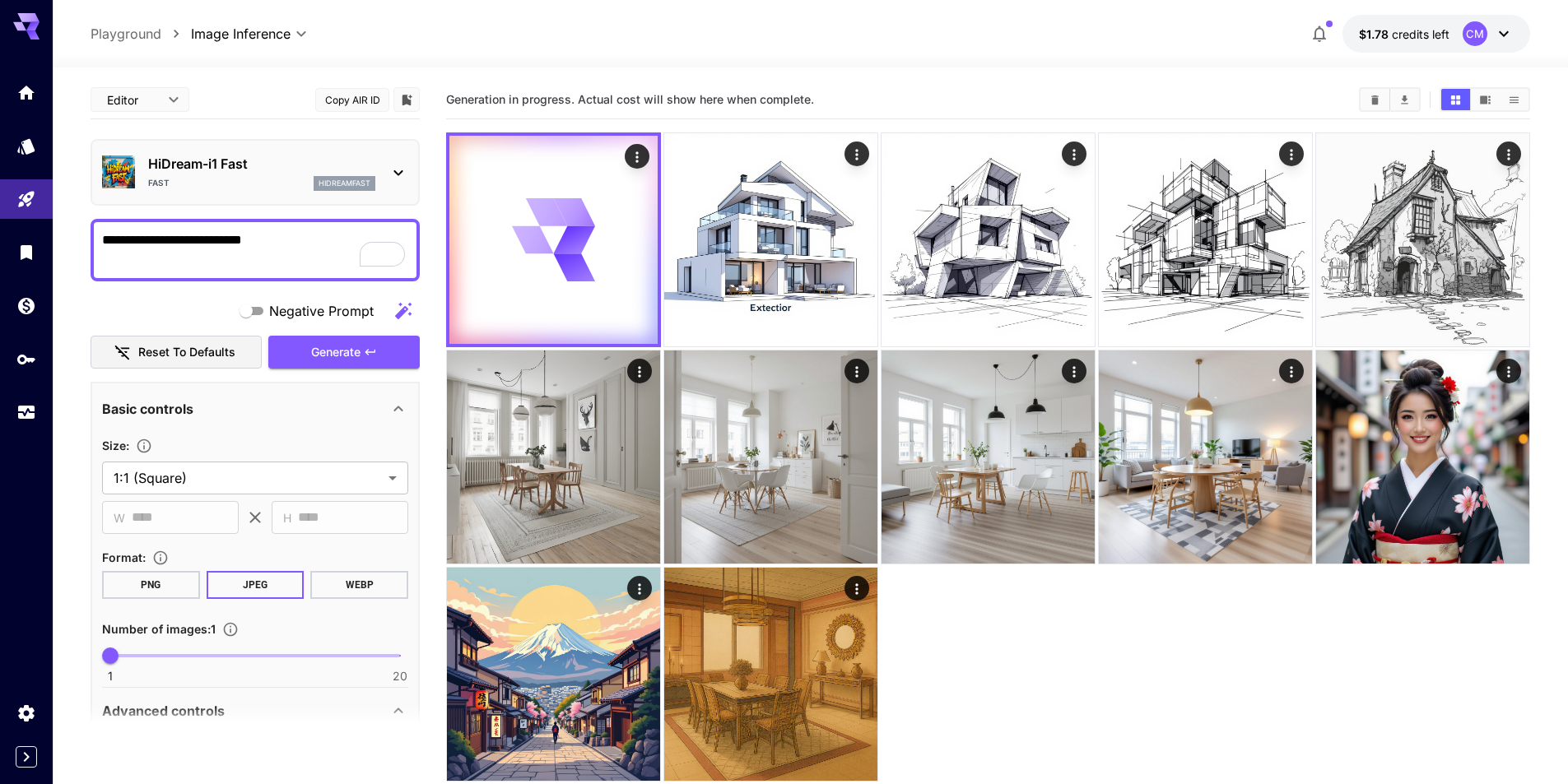
click at [304, 165] on p "HiDream-i1 Fast" at bounding box center [262, 163] width 227 height 19
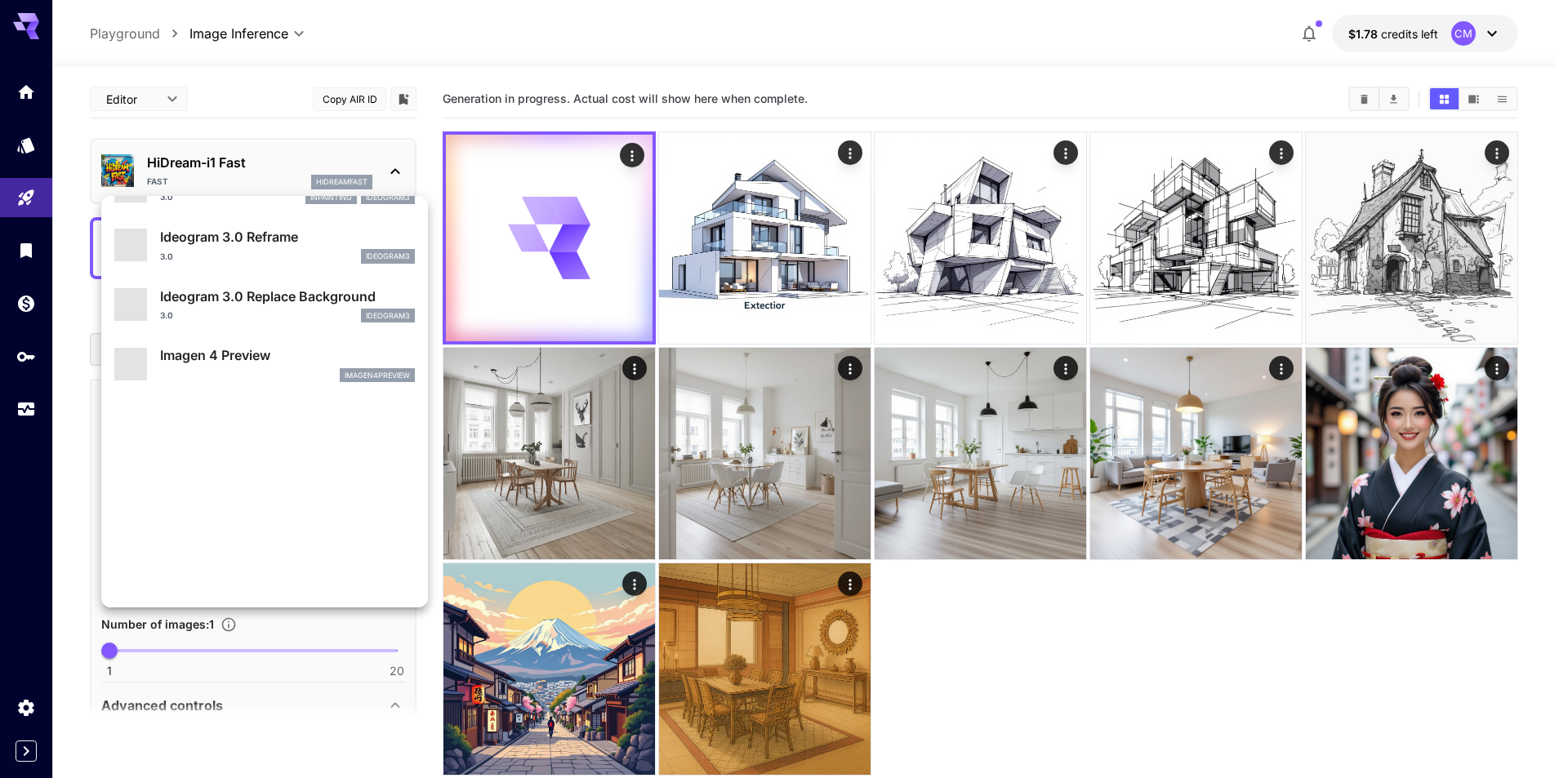
type input "**********"
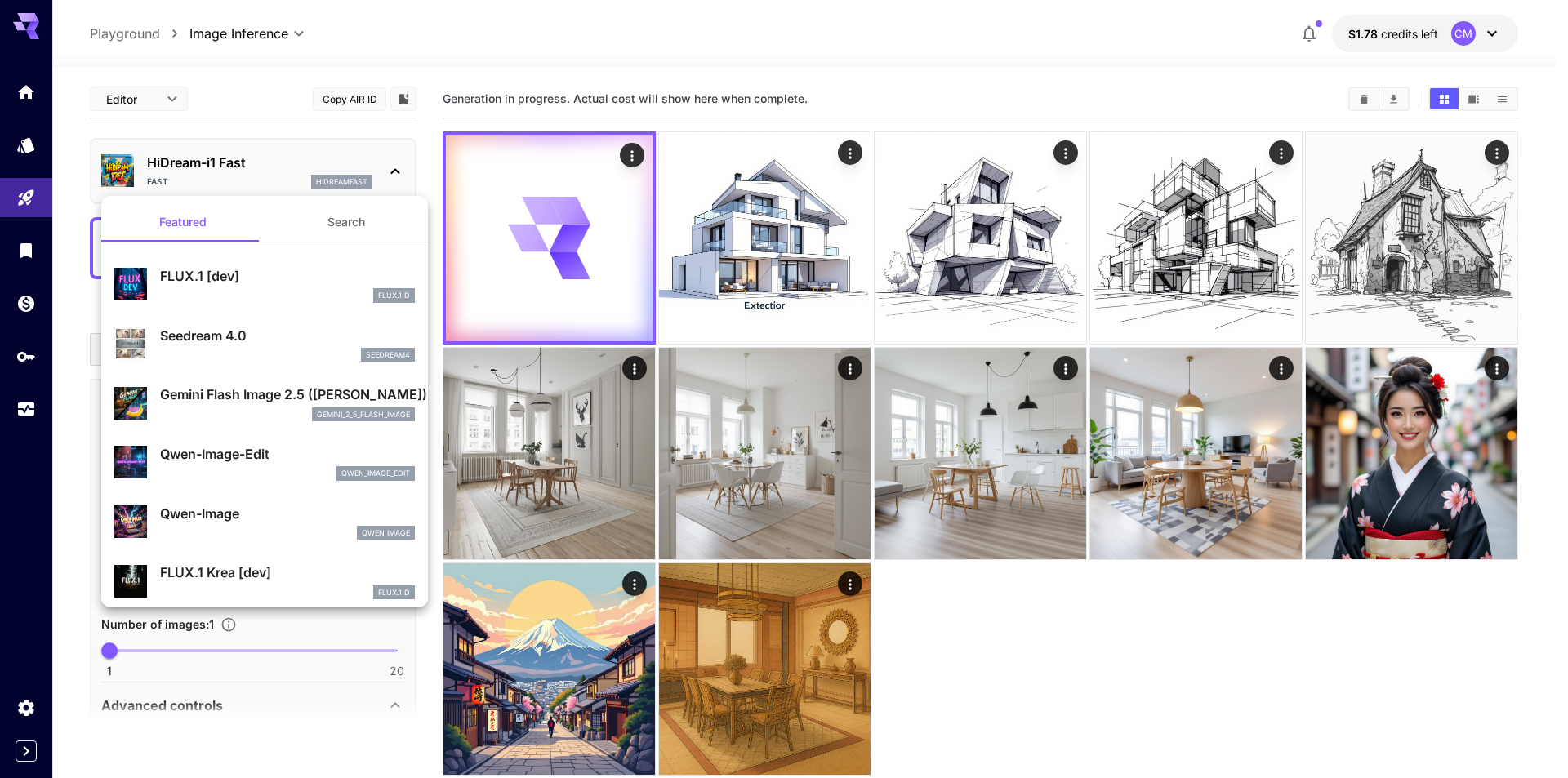
click at [1076, 703] on div at bounding box center [784, 389] width 1568 height 778
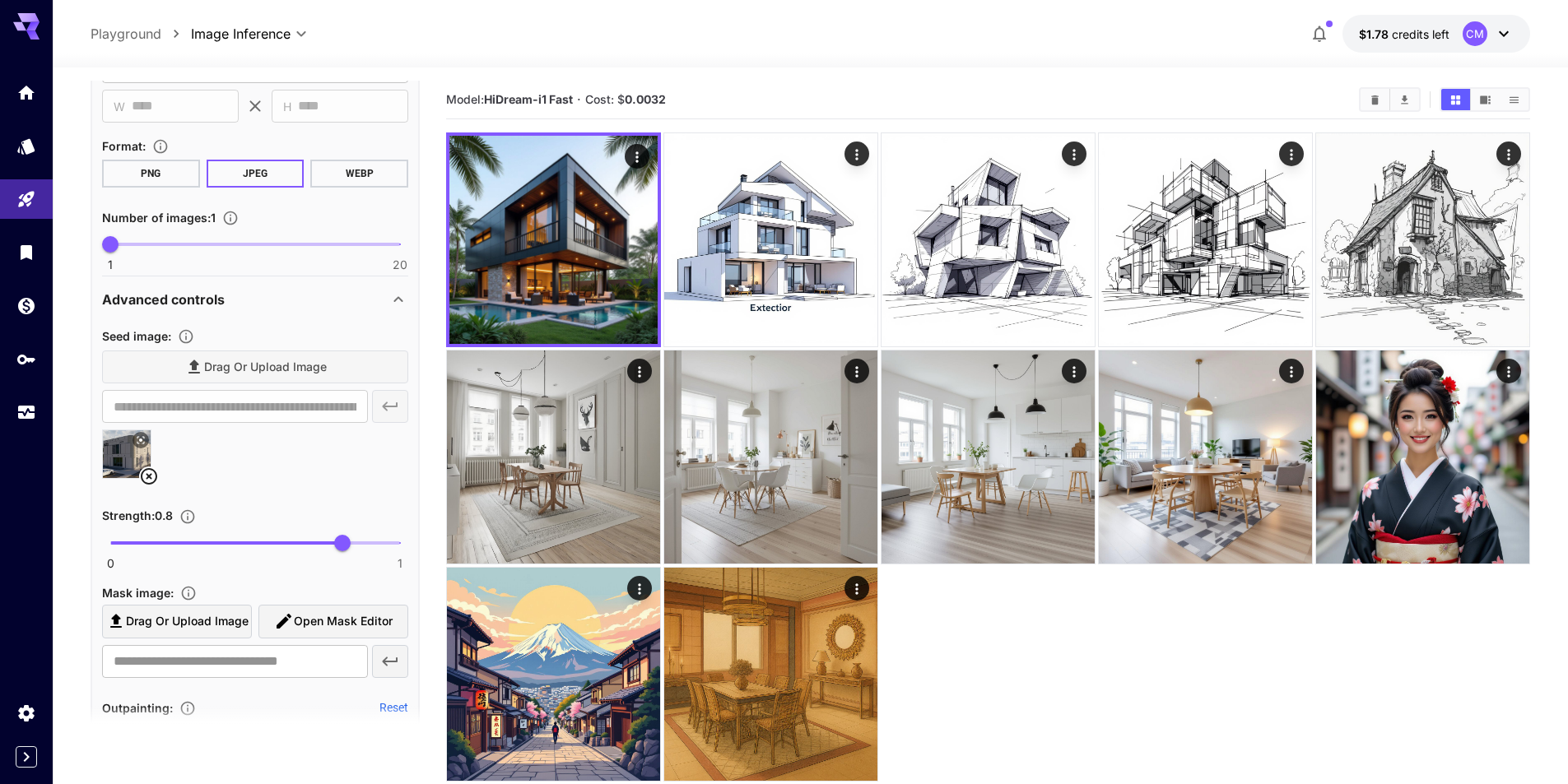
click at [153, 476] on icon at bounding box center [149, 476] width 19 height 19
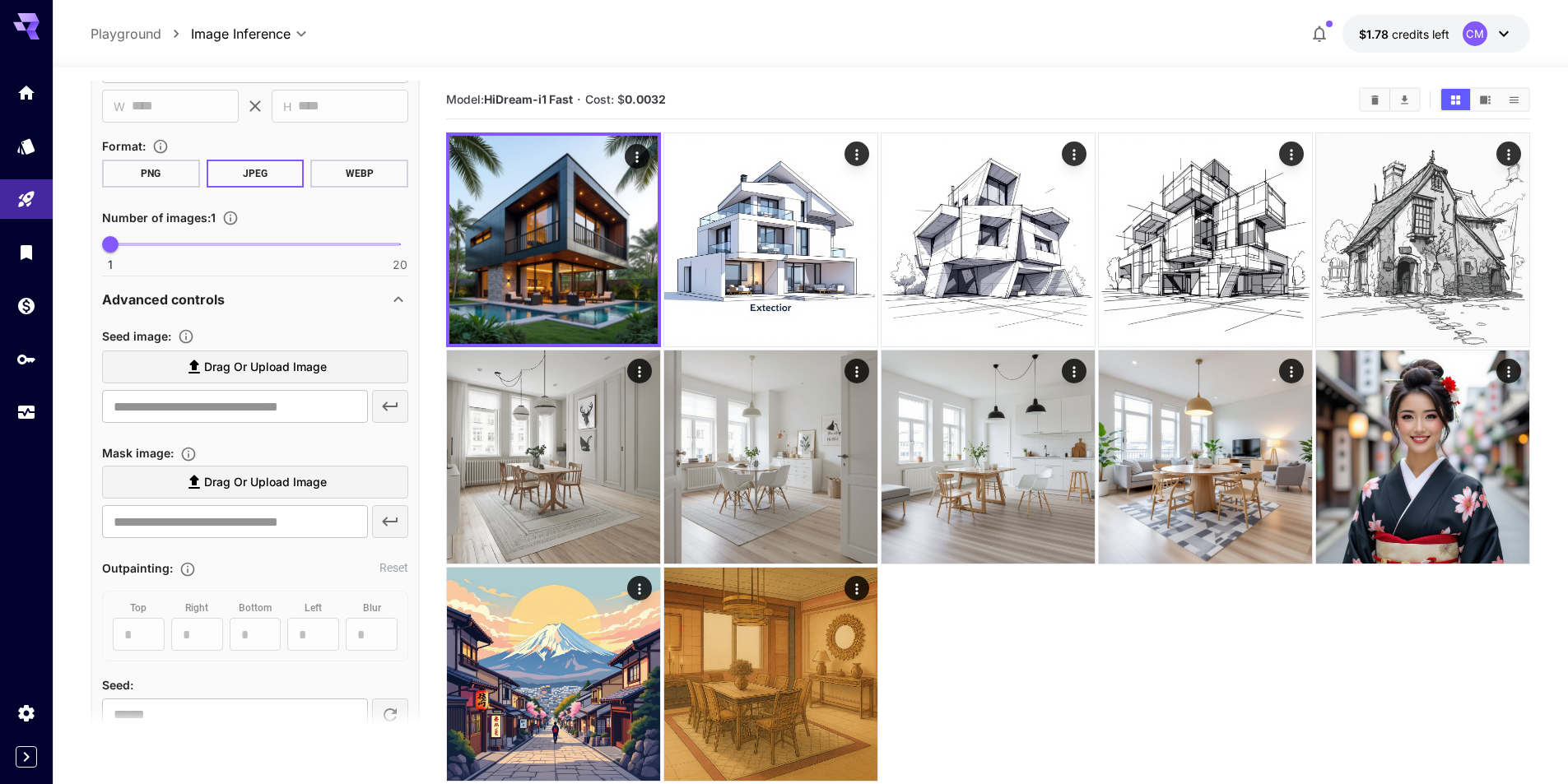
click at [257, 358] on span "Drag or upload image" at bounding box center [265, 367] width 122 height 20
click at [0, 0] on input "Drag or upload image" at bounding box center [0, 0] width 0 height 0
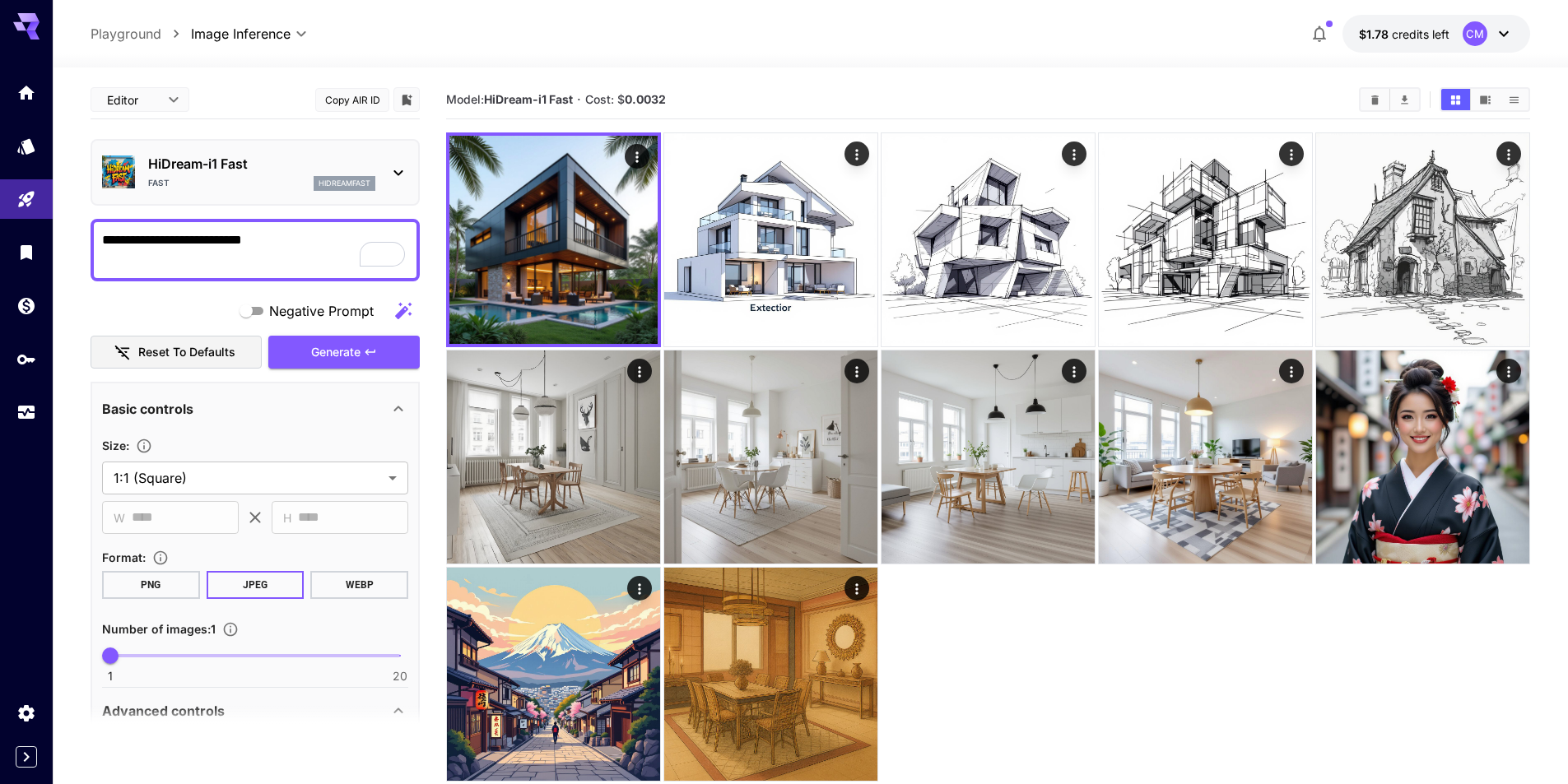
click at [194, 237] on textarea "**********" at bounding box center [255, 250] width 306 height 40
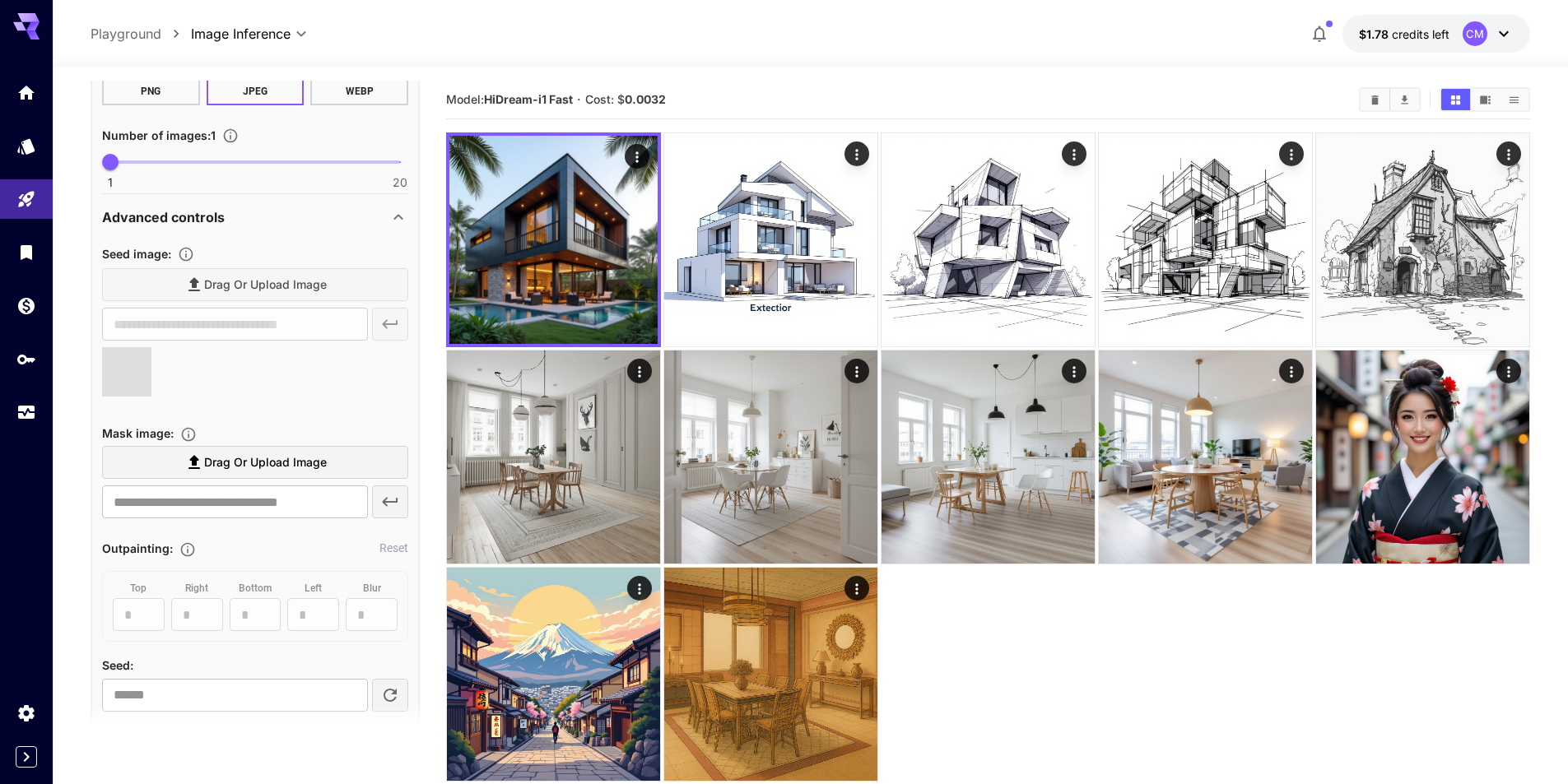
type textarea "**********"
type input "**********"
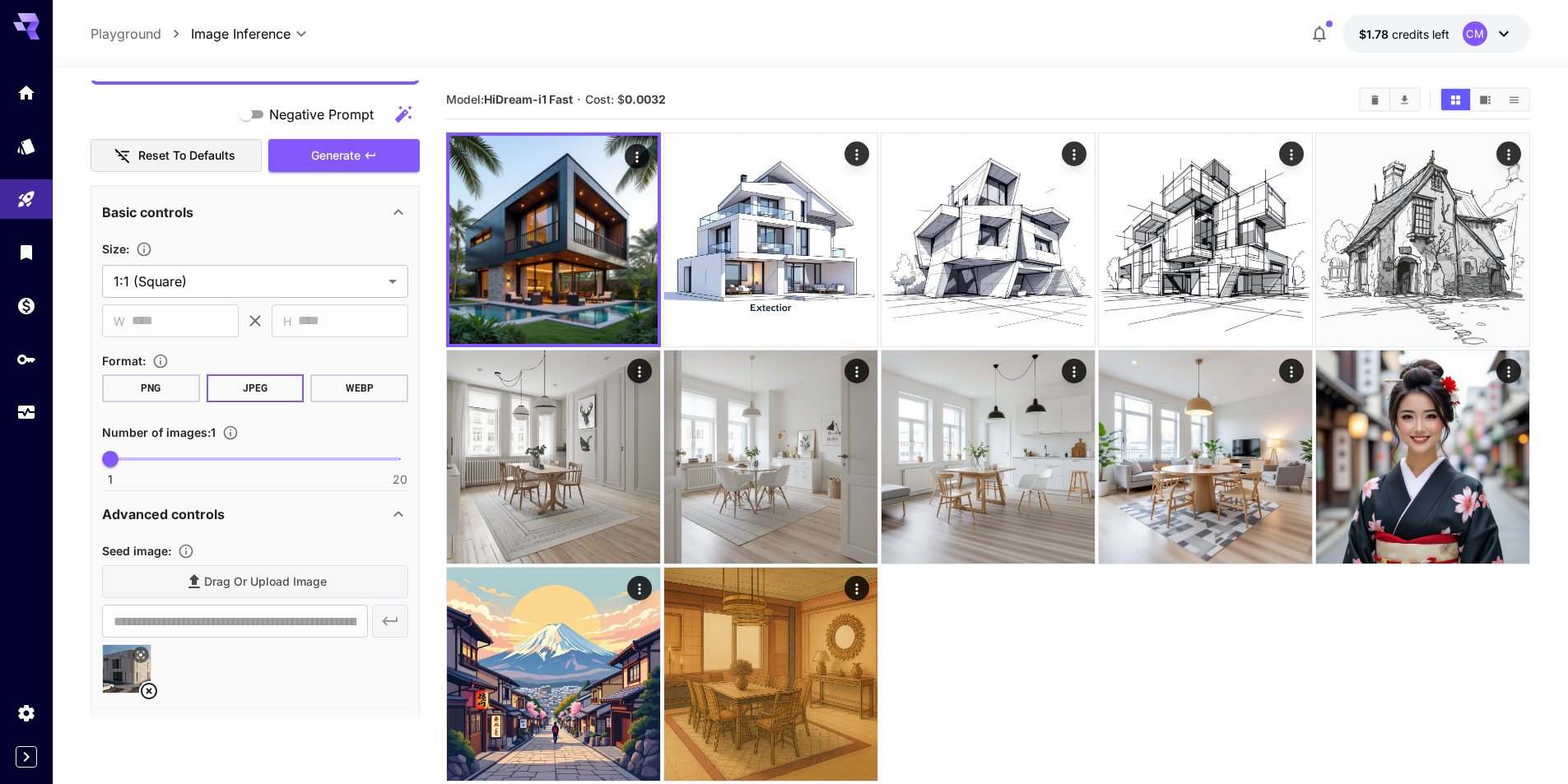
scroll to position [83, 0]
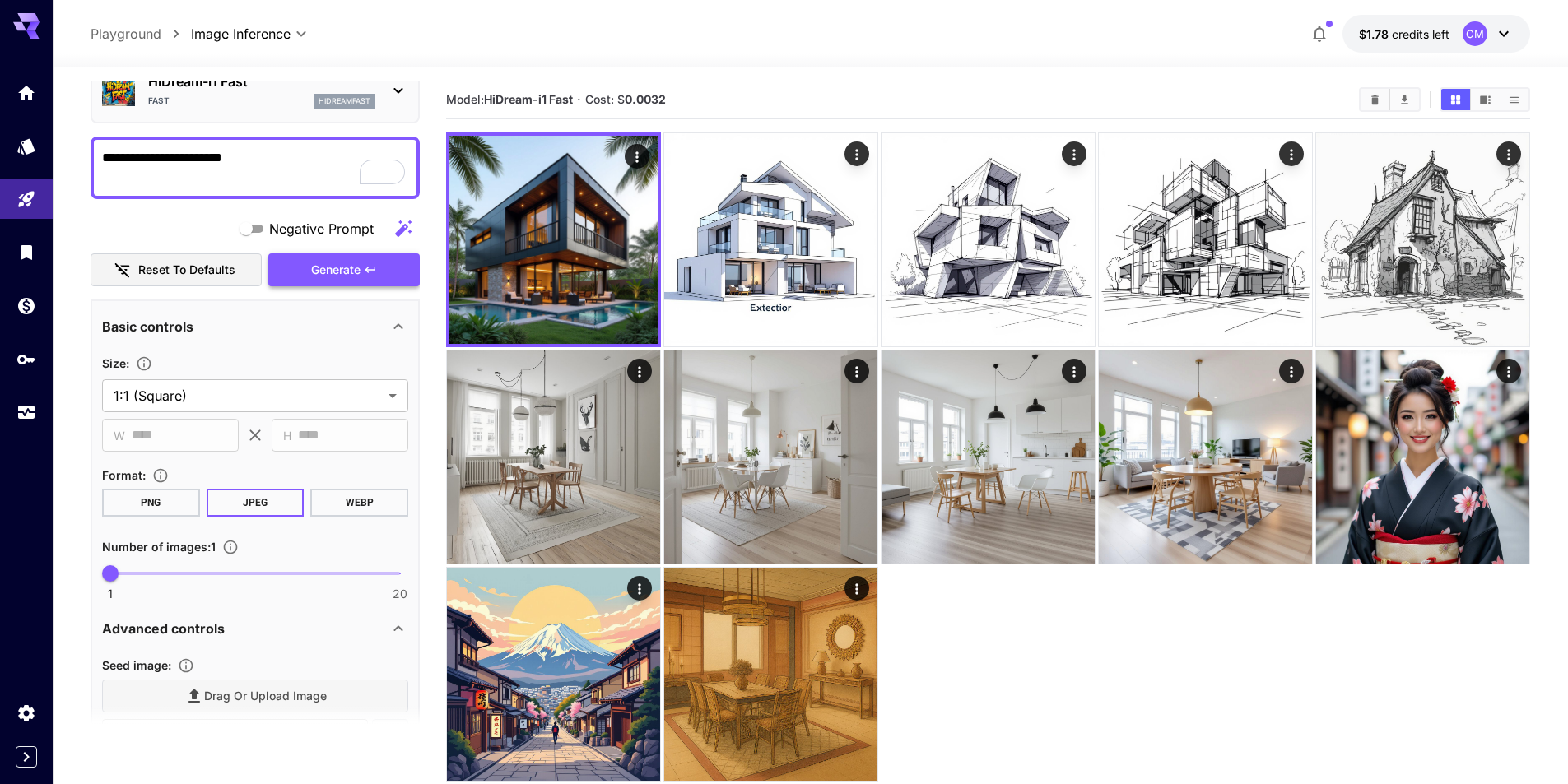
click at [345, 263] on span "Generate" at bounding box center [336, 270] width 50 height 20
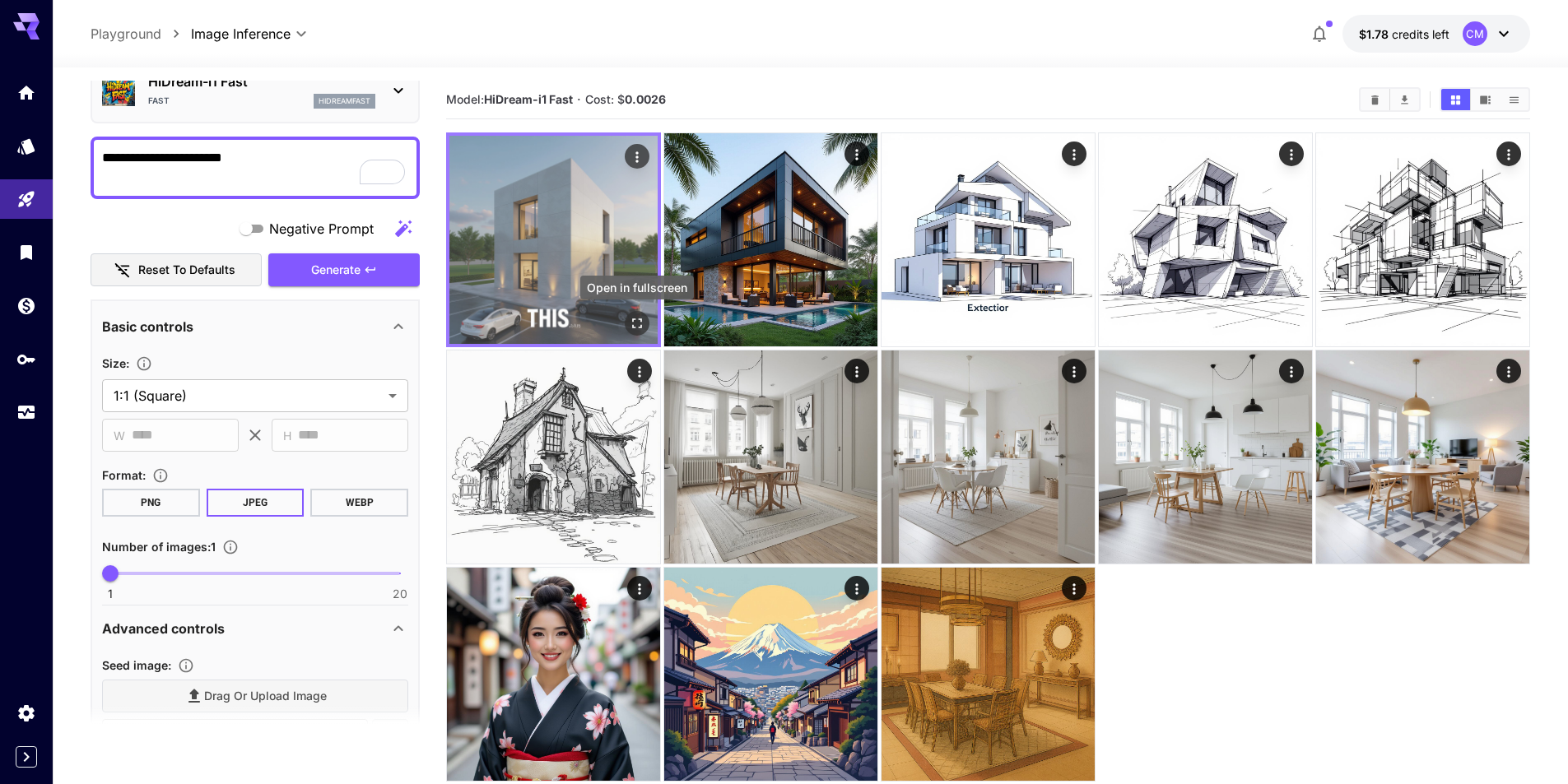
click at [638, 321] on icon "Open in fullscreen" at bounding box center [637, 324] width 17 height 17
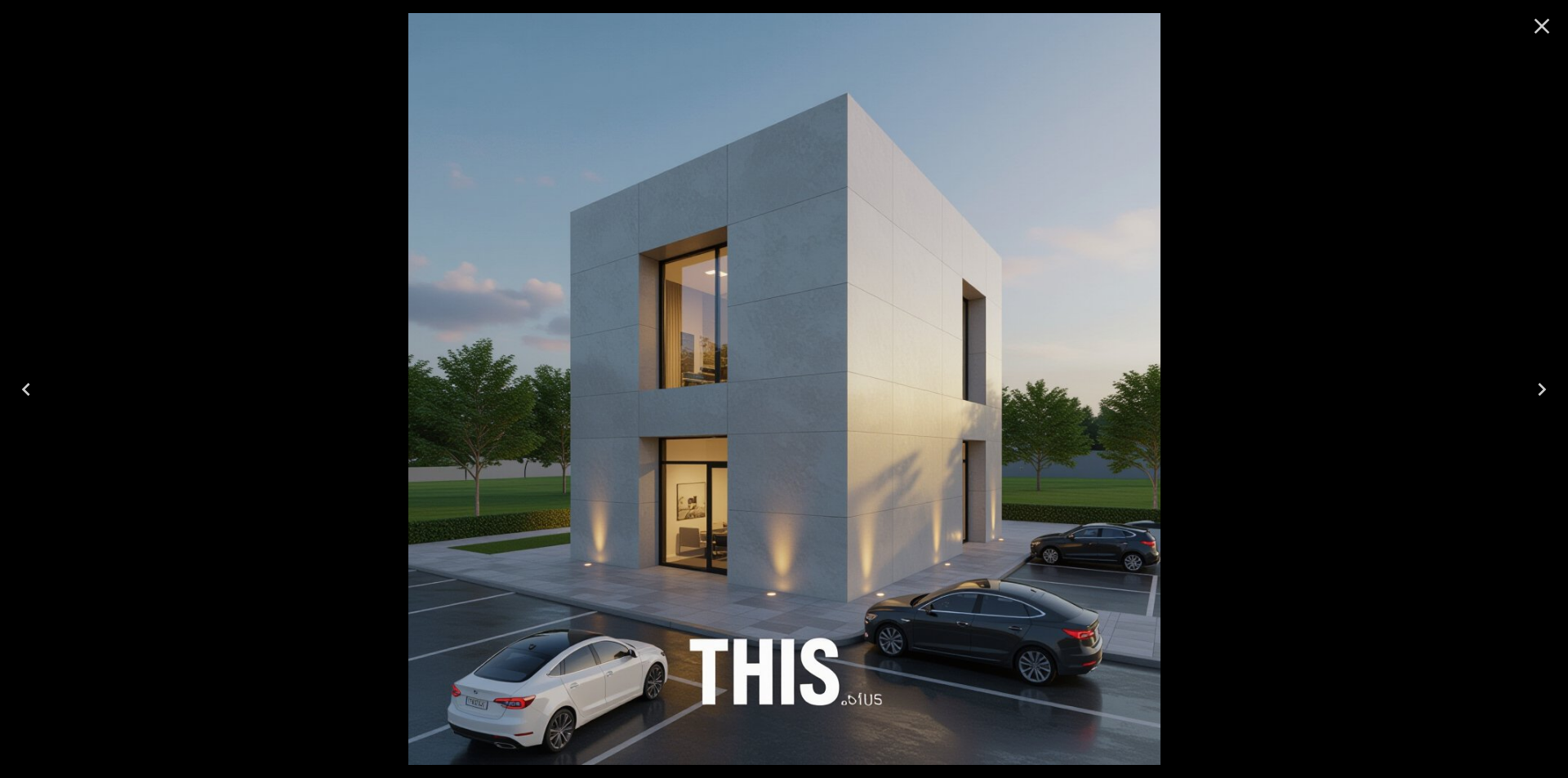
click at [1549, 31] on icon "Close" at bounding box center [1542, 26] width 26 height 26
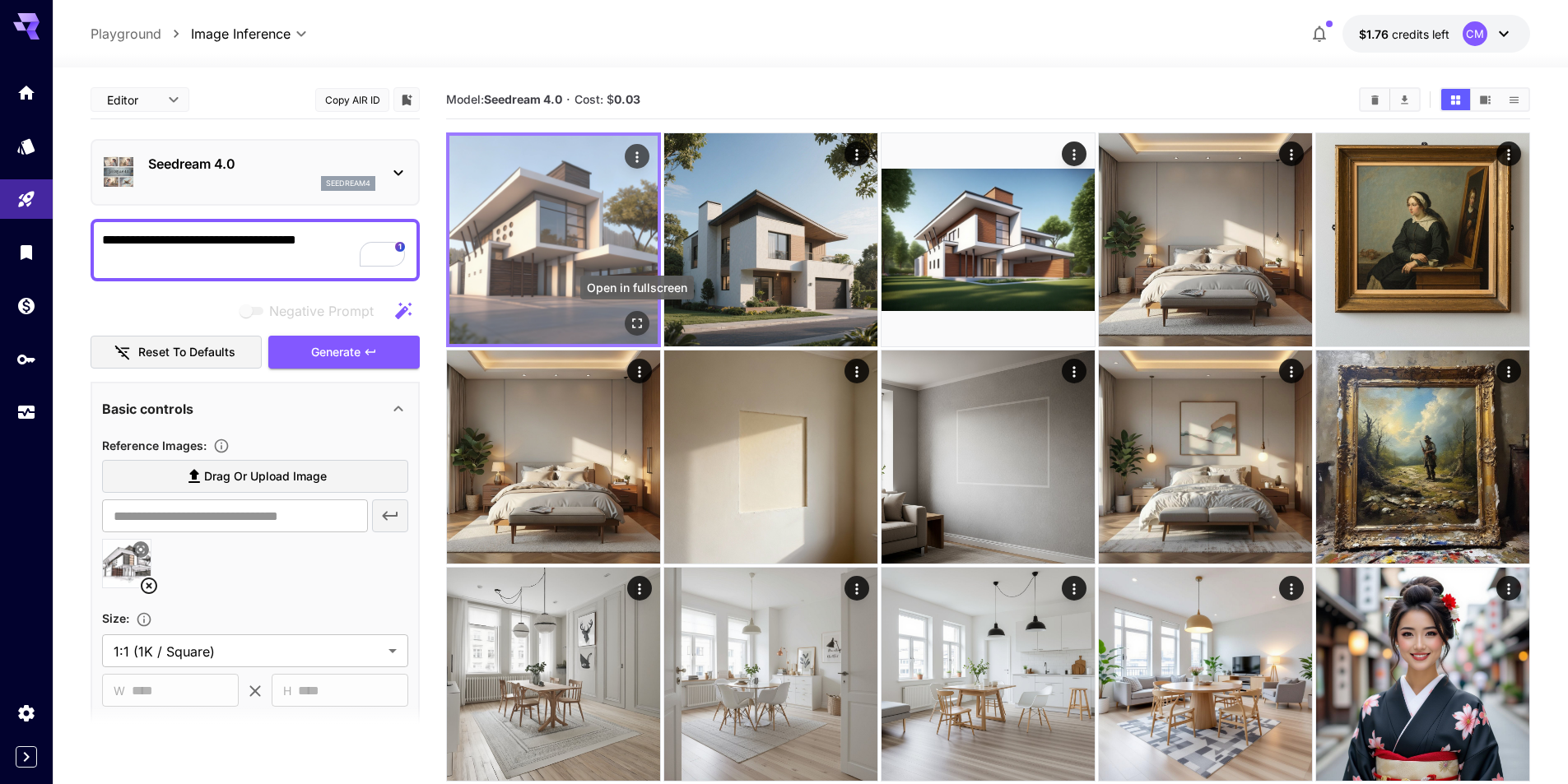
click at [632, 320] on icon "Open in fullscreen" at bounding box center [637, 323] width 10 height 10
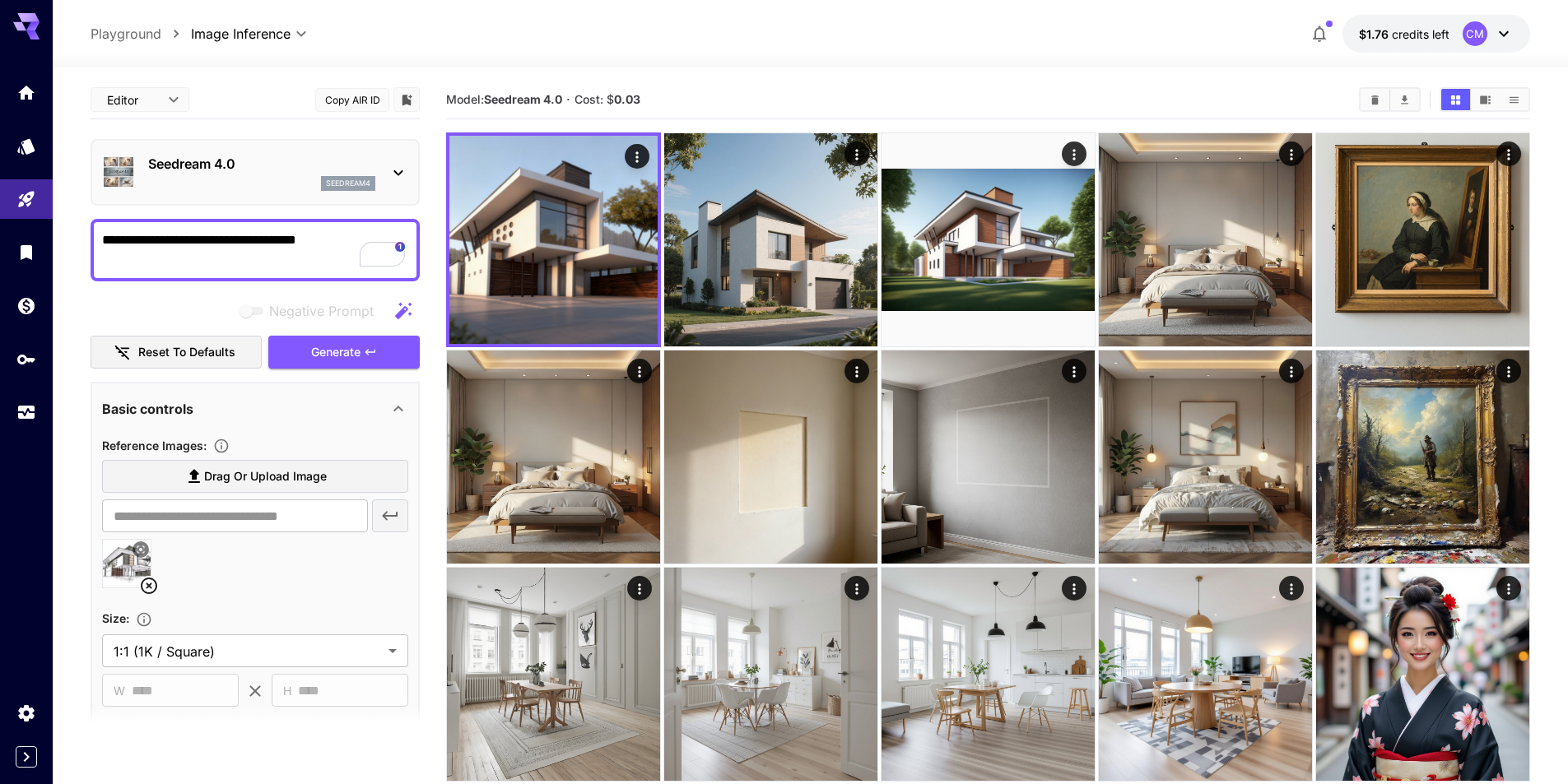
click at [339, 164] on p "Seedream 4.0" at bounding box center [262, 163] width 227 height 19
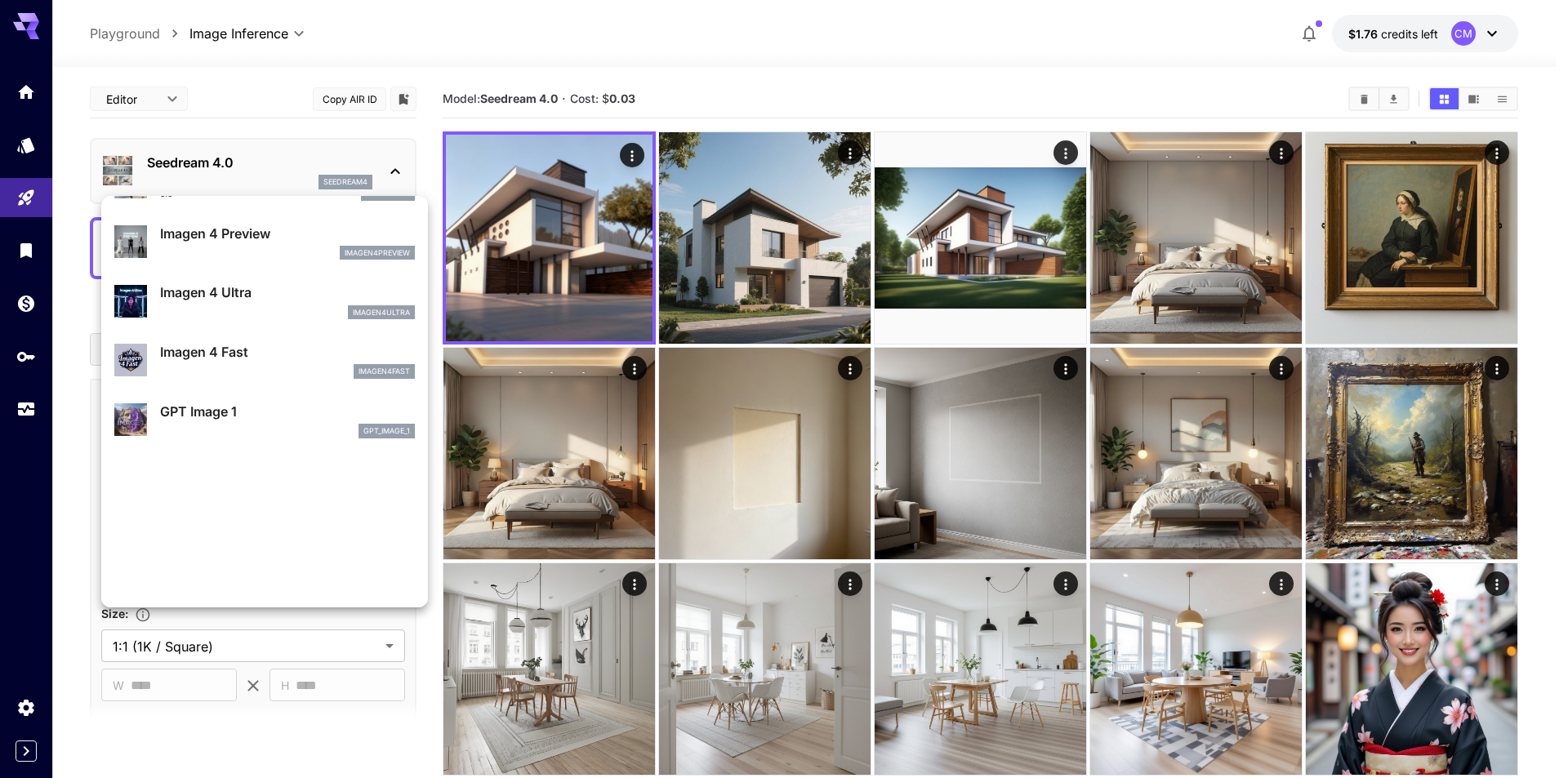
scroll to position [817, 0]
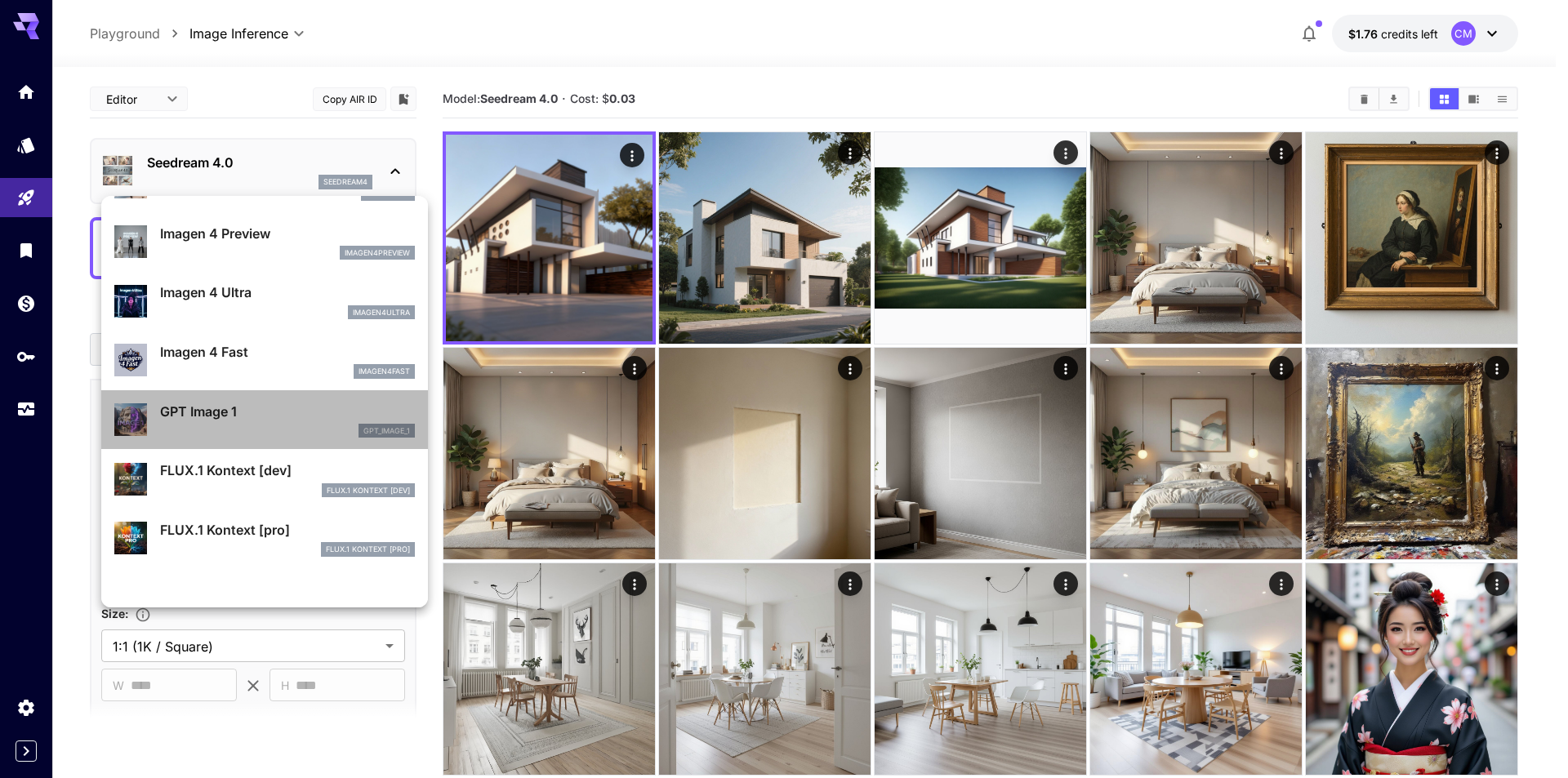
click at [286, 417] on p "GPT Image 1" at bounding box center [287, 411] width 255 height 19
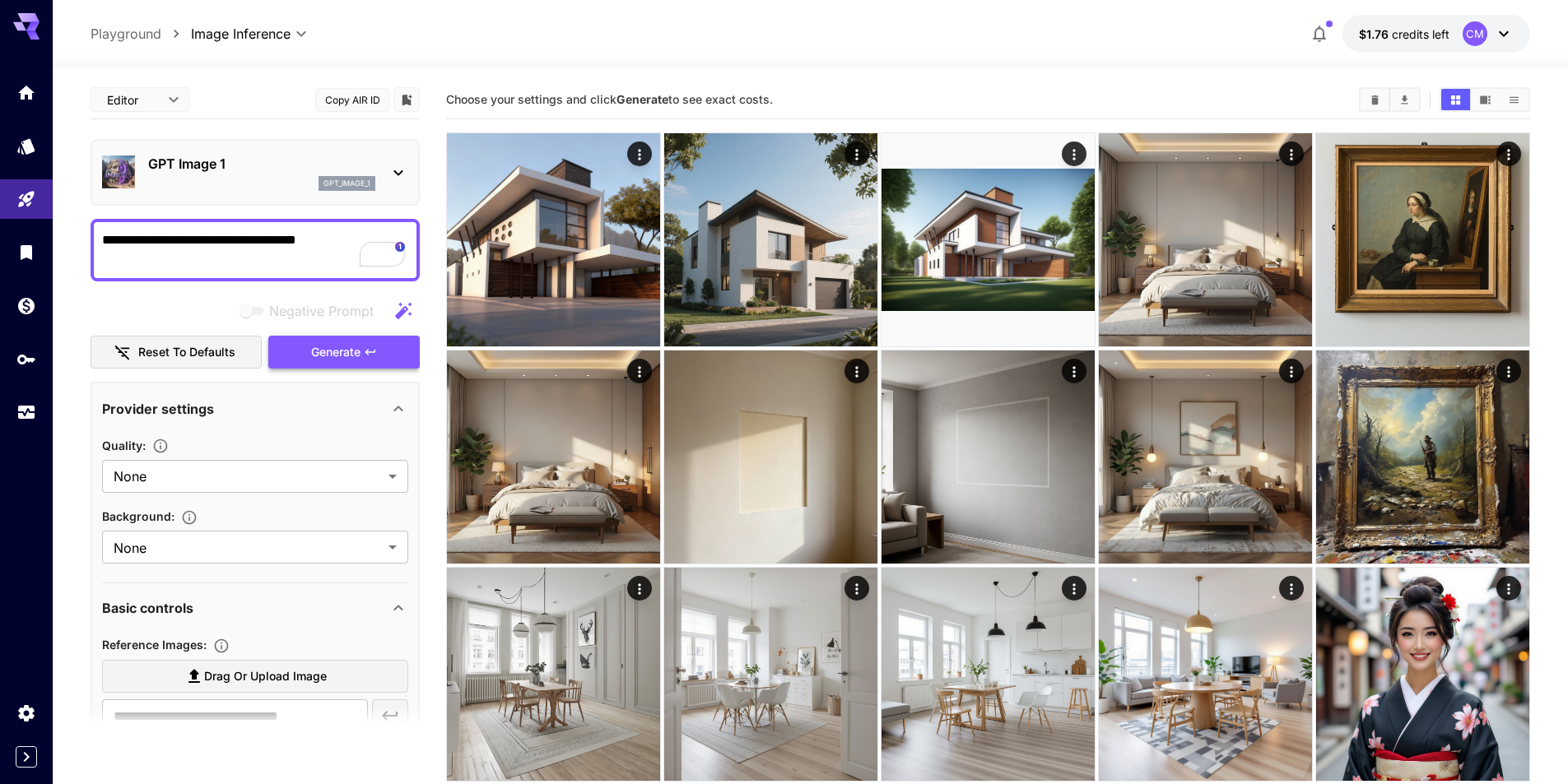
click at [354, 358] on span "Generate" at bounding box center [336, 353] width 50 height 20
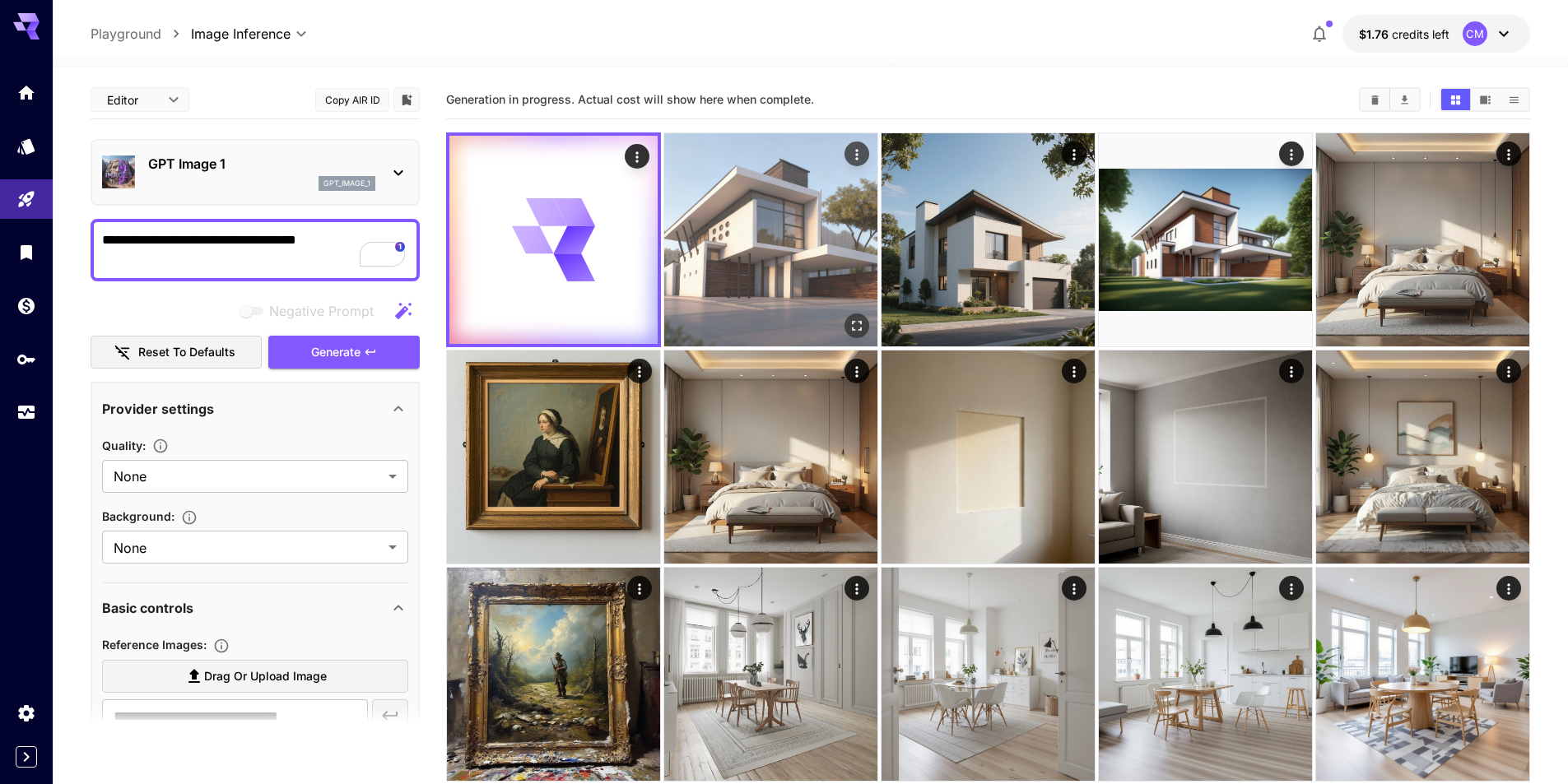
click at [723, 185] on img at bounding box center [770, 240] width 214 height 214
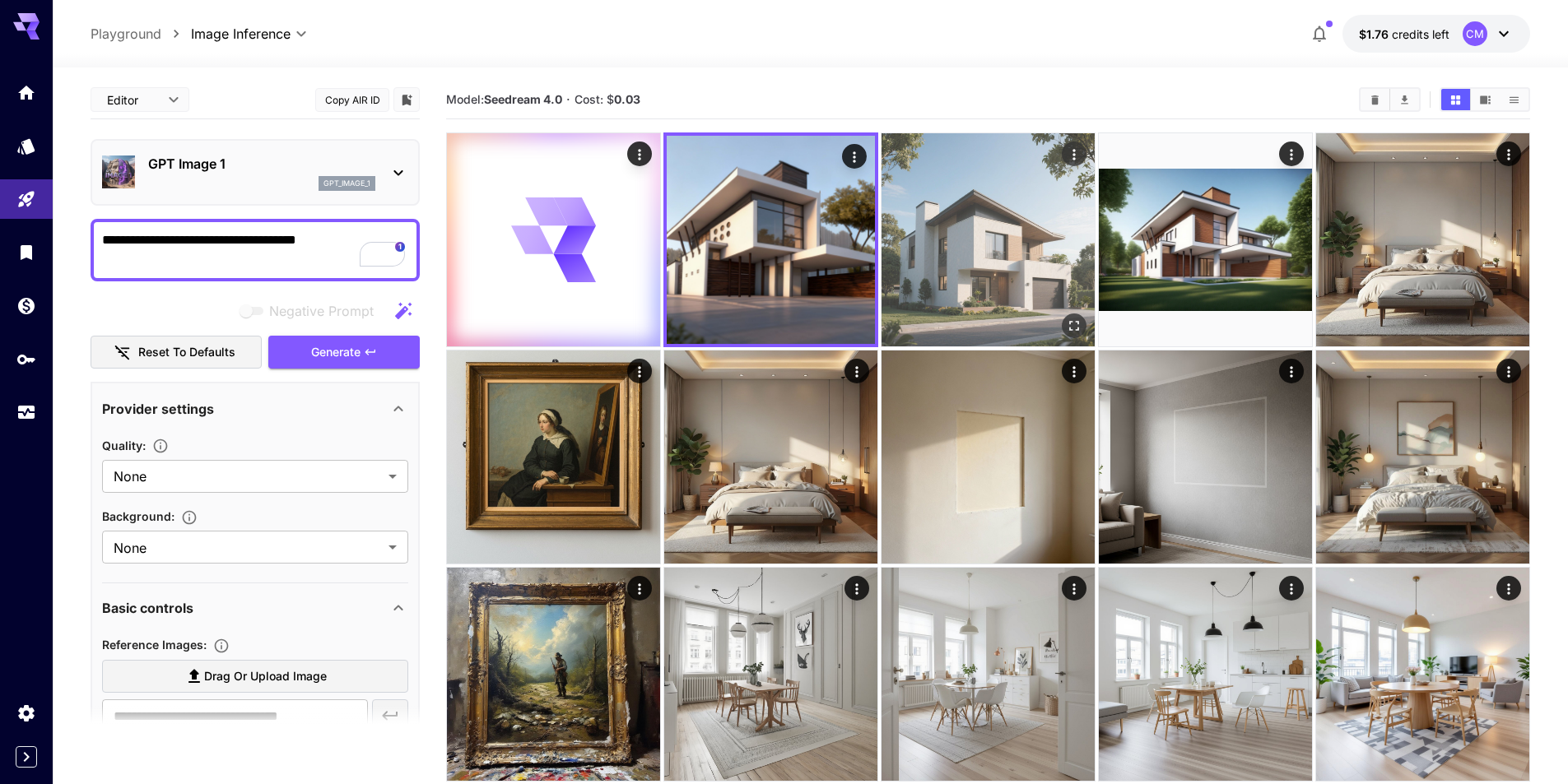
click at [938, 232] on img at bounding box center [987, 240] width 214 height 214
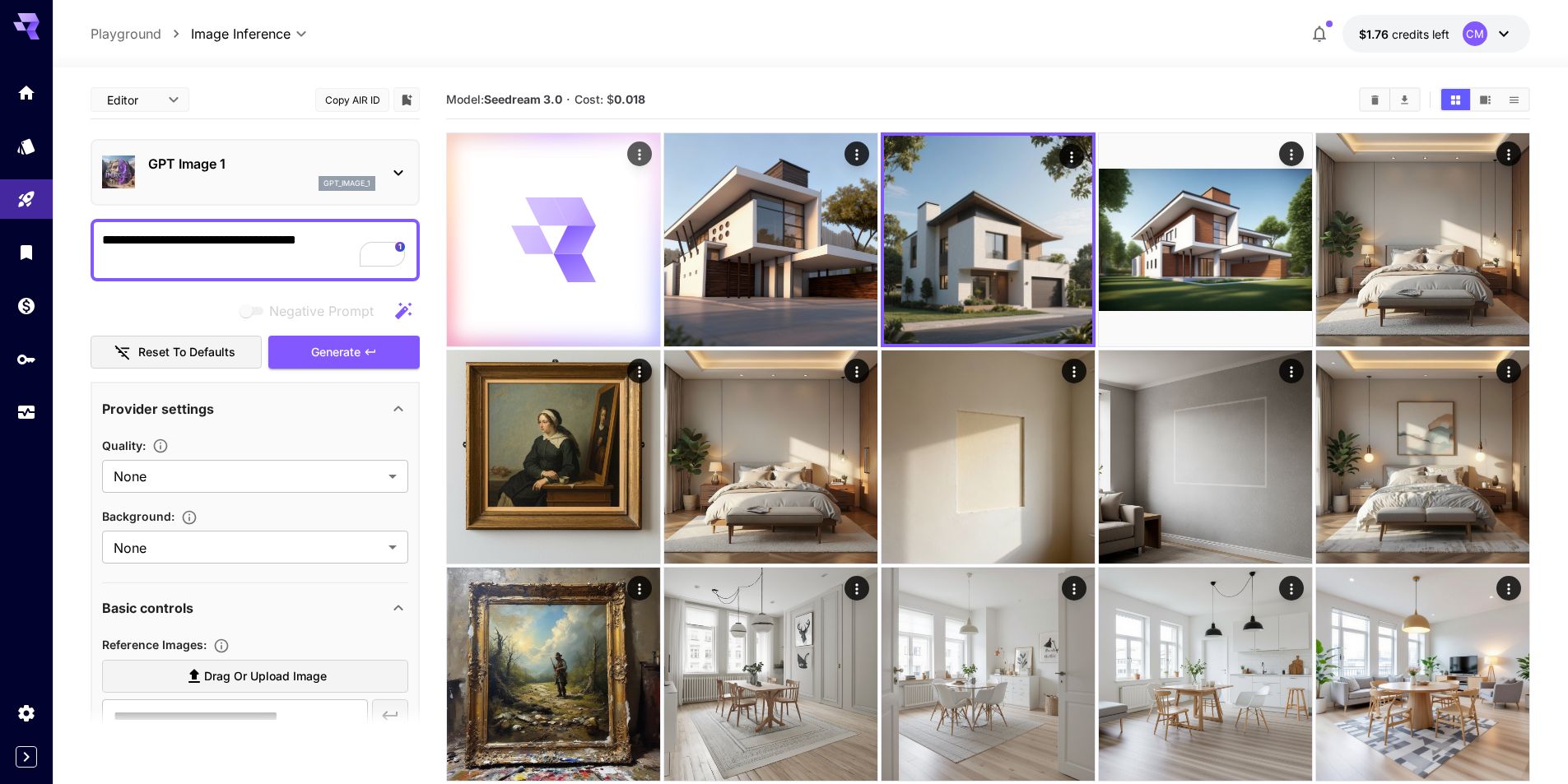
click at [536, 228] on icon at bounding box center [533, 240] width 44 height 30
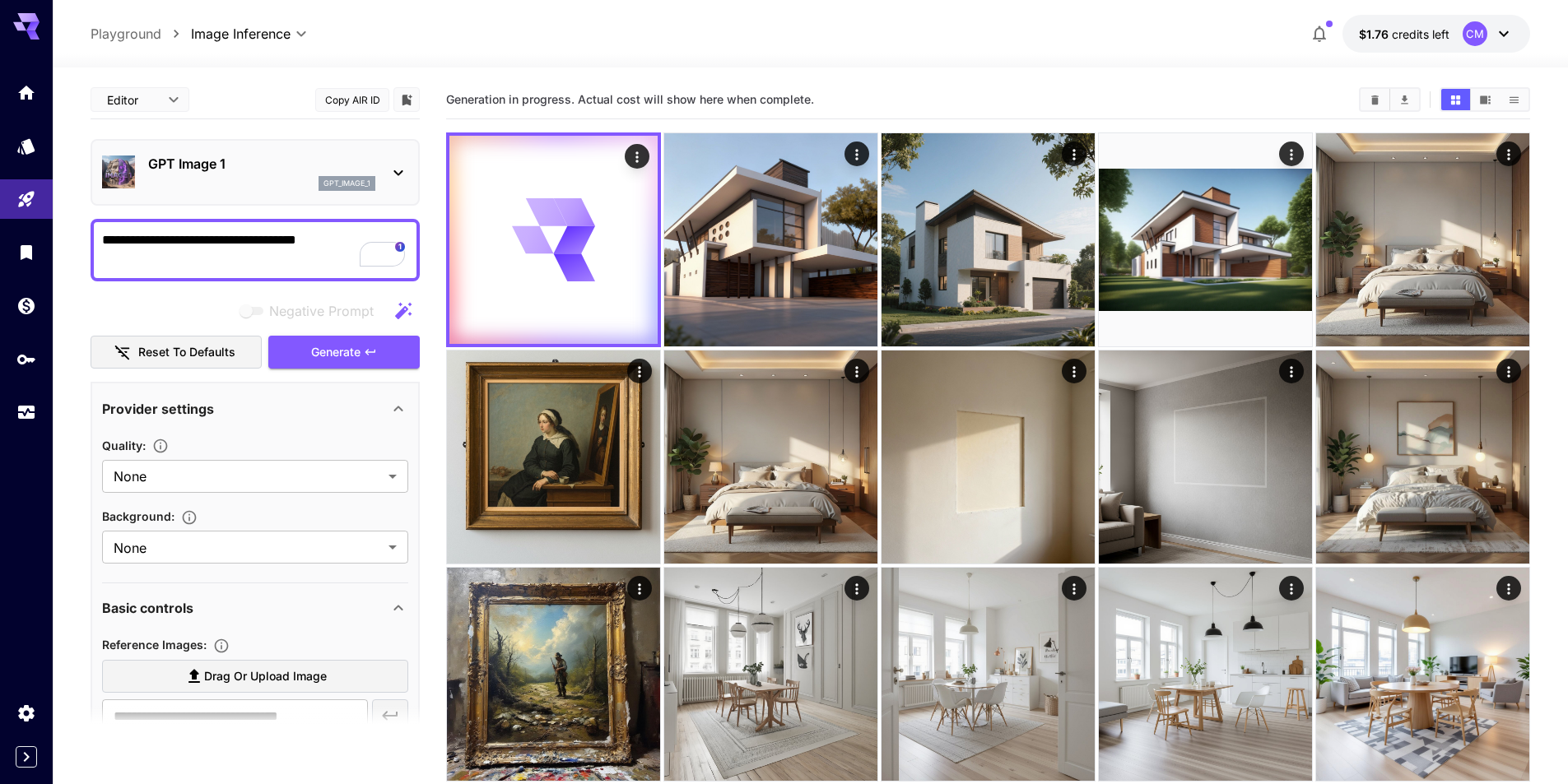
click at [256, 166] on p "GPT Image 1" at bounding box center [262, 163] width 227 height 19
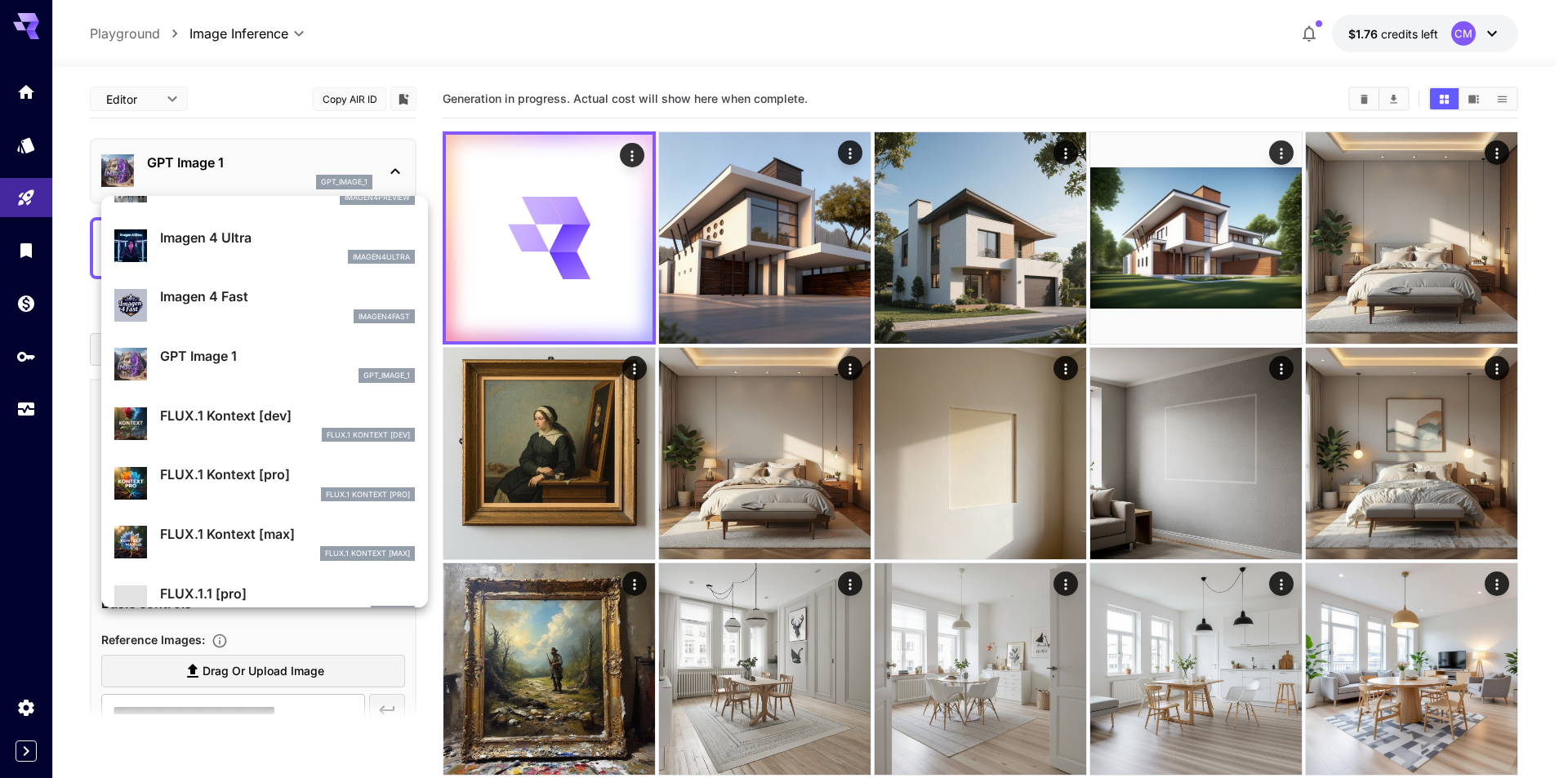
scroll to position [899, 0]
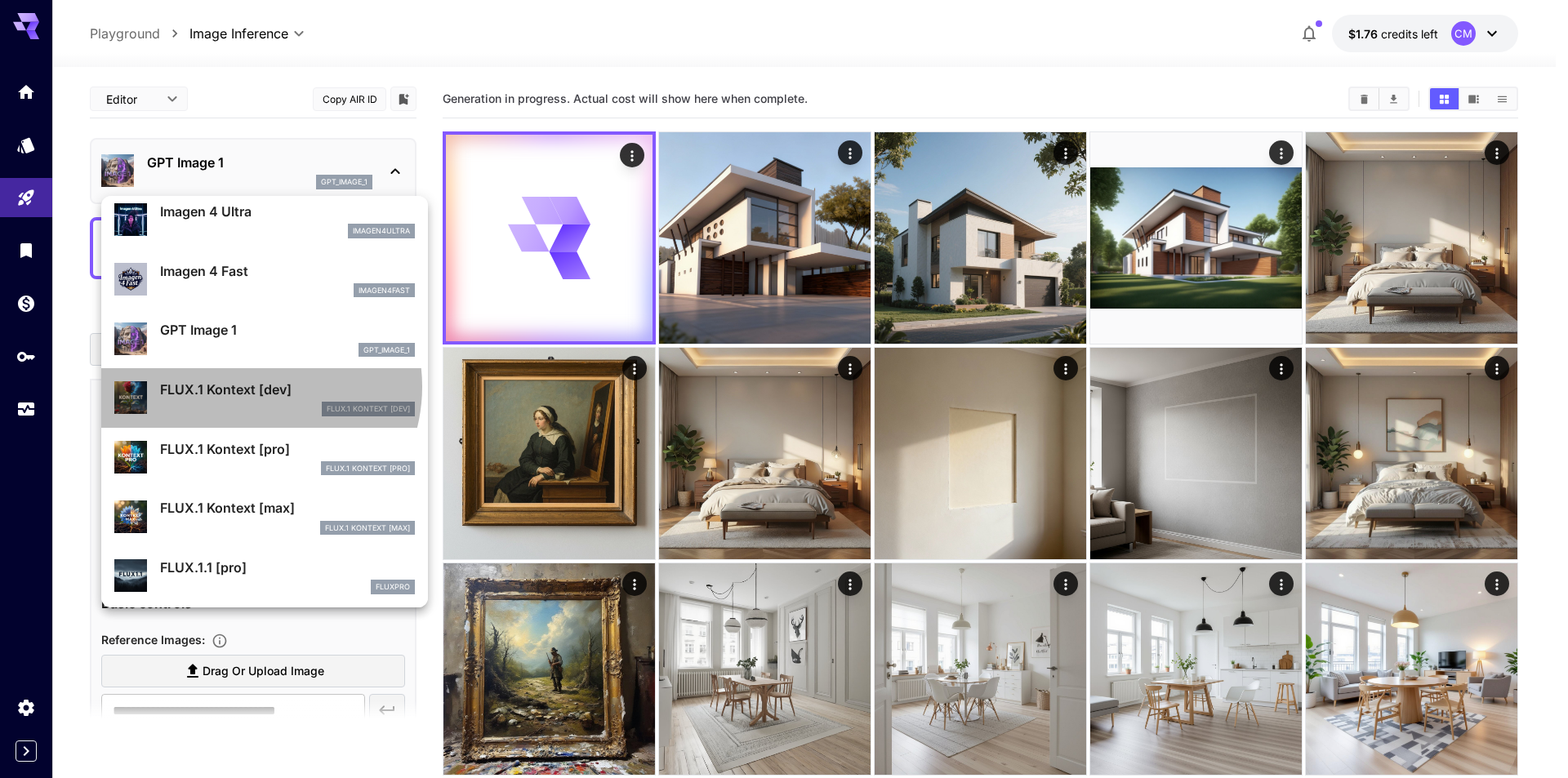
click at [250, 386] on p "FLUX.1 Kontext [dev]" at bounding box center [287, 389] width 255 height 19
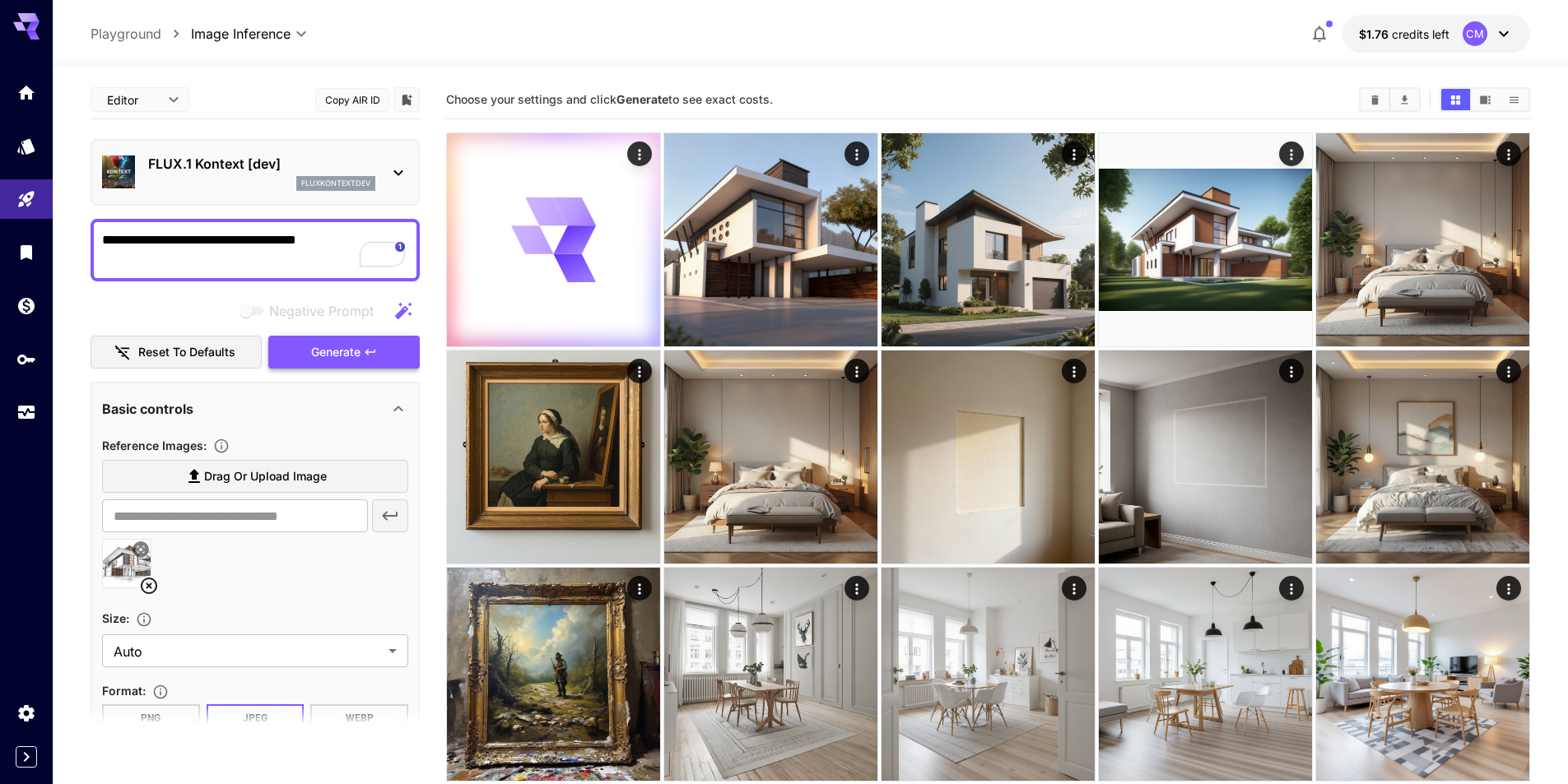
click at [378, 358] on button "Generate" at bounding box center [343, 353] width 151 height 34
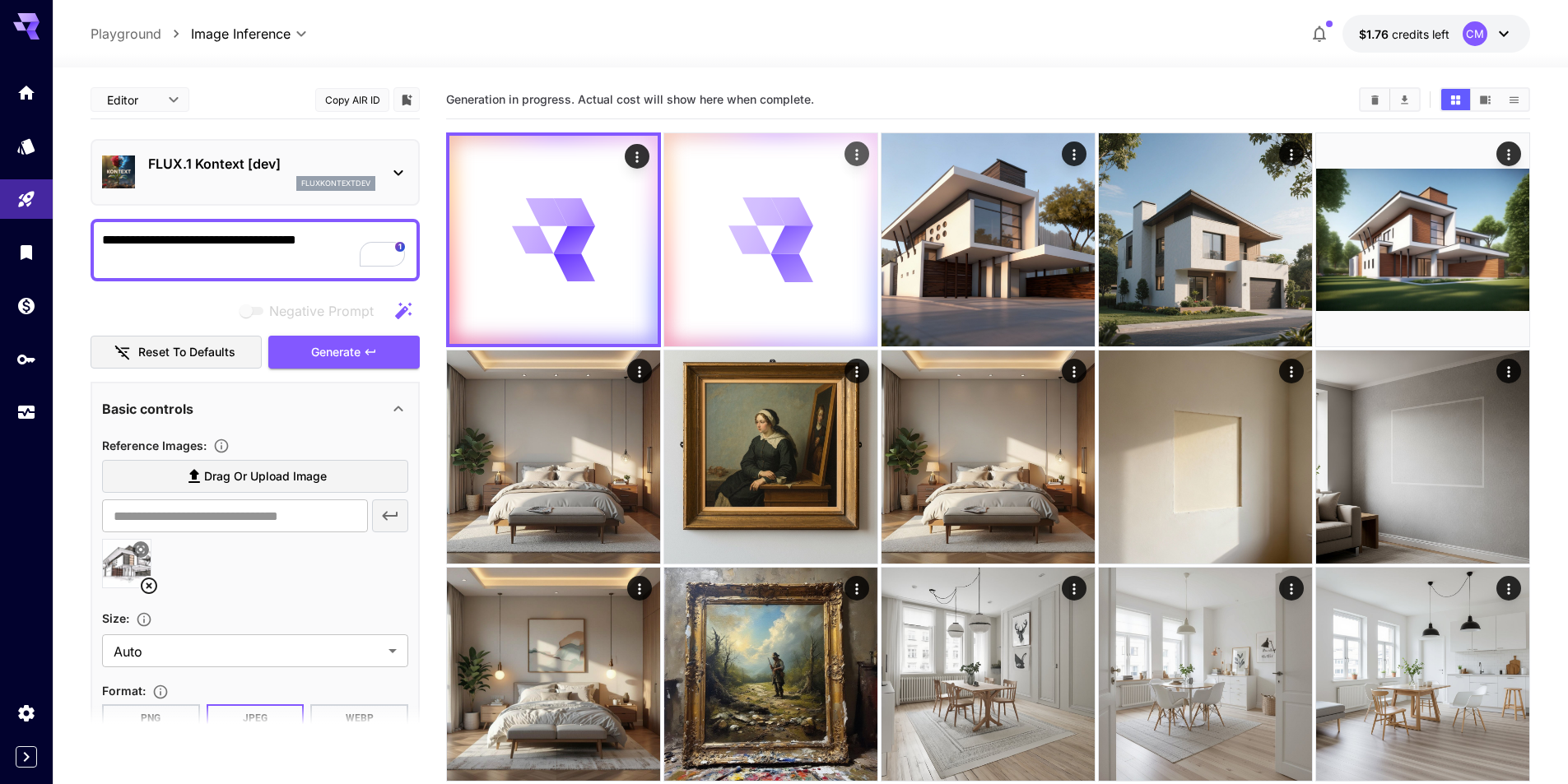
click at [705, 207] on div at bounding box center [770, 240] width 214 height 214
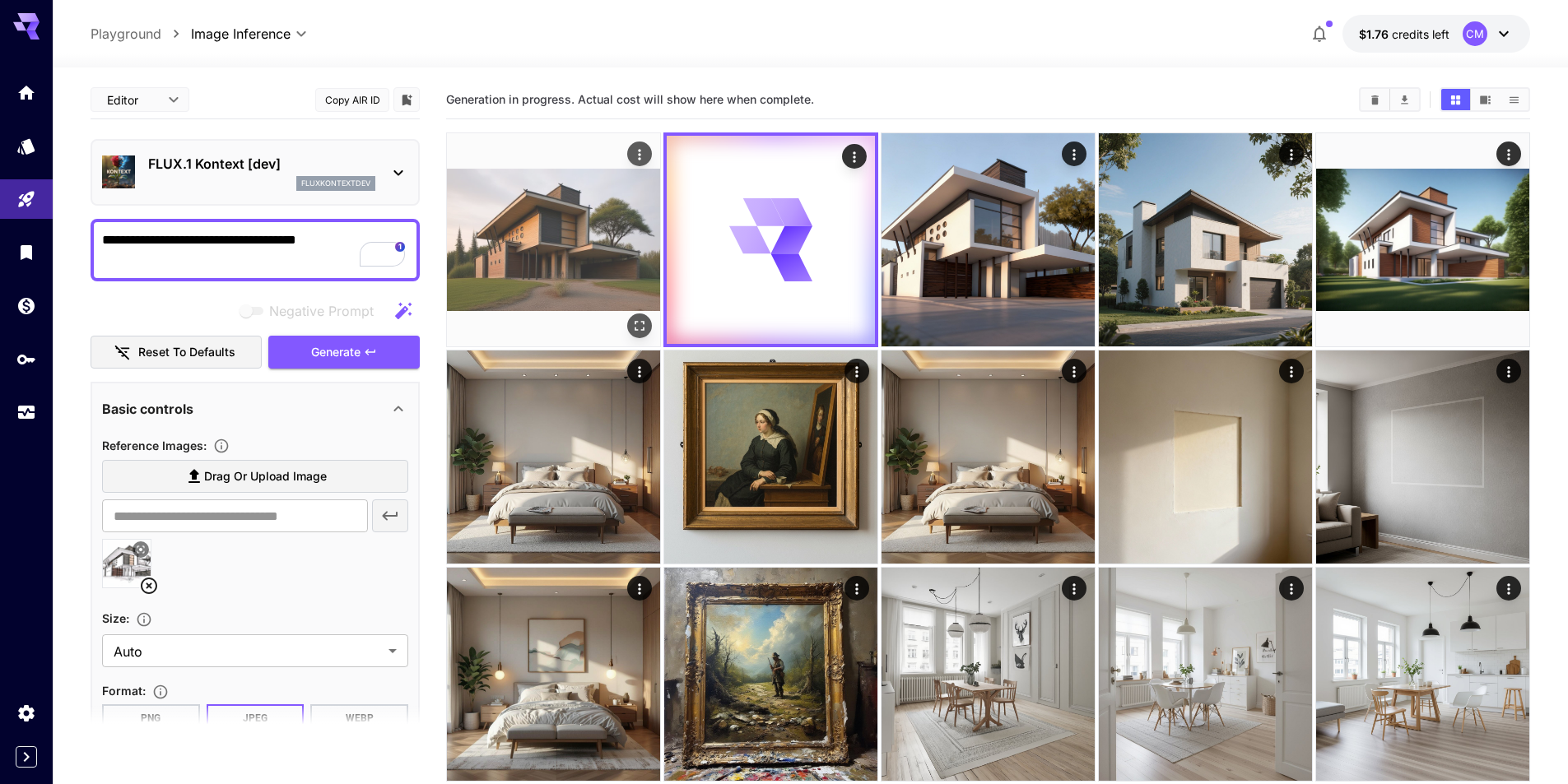
click at [565, 240] on img at bounding box center [554, 240] width 214 height 214
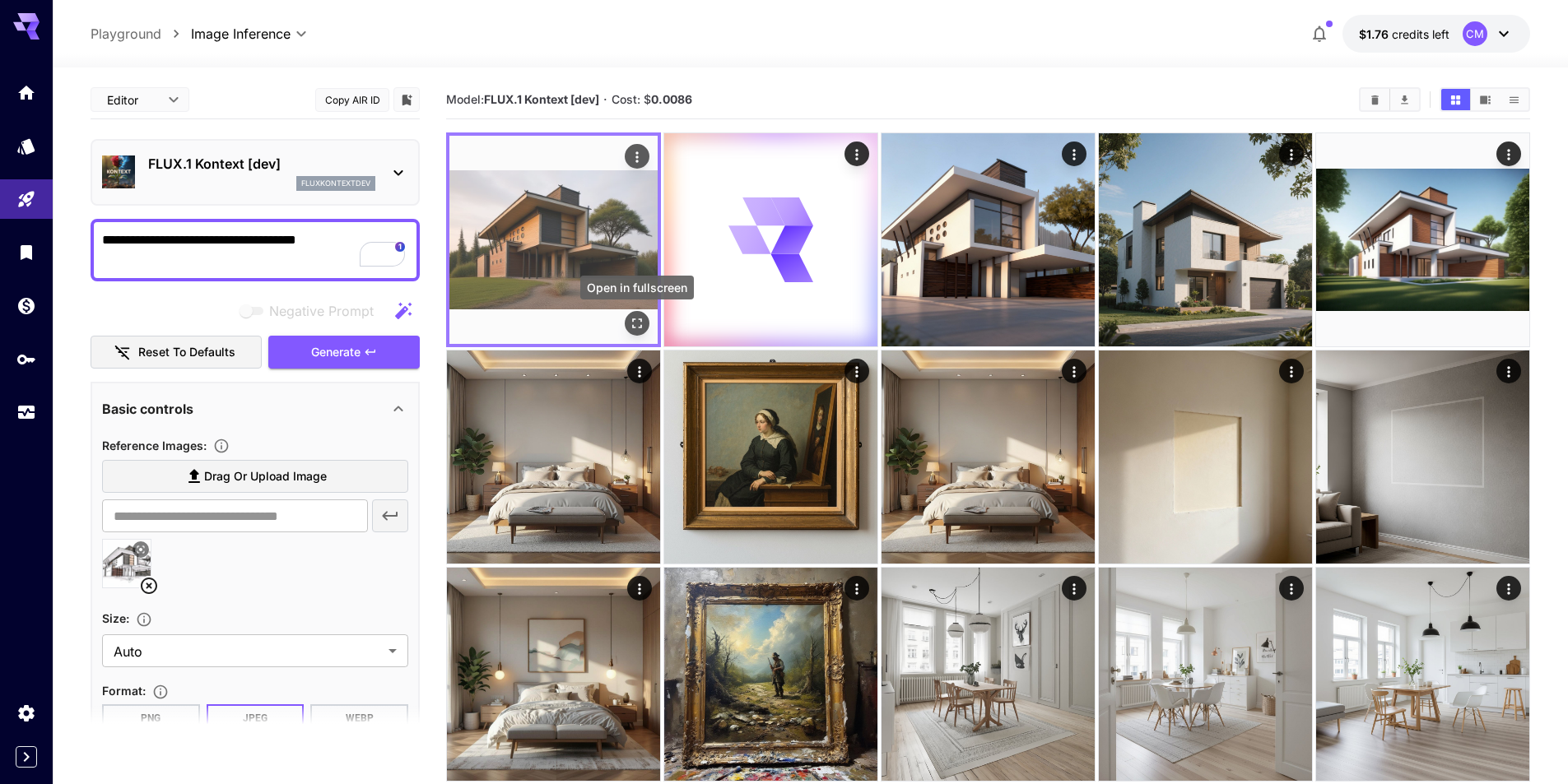
click at [636, 324] on icon "Open in fullscreen" at bounding box center [637, 324] width 17 height 17
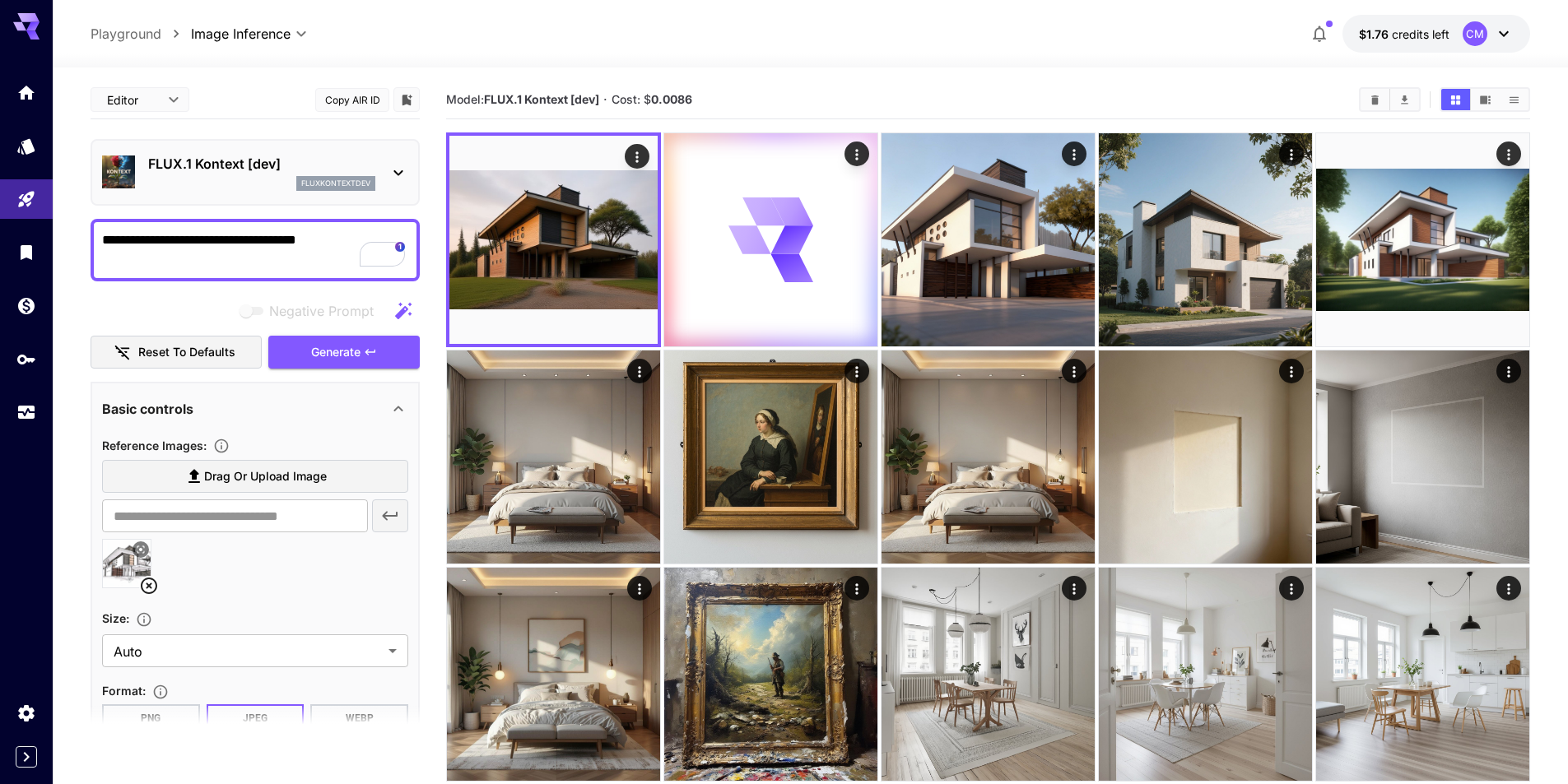
click at [316, 171] on p "FLUX.1 Kontext [dev]" at bounding box center [262, 163] width 227 height 19
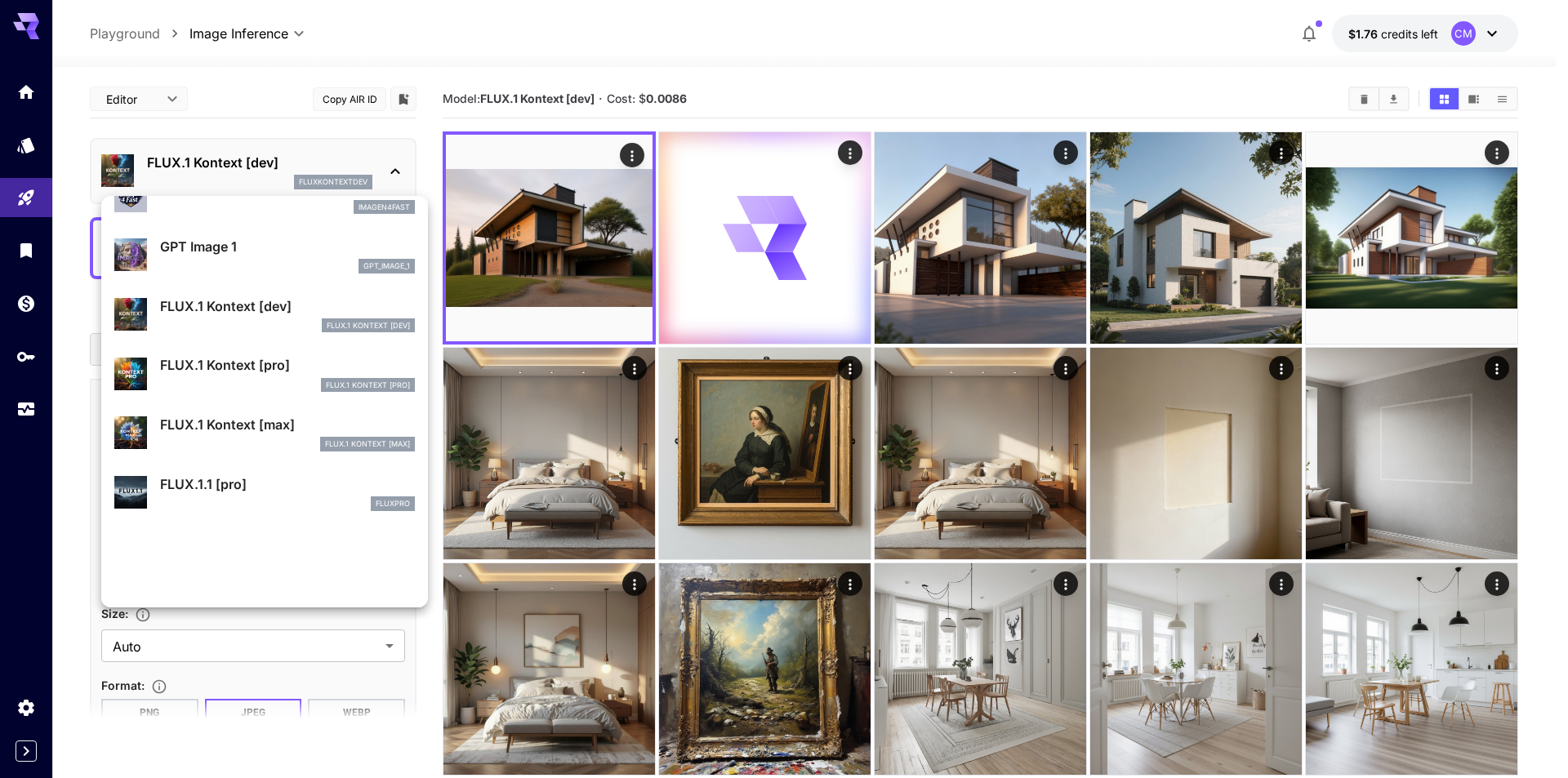
scroll to position [983, 0]
click at [313, 377] on div "FLUX.1 Kontext [pro] FLUX.1 Kontext [pro]" at bounding box center [287, 374] width 255 height 37
type input "**********"
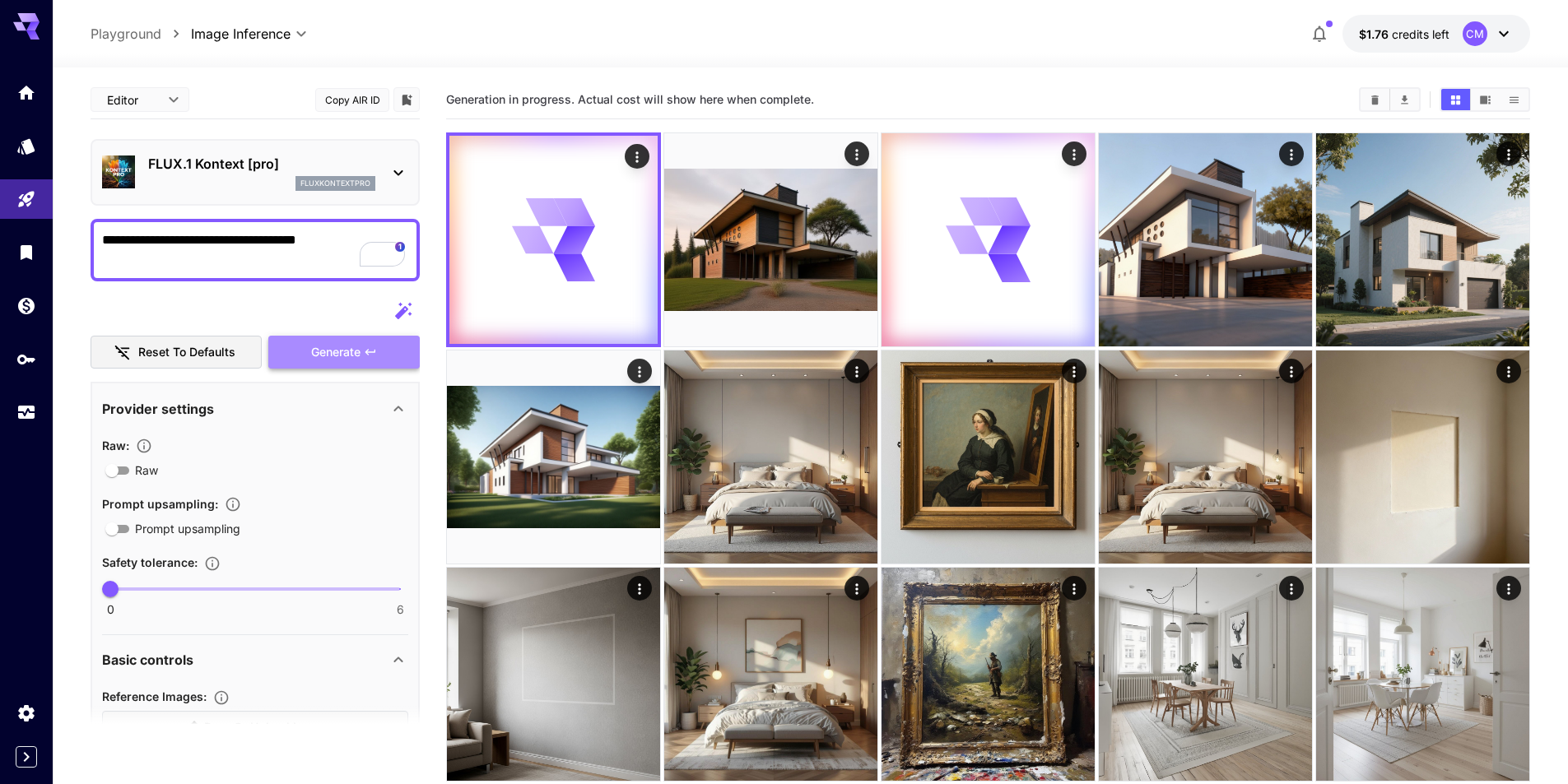
click at [374, 343] on button "Generate" at bounding box center [343, 353] width 151 height 34
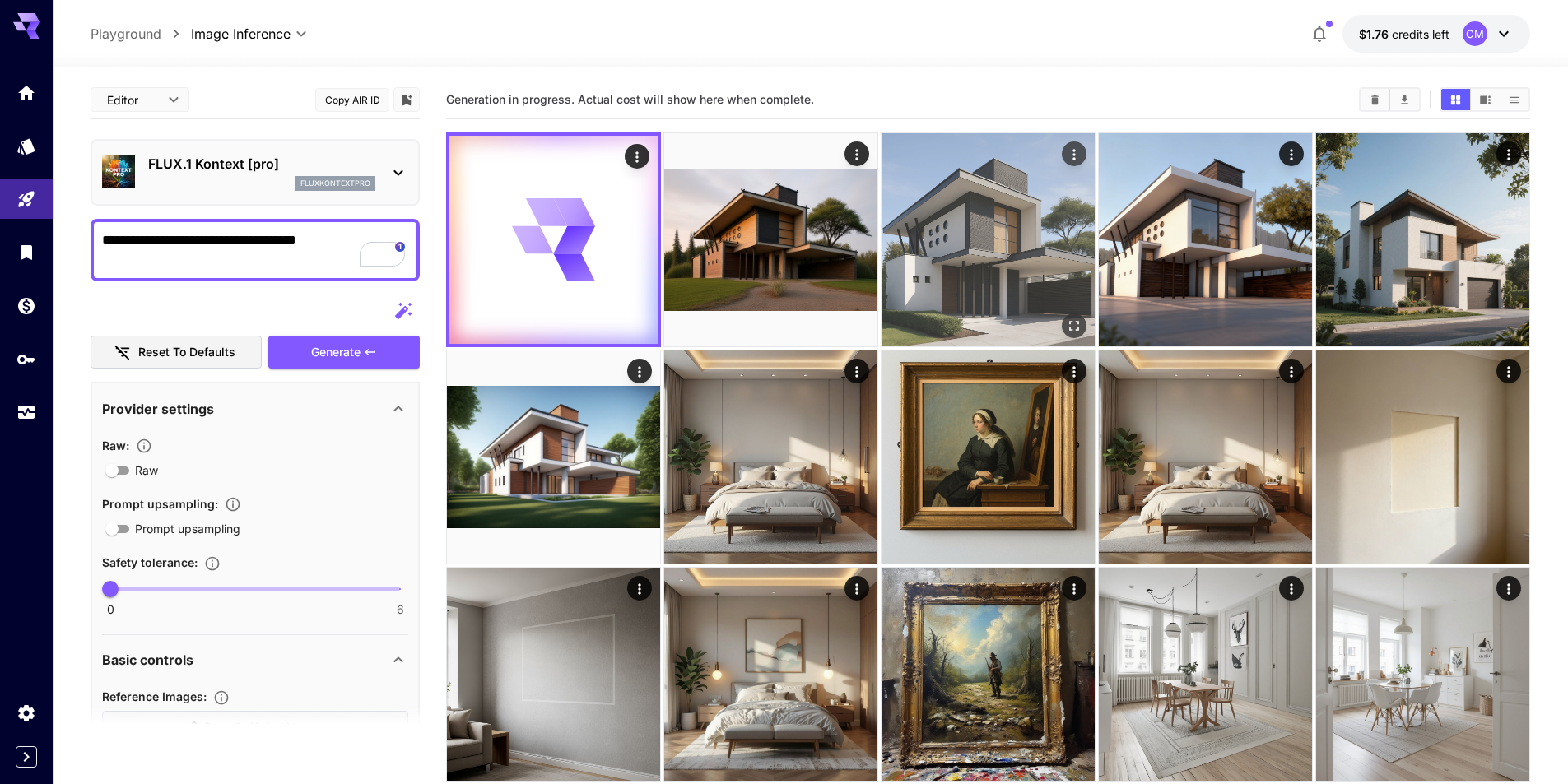
click at [994, 221] on img at bounding box center [987, 240] width 214 height 214
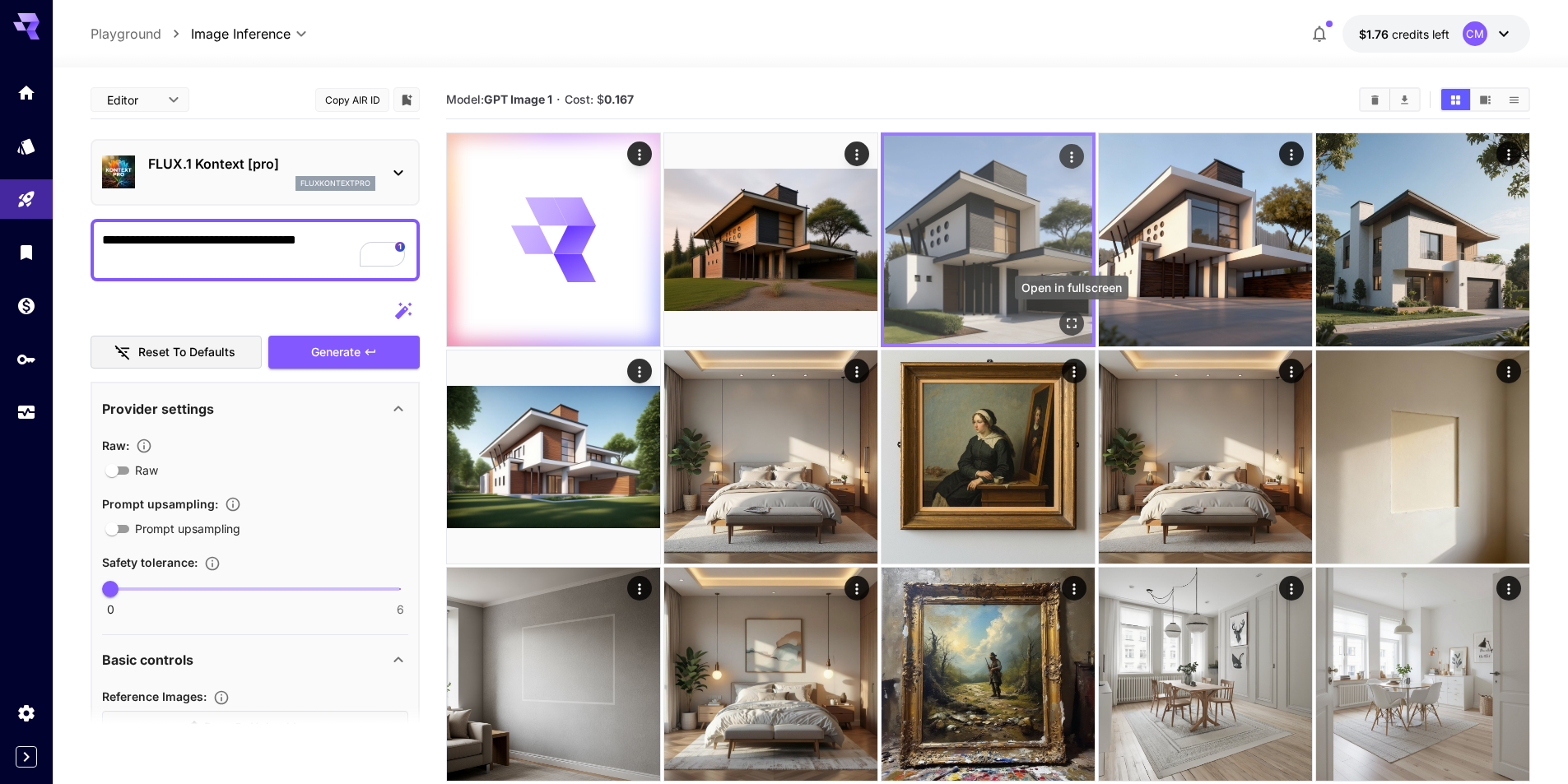
click at [1079, 326] on button "Open in fullscreen" at bounding box center [1071, 323] width 24 height 24
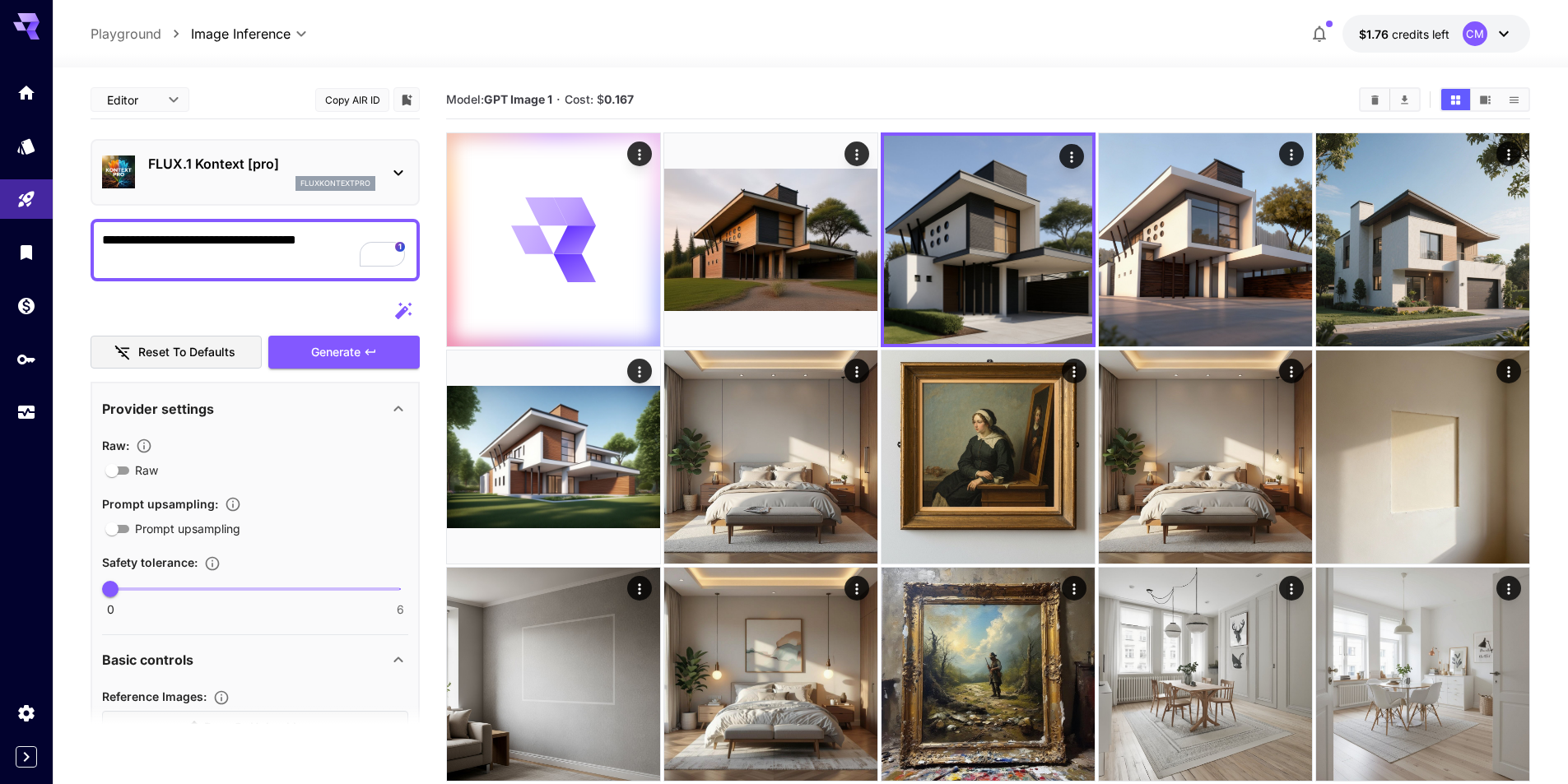
click at [311, 186] on p "fluxkontextpro" at bounding box center [335, 184] width 70 height 12
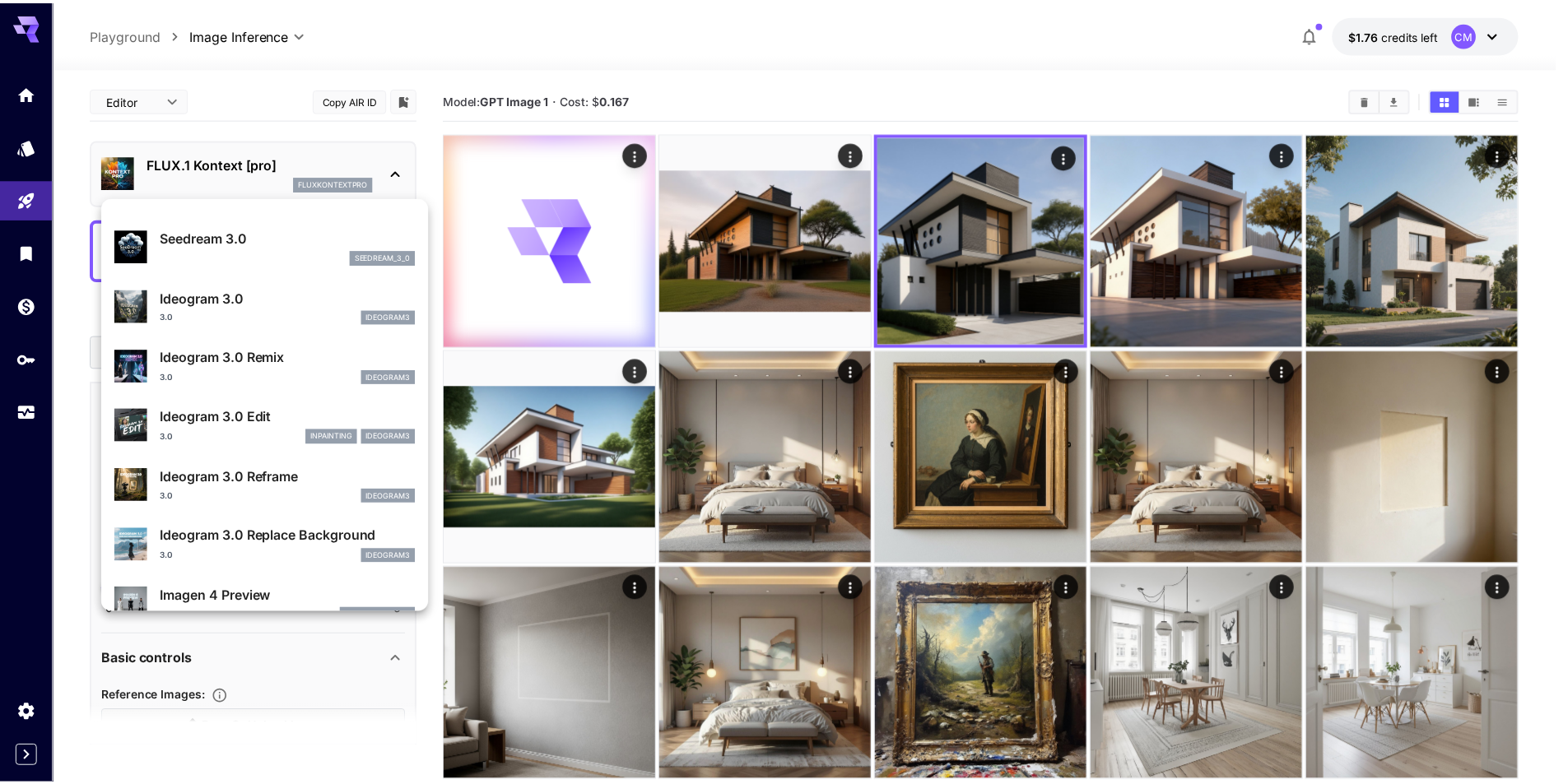
scroll to position [495, 0]
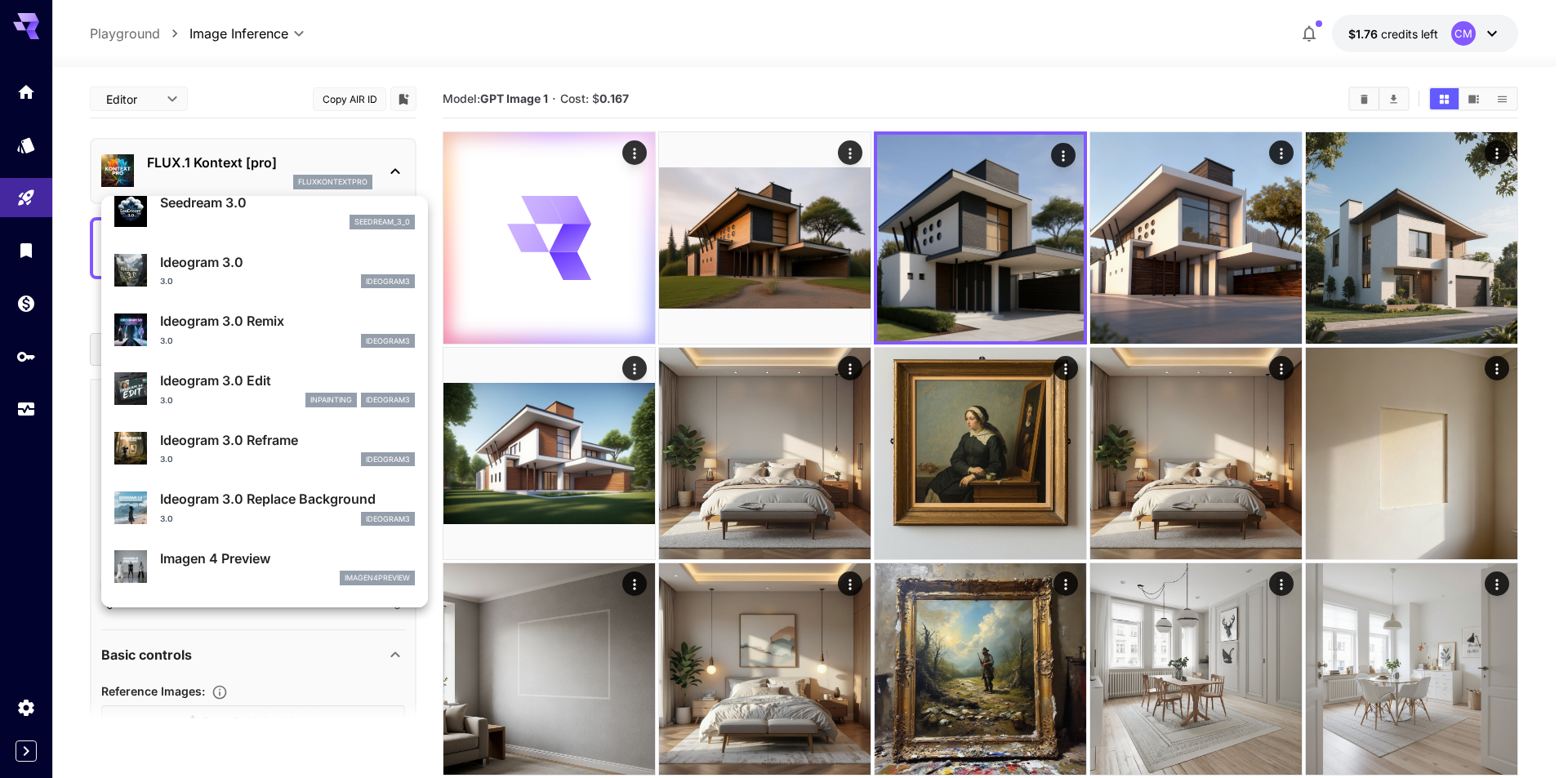
click at [1215, 658] on div at bounding box center [784, 389] width 1568 height 778
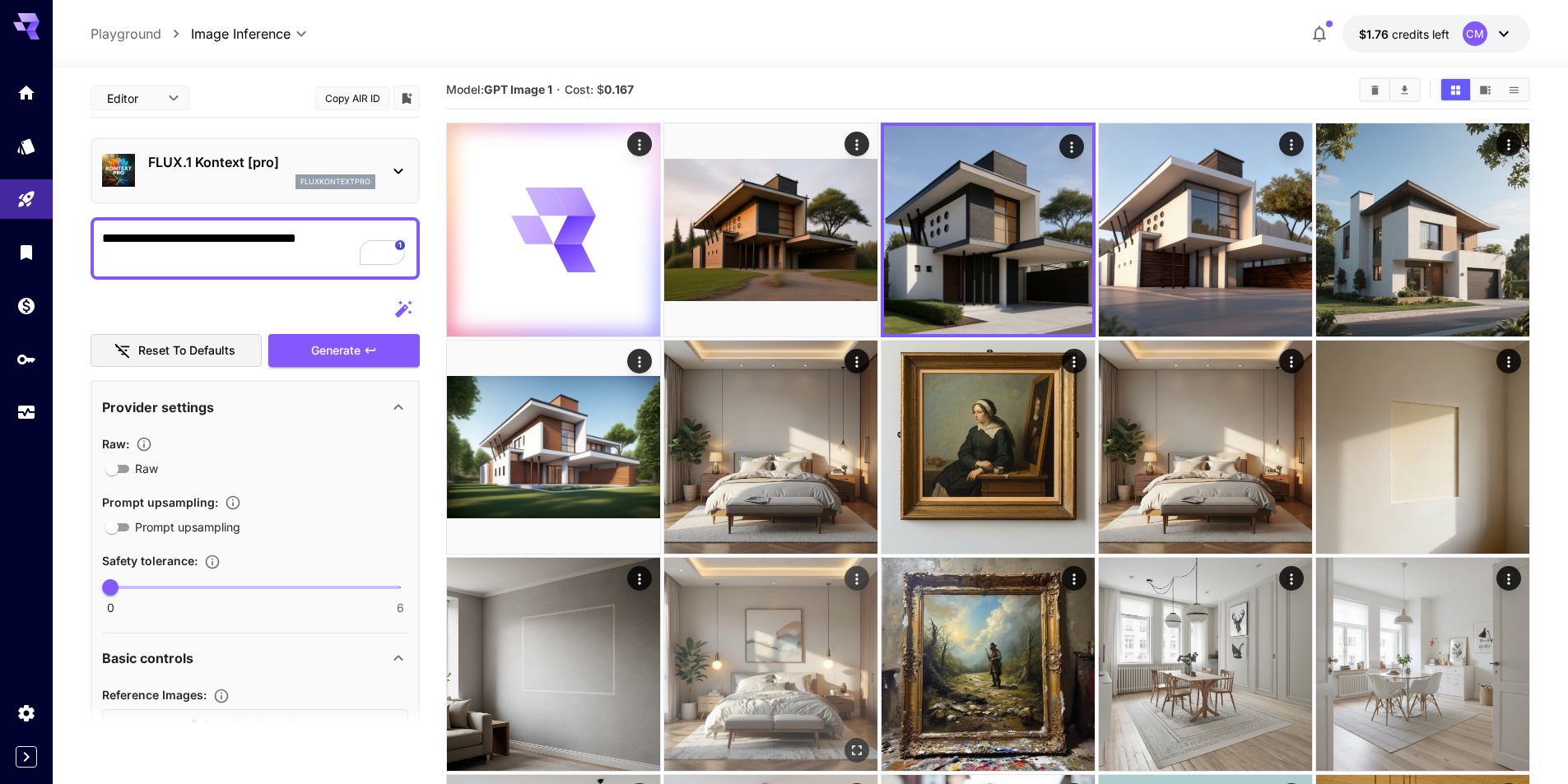
scroll to position [0, 0]
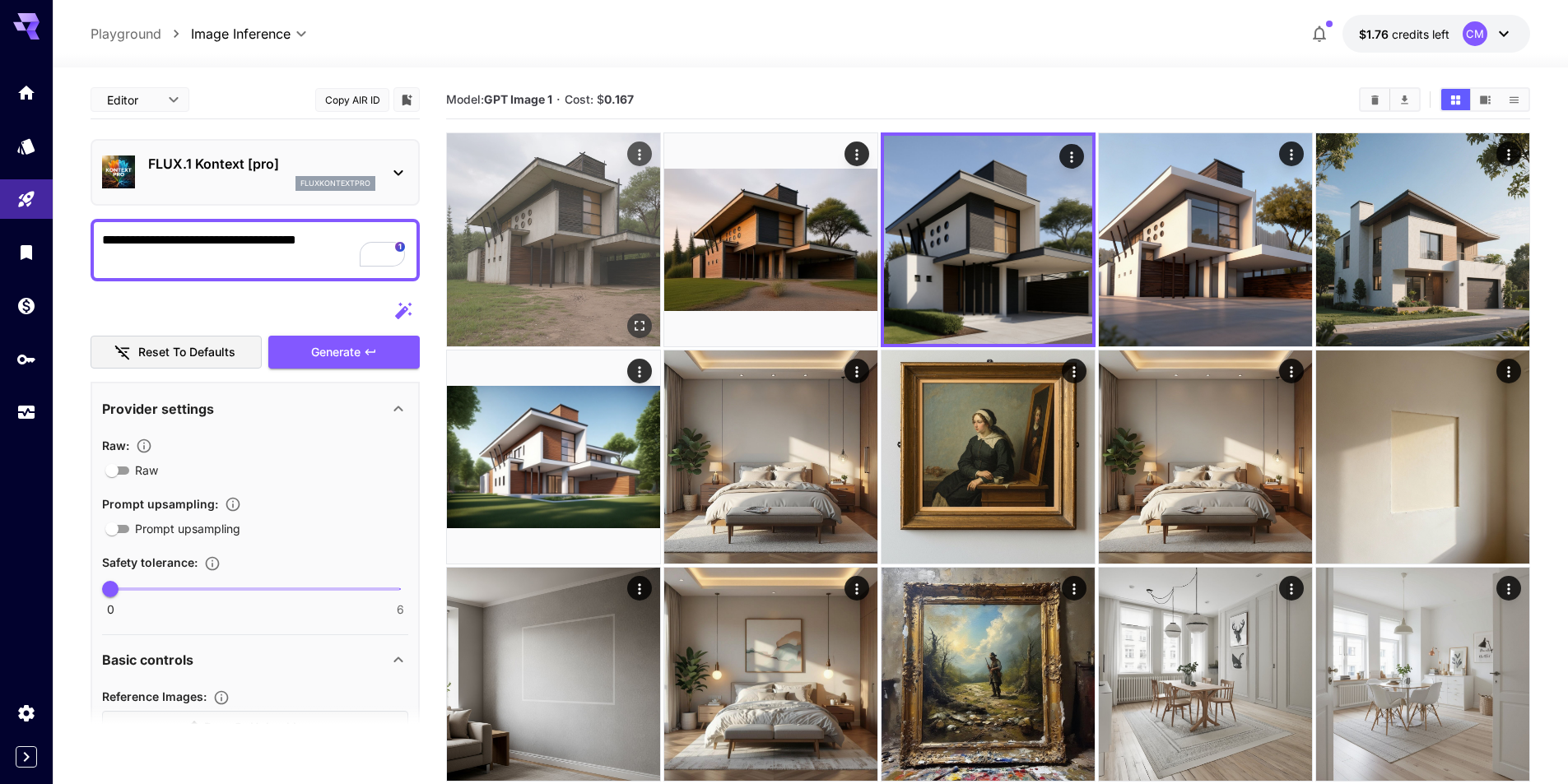
click at [640, 325] on icon "Open in fullscreen" at bounding box center [640, 326] width 17 height 17
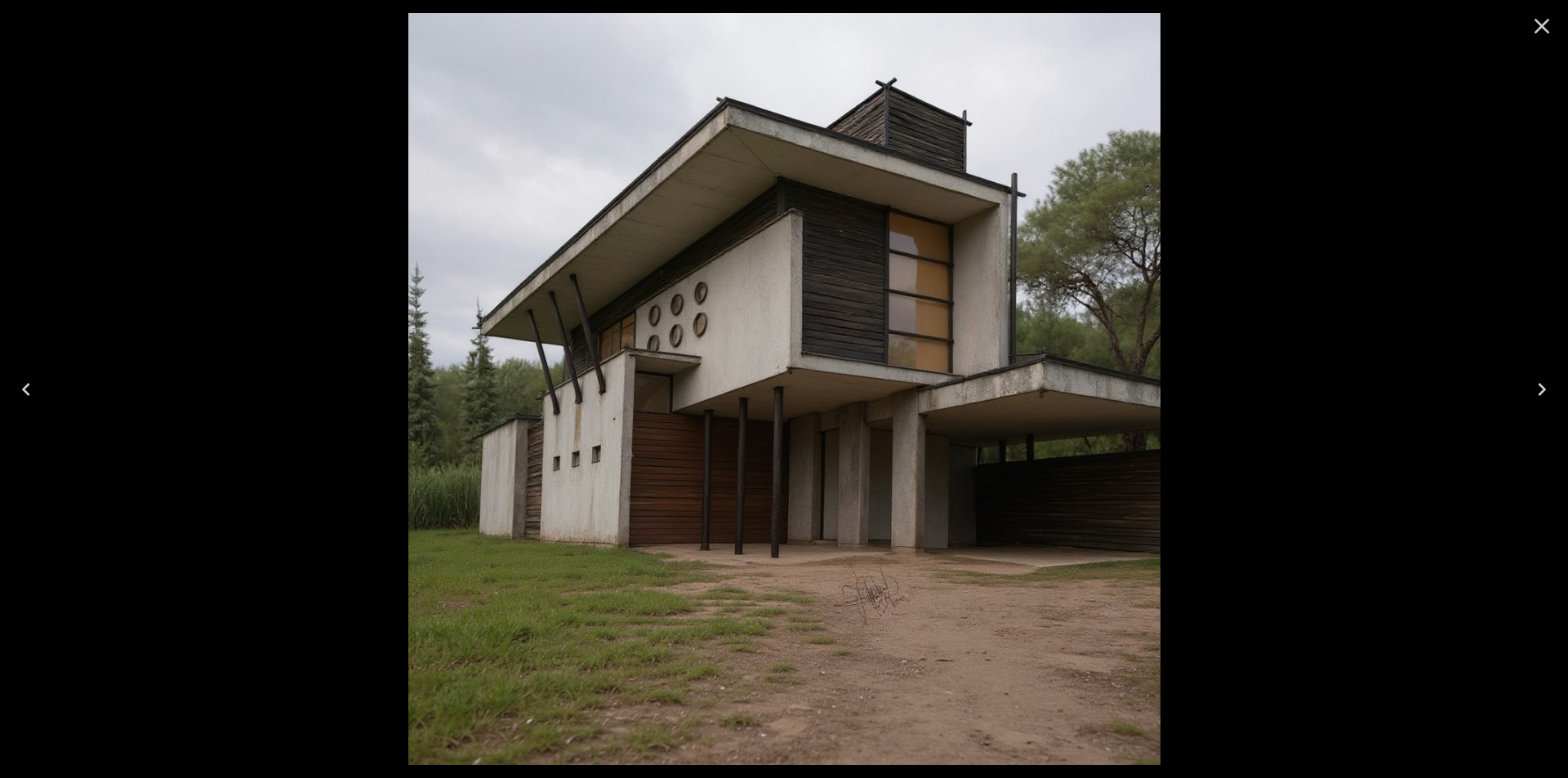
click at [1542, 22] on icon "Close" at bounding box center [1542, 26] width 26 height 26
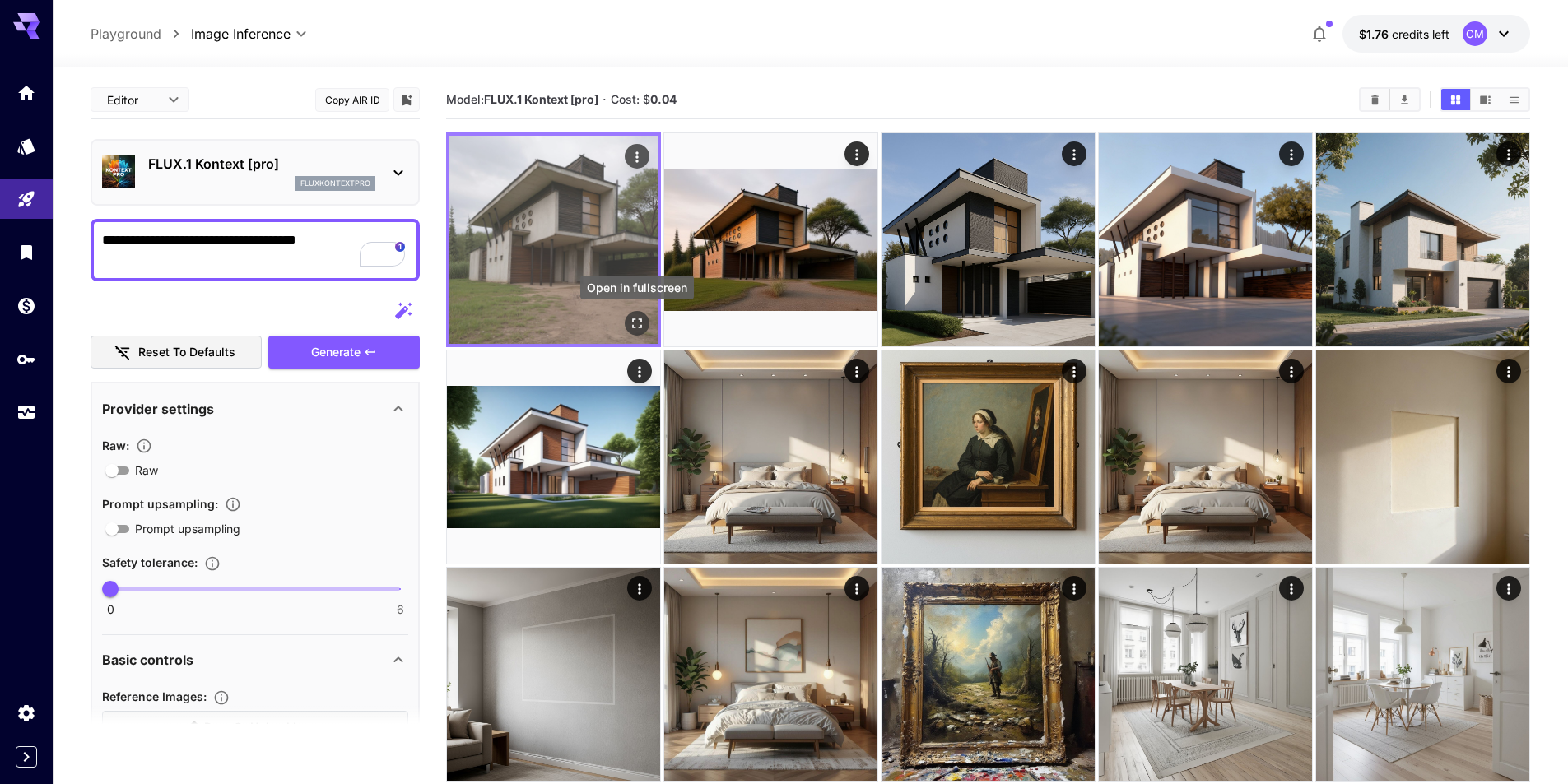
click at [638, 319] on icon "Open in fullscreen" at bounding box center [637, 324] width 17 height 17
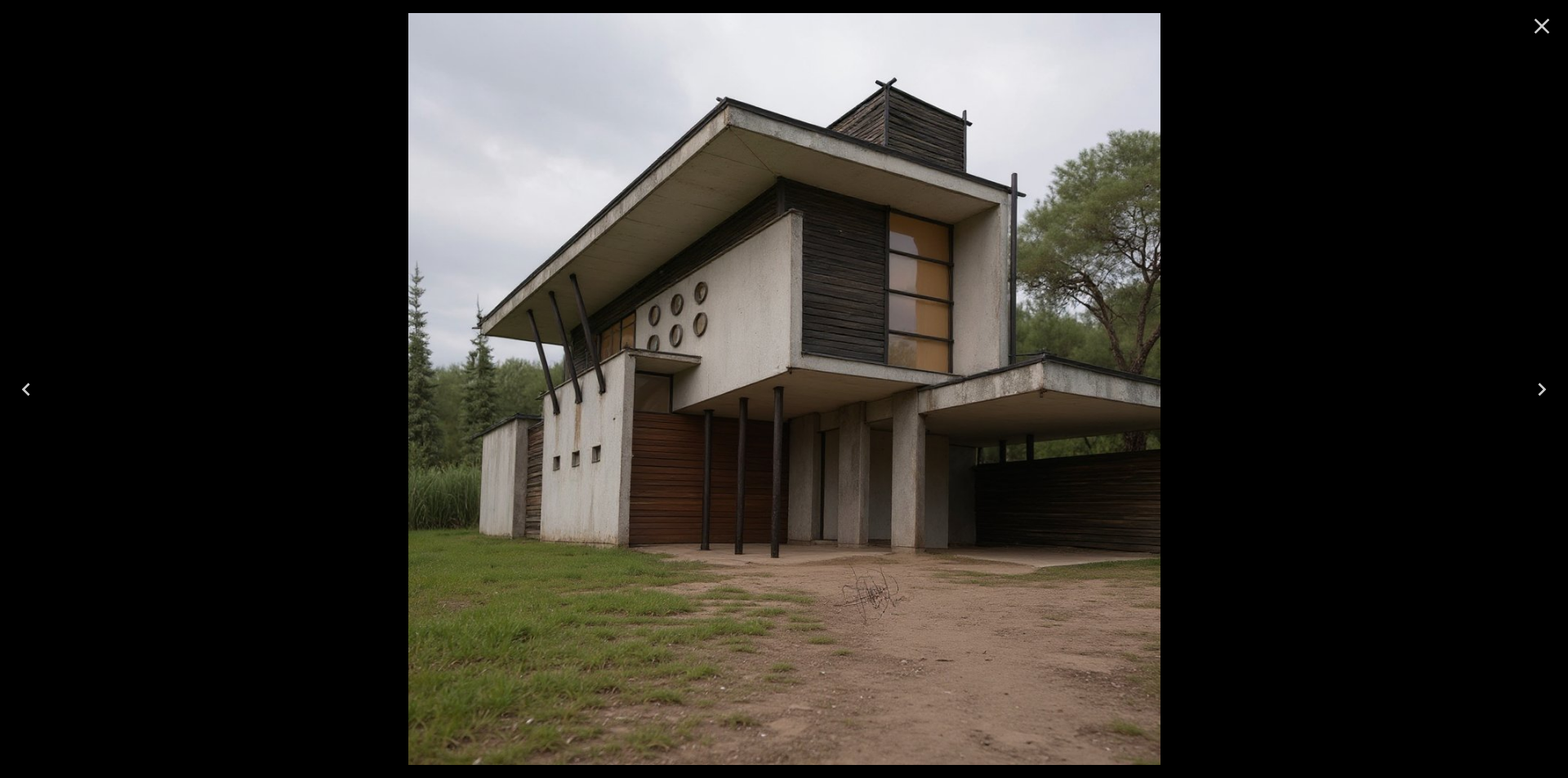
click at [1550, 25] on icon "Close" at bounding box center [1542, 26] width 26 height 26
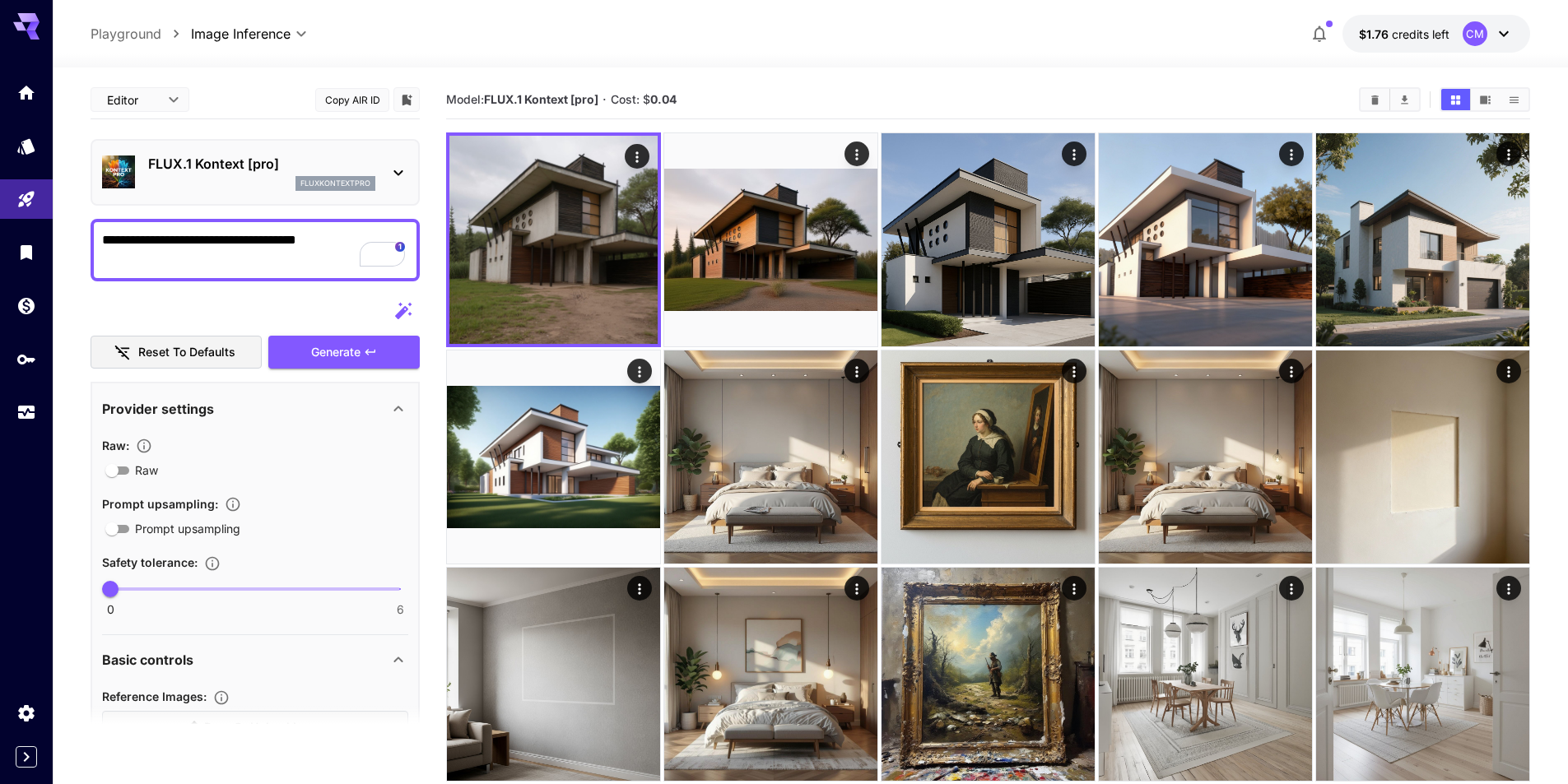
click at [262, 170] on p "FLUX.1 Kontext [pro]" at bounding box center [262, 163] width 227 height 19
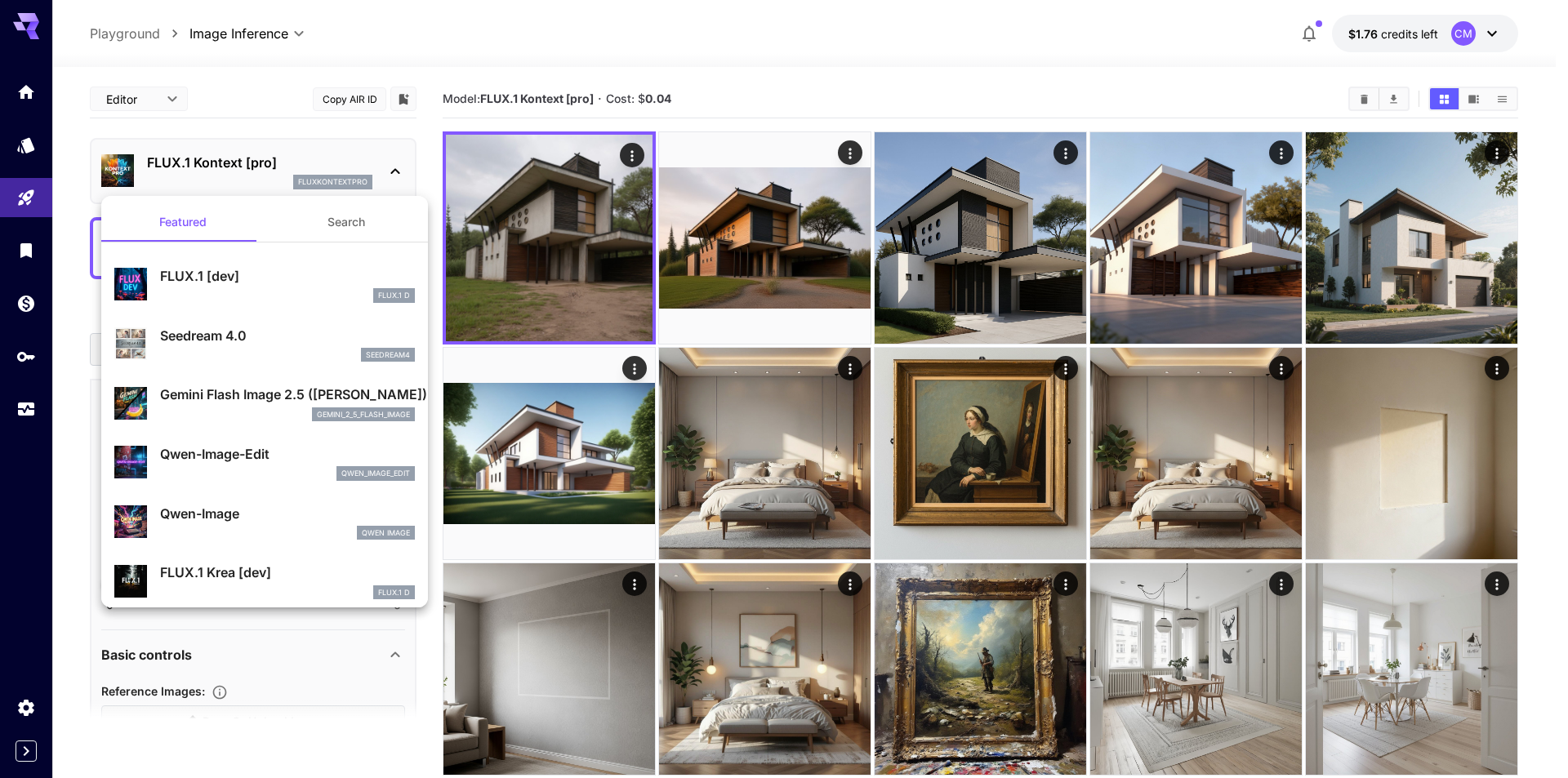
click at [260, 408] on div "gemini_2_5_flash_image" at bounding box center [287, 415] width 255 height 15
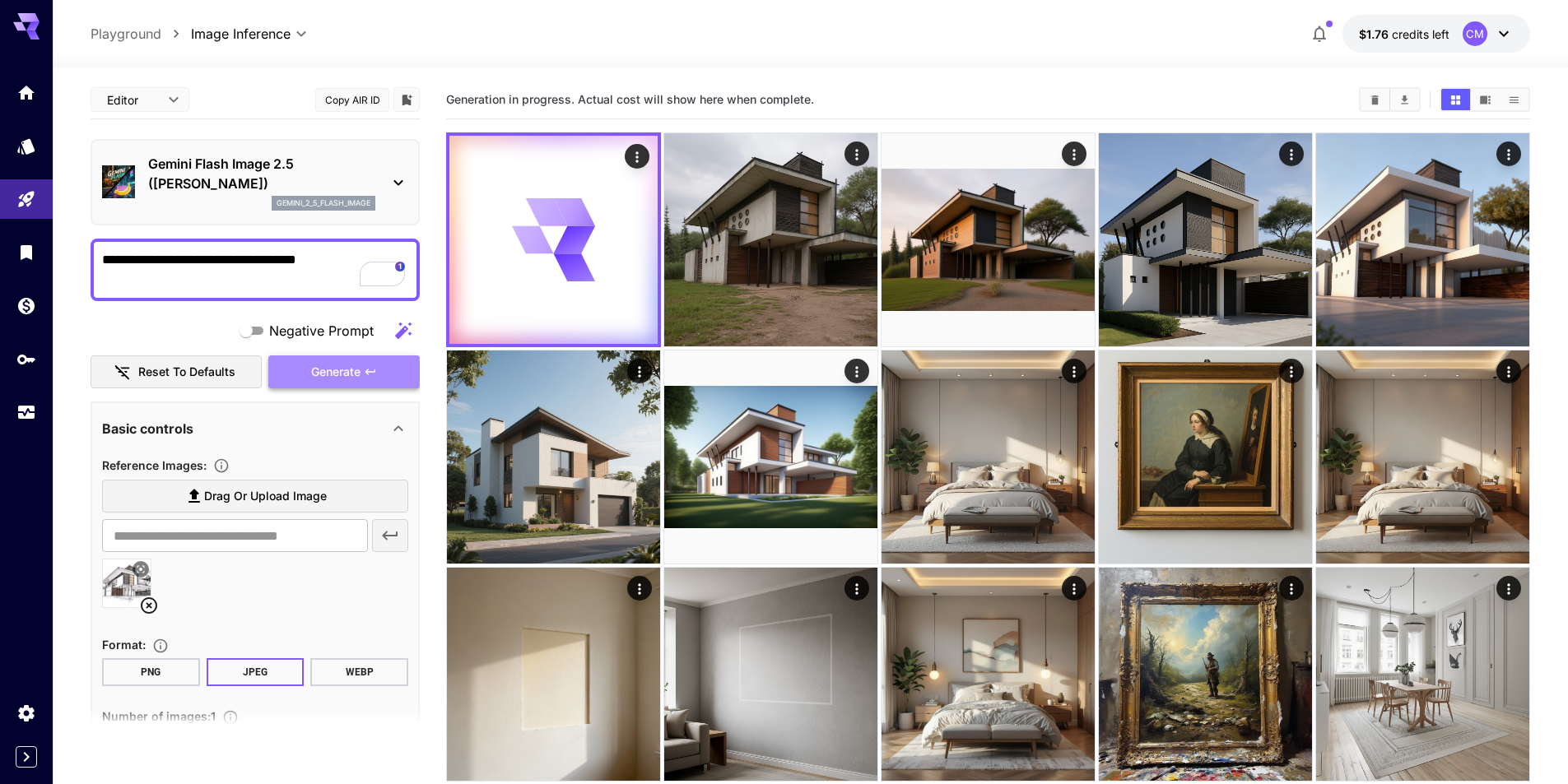
click at [360, 370] on span "Generate" at bounding box center [336, 372] width 50 height 20
drag, startPoint x: 345, startPoint y: 260, endPoint x: 79, endPoint y: 268, distance: 266.1
click at [79, 268] on section "**********" at bounding box center [809, 667] width 1515 height 1198
click at [74, 332] on section "**********" at bounding box center [809, 667] width 1515 height 1198
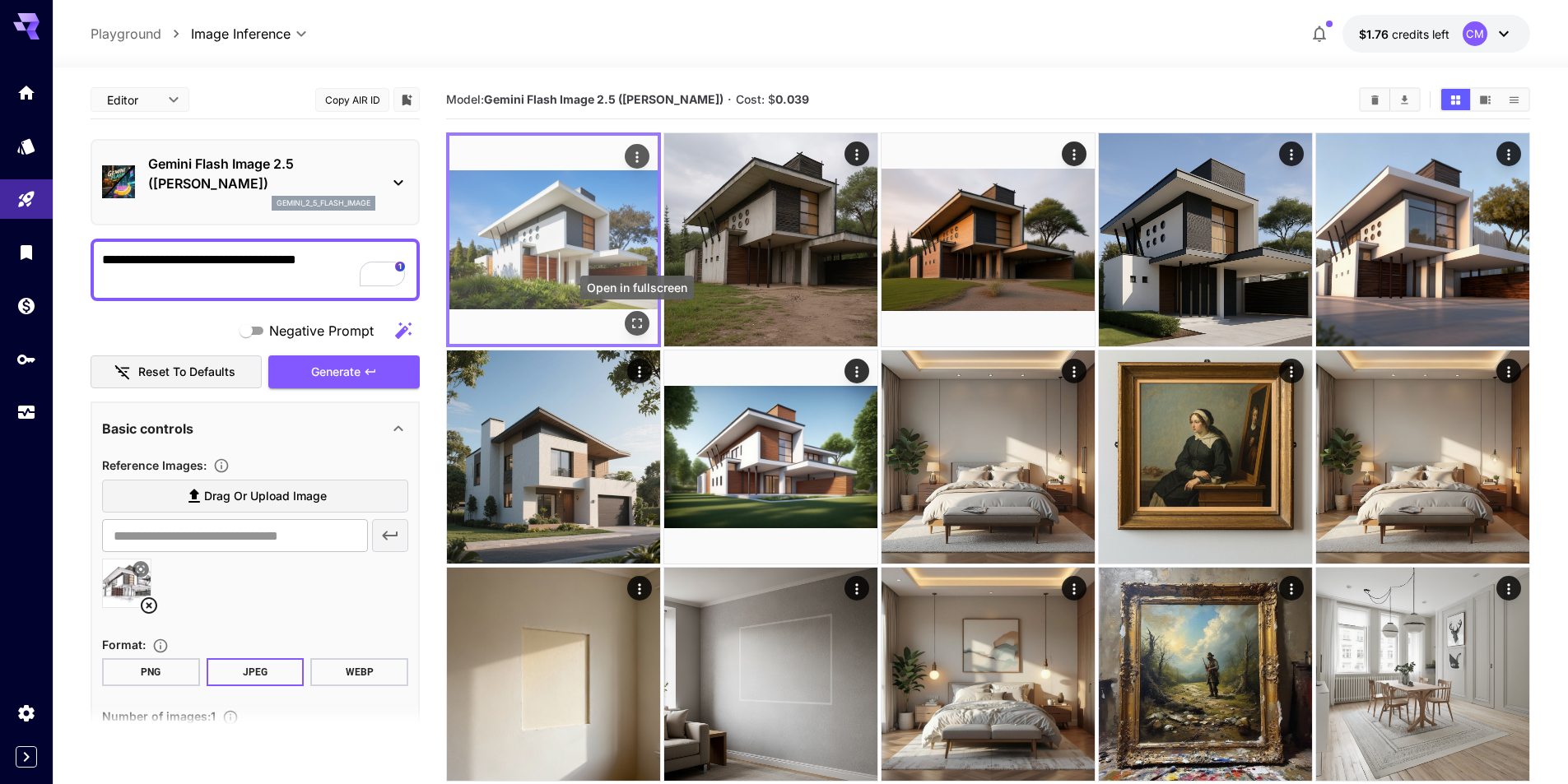
click at [646, 324] on button "Open in fullscreen" at bounding box center [636, 323] width 24 height 24
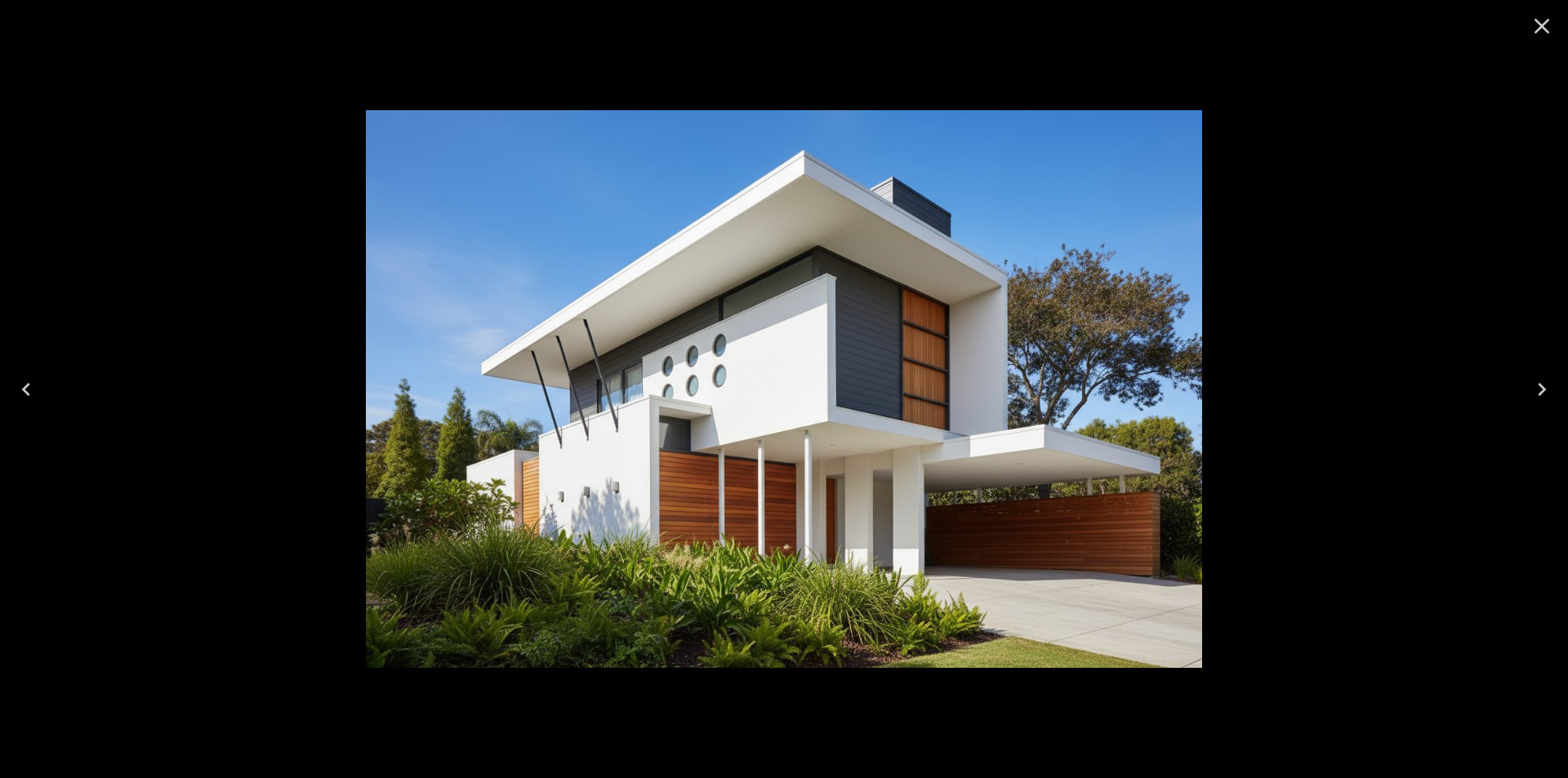
click at [1547, 32] on icon "Close" at bounding box center [1542, 26] width 16 height 16
